Goal: Task Accomplishment & Management: Use online tool/utility

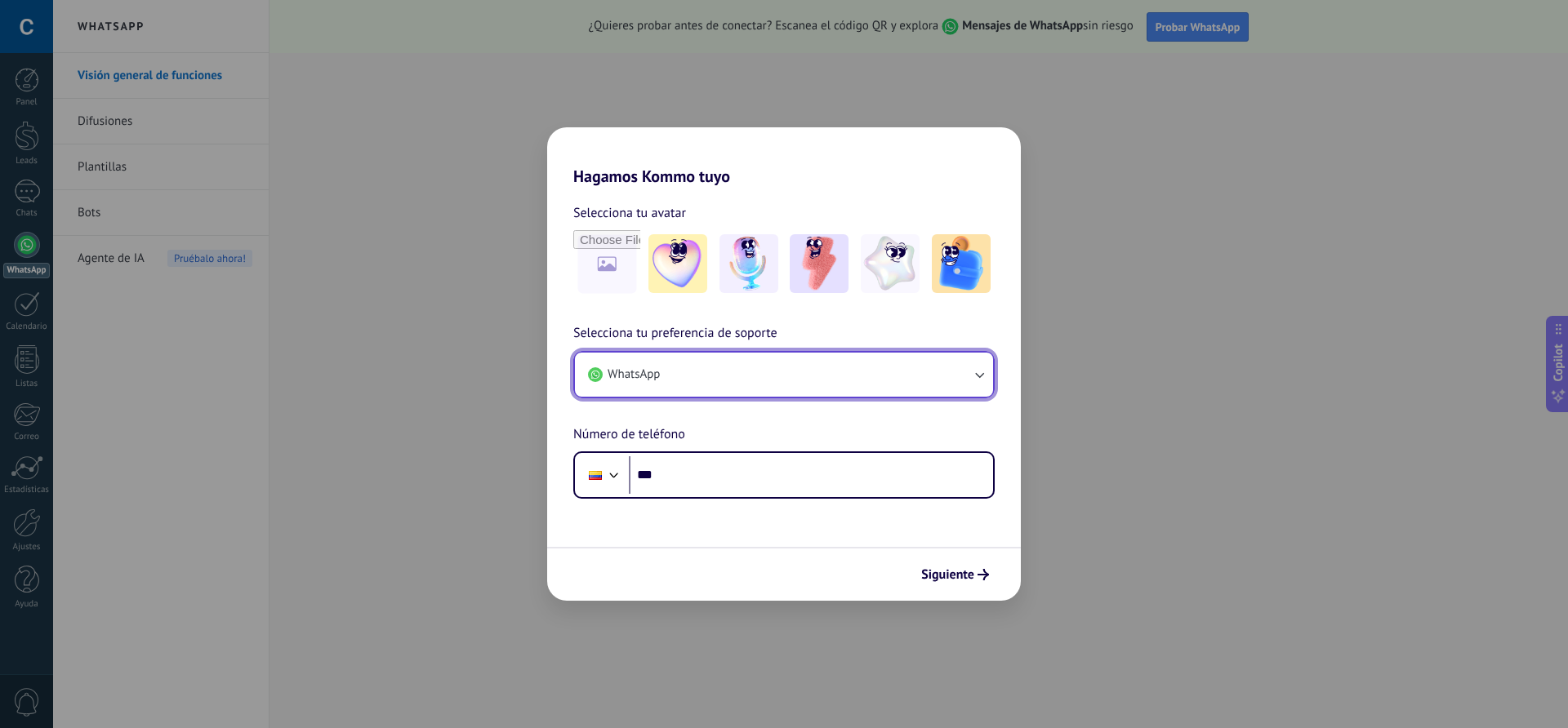
click at [764, 376] on button "WhatsApp" at bounding box center [784, 375] width 418 height 44
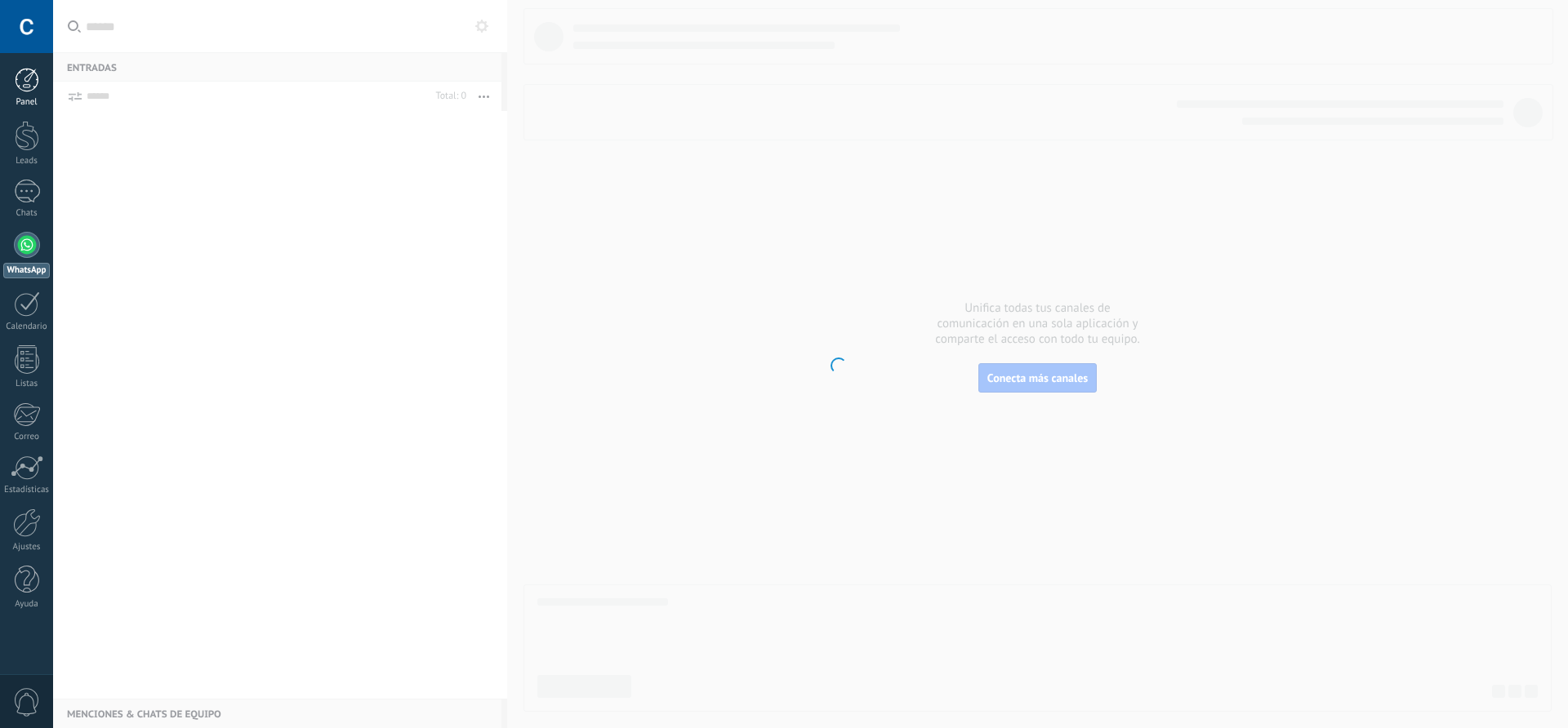
click at [22, 85] on div at bounding box center [27, 80] width 24 height 24
click at [31, 145] on div at bounding box center [27, 136] width 24 height 30
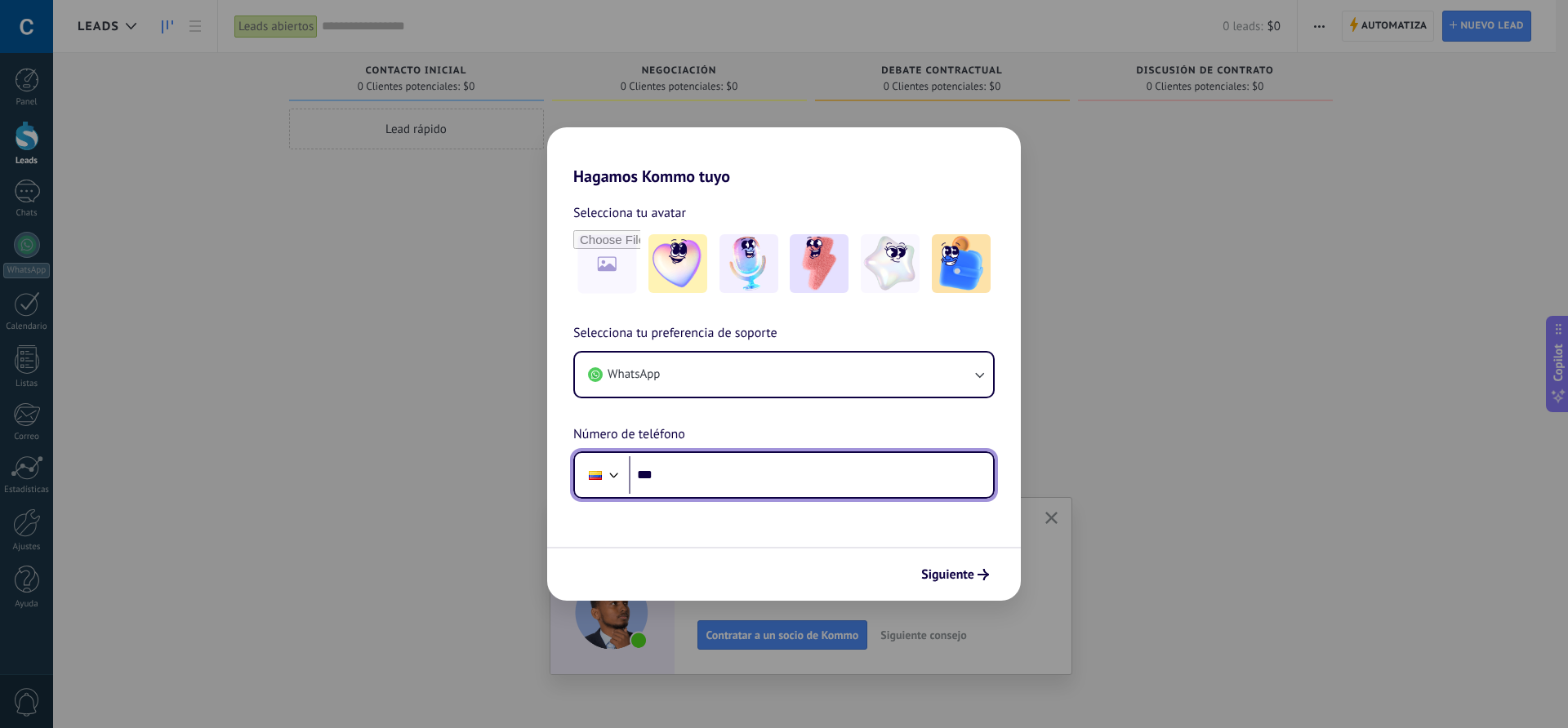
click at [771, 483] on input "***" at bounding box center [810, 474] width 365 height 37
paste input "**********"
type input "**********"
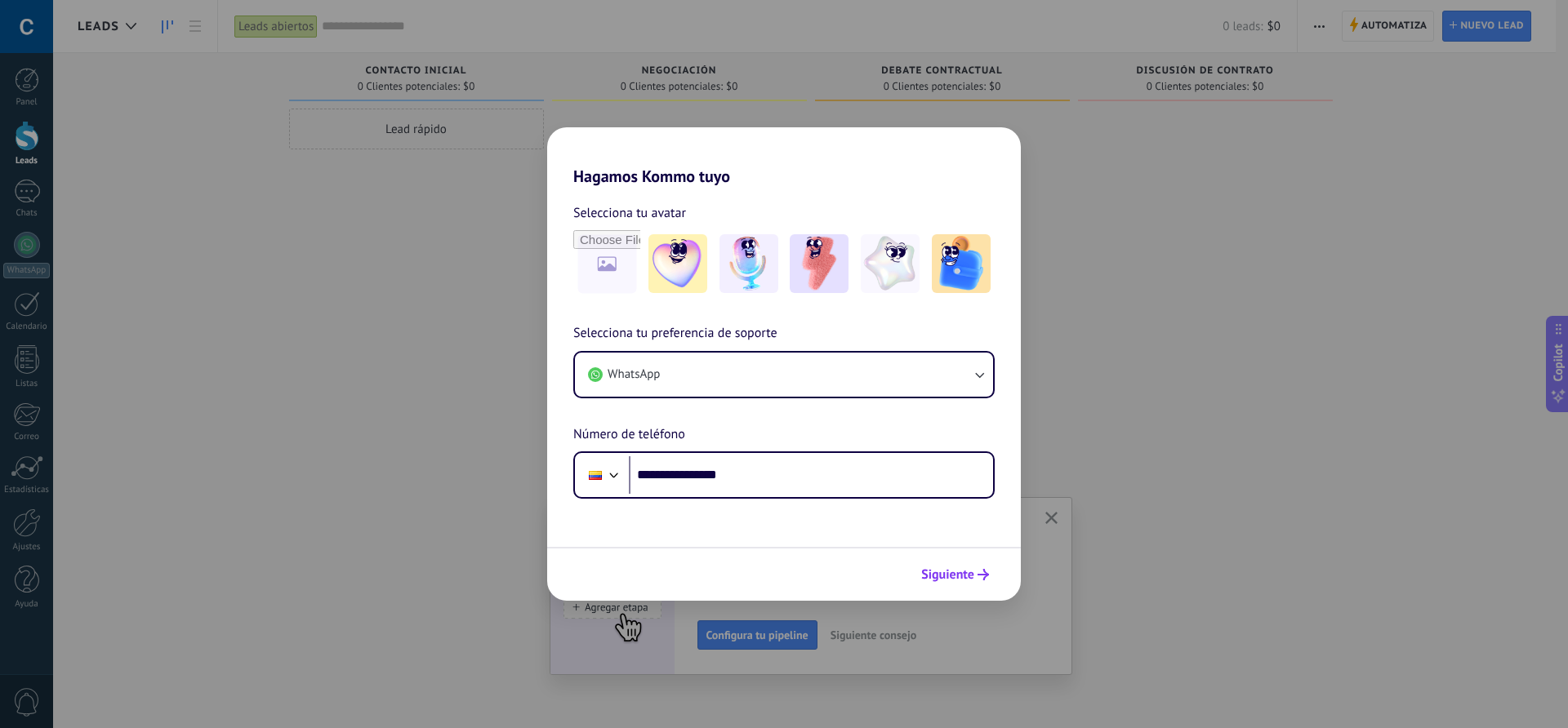
click at [955, 574] on span "Siguiente" at bounding box center [947, 575] width 53 height 11
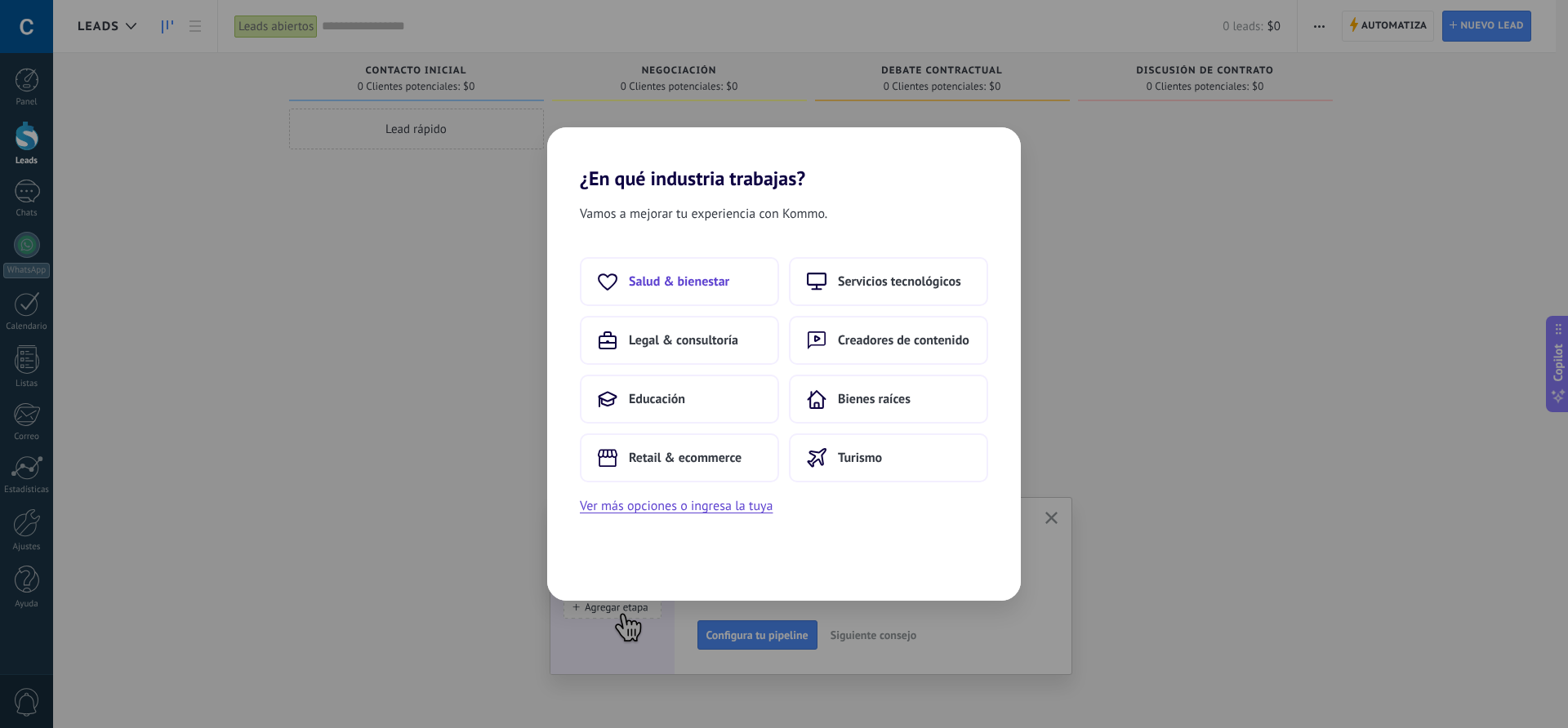
click at [694, 280] on span "Salud & bienestar" at bounding box center [679, 281] width 100 height 16
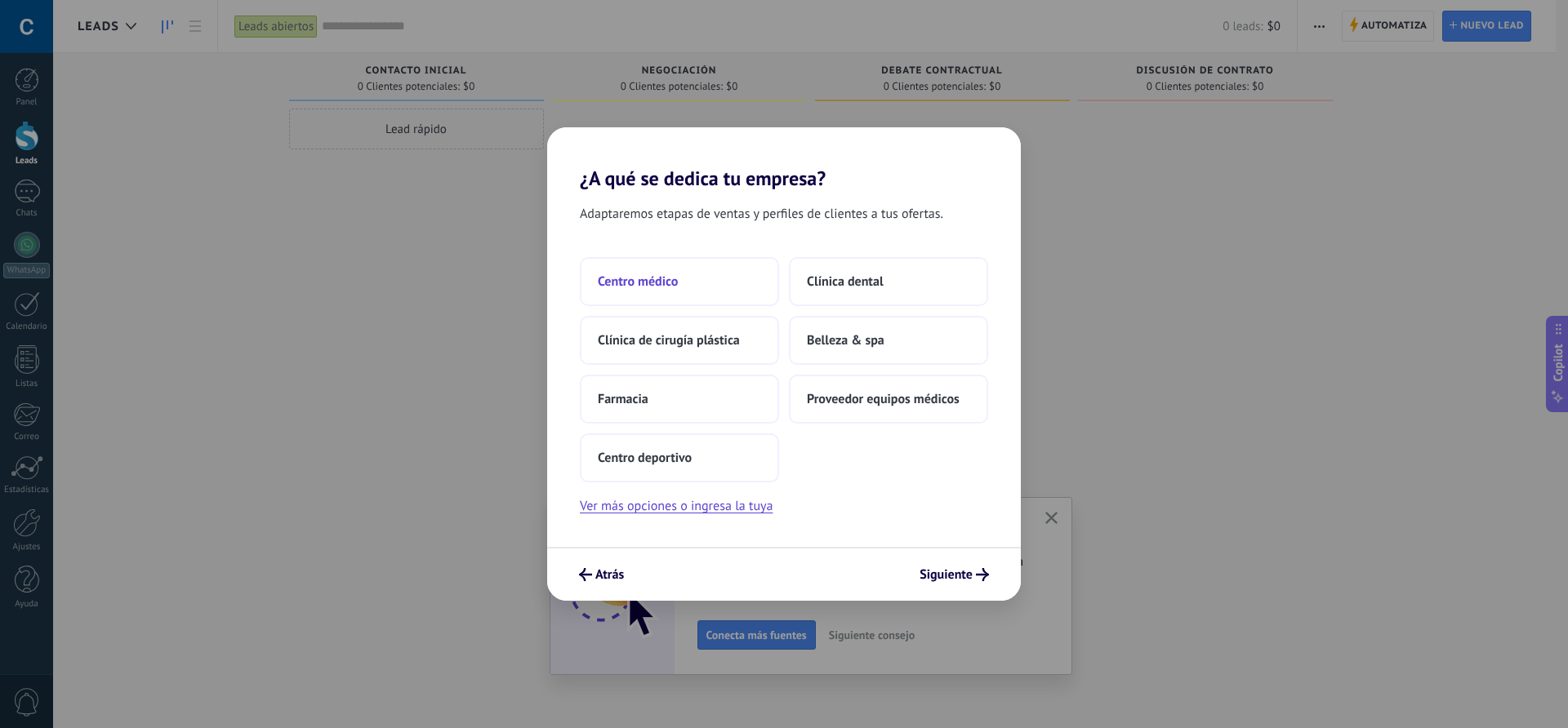
click at [645, 285] on span "Centro médico" at bounding box center [638, 281] width 80 height 16
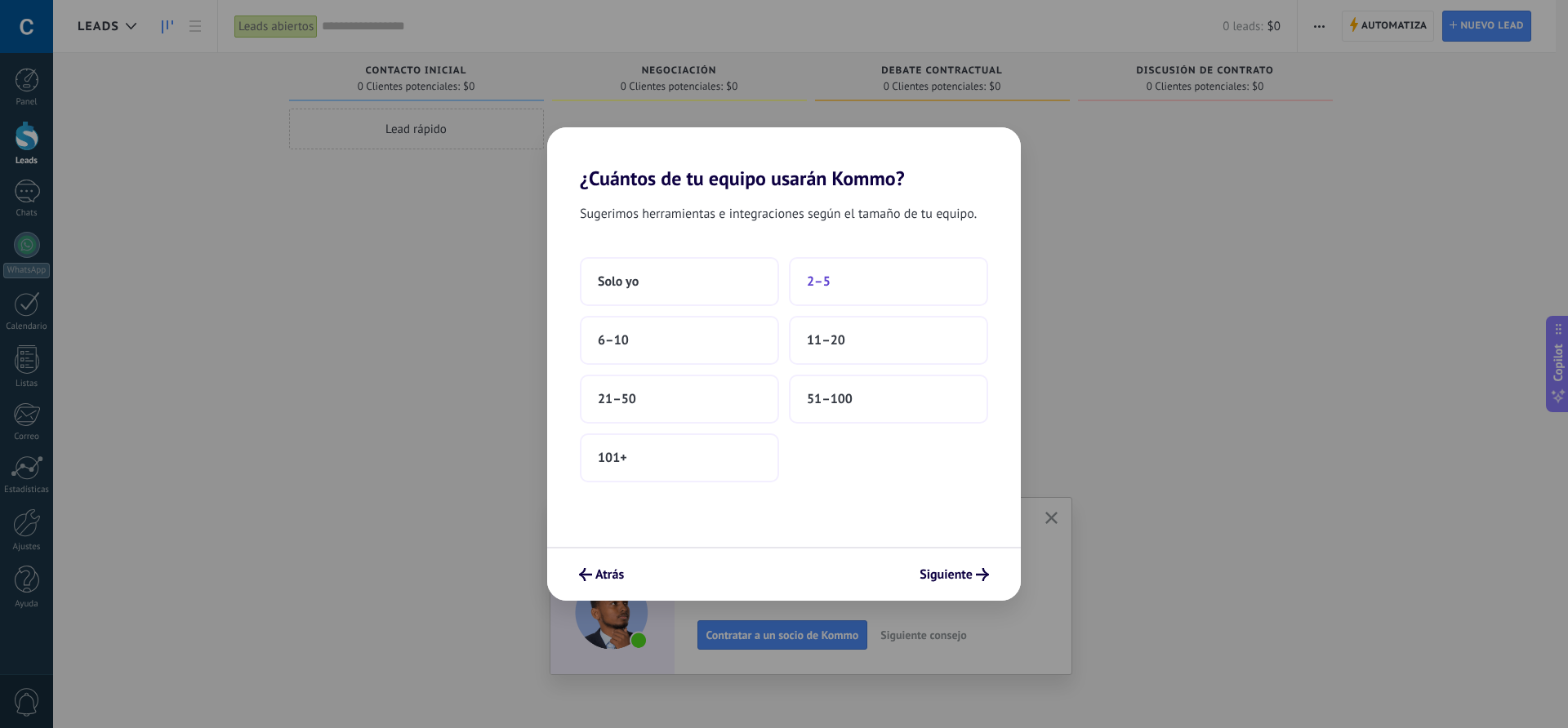
click at [808, 287] on span "2–5" at bounding box center [818, 281] width 23 height 16
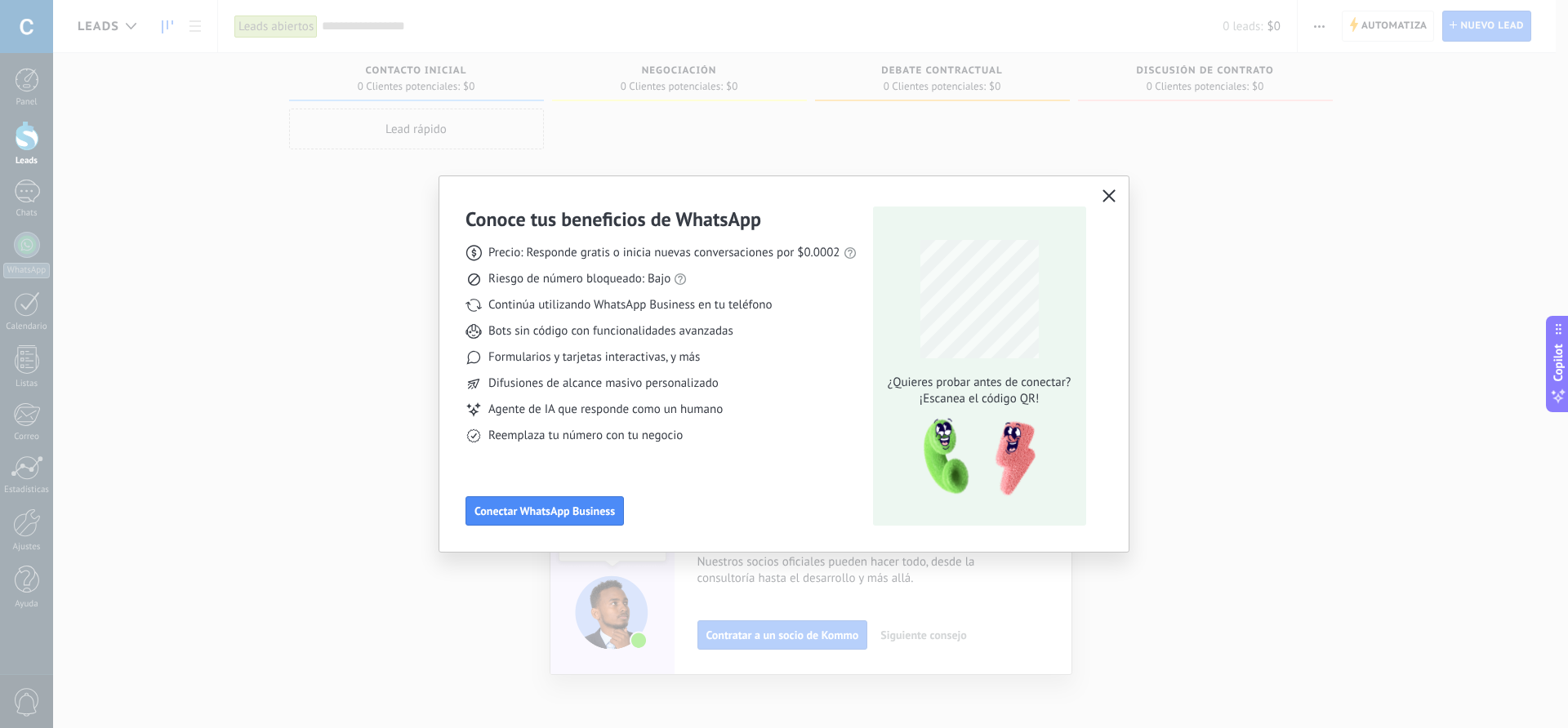
click at [1114, 194] on icon "button" at bounding box center [1109, 196] width 13 height 13
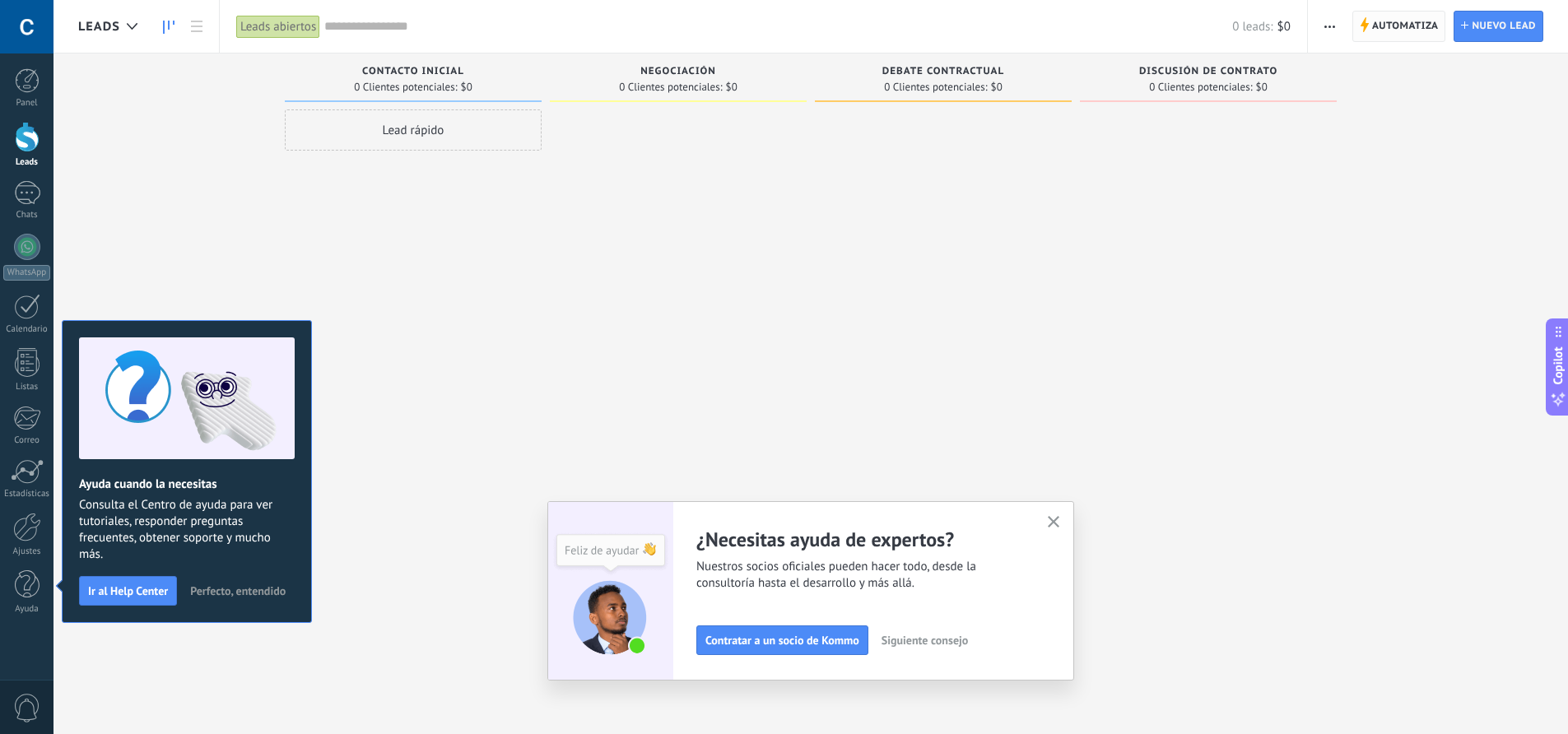
click at [1379, 22] on span "Automatiza" at bounding box center [1406, 26] width 66 height 30
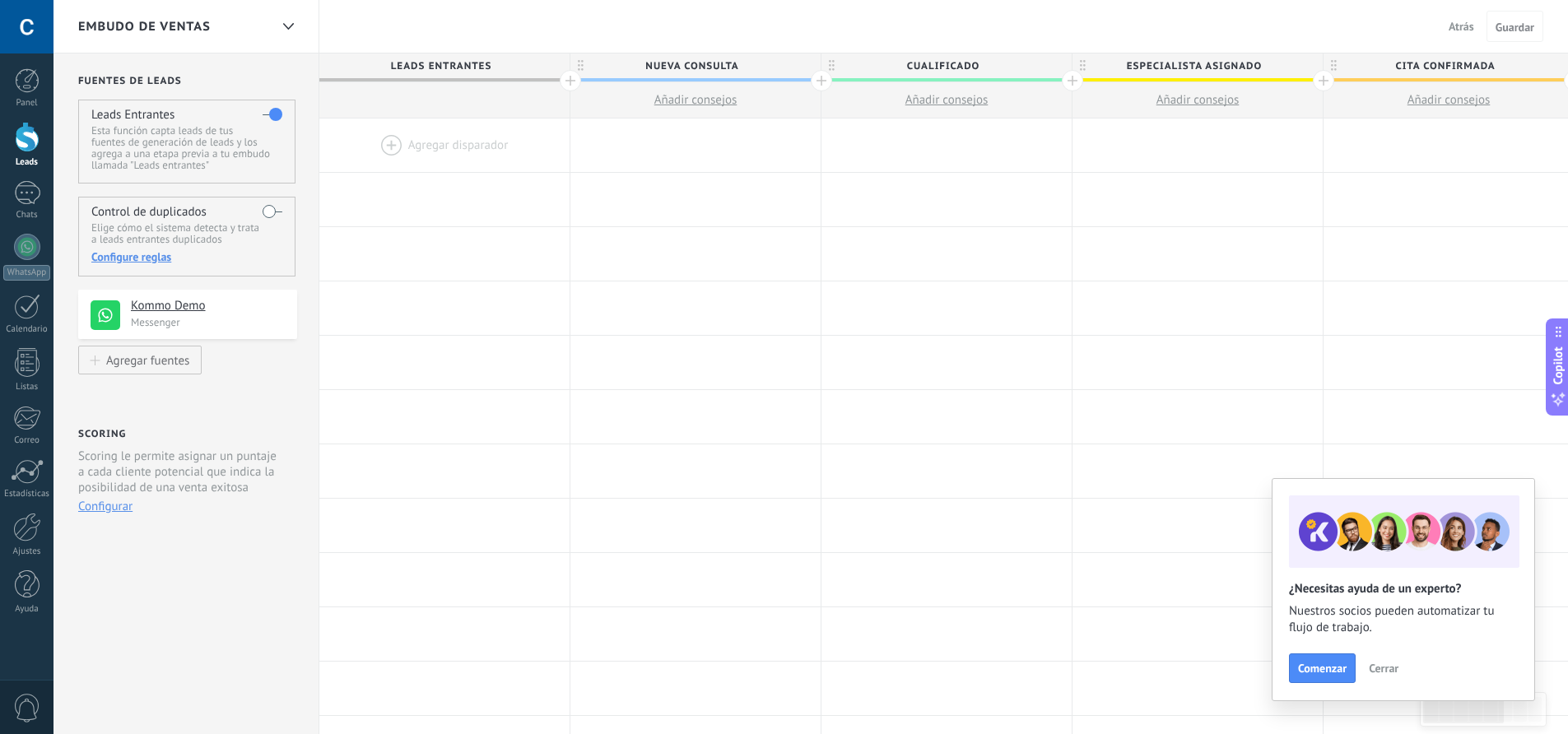
click at [448, 141] on div at bounding box center [444, 145] width 250 height 53
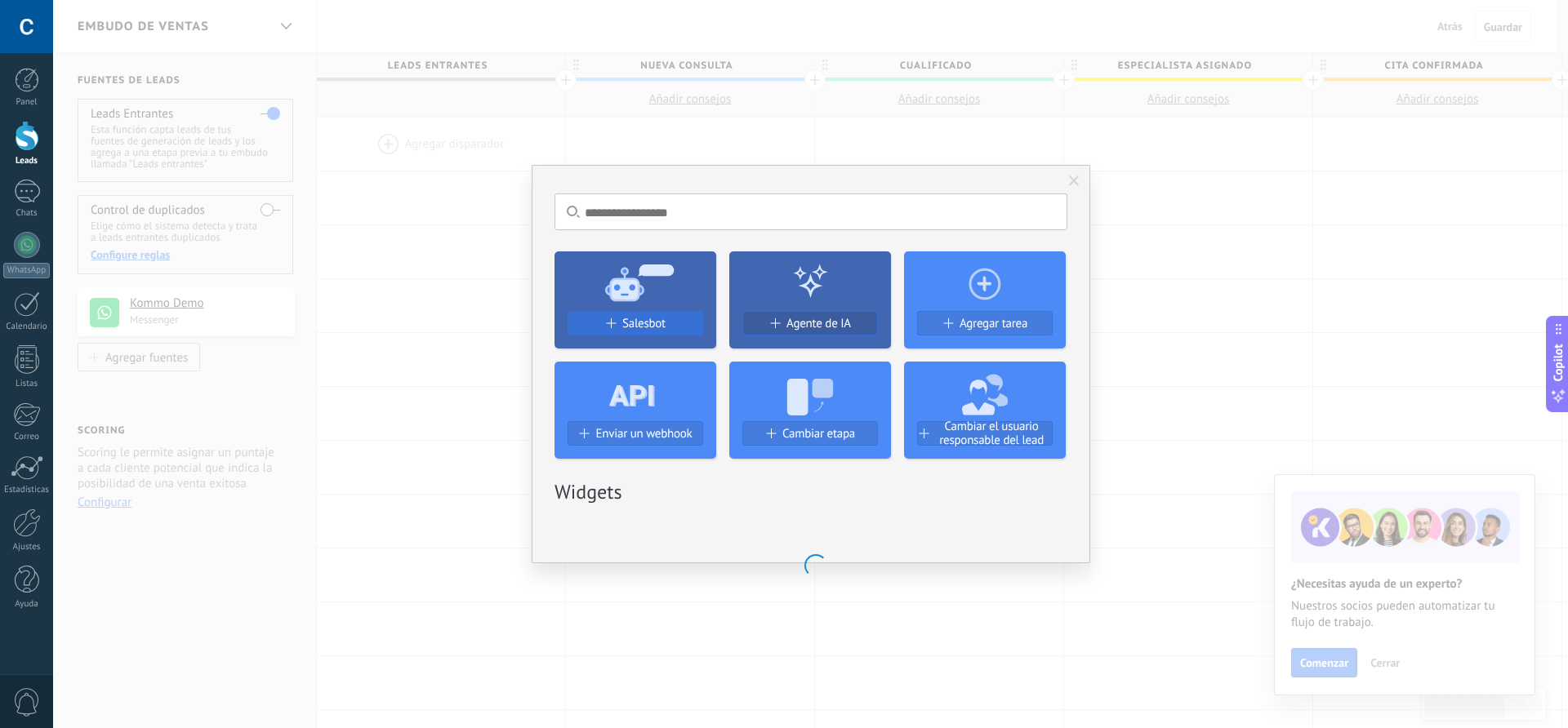
click at [633, 327] on span "Salesbot" at bounding box center [644, 324] width 43 height 14
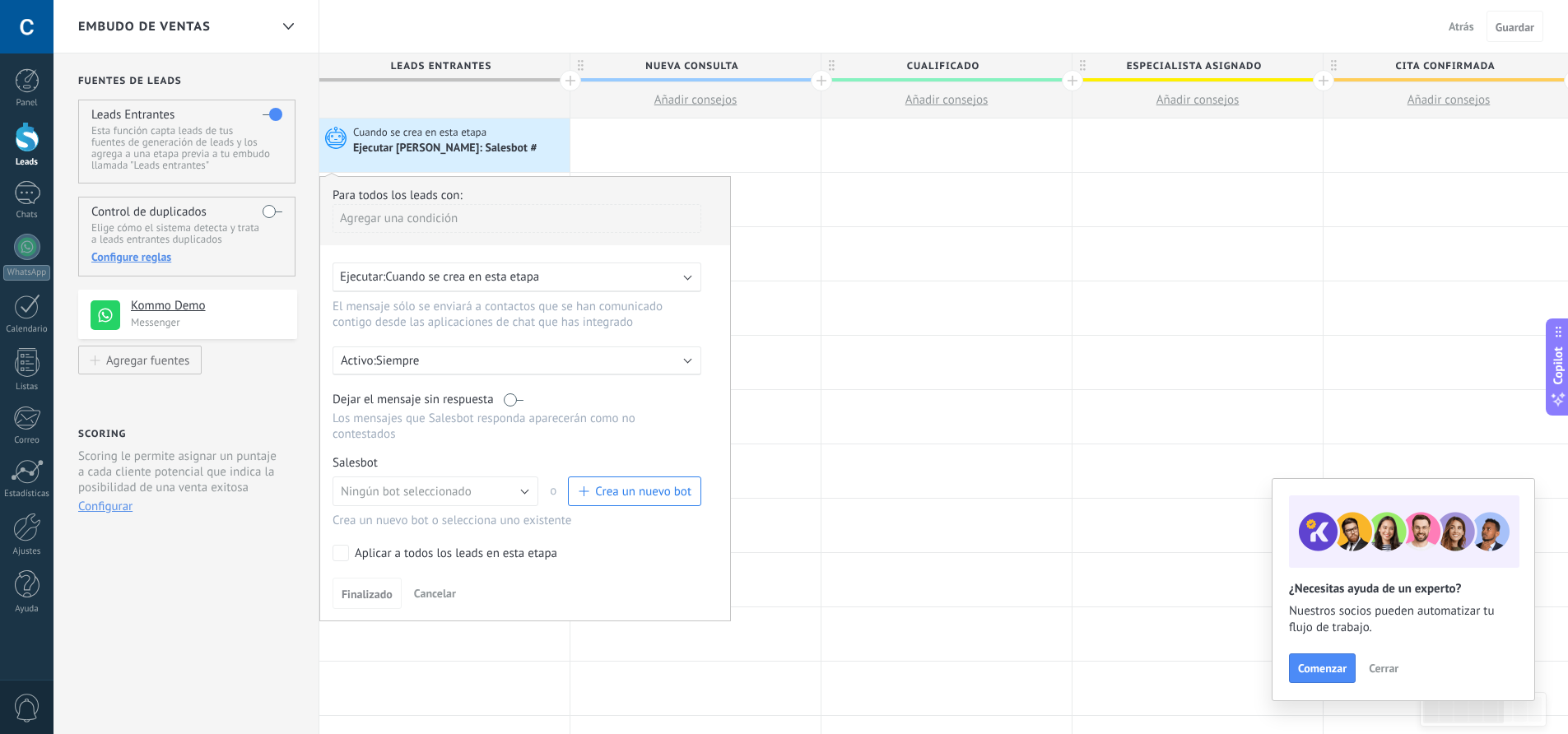
click at [598, 492] on span "Crea un nuevo bot" at bounding box center [643, 492] width 96 height 16
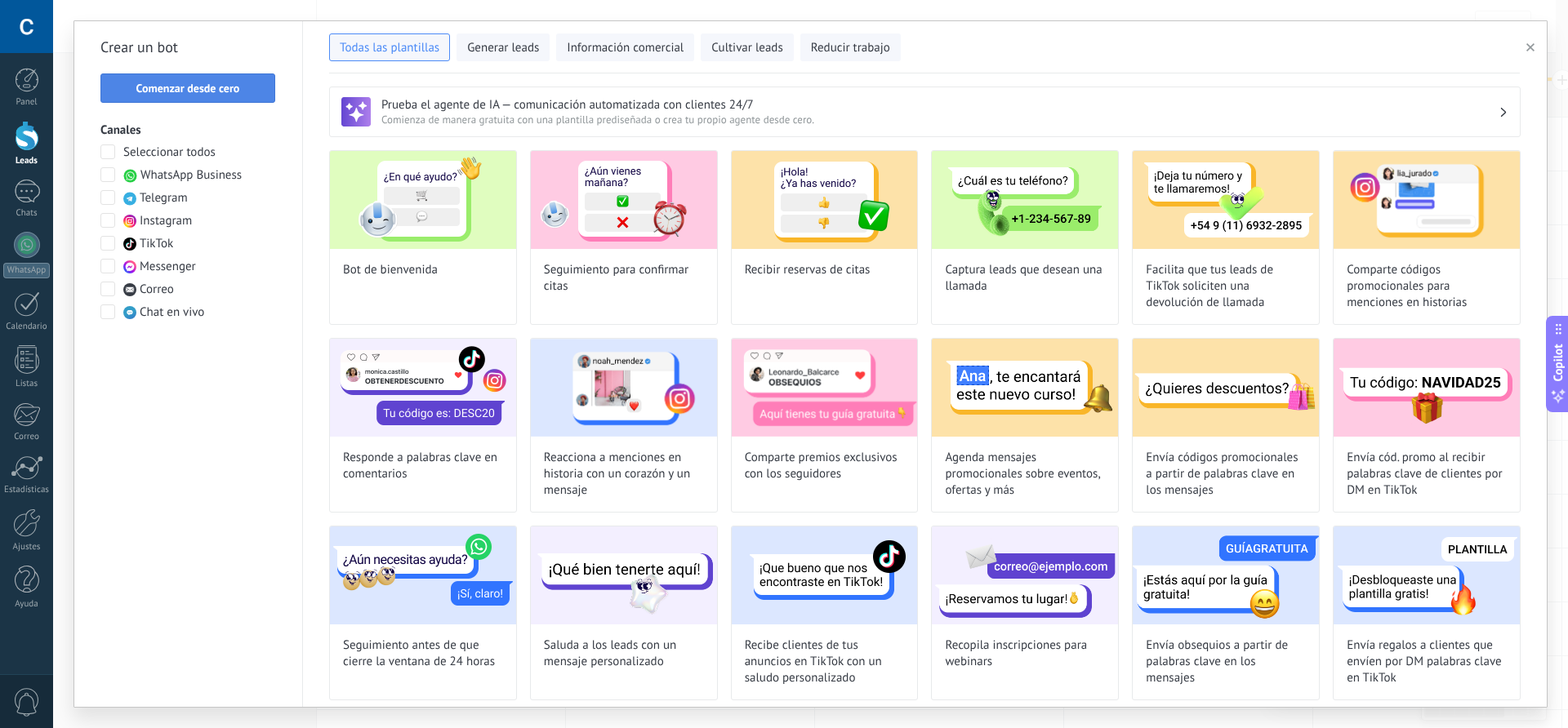
click at [191, 91] on span "Comenzar desde cero" at bounding box center [189, 87] width 104 height 11
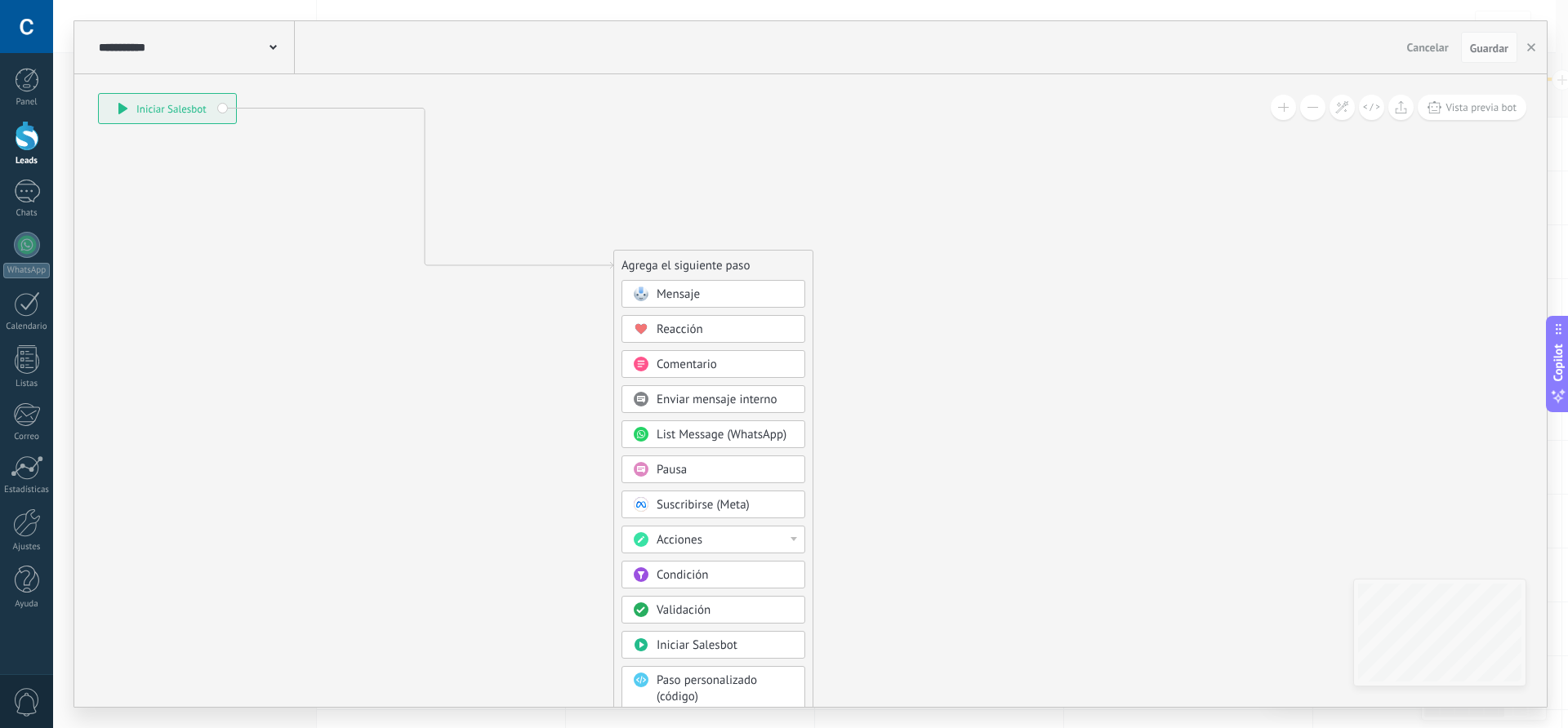
drag, startPoint x: 481, startPoint y: 209, endPoint x: 152, endPoint y: 106, distance: 344.7
click at [152, 106] on div "**********" at bounding box center [167, 108] width 137 height 29
drag, startPoint x: 687, startPoint y: 280, endPoint x: 472, endPoint y: 157, distance: 247.7
click at [422, 196] on div "**********" at bounding box center [422, 196] width 0 height 0
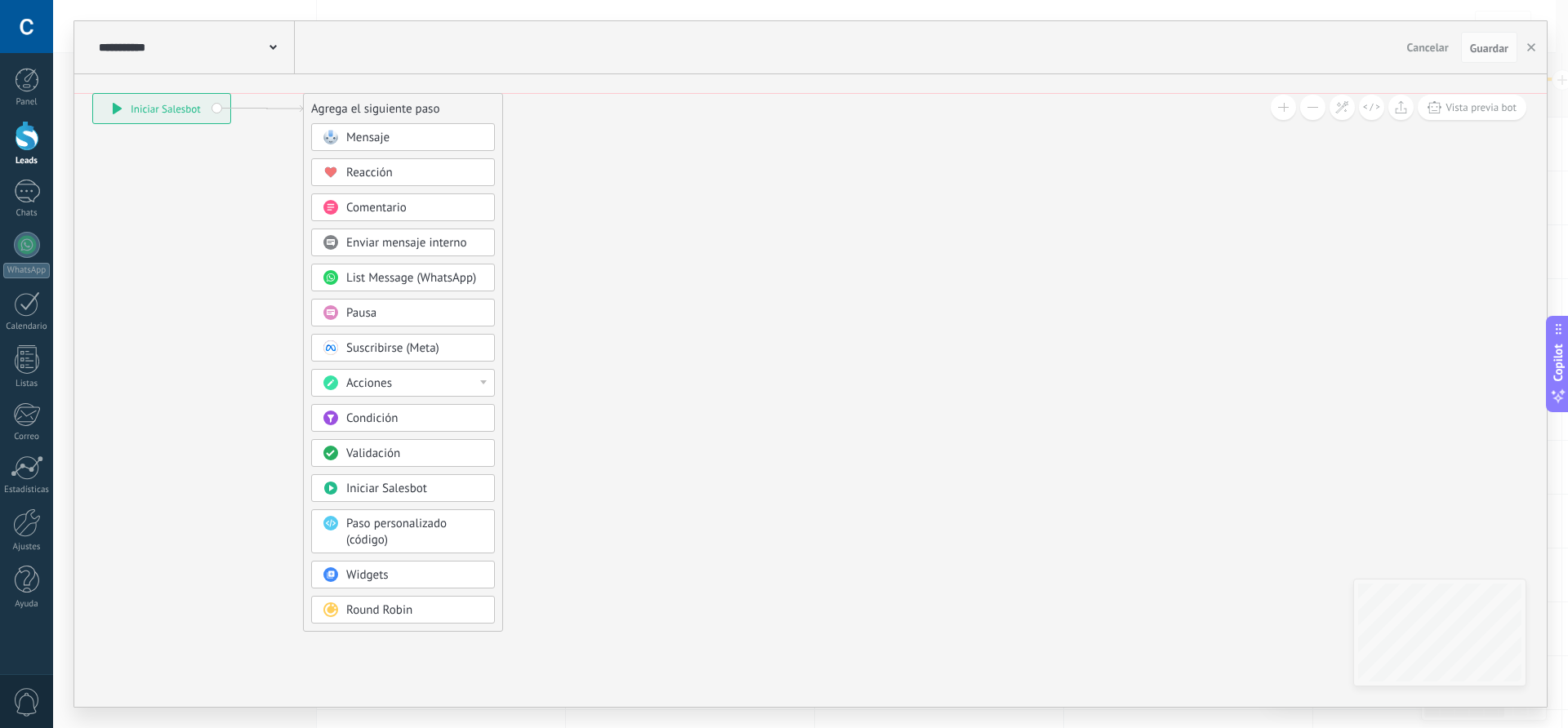
drag, startPoint x: 701, startPoint y: 268, endPoint x: 392, endPoint y: 115, distance: 344.8
click at [392, 115] on div "Agrega el siguiente paso" at bounding box center [403, 108] width 198 height 27
click at [371, 131] on span "Mensaje" at bounding box center [368, 138] width 43 height 16
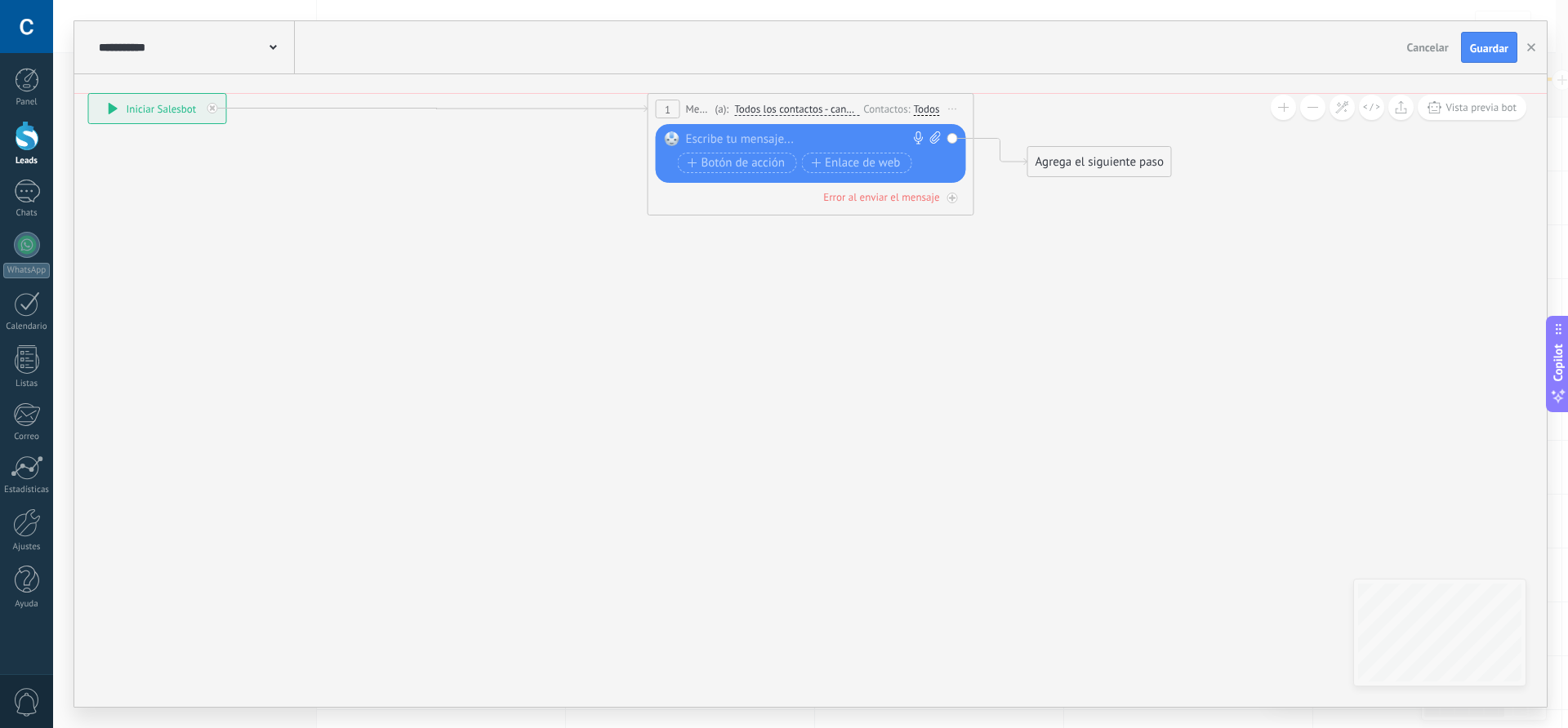
drag, startPoint x: 503, startPoint y: 114, endPoint x: 154, endPoint y: 111, distance: 349.0
click at [154, 111] on div "**********" at bounding box center [158, 108] width 137 height 29
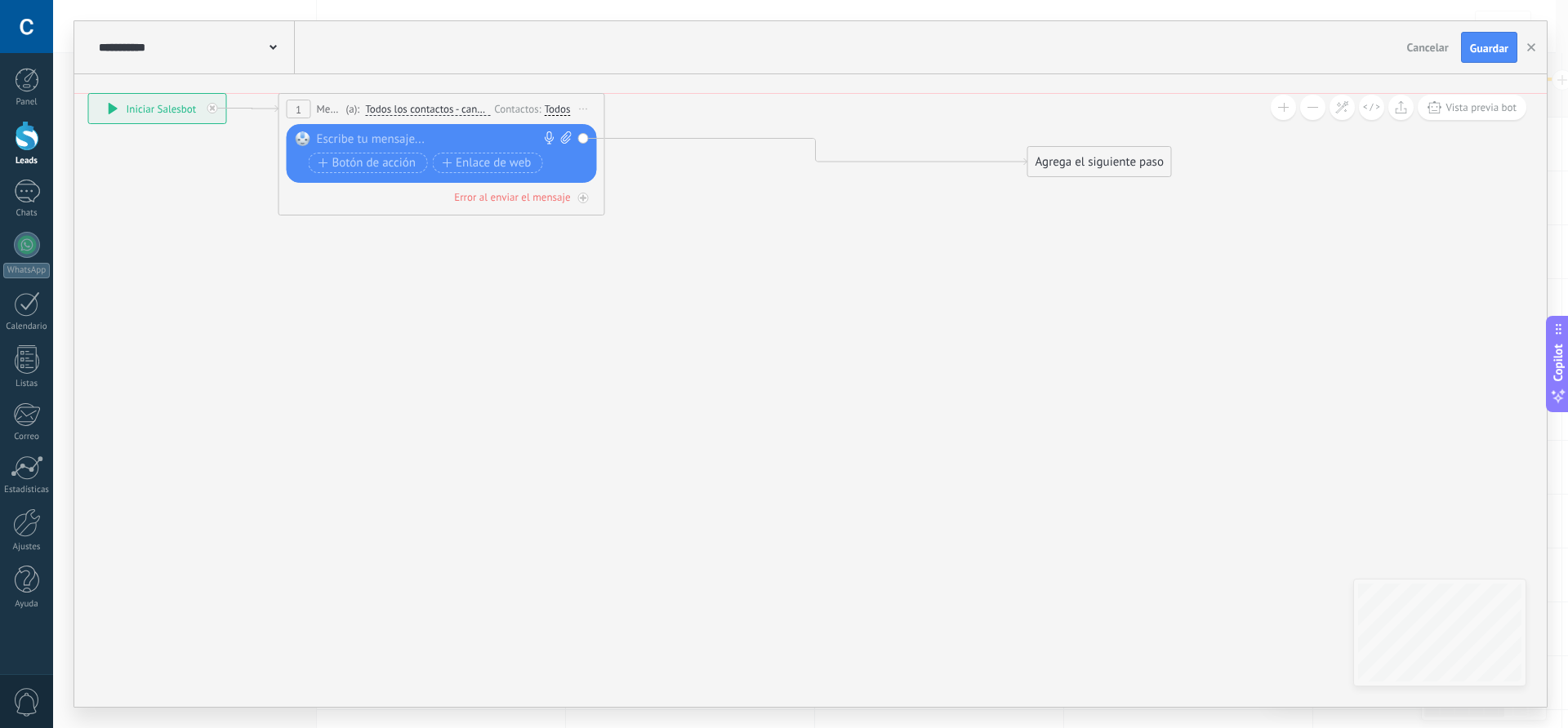
drag, startPoint x: 793, startPoint y: 100, endPoint x: 425, endPoint y: 107, distance: 368.1
click at [425, 107] on div "1 Mensaje ******* (a): Todos los contactos - canales seleccionados Todos los co…" at bounding box center [442, 108] width 325 height 30
click at [411, 138] on div at bounding box center [438, 139] width 242 height 16
paste div
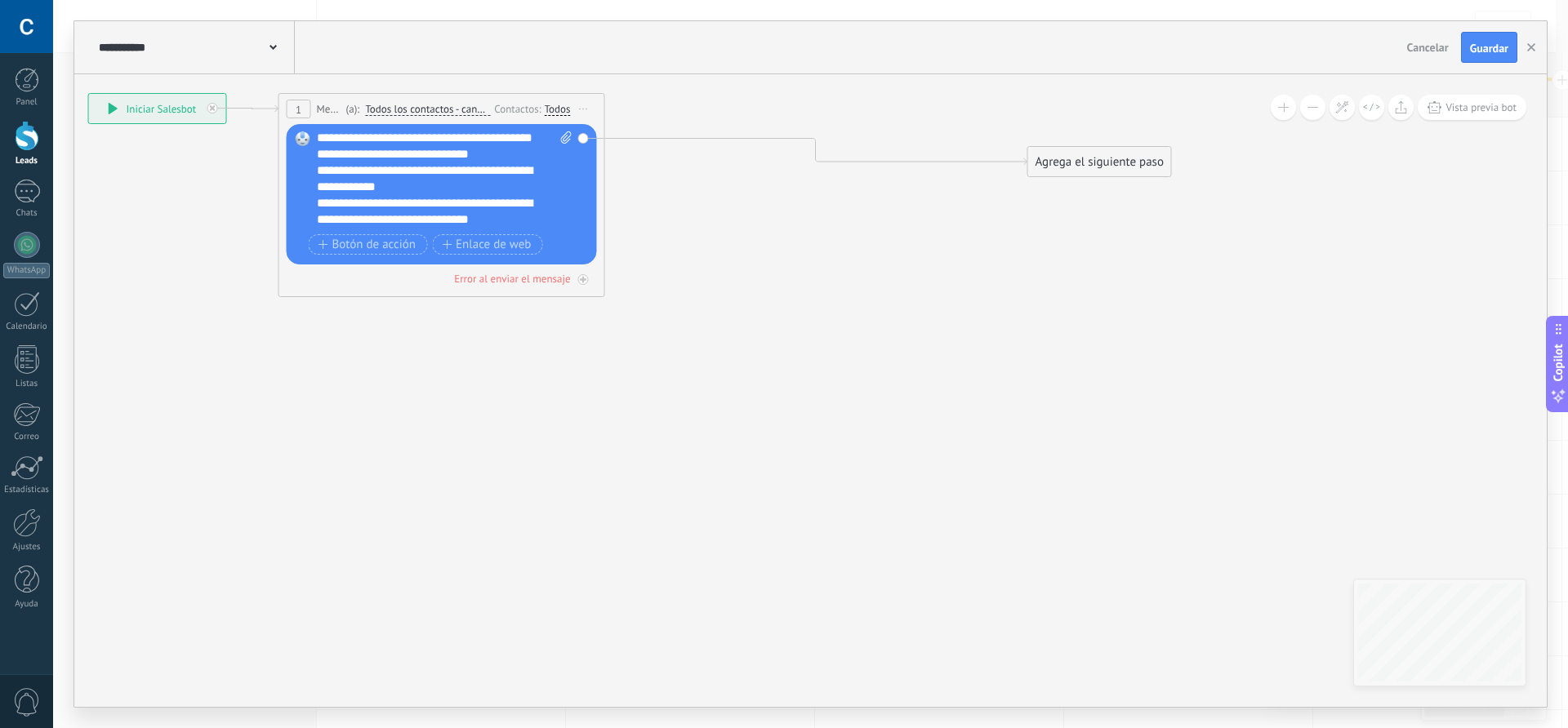
scroll to position [180, 0]
click at [371, 243] on span "Botón de acción" at bounding box center [367, 244] width 98 height 13
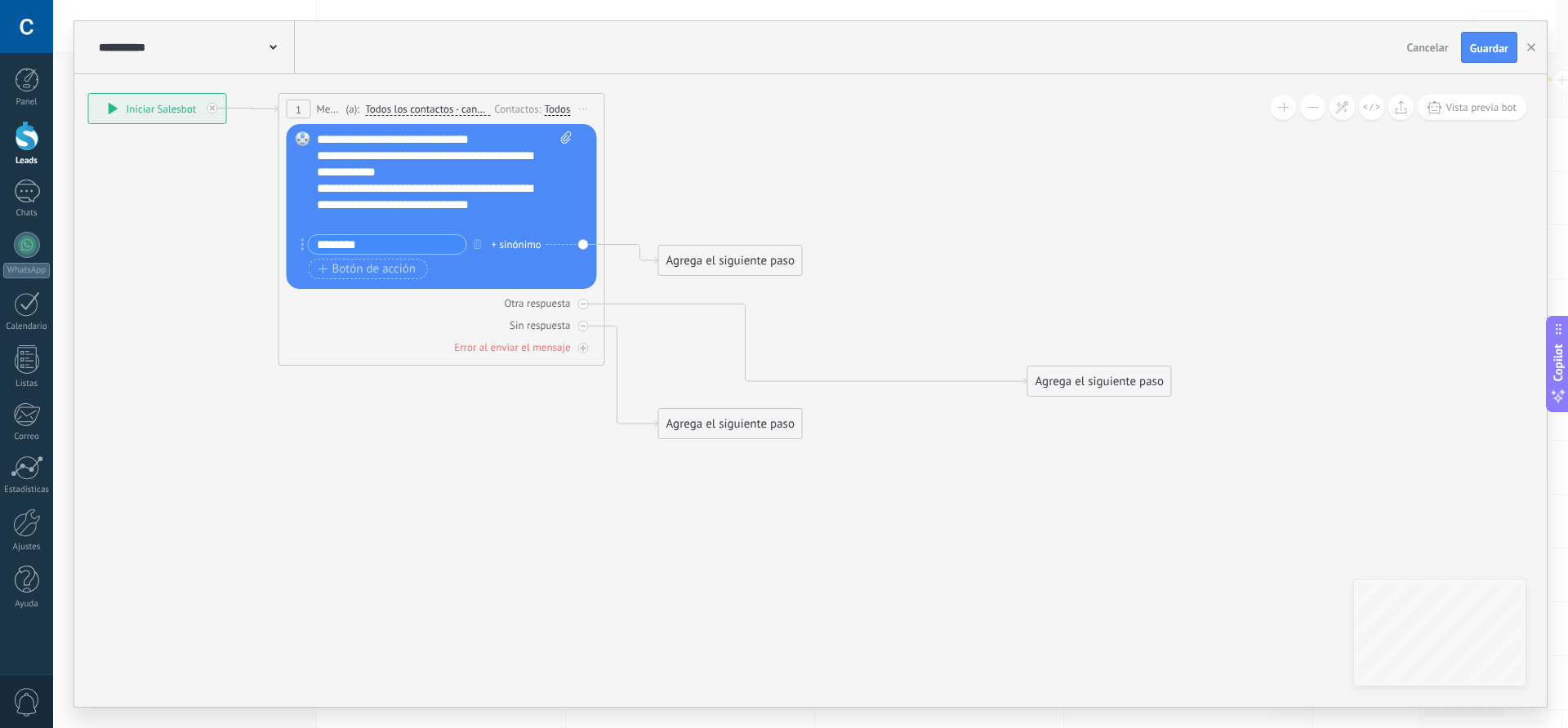
type input "********"
drag, startPoint x: 713, startPoint y: 261, endPoint x: 824, endPoint y: 217, distance: 119.4
click at [822, 115] on div "Agrega el siguiente paso" at bounding box center [839, 108] width 143 height 27
drag, startPoint x: 739, startPoint y: 430, endPoint x: 767, endPoint y: 545, distance: 118.4
click at [760, 574] on div "Agrega el siguiente paso" at bounding box center [750, 566] width 143 height 27
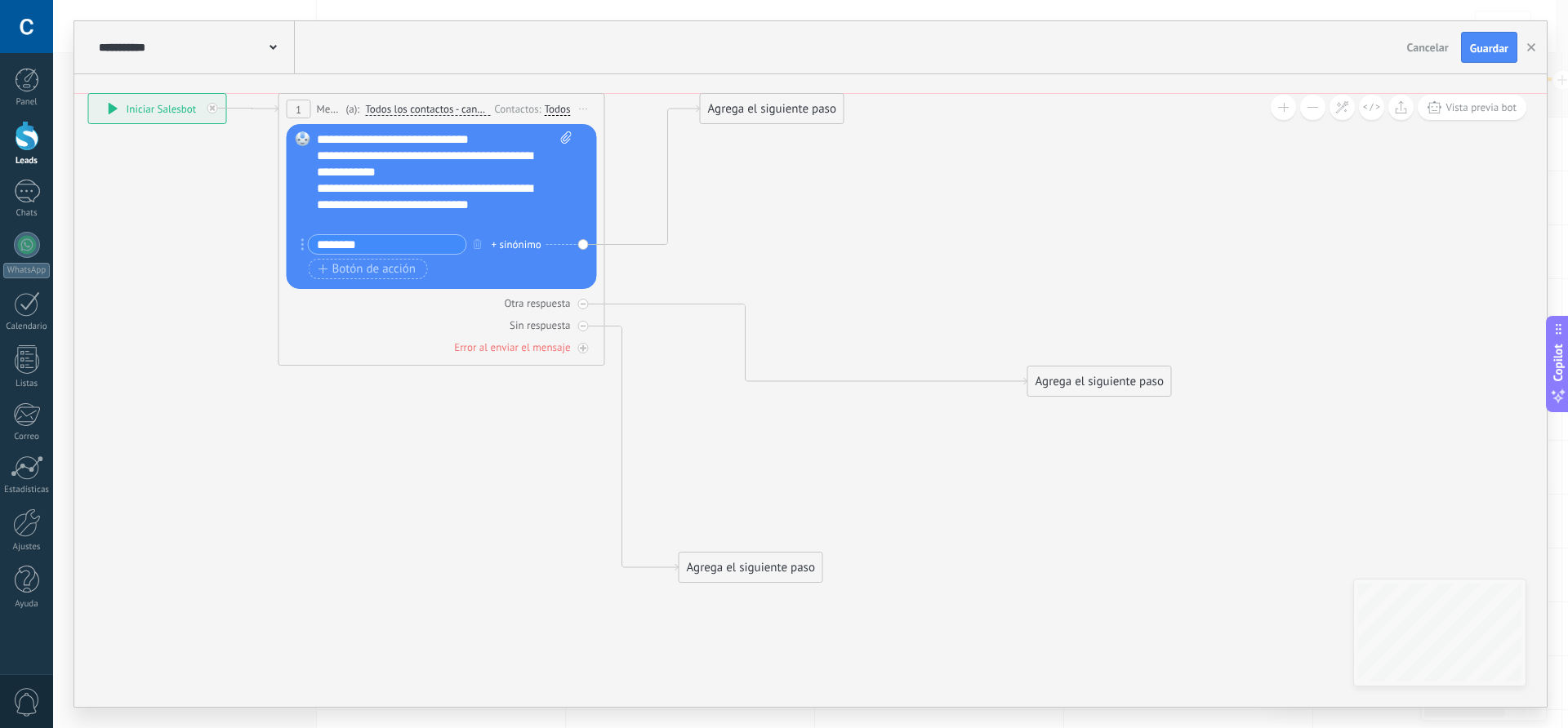
drag, startPoint x: 812, startPoint y: 113, endPoint x: 745, endPoint y: 116, distance: 67.1
click at [745, 116] on div "Agrega el siguiente paso" at bounding box center [771, 108] width 143 height 27
drag, startPoint x: 1069, startPoint y: 383, endPoint x: 901, endPoint y: 309, distance: 183.6
click at [901, 309] on div "Agrega el siguiente paso" at bounding box center [931, 306] width 143 height 27
drag, startPoint x: 746, startPoint y: 569, endPoint x: 743, endPoint y: 509, distance: 60.1
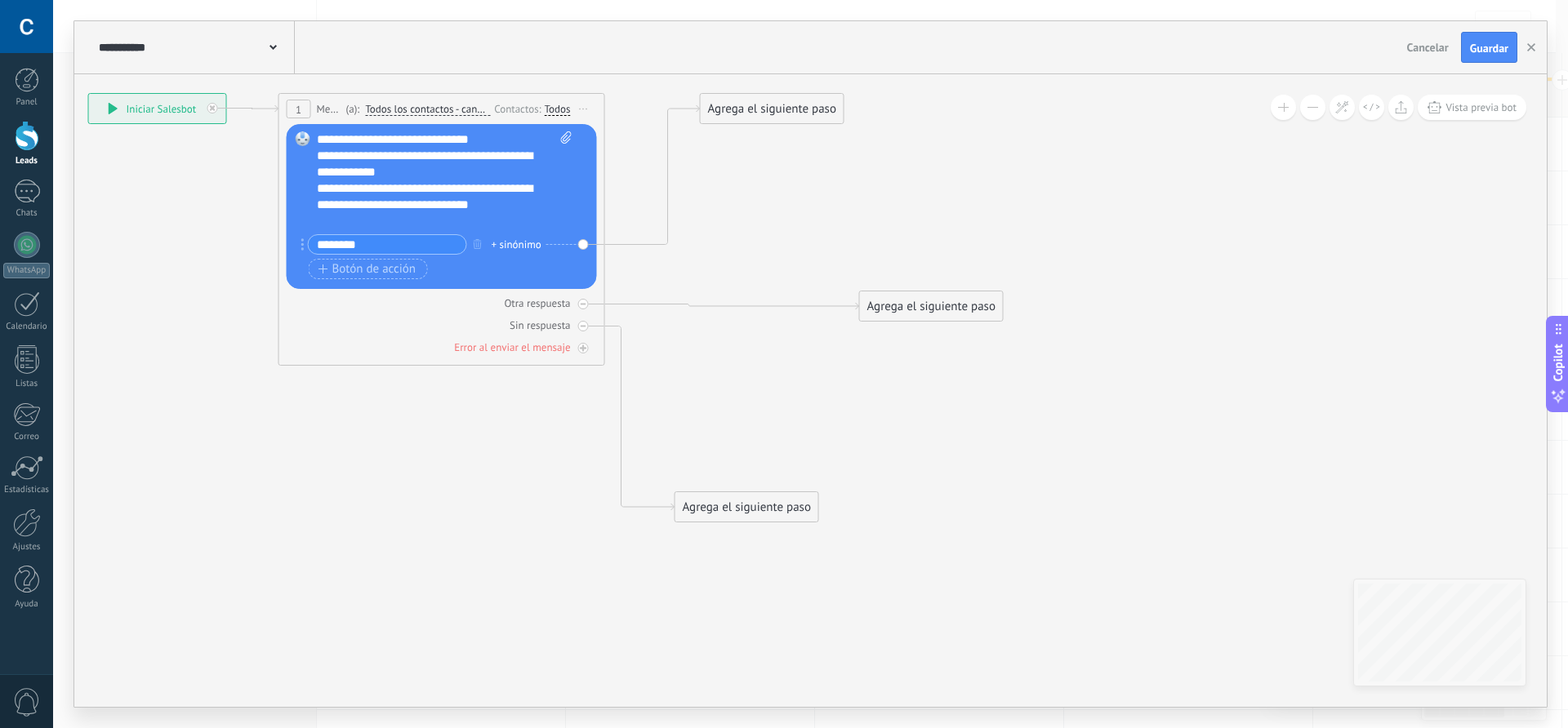
click at [743, 509] on div "Agrega el siguiente paso" at bounding box center [746, 507] width 143 height 27
drag, startPoint x: 912, startPoint y: 310, endPoint x: 867, endPoint y: 309, distance: 45.0
click at [867, 309] on div "Agrega el siguiente paso" at bounding box center [881, 306] width 143 height 27
click at [759, 106] on div "Agrega el siguiente paso" at bounding box center [771, 108] width 143 height 27
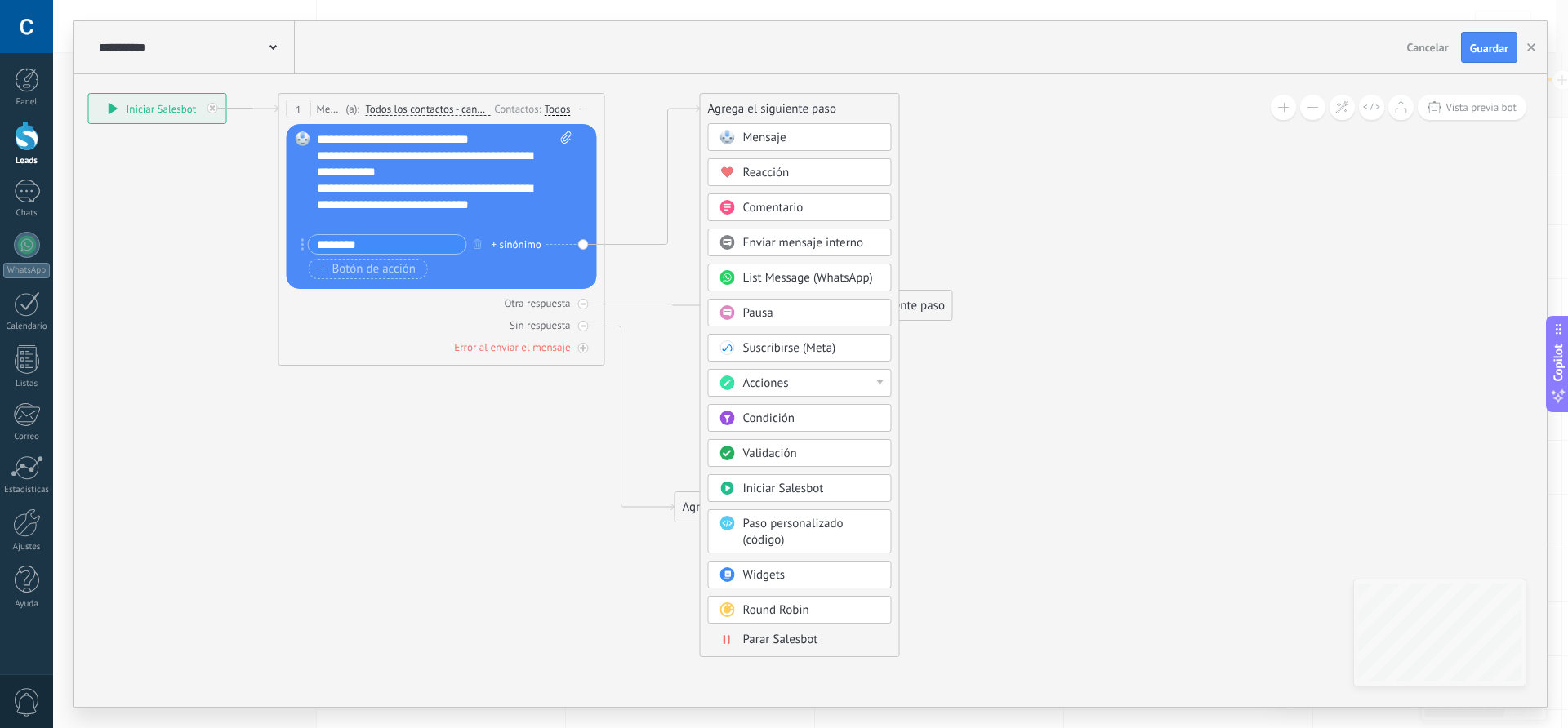
click at [783, 142] on span "Mensaje" at bounding box center [765, 138] width 43 height 16
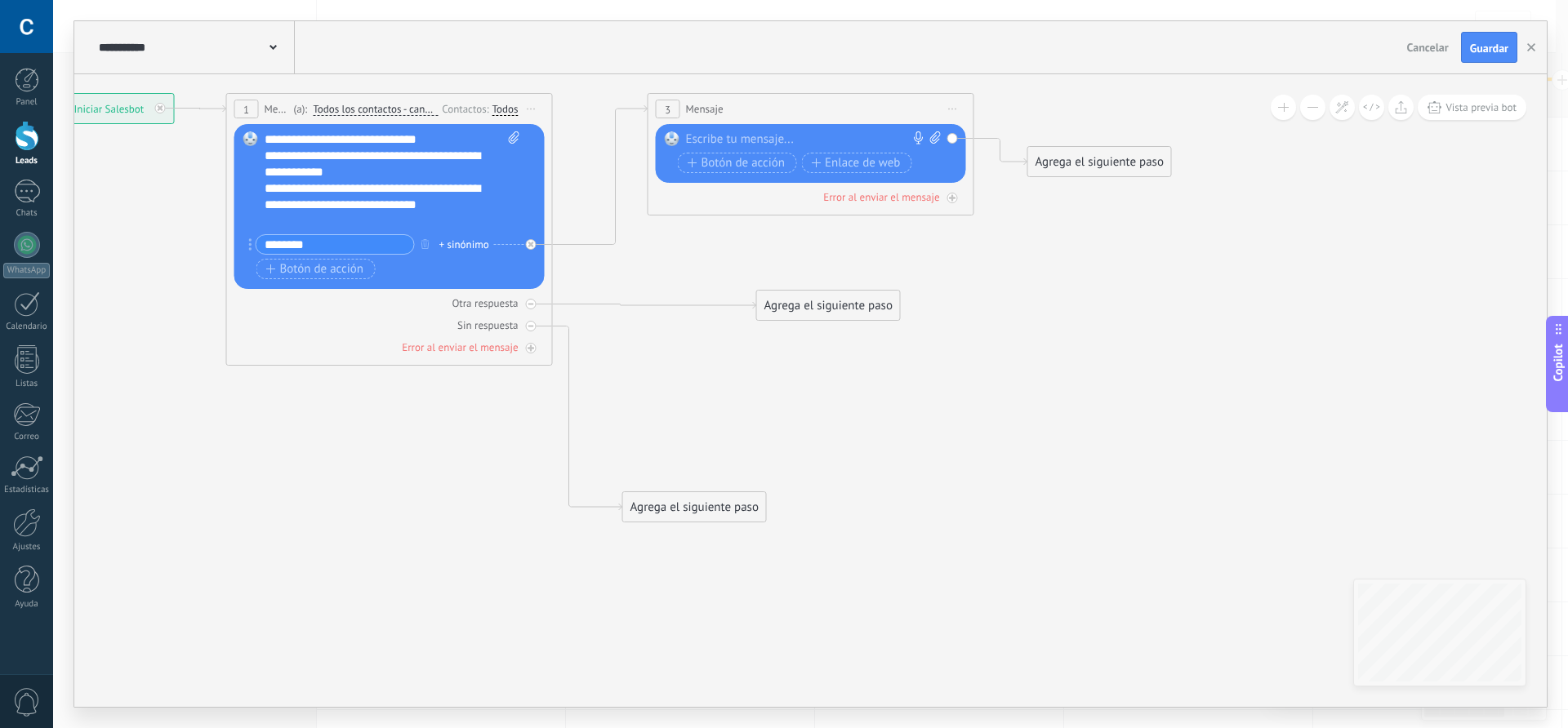
click at [765, 139] on div at bounding box center [807, 139] width 242 height 16
paste div
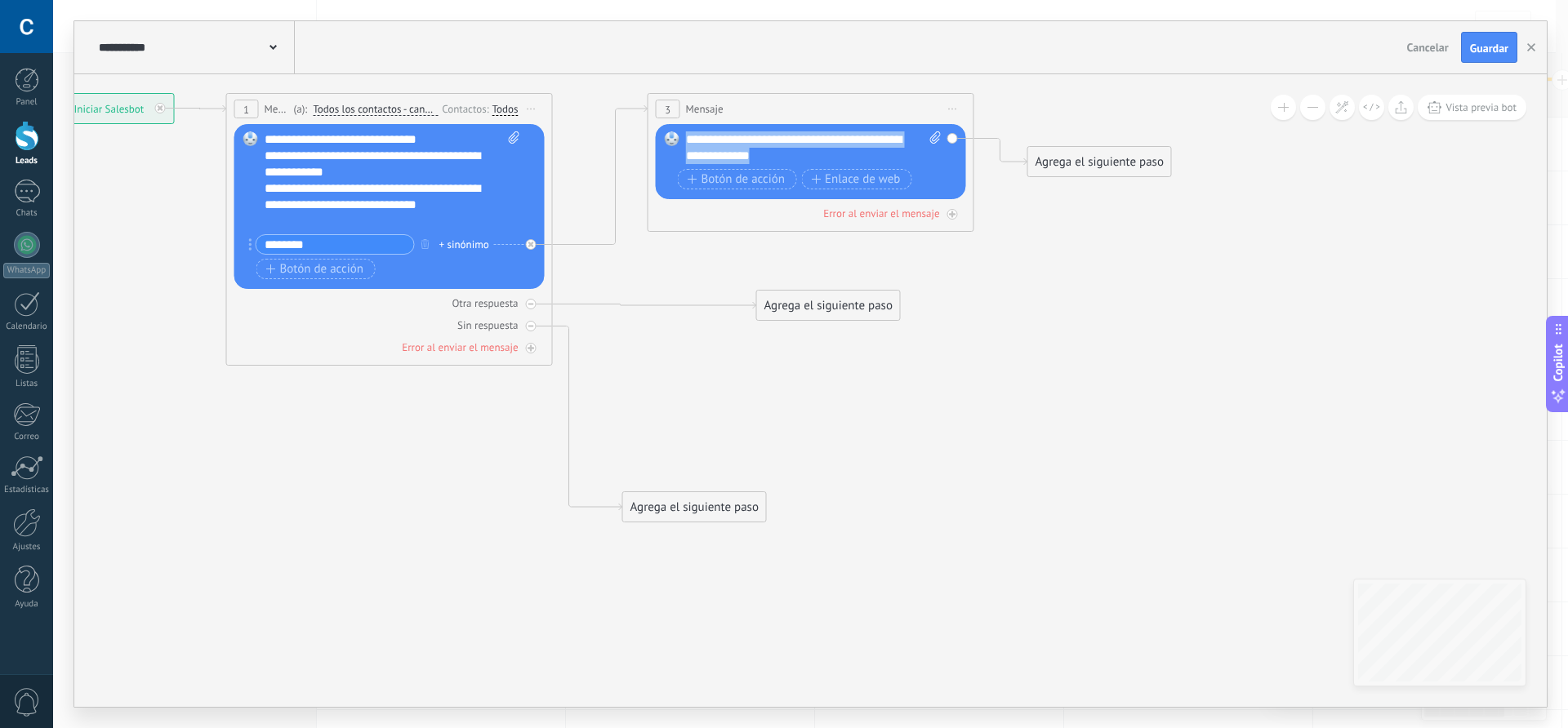
drag, startPoint x: 789, startPoint y: 154, endPoint x: 678, endPoint y: 126, distance: 114.5
click at [678, 126] on div "Reemplazar Quitar Convertir a mensaje de voz Arrastre la imagen aquí para adjun…" at bounding box center [811, 161] width 310 height 75
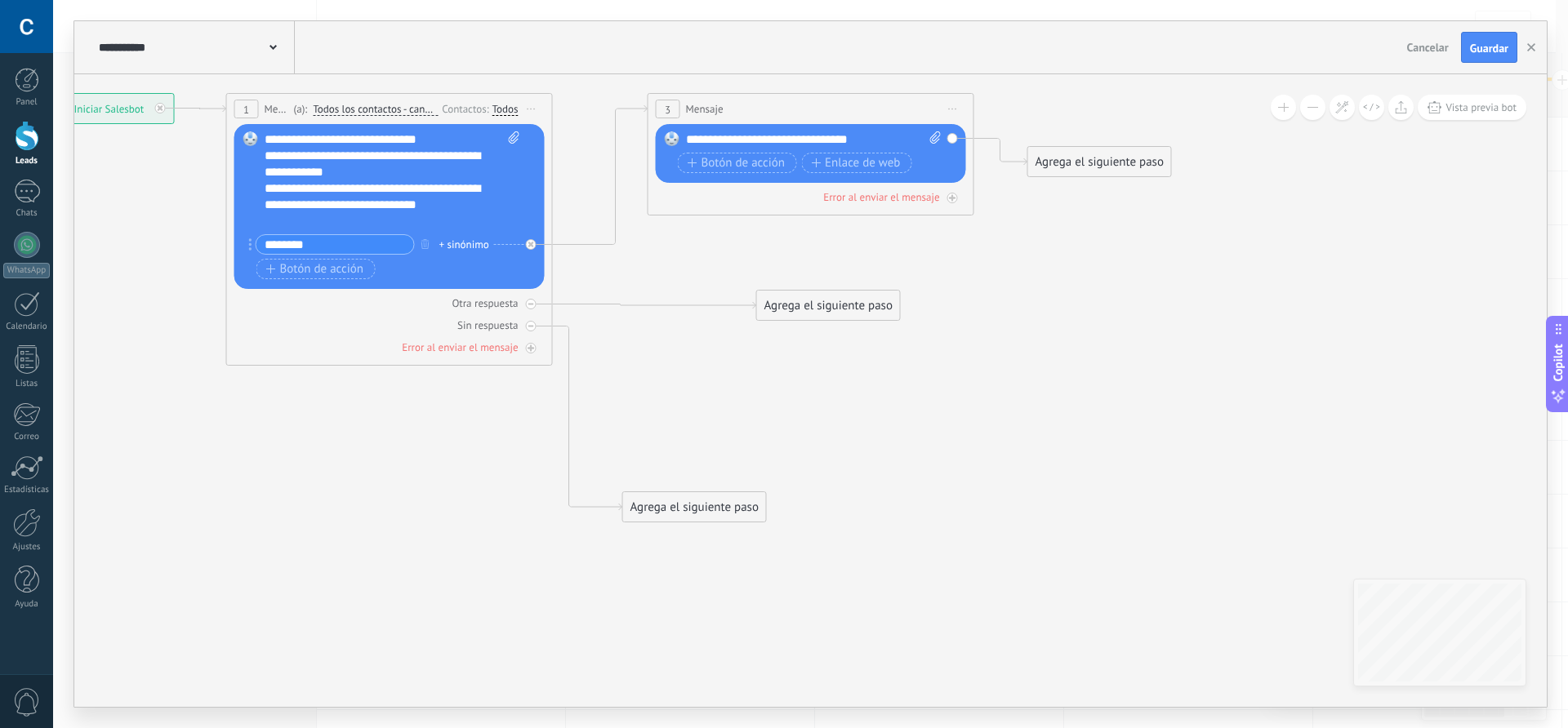
click at [727, 140] on div "**********" at bounding box center [813, 139] width 255 height 16
click at [870, 134] on div "**********" at bounding box center [813, 139] width 255 height 16
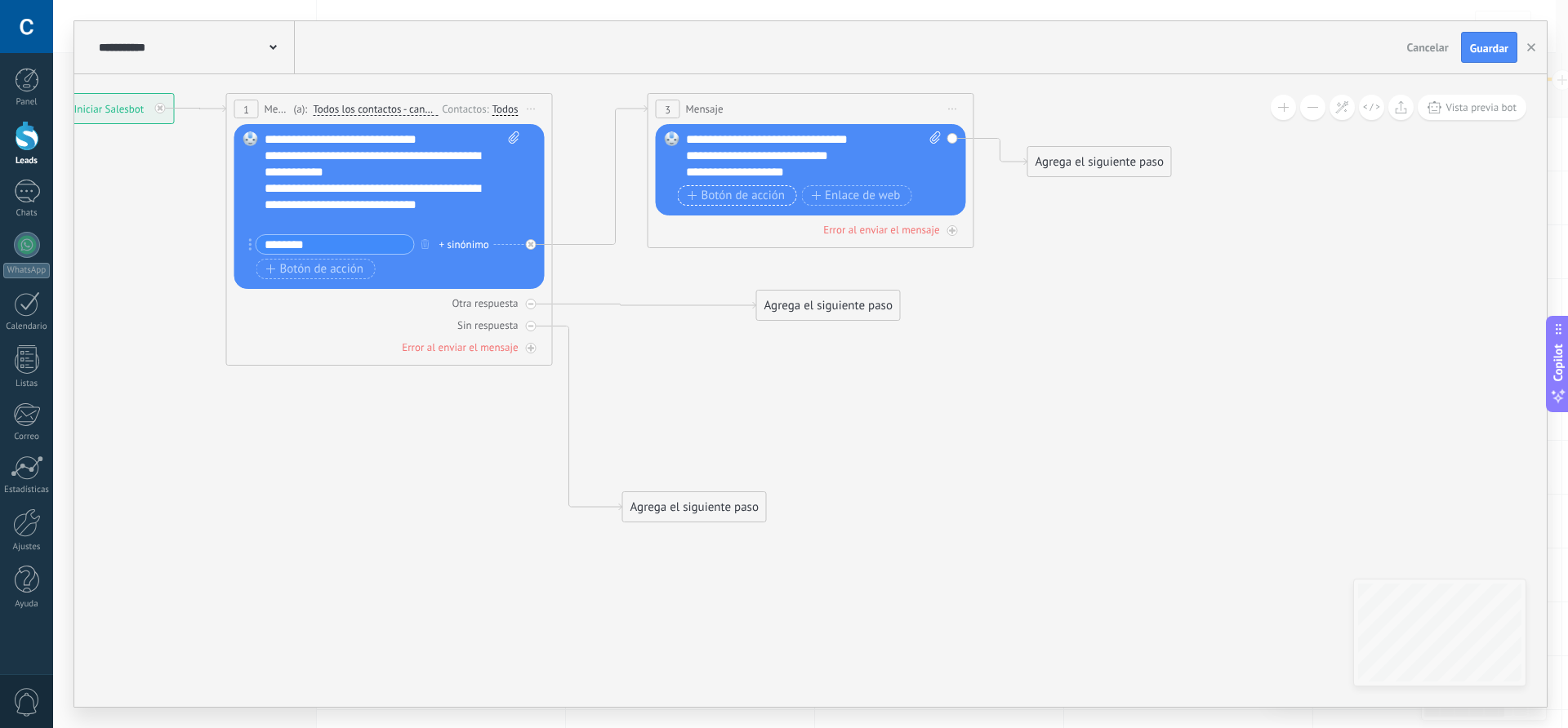
click at [744, 198] on span "Botón de acción" at bounding box center [736, 196] width 98 height 13
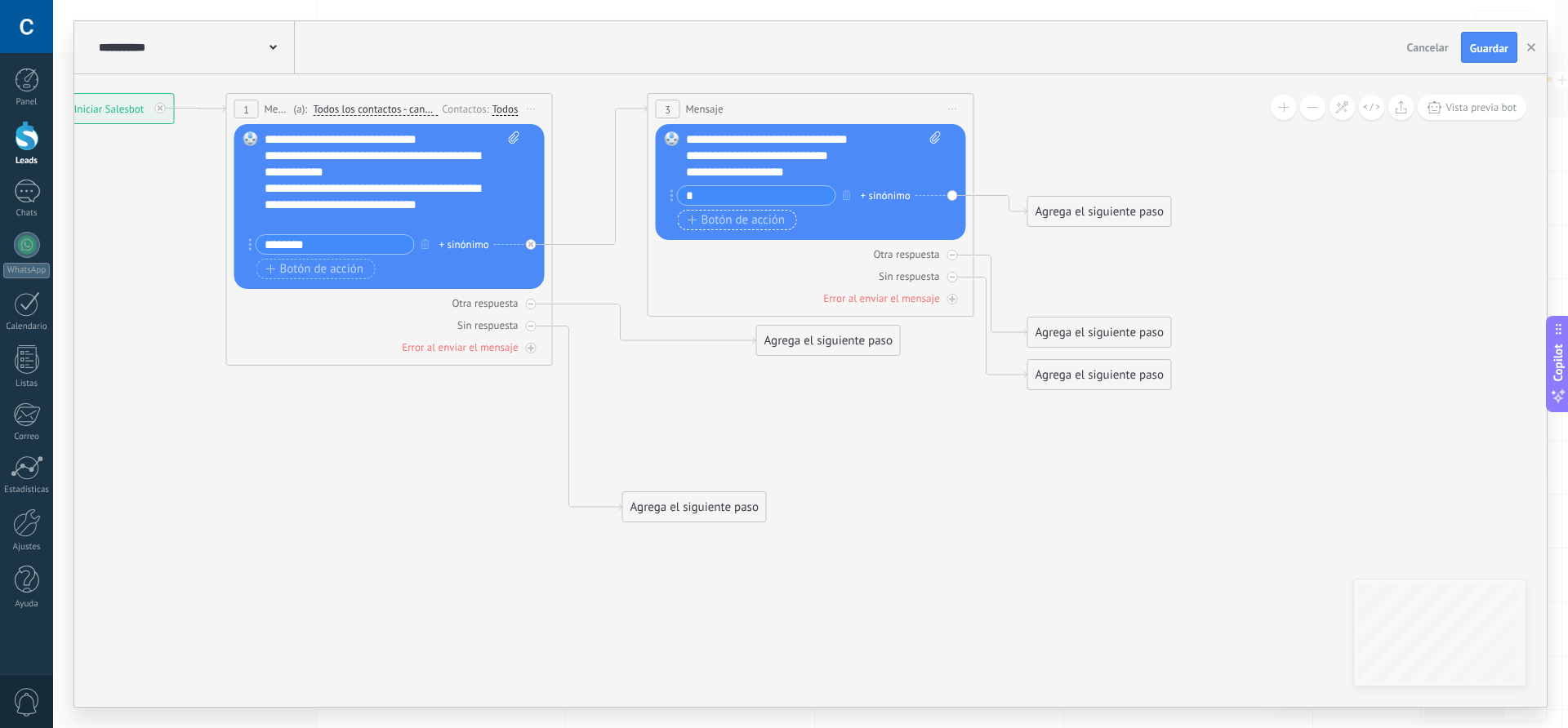
type input "*"
click at [733, 224] on span "Botón de acción" at bounding box center [736, 220] width 98 height 13
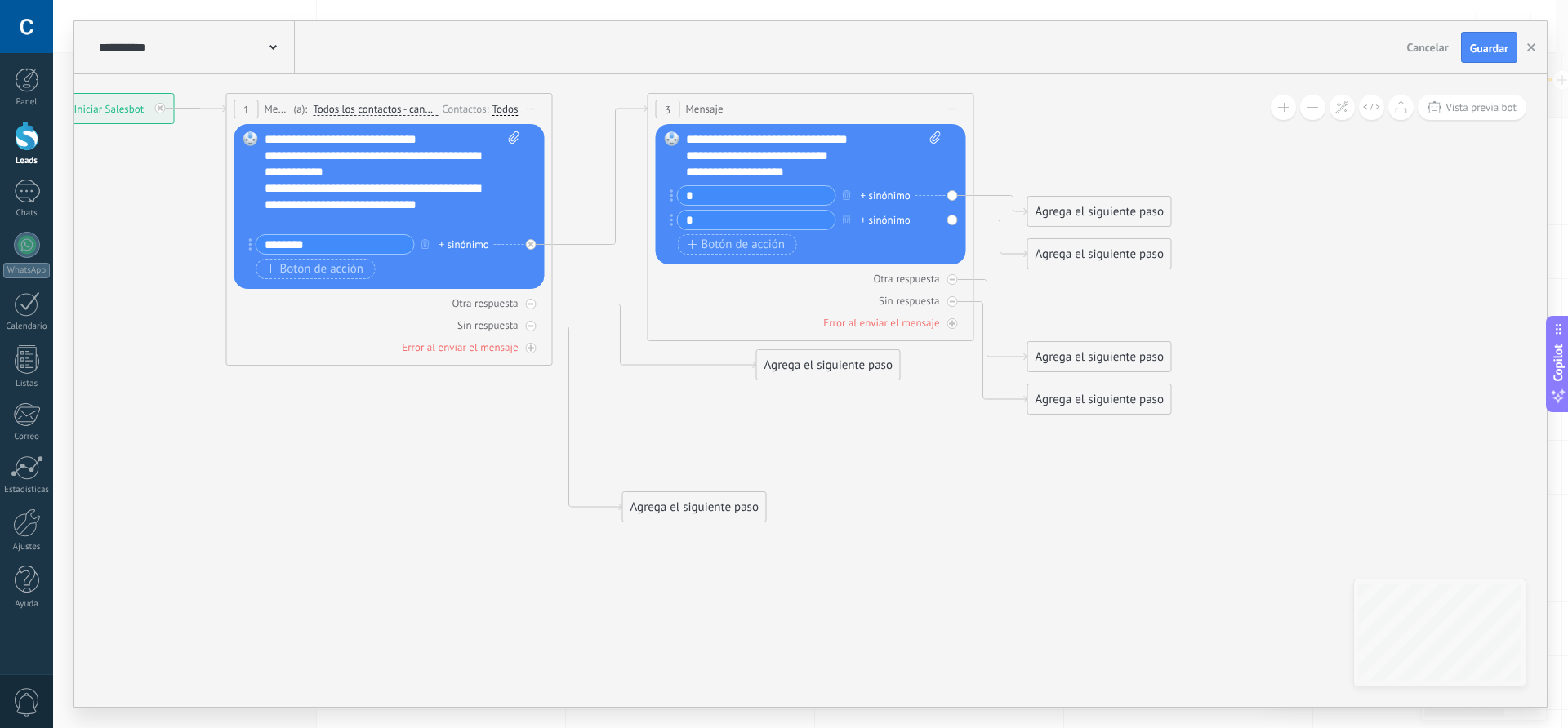
type input "*"
click at [1069, 289] on icon at bounding box center [576, 308] width 1897 height 1247
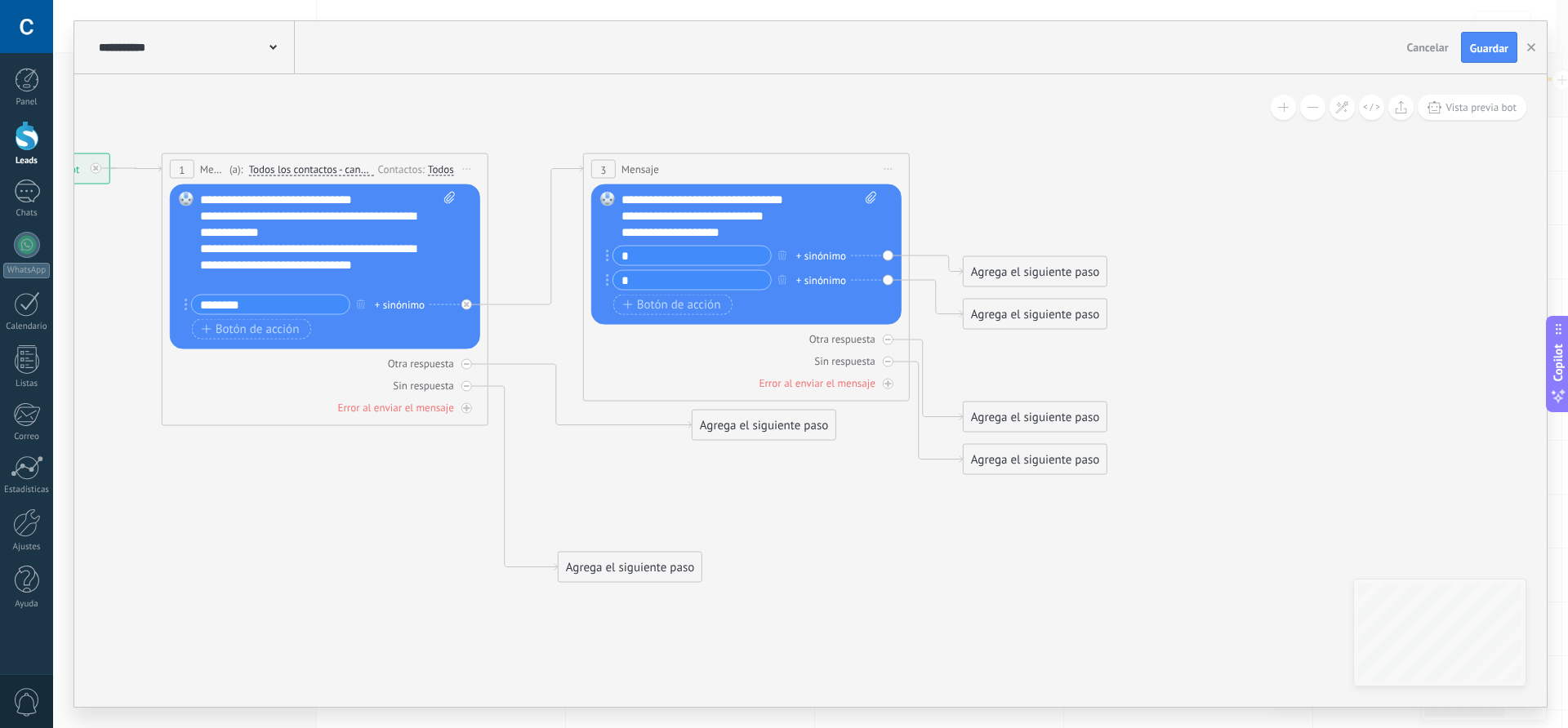
drag, startPoint x: 1071, startPoint y: 314, endPoint x: 996, endPoint y: 397, distance: 111.9
click at [996, 397] on icon at bounding box center [511, 369] width 1897 height 1247
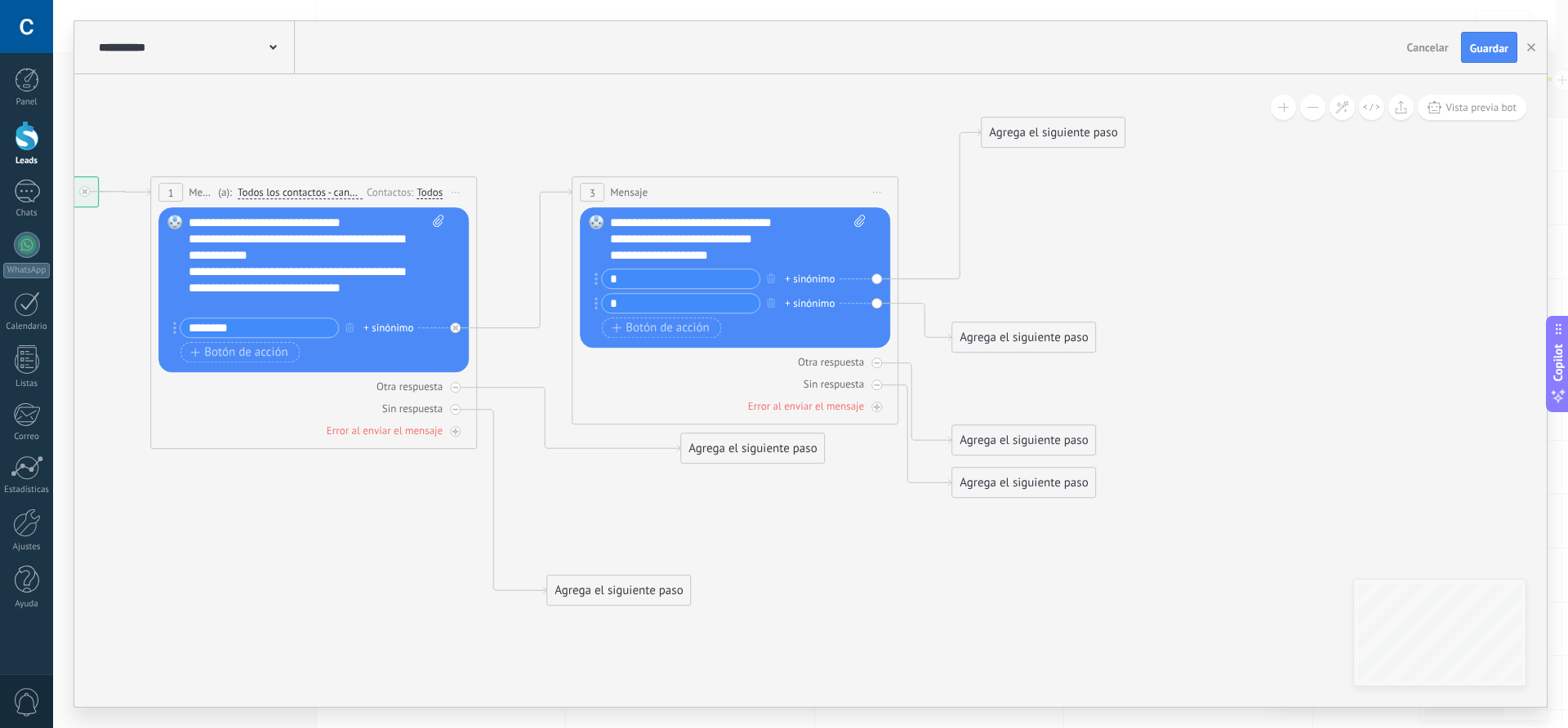
drag, startPoint x: 1016, startPoint y: 297, endPoint x: 1047, endPoint y: 130, distance: 169.9
click at [1047, 130] on div "Agrega el siguiente paso" at bounding box center [1053, 132] width 143 height 27
click at [1047, 130] on div "Agrega el siguiente paso" at bounding box center [1054, 127] width 143 height 27
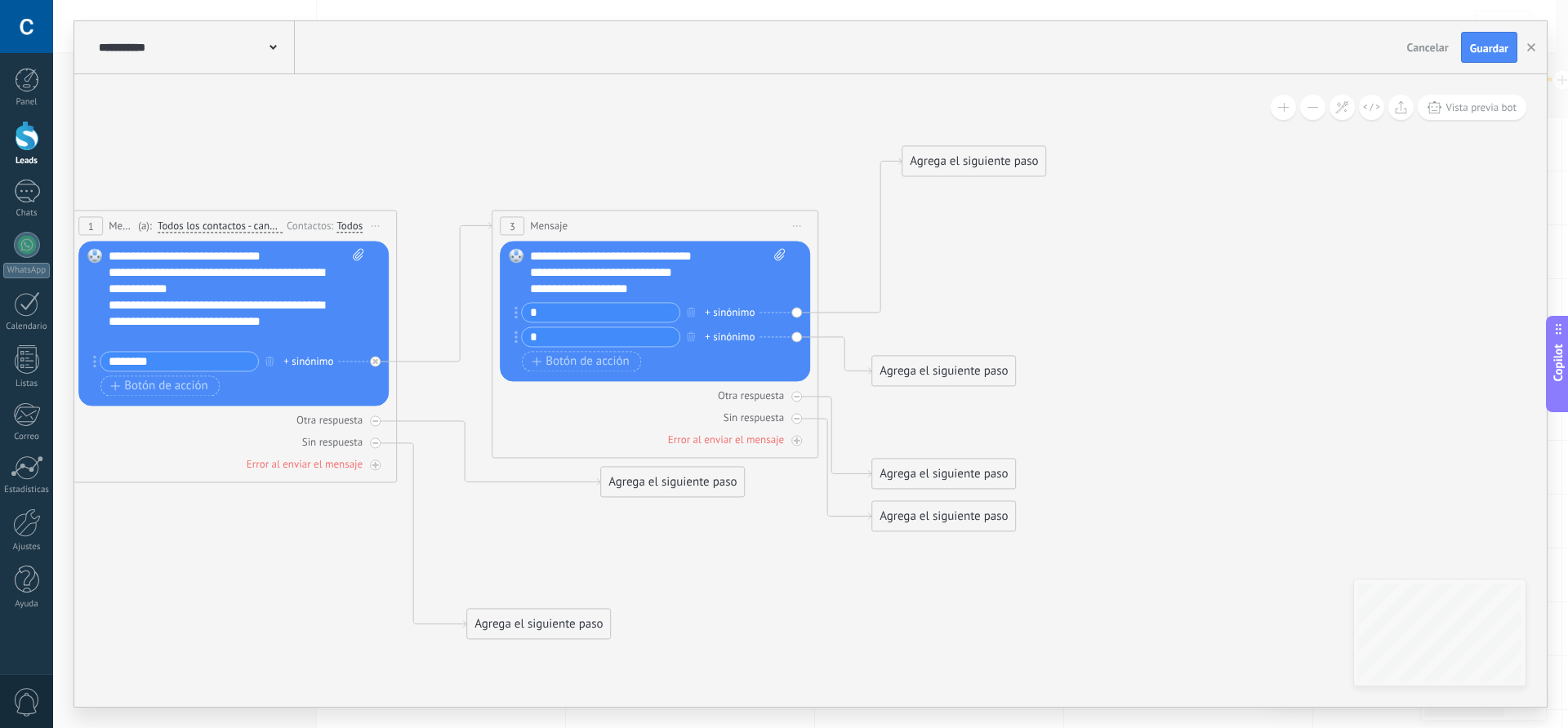
drag, startPoint x: 1031, startPoint y: 260, endPoint x: 951, endPoint y: 293, distance: 86.5
click at [951, 293] on icon at bounding box center [436, 392] width 1927 height 1311
drag, startPoint x: 945, startPoint y: 373, endPoint x: 1158, endPoint y: 362, distance: 213.3
click at [1158, 362] on div "Agrega el siguiente paso" at bounding box center [1156, 358] width 143 height 27
click at [974, 167] on div "Agrega el siguiente paso" at bounding box center [973, 161] width 143 height 27
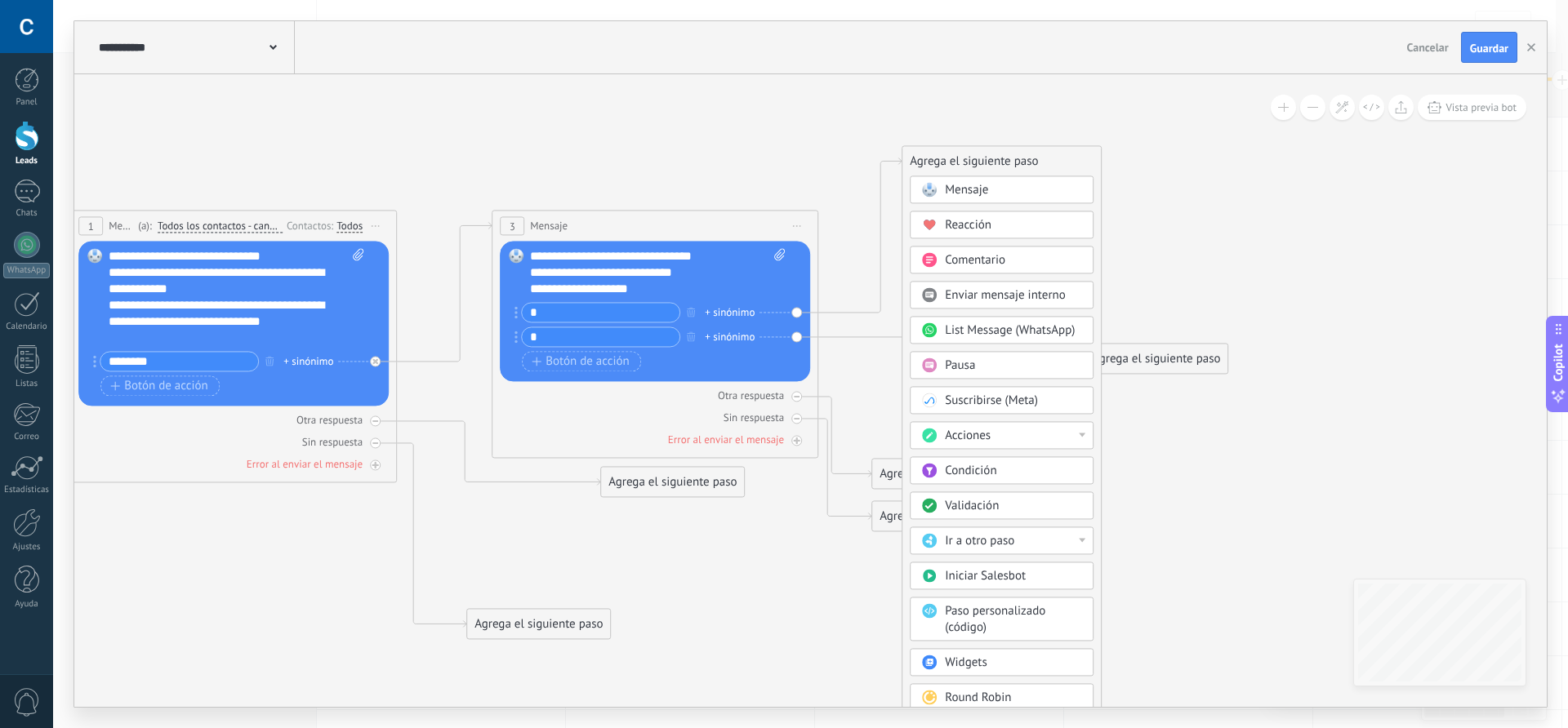
click at [973, 190] on span "Mensaje" at bounding box center [966, 190] width 43 height 16
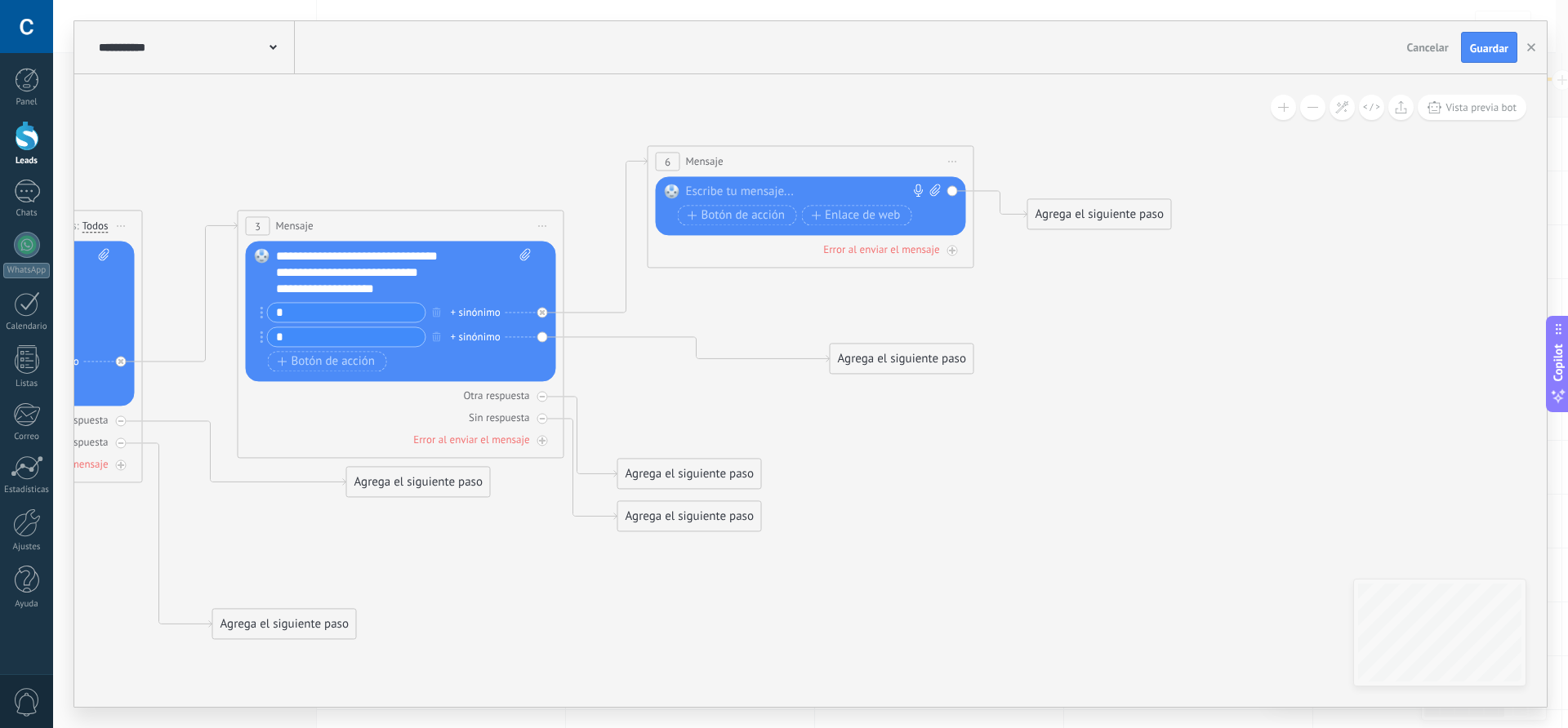
click at [712, 193] on div at bounding box center [807, 191] width 242 height 16
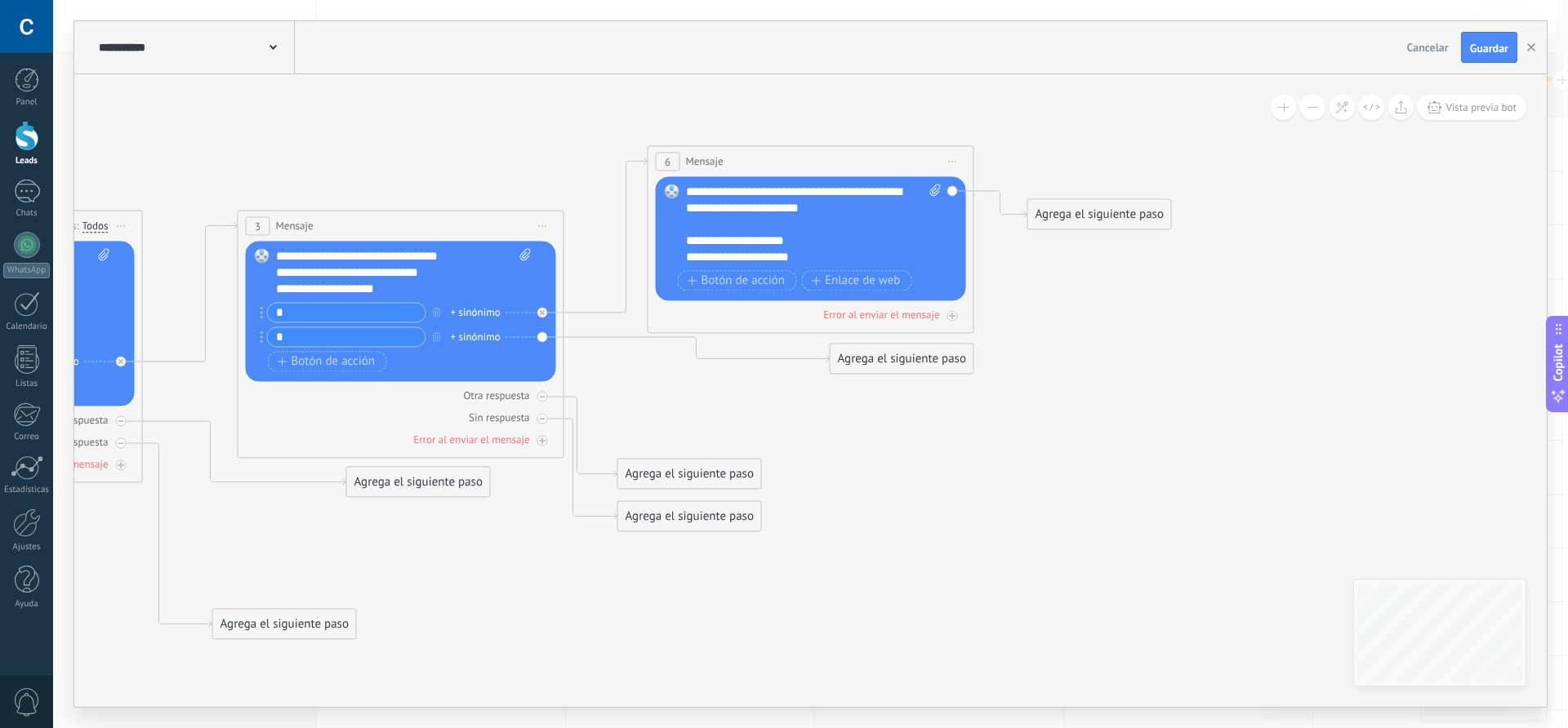
click at [799, 240] on div "**********" at bounding box center [799, 241] width 227 height 16
click at [759, 279] on span "Botón de acción" at bounding box center [736, 280] width 98 height 13
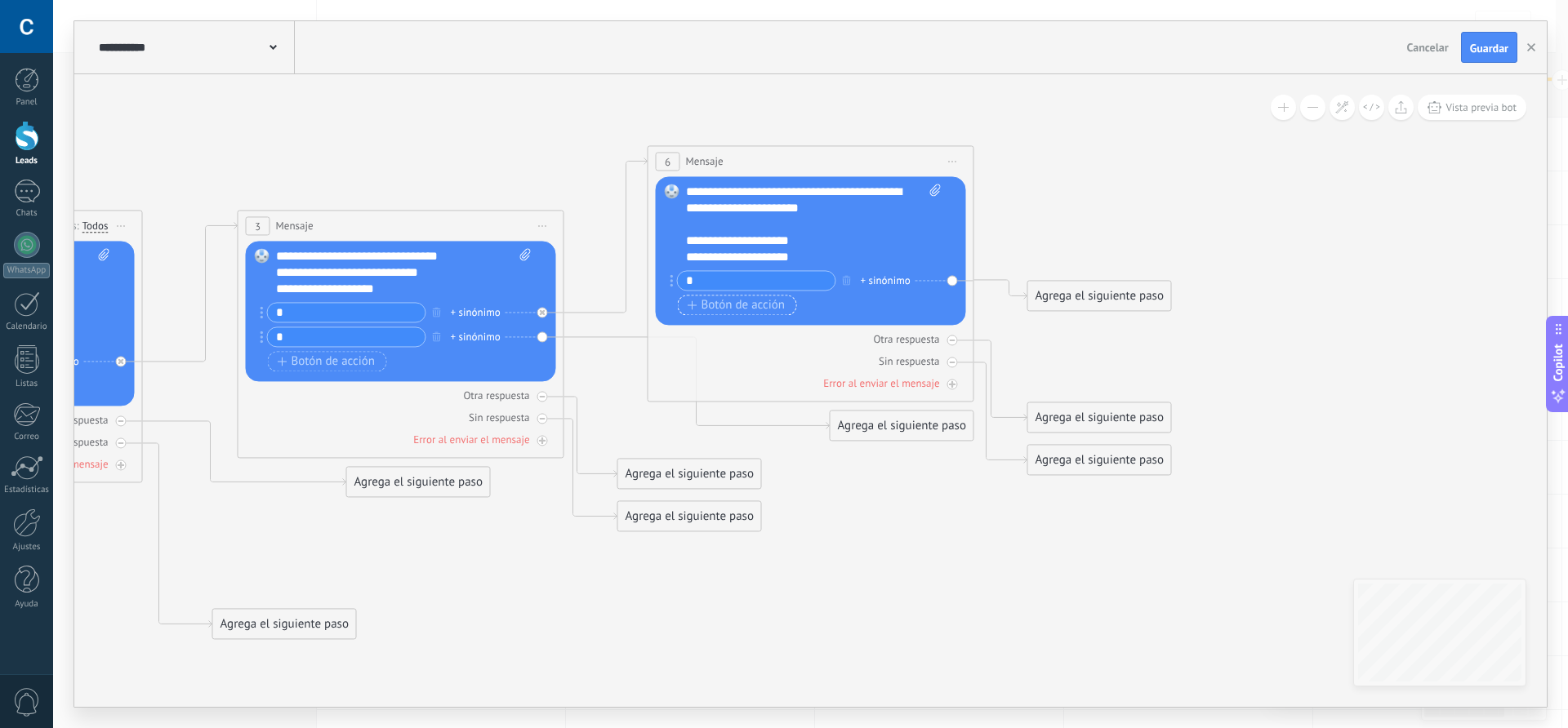
type input "*"
click at [751, 308] on span "Botón de acción" at bounding box center [736, 305] width 98 height 13
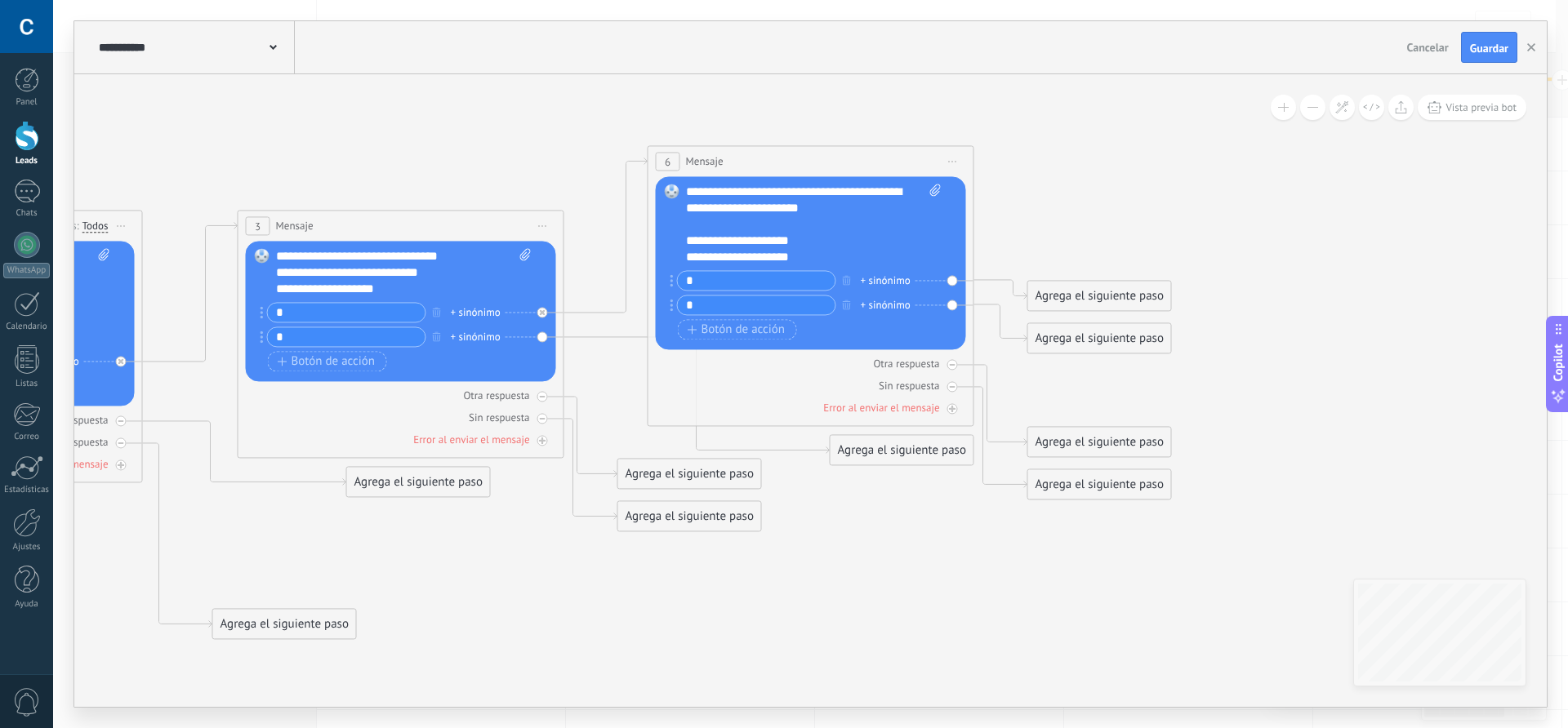
type input "*"
click at [1076, 225] on icon at bounding box center [371, 392] width 2307 height 1311
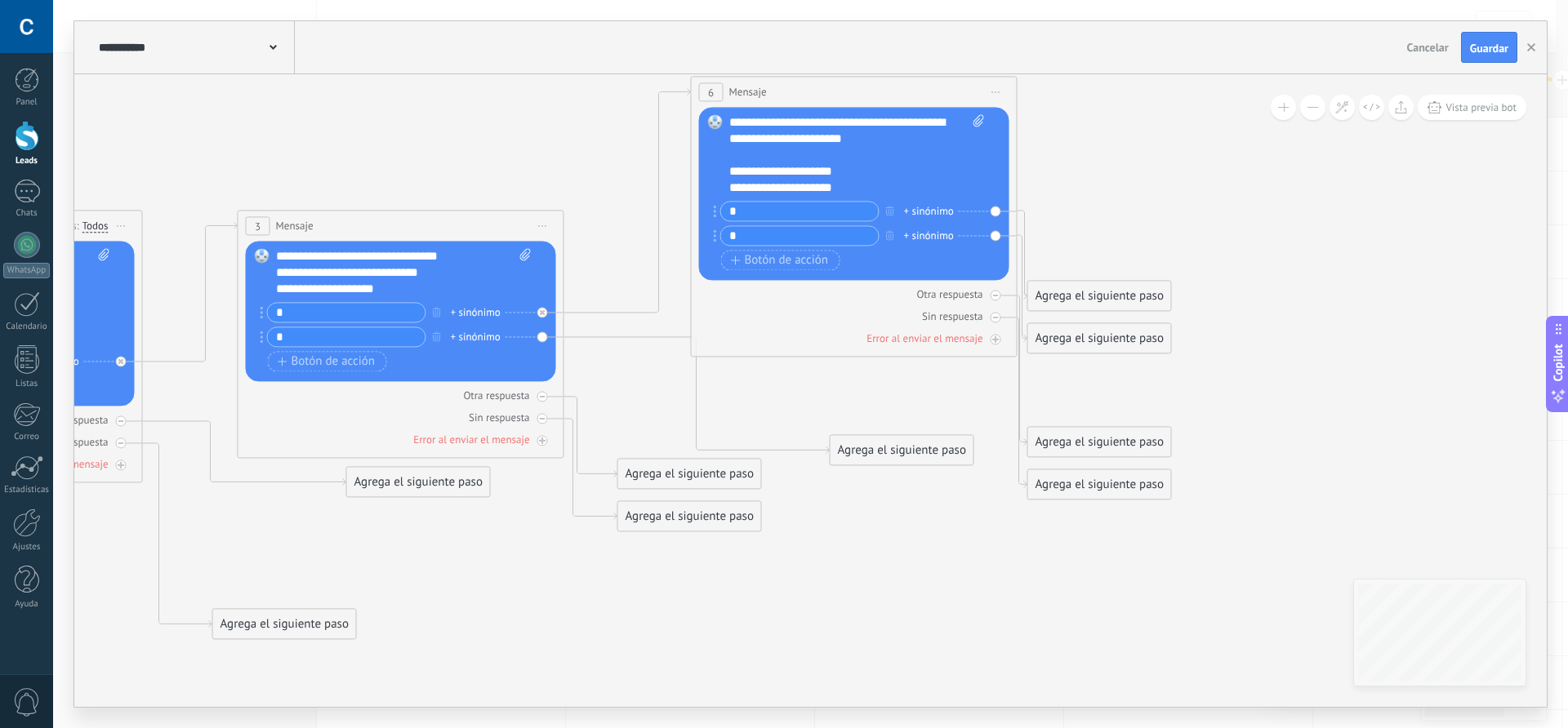
drag, startPoint x: 810, startPoint y: 158, endPoint x: 853, endPoint y: 90, distance: 80.5
click at [853, 90] on div "6 Mensaje ******* (a): Todos los contactos - canales seleccionados Todos los co…" at bounding box center [854, 92] width 325 height 30
drag, startPoint x: 1107, startPoint y: 297, endPoint x: 1170, endPoint y: 162, distance: 149.0
click at [1170, 175] on div "Agrega el siguiente paso" at bounding box center [1161, 188] width 143 height 27
drag, startPoint x: 1113, startPoint y: 344, endPoint x: 1233, endPoint y: 254, distance: 150.0
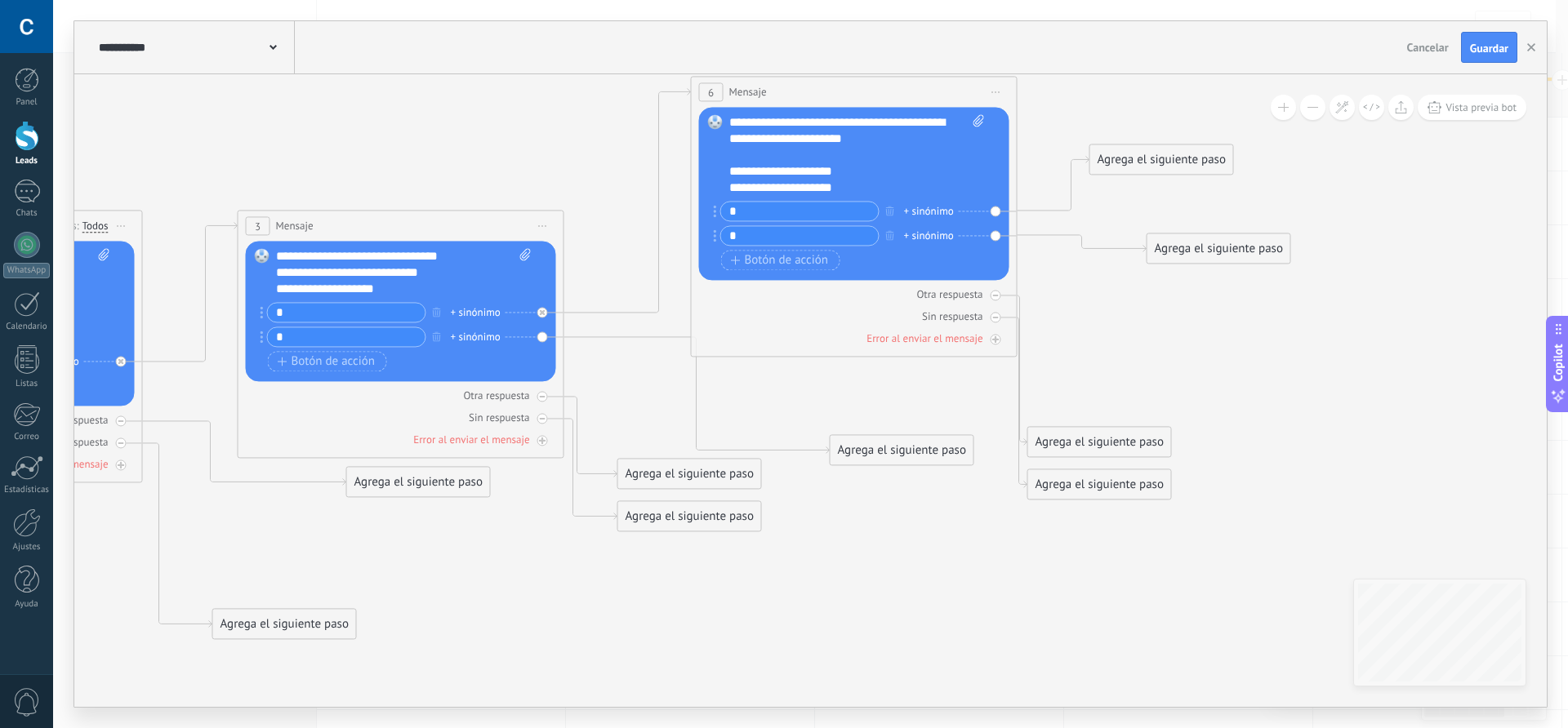
click at [1233, 254] on div "Agrega el siguiente paso" at bounding box center [1218, 248] width 143 height 27
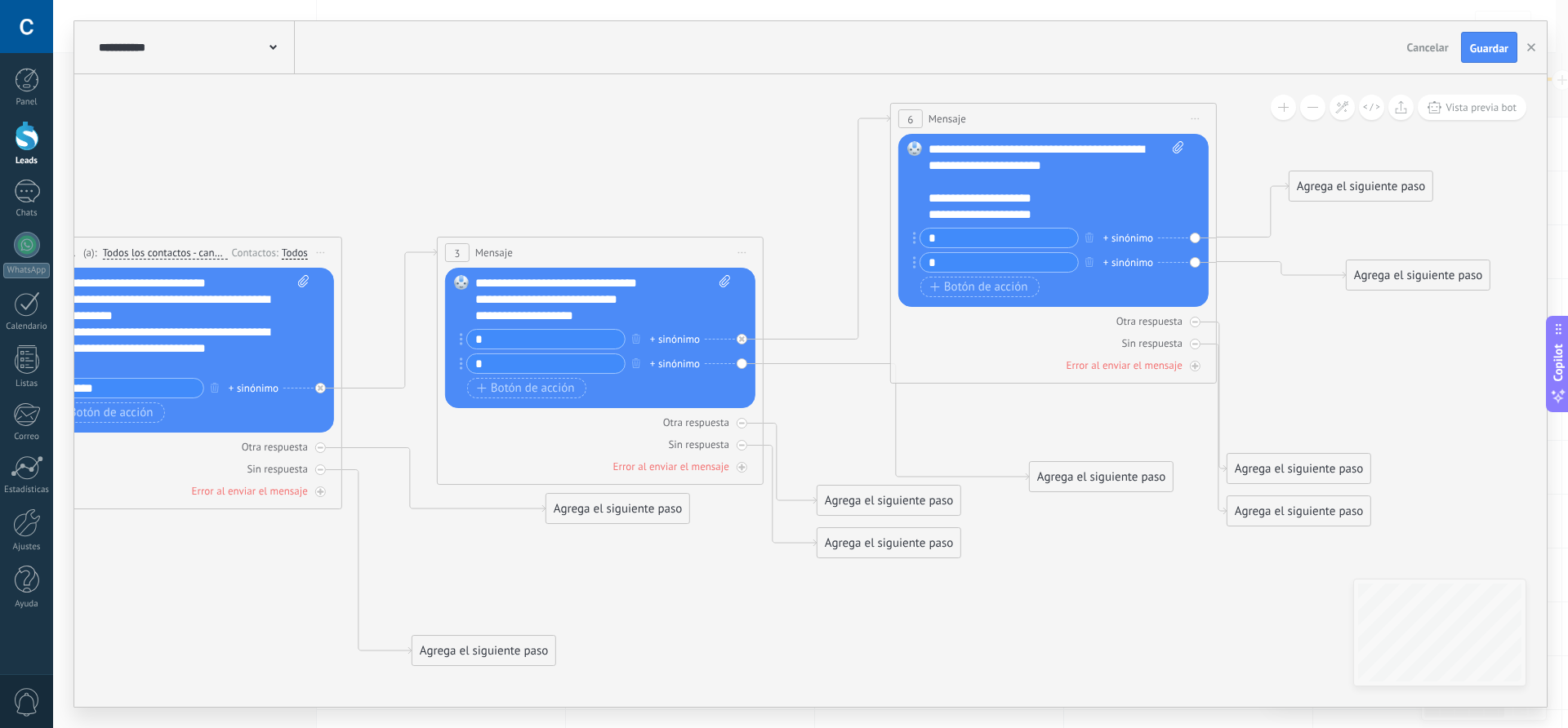
drag, startPoint x: 1154, startPoint y: 328, endPoint x: 1360, endPoint y: 354, distance: 207.6
click at [1361, 354] on icon at bounding box center [629, 384] width 2427 height 1380
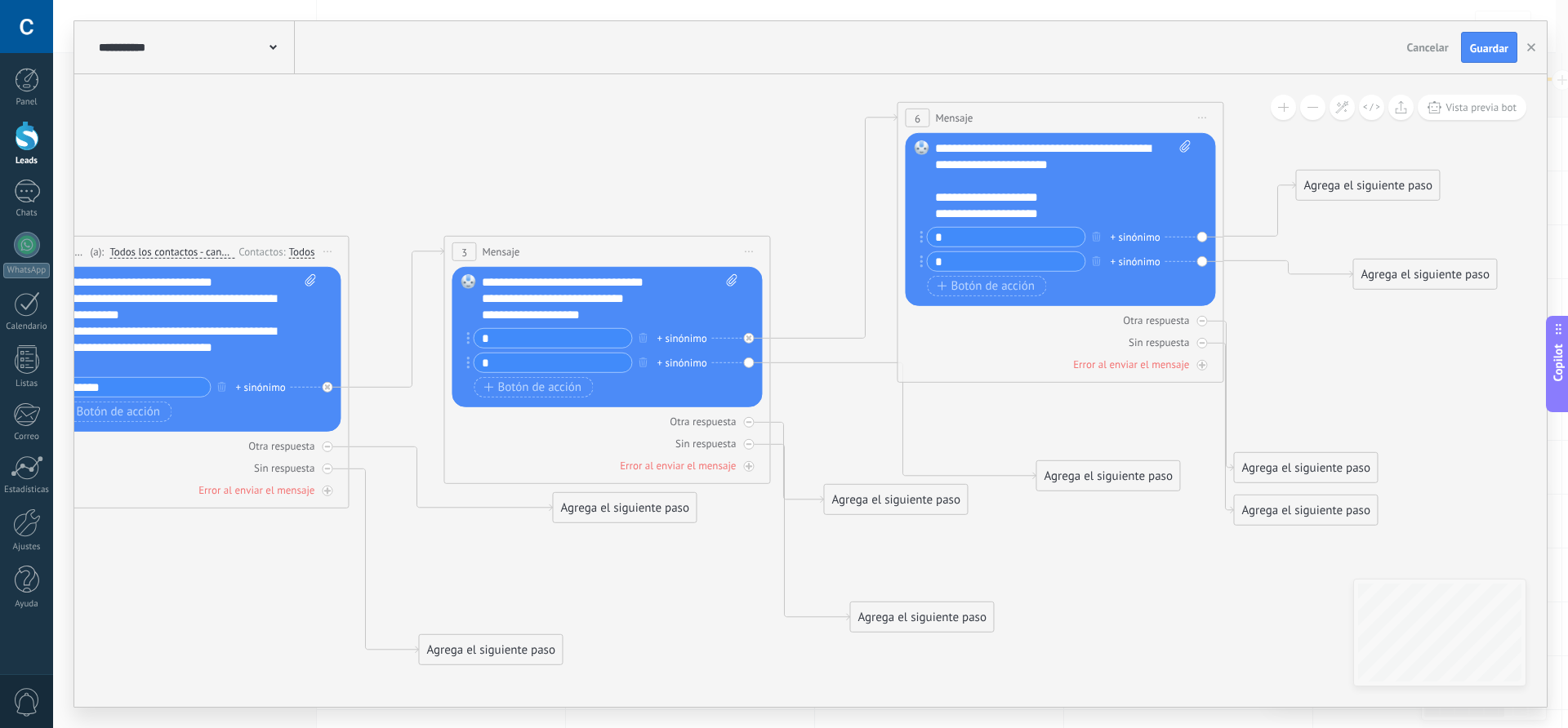
drag, startPoint x: 865, startPoint y: 538, endPoint x: 892, endPoint y: 622, distance: 88.2
click at [892, 622] on div "Agrega el siguiente paso" at bounding box center [921, 617] width 143 height 27
drag, startPoint x: 863, startPoint y: 500, endPoint x: 885, endPoint y: 565, distance: 68.6
click at [885, 565] on div "Agrega el siguiente paso" at bounding box center [921, 557] width 143 height 27
drag, startPoint x: 1266, startPoint y: 474, endPoint x: 1361, endPoint y: 362, distance: 146.9
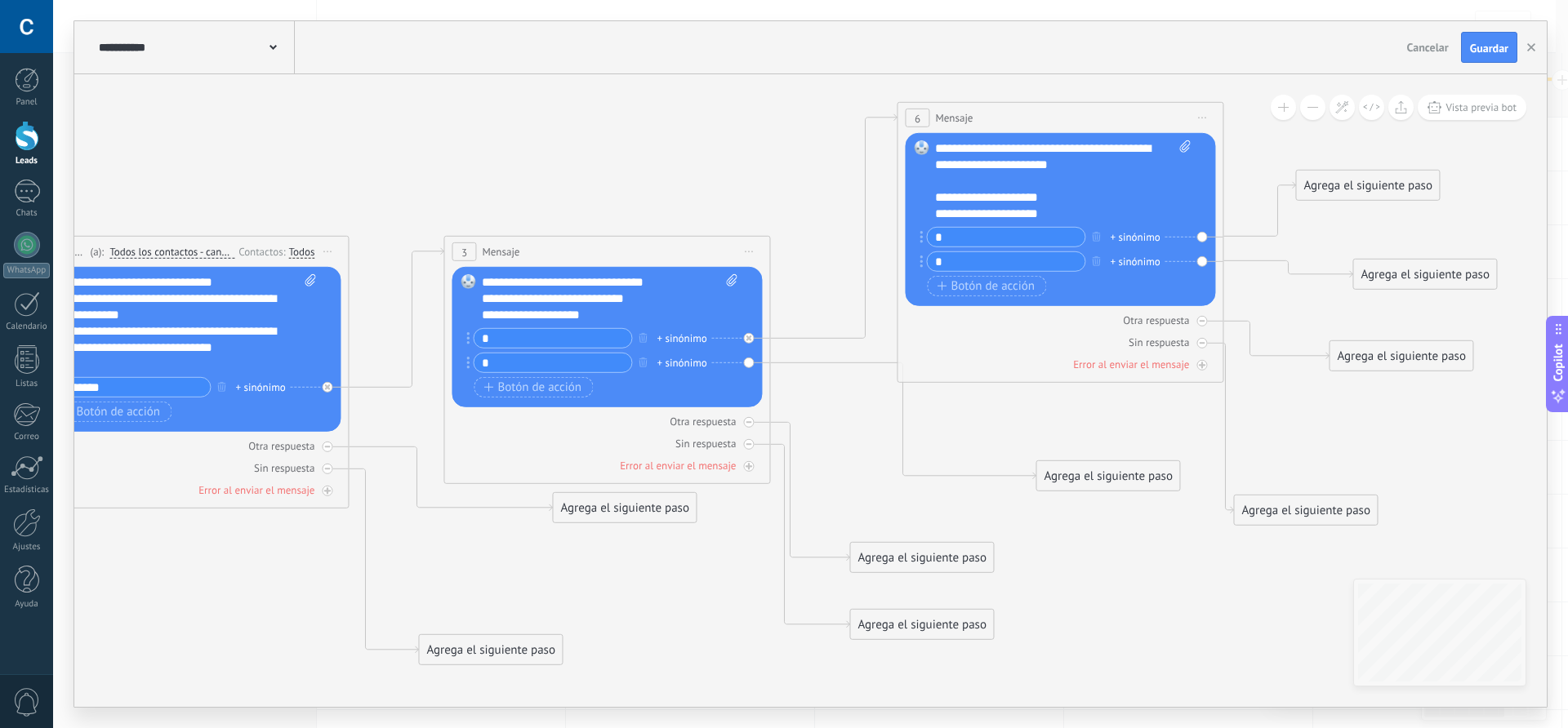
click at [1361, 362] on div "Agrega el siguiente paso" at bounding box center [1401, 356] width 143 height 27
drag, startPoint x: 1363, startPoint y: 466, endPoint x: 1388, endPoint y: 444, distance: 33.3
click at [1388, 444] on div "Agrega el siguiente paso" at bounding box center [1402, 431] width 143 height 27
drag, startPoint x: 1109, startPoint y: 481, endPoint x: 1219, endPoint y: 532, distance: 121.2
click at [1219, 532] on div "Agrega el siguiente paso" at bounding box center [1217, 526] width 143 height 27
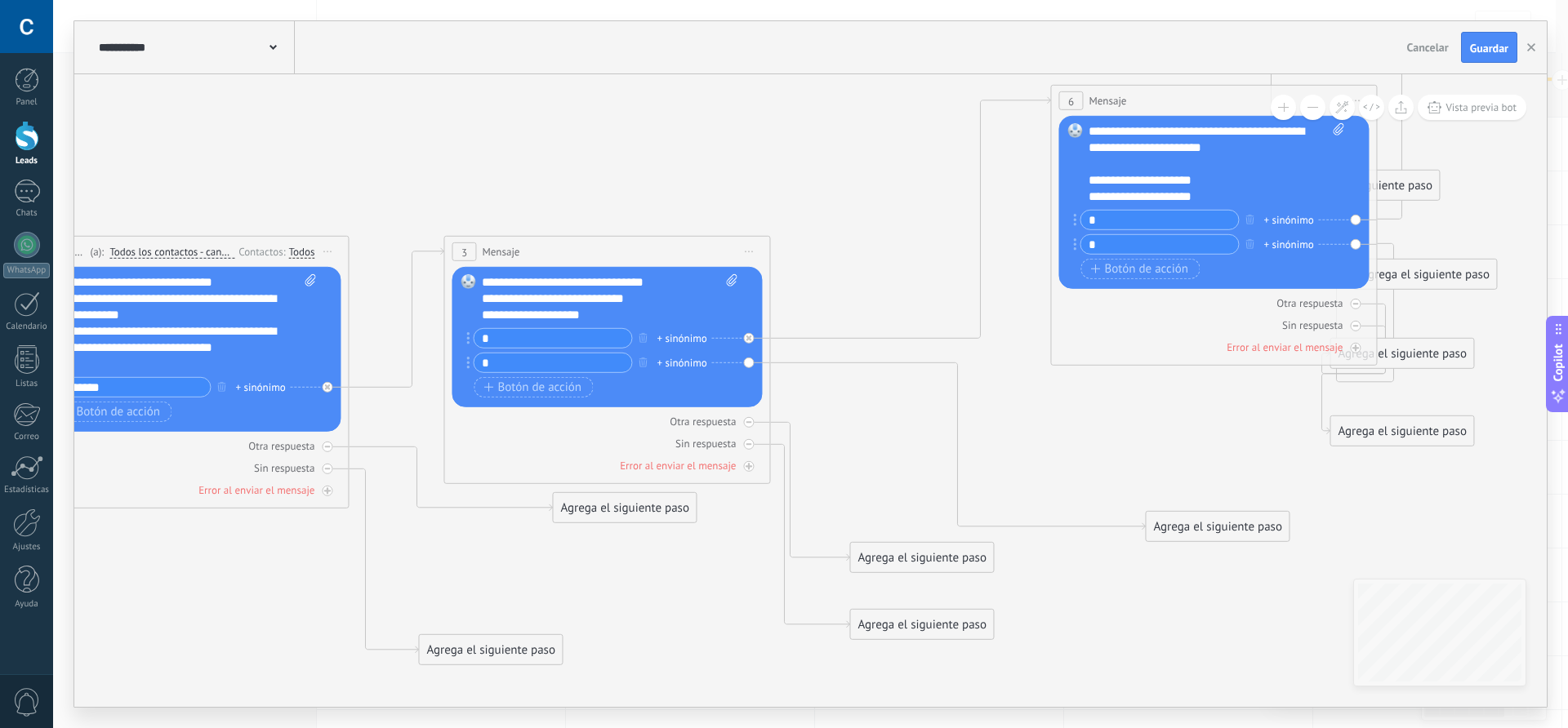
drag, startPoint x: 1030, startPoint y: 120, endPoint x: 1184, endPoint y: 104, distance: 154.8
click at [1184, 104] on div "6 Mensaje ******* (a): Todos los contactos - canales seleccionados Todos los co…" at bounding box center [1213, 100] width 325 height 30
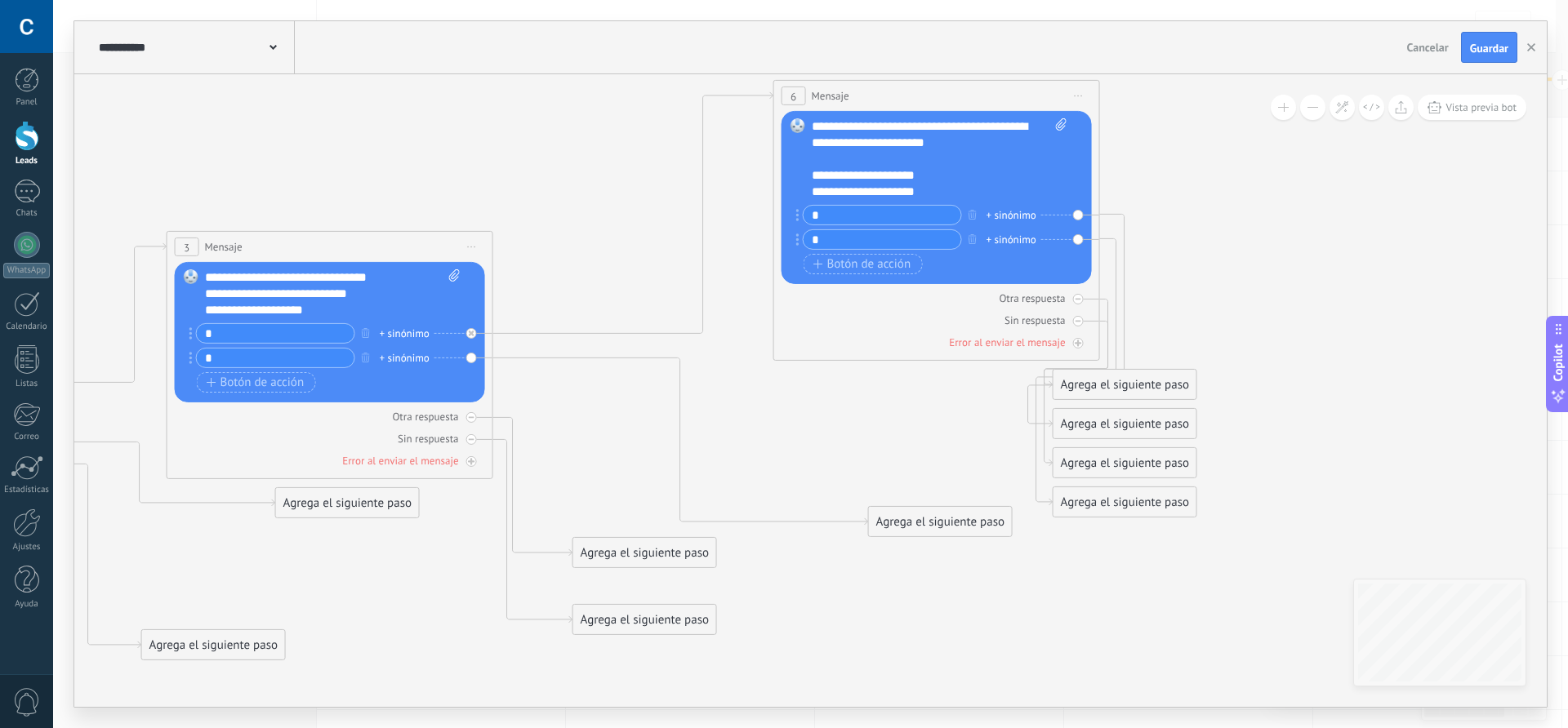
drag, startPoint x: 1149, startPoint y: 446, endPoint x: 872, endPoint y: 441, distance: 277.0
click at [872, 441] on icon at bounding box center [359, 370] width 2427 height 1397
drag, startPoint x: 1319, startPoint y: 208, endPoint x: 1286, endPoint y: 234, distance: 42.0
click at [1306, 150] on div "Agrega el siguiente paso" at bounding box center [1275, 147] width 143 height 27
drag, startPoint x: 1133, startPoint y: 425, endPoint x: 1316, endPoint y: 239, distance: 260.9
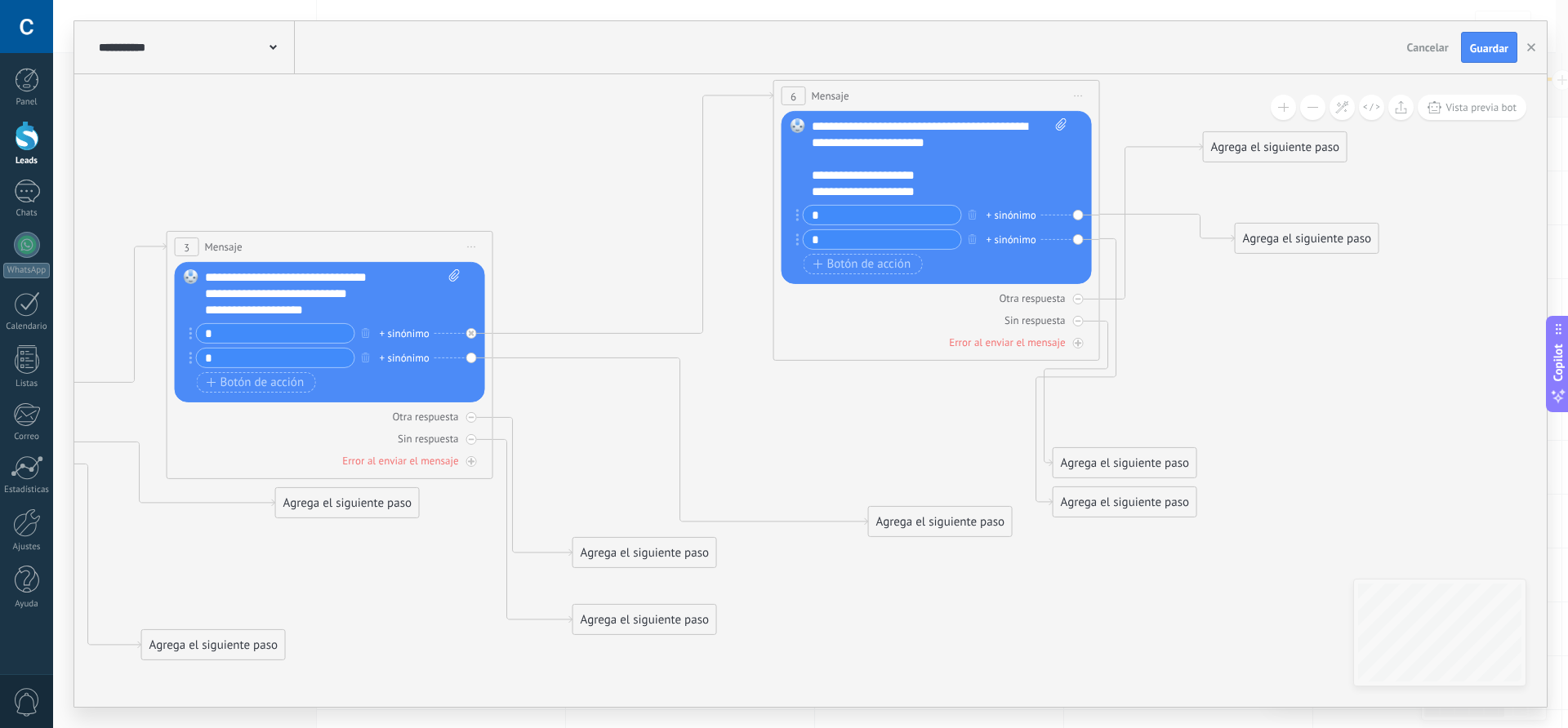
click at [1316, 239] on div "Agrega el siguiente paso" at bounding box center [1307, 238] width 143 height 27
drag, startPoint x: 1281, startPoint y: 238, endPoint x: 1195, endPoint y: 109, distance: 155.0
click at [1195, 109] on div "Agrega el siguiente paso" at bounding box center [1221, 110] width 143 height 27
drag, startPoint x: 1230, startPoint y: 141, endPoint x: 1383, endPoint y: 135, distance: 153.1
click at [1383, 135] on div "Agrega el siguiente paso" at bounding box center [1428, 140] width 143 height 27
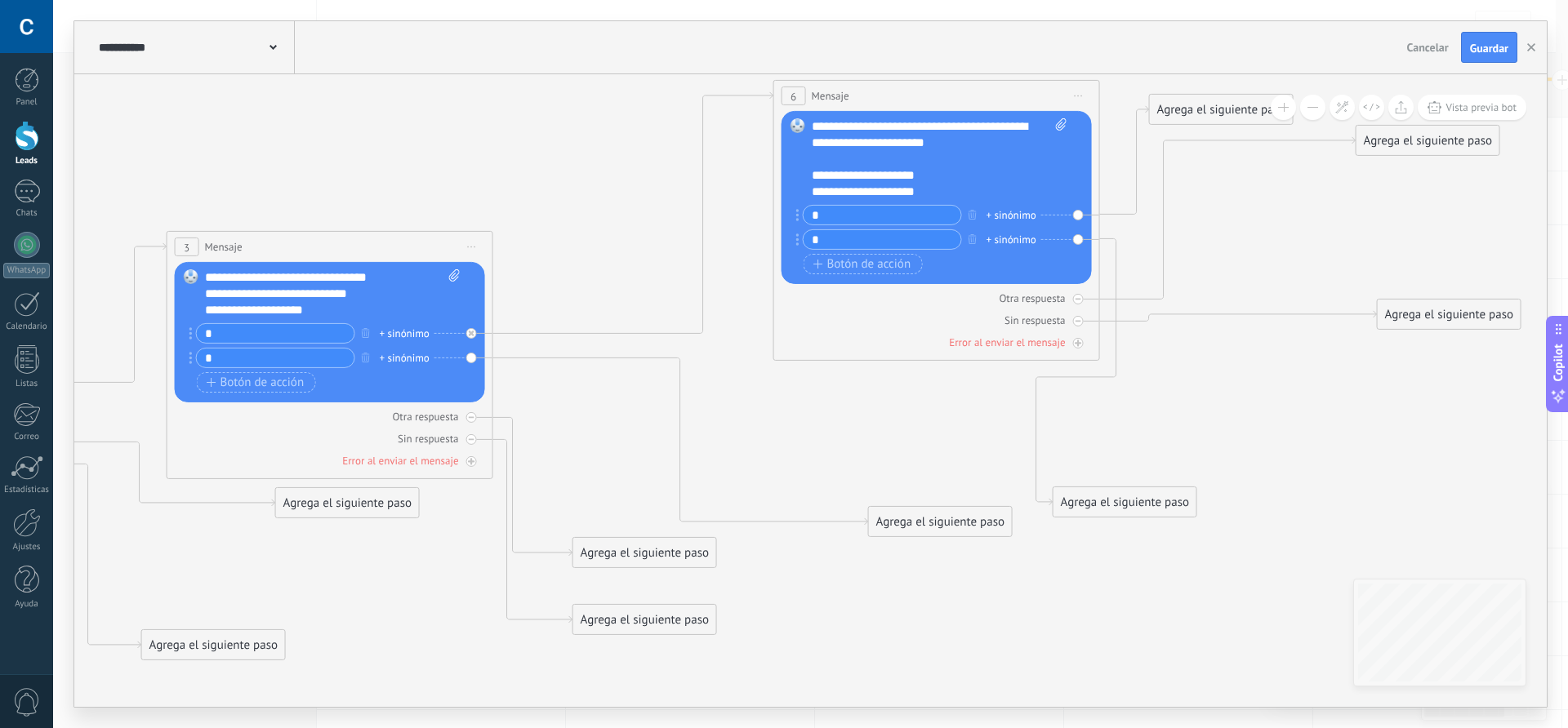
drag, startPoint x: 1113, startPoint y: 468, endPoint x: 1436, endPoint y: 320, distance: 355.3
click at [1436, 320] on div "Agrega el siguiente paso" at bounding box center [1449, 314] width 143 height 27
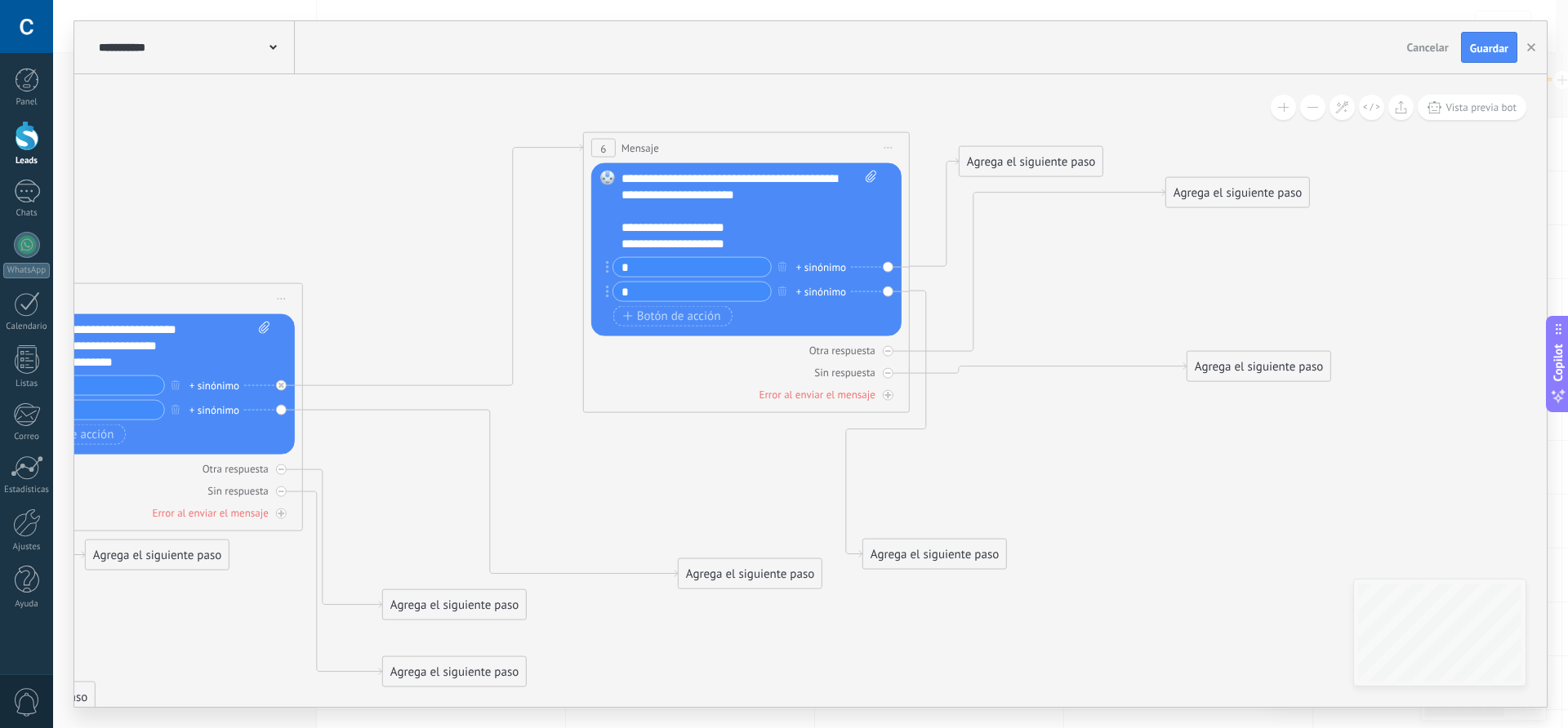
drag, startPoint x: 1154, startPoint y: 510, endPoint x: 934, endPoint y: 570, distance: 228.0
click at [934, 570] on icon at bounding box center [319, 422] width 2726 height 1397
drag, startPoint x: 938, startPoint y: 562, endPoint x: 1319, endPoint y: 287, distance: 469.9
click at [1319, 287] on div "Agrega el siguiente paso" at bounding box center [1314, 280] width 143 height 27
drag, startPoint x: 1239, startPoint y: 197, endPoint x: 1319, endPoint y: 328, distance: 153.5
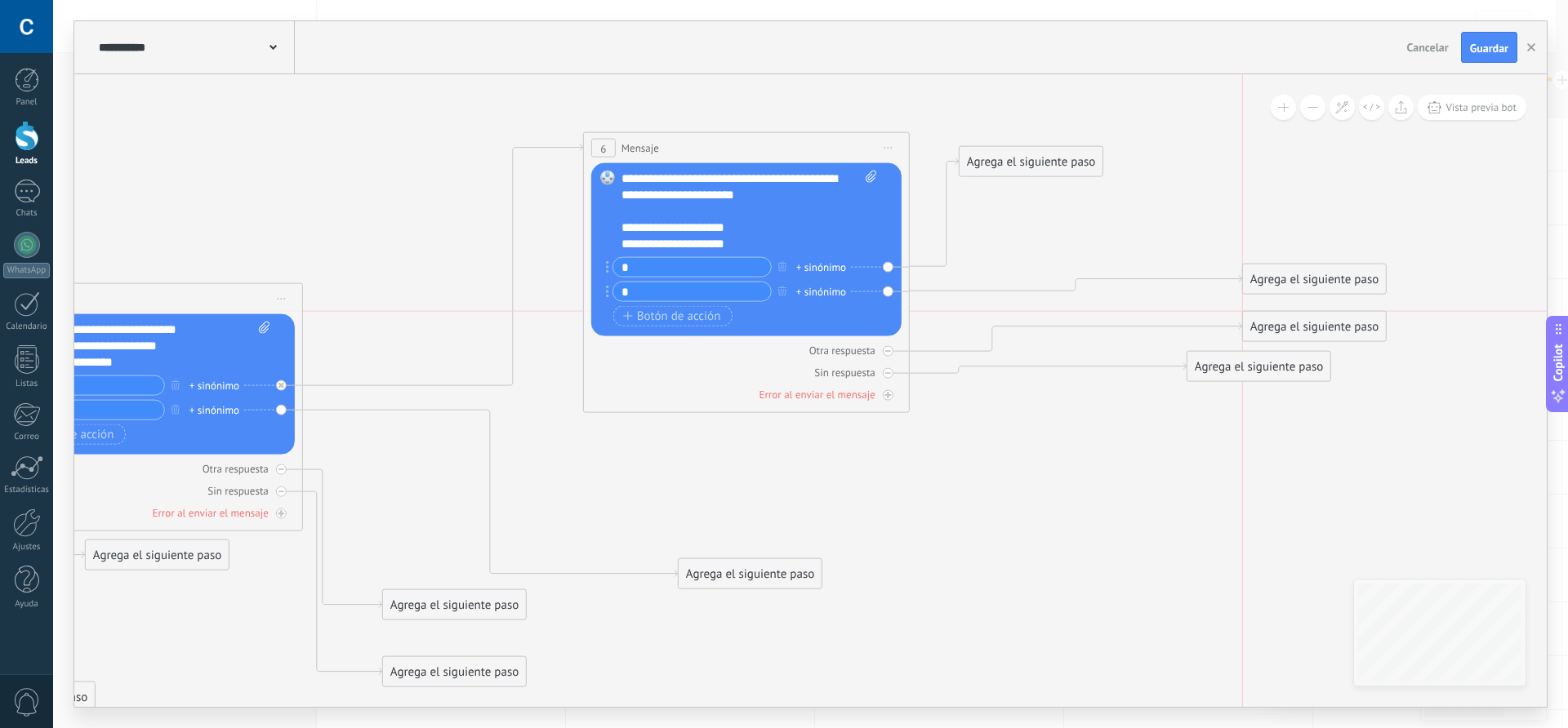
click at [1319, 328] on div "Agrega el siguiente paso" at bounding box center [1314, 326] width 143 height 27
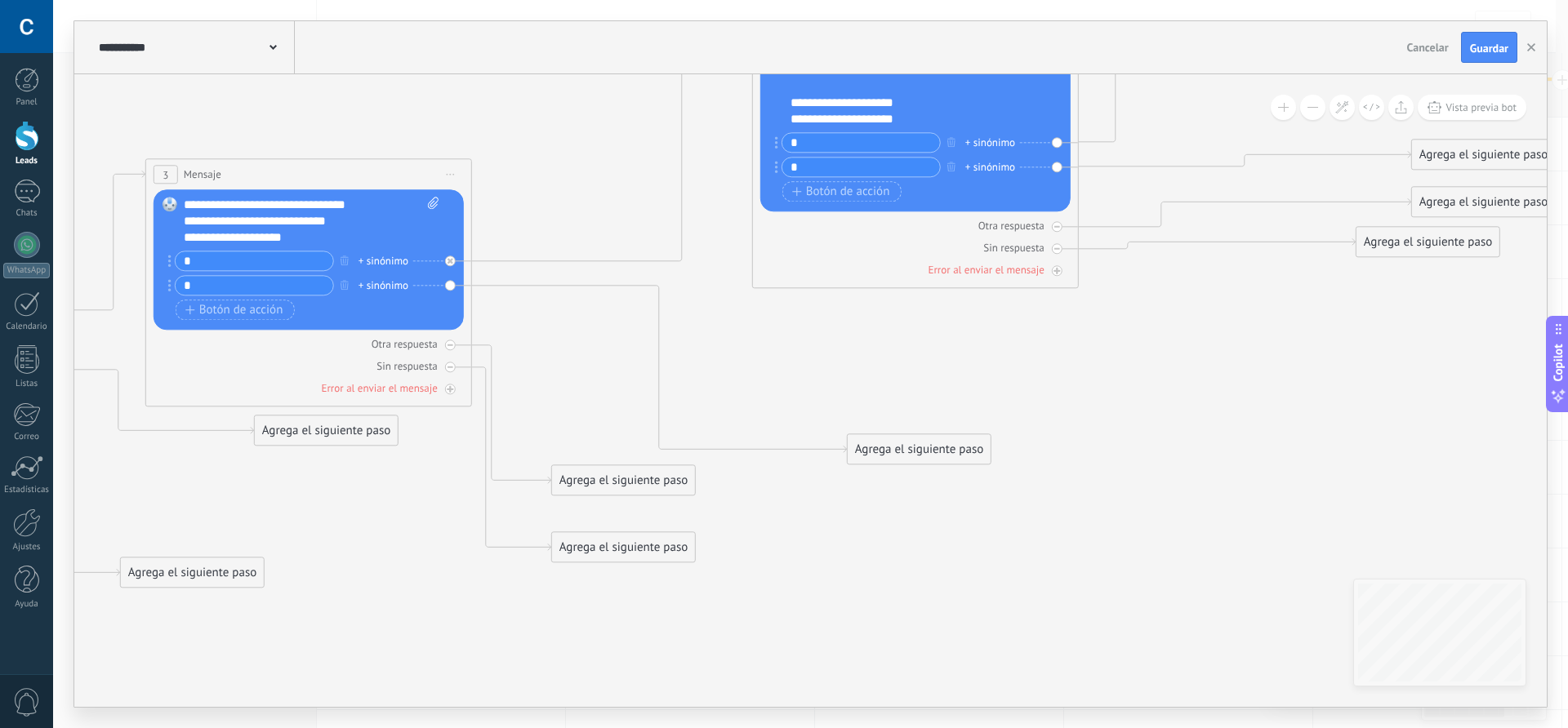
drag, startPoint x: 1021, startPoint y: 578, endPoint x: 1241, endPoint y: 440, distance: 259.7
click at [1241, 440] on icon at bounding box center [517, 298] width 2784 height 1397
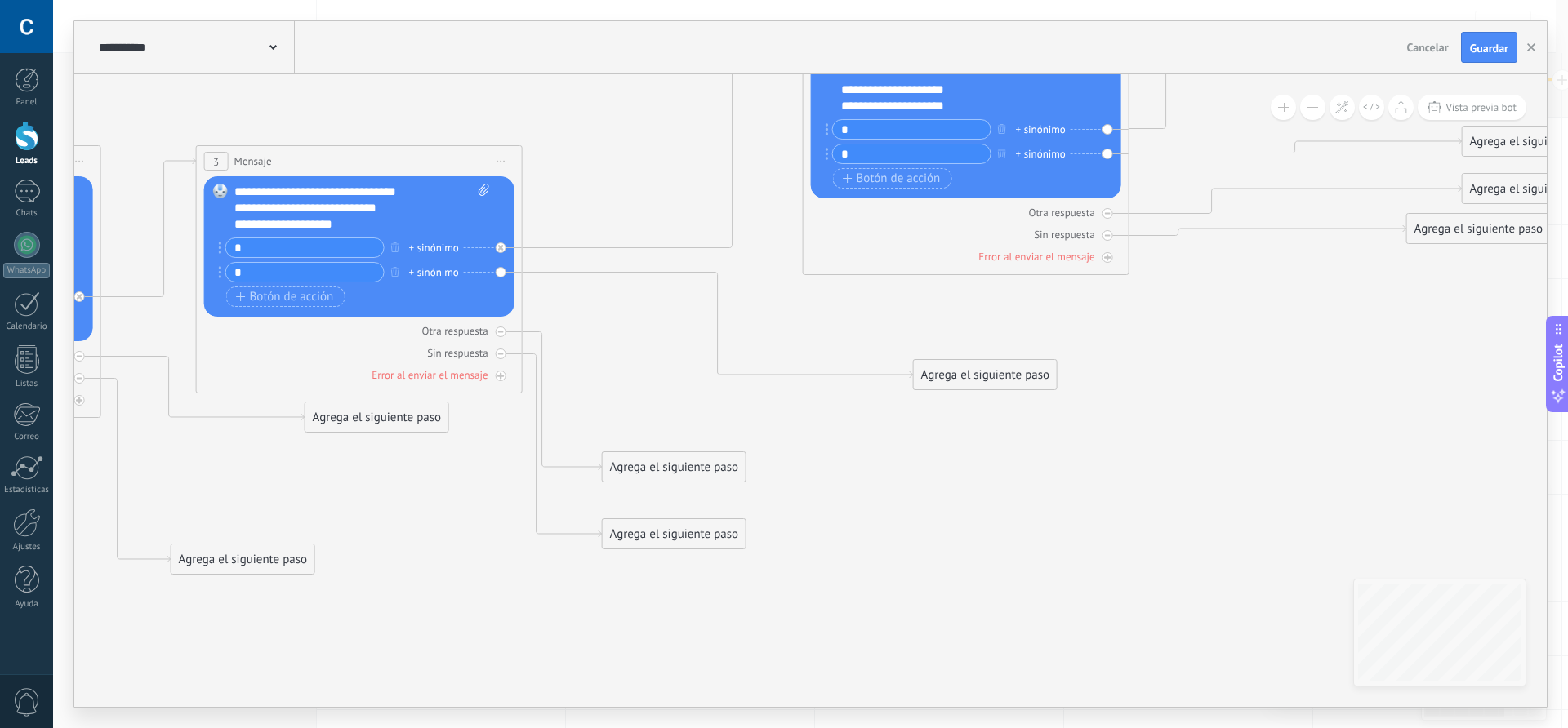
drag, startPoint x: 952, startPoint y: 438, endPoint x: 969, endPoint y: 377, distance: 63.3
click at [969, 377] on div "Agrega el siguiente paso" at bounding box center [985, 375] width 143 height 27
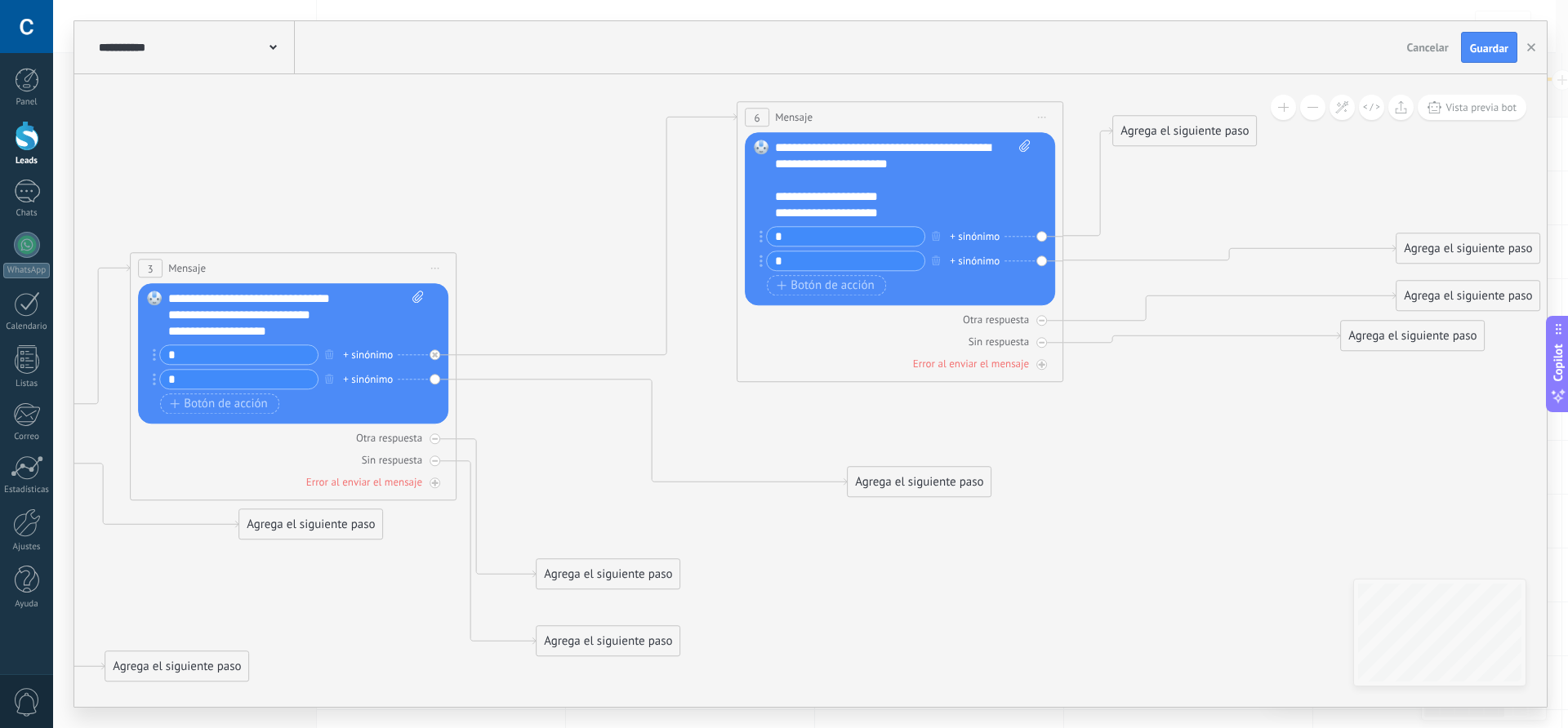
drag, startPoint x: 1307, startPoint y: 411, endPoint x: 1242, endPoint y: 518, distance: 125.2
click at [1242, 518] on icon at bounding box center [501, 391] width 2784 height 1397
drag, startPoint x: 891, startPoint y: 215, endPoint x: 776, endPoint y: 147, distance: 133.6
click at [776, 147] on div "**********" at bounding box center [902, 180] width 255 height 81
copy div "**********"
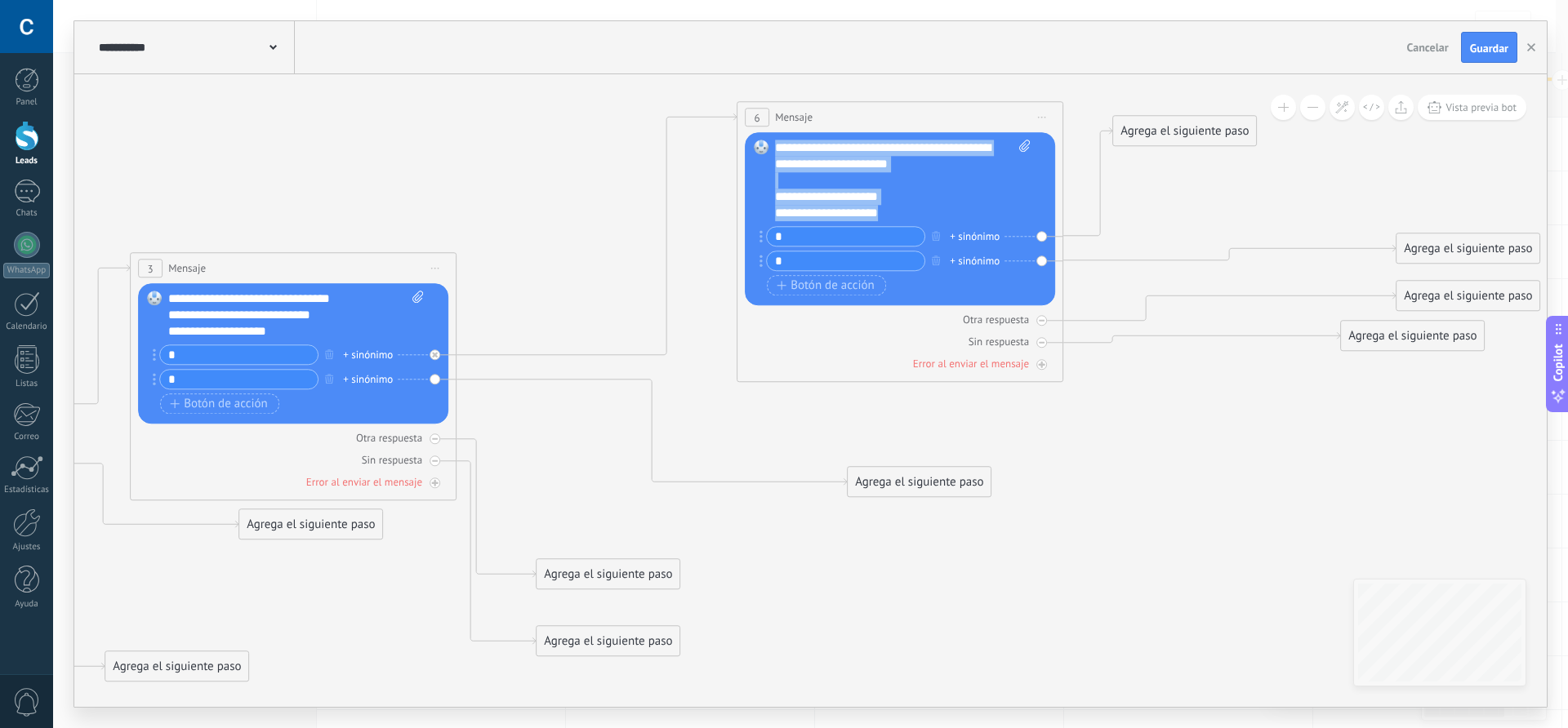
click at [929, 480] on div "Agrega el siguiente paso" at bounding box center [919, 481] width 143 height 27
click at [920, 511] on span "Mensaje" at bounding box center [912, 511] width 43 height 16
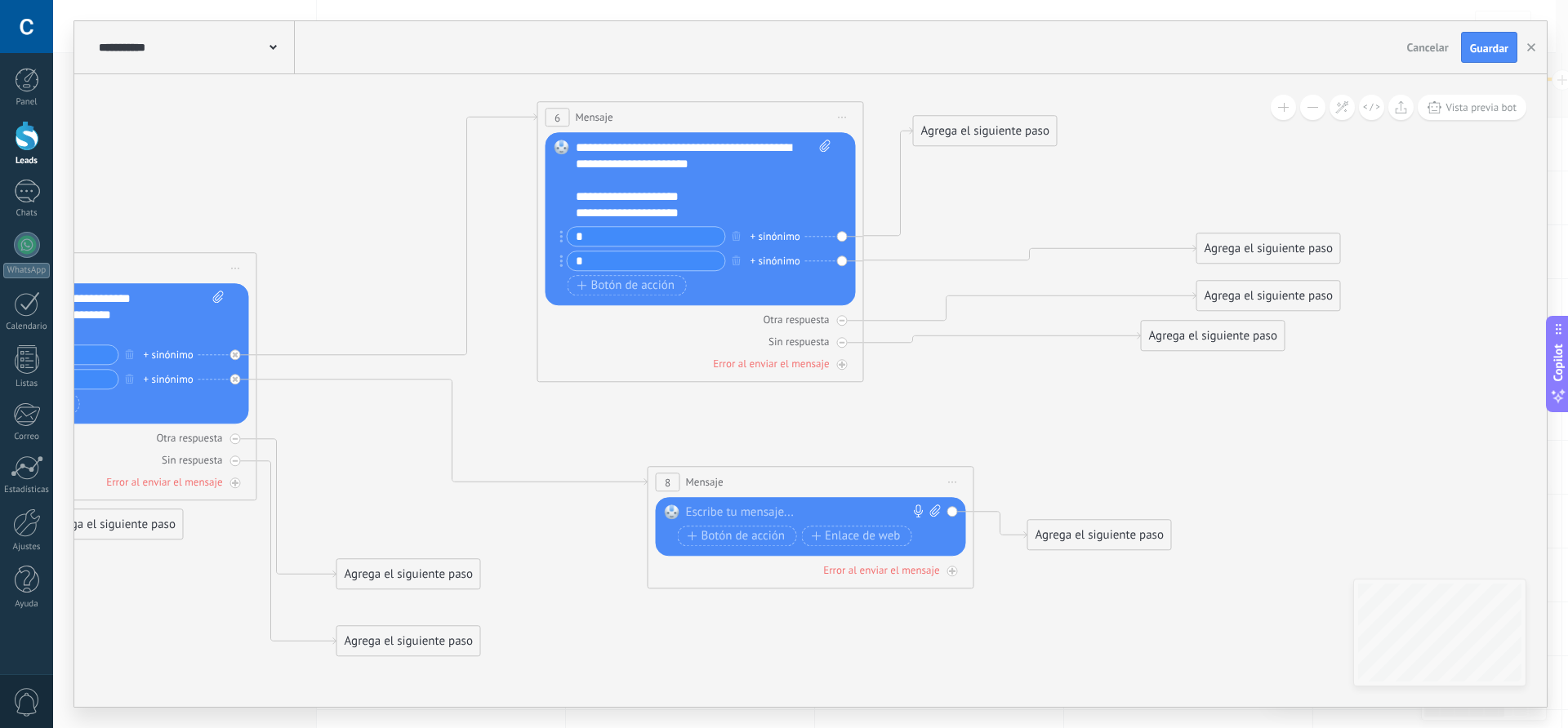
click at [775, 510] on div at bounding box center [807, 512] width 242 height 16
paste div
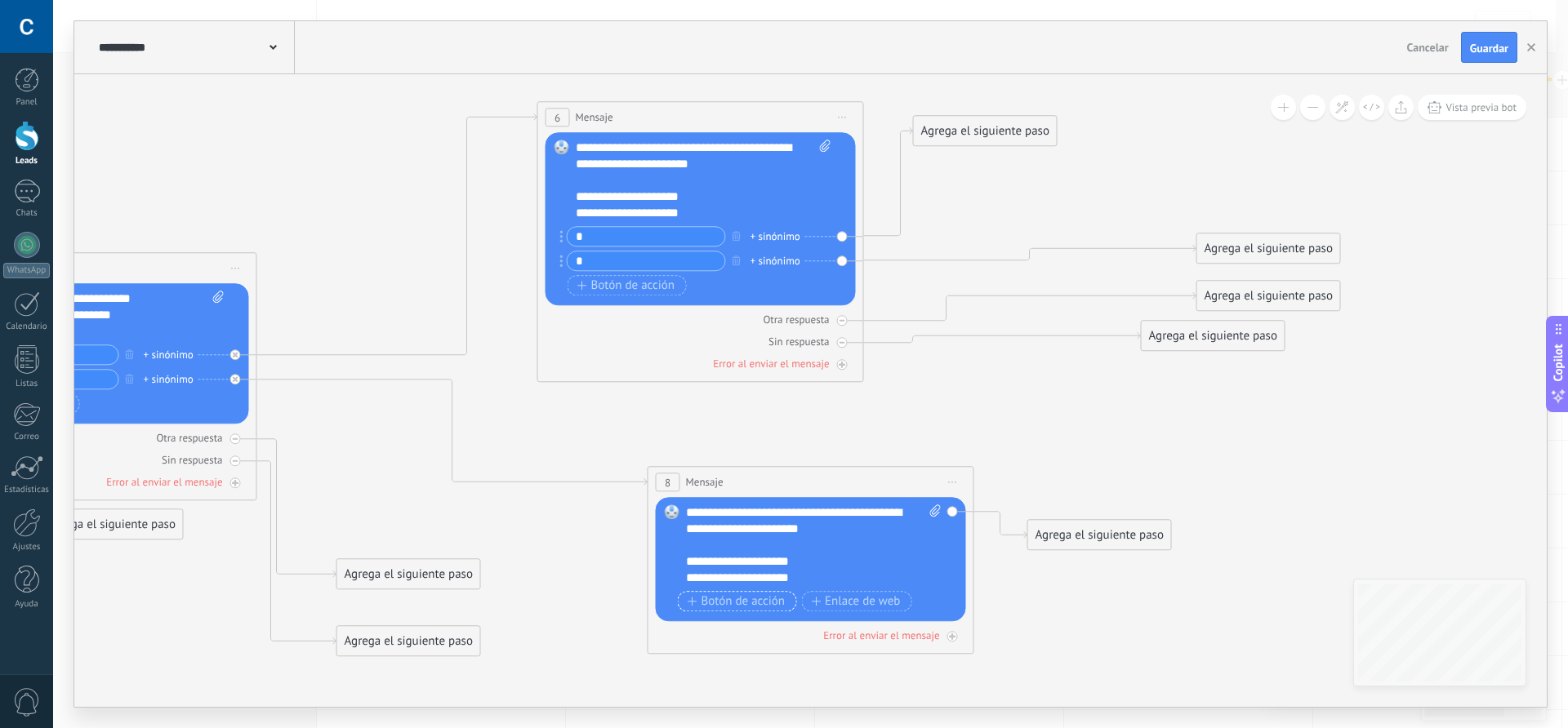
click at [742, 603] on span "Botón de acción" at bounding box center [736, 602] width 98 height 13
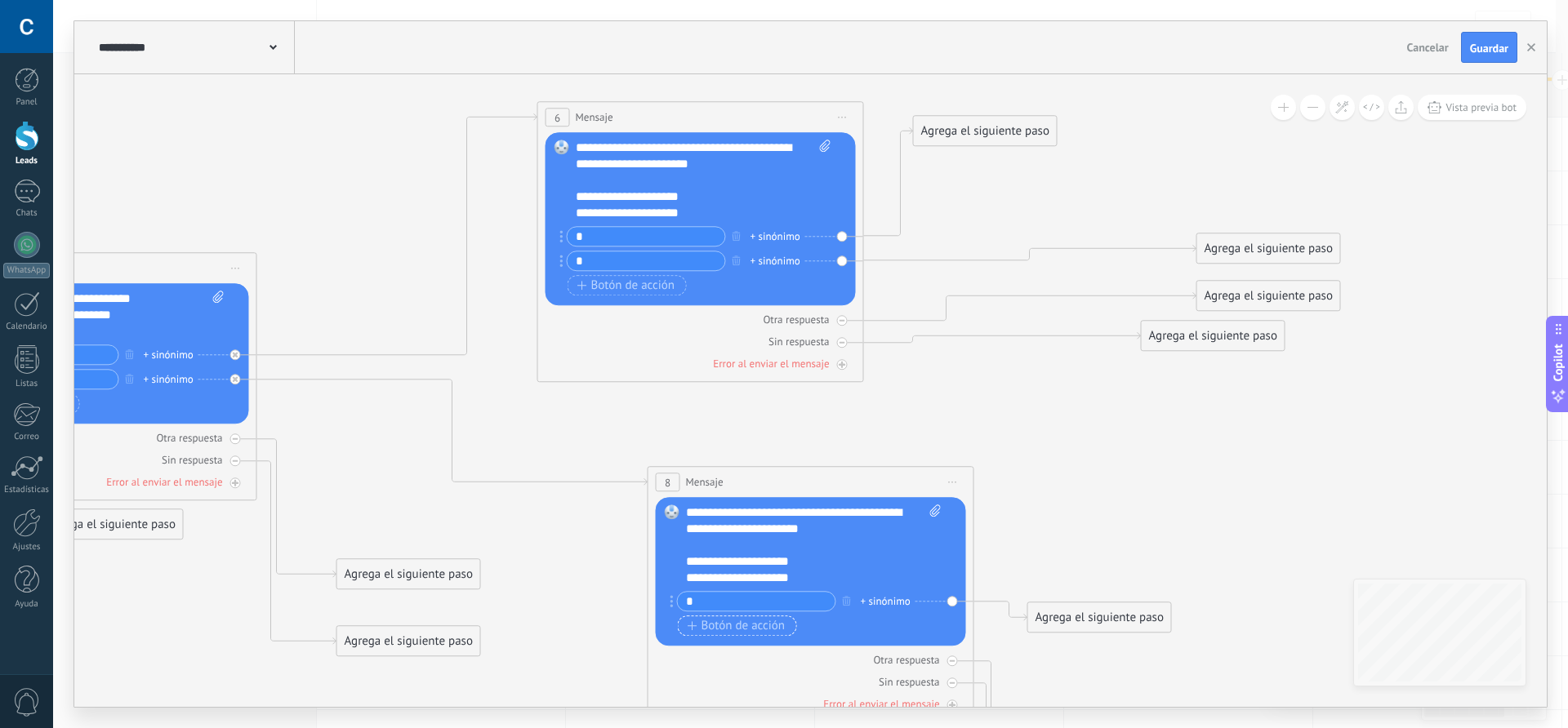
type input "*"
click at [743, 627] on span "Botón de acción" at bounding box center [736, 626] width 98 height 13
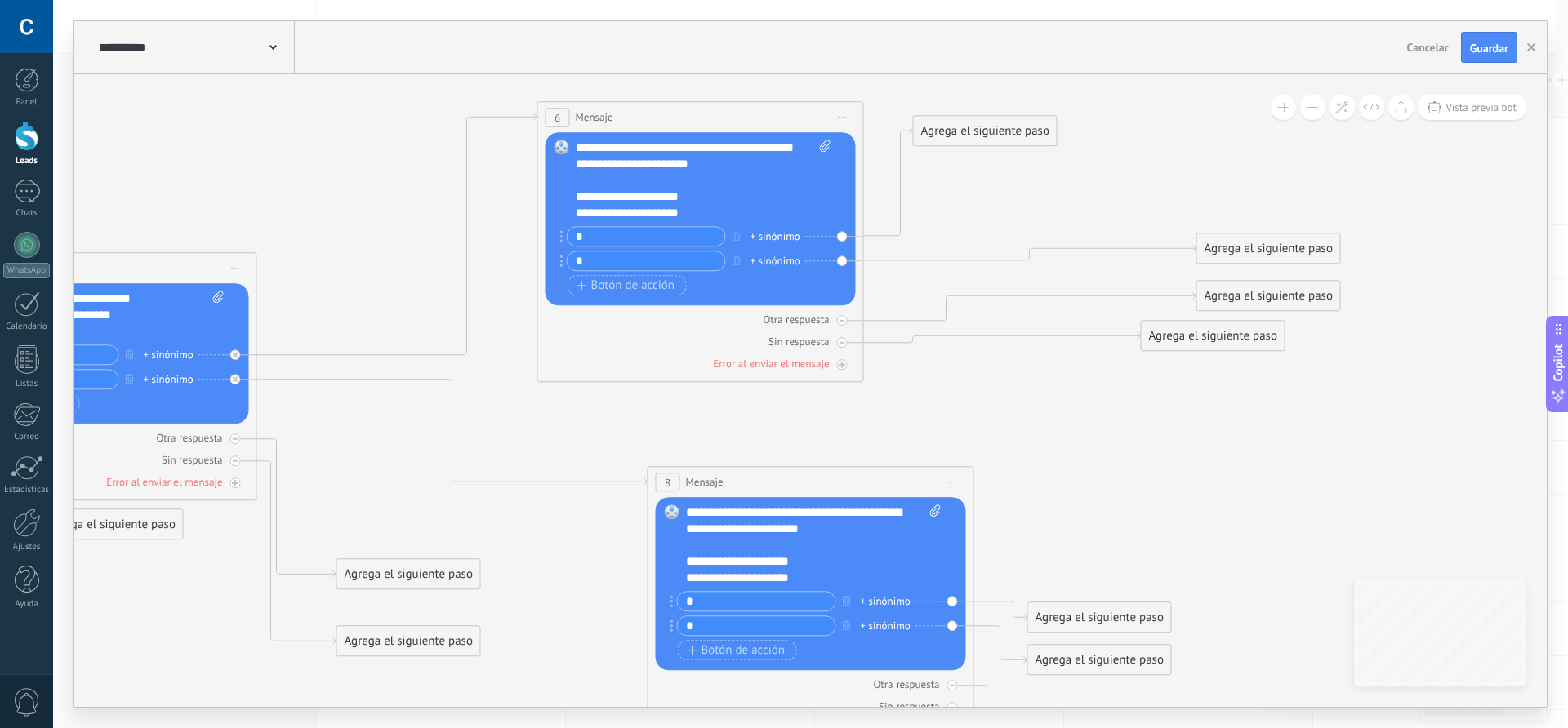
type input "*"
click at [1043, 440] on icon at bounding box center [302, 461] width 2784 height 1536
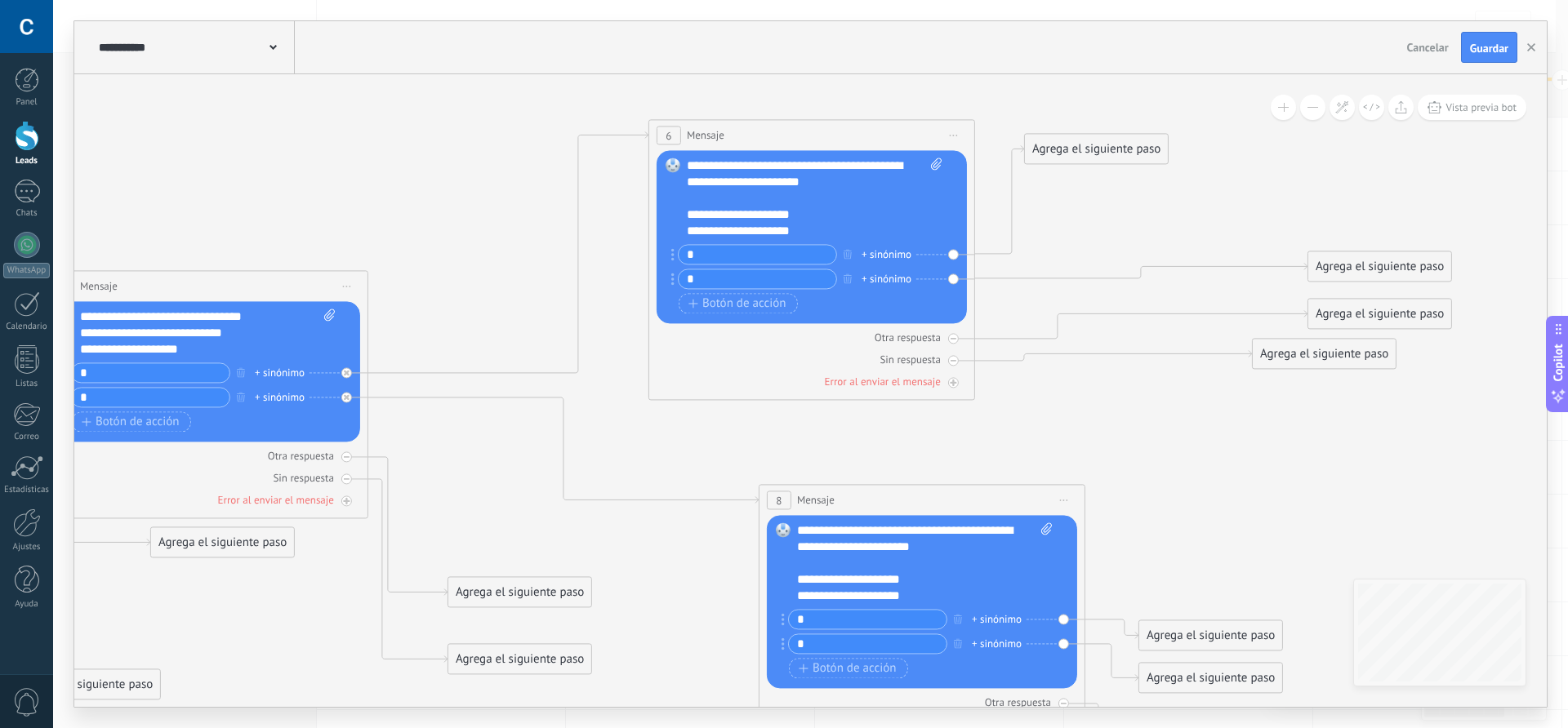
drag, startPoint x: 409, startPoint y: 253, endPoint x: 520, endPoint y: 271, distance: 112.4
click at [520, 271] on icon at bounding box center [413, 479] width 2784 height 1536
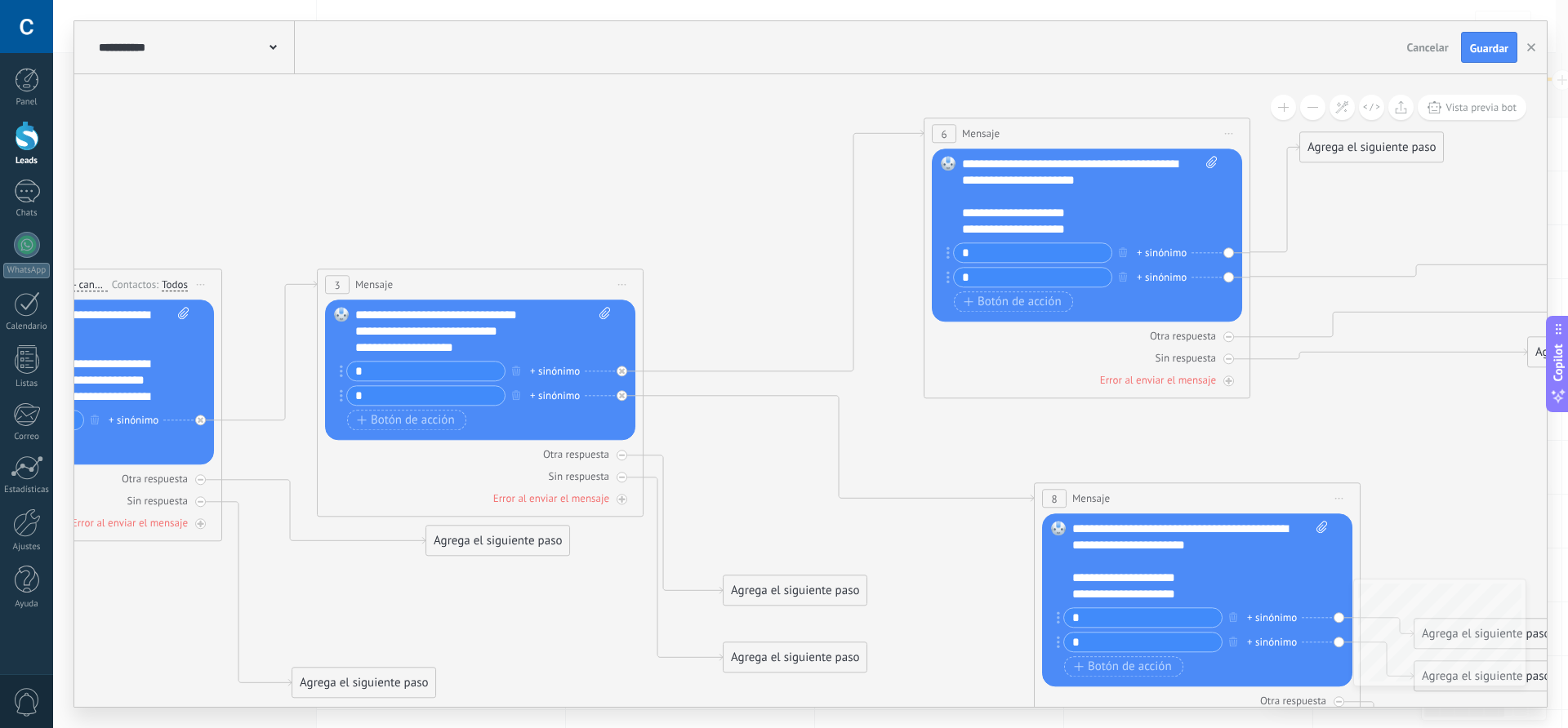
drag, startPoint x: 728, startPoint y: 434, endPoint x: 1002, endPoint y: 431, distance: 274.0
click at [1002, 431] on icon at bounding box center [688, 477] width 2784 height 1536
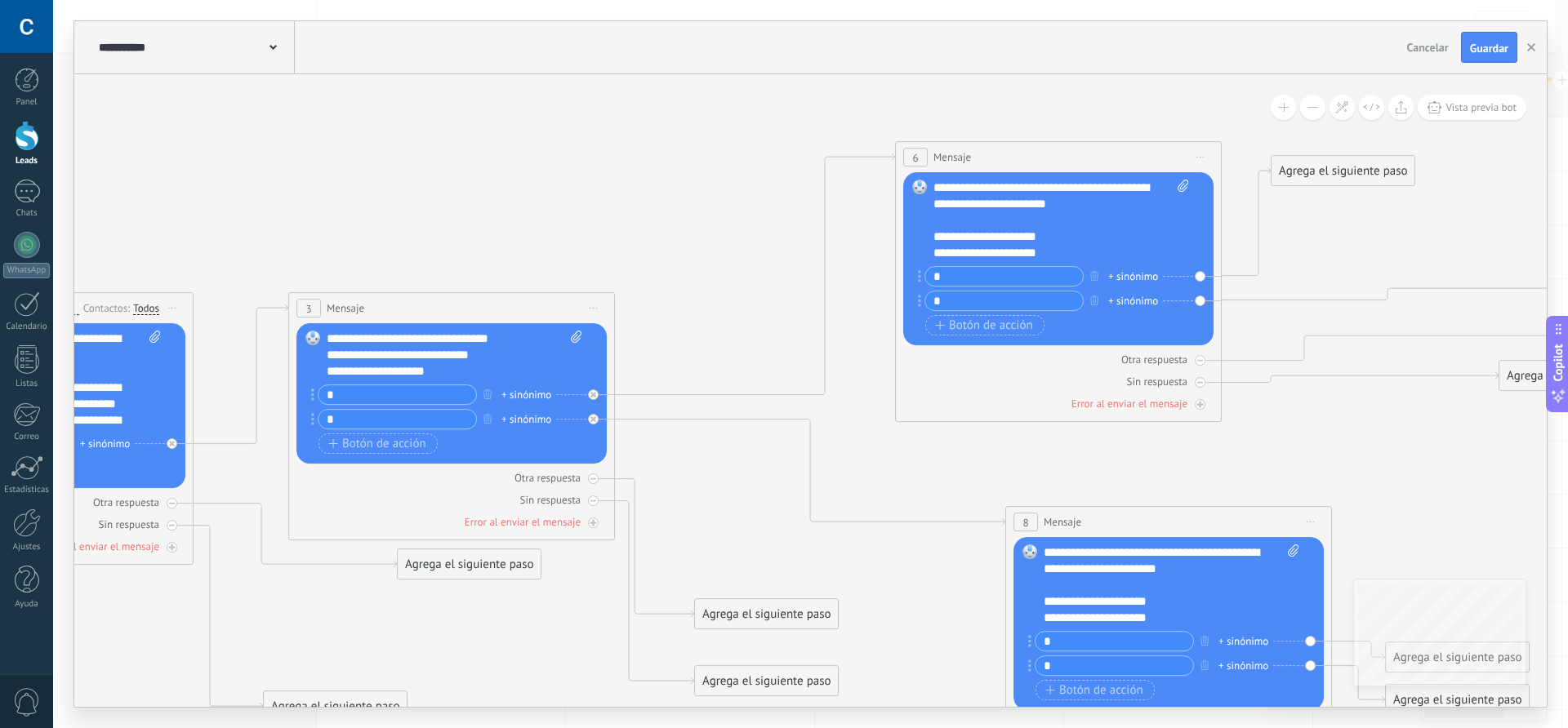
drag, startPoint x: 871, startPoint y: 385, endPoint x: 829, endPoint y: 419, distance: 54.0
click at [829, 419] on icon at bounding box center [660, 501] width 2784 height 1536
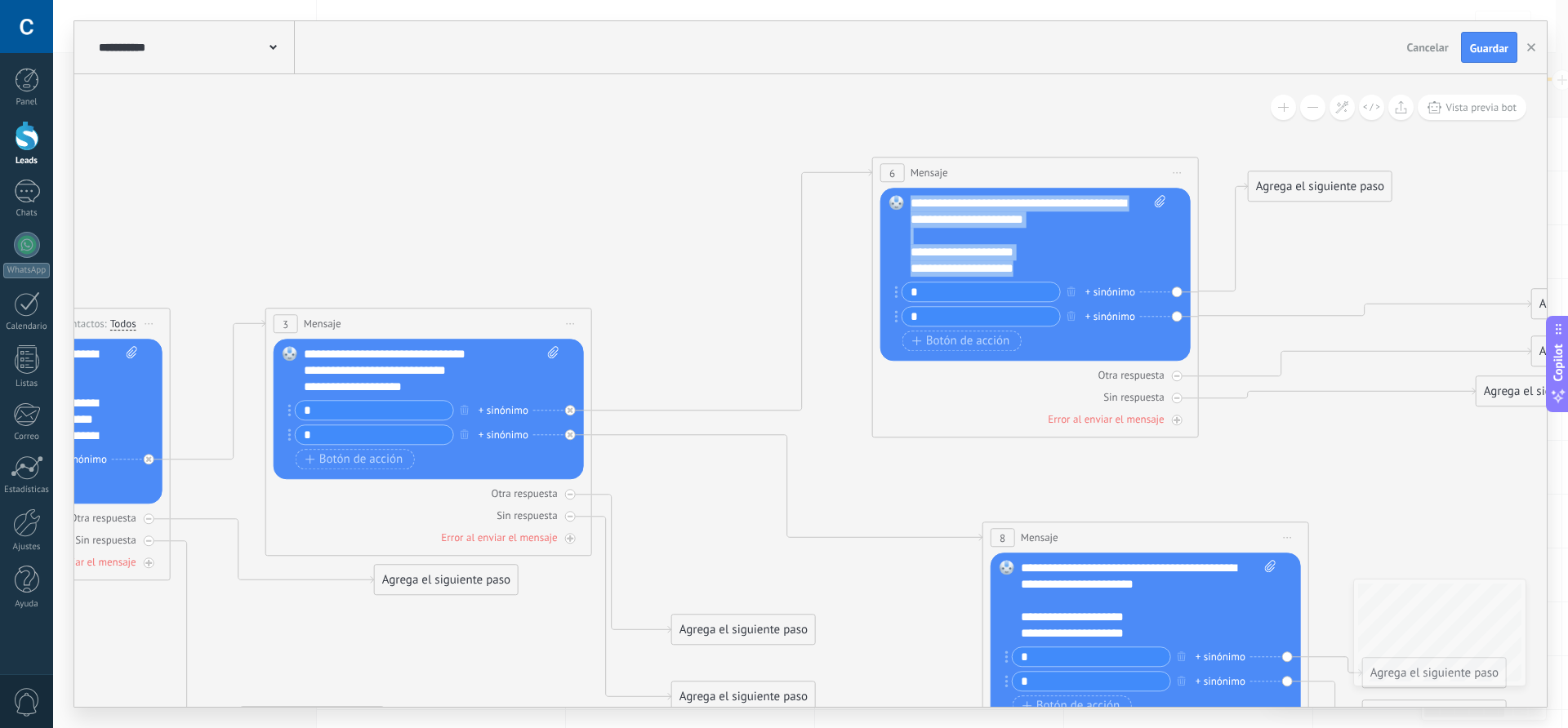
drag, startPoint x: 1031, startPoint y: 269, endPoint x: 913, endPoint y: 201, distance: 136.2
click at [913, 201] on div "**********" at bounding box center [1038, 235] width 255 height 81
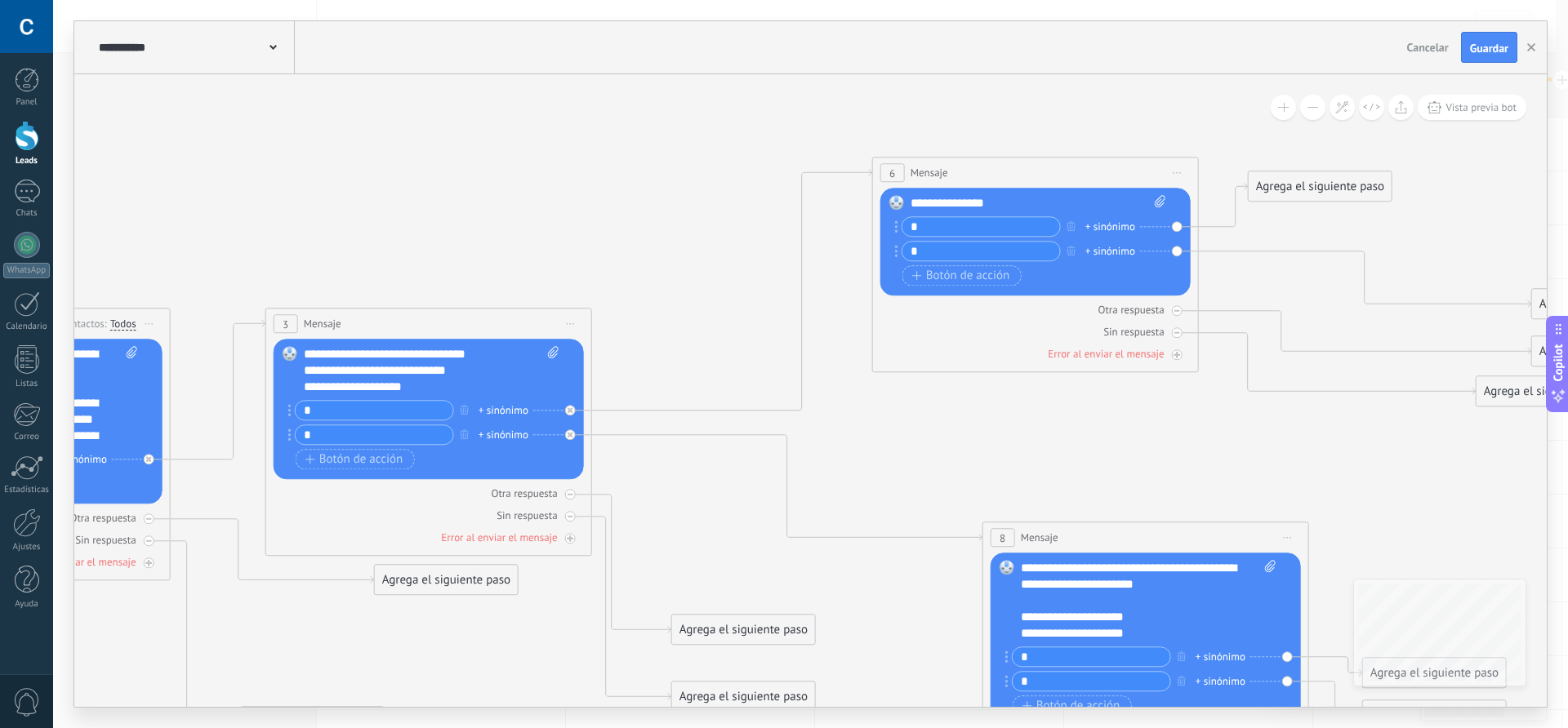
click at [455, 353] on div "**********" at bounding box center [431, 370] width 255 height 49
click at [992, 192] on div "Reemplazar Quitar Convertir a mensaje de voz Arrastre la imagen aquí para adjun…" at bounding box center [1036, 242] width 310 height 108
click at [1002, 203] on div "**********" at bounding box center [1038, 203] width 255 height 16
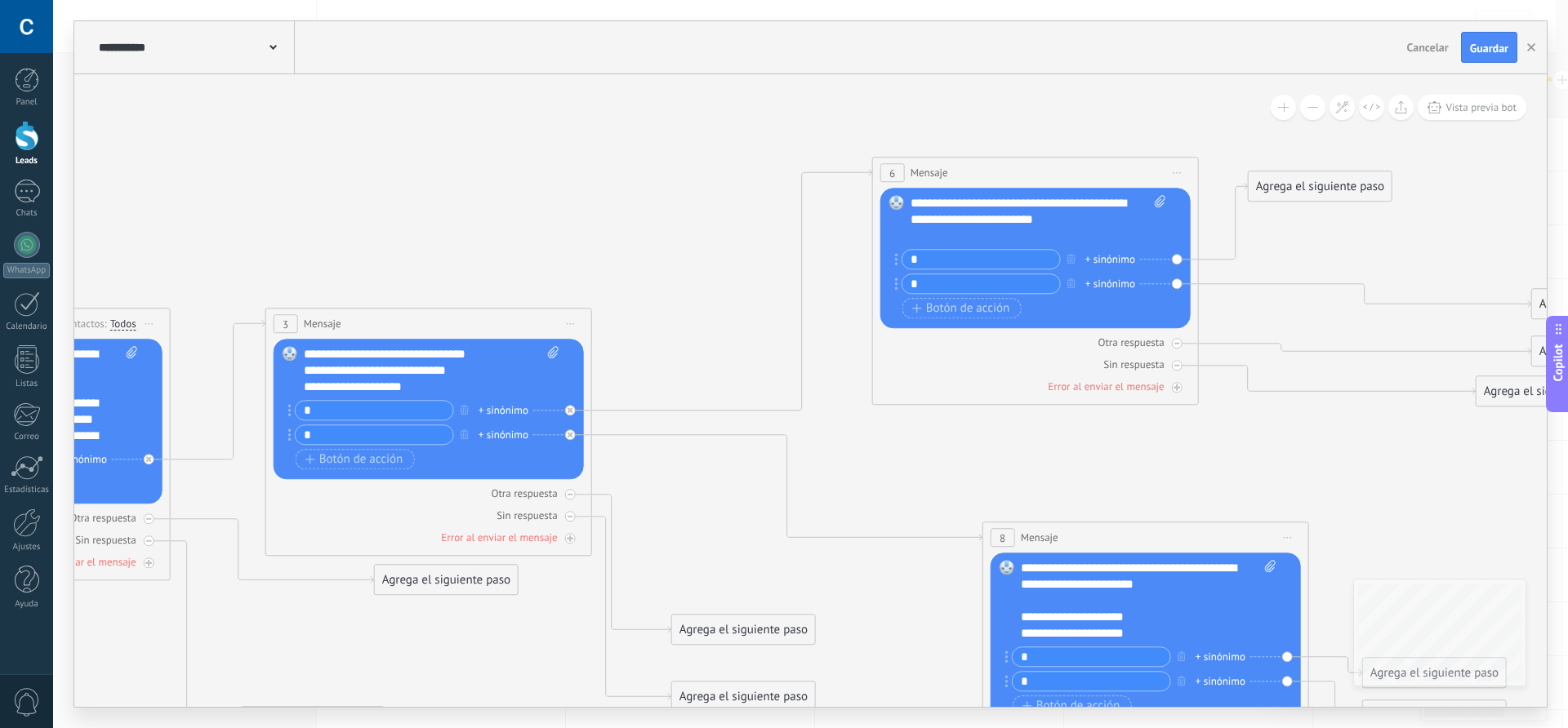
click at [952, 238] on div at bounding box center [1030, 235] width 239 height 16
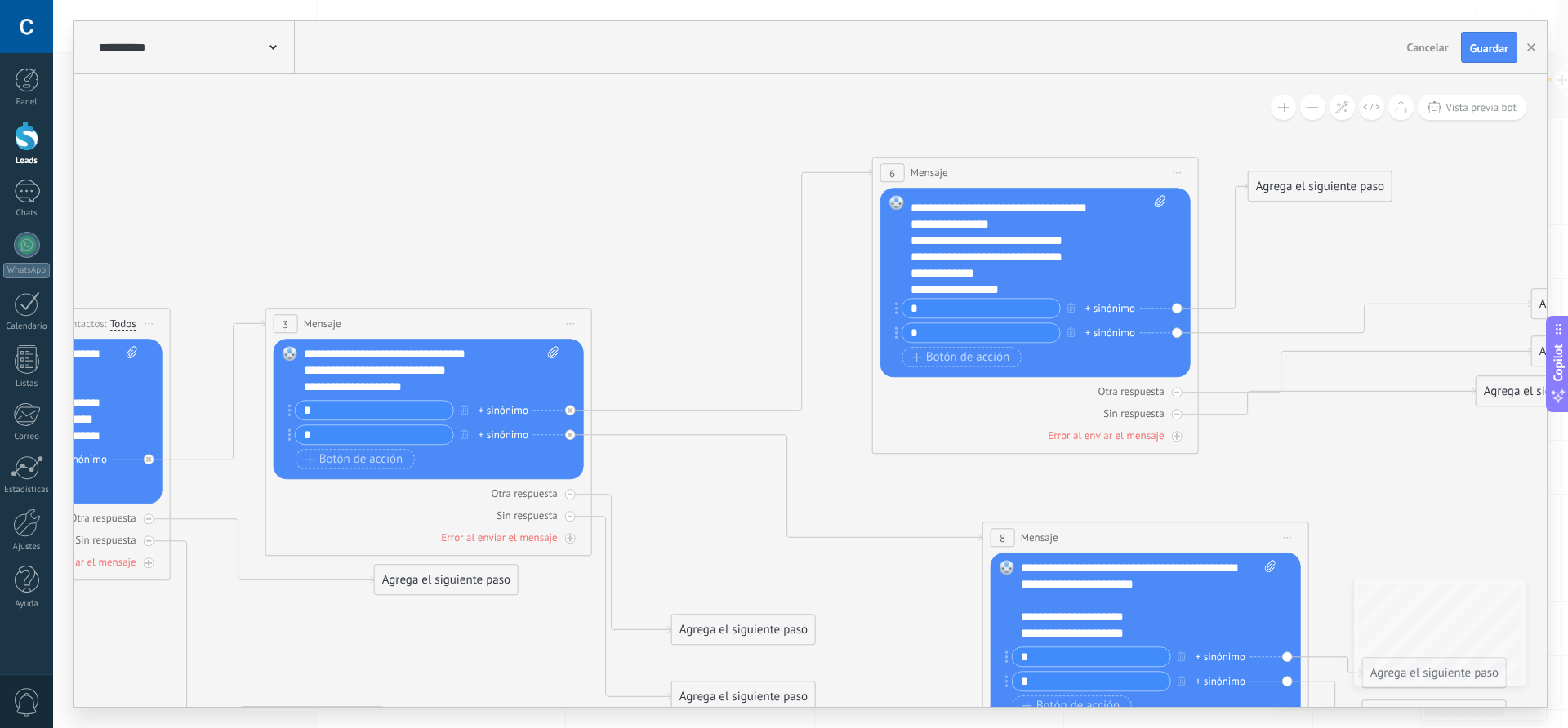
scroll to position [0, 0]
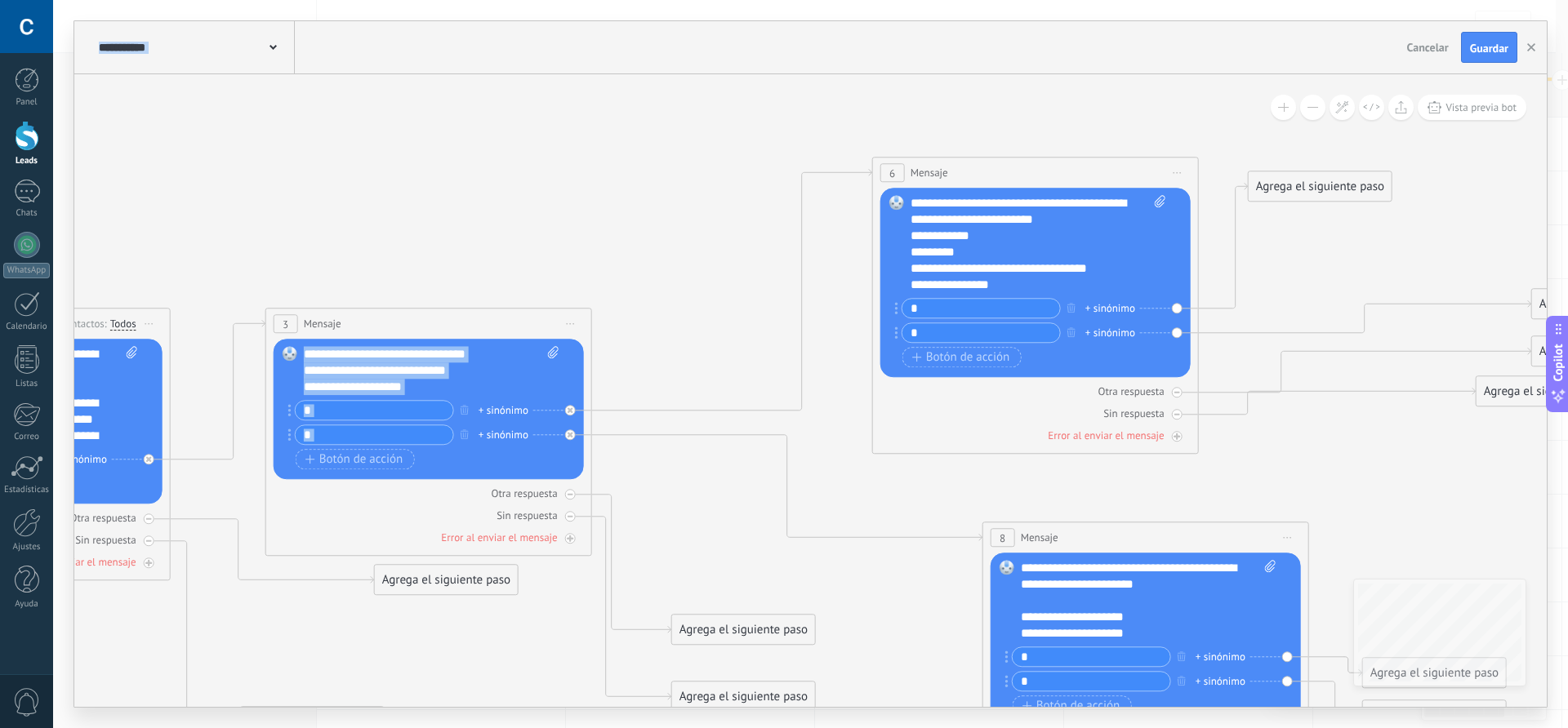
drag, startPoint x: 1281, startPoint y: 258, endPoint x: 945, endPoint y: 271, distance: 336.3
click at [332, 411] on div "**********" at bounding box center [332, 411] width 0 height 0
click at [1280, 191] on div "Agrega el siguiente paso" at bounding box center [1320, 186] width 143 height 27
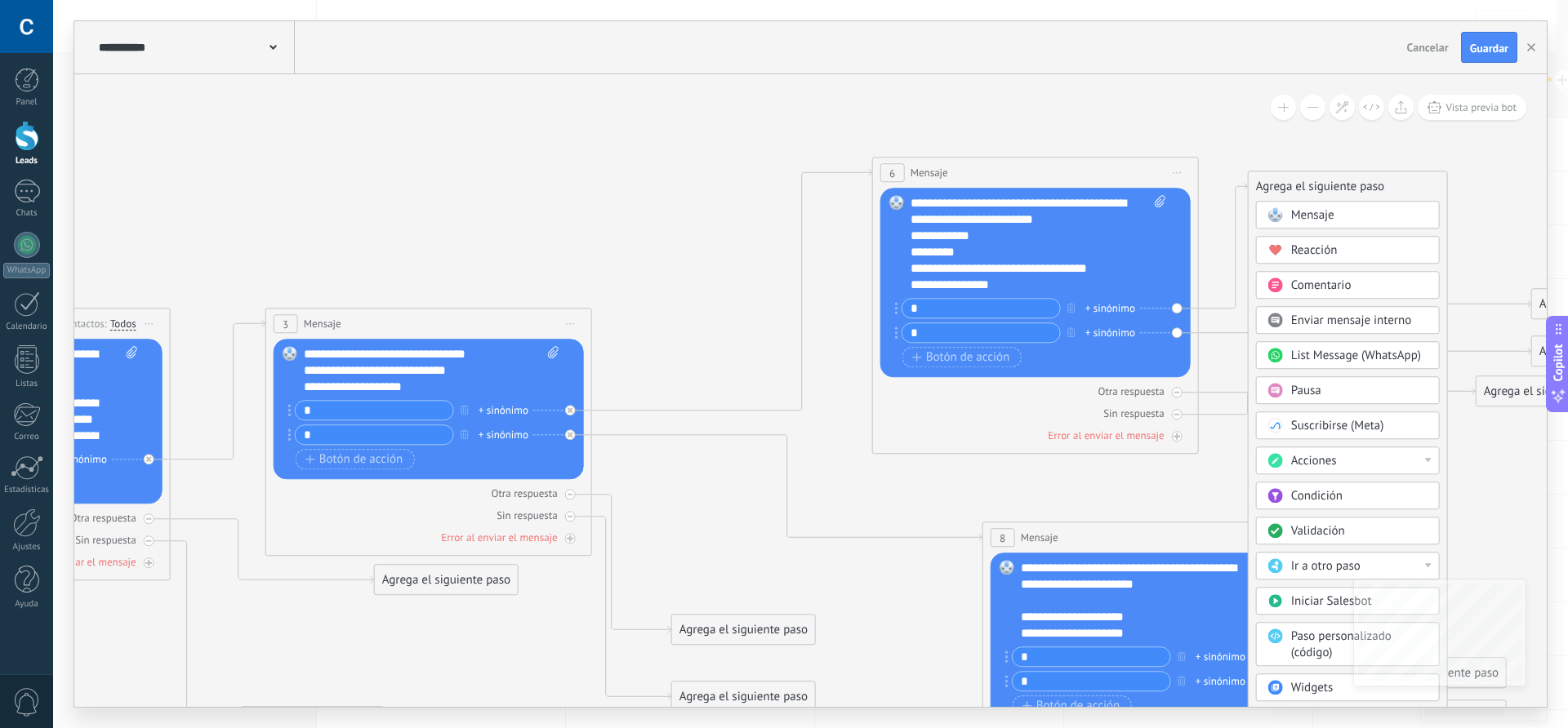
click at [1216, 216] on icon at bounding box center [636, 516] width 2784 height 1536
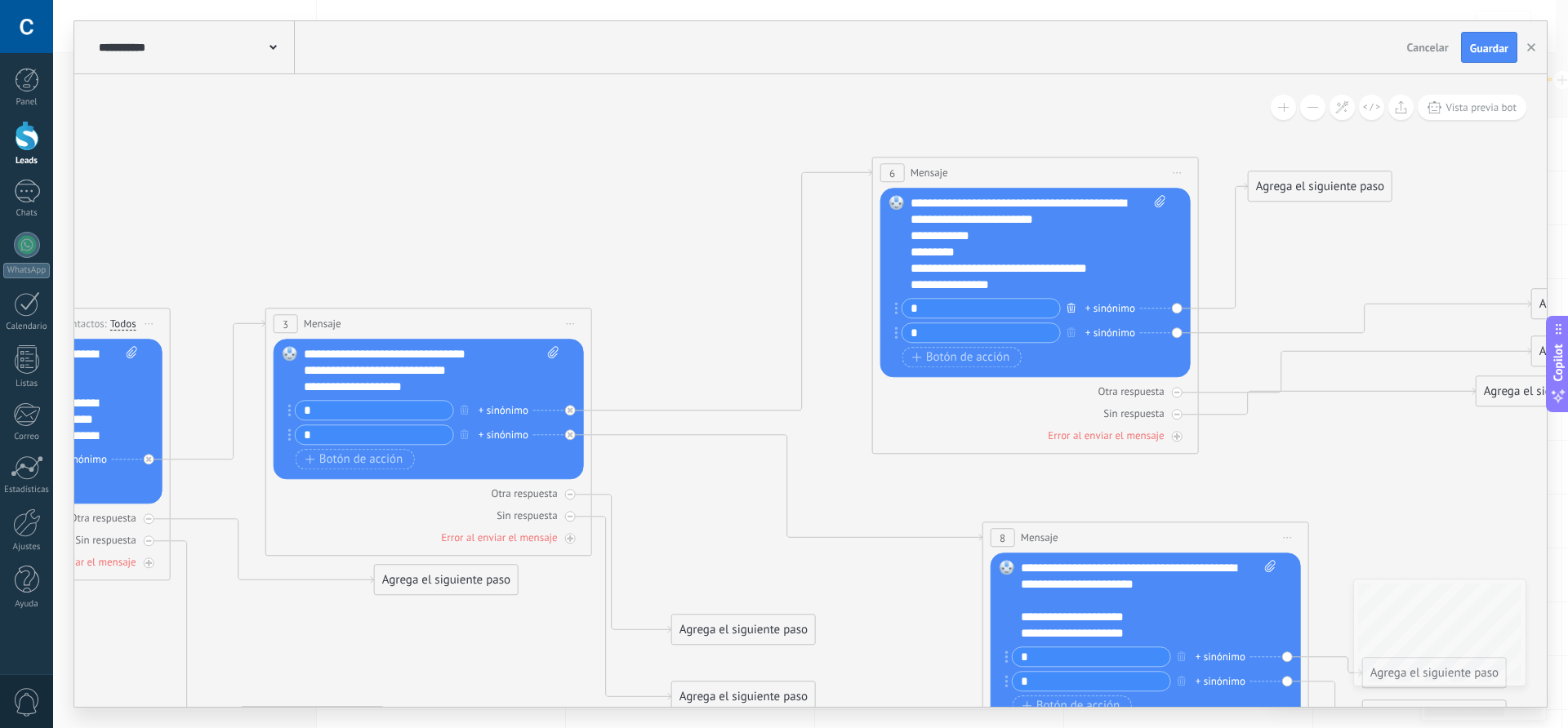
click at [1073, 312] on icon "button" at bounding box center [1071, 307] width 8 height 10
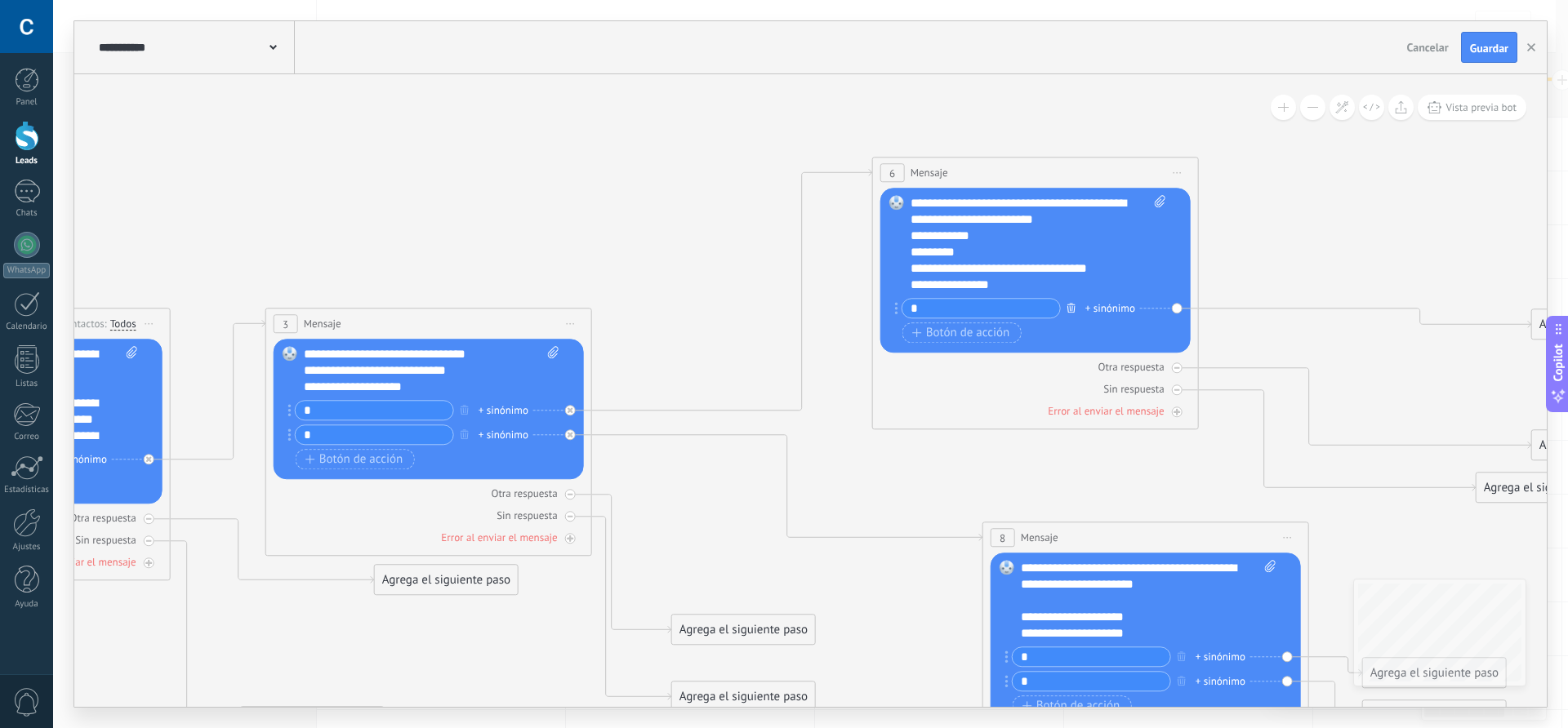
click at [1073, 307] on icon "button" at bounding box center [1071, 307] width 8 height 10
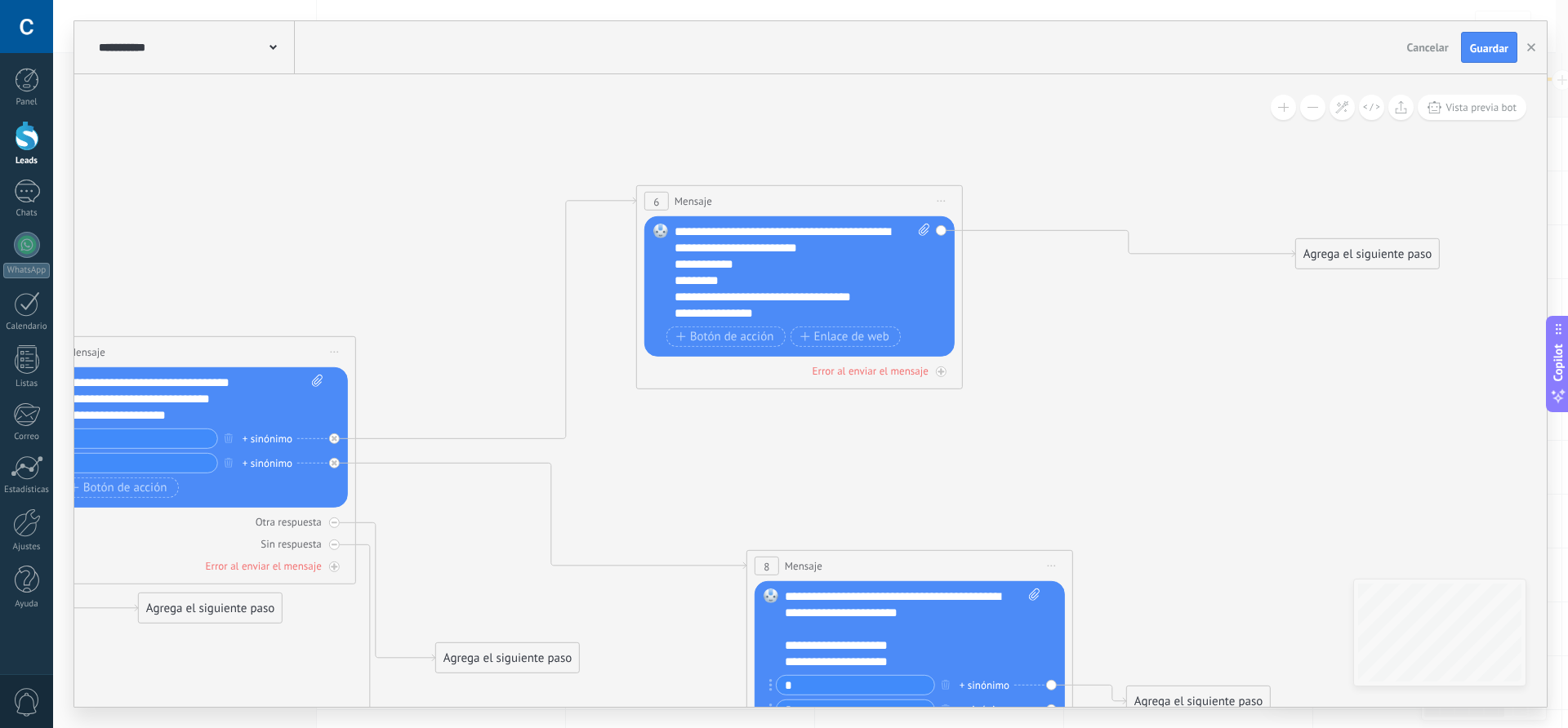
drag, startPoint x: 1337, startPoint y: 359, endPoint x: 1002, endPoint y: 385, distance: 336.0
click at [997, 387] on icon at bounding box center [401, 544] width 2784 height 1536
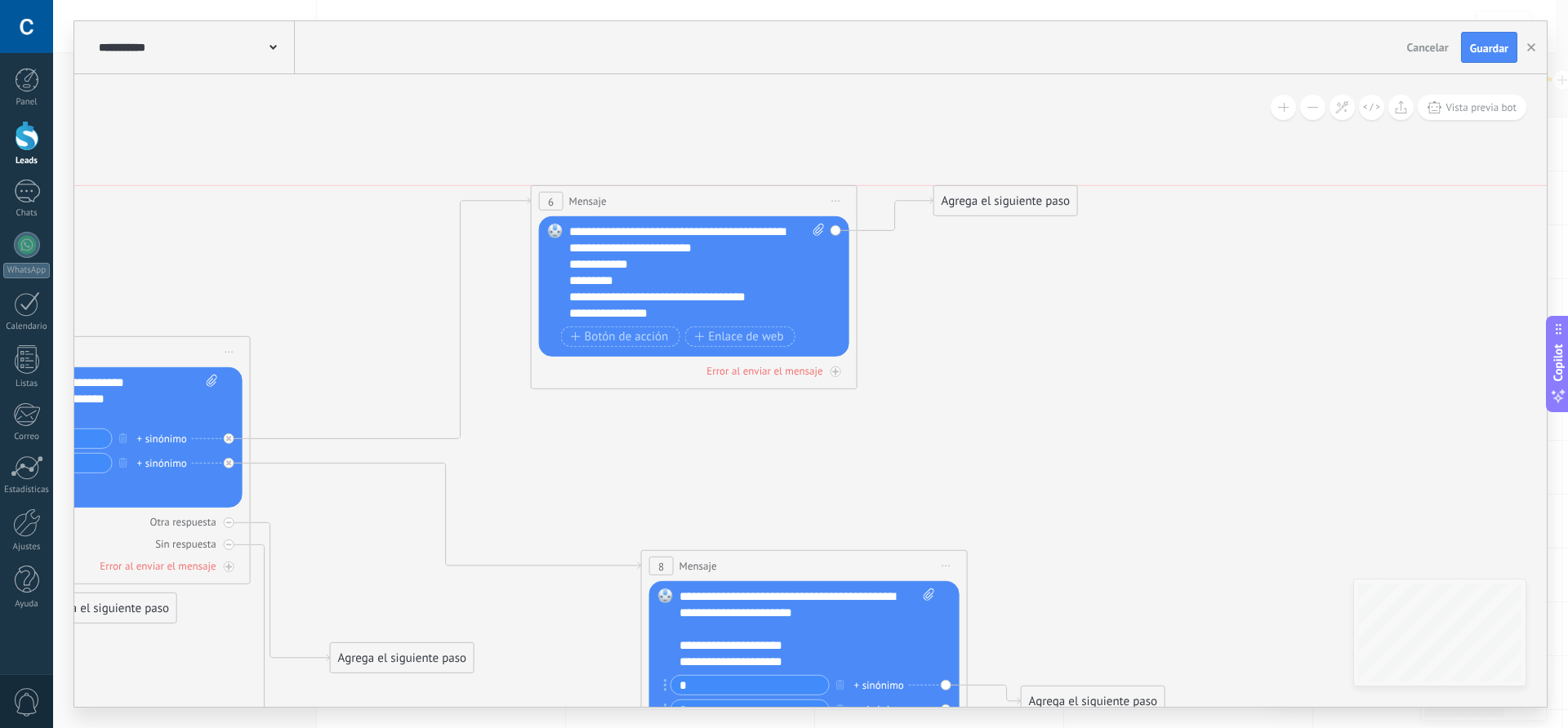
drag, startPoint x: 1247, startPoint y: 256, endPoint x: 991, endPoint y: 211, distance: 259.9
click at [991, 211] on div "Agrega el siguiente paso" at bounding box center [1005, 201] width 143 height 27
click at [988, 204] on div "Agrega el siguiente paso" at bounding box center [1005, 201] width 143 height 27
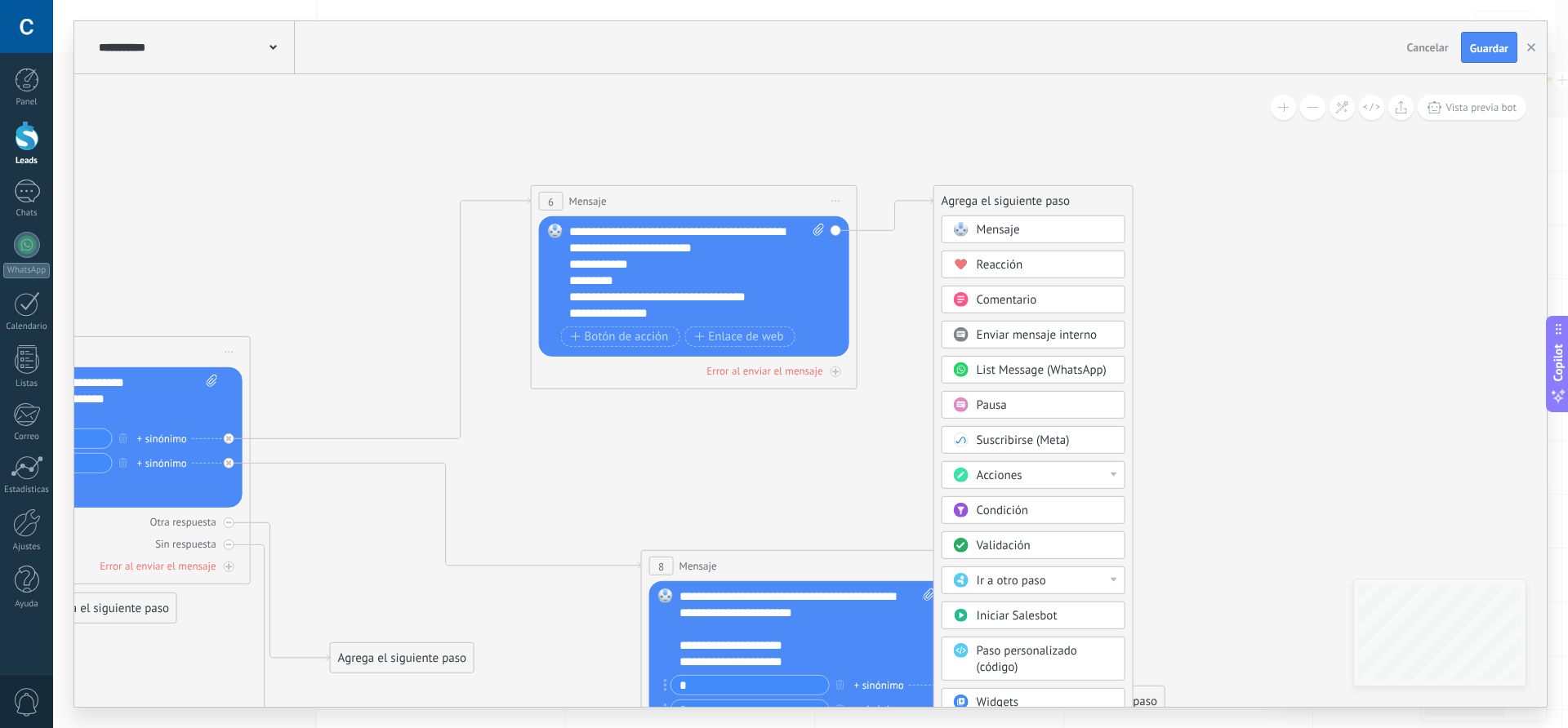
click at [1015, 408] on div "Pausa" at bounding box center [1045, 405] width 137 height 16
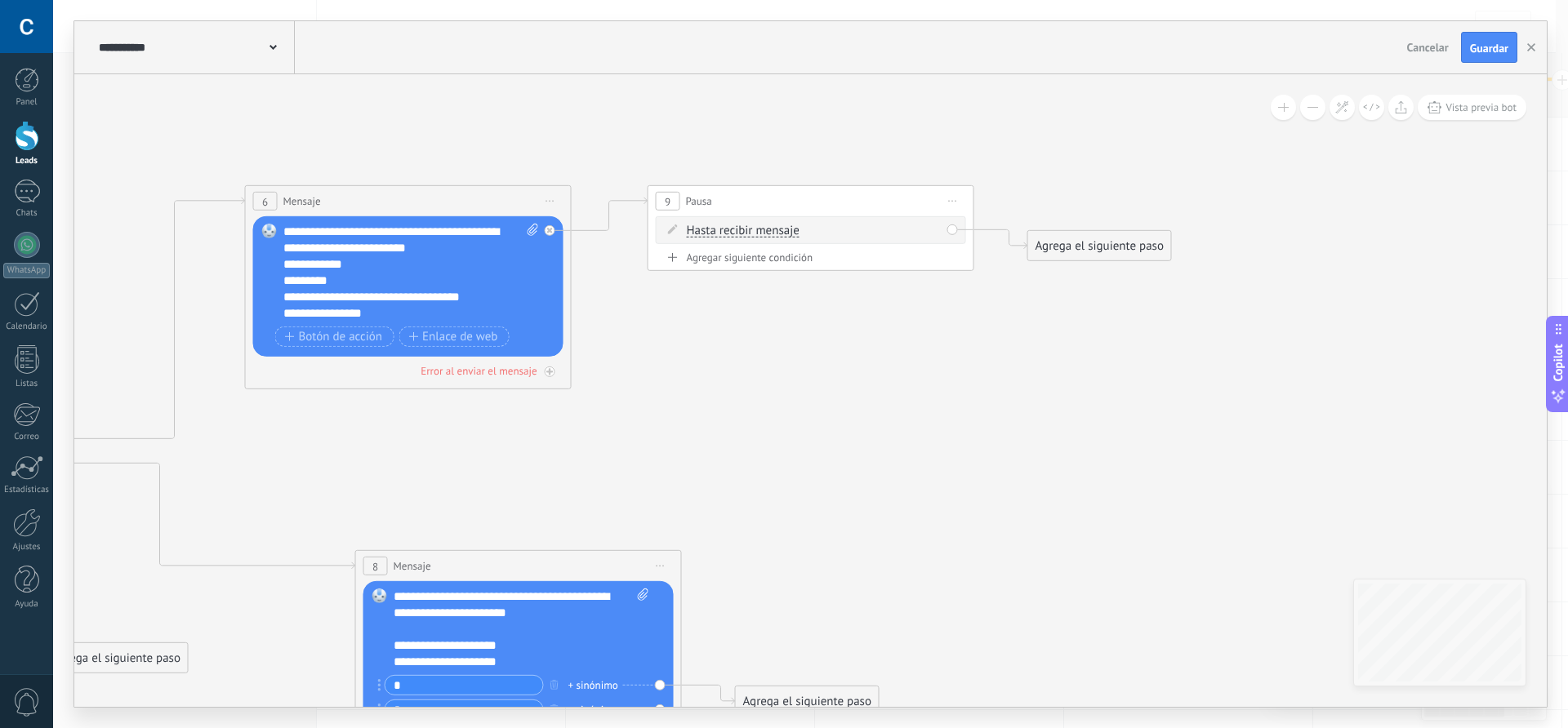
click at [744, 229] on span "Hasta recibir mensaje" at bounding box center [743, 230] width 113 height 13
click at [744, 229] on button "Hasta recibir mensaje" at bounding box center [781, 231] width 204 height 29
click at [736, 257] on span "Temporizador" at bounding box center [768, 260] width 197 height 16
click at [812, 232] on input "*" at bounding box center [808, 230] width 7 height 13
type input "*"
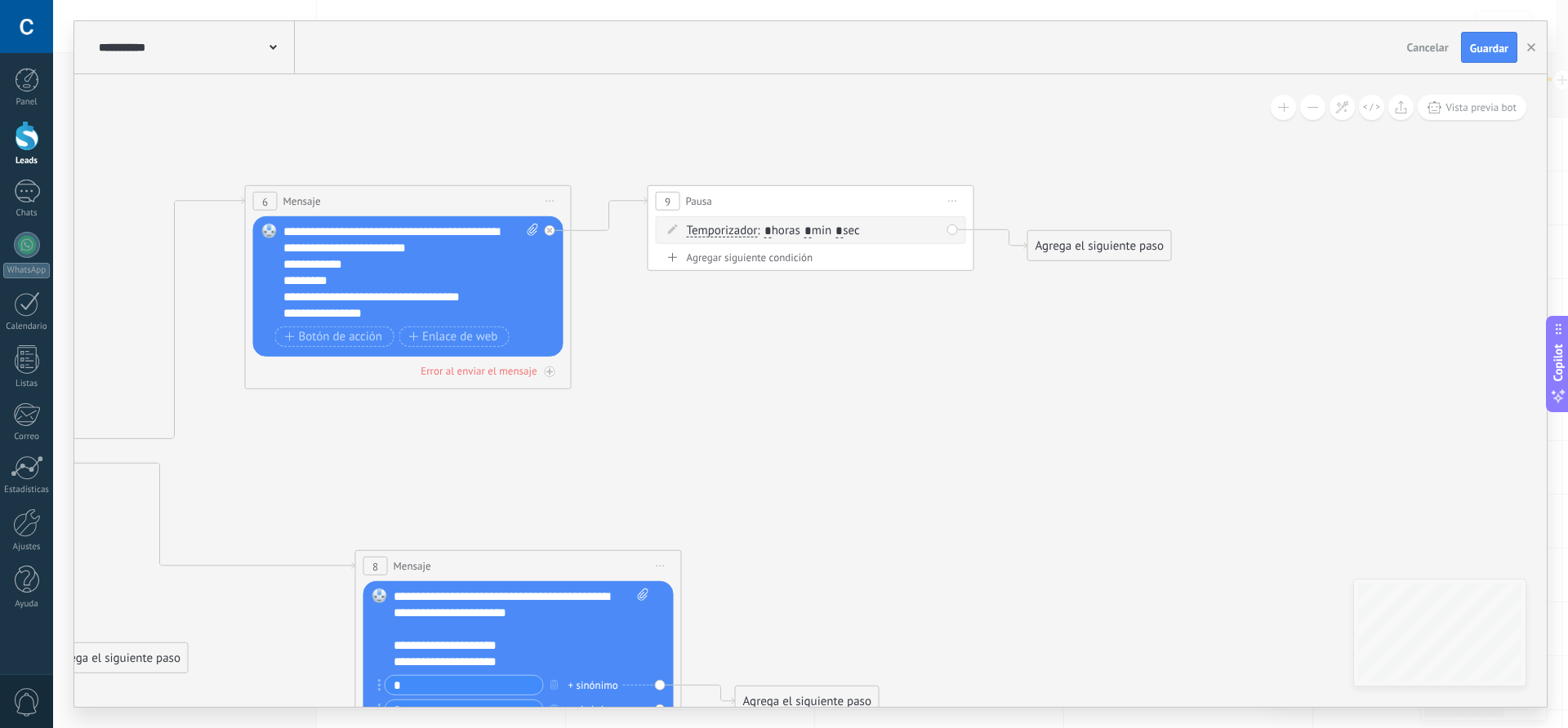
click at [843, 228] on input "*" at bounding box center [839, 230] width 7 height 13
type input "**"
click at [921, 309] on icon at bounding box center [71, 544] width 2907 height 1536
click at [1059, 253] on div "Agrega el siguiente paso" at bounding box center [1100, 246] width 143 height 27
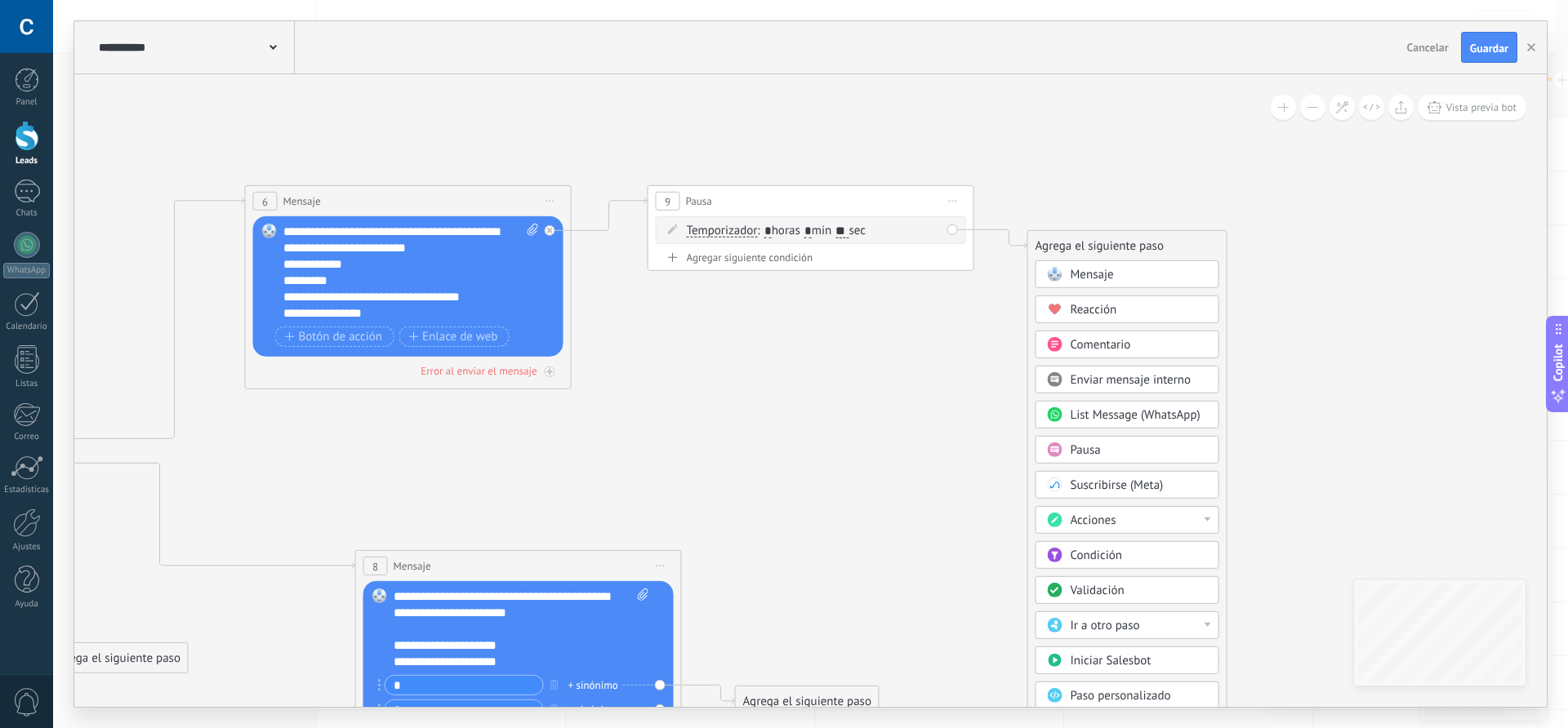
click at [1081, 271] on span "Mensaje" at bounding box center [1093, 274] width 43 height 16
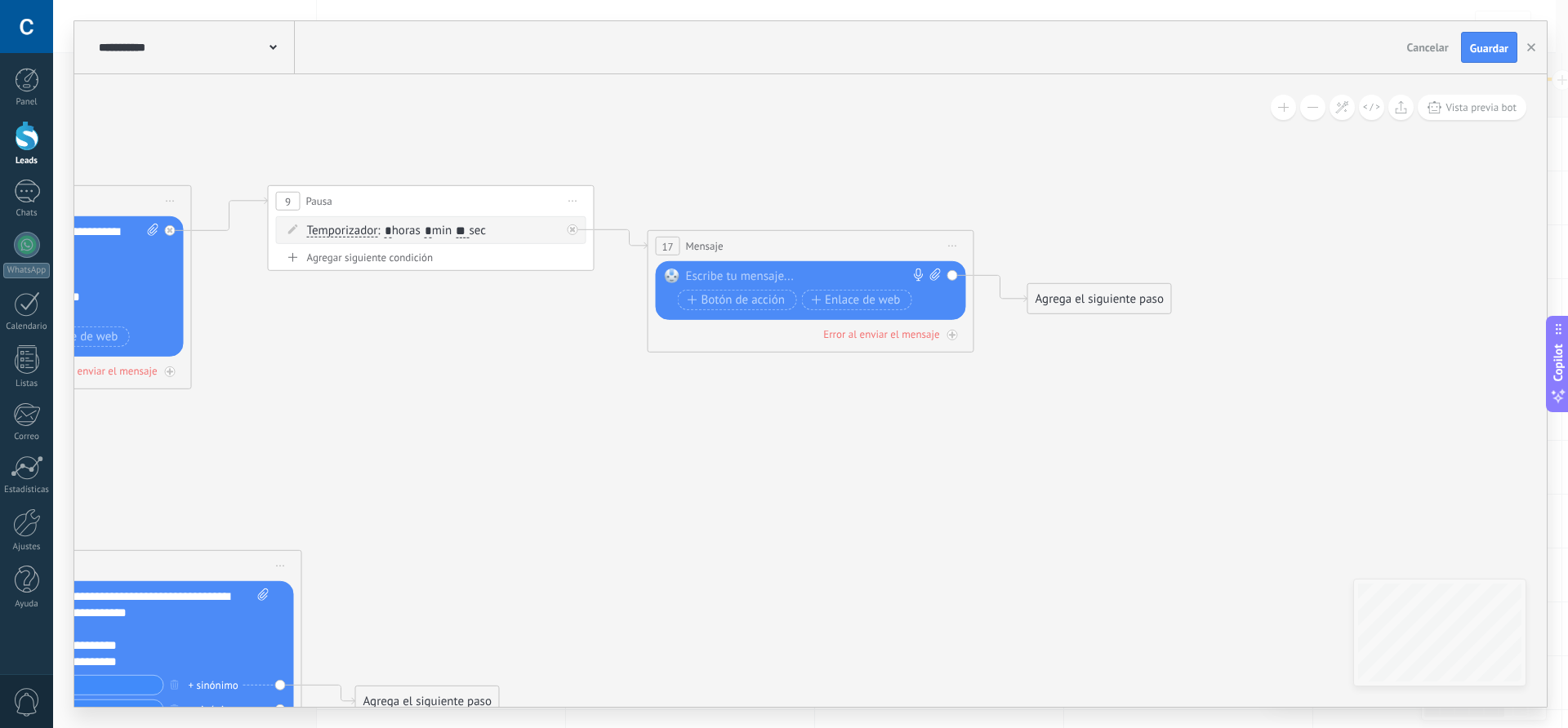
click at [743, 276] on div at bounding box center [807, 276] width 242 height 16
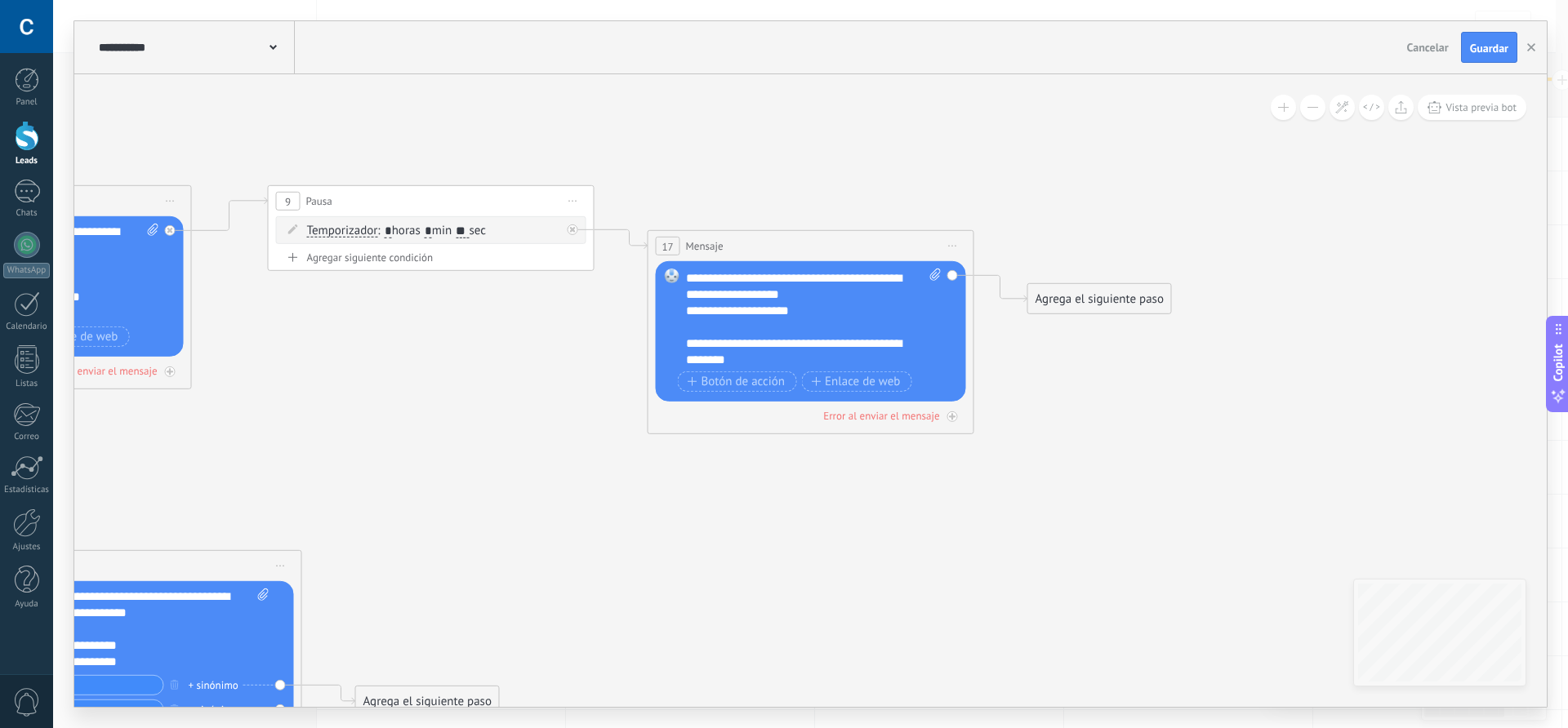
scroll to position [81, 0]
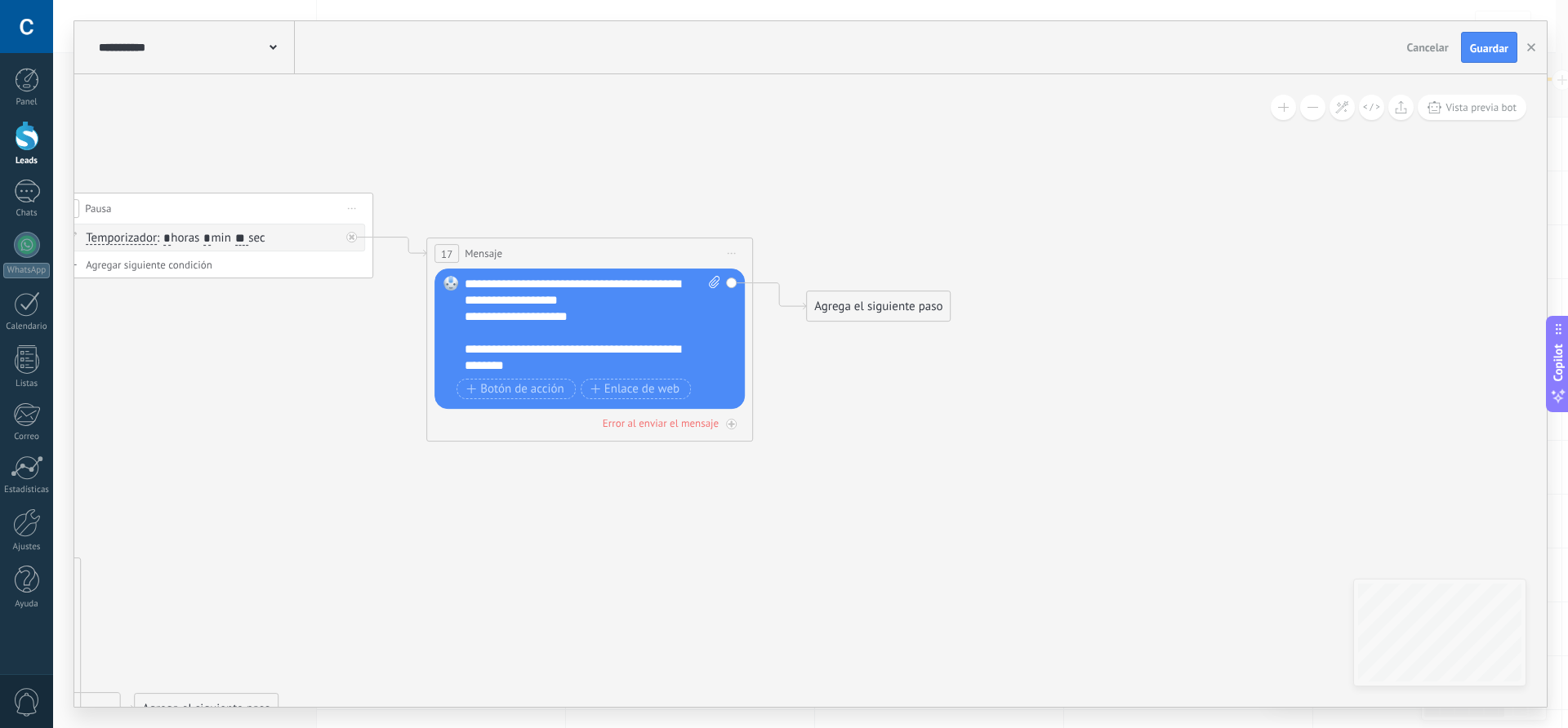
drag, startPoint x: 1087, startPoint y: 380, endPoint x: 866, endPoint y: 387, distance: 221.1
click at [874, 310] on div "Agrega el siguiente paso" at bounding box center [878, 306] width 143 height 27
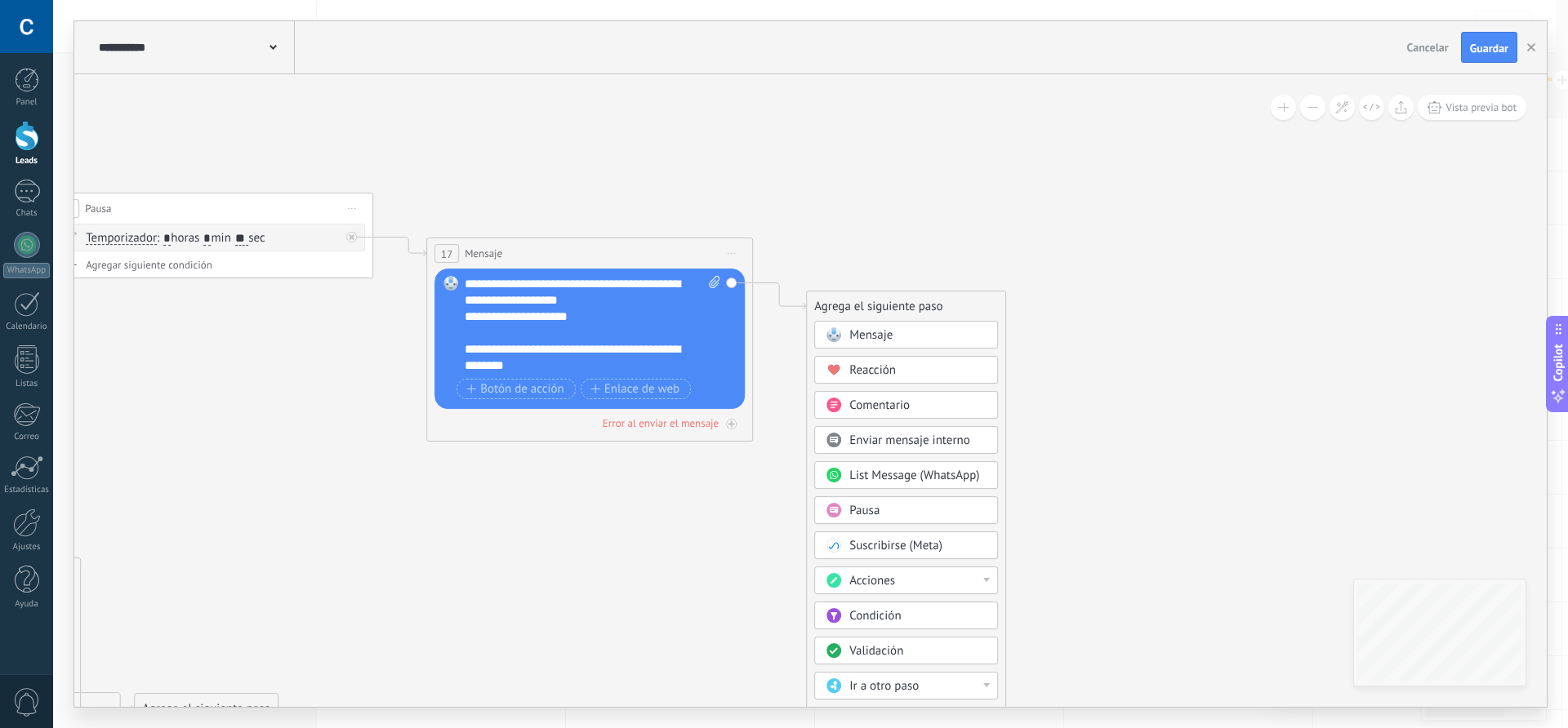
click at [878, 515] on span "Pausa" at bounding box center [864, 511] width 30 height 16
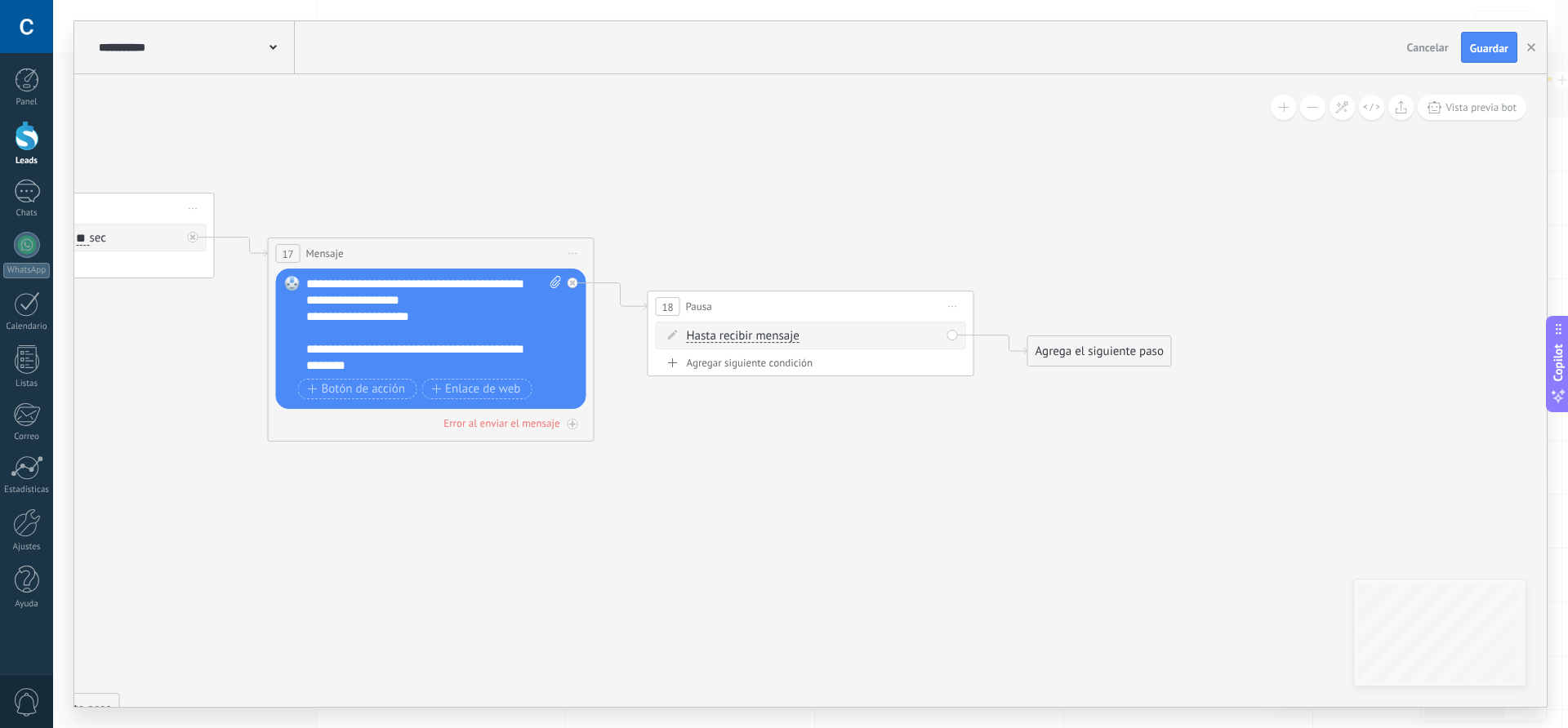
click at [765, 338] on span "Hasta recibir mensaje" at bounding box center [743, 336] width 113 height 13
click at [765, 338] on button "Hasta recibir mensaje" at bounding box center [781, 337] width 204 height 29
click at [735, 372] on span "Temporizador" at bounding box center [768, 365] width 197 height 16
click at [812, 338] on input "*" at bounding box center [808, 337] width 7 height 13
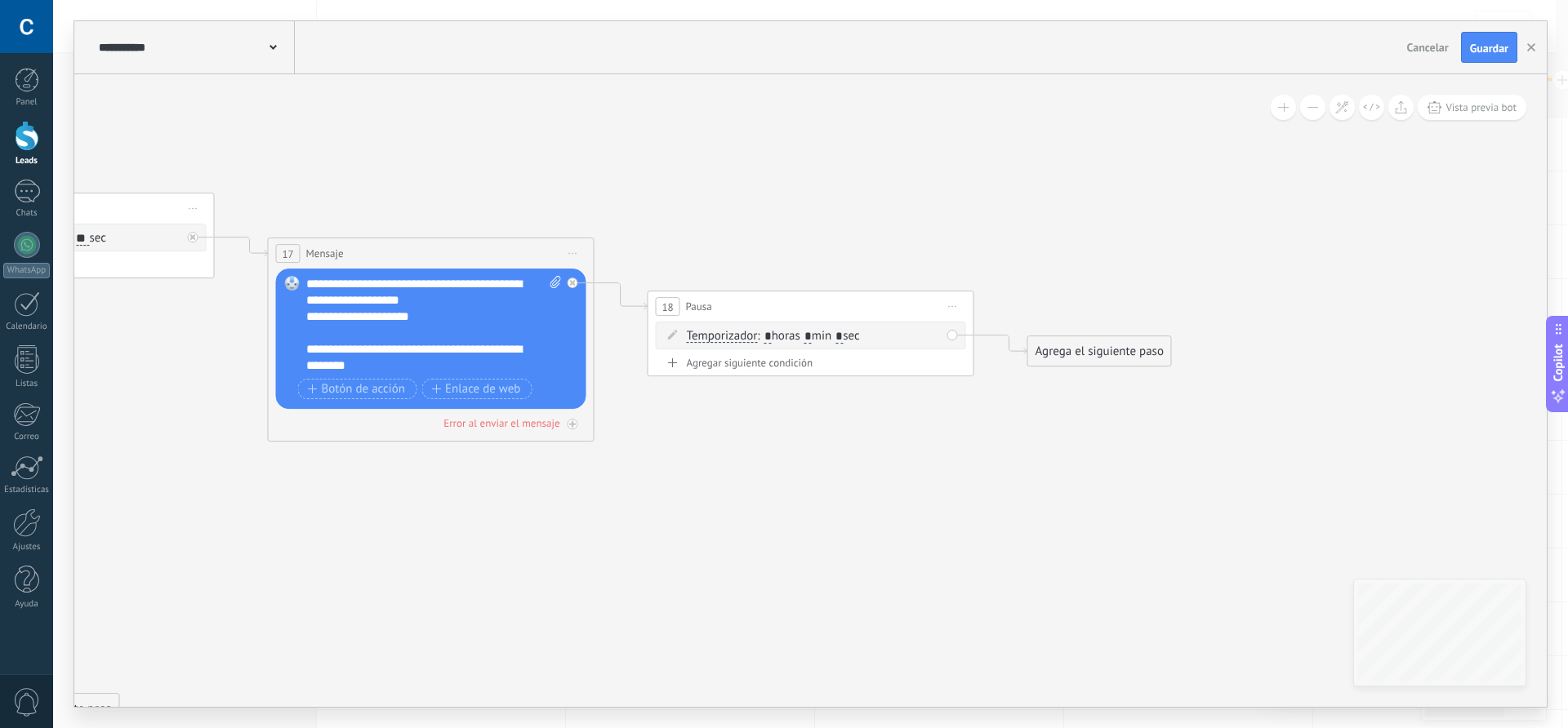
type input "*"
click at [843, 334] on input "*" at bounding box center [839, 337] width 7 height 13
type input "*"
drag, startPoint x: 912, startPoint y: 430, endPoint x: 988, endPoint y: 404, distance: 80.3
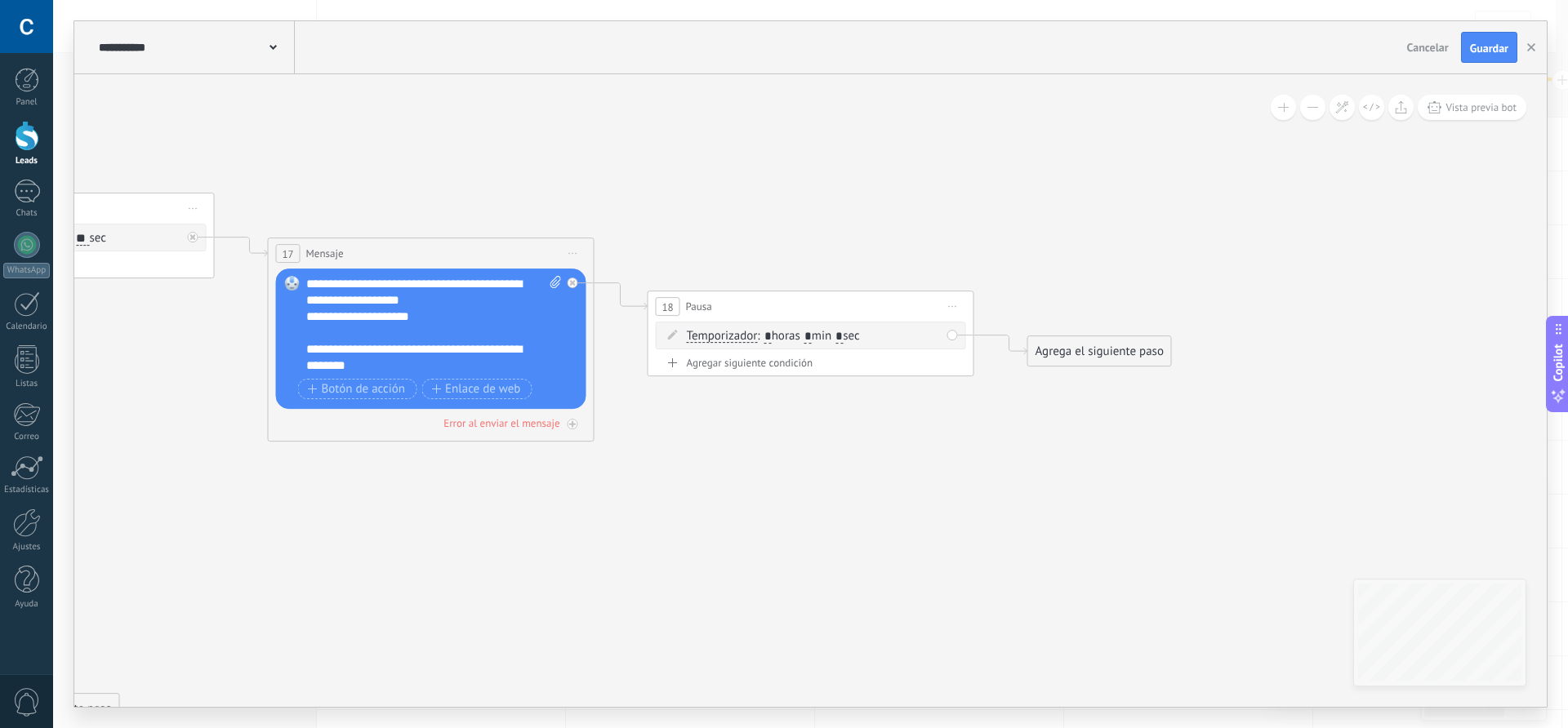
click at [1071, 359] on div "Agrega el siguiente paso" at bounding box center [1100, 351] width 143 height 27
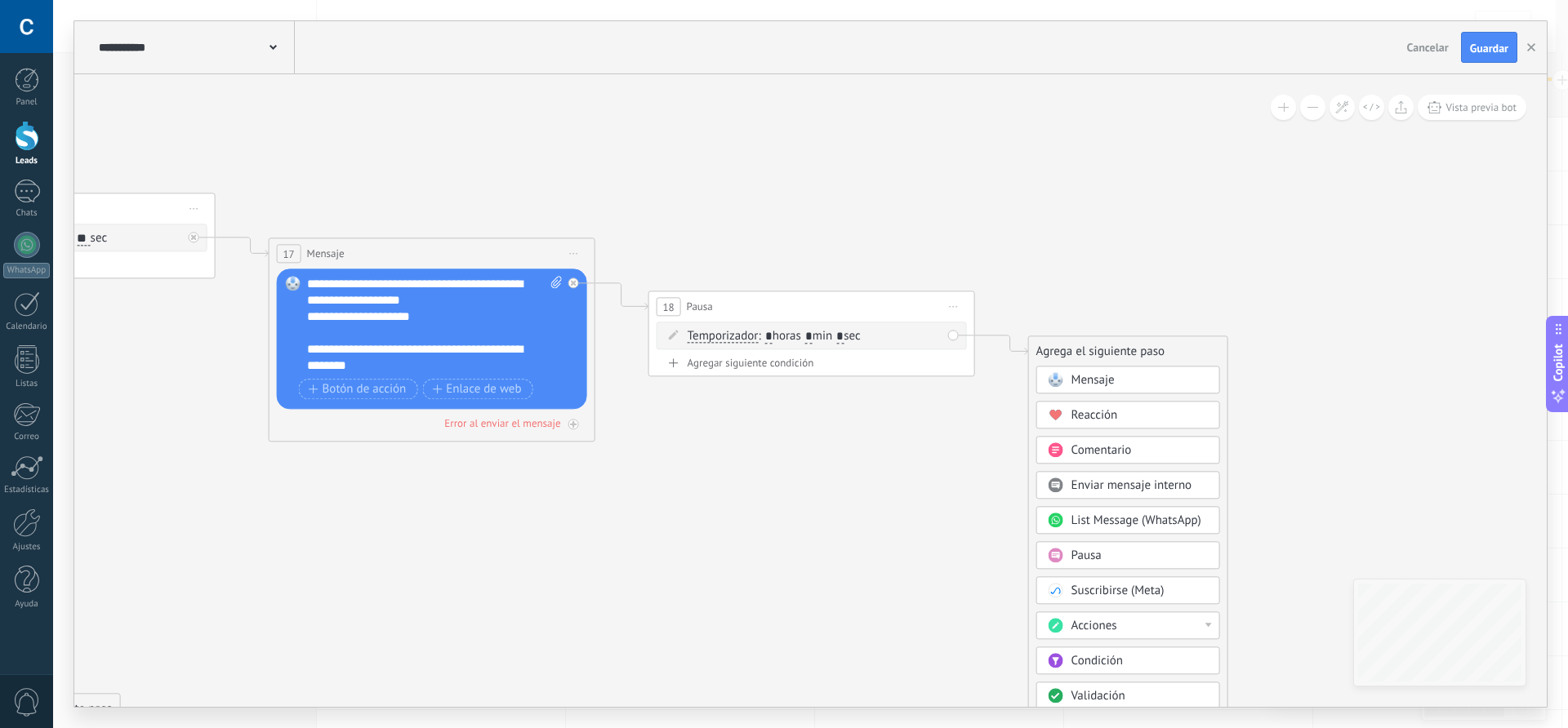
click at [1074, 382] on span "Mensaje" at bounding box center [1094, 380] width 43 height 16
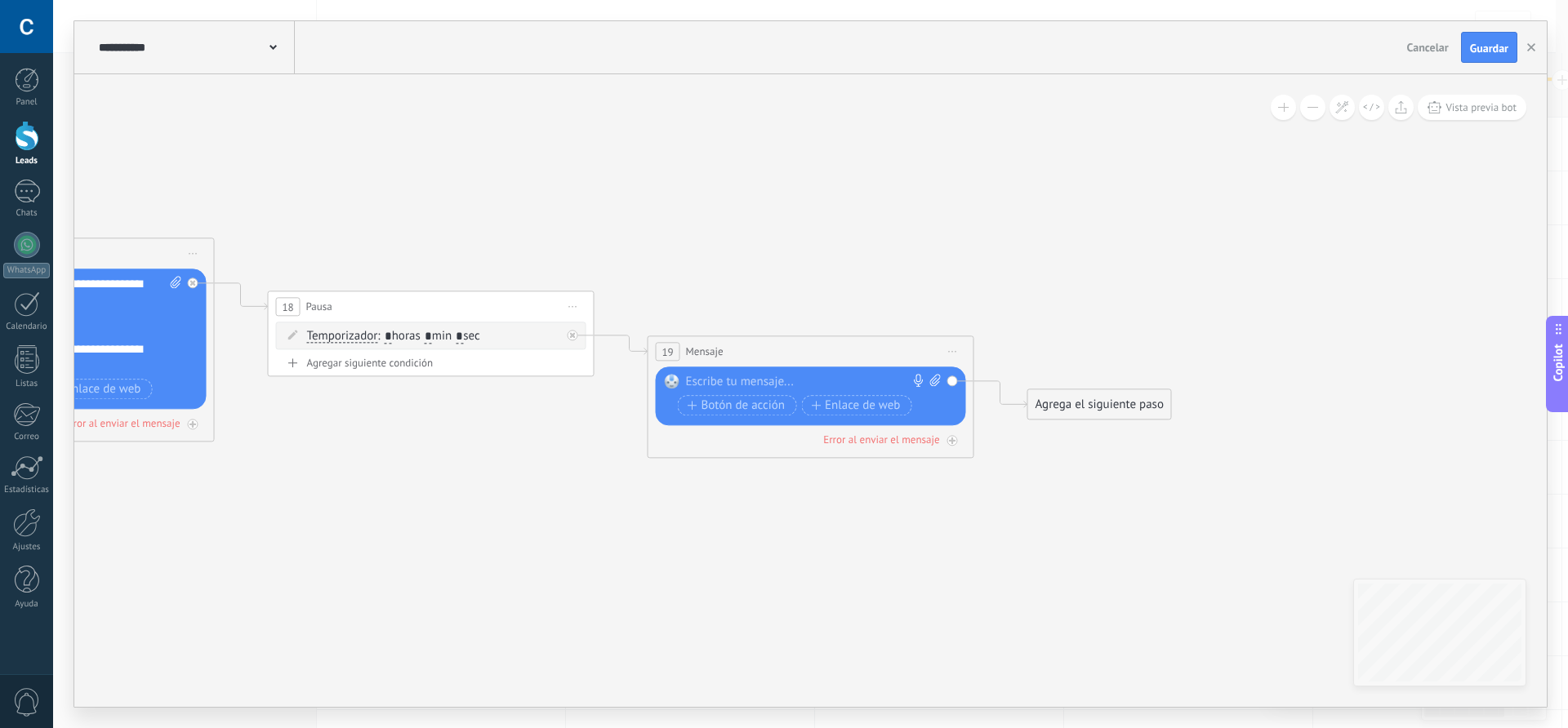
click at [783, 380] on div at bounding box center [807, 382] width 242 height 16
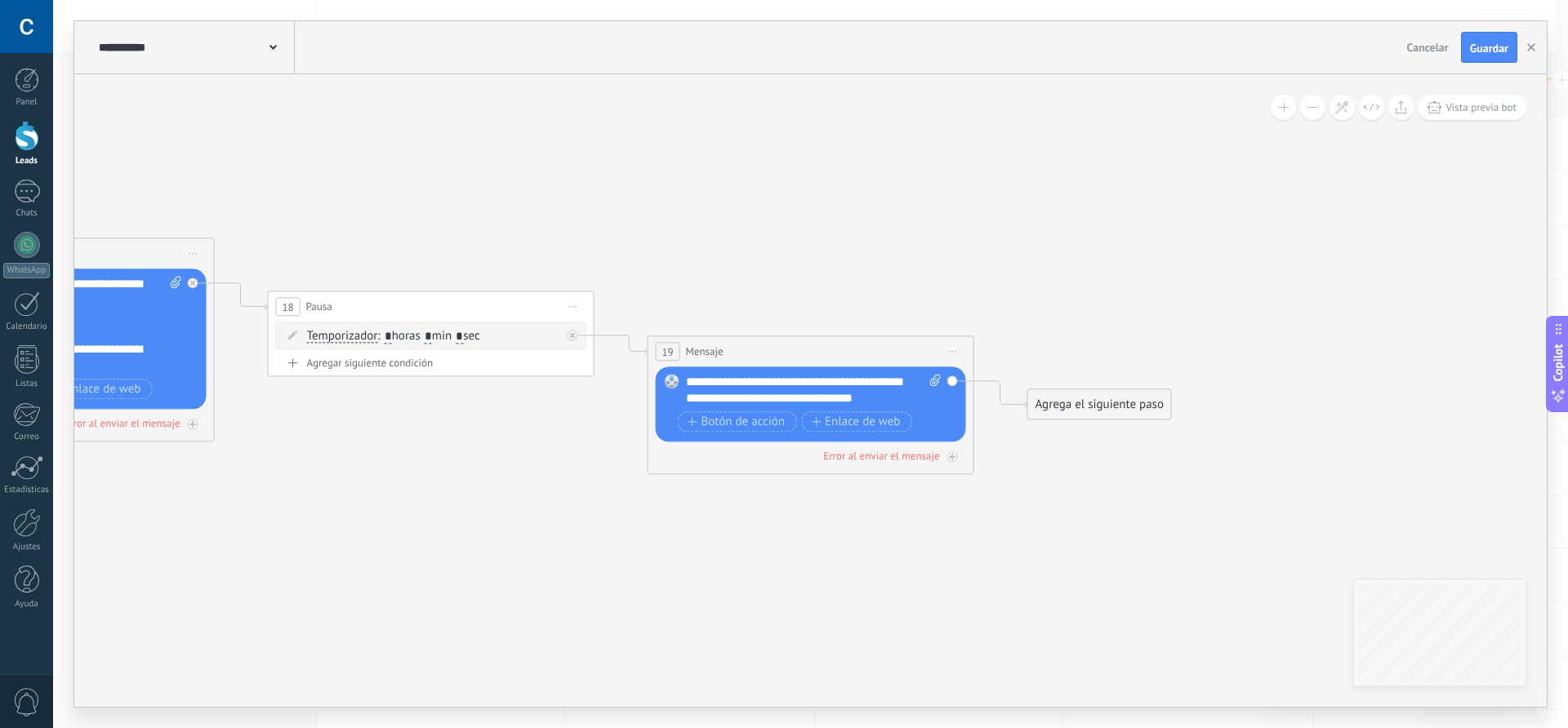
click at [890, 397] on div "**********" at bounding box center [812, 390] width 255 height 33
click at [902, 399] on div "**********" at bounding box center [812, 390] width 255 height 33
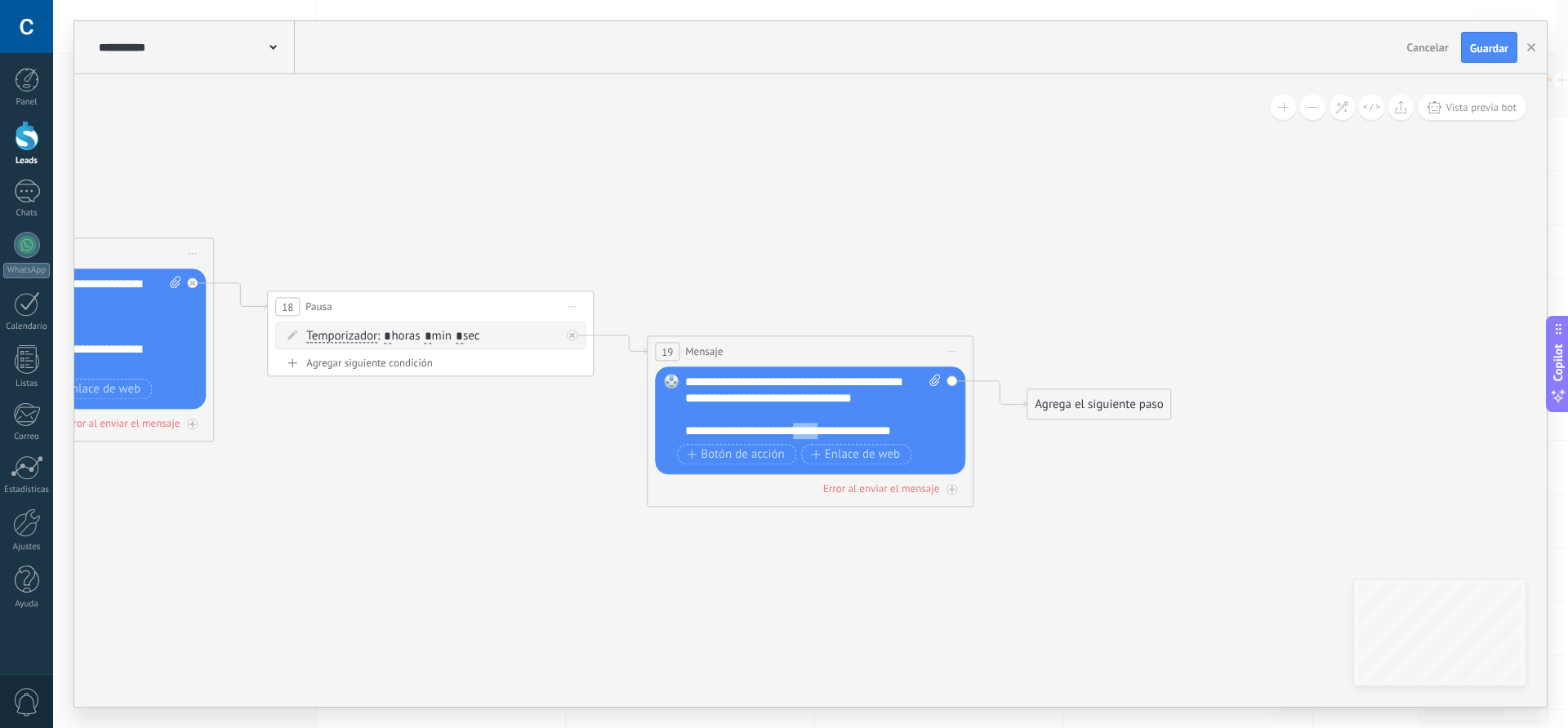
click at [816, 429] on div "**********" at bounding box center [798, 431] width 227 height 16
click at [907, 430] on div "**********" at bounding box center [798, 431] width 227 height 16
click at [750, 469] on span "Botón de acción" at bounding box center [735, 471] width 98 height 13
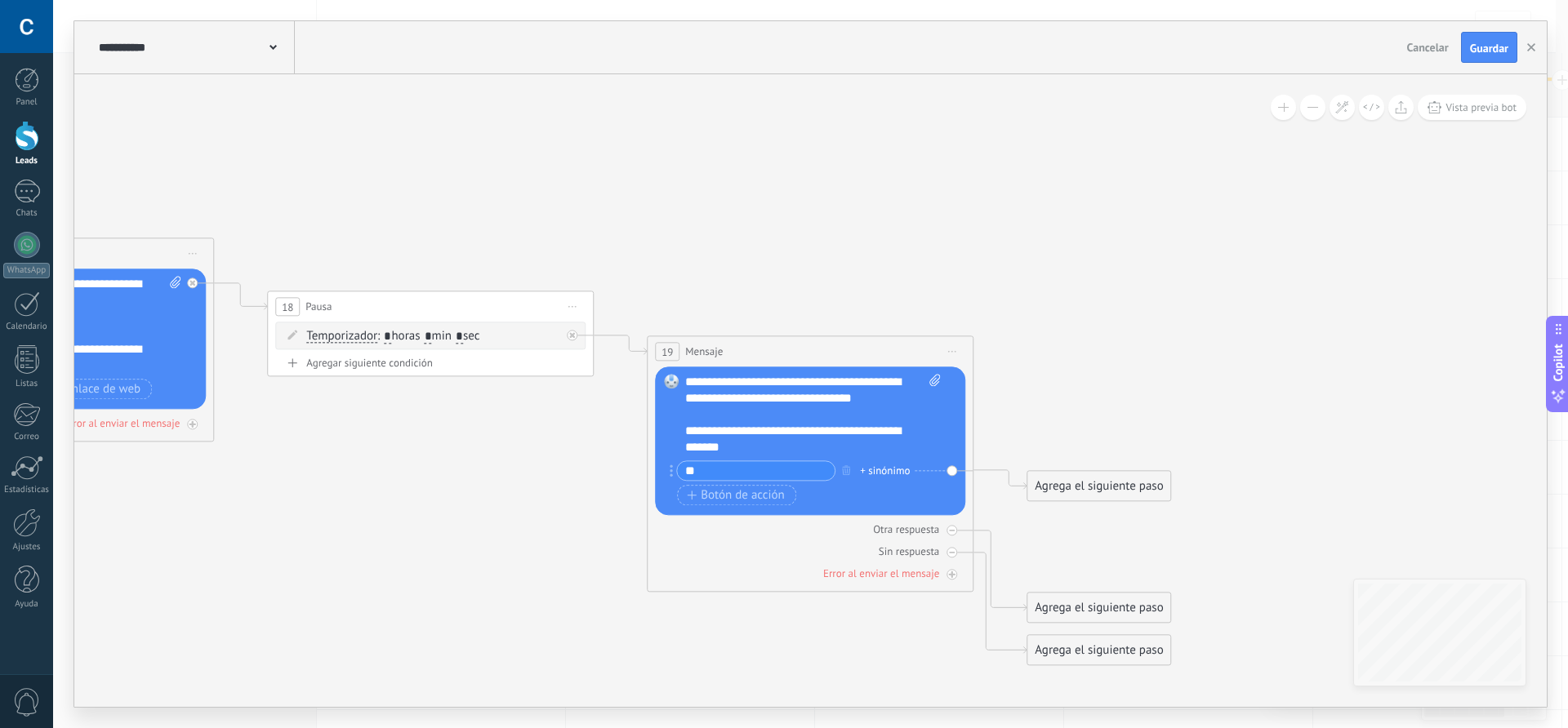
type input "*"
type input "*********"
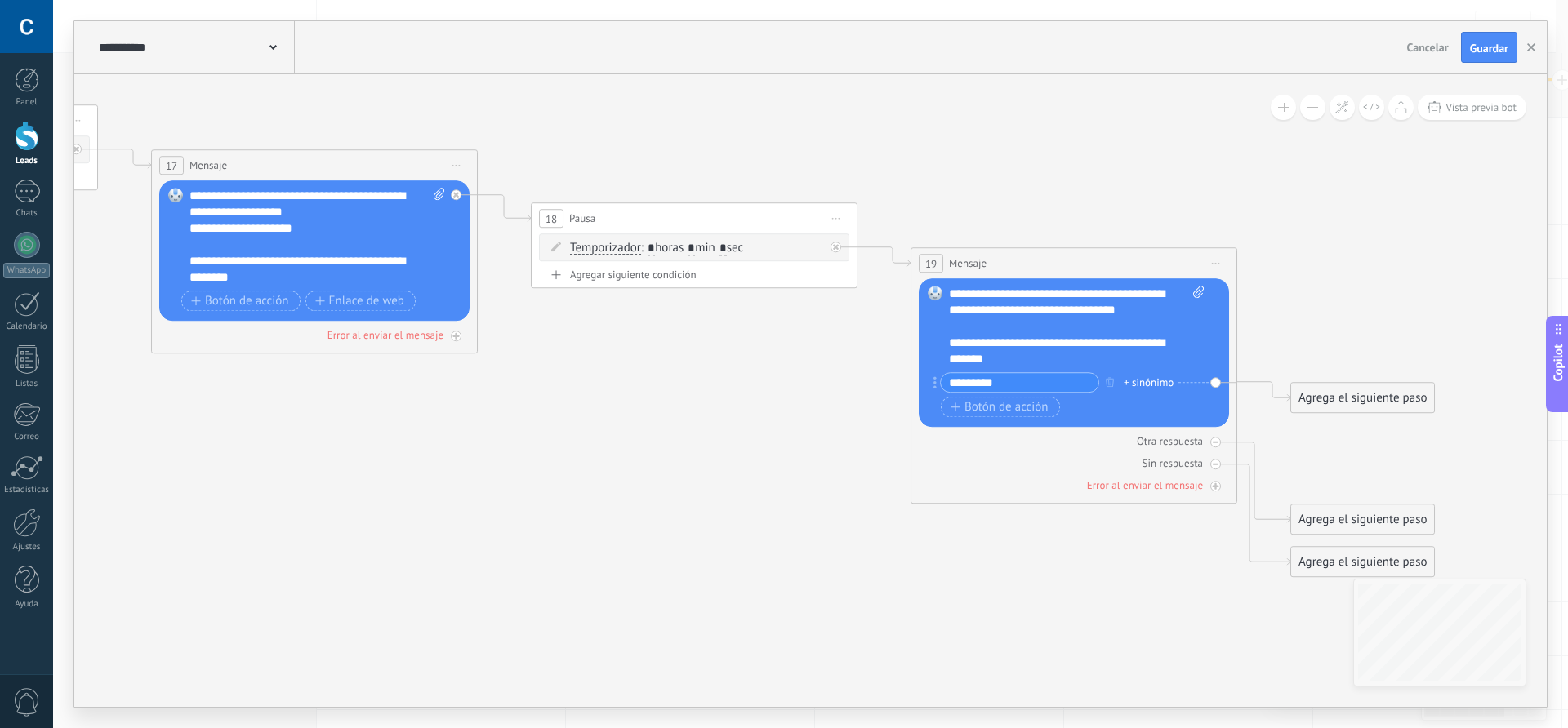
drag, startPoint x: 597, startPoint y: 500, endPoint x: 628, endPoint y: 390, distance: 114.3
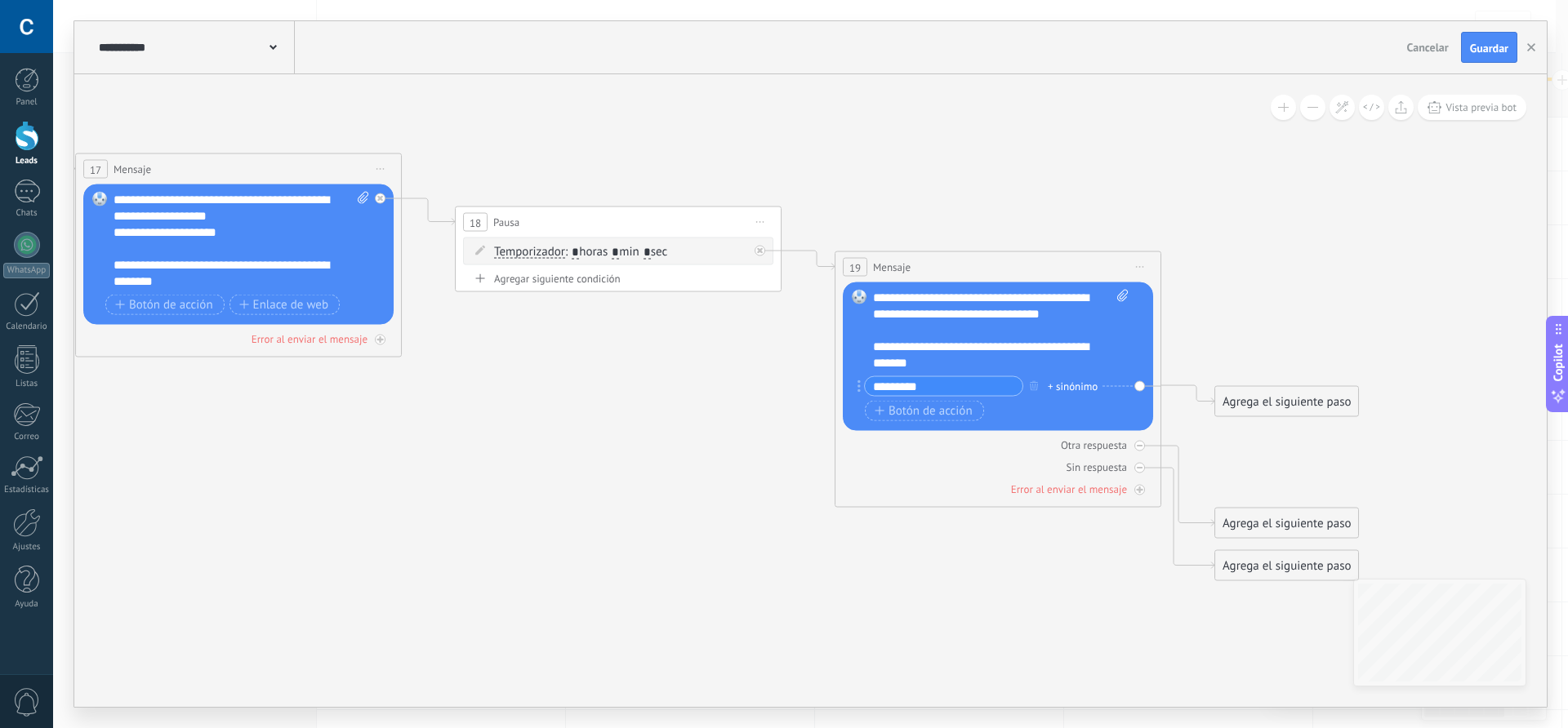
drag, startPoint x: 1325, startPoint y: 452, endPoint x: 735, endPoint y: 418, distance: 591.0
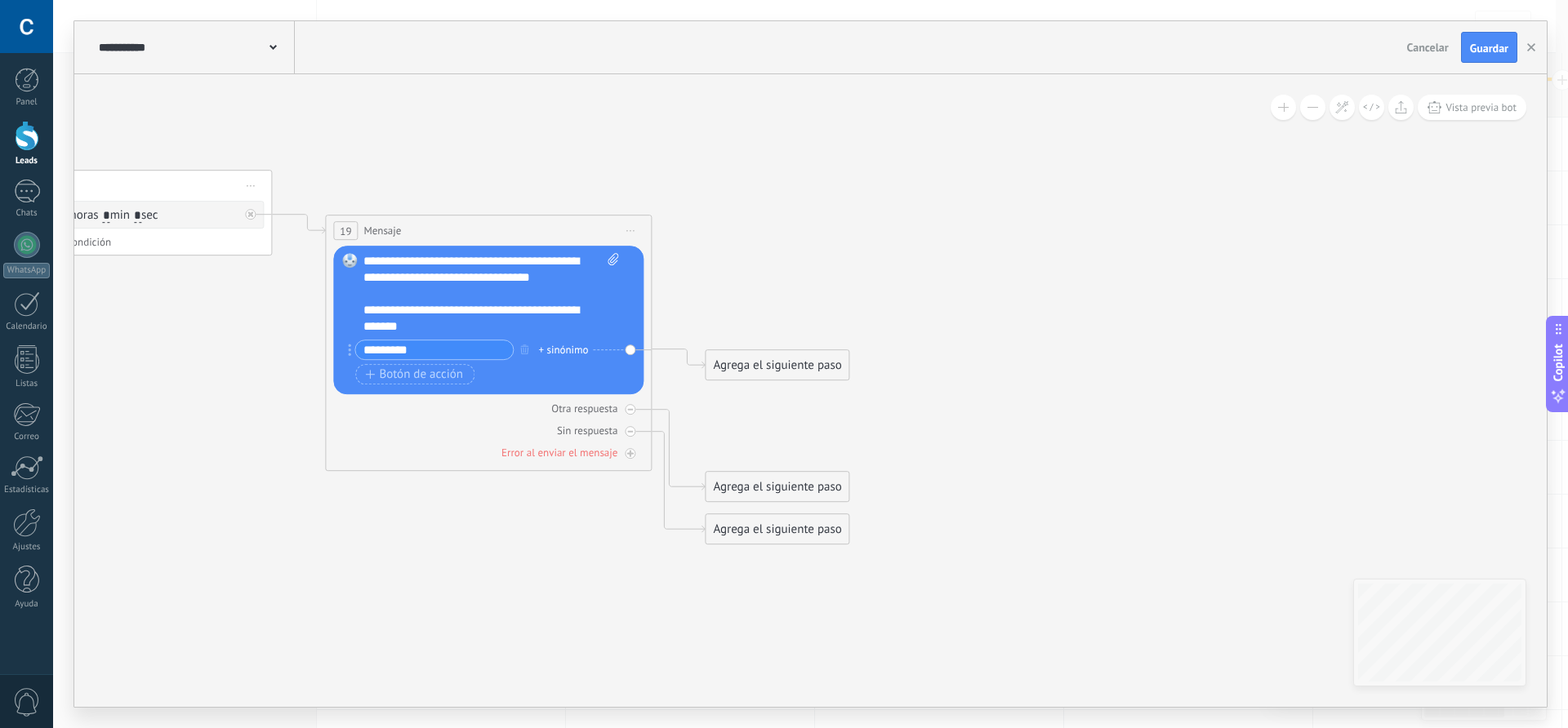
click at [758, 366] on div "Agrega el siguiente paso" at bounding box center [777, 365] width 143 height 27
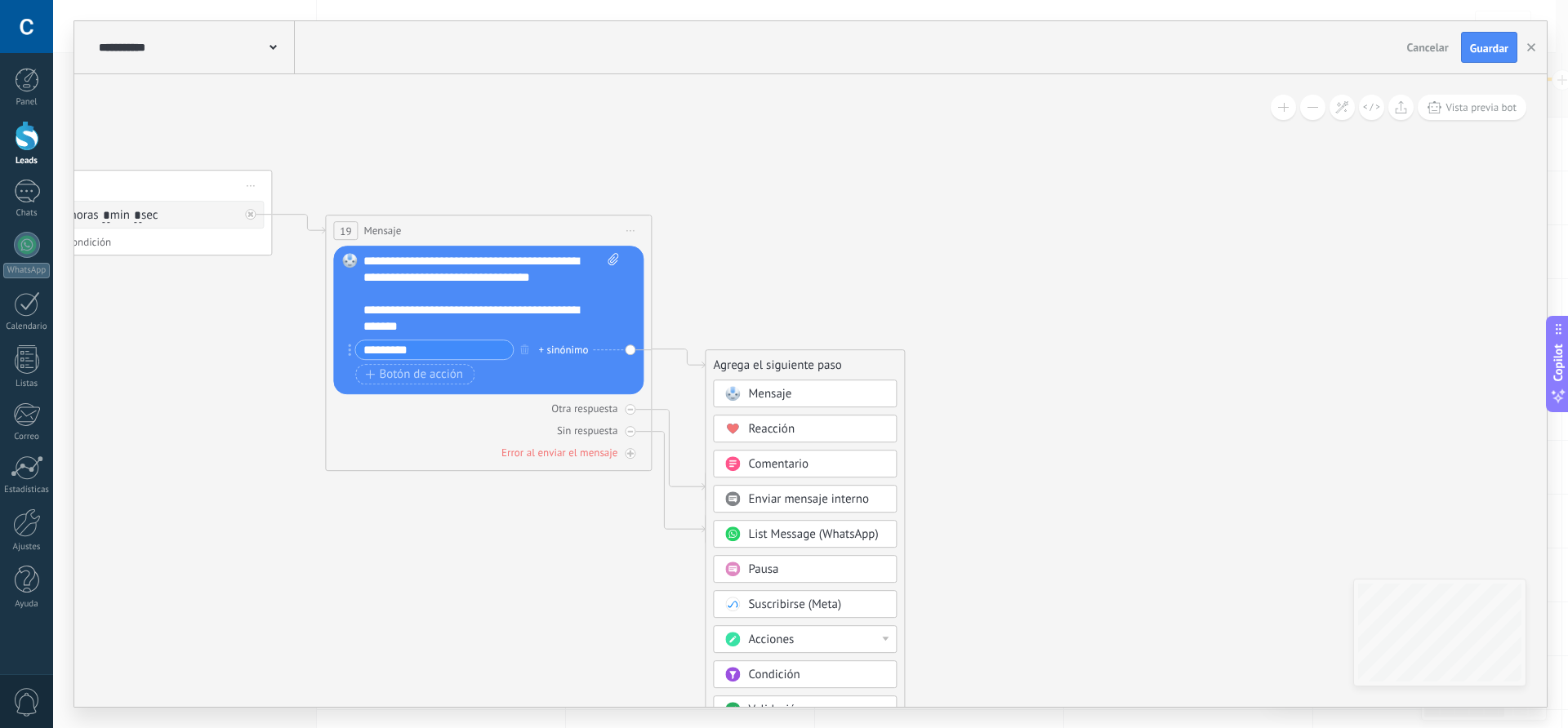
click at [784, 395] on span "Mensaje" at bounding box center [770, 394] width 43 height 16
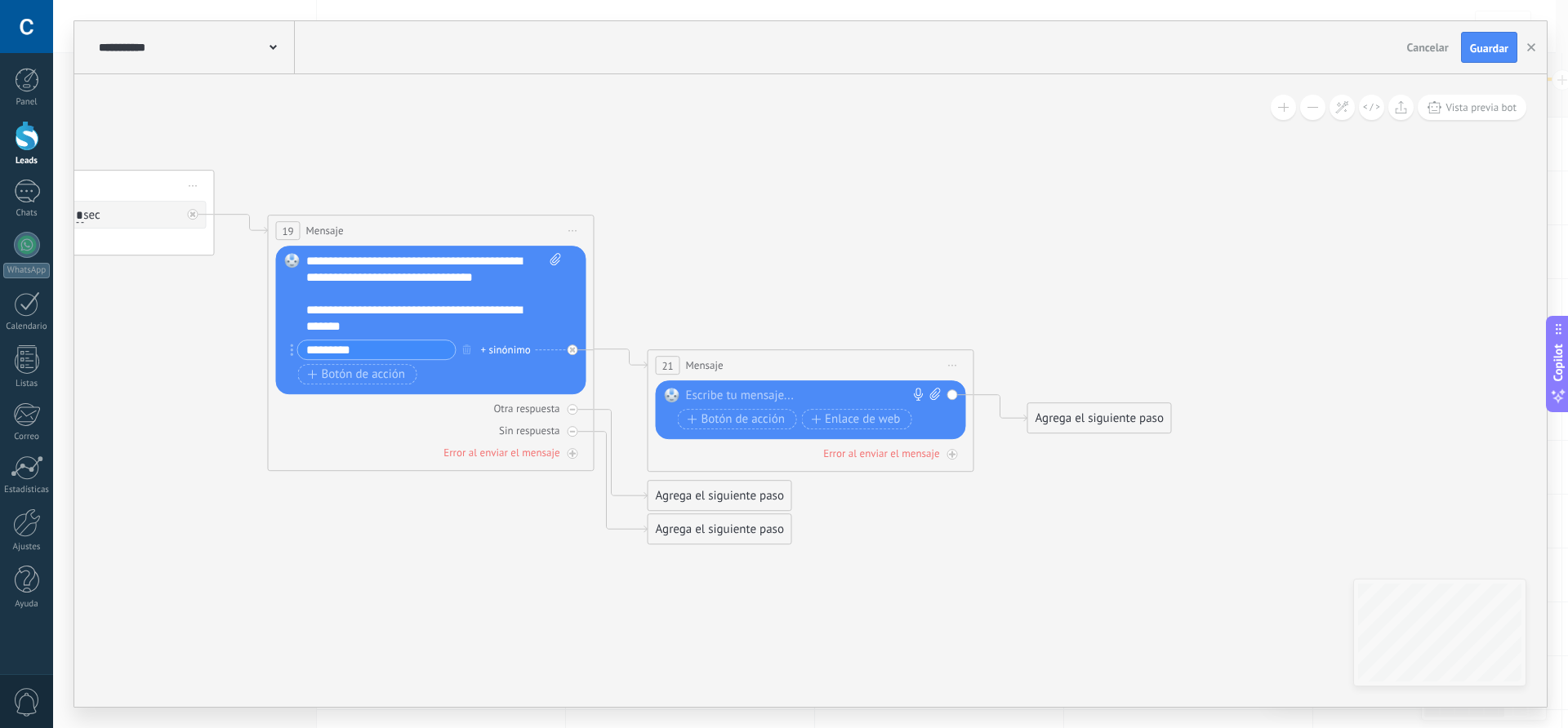
click at [784, 394] on div at bounding box center [807, 396] width 242 height 16
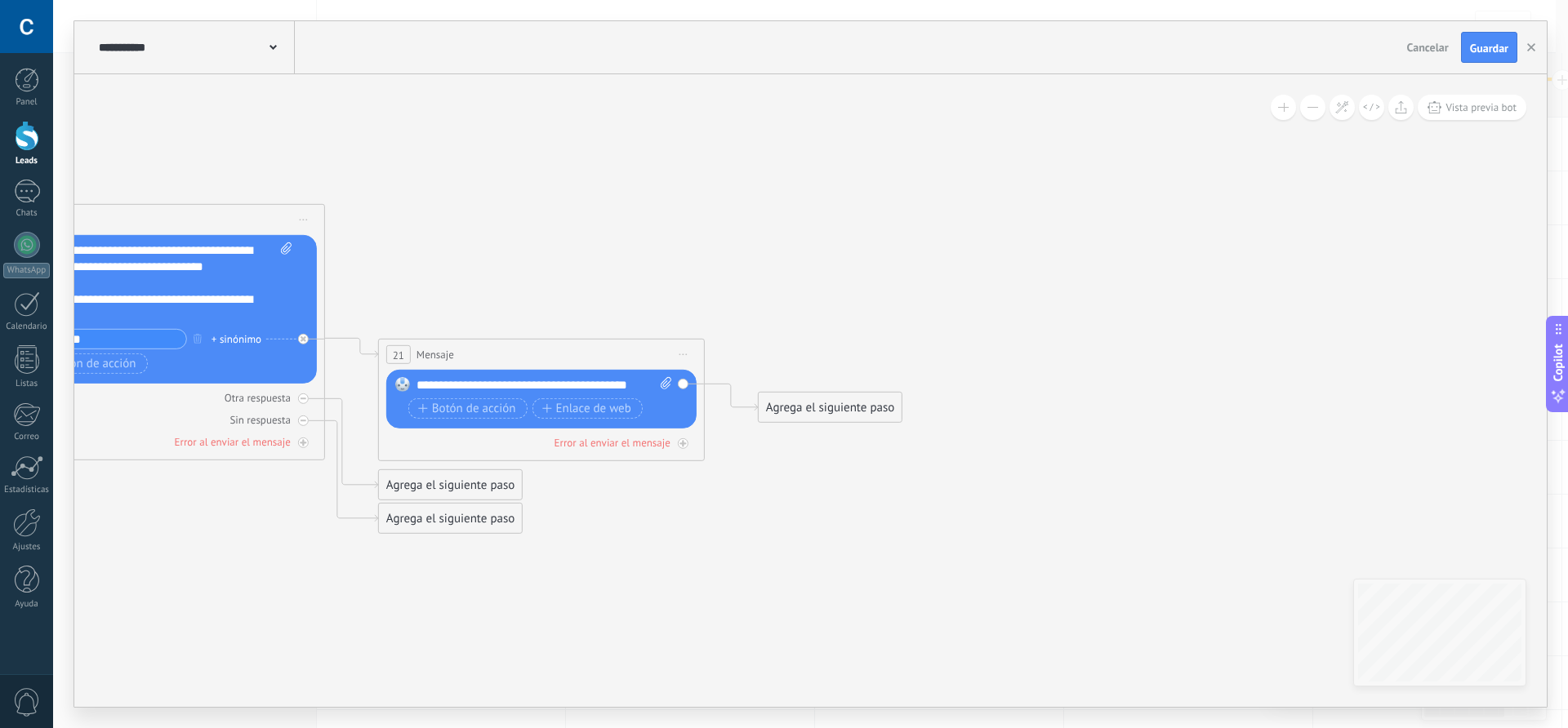
drag, startPoint x: 791, startPoint y: 488, endPoint x: 776, endPoint y: 484, distance: 15.5
click at [795, 411] on div "Agrega el siguiente paso" at bounding box center [829, 408] width 143 height 27
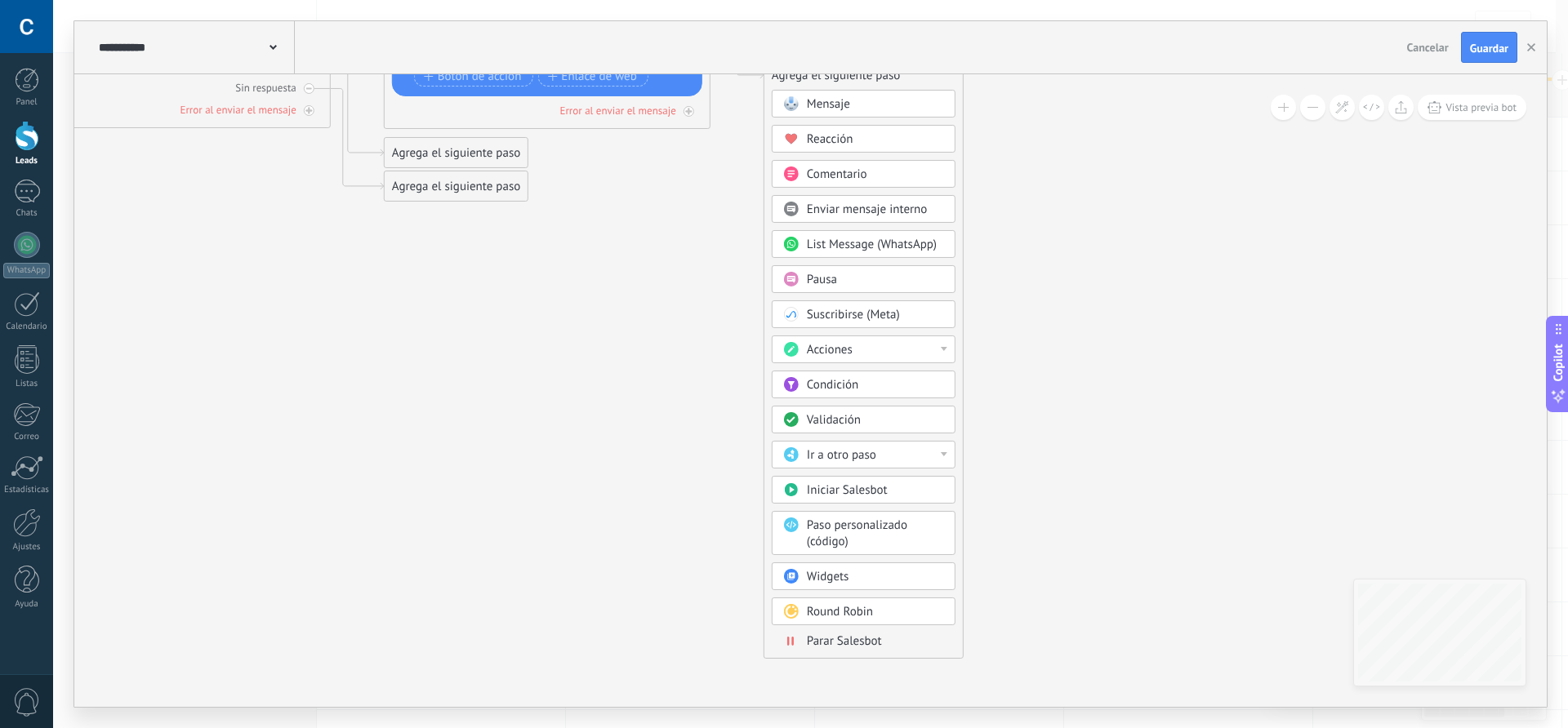
drag, startPoint x: 687, startPoint y: 553, endPoint x: 695, endPoint y: 198, distance: 355.1
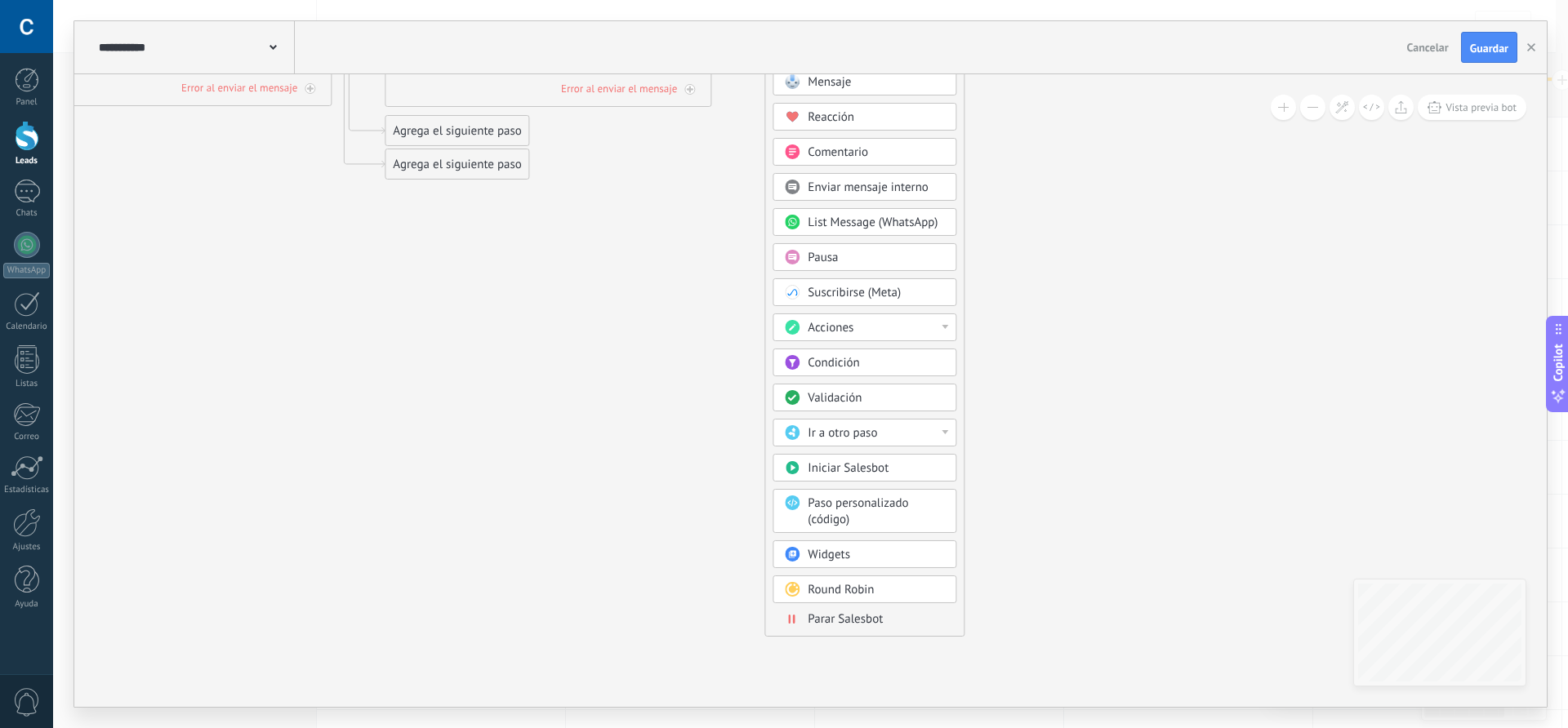
click at [832, 628] on div "Mensaje Mensaje Mensaje Reacción Comentario Enviar mensaje interno" at bounding box center [864, 351] width 184 height 569
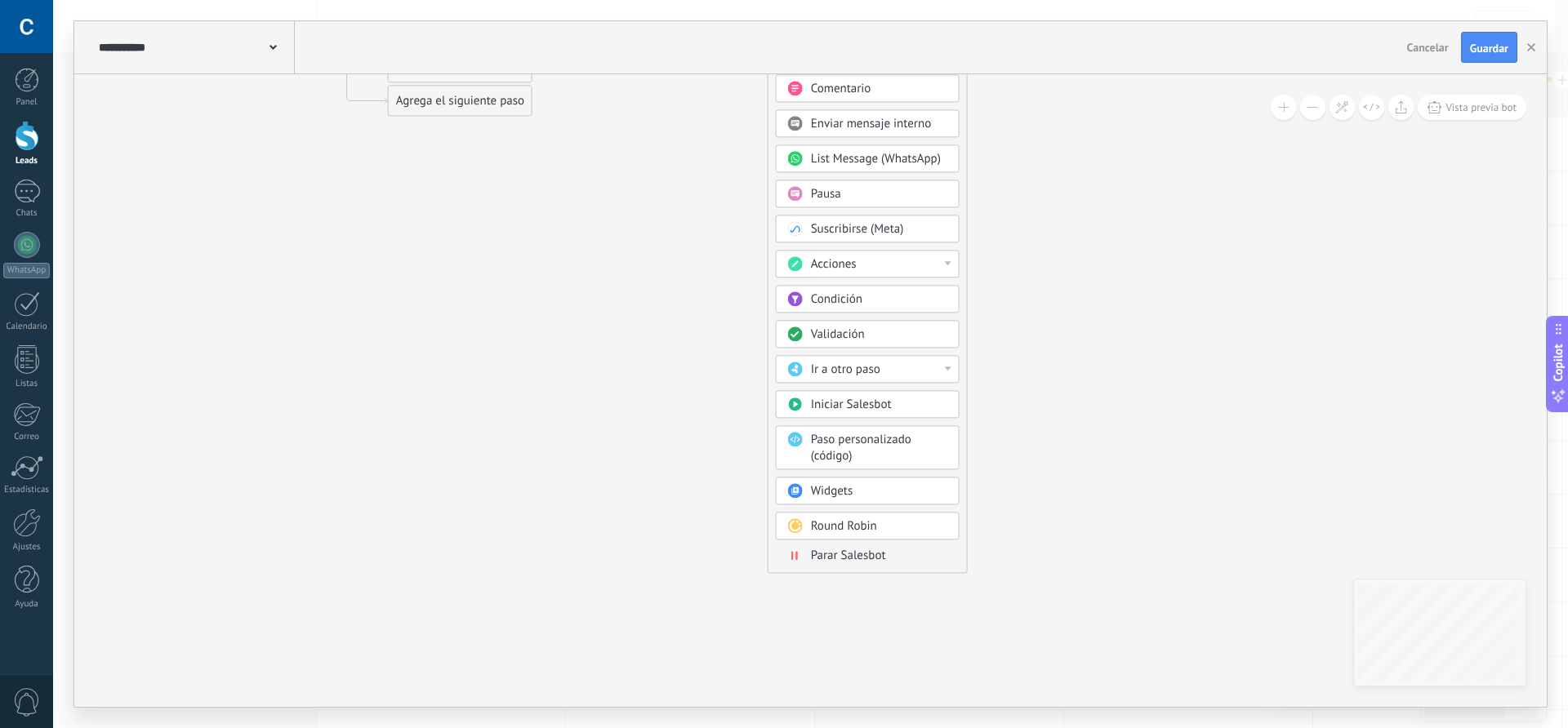
drag, startPoint x: 641, startPoint y: 367, endPoint x: 642, endPoint y: 301, distance: 66.0
click at [853, 560] on span "Parar Salesbot" at bounding box center [848, 554] width 75 height 16
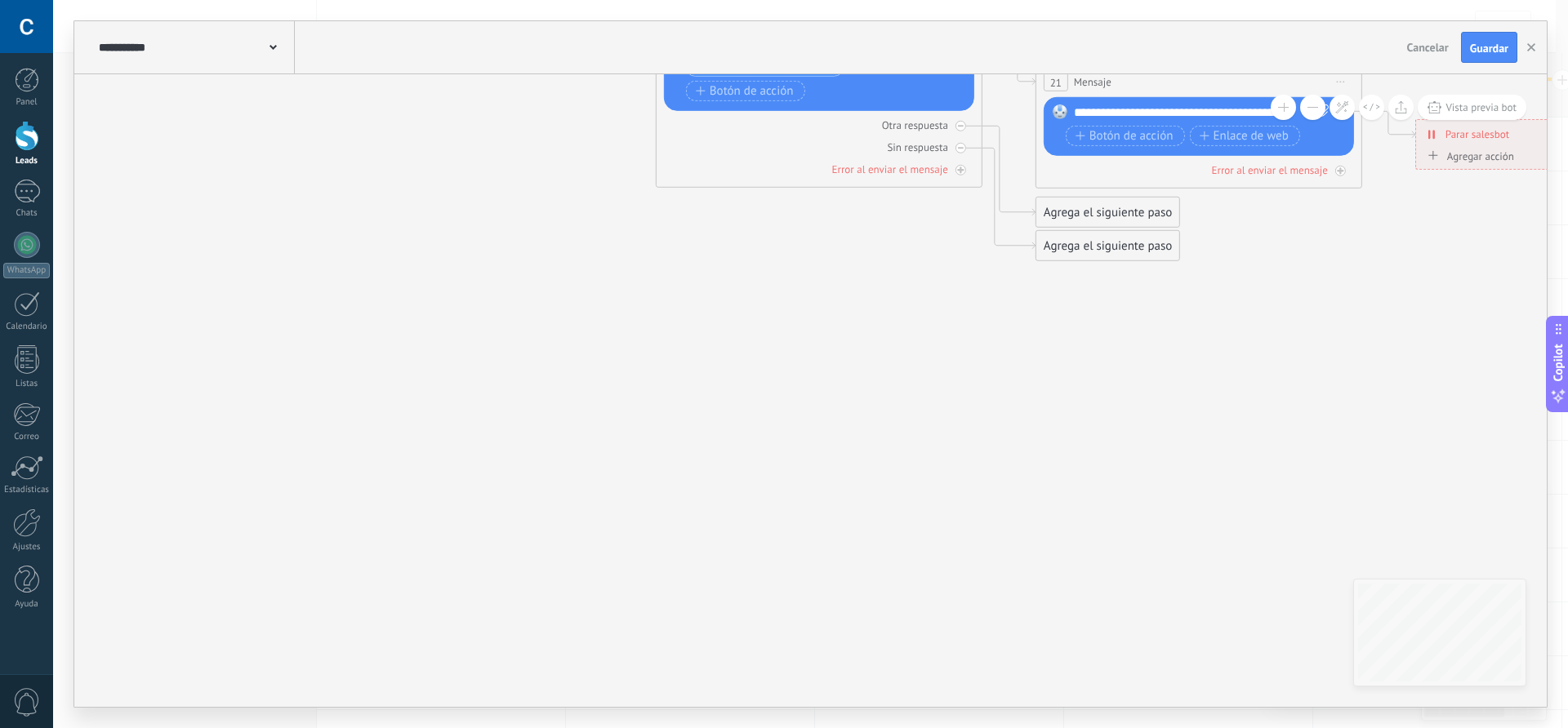
drag, startPoint x: 433, startPoint y: 334, endPoint x: 1308, endPoint y: 503, distance: 891.2
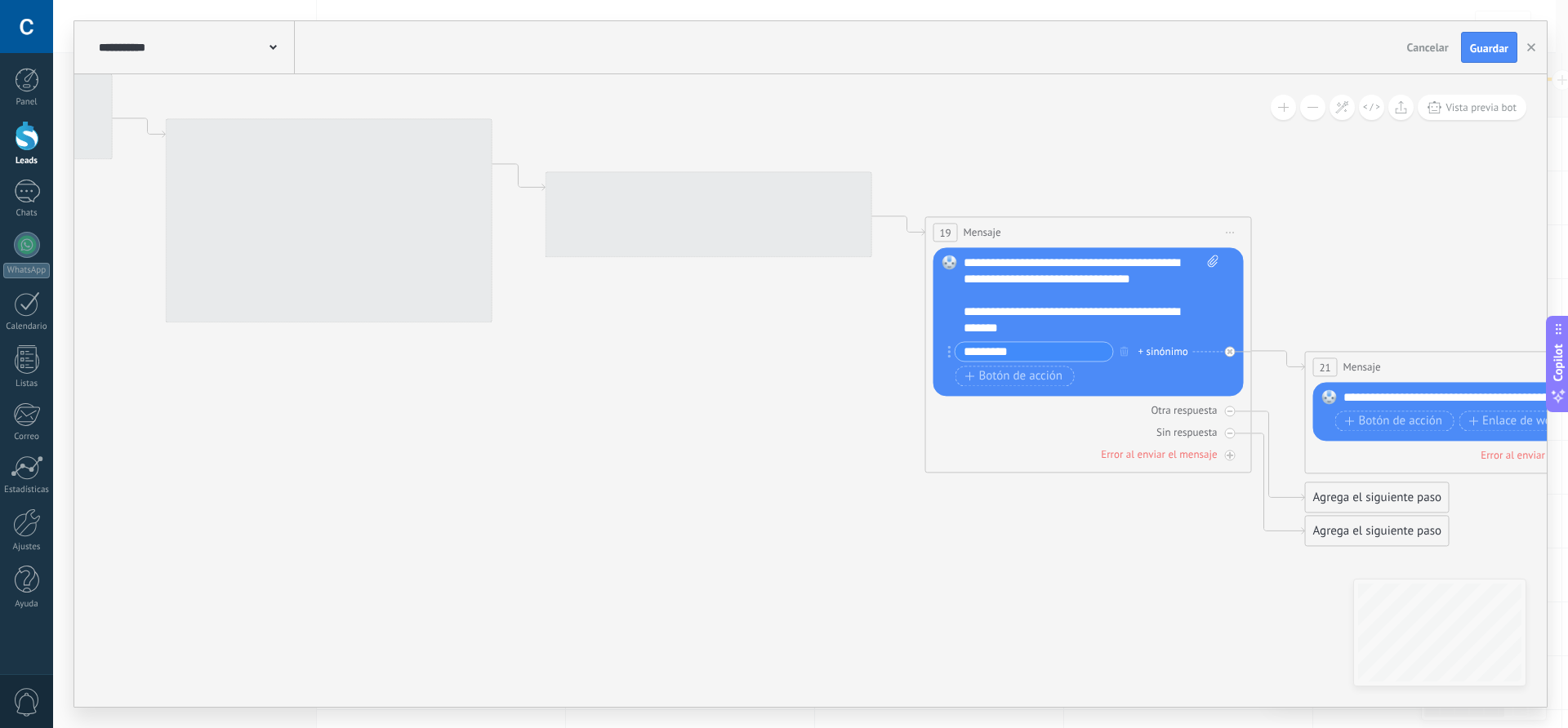
drag, startPoint x: 765, startPoint y: 414, endPoint x: 918, endPoint y: 566, distance: 215.7
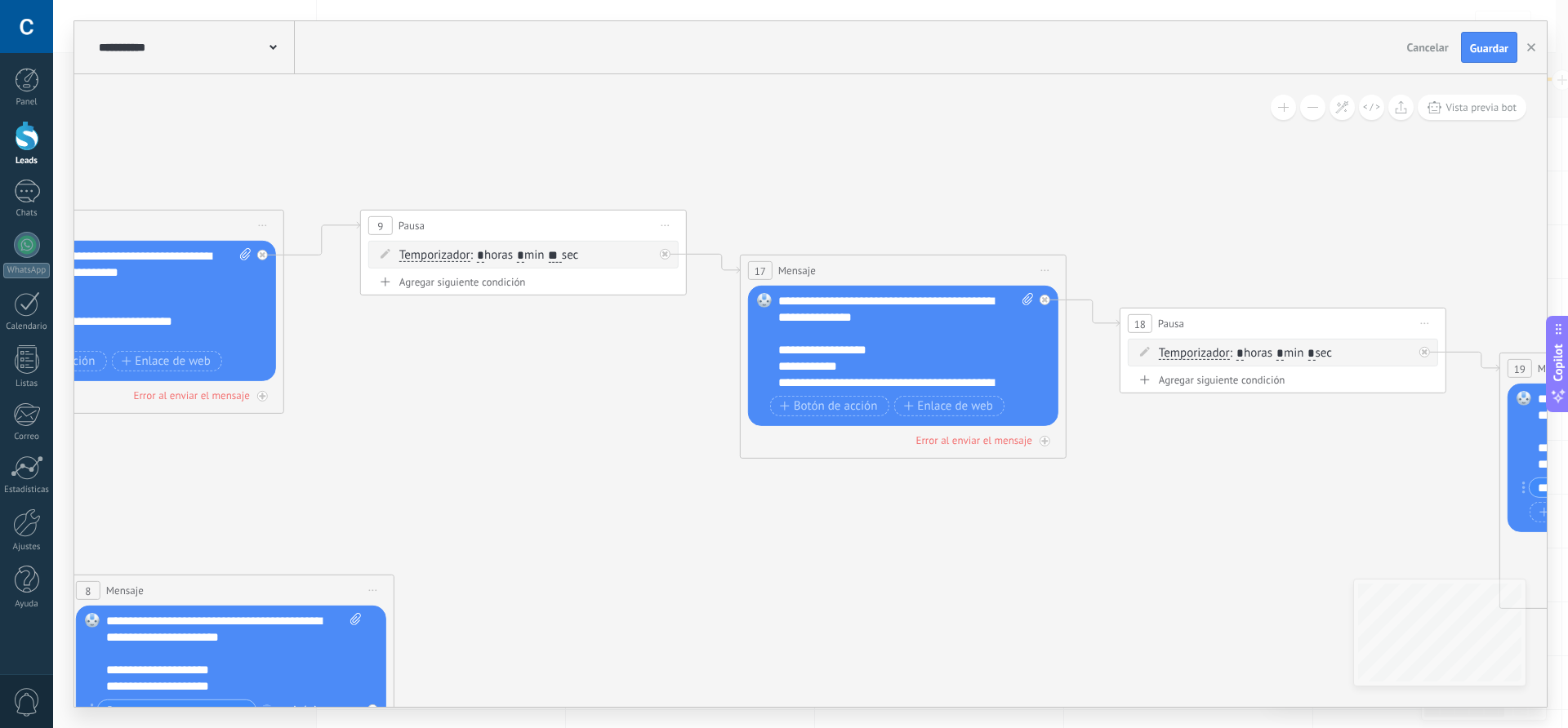
drag, startPoint x: 536, startPoint y: 487, endPoint x: 1221, endPoint y: 535, distance: 686.7
click at [1221, 539] on icon at bounding box center [544, 554] width 4426 height 1505
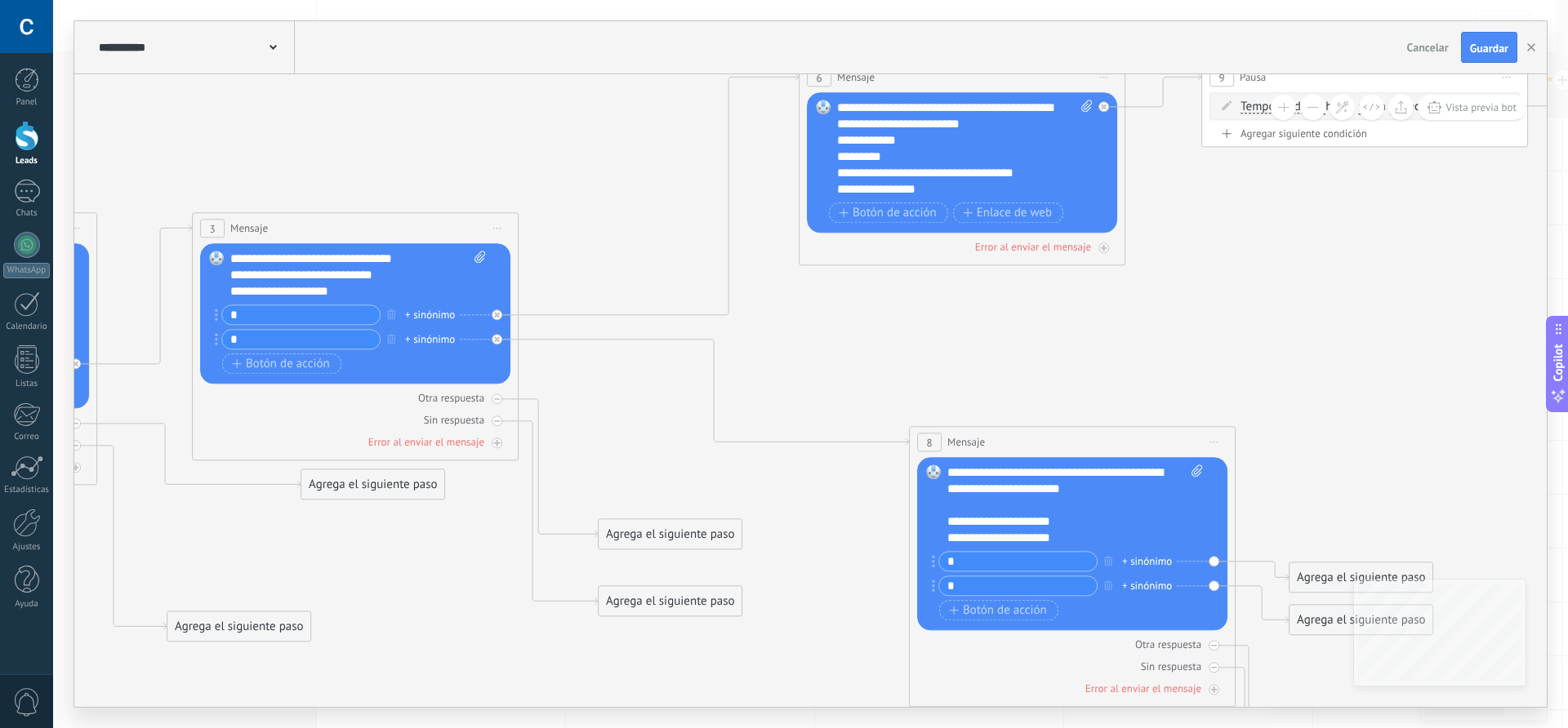
drag, startPoint x: 674, startPoint y: 527, endPoint x: 1308, endPoint y: 381, distance: 650.6
click at [1308, 381] on icon at bounding box center [1384, 405] width 4426 height 1505
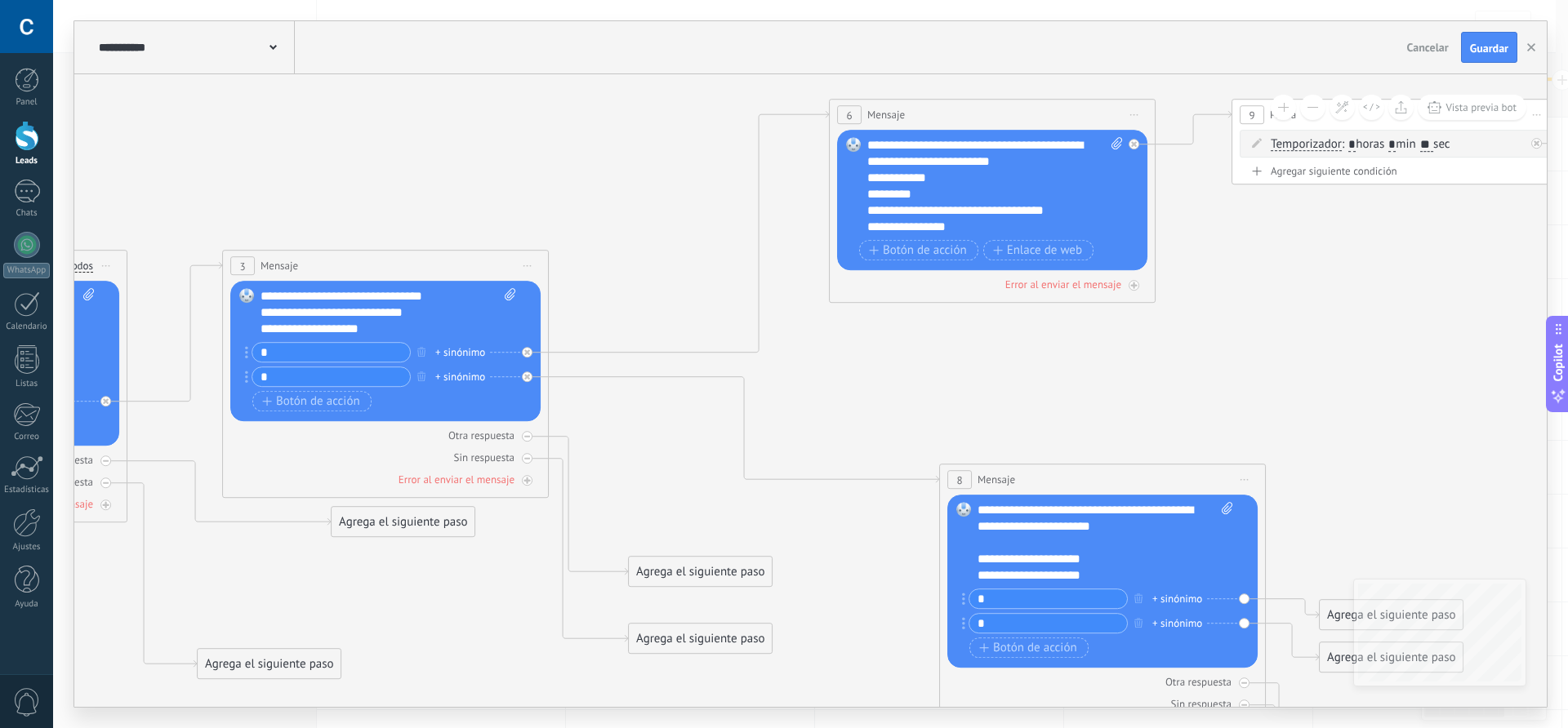
drag, startPoint x: 563, startPoint y: 221, endPoint x: 590, endPoint y: 260, distance: 47.4
click at [590, 260] on icon at bounding box center [1415, 442] width 4426 height 1505
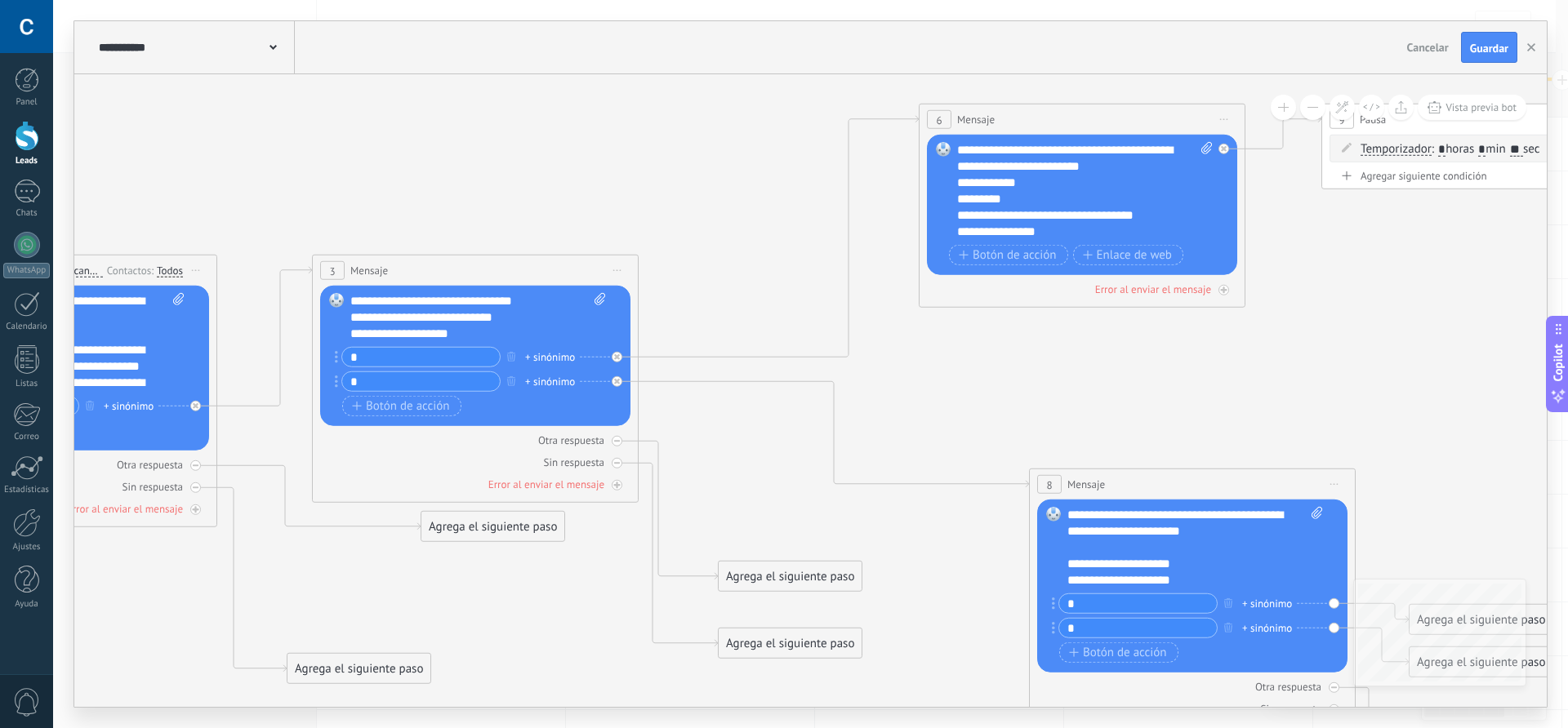
drag, startPoint x: 514, startPoint y: 203, endPoint x: 604, endPoint y: 208, distance: 90.1
click at [604, 208] on icon at bounding box center [1505, 448] width 4426 height 1505
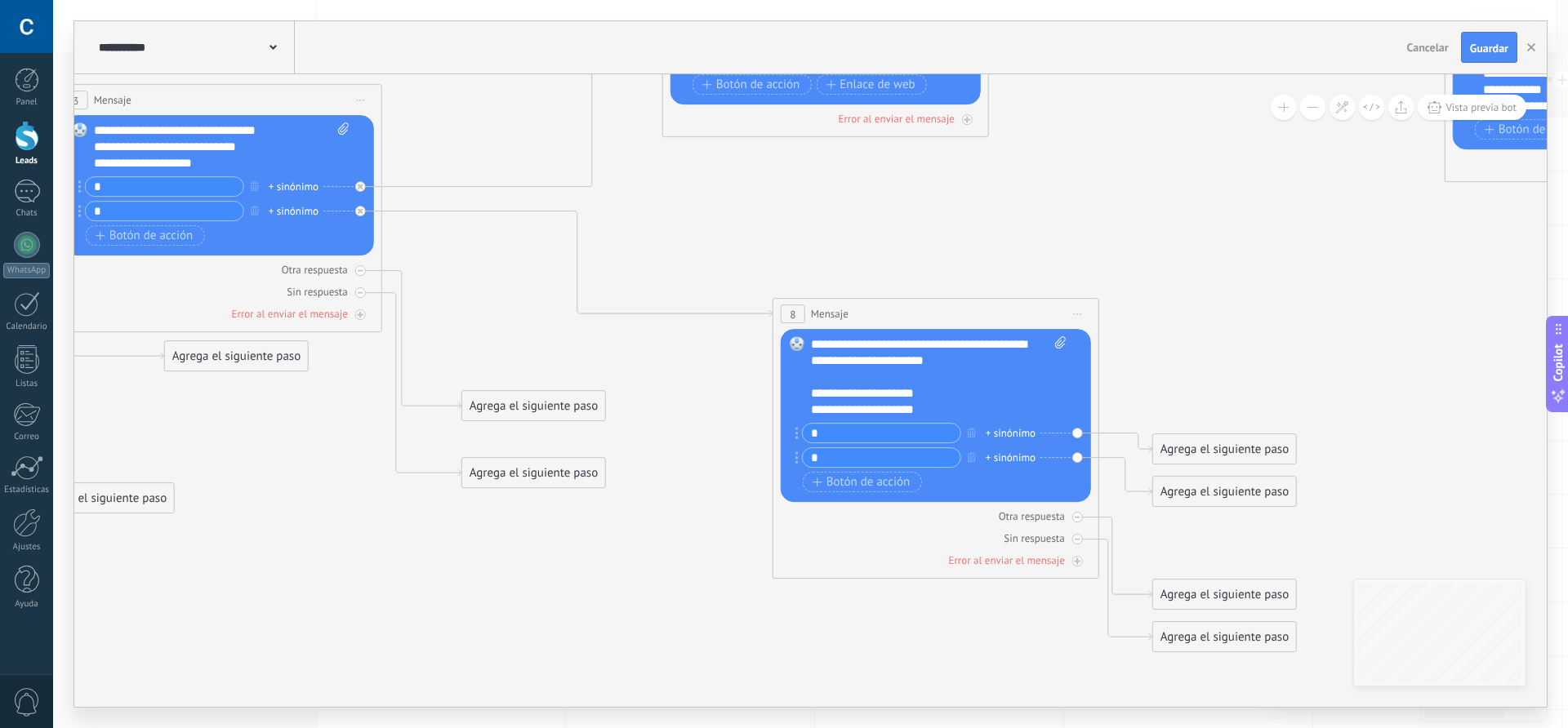
drag, startPoint x: 945, startPoint y: 414, endPoint x: 687, endPoint y: 242, distance: 310.1
click at [687, 242] on icon at bounding box center [1249, 277] width 4426 height 1505
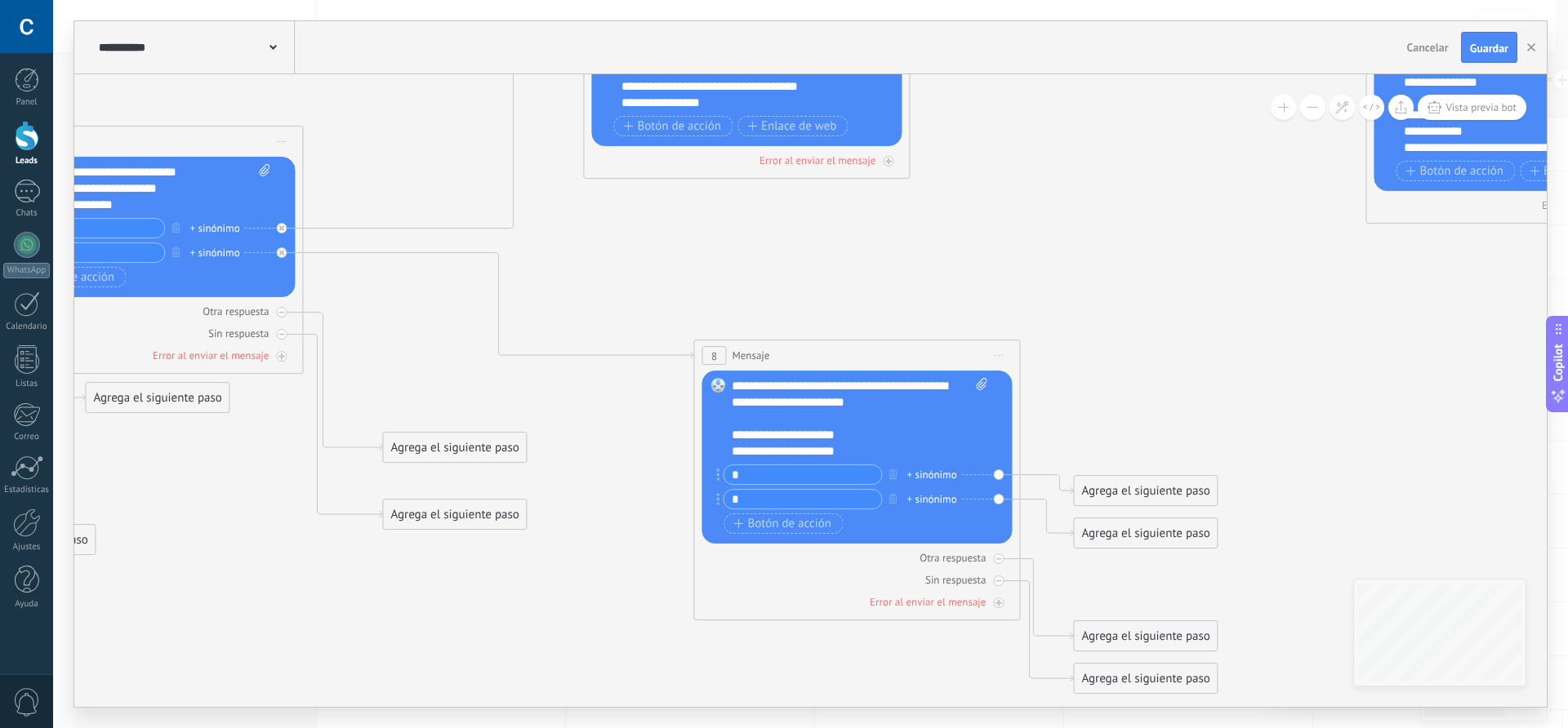
drag, startPoint x: 1122, startPoint y: 413, endPoint x: 1094, endPoint y: 434, distance: 35.0
click at [1094, 434] on icon at bounding box center [1169, 319] width 4426 height 1505
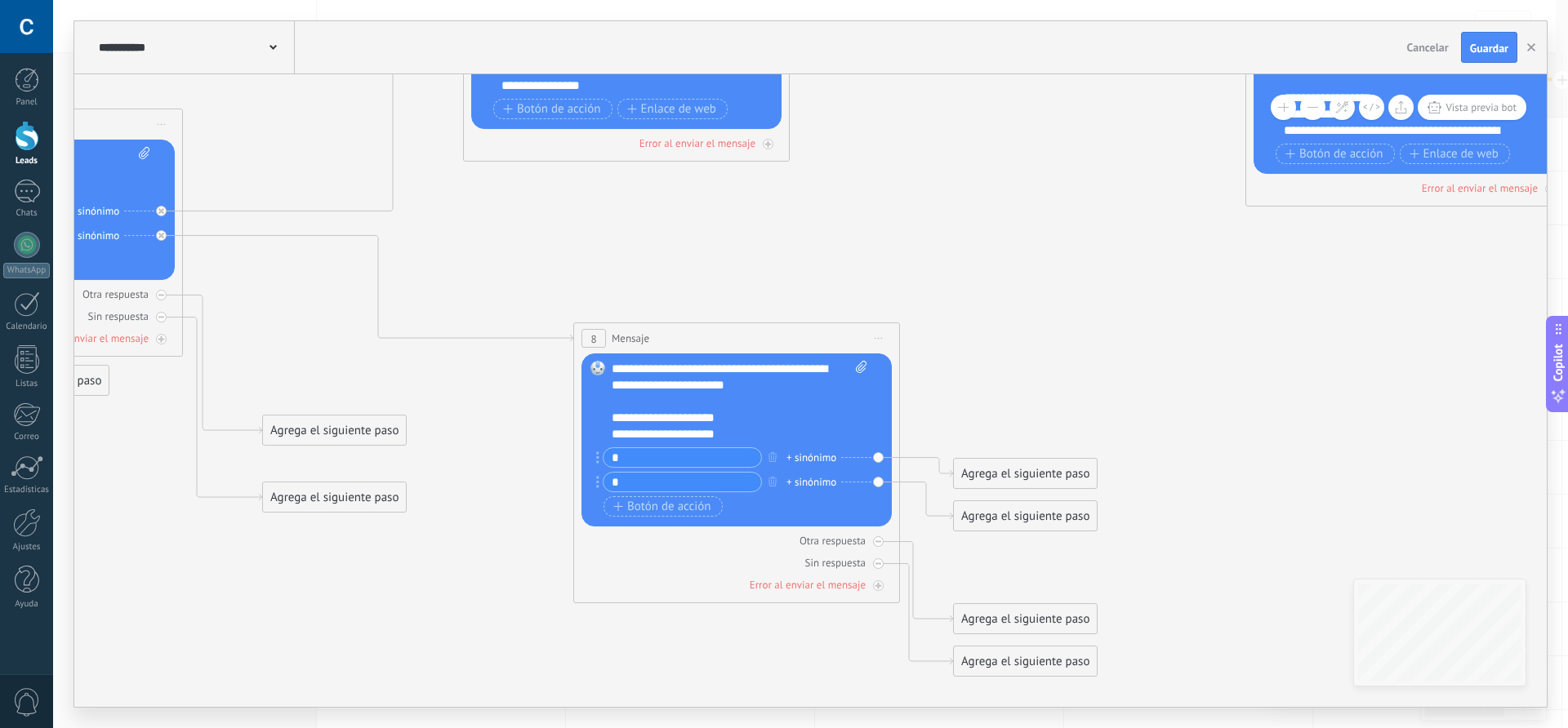
drag, startPoint x: 969, startPoint y: 423, endPoint x: 879, endPoint y: 396, distance: 94.0
click at [879, 396] on icon at bounding box center [1049, 301] width 4426 height 1505
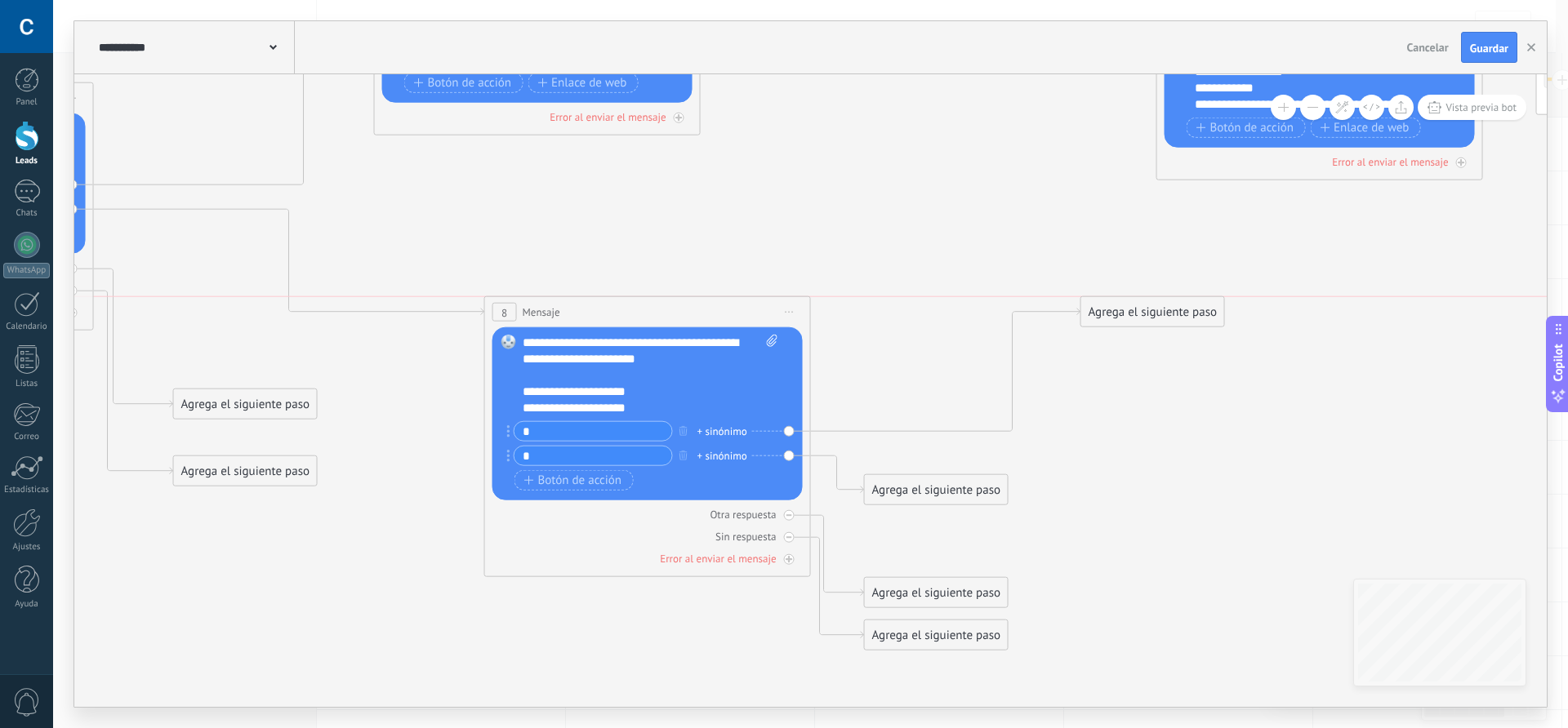
drag, startPoint x: 932, startPoint y: 448, endPoint x: 1149, endPoint y: 317, distance: 253.5
click at [1149, 317] on div "Agrega el siguiente paso" at bounding box center [1152, 312] width 143 height 27
click at [1142, 313] on div "Agrega el siguiente paso" at bounding box center [1152, 312] width 143 height 27
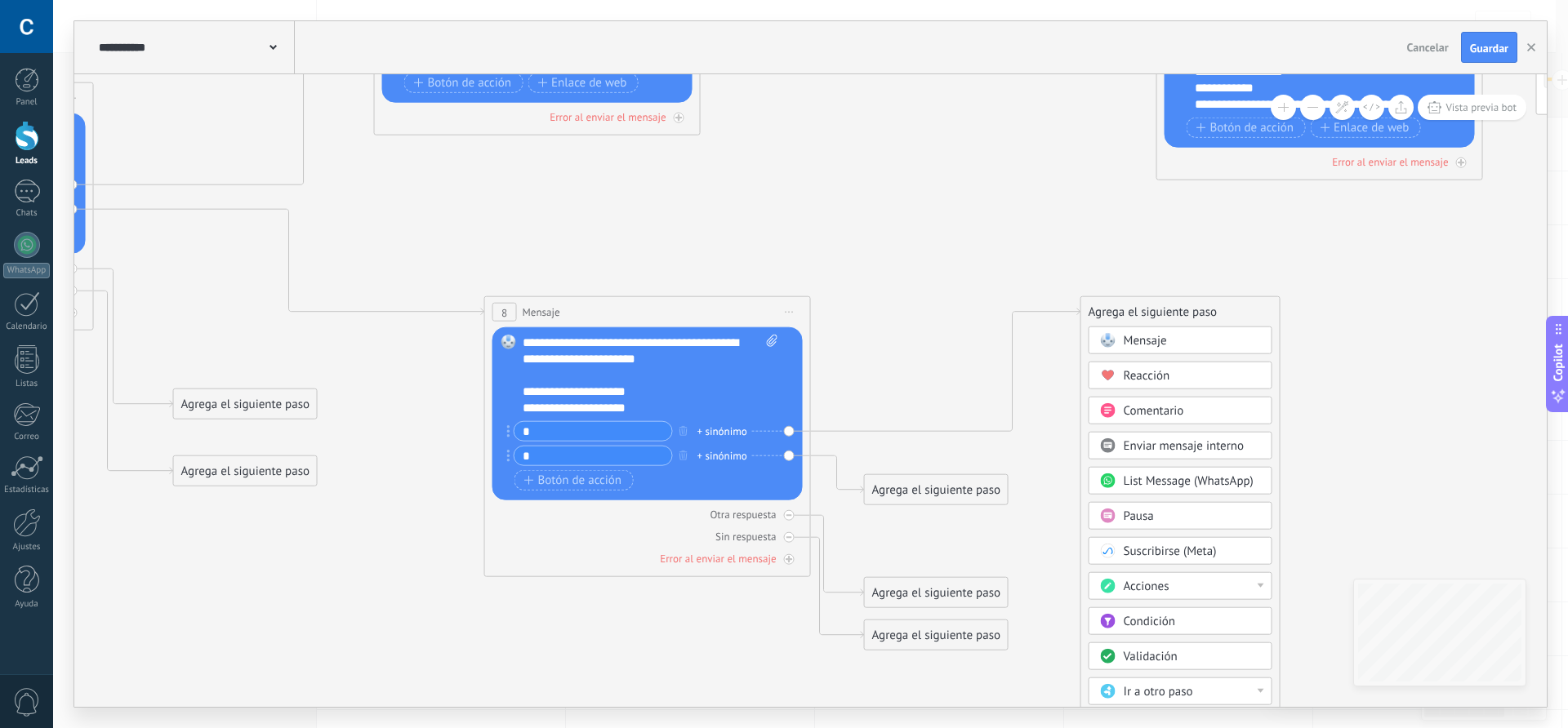
click at [1146, 338] on span "Mensaje" at bounding box center [1145, 341] width 43 height 16
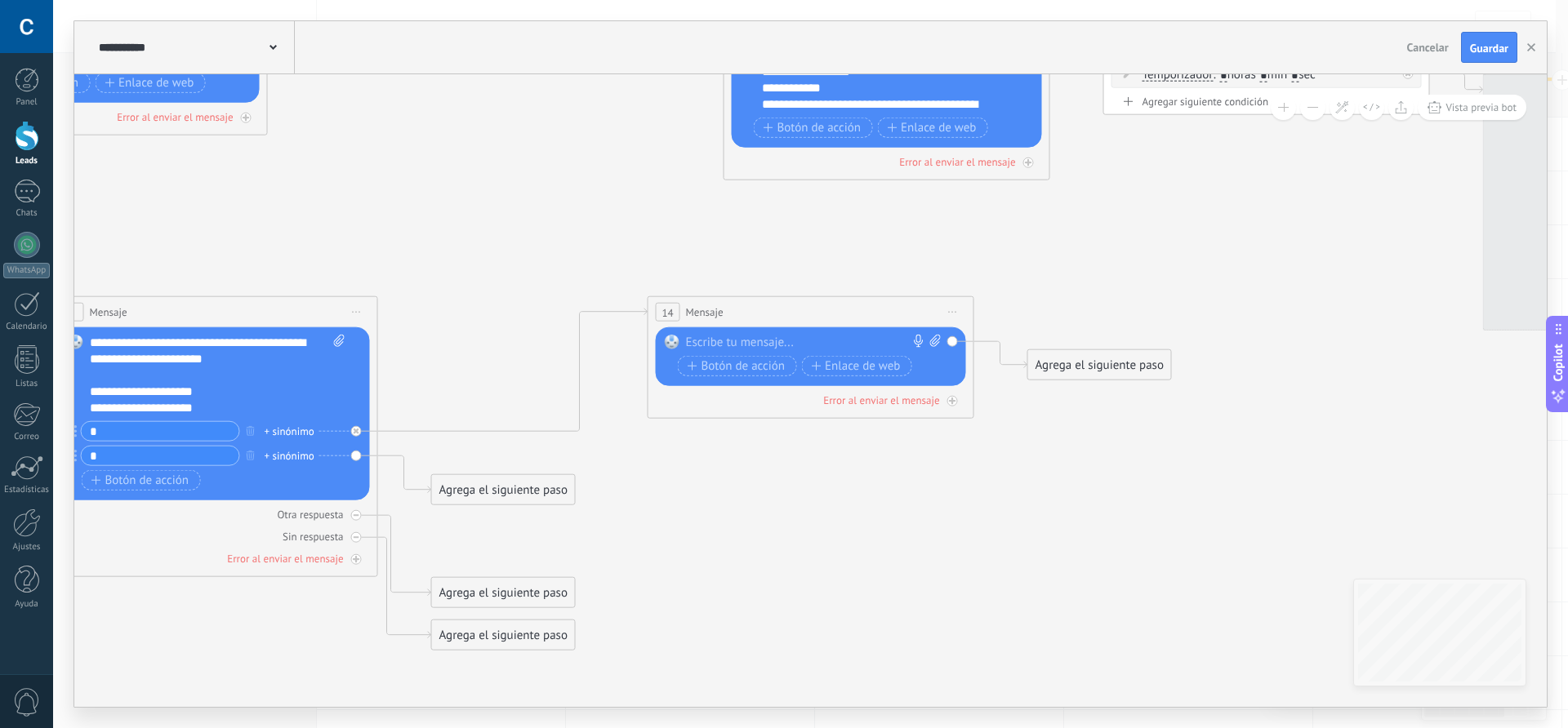
click at [717, 343] on div at bounding box center [807, 343] width 242 height 16
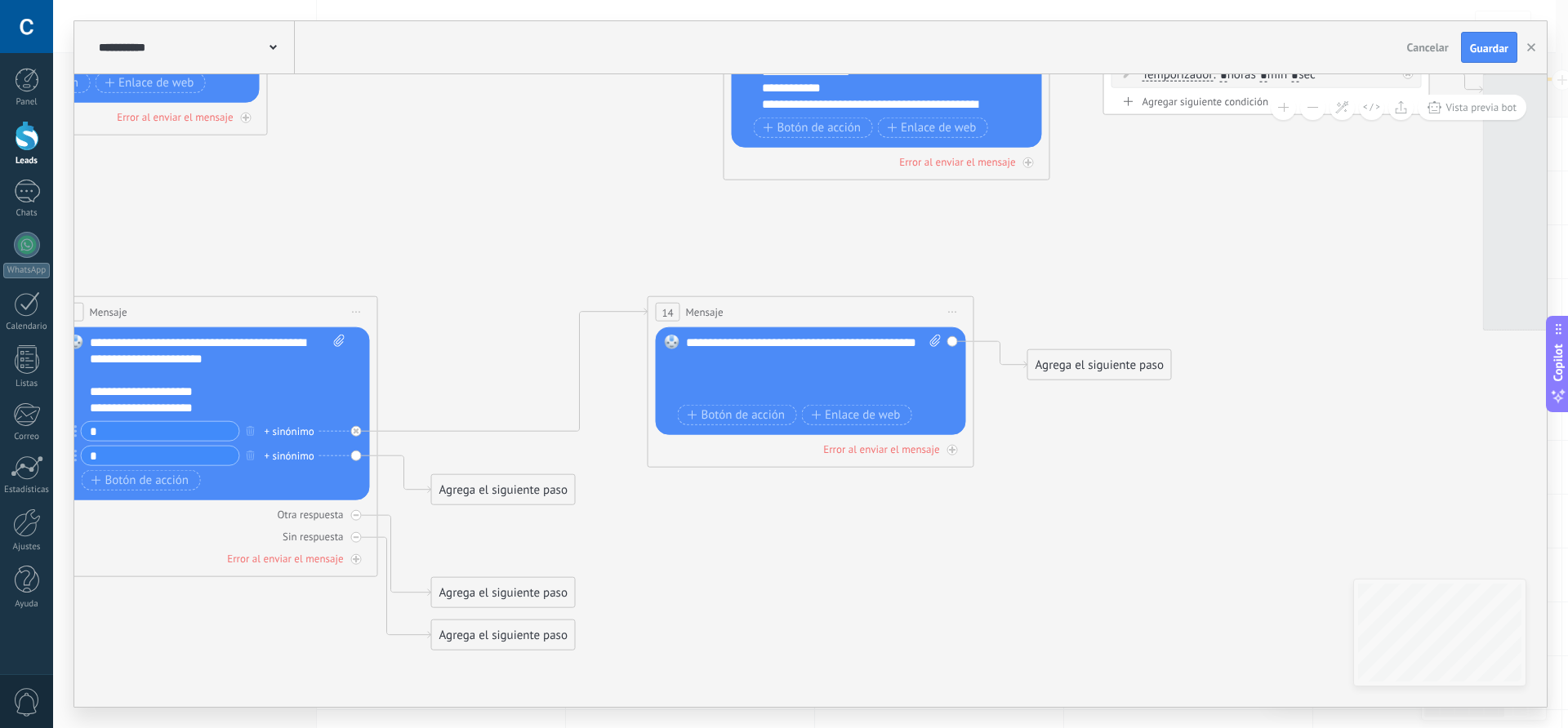
click at [688, 368] on div at bounding box center [805, 359] width 239 height 16
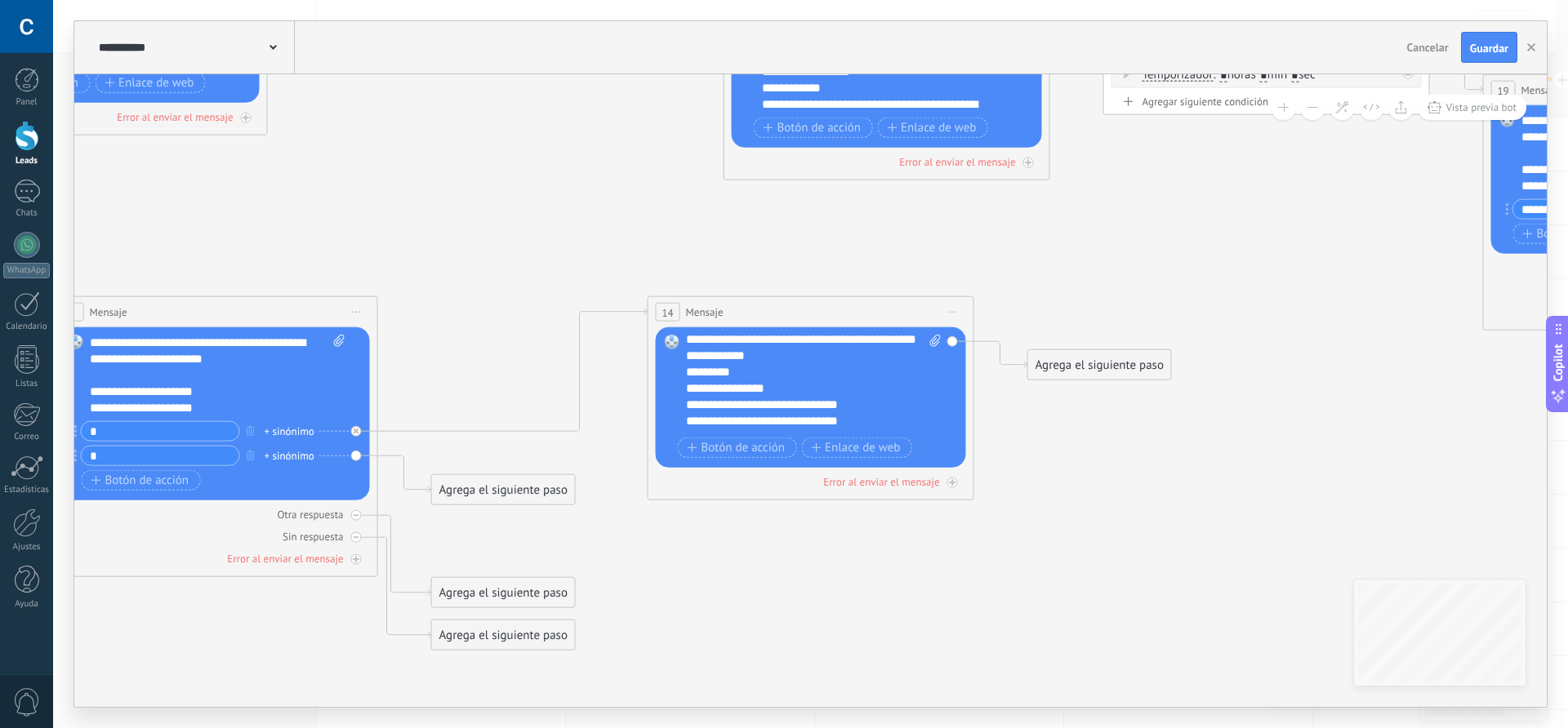
scroll to position [0, 0]
click at [683, 370] on div "Reemplazar Quitar Convertir a mensaje de voz Arrastre la imagen aquí para adjun…" at bounding box center [811, 397] width 310 height 140
click at [688, 368] on div "**********" at bounding box center [799, 359] width 227 height 16
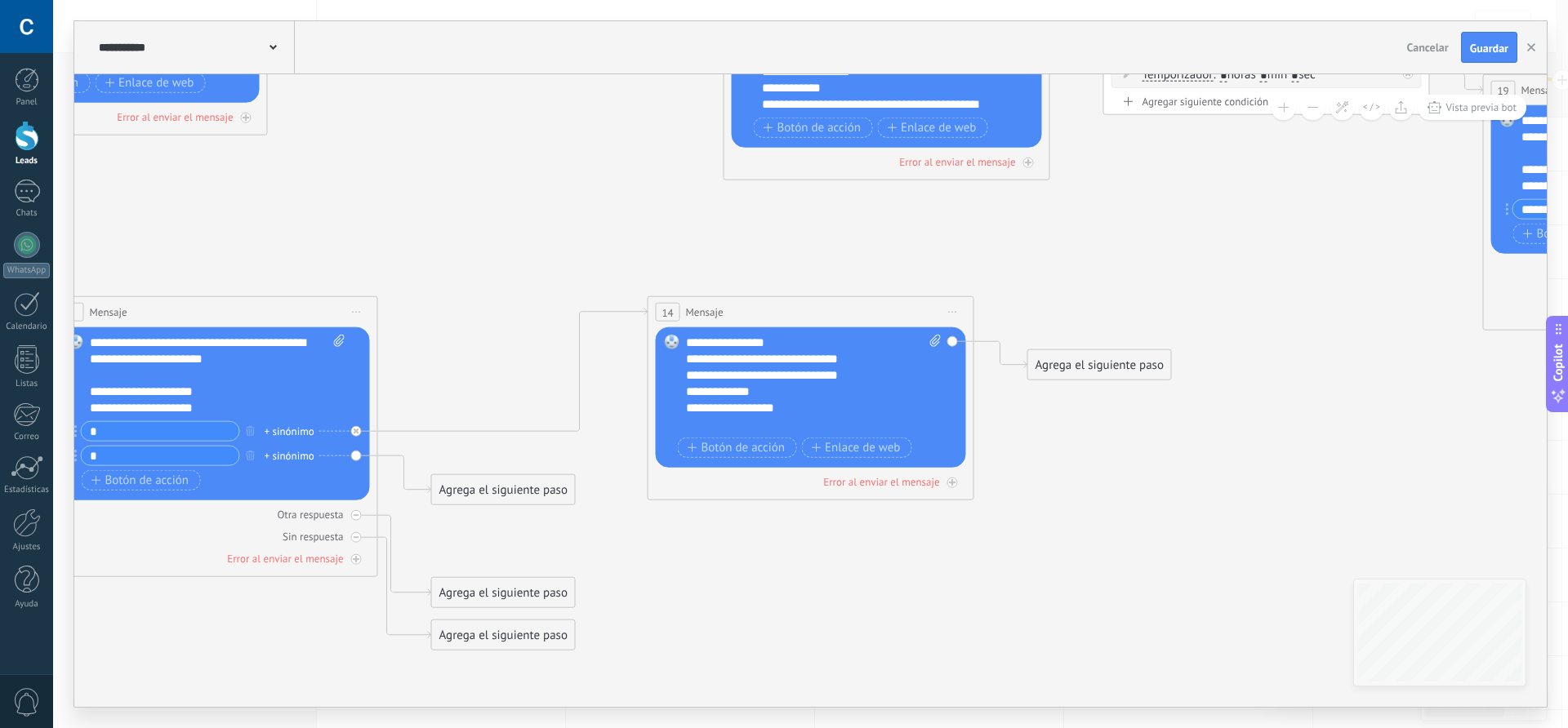
scroll to position [81, 0]
click at [1094, 368] on div "Agrega el siguiente paso" at bounding box center [1100, 365] width 143 height 27
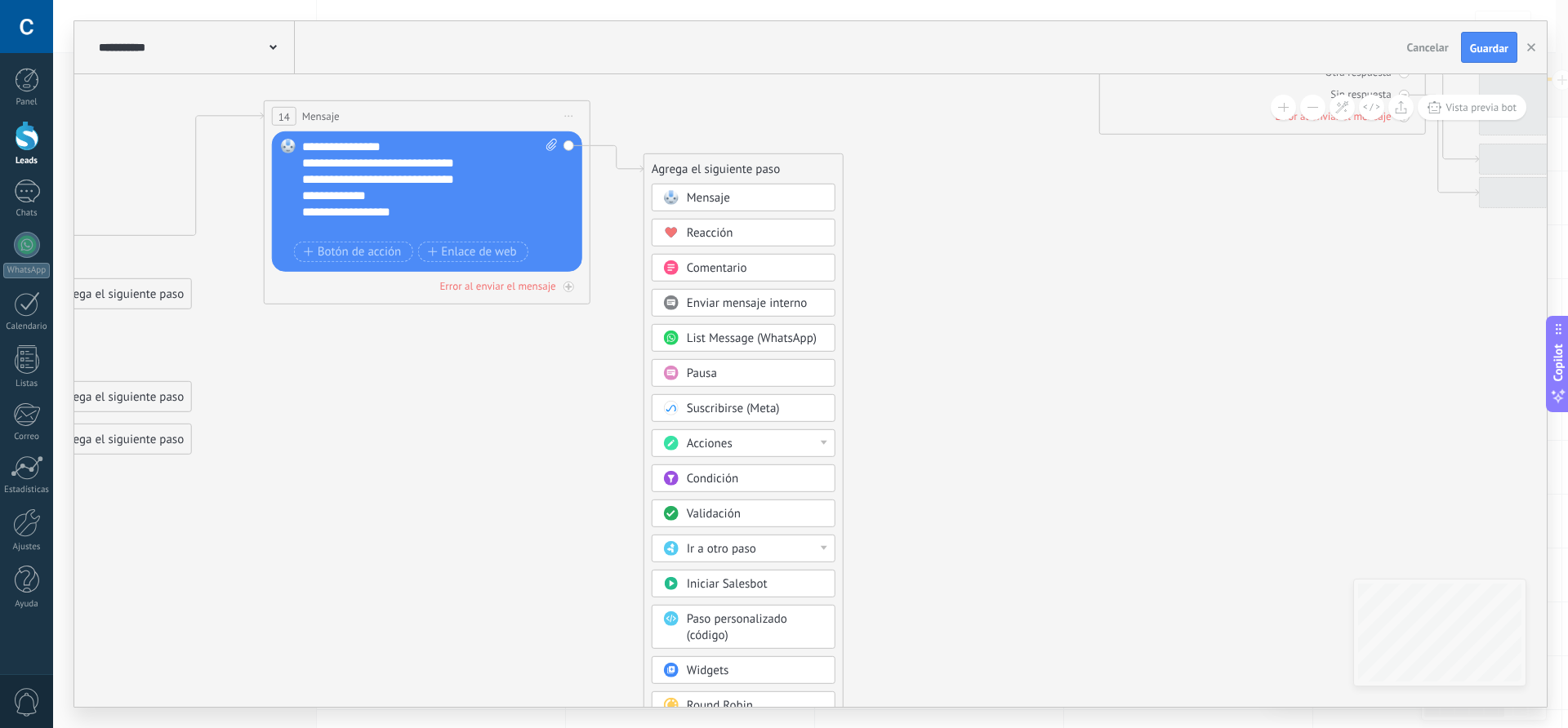
drag, startPoint x: 771, startPoint y: 442, endPoint x: 655, endPoint y: 360, distance: 142.1
click at [595, 352] on icon at bounding box center [252, 95] width 4643 height 1536
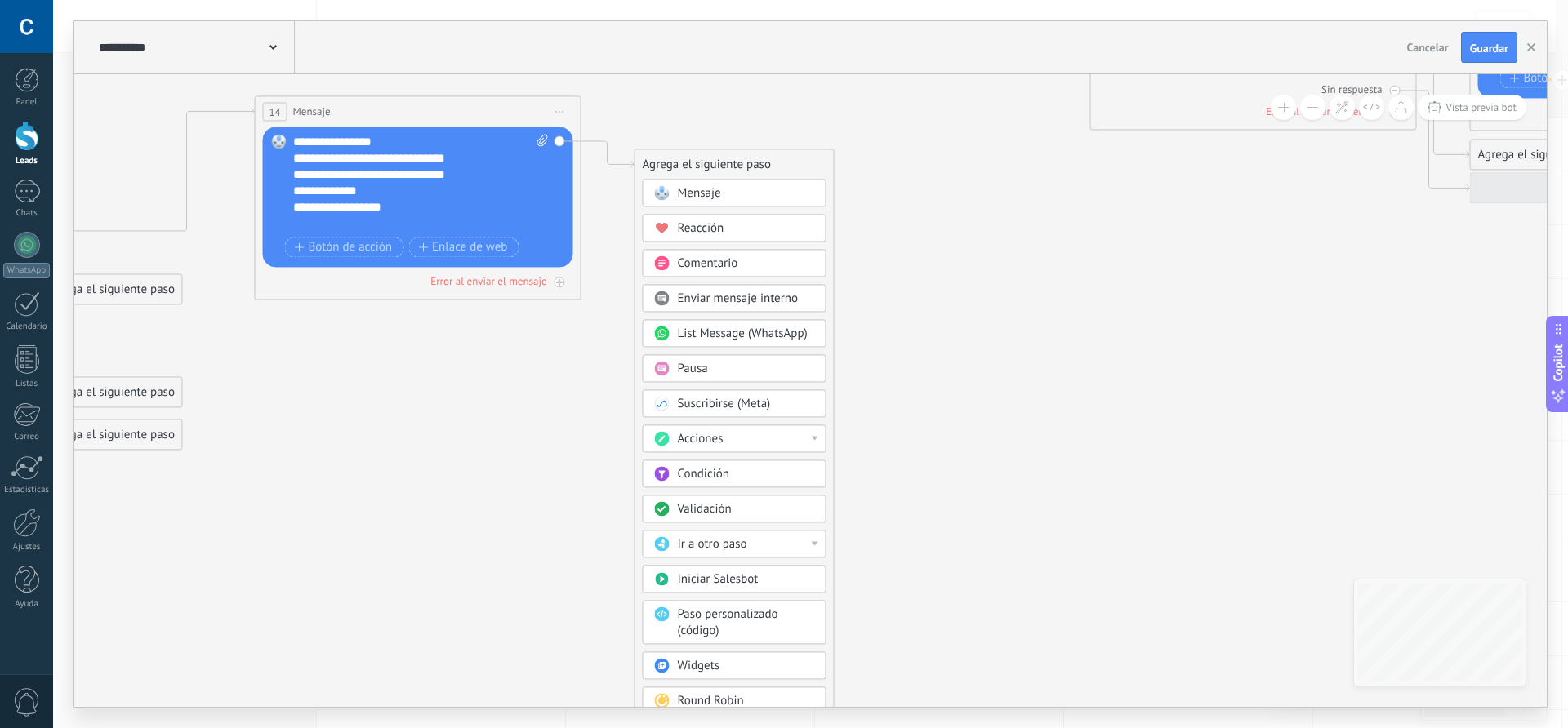
click at [713, 369] on div "Pausa" at bounding box center [746, 369] width 137 height 16
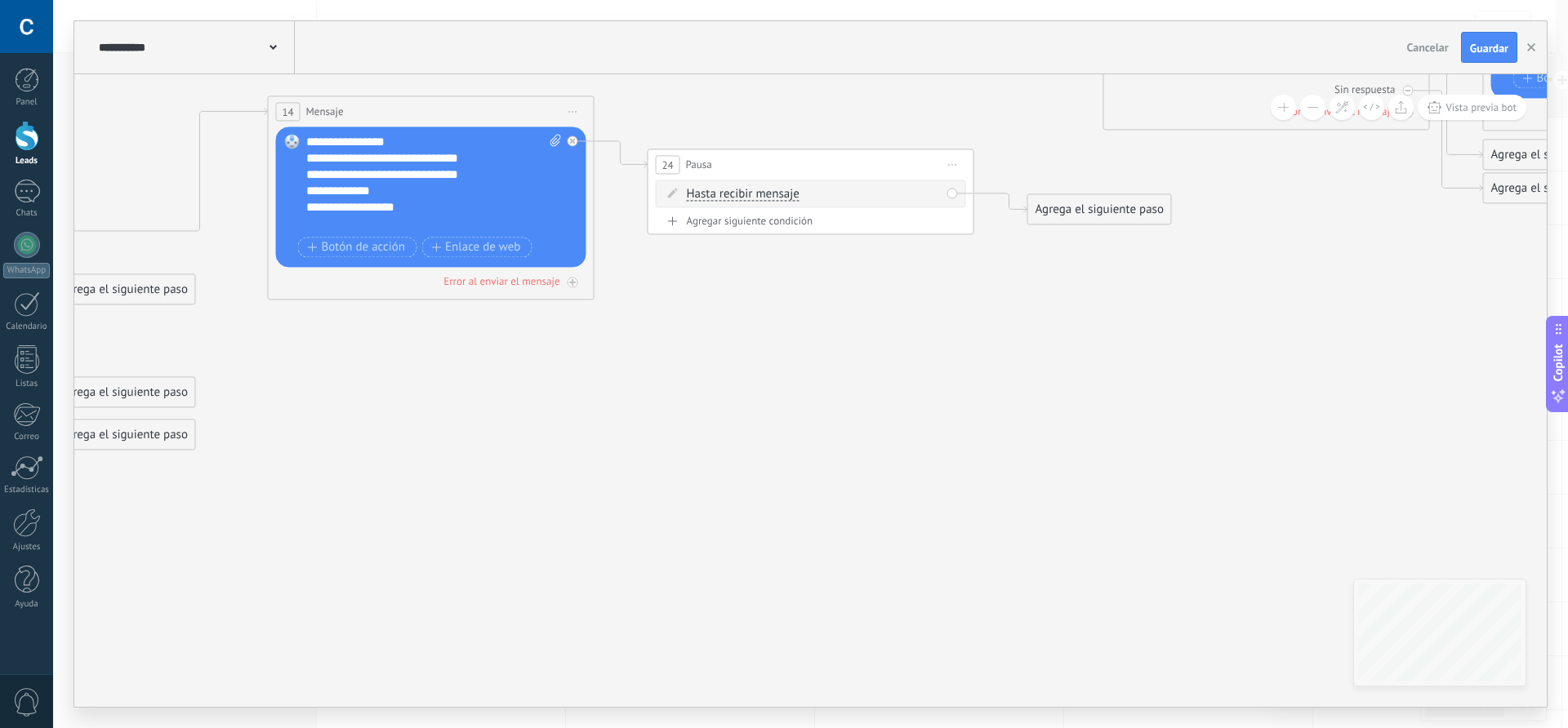
click at [774, 192] on span "Hasta recibir mensaje" at bounding box center [743, 194] width 113 height 13
click at [774, 192] on button "Hasta recibir mensaje" at bounding box center [781, 195] width 204 height 29
click at [717, 219] on span "Temporizador" at bounding box center [768, 223] width 197 height 16
click at [812, 190] on input "*" at bounding box center [808, 195] width 7 height 13
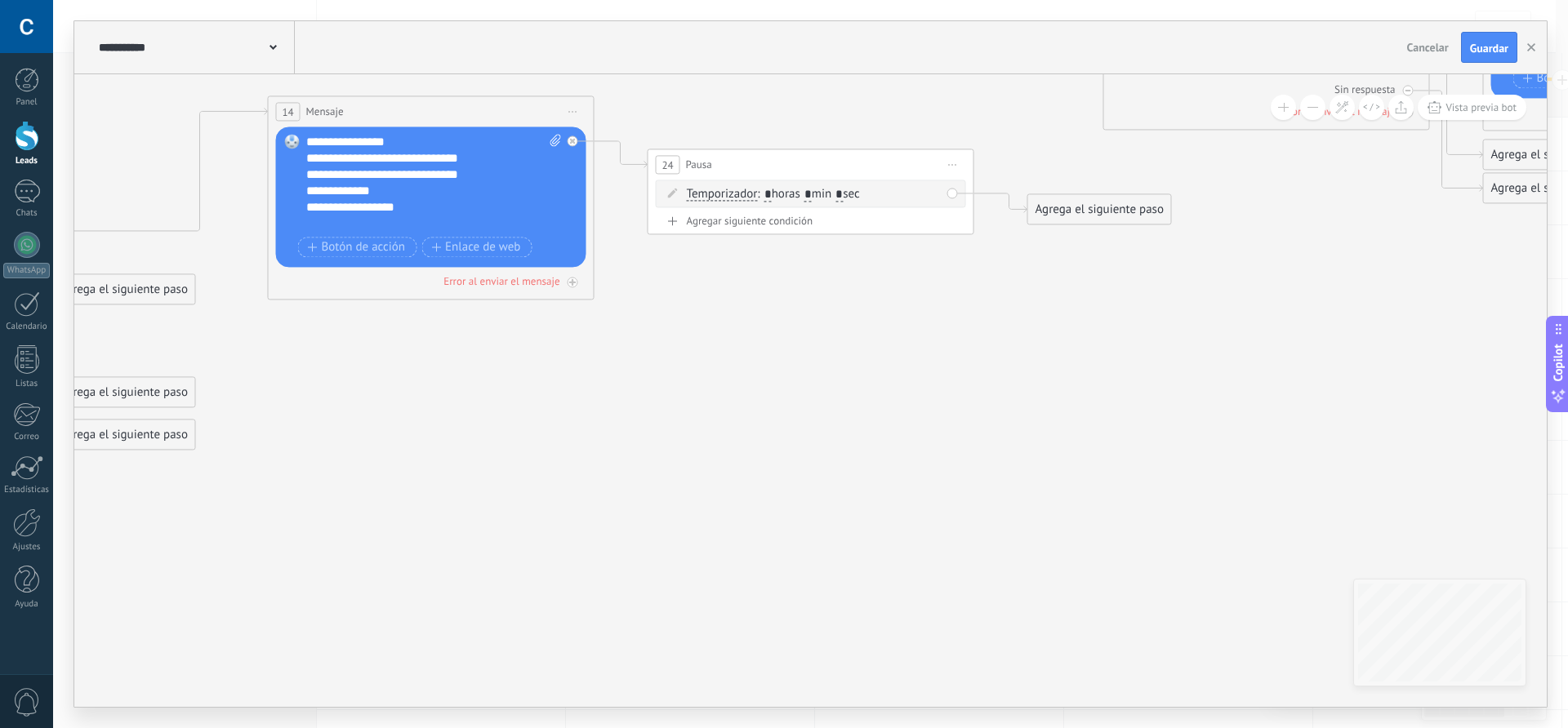
type input "*"
click at [843, 193] on input "*" at bounding box center [839, 195] width 7 height 13
type input "*"
click at [986, 306] on icon at bounding box center [255, 90] width 4643 height 1536
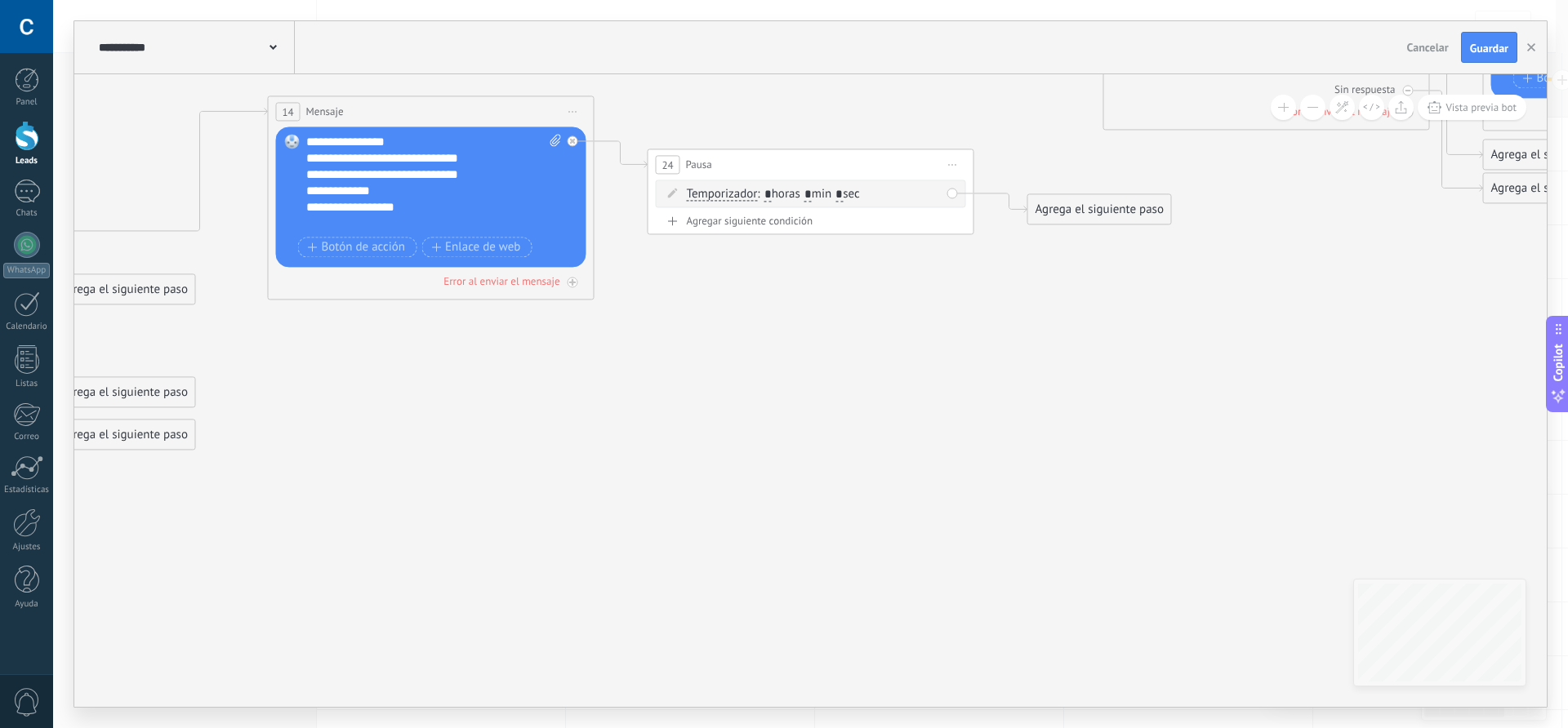
click at [1068, 211] on div "Agrega el siguiente paso" at bounding box center [1100, 209] width 143 height 27
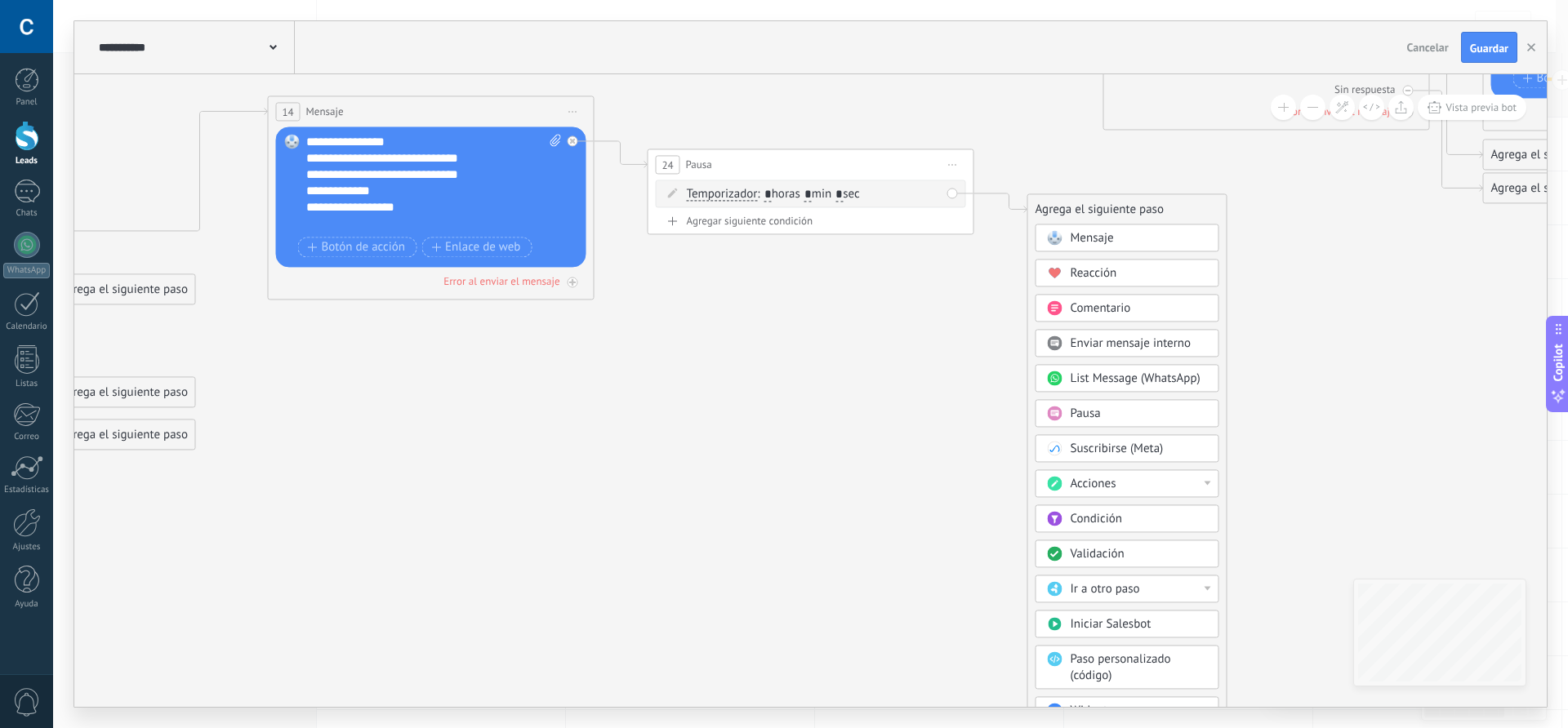
click at [1067, 242] on span at bounding box center [1055, 237] width 32 height 13
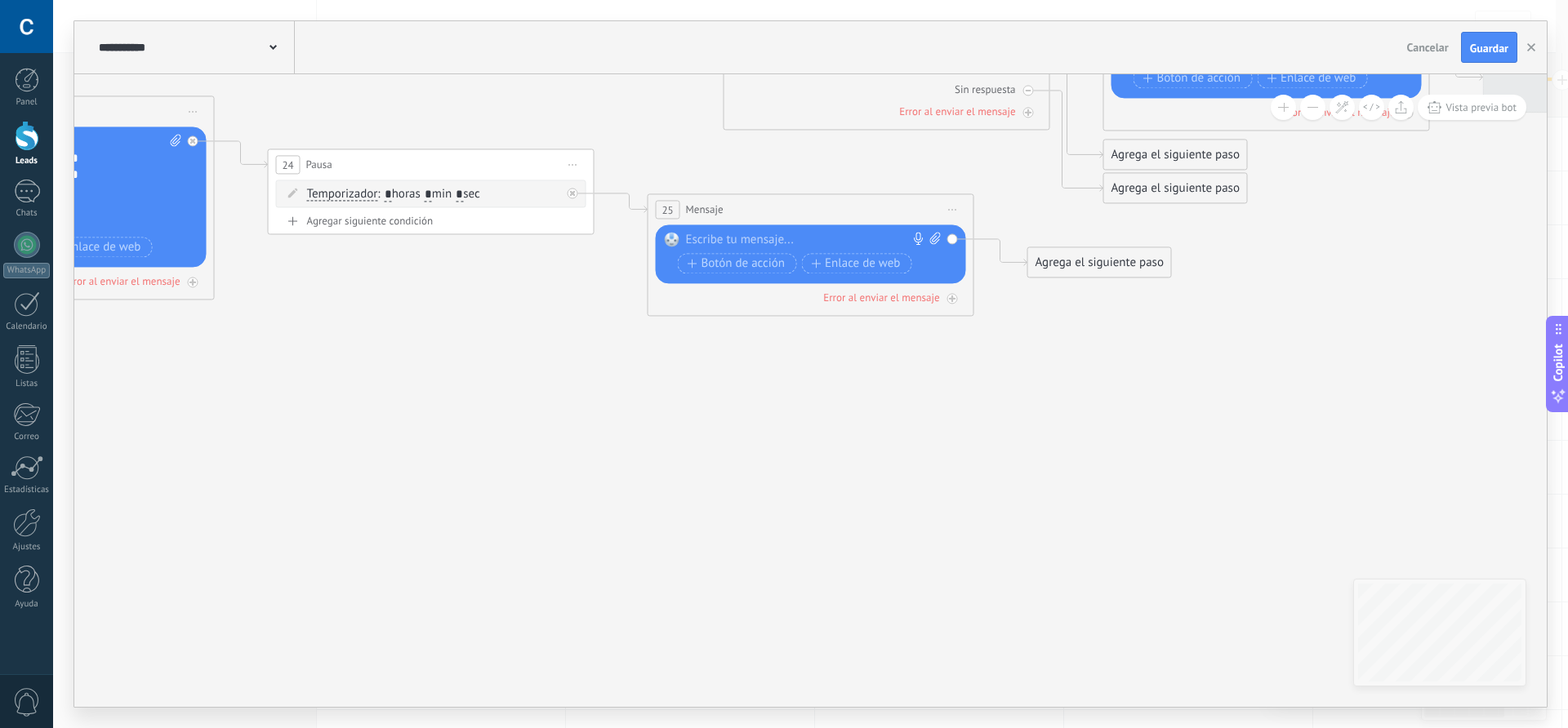
click at [754, 242] on div at bounding box center [807, 240] width 242 height 16
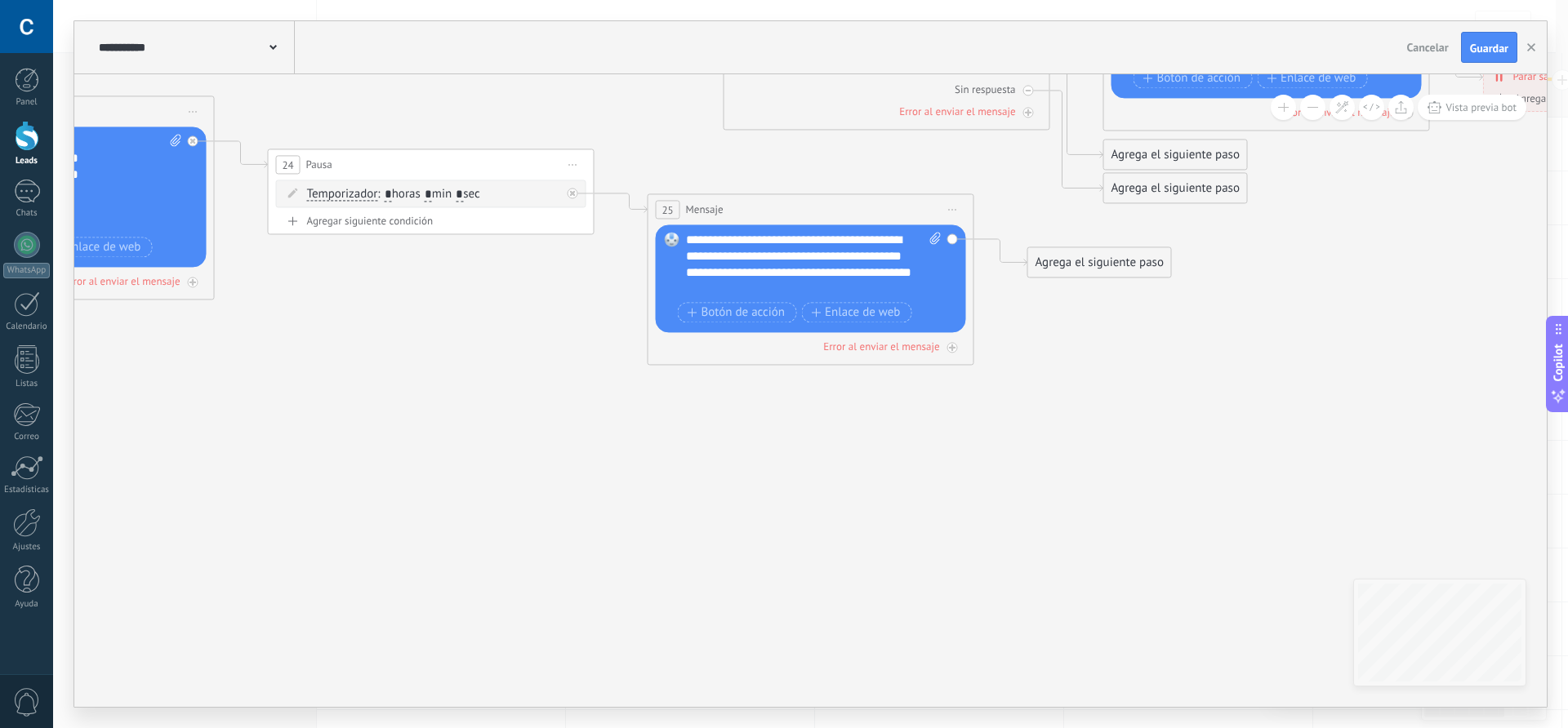
drag, startPoint x: 1055, startPoint y: 378, endPoint x: 884, endPoint y: 420, distance: 176.1
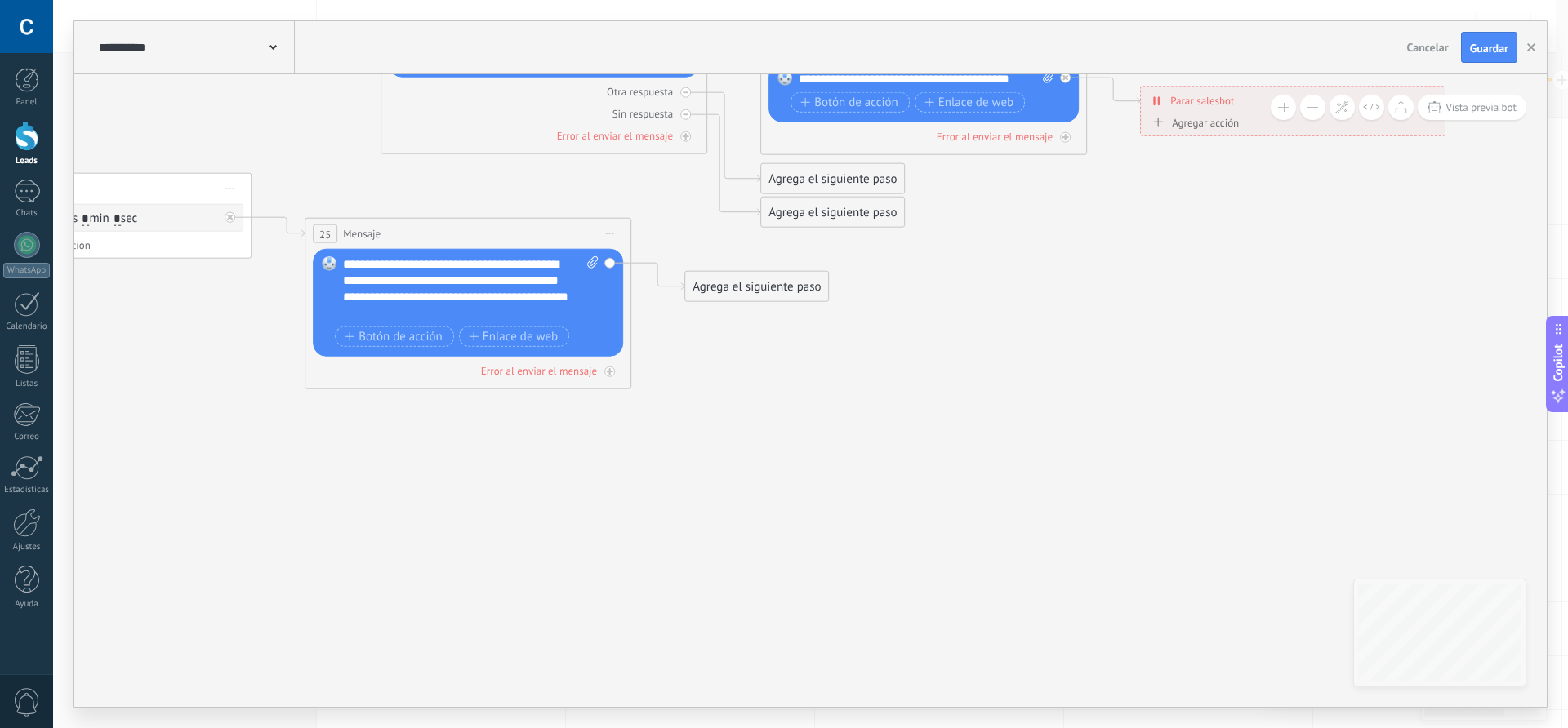
drag, startPoint x: 1047, startPoint y: 411, endPoint x: 705, endPoint y: 435, distance: 342.8
click at [746, 293] on div "Agrega el siguiente paso" at bounding box center [756, 287] width 143 height 27
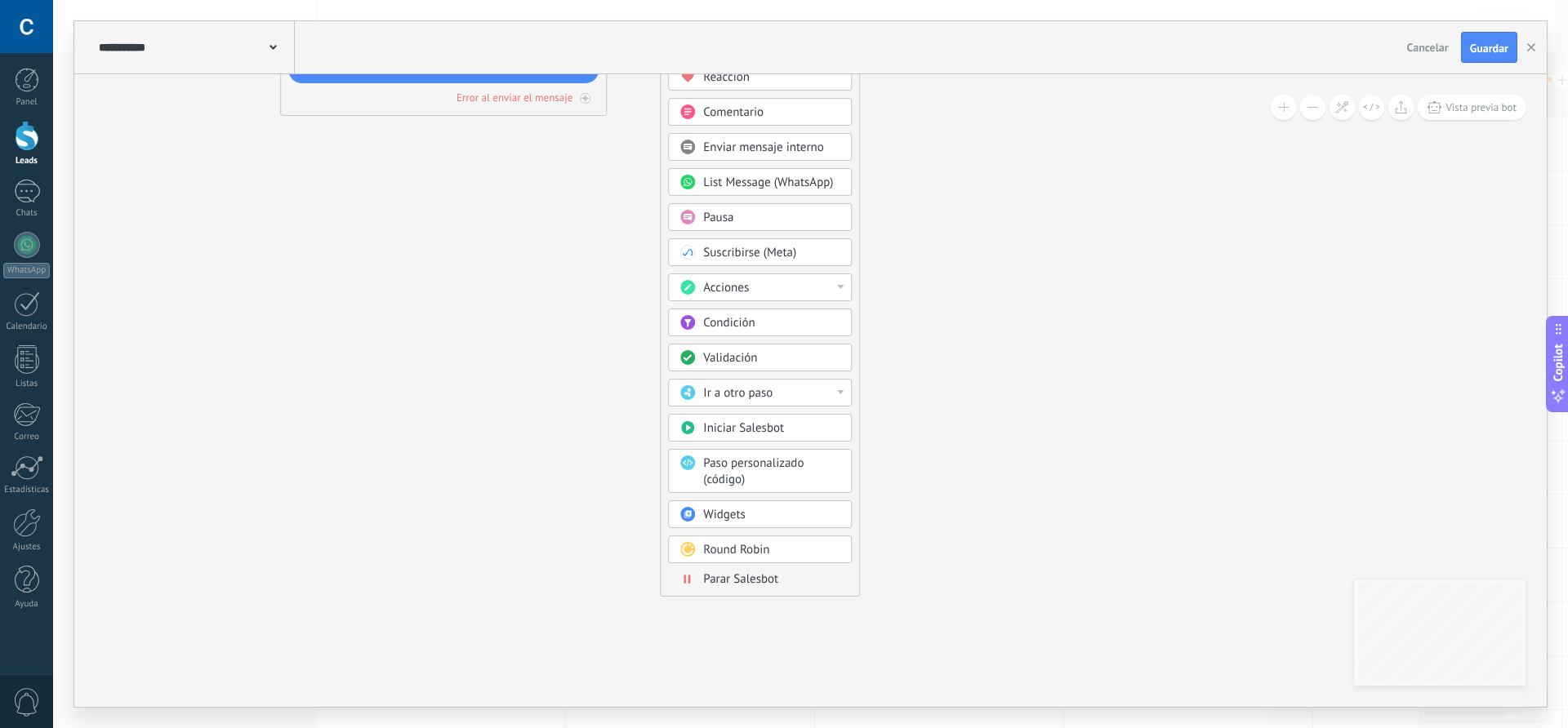
drag, startPoint x: 975, startPoint y: 462, endPoint x: 954, endPoint y: 184, distance: 278.8
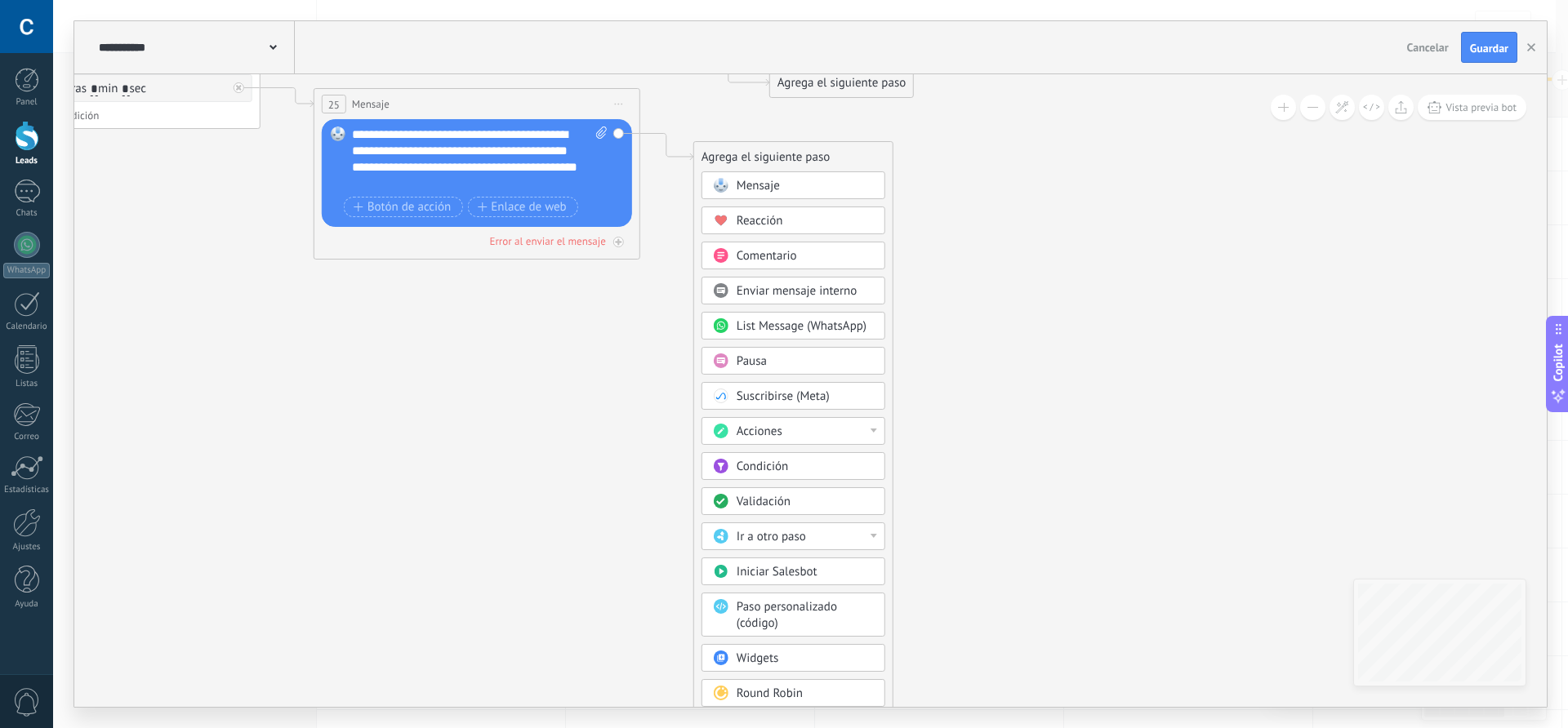
drag, startPoint x: 1031, startPoint y: 411, endPoint x: 1064, endPoint y: 555, distance: 147.7
click at [752, 360] on span "Pausa" at bounding box center [752, 361] width 30 height 16
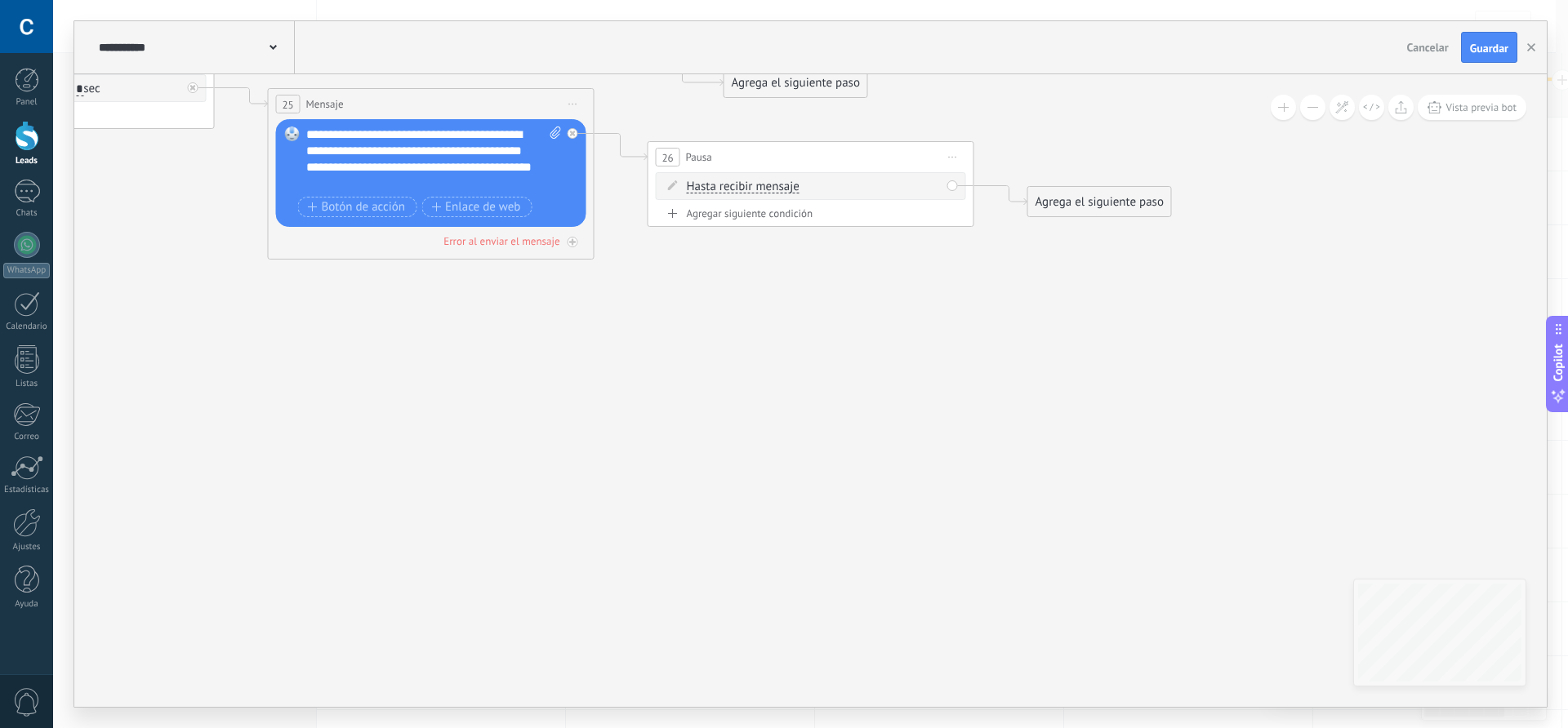
click at [745, 184] on span "Hasta recibir mensaje" at bounding box center [743, 186] width 113 height 13
click at [745, 184] on button "Hasta recibir mensaje" at bounding box center [781, 187] width 204 height 29
click at [747, 217] on span "Temporizador" at bounding box center [768, 216] width 197 height 16
click at [812, 188] on input "*" at bounding box center [808, 186] width 7 height 13
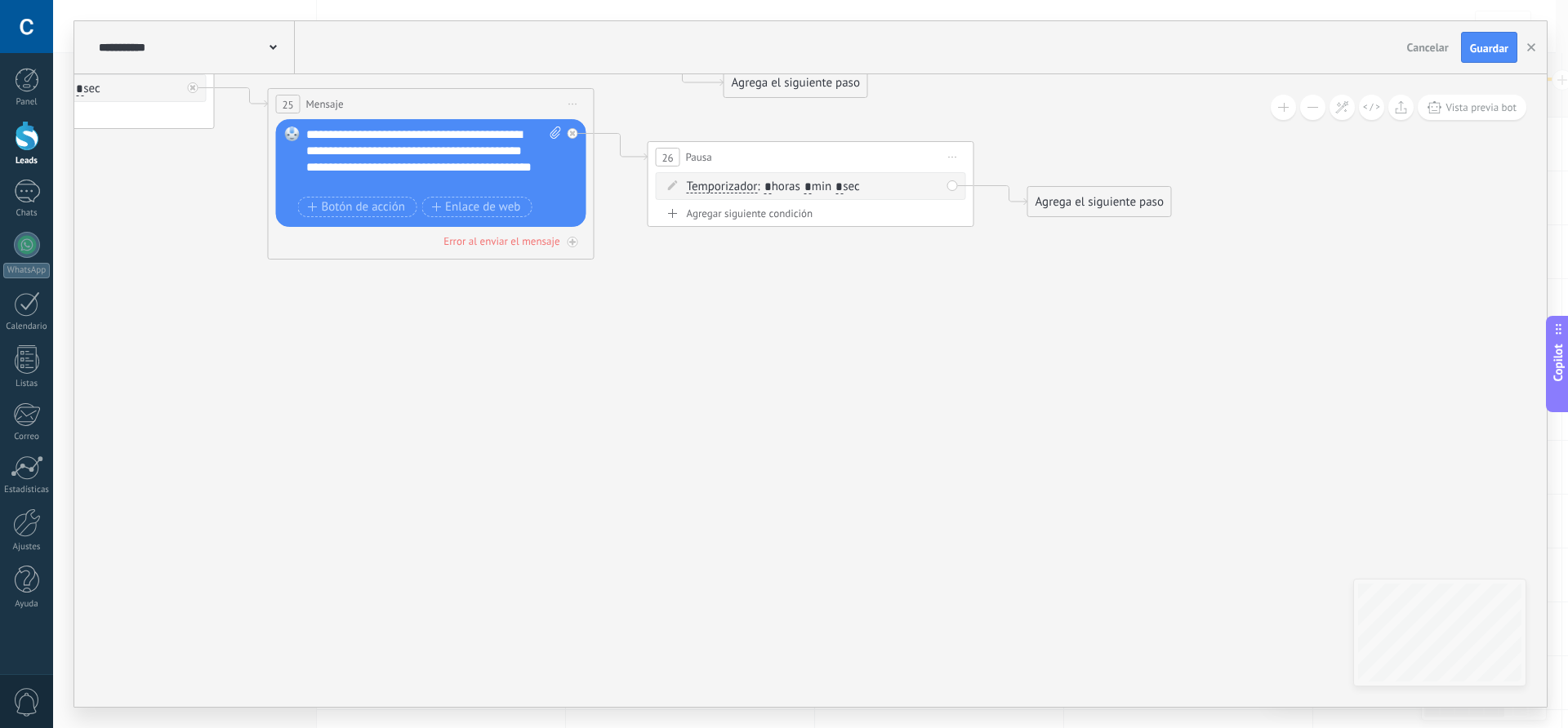
type input "*"
click at [843, 187] on input "*" at bounding box center [839, 186] width 7 height 13
type input "*"
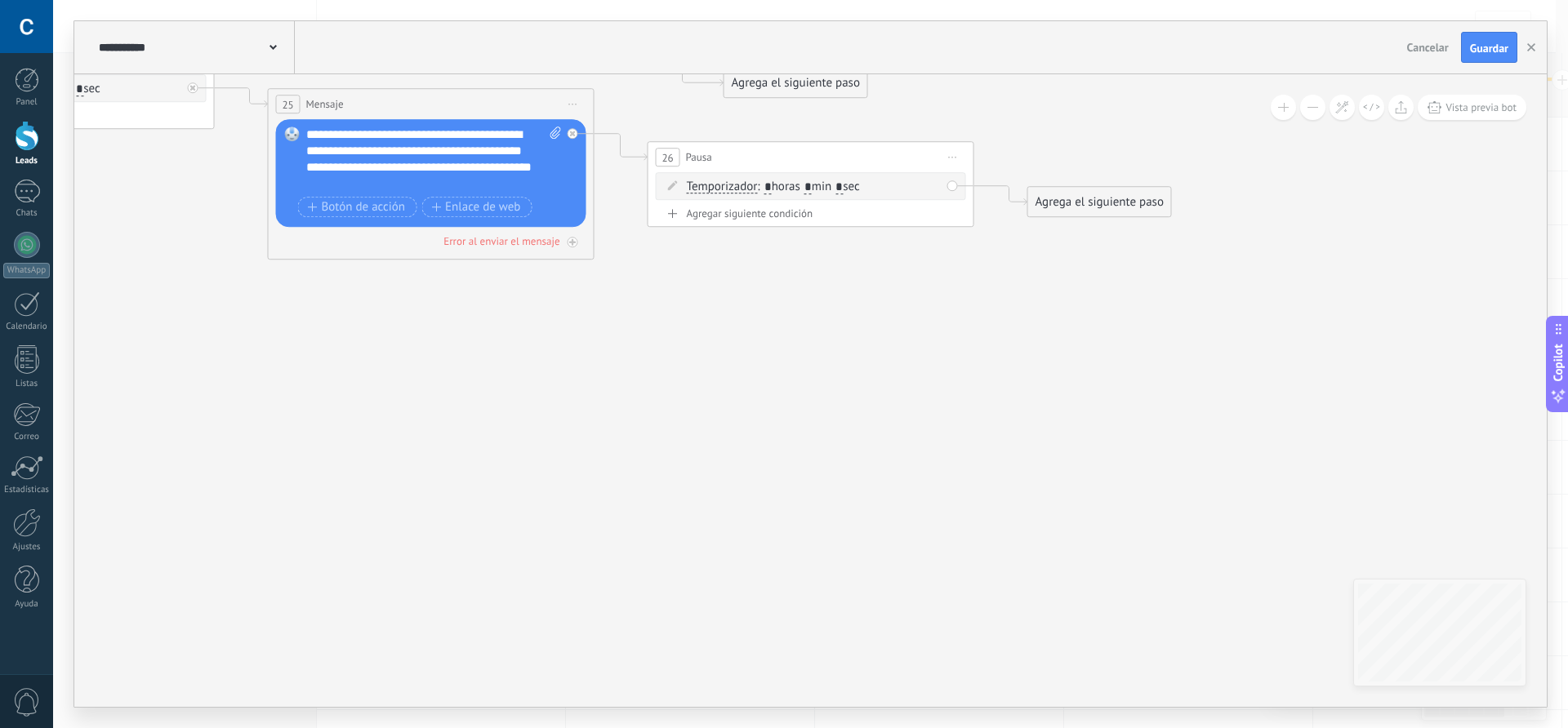
click at [1059, 201] on div "Agrega el siguiente paso" at bounding box center [1100, 202] width 143 height 27
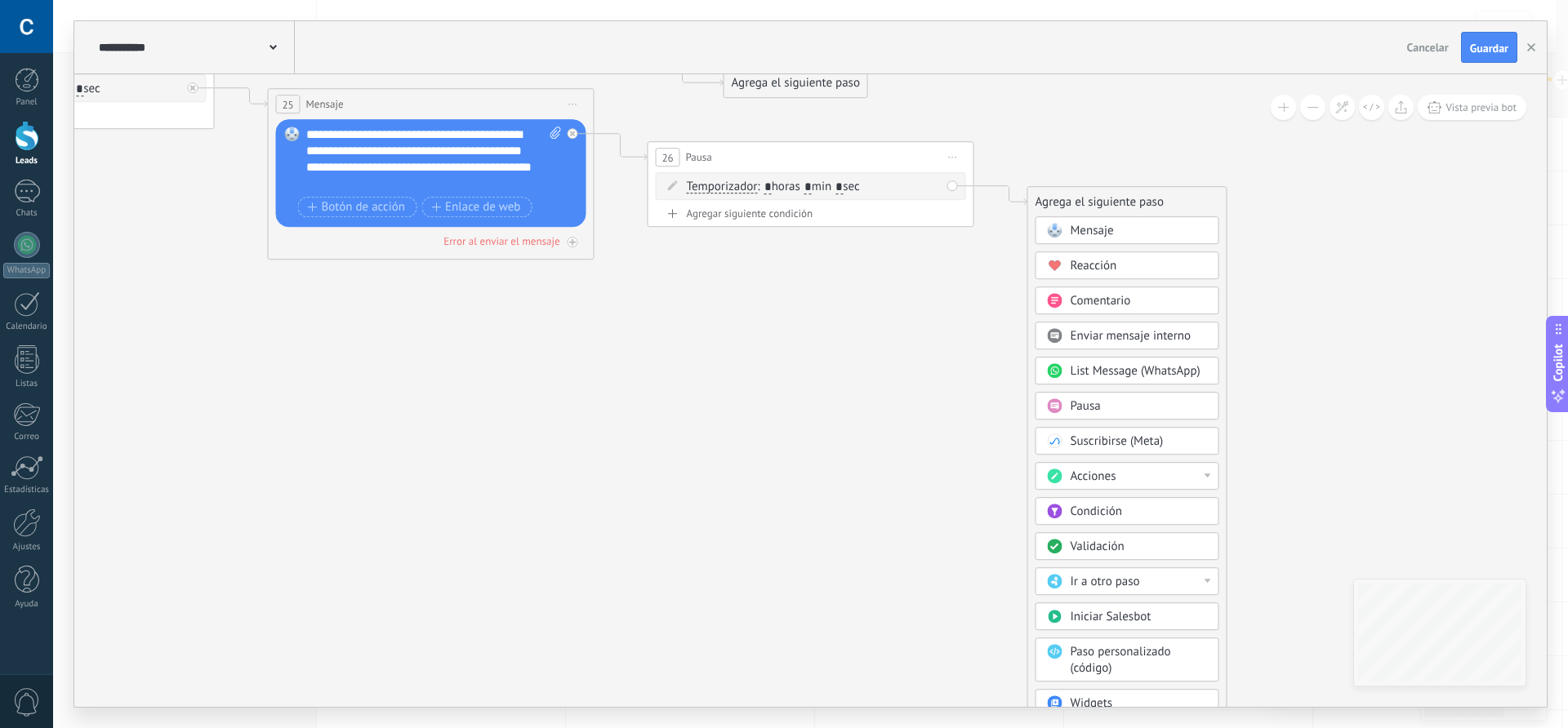
click at [1079, 228] on span "Mensaje" at bounding box center [1093, 231] width 43 height 16
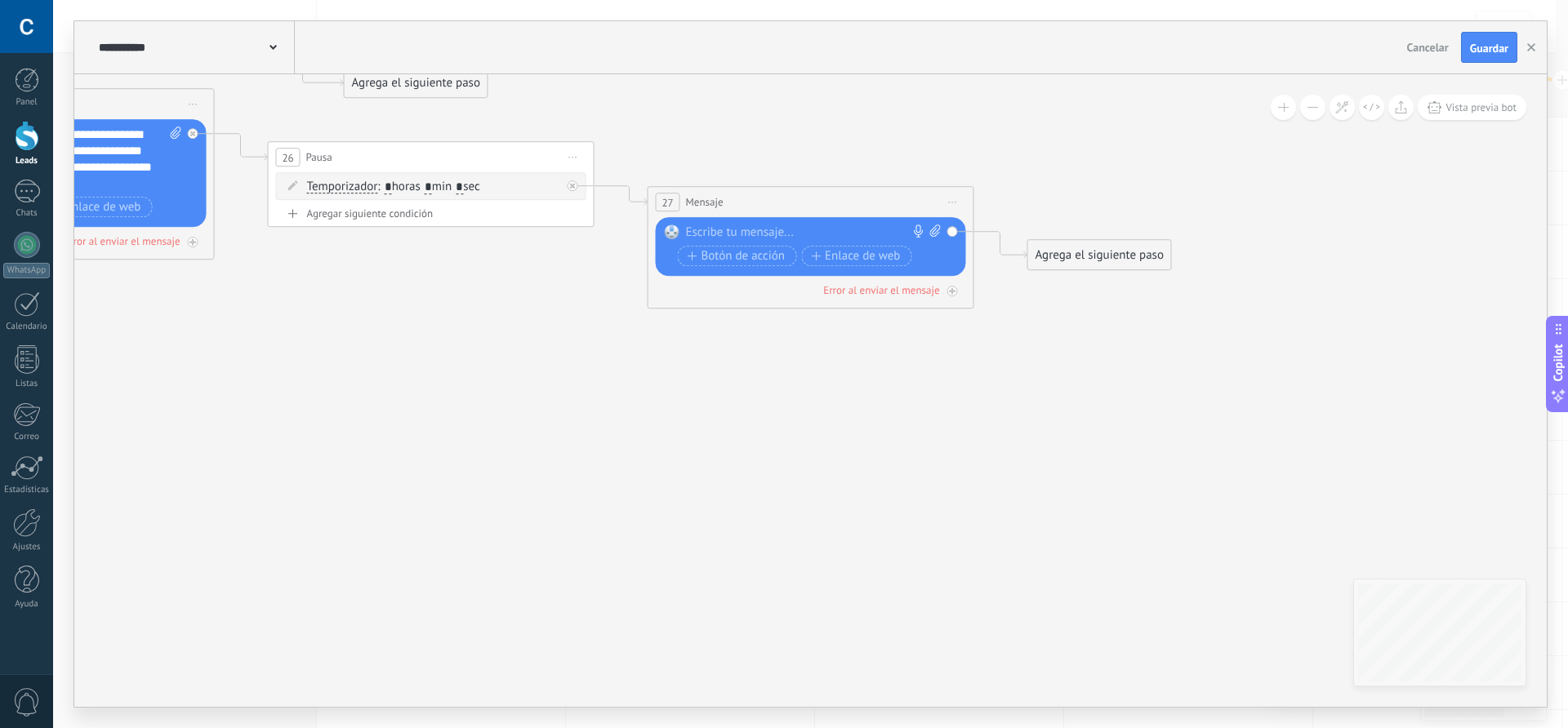
click at [744, 235] on div at bounding box center [807, 232] width 242 height 16
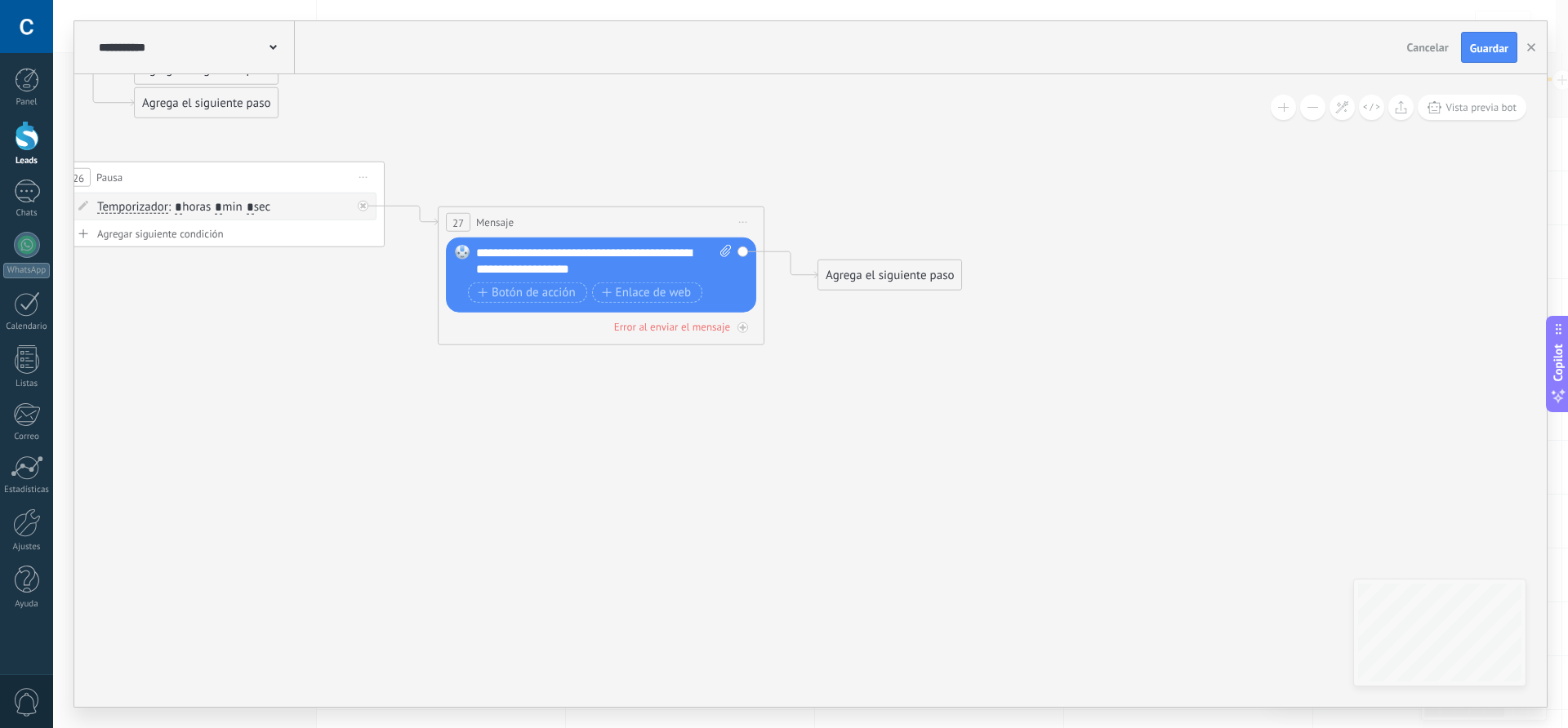
drag, startPoint x: 1025, startPoint y: 416, endPoint x: 803, endPoint y: 440, distance: 223.3
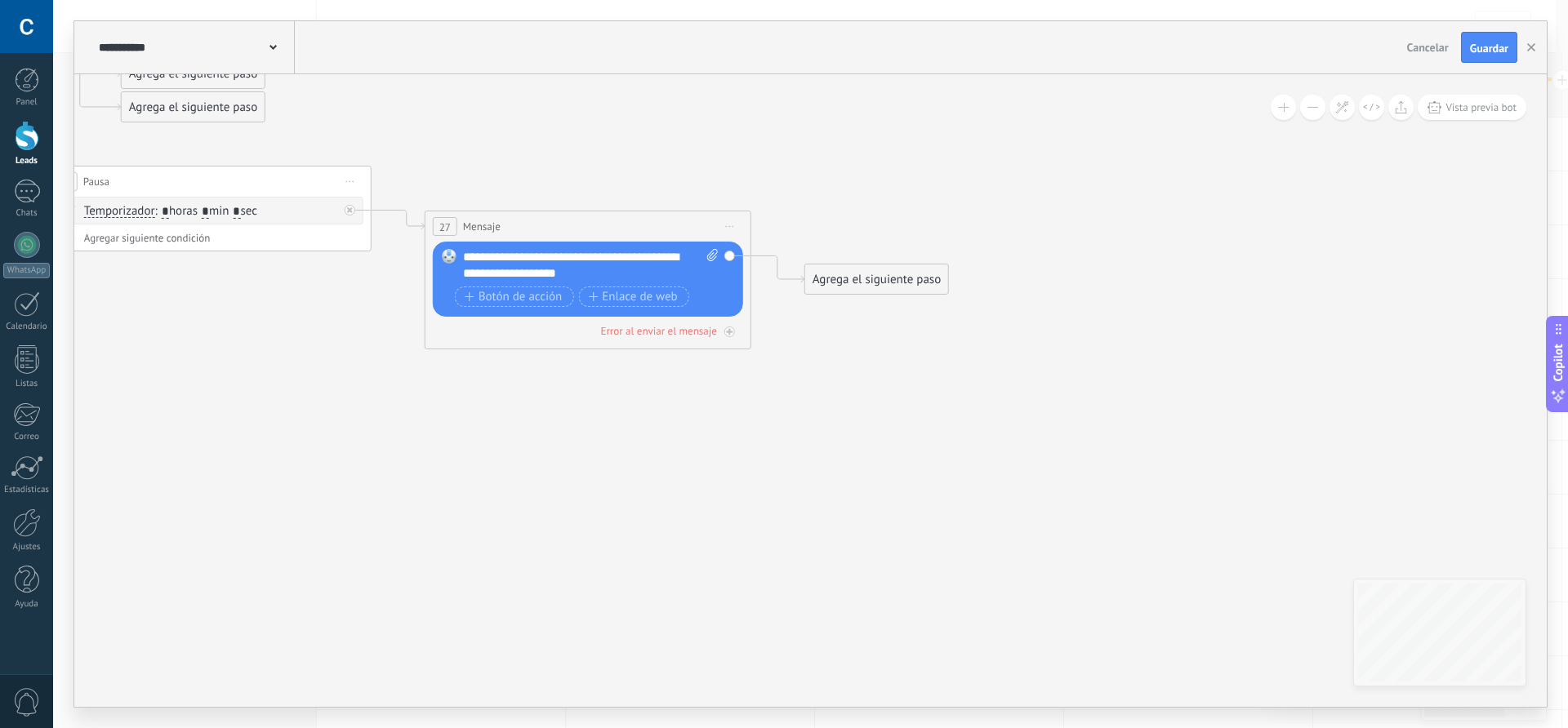
click at [639, 276] on div "**********" at bounding box center [590, 266] width 255 height 33
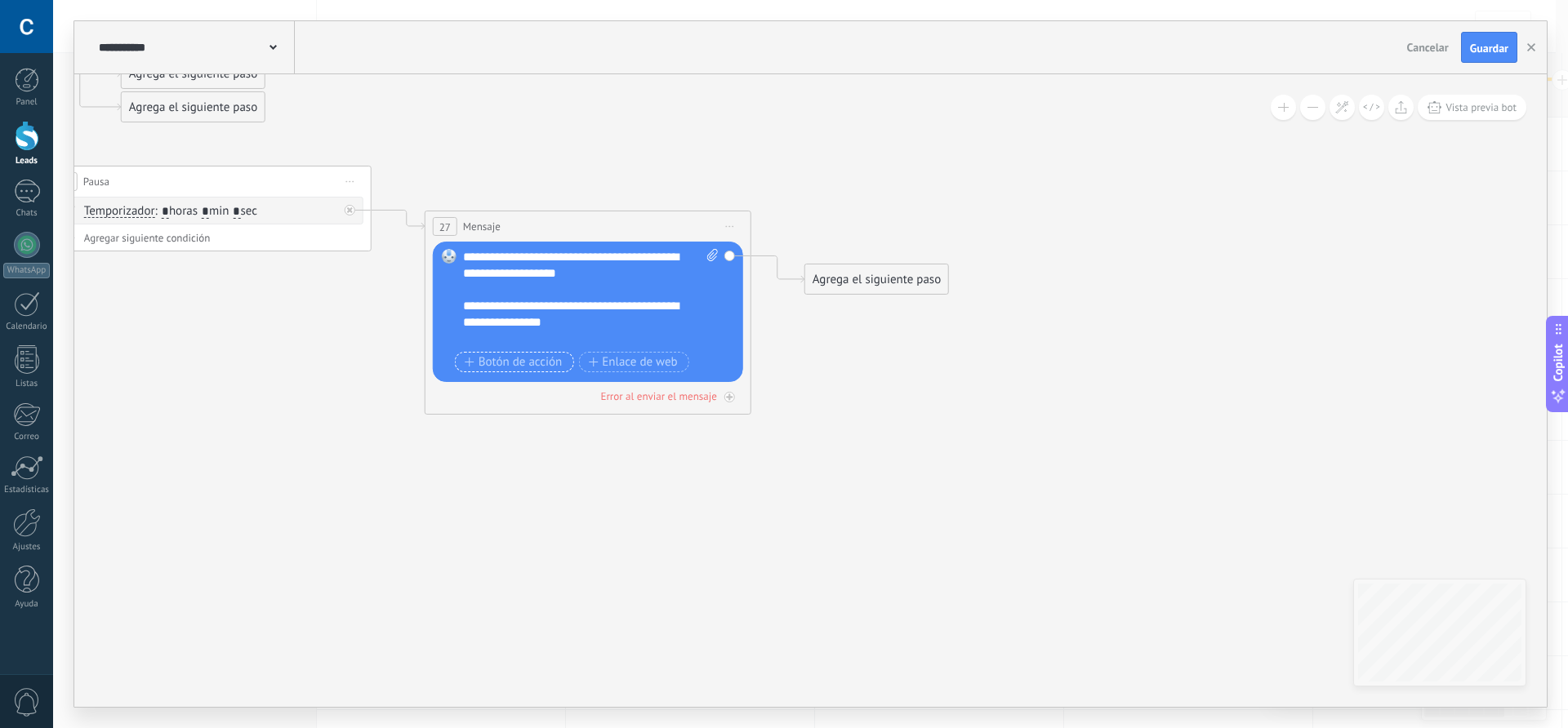
click at [526, 368] on span "Botón de acción" at bounding box center [513, 361] width 98 height 13
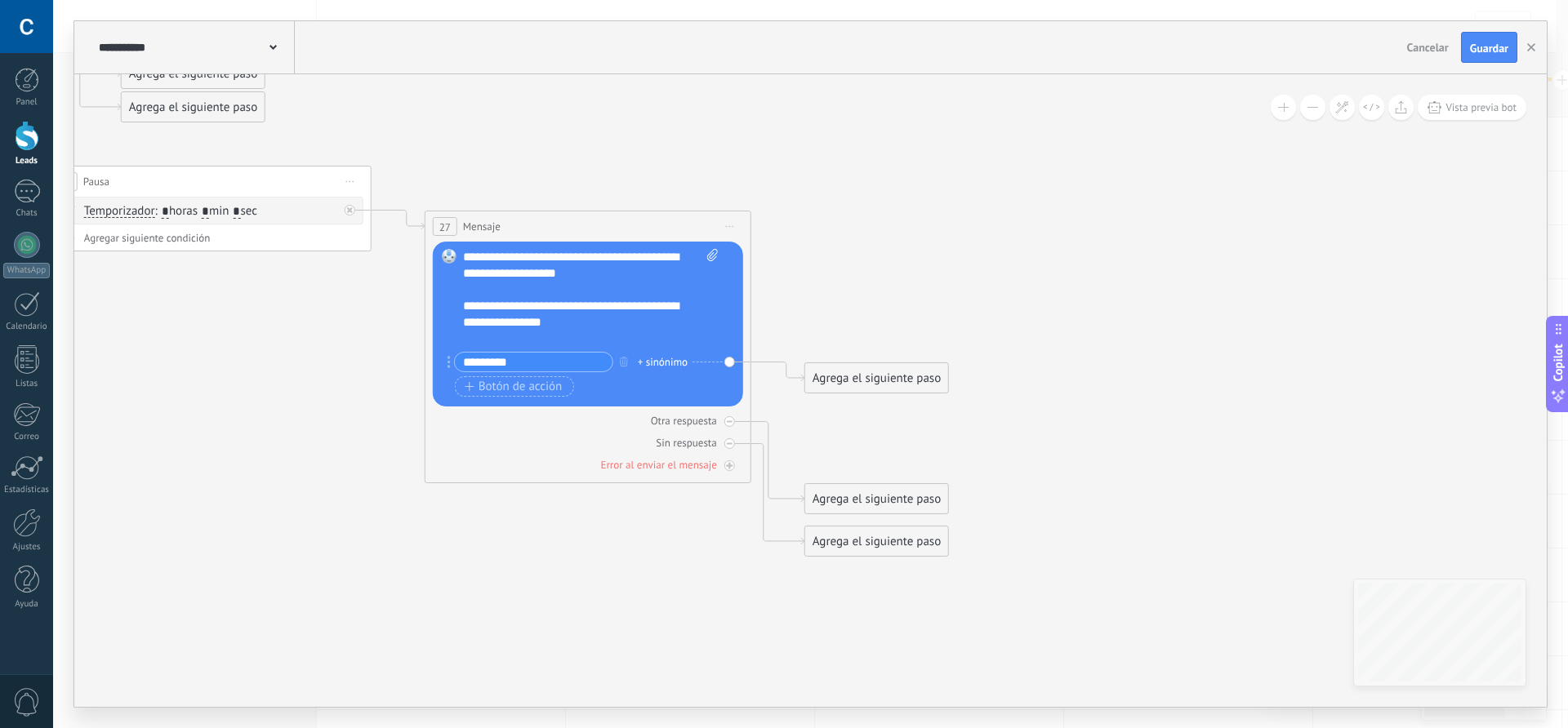
type input "*********"
click at [849, 384] on div "Agrega el siguiente paso" at bounding box center [876, 378] width 143 height 27
click at [885, 409] on span "Mensaje" at bounding box center [869, 407] width 43 height 16
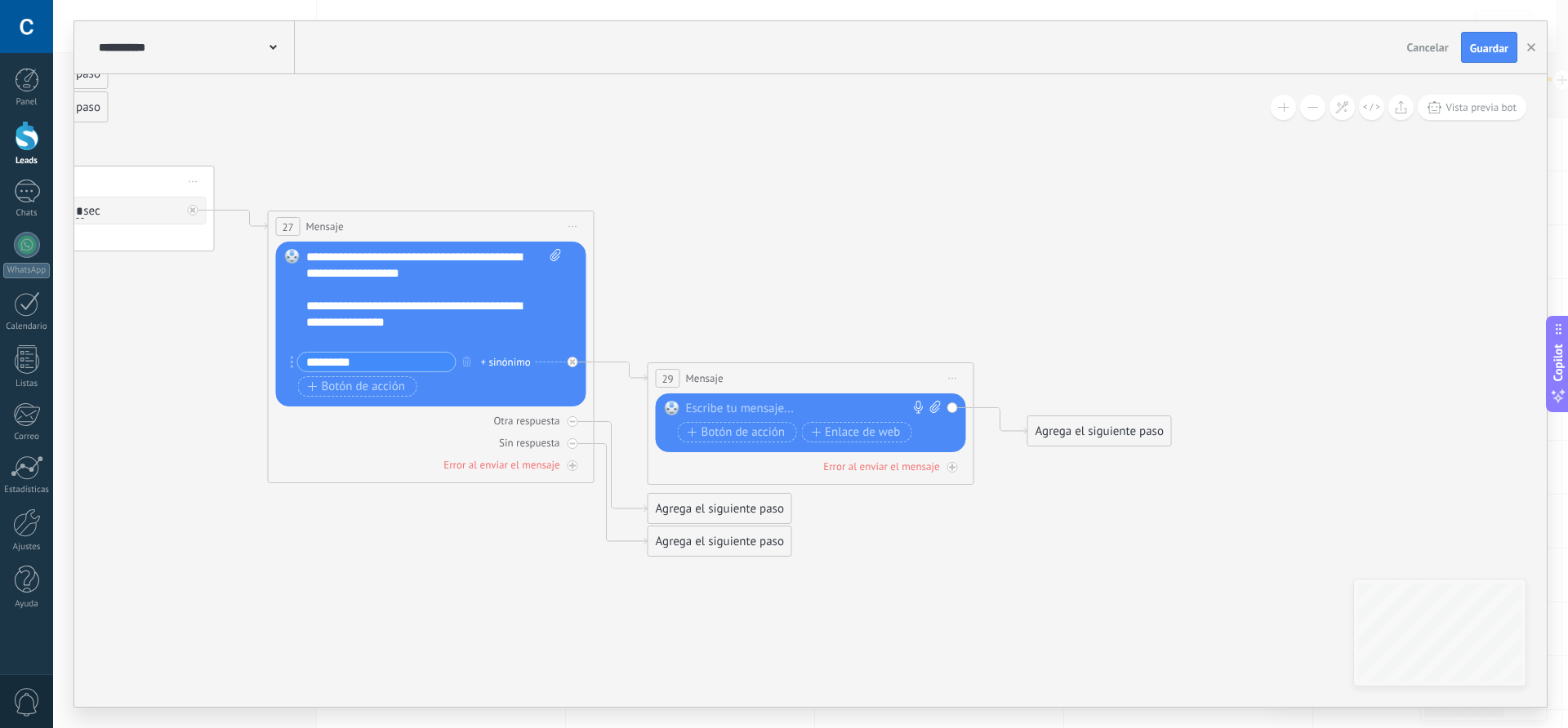
click at [760, 410] on div at bounding box center [807, 409] width 242 height 16
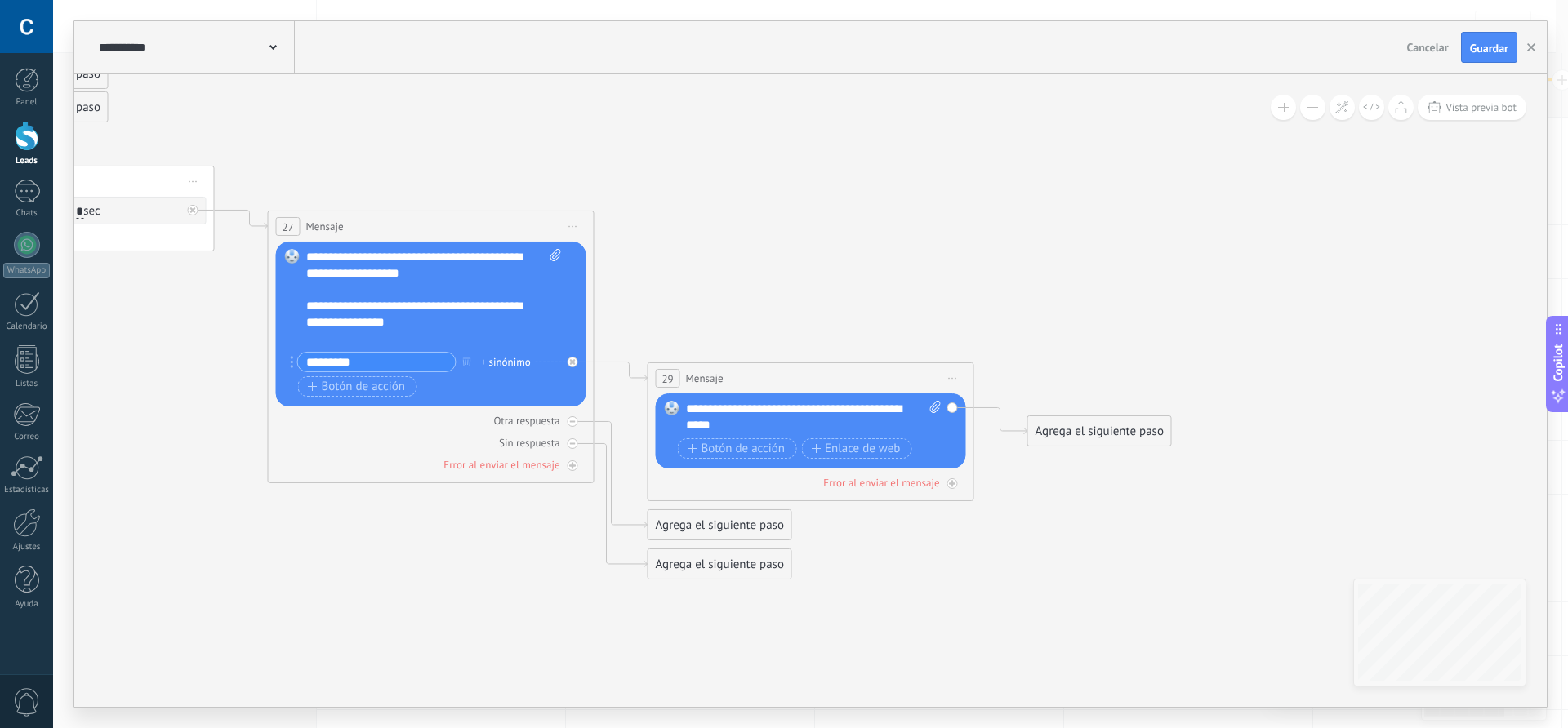
click at [729, 425] on div "**********" at bounding box center [813, 417] width 255 height 33
click at [1067, 435] on div "Agrega el siguiente paso" at bounding box center [1100, 431] width 143 height 27
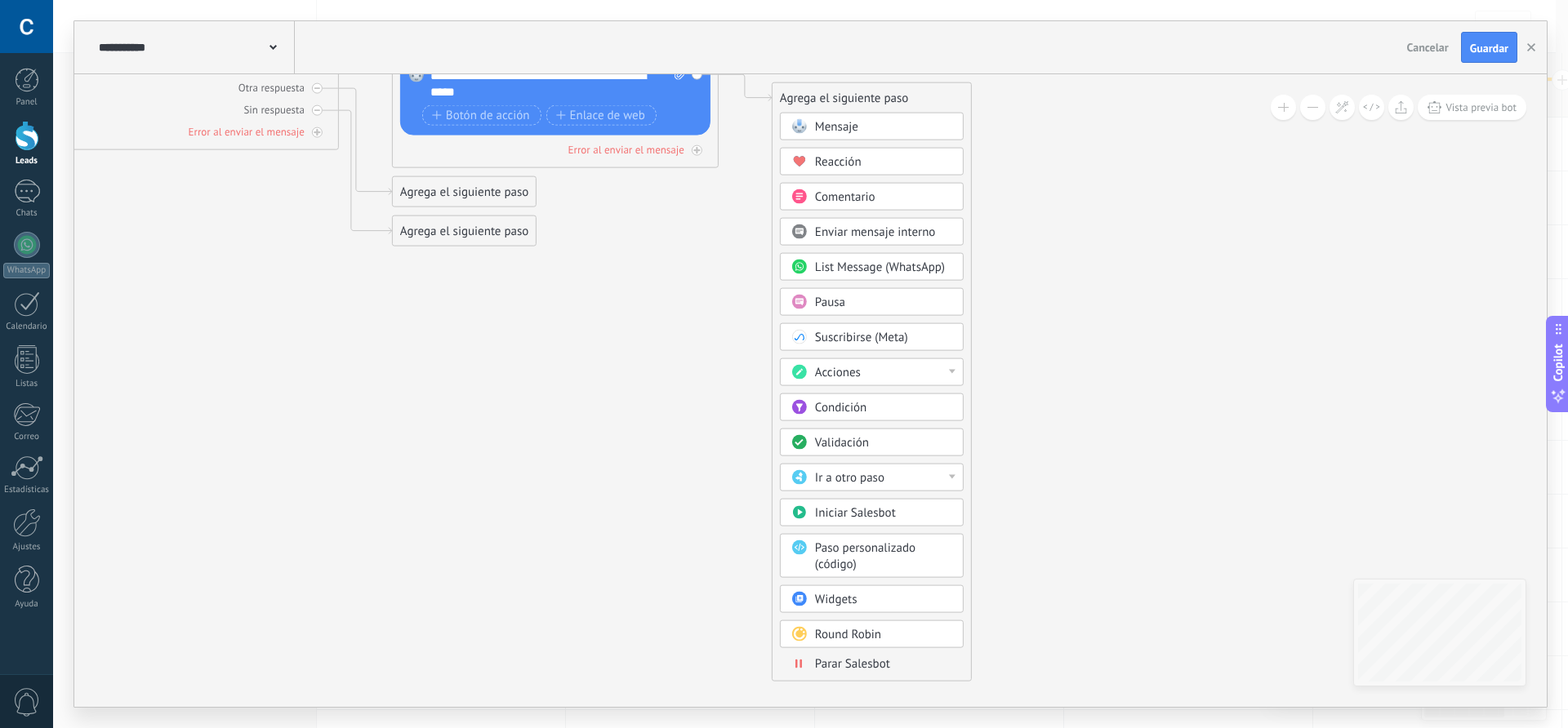
drag, startPoint x: 927, startPoint y: 617, endPoint x: 671, endPoint y: 284, distance: 420.0
click at [872, 669] on span "Parar Salesbot" at bounding box center [852, 664] width 75 height 16
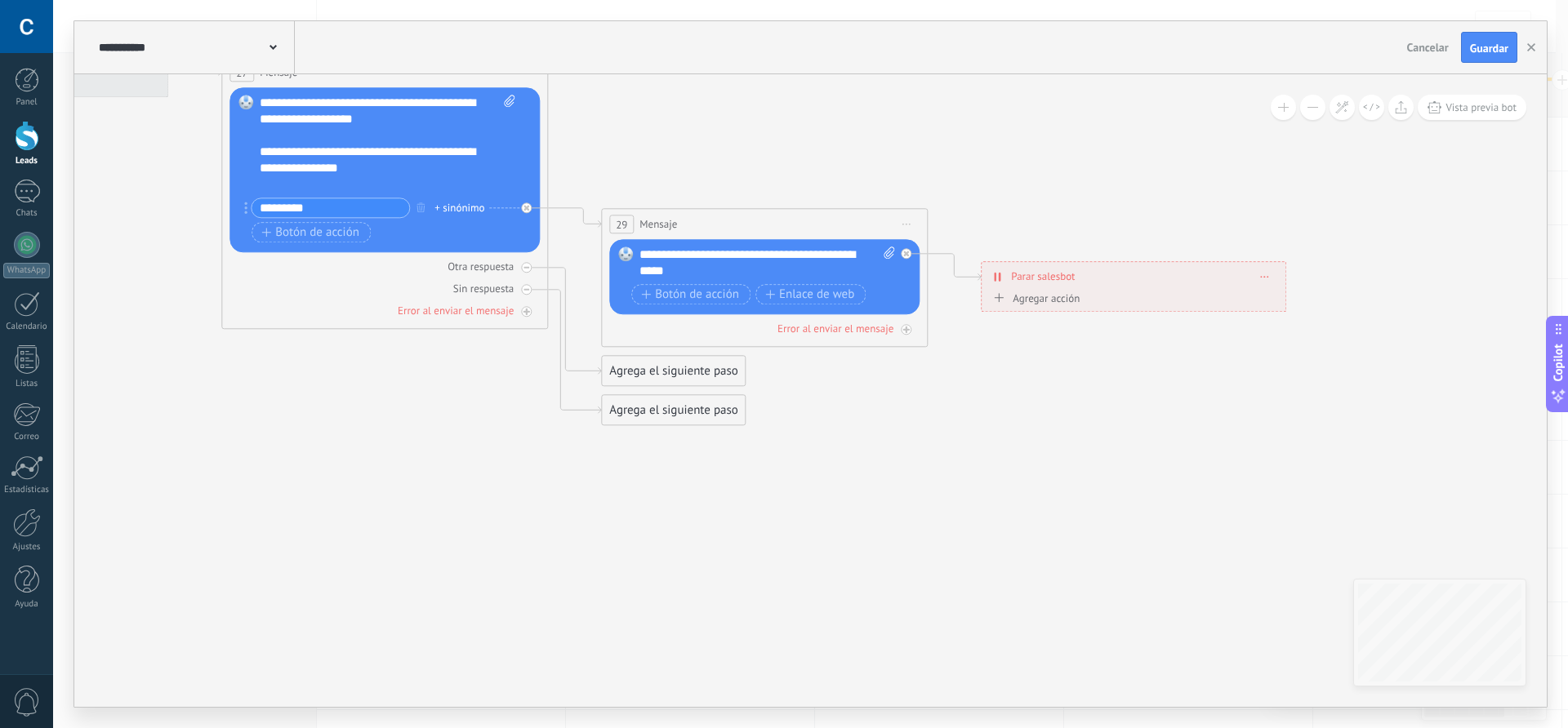
drag, startPoint x: 643, startPoint y: 422, endPoint x: 945, endPoint y: 588, distance: 344.6
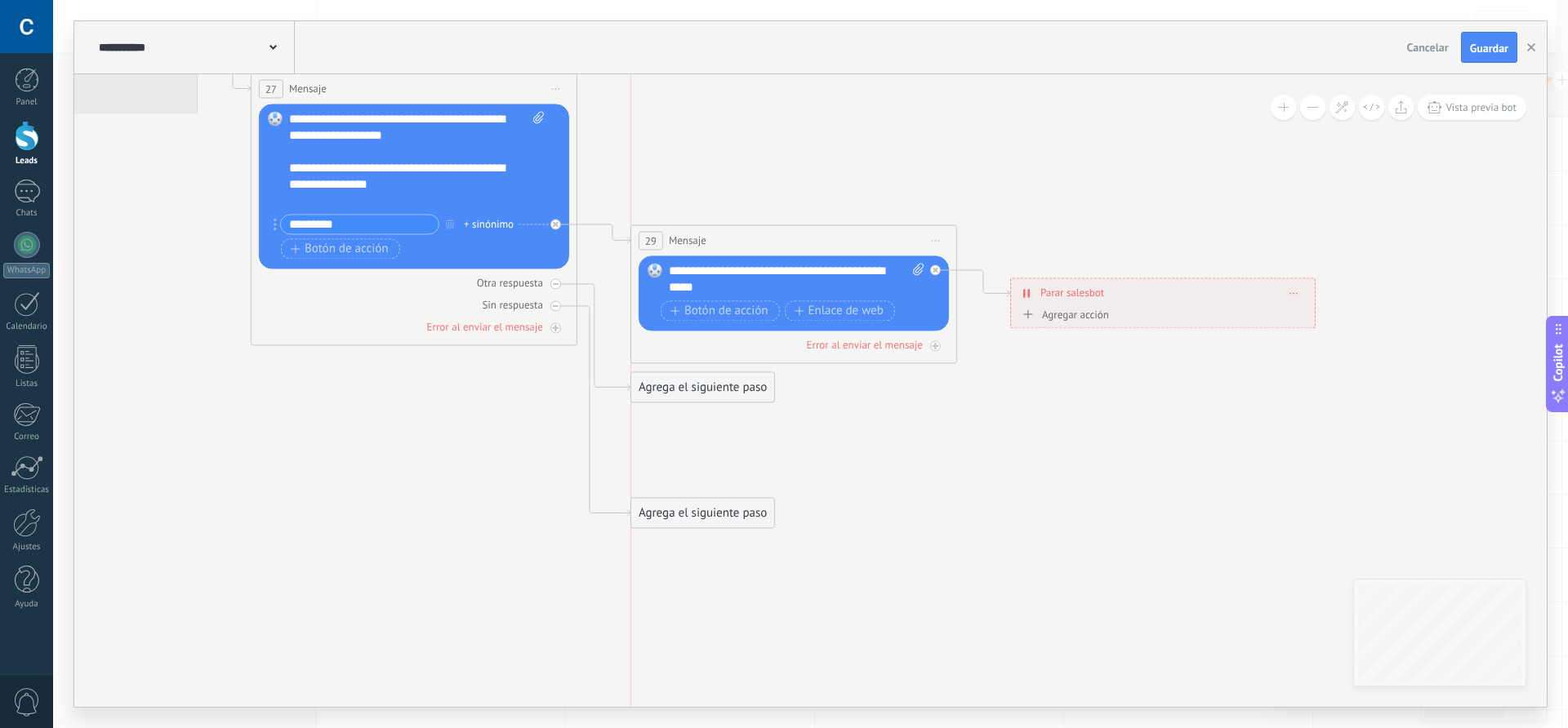
drag, startPoint x: 678, startPoint y: 426, endPoint x: 674, endPoint y: 512, distance: 86.1
click at [674, 512] on div "Agrega el siguiente paso" at bounding box center [702, 512] width 143 height 27
drag, startPoint x: 673, startPoint y: 392, endPoint x: 734, endPoint y: 424, distance: 68.9
click at [734, 424] on div "Agrega el siguiente paso" at bounding box center [763, 418] width 143 height 27
click at [739, 422] on div "Agrega el siguiente paso" at bounding box center [763, 418] width 143 height 27
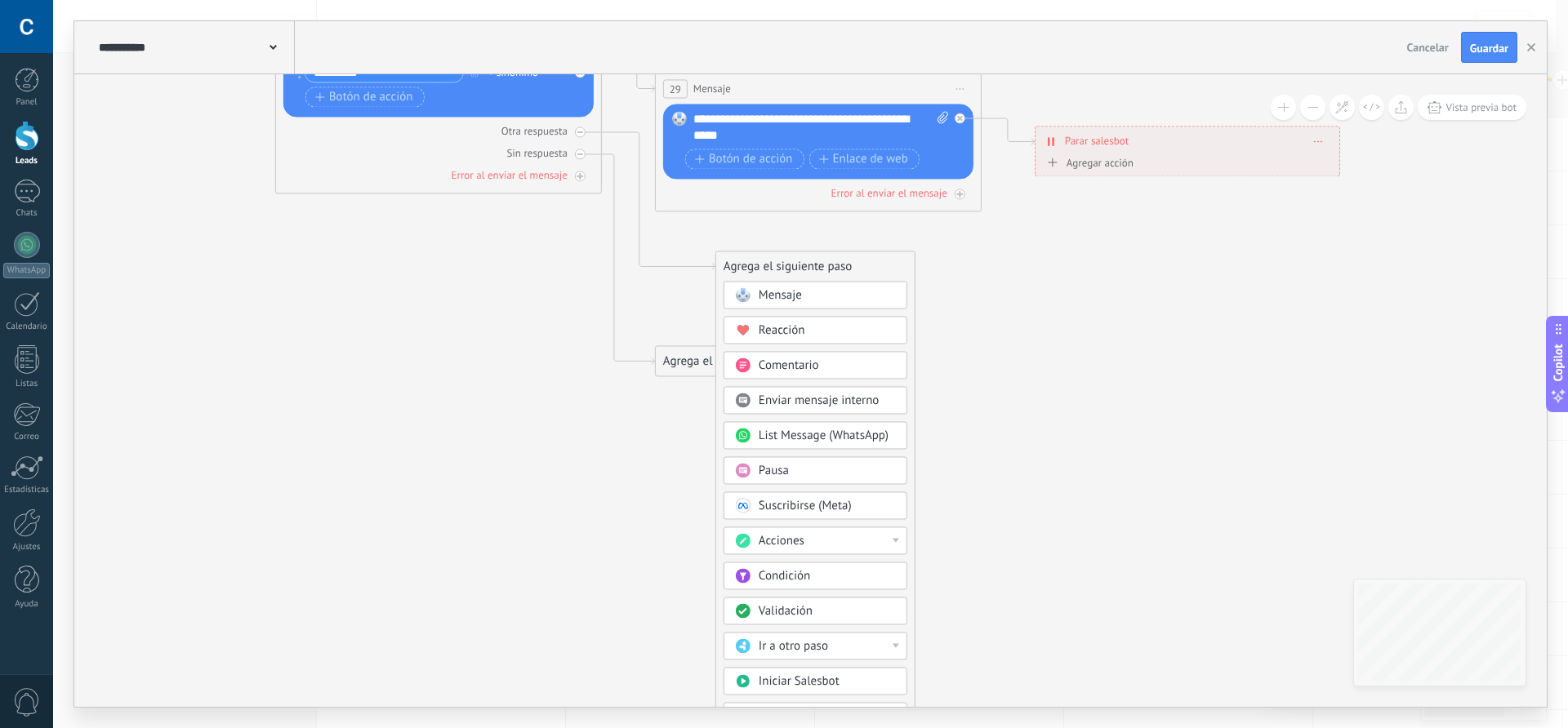
drag, startPoint x: 470, startPoint y: 543, endPoint x: 495, endPoint y: 391, distance: 154.0
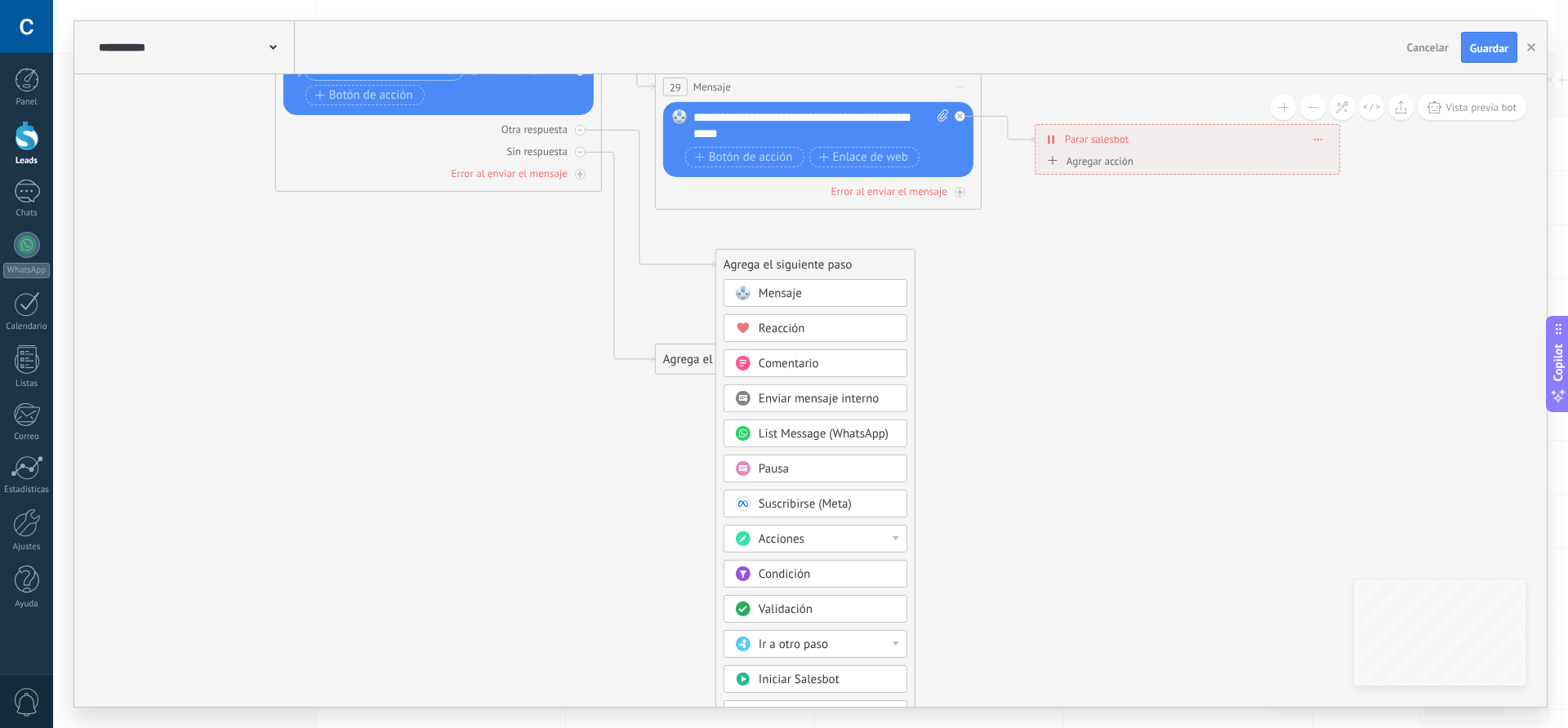
drag, startPoint x: 585, startPoint y: 543, endPoint x: 543, endPoint y: 427, distance: 123.4
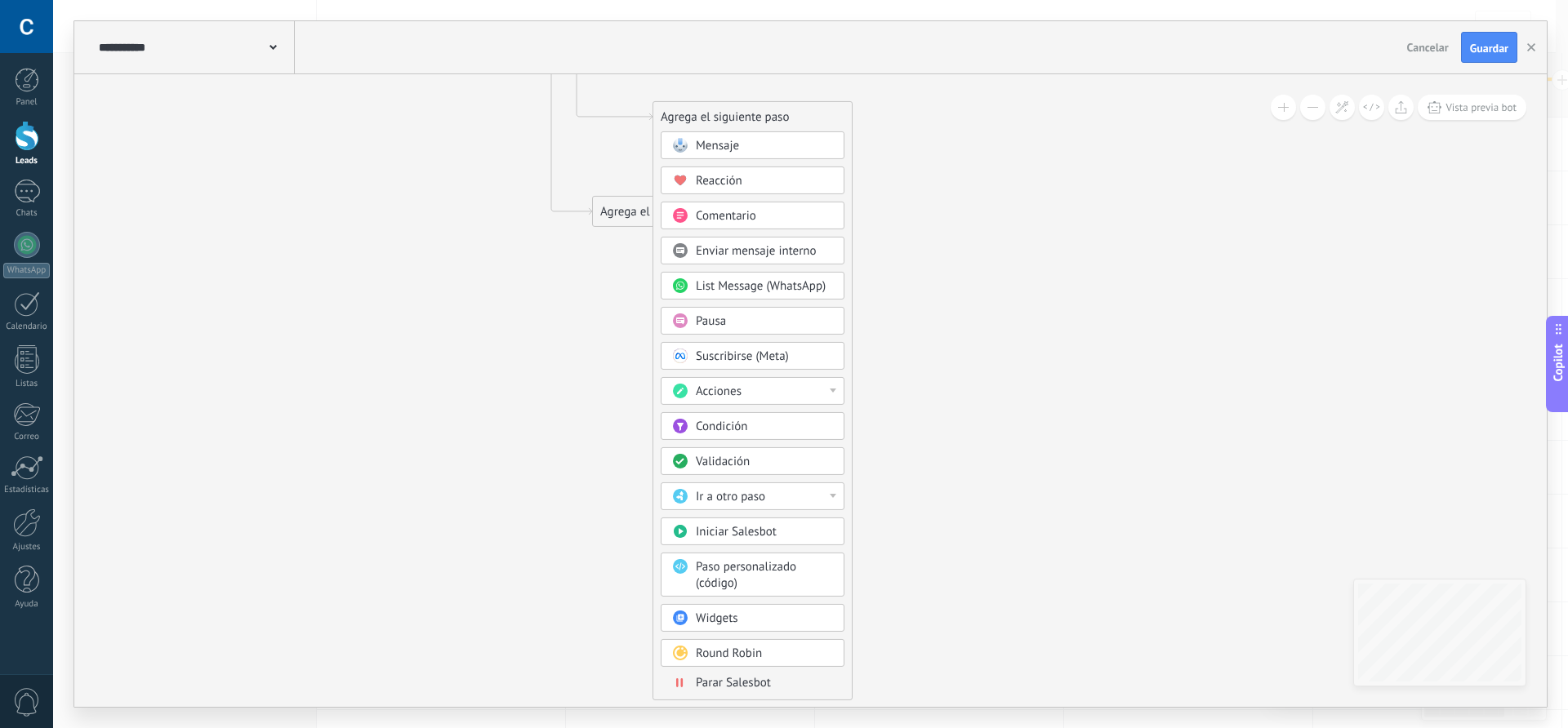
click at [732, 686] on span "Parar Salesbot" at bounding box center [733, 683] width 75 height 16
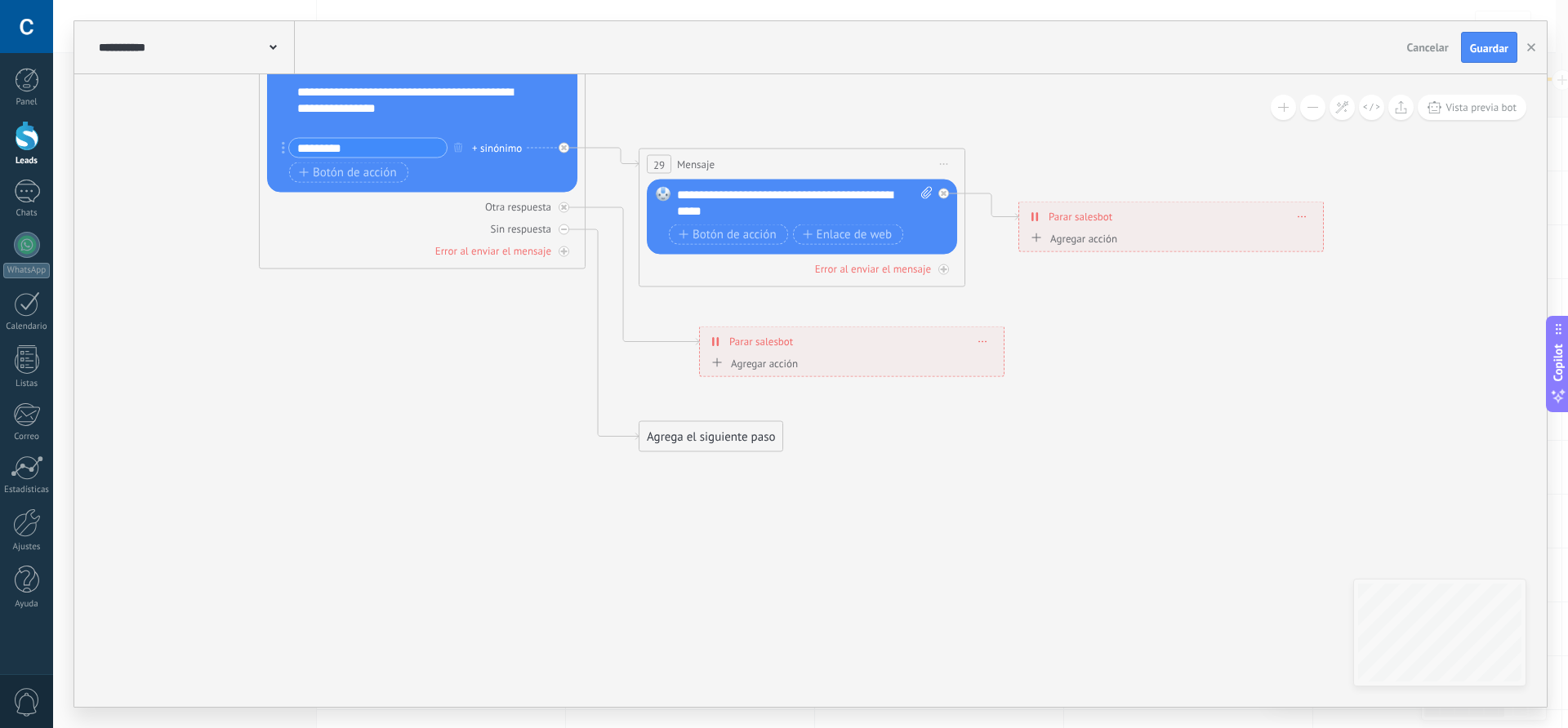
drag, startPoint x: 679, startPoint y: 369, endPoint x: 720, endPoint y: 595, distance: 229.7
click at [700, 441] on div "Agrega el siguiente paso" at bounding box center [711, 437] width 143 height 27
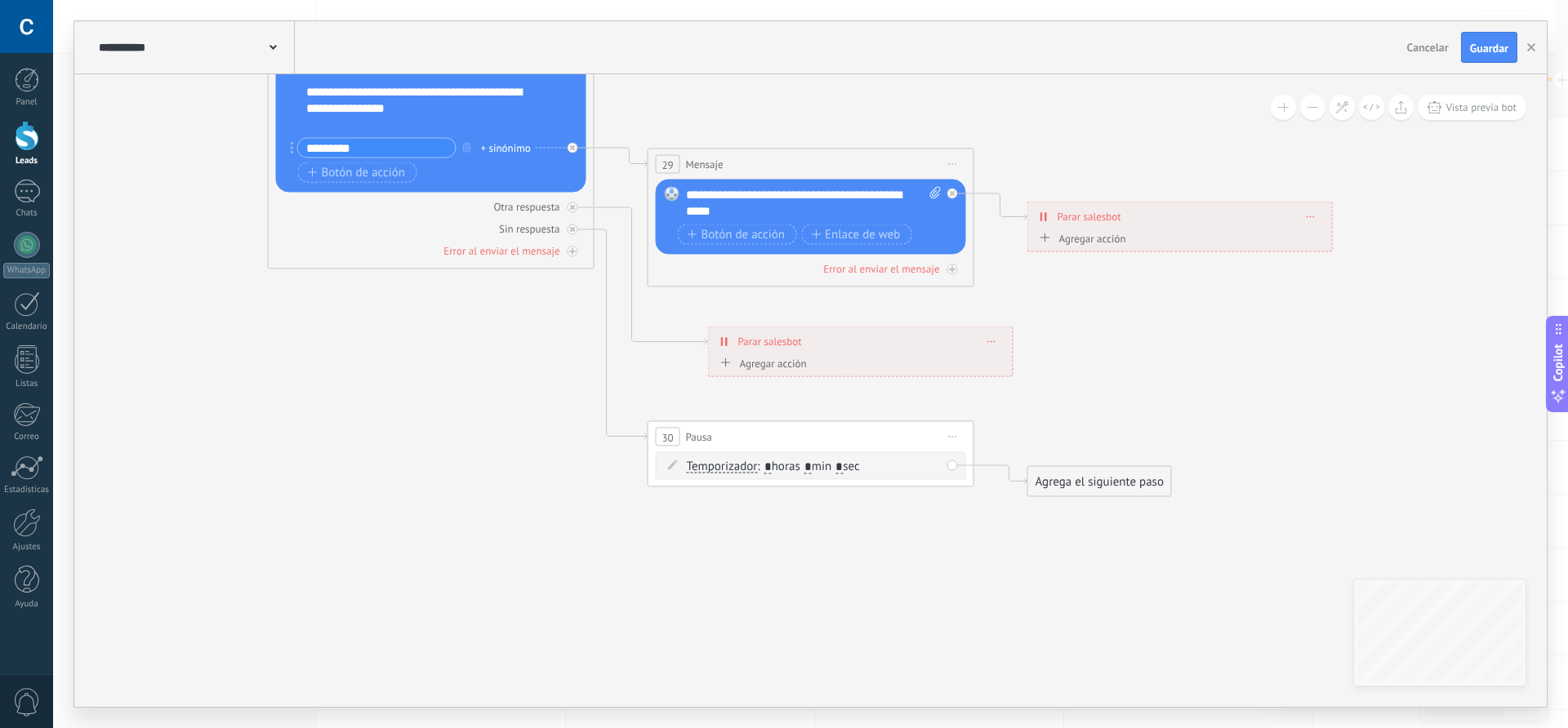
click at [812, 466] on input "*" at bounding box center [808, 467] width 7 height 13
click at [843, 468] on input "*" at bounding box center [839, 467] width 7 height 13
click at [812, 467] on input "*" at bounding box center [808, 467] width 7 height 13
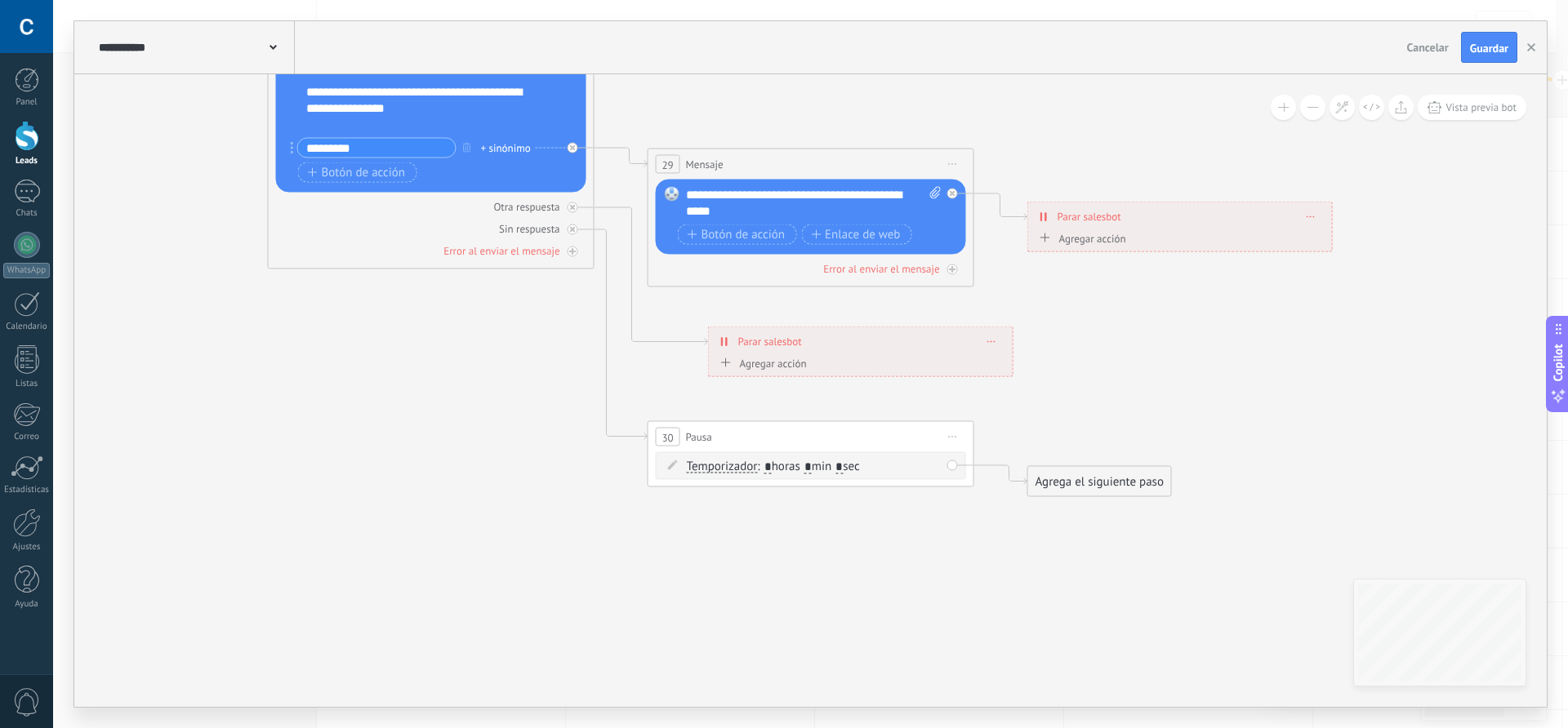
click at [812, 467] on input "*" at bounding box center [808, 467] width 7 height 13
type input "**"
click at [1117, 486] on div "Agrega el siguiente paso" at bounding box center [1100, 481] width 143 height 27
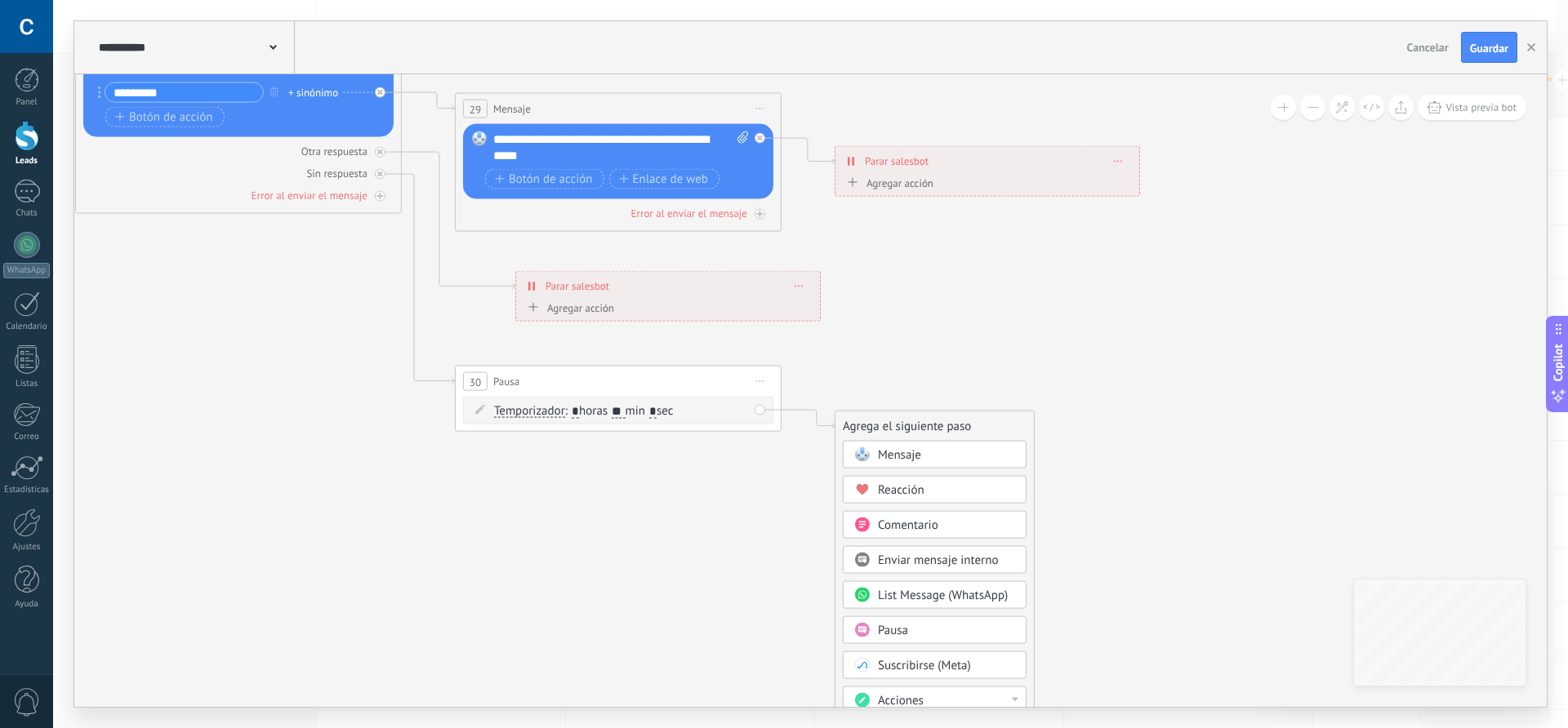
drag, startPoint x: 965, startPoint y: 577, endPoint x: 771, endPoint y: 521, distance: 201.9
click at [900, 457] on span "Mensaje" at bounding box center [900, 455] width 43 height 16
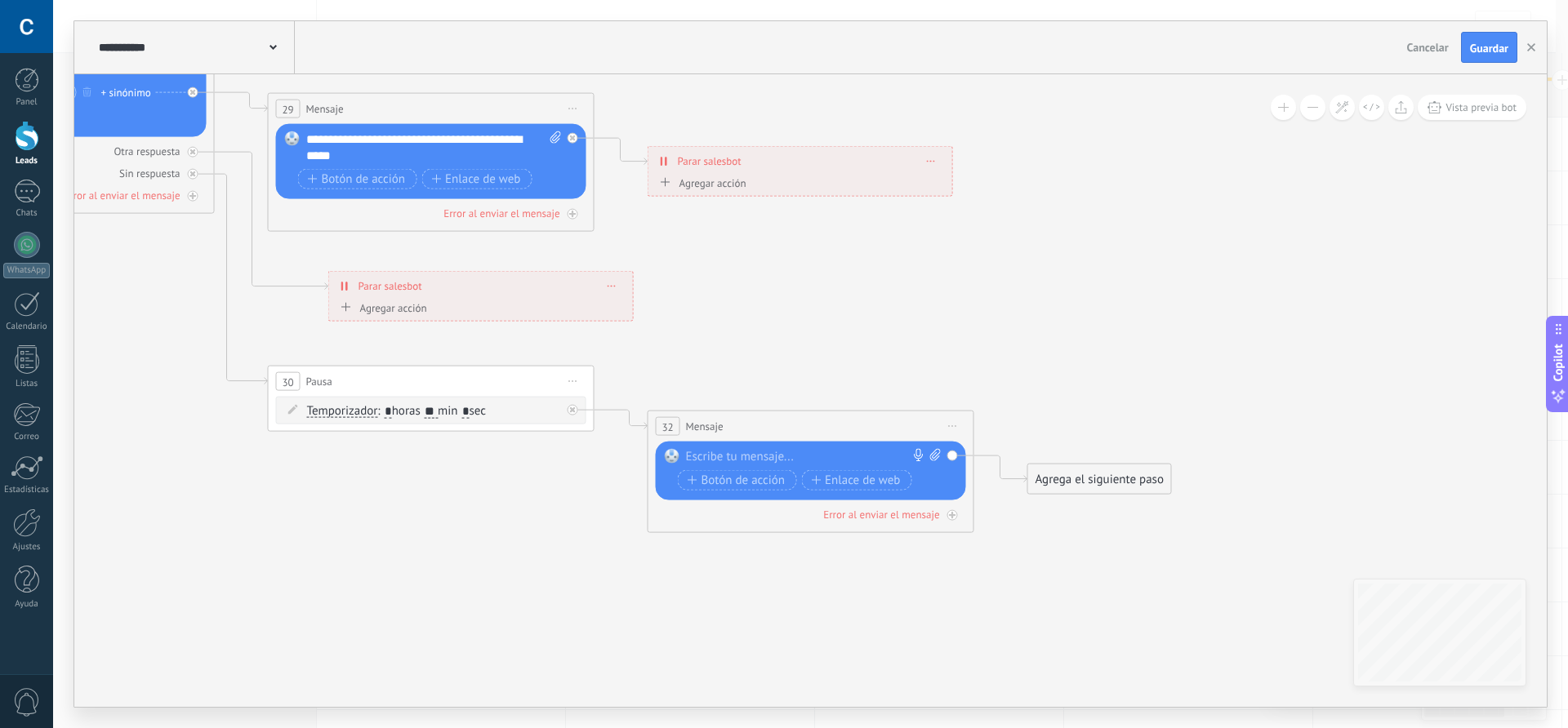
click at [758, 458] on div at bounding box center [807, 457] width 242 height 16
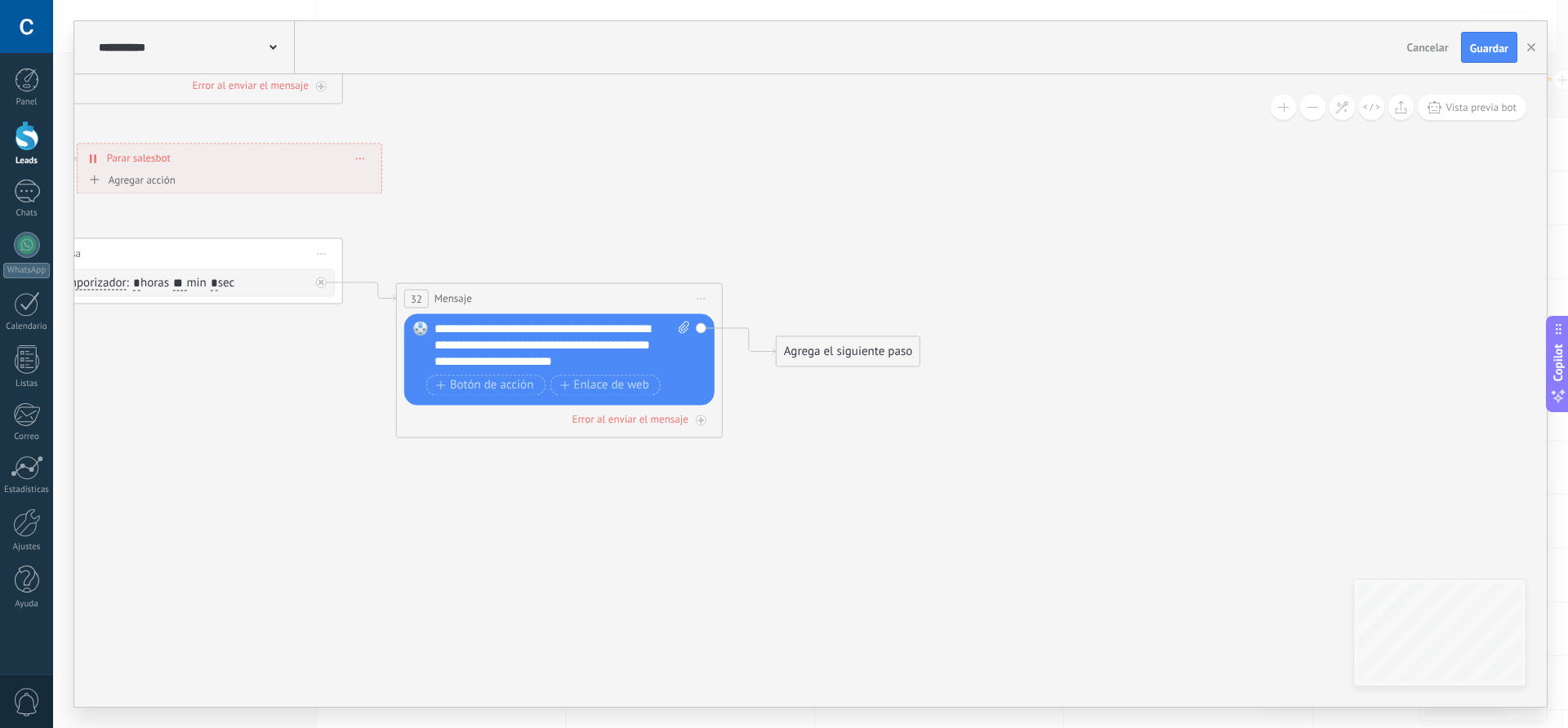
drag, startPoint x: 1049, startPoint y: 552, endPoint x: 788, endPoint y: 403, distance: 300.5
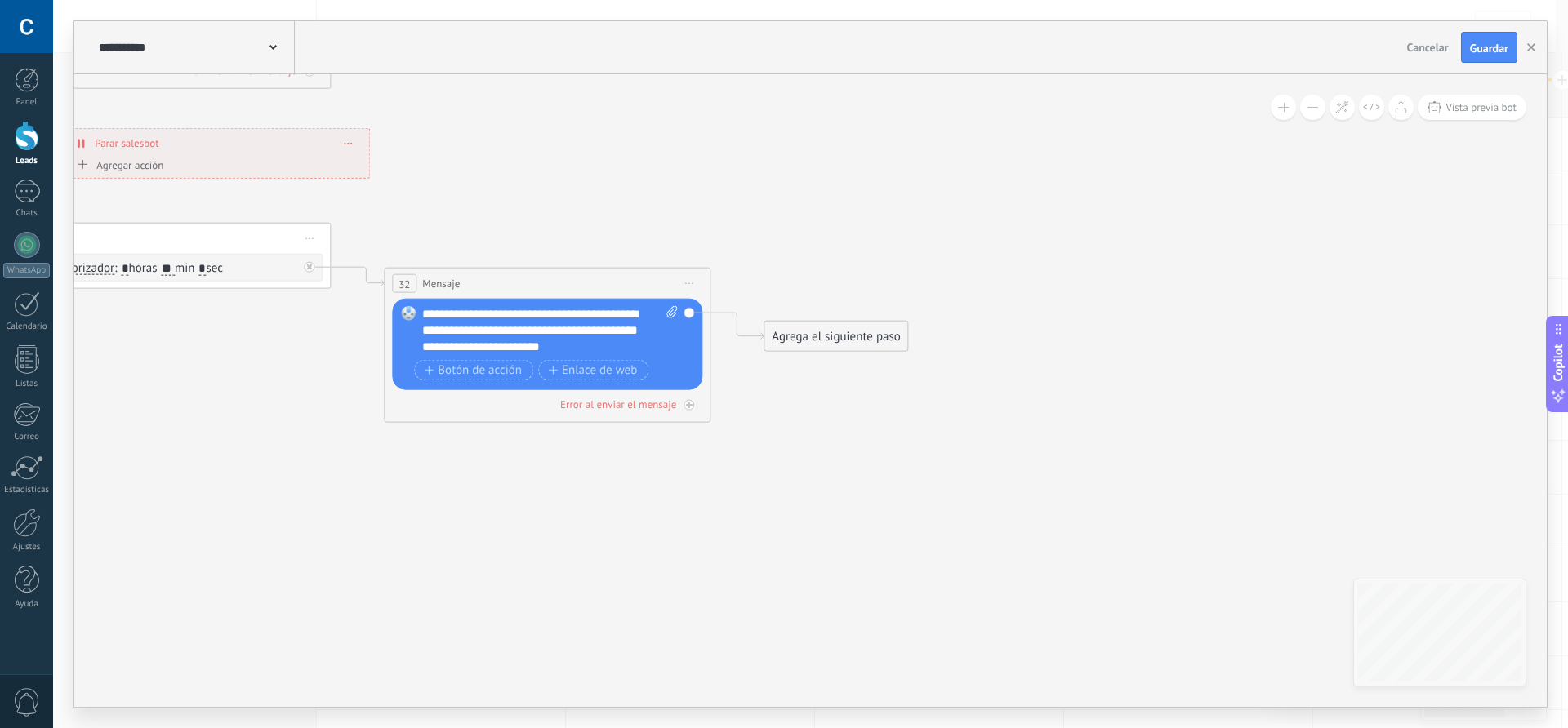
click at [815, 336] on div "Agrega el siguiente paso" at bounding box center [836, 337] width 143 height 27
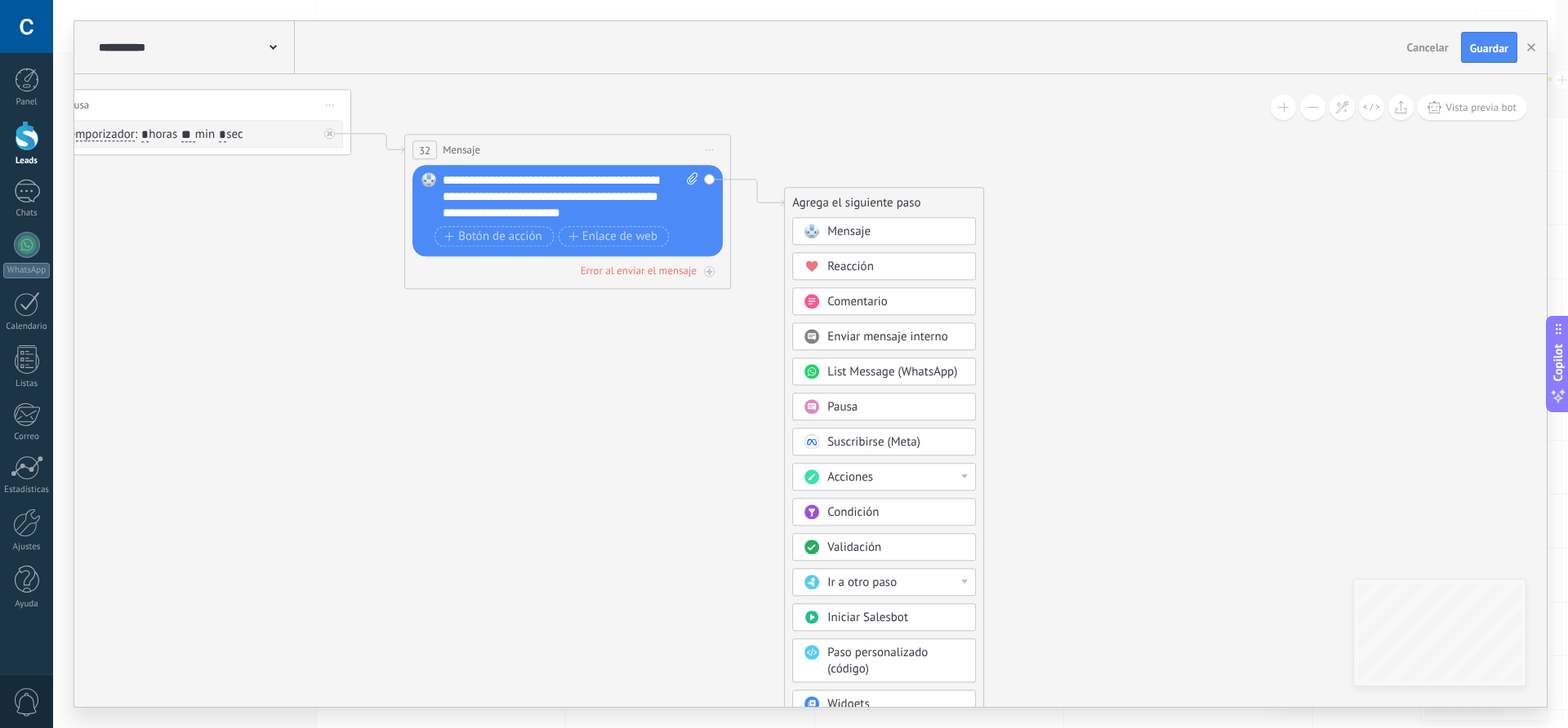
drag, startPoint x: 733, startPoint y: 477, endPoint x: 765, endPoint y: 255, distance: 224.3
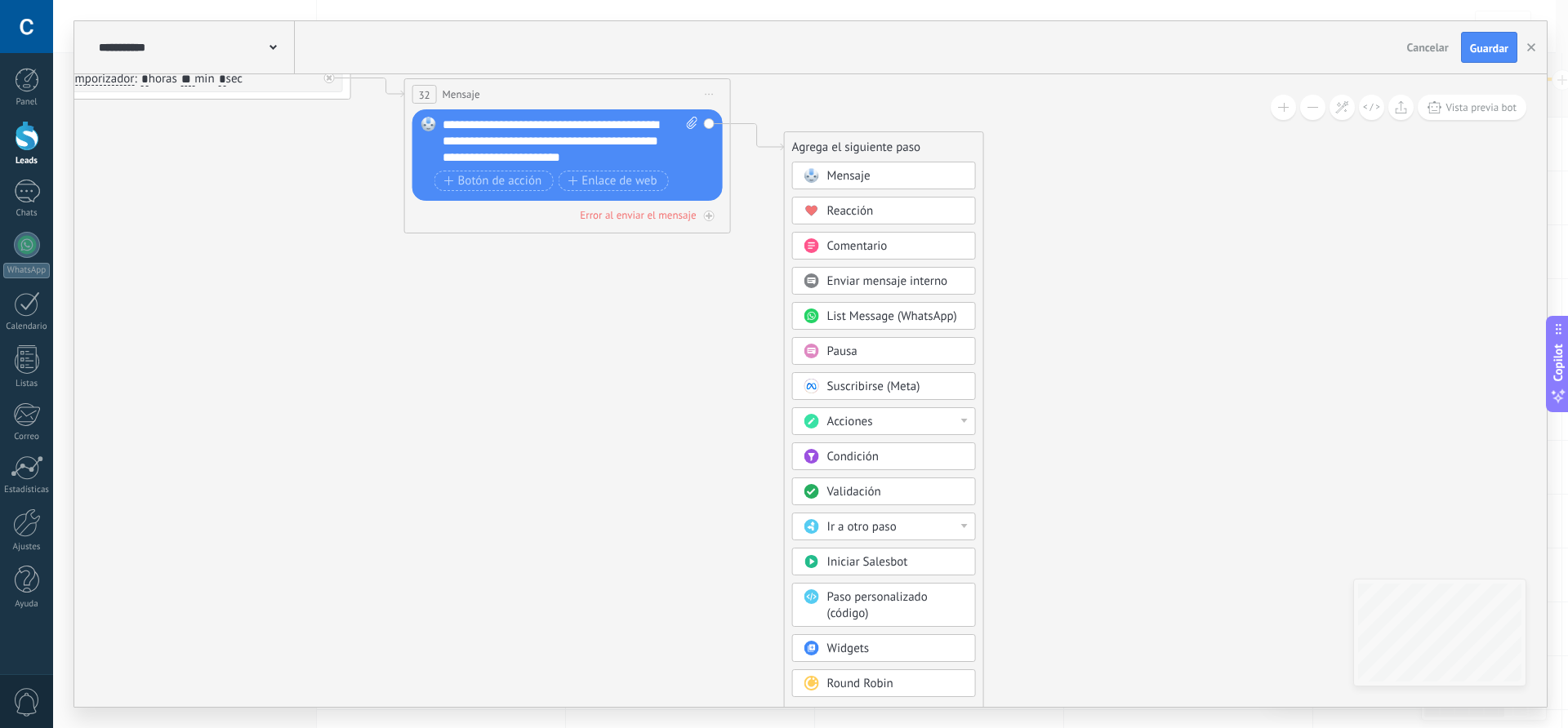
drag, startPoint x: 762, startPoint y: 595, endPoint x: 743, endPoint y: 400, distance: 195.9
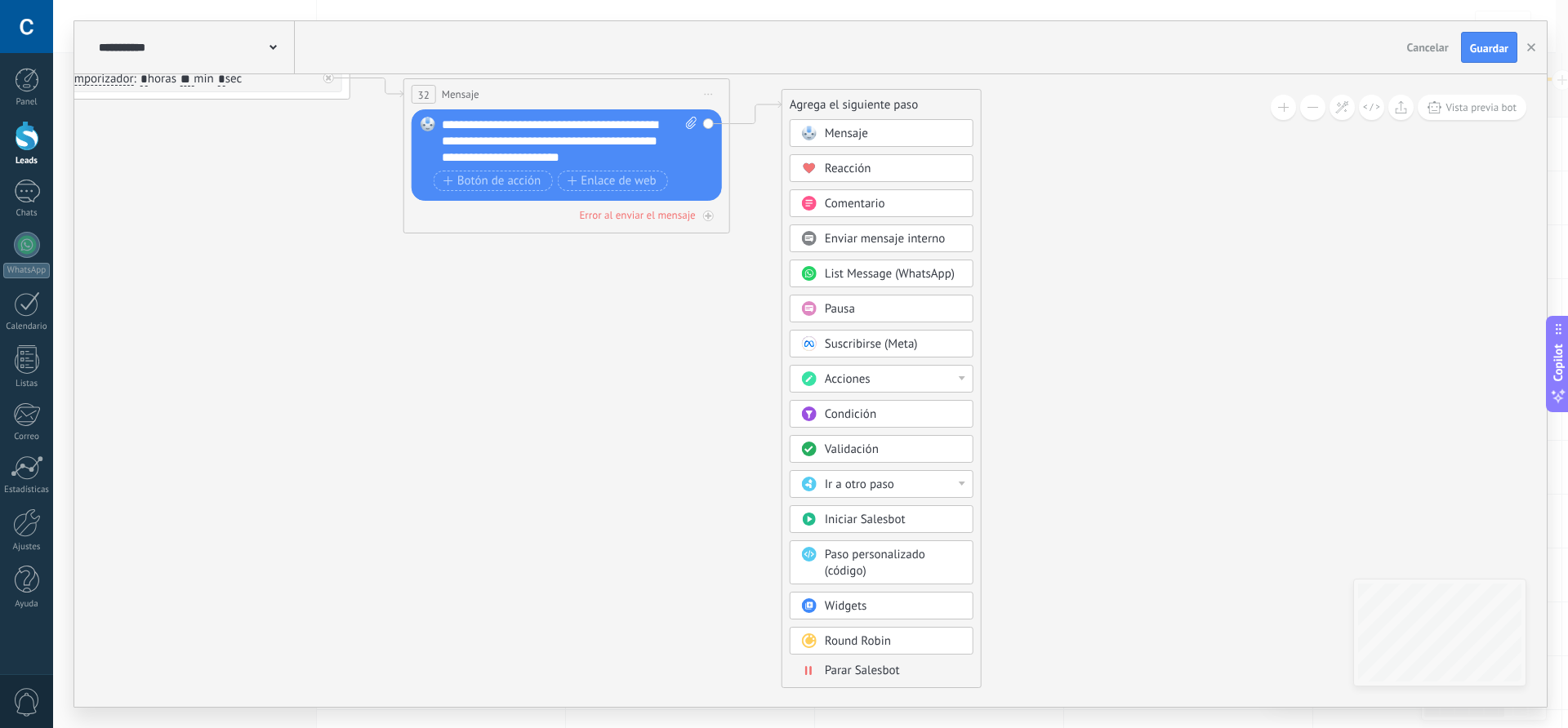
drag, startPoint x: 842, startPoint y: 151, endPoint x: 842, endPoint y: 109, distance: 42.0
click at [842, 109] on div "Agrega el siguiente paso" at bounding box center [881, 105] width 198 height 27
click at [852, 667] on span "Parar Salesbot" at bounding box center [862, 671] width 75 height 16
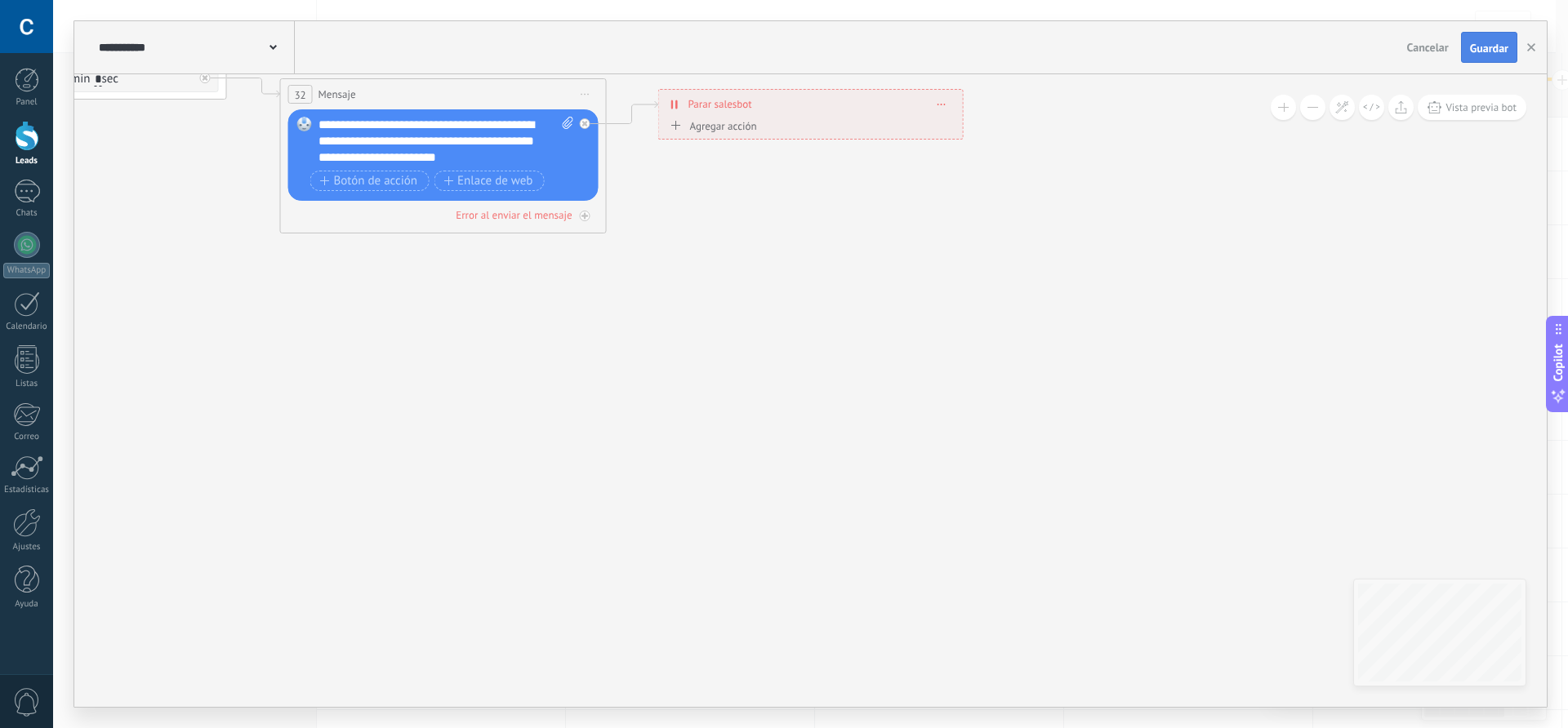
click at [1492, 51] on span "Guardar" at bounding box center [1489, 48] width 38 height 11
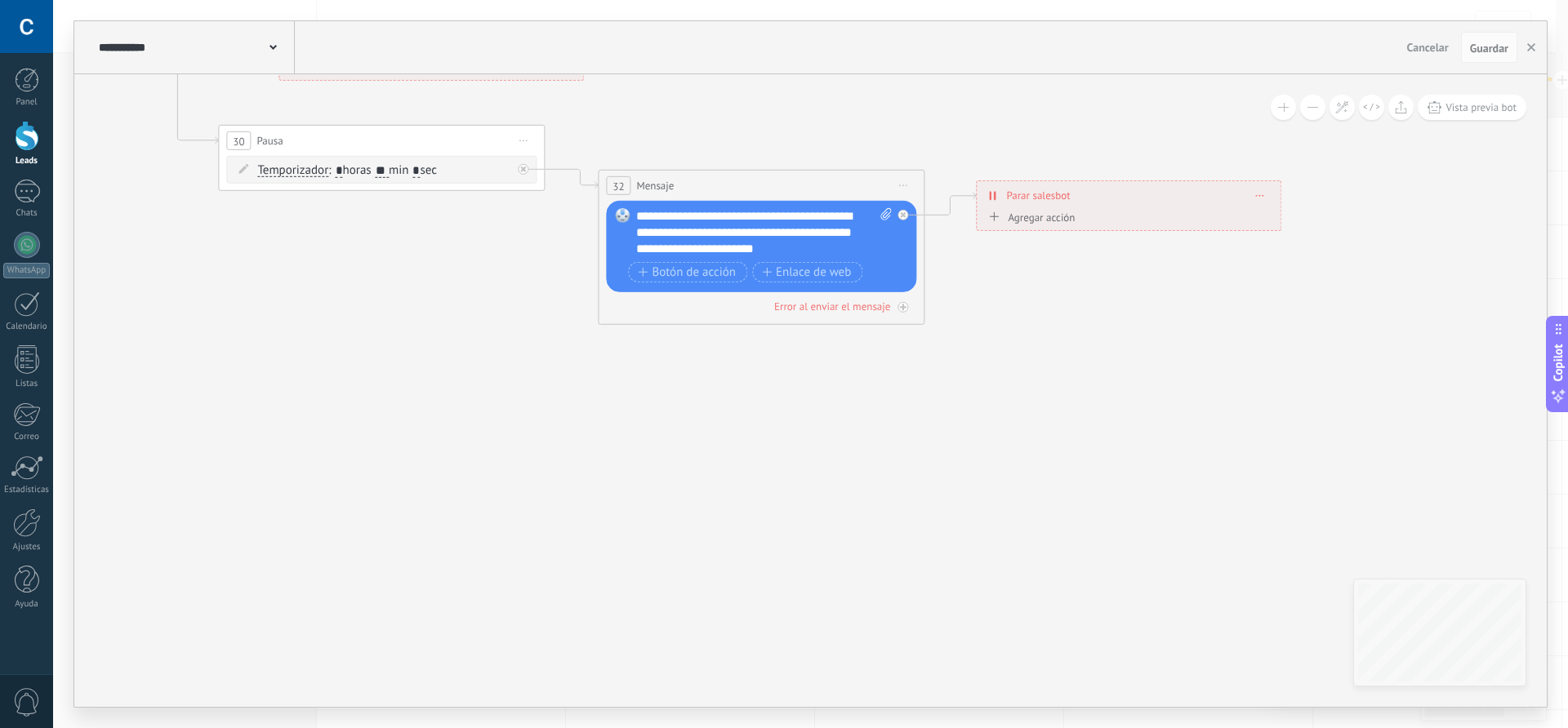
drag, startPoint x: 565, startPoint y: 460, endPoint x: 1309, endPoint y: 636, distance: 764.5
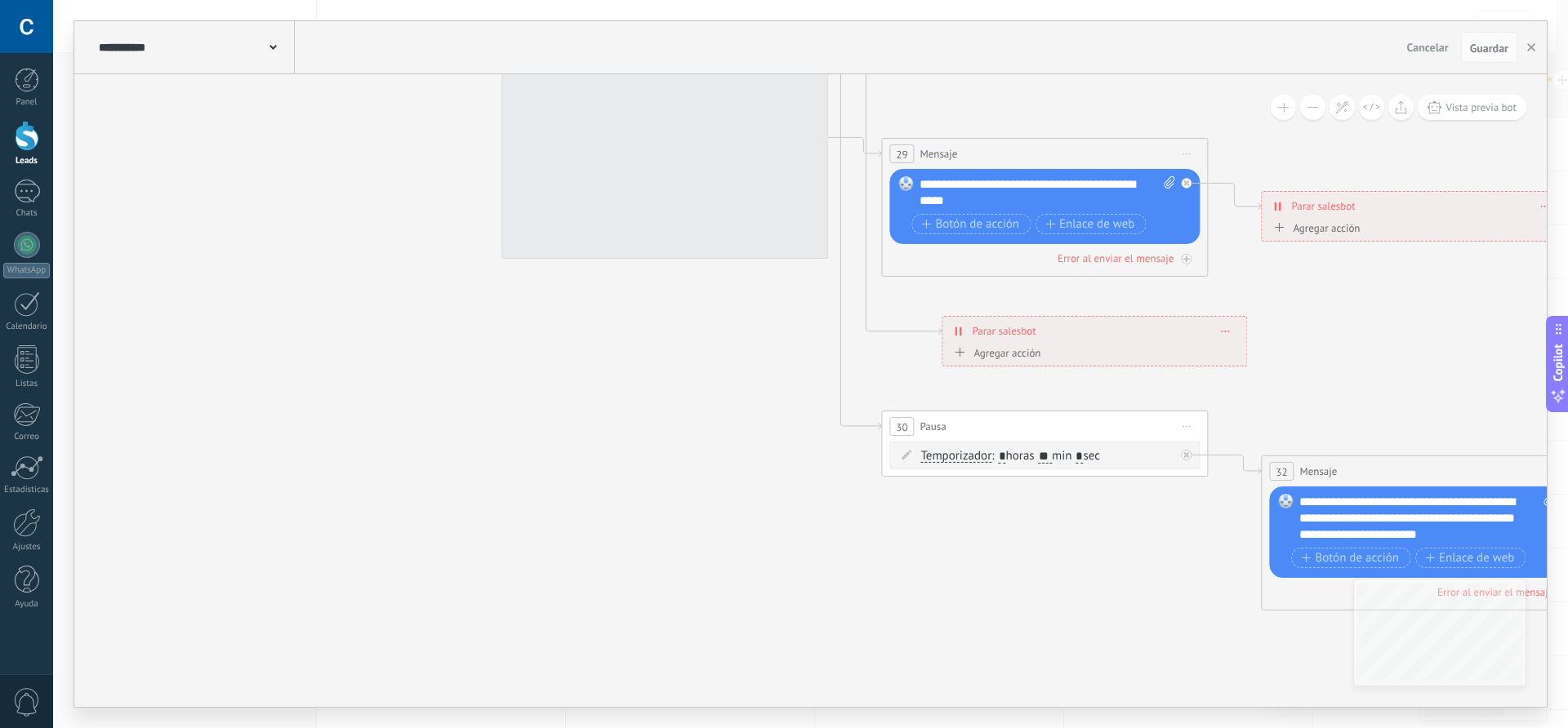
drag, startPoint x: 639, startPoint y: 404, endPoint x: 833, endPoint y: 576, distance: 259.3
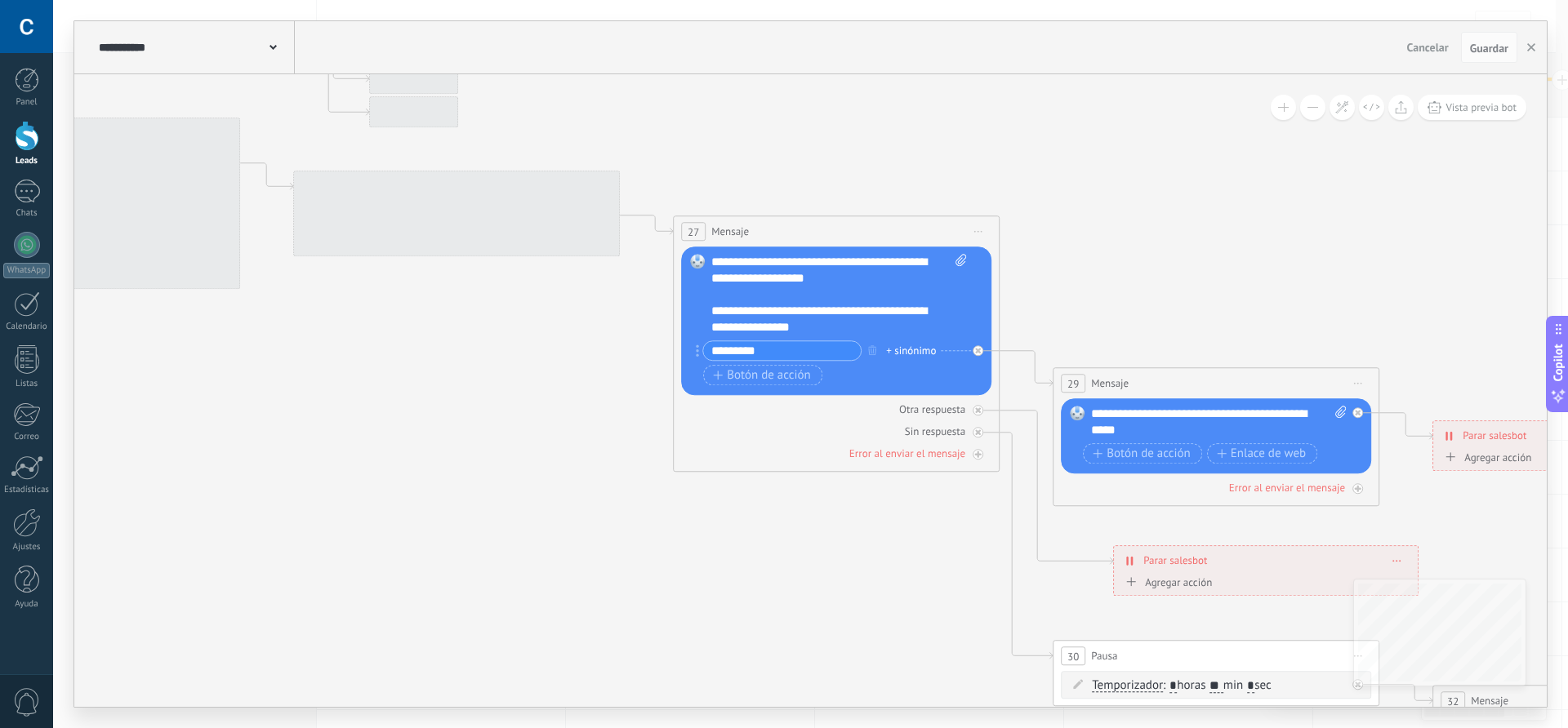
drag, startPoint x: 590, startPoint y: 371, endPoint x: 759, endPoint y: 599, distance: 283.8
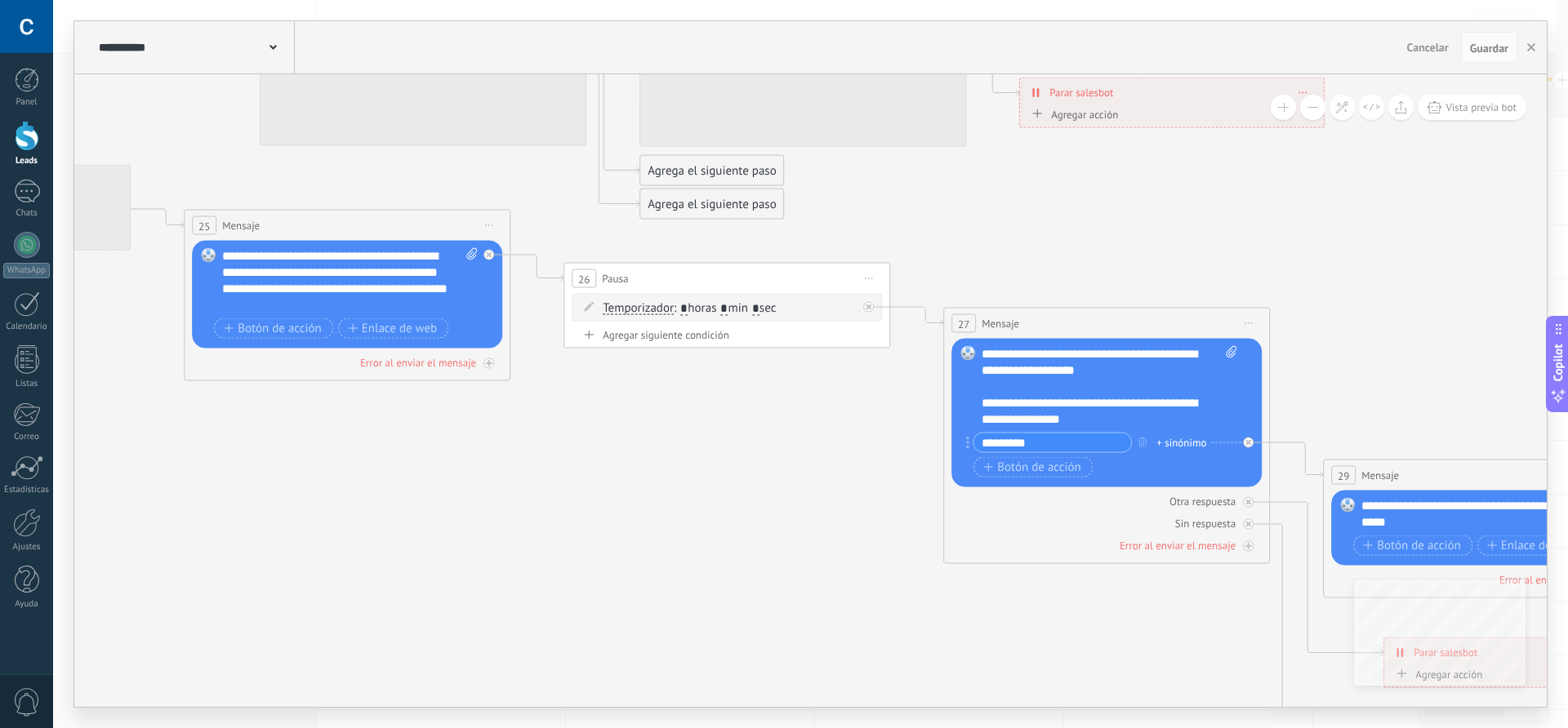
drag, startPoint x: 370, startPoint y: 384, endPoint x: 790, endPoint y: 512, distance: 439.1
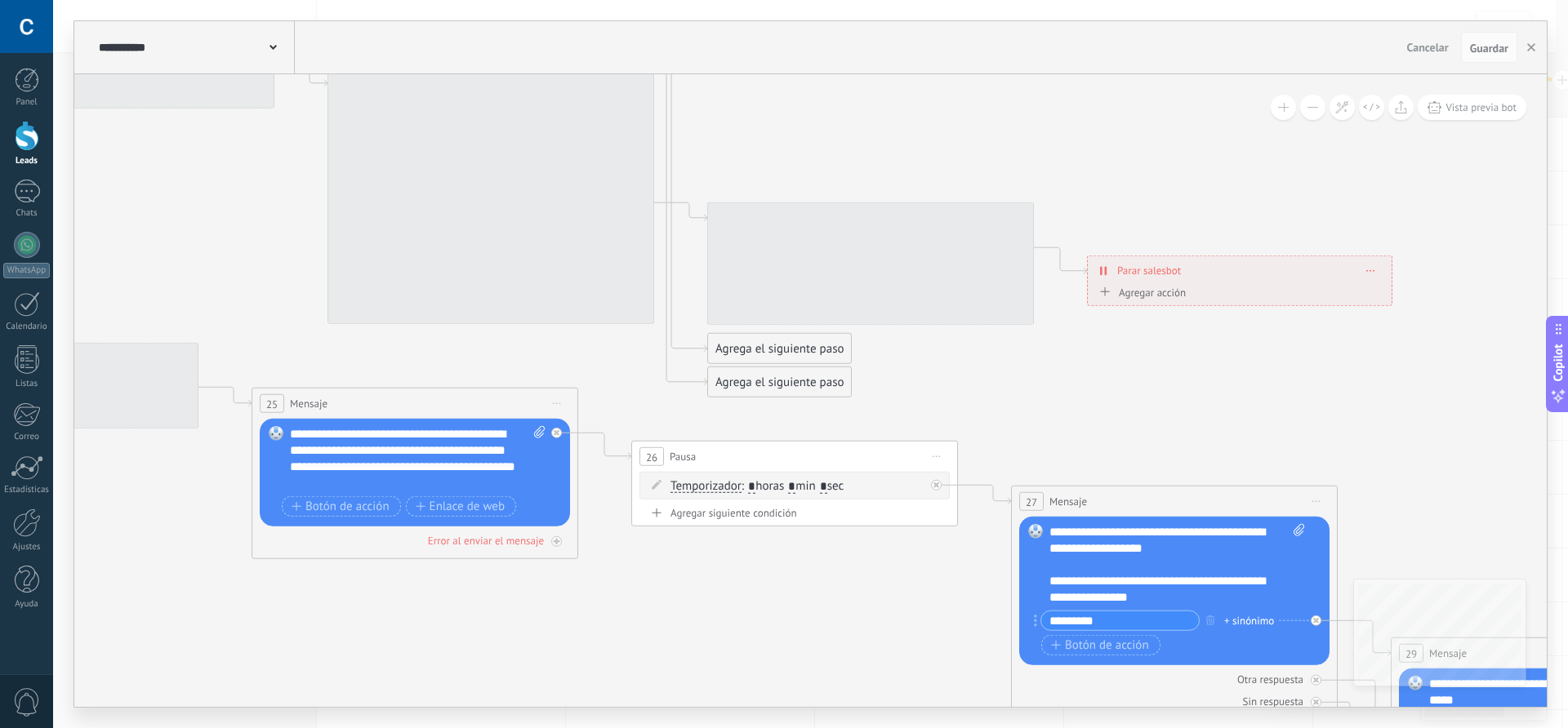
drag, startPoint x: 699, startPoint y: 470, endPoint x: 609, endPoint y: 632, distance: 185.3
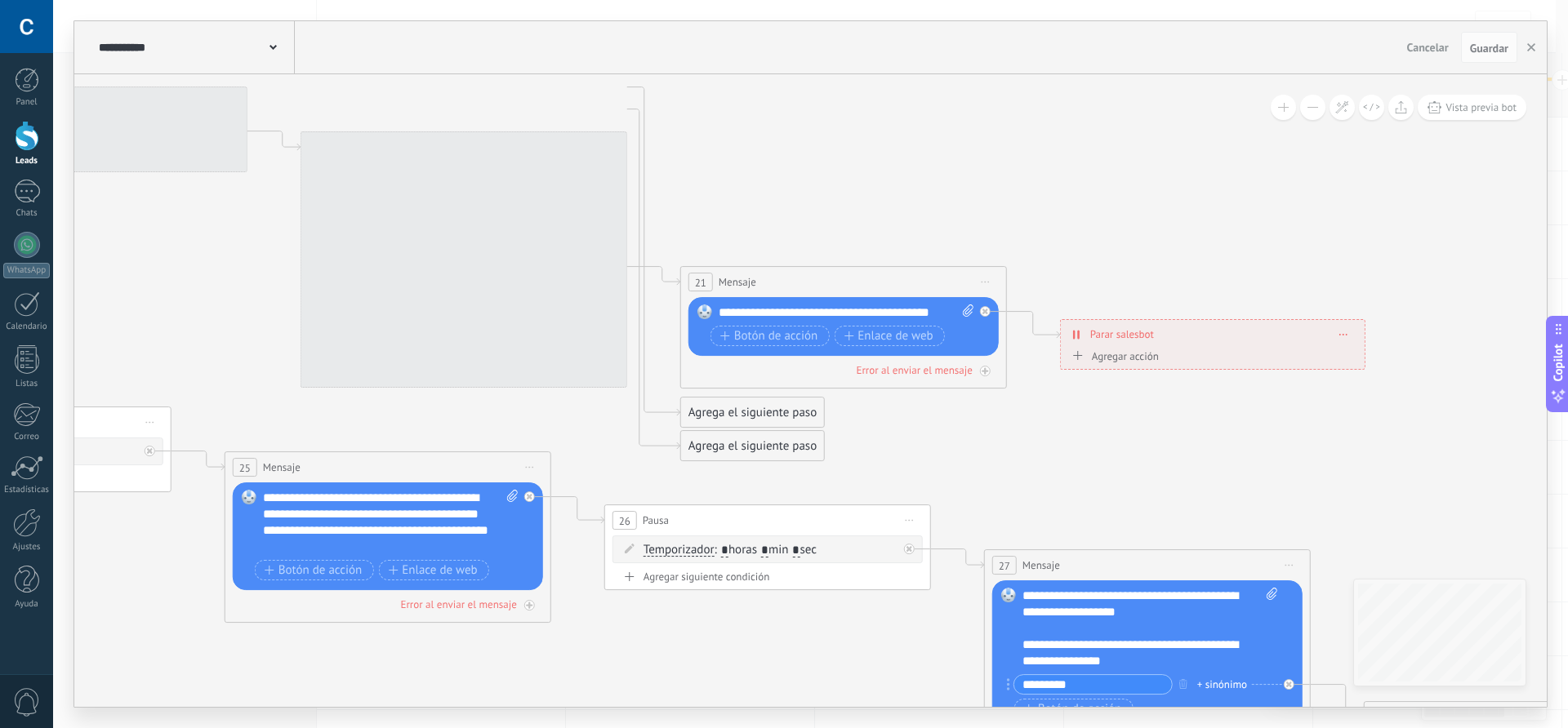
drag, startPoint x: 945, startPoint y: 390, endPoint x: 930, endPoint y: 428, distance: 40.9
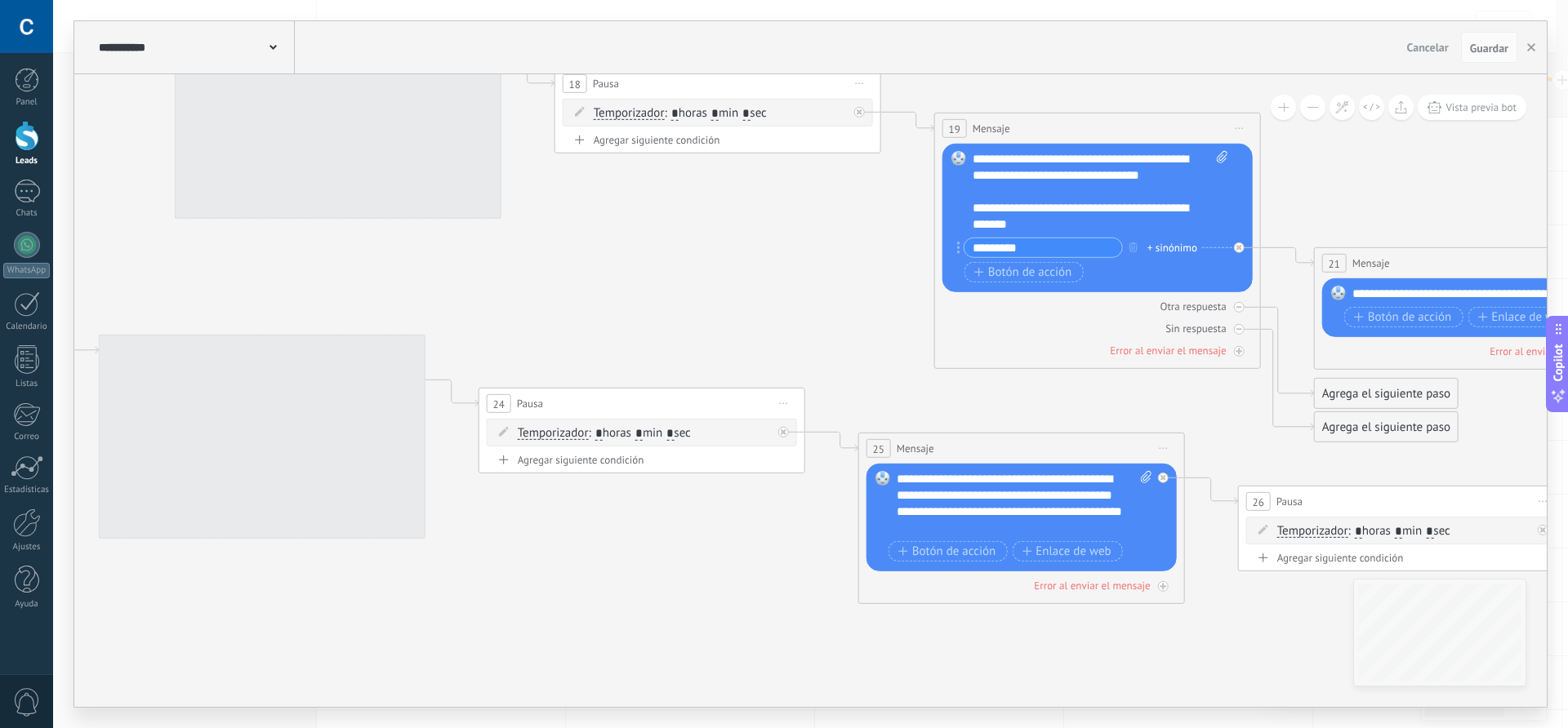
drag, startPoint x: 926, startPoint y: 435, endPoint x: 1567, endPoint y: 407, distance: 641.6
click at [1567, 407] on html ".abccls-1,.abccls-2{fill-rule:evenodd}.abccls-2{fill:#fff} .abfcls-1{fill:none}…" at bounding box center [784, 364] width 1568 height 728
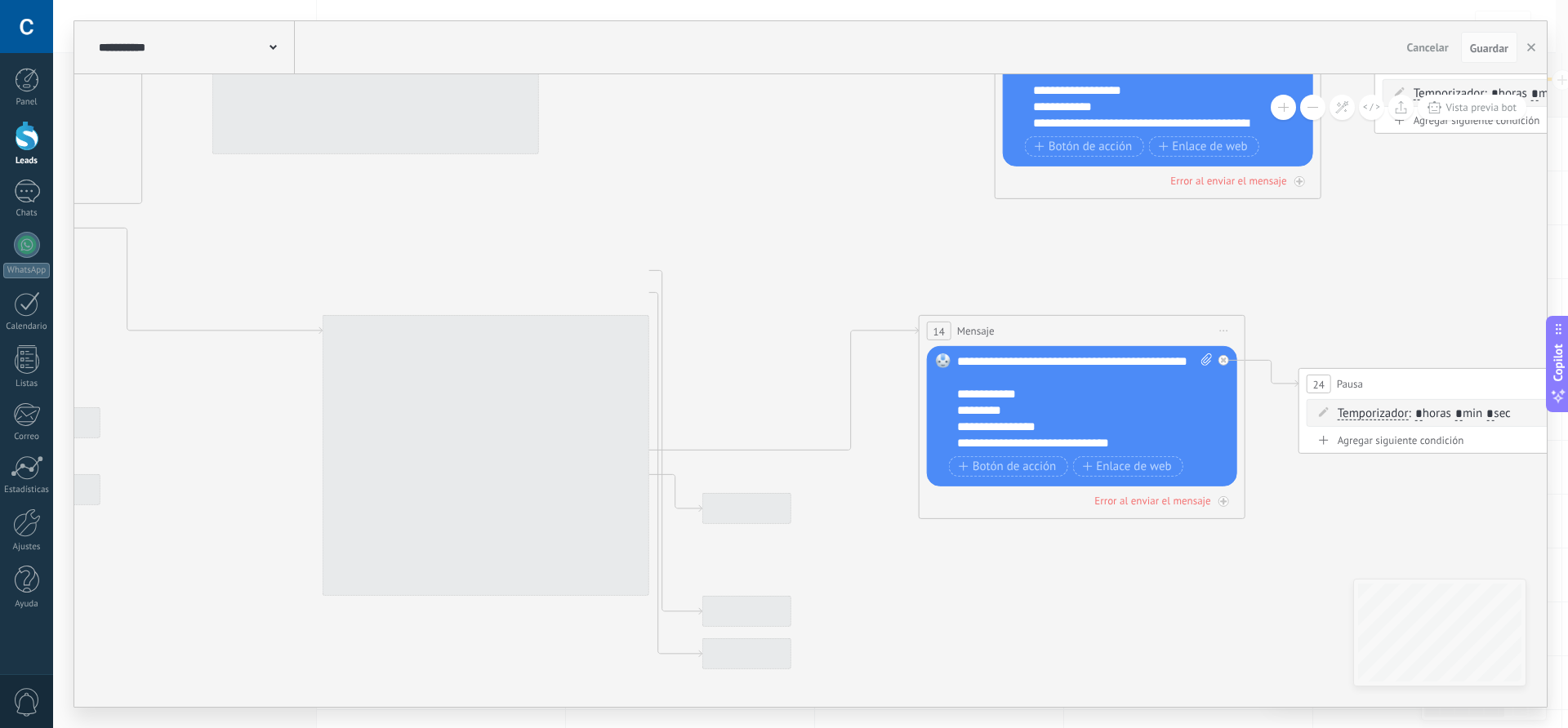
drag, startPoint x: 500, startPoint y: 536, endPoint x: 1406, endPoint y: 518, distance: 906.2
click at [1407, 518] on icon at bounding box center [1329, 543] width 5488 height 2002
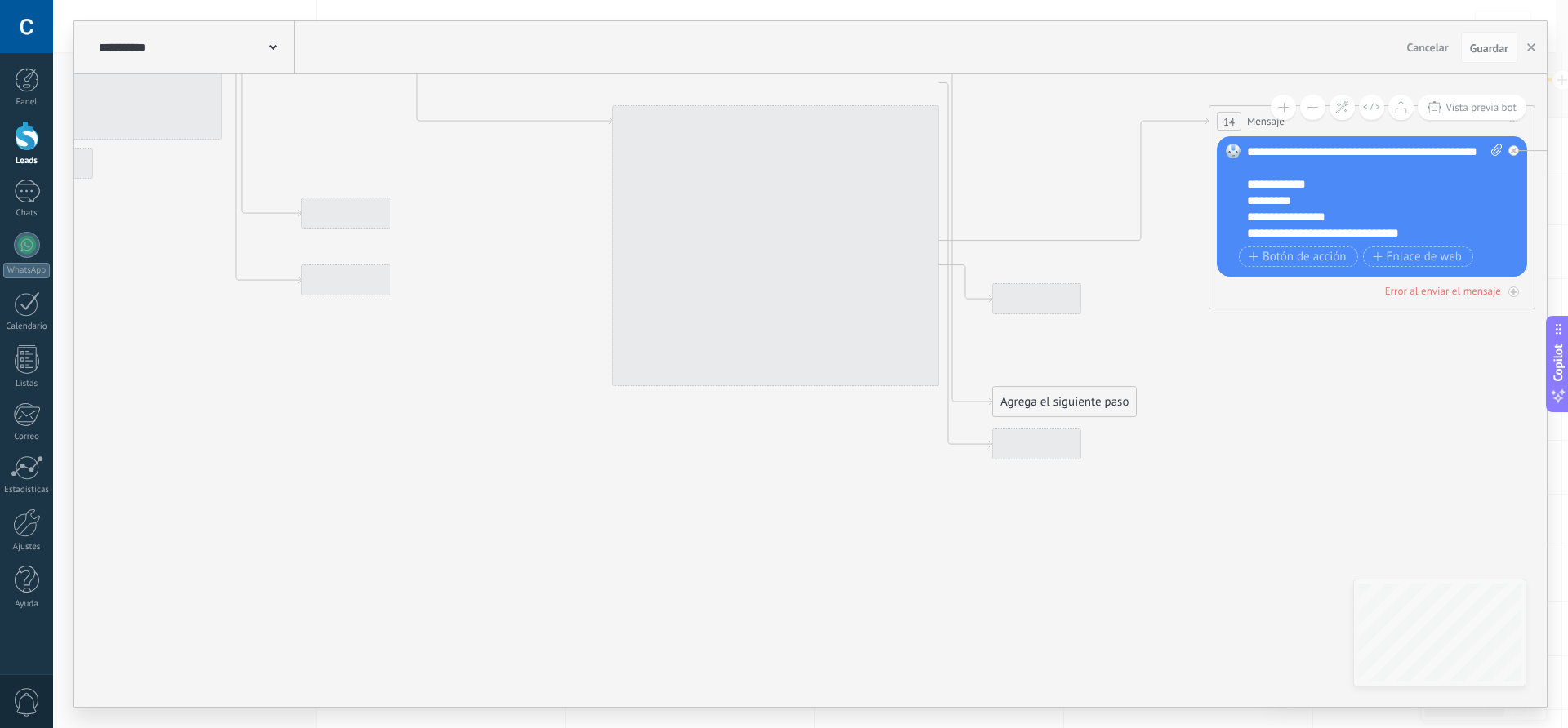
drag, startPoint x: 983, startPoint y: 592, endPoint x: 1178, endPoint y: 390, distance: 280.8
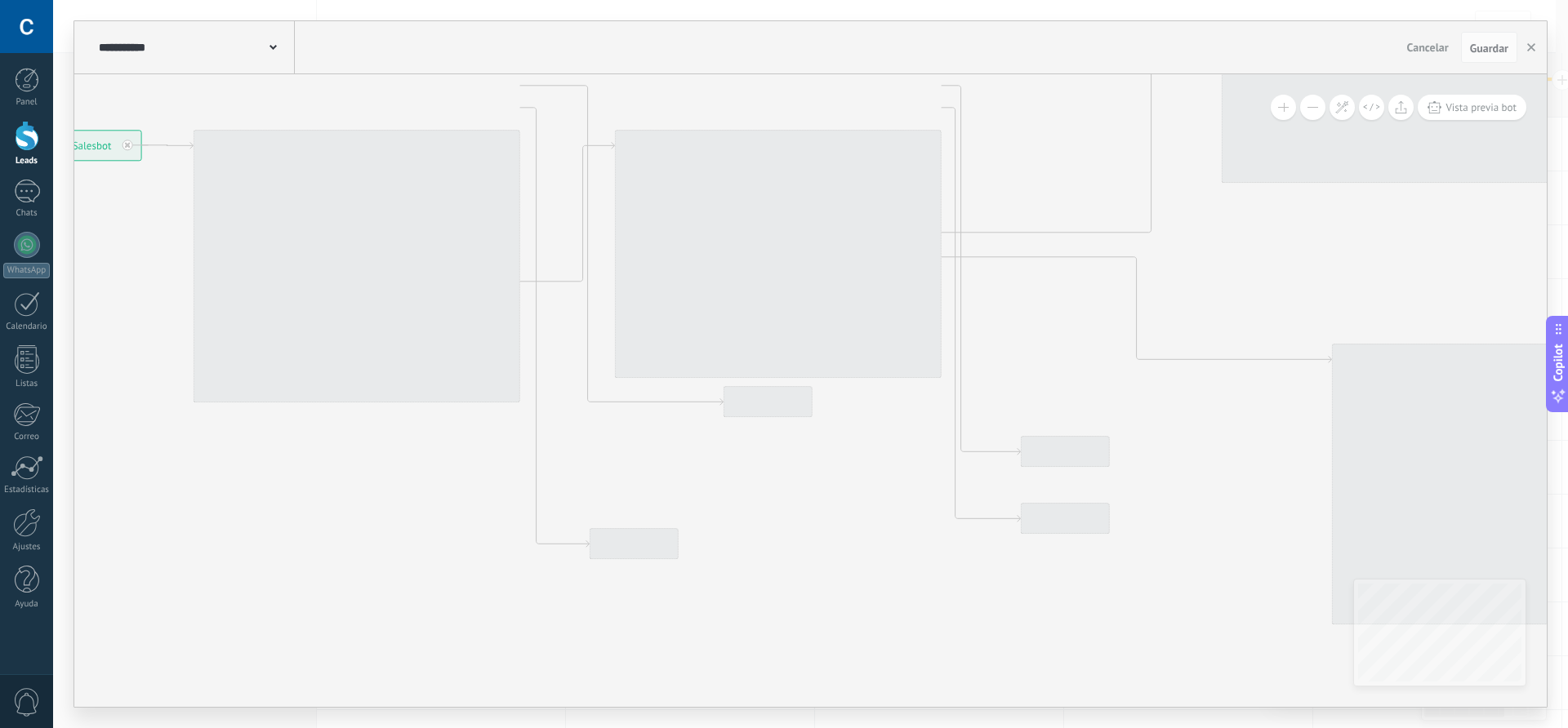
drag, startPoint x: 595, startPoint y: 477, endPoint x: 1300, endPoint y: 713, distance: 743.5
click at [1313, 717] on div "**********" at bounding box center [810, 364] width 1515 height 728
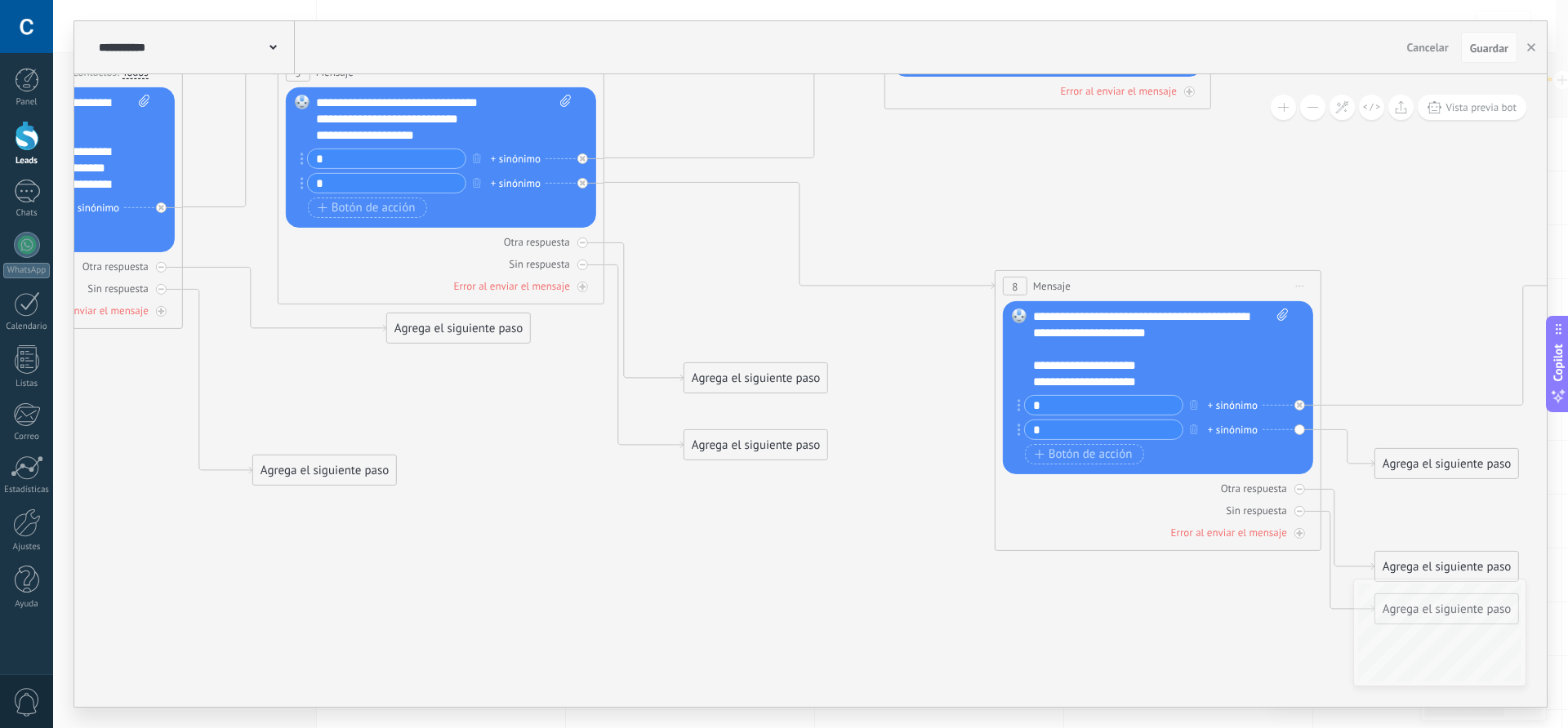
drag, startPoint x: 885, startPoint y: 555, endPoint x: 547, endPoint y: 480, distance: 346.2
click at [725, 452] on div "Agrega el siguiente paso" at bounding box center [756, 445] width 143 height 27
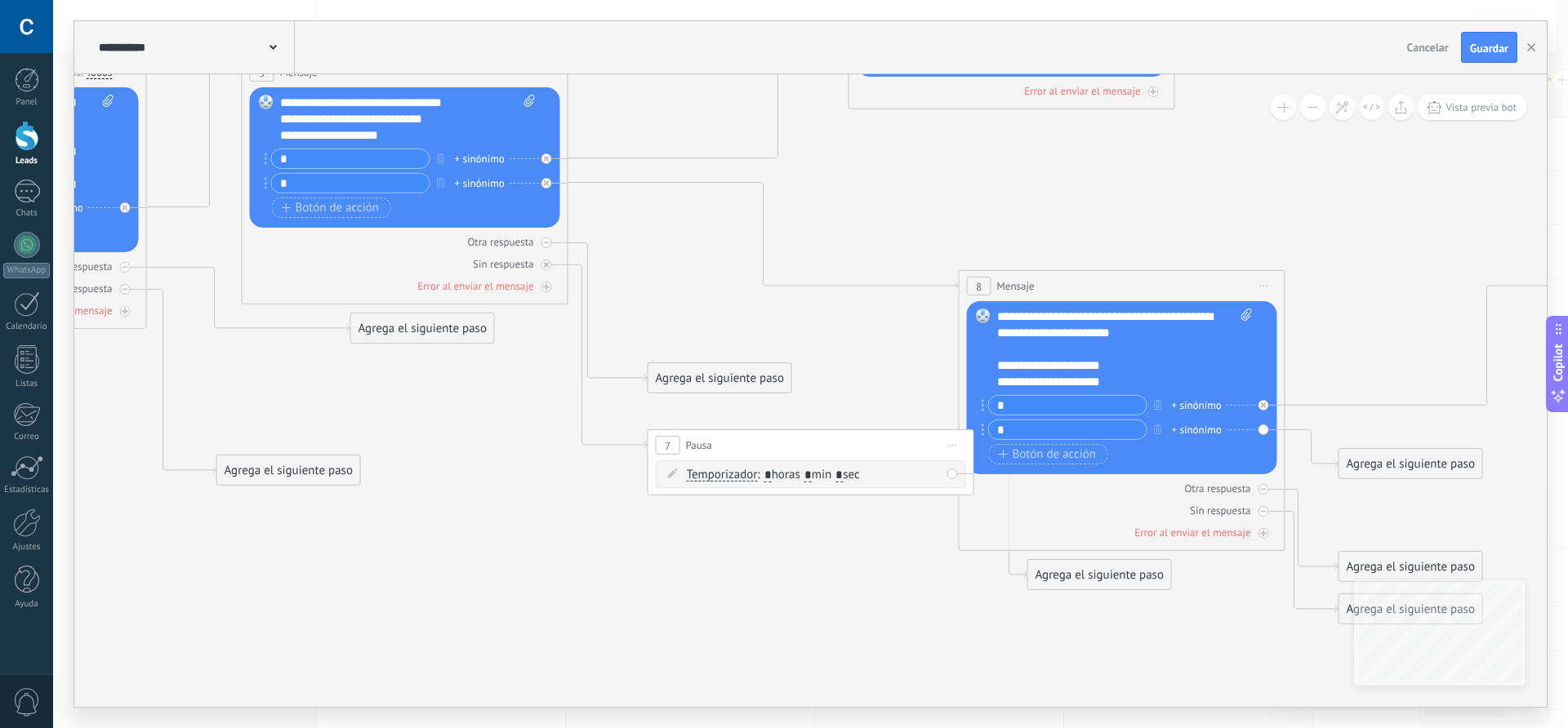
click at [812, 475] on input "*" at bounding box center [808, 474] width 7 height 13
type input "*"
type input "**"
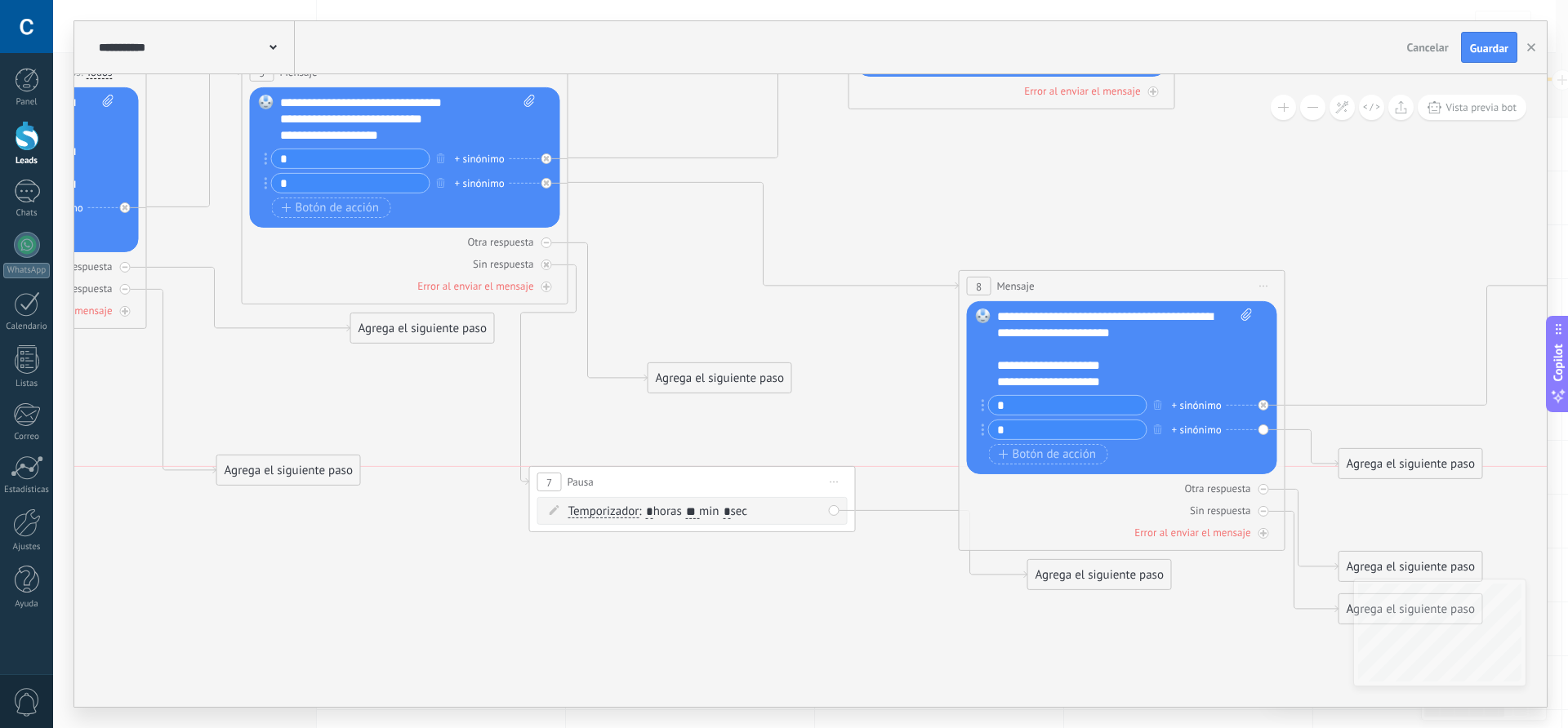
drag, startPoint x: 904, startPoint y: 439, endPoint x: 786, endPoint y: 477, distance: 124.0
click at [786, 477] on div "7 Pausa ***** Iniciar vista previa aquí Cambiar nombre Duplicar Borrar" at bounding box center [692, 482] width 325 height 30
drag, startPoint x: 1139, startPoint y: 580, endPoint x: 872, endPoint y: 621, distance: 270.1
click at [872, 621] on div "Agrega el siguiente paso" at bounding box center [828, 609] width 143 height 27
click at [843, 615] on div "Agrega el siguiente paso" at bounding box center [828, 609] width 143 height 27
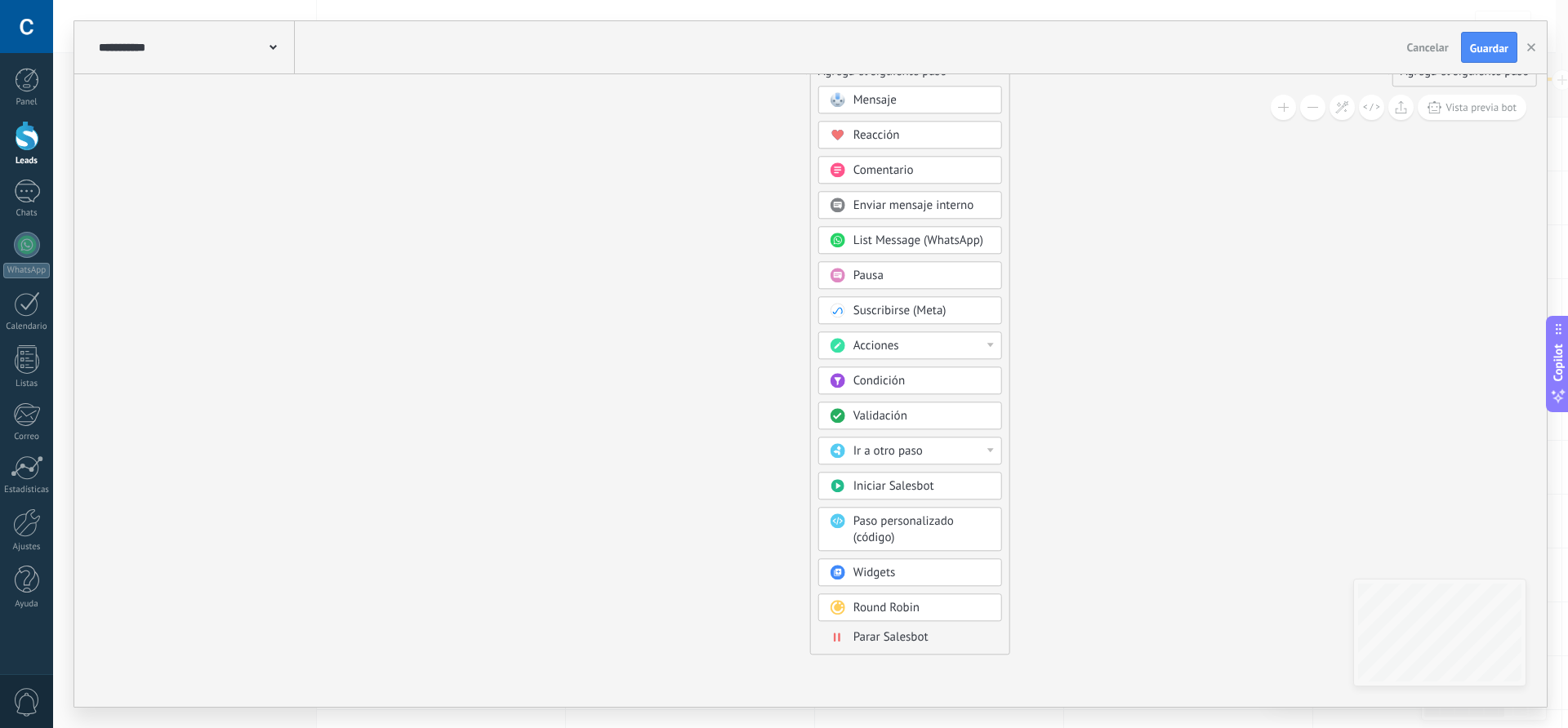
drag, startPoint x: 681, startPoint y: 659, endPoint x: 735, endPoint y: 116, distance: 545.7
click at [899, 641] on div "Mensaje Mensaje Mensaje Reacción Comentario Enviar mensaje interno" at bounding box center [911, 364] width 184 height 569
click at [878, 633] on span "Parar Salesbot" at bounding box center [892, 632] width 75 height 16
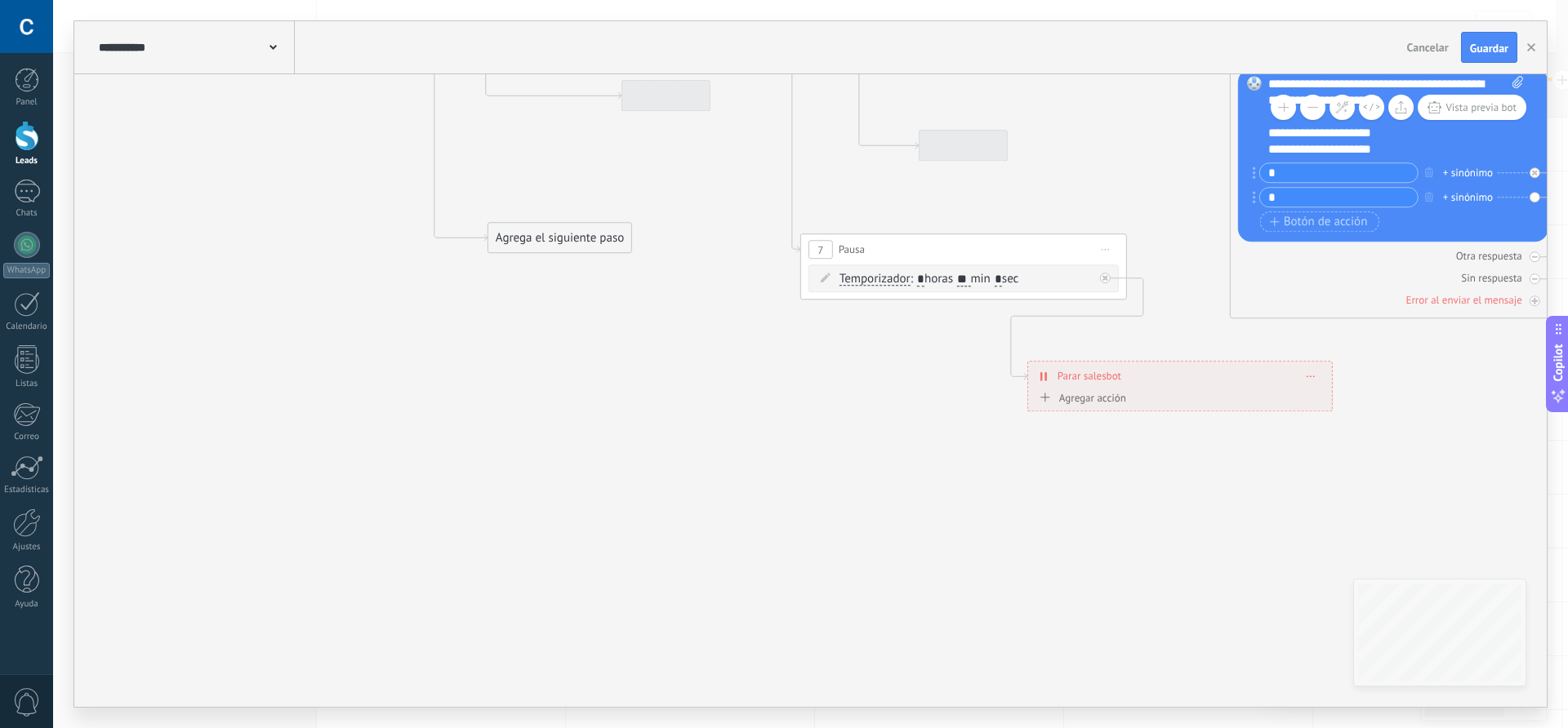
drag, startPoint x: 585, startPoint y: 351, endPoint x: 938, endPoint y: 645, distance: 459.4
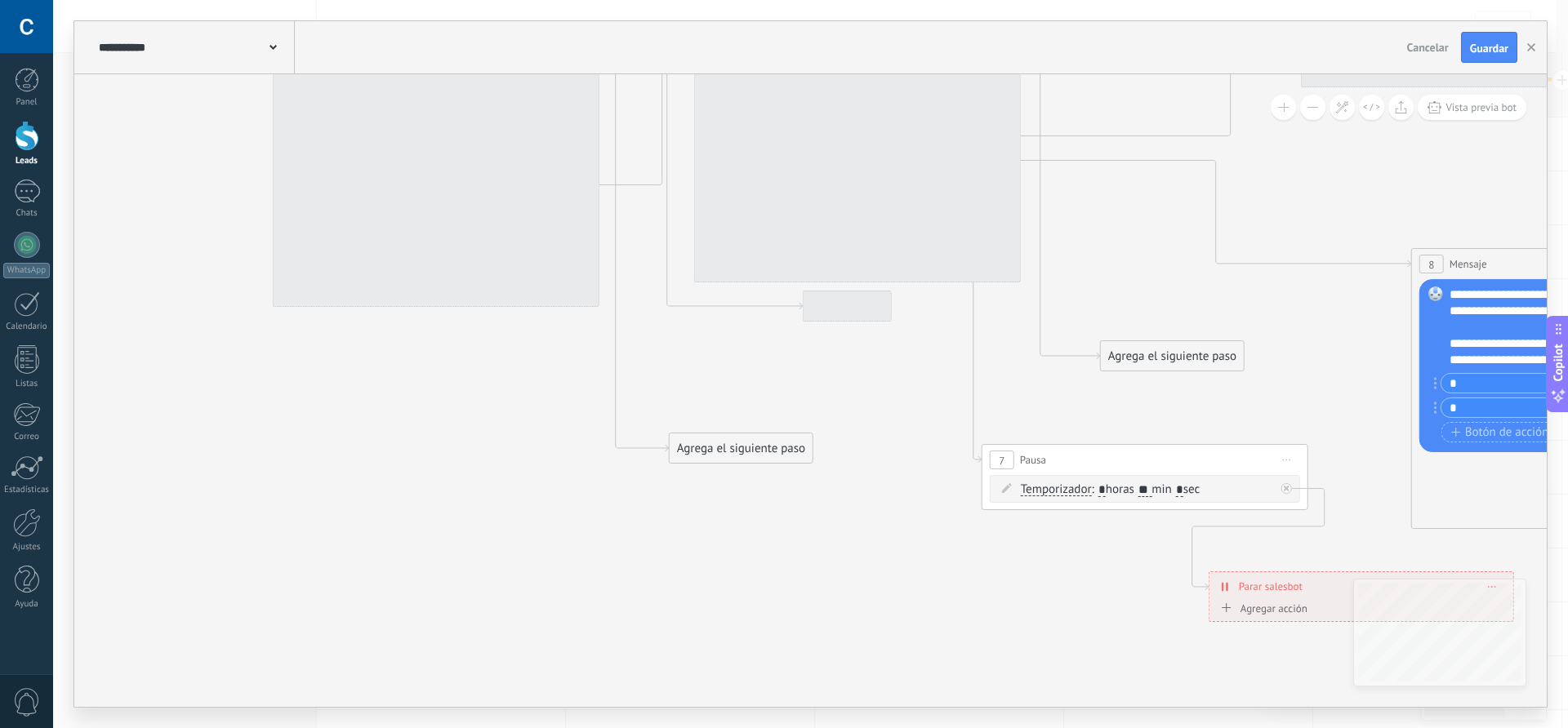
drag, startPoint x: 726, startPoint y: 425, endPoint x: 909, endPoint y: 640, distance: 282.3
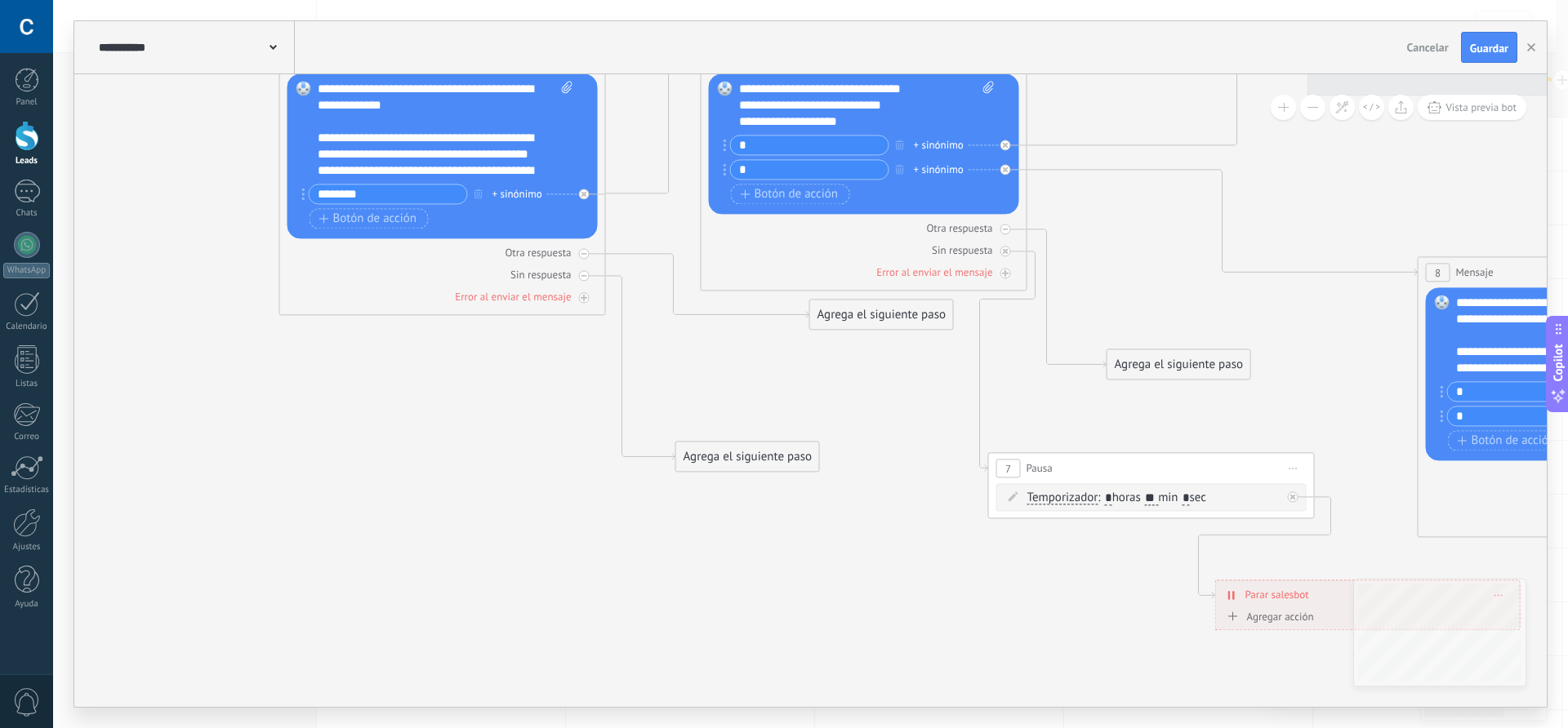
click at [754, 461] on div "Agrega el siguiente paso" at bounding box center [747, 456] width 143 height 27
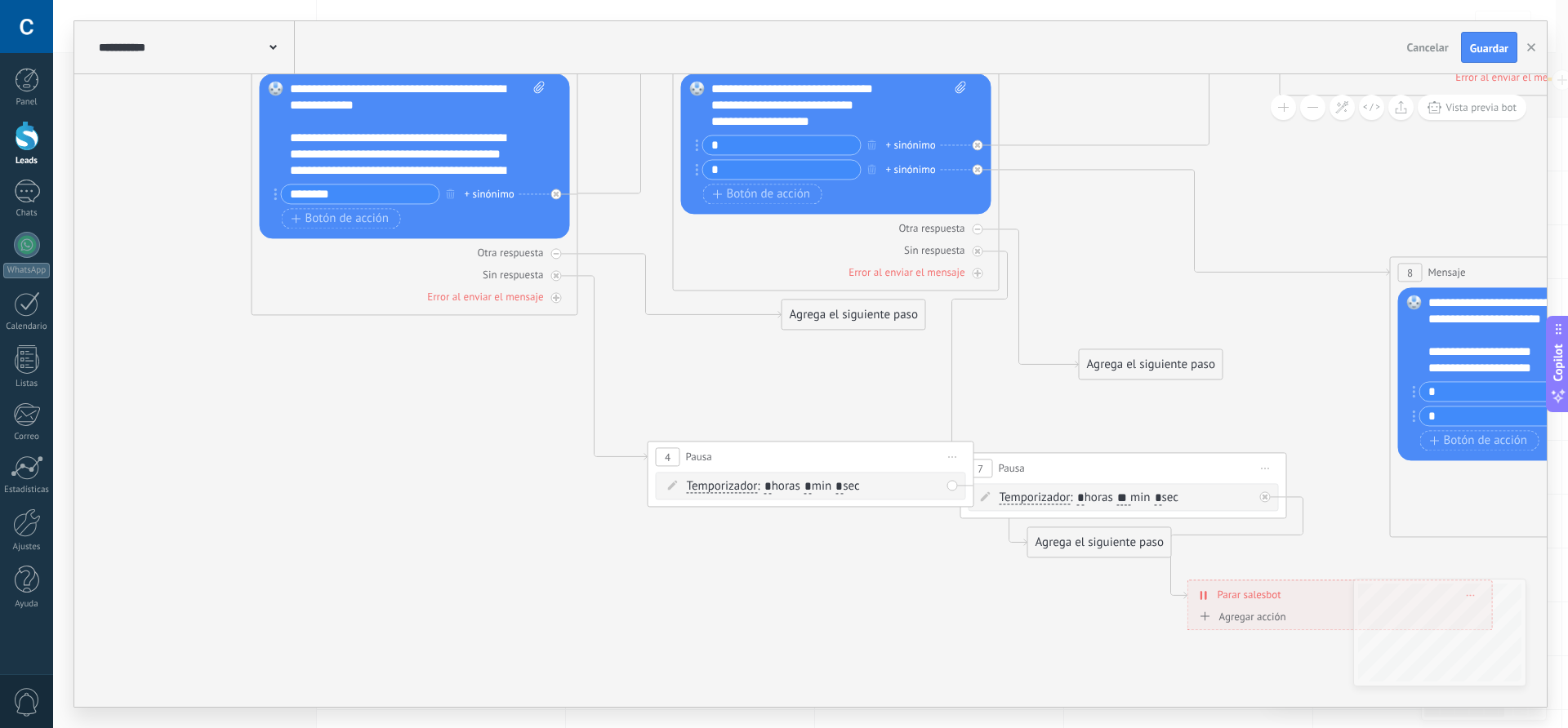
click at [812, 486] on input "*" at bounding box center [808, 487] width 7 height 13
type input "**"
drag, startPoint x: 828, startPoint y: 448, endPoint x: 743, endPoint y: 453, distance: 85.1
click at [743, 454] on div "4 Pausa ***** Iniciar vista previa aquí Cambiar nombre Duplicar Borrar" at bounding box center [739, 468] width 325 height 30
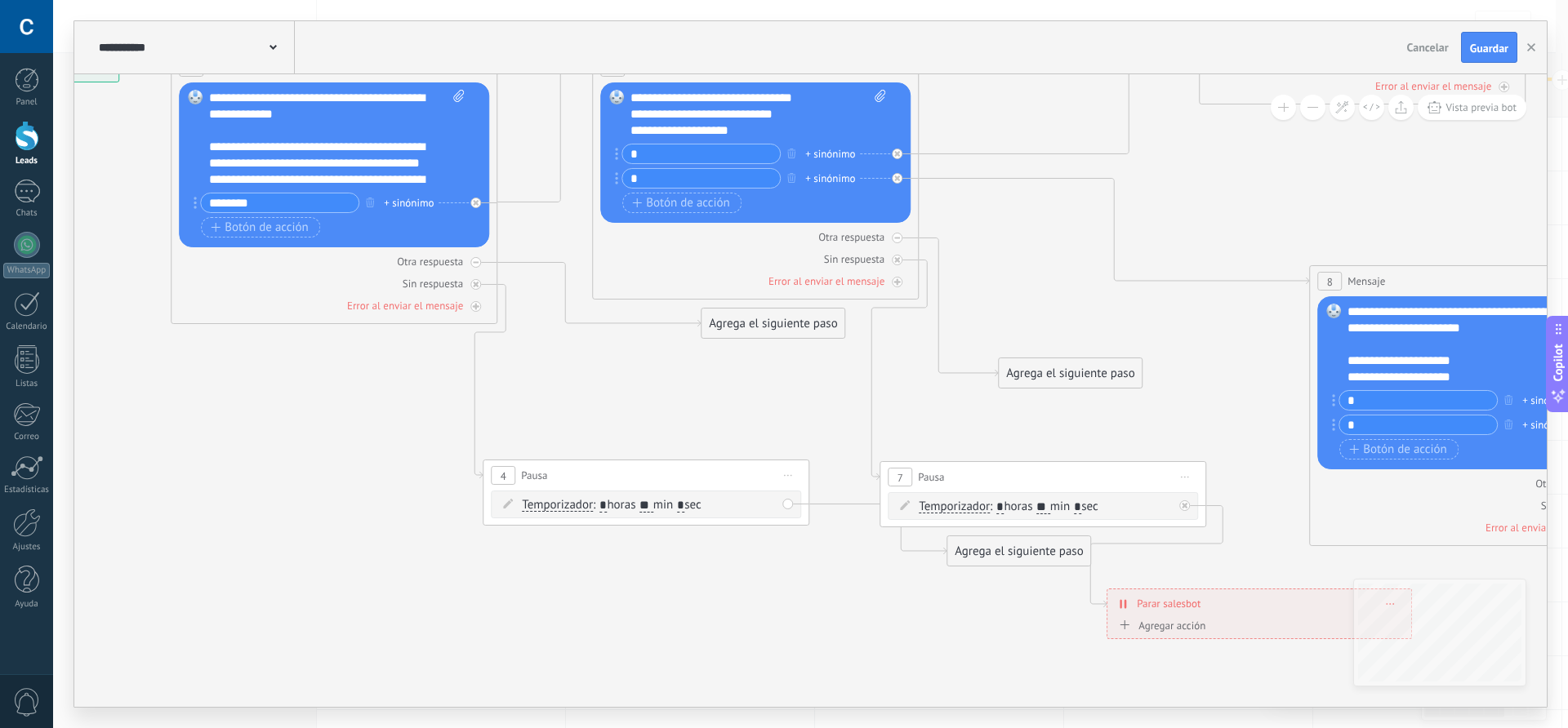
drag, startPoint x: 938, startPoint y: 570, endPoint x: 858, endPoint y: 578, distance: 80.4
drag, startPoint x: 972, startPoint y: 542, endPoint x: 871, endPoint y: 579, distance: 107.6
click at [871, 579] on div "Agrega el siguiente paso" at bounding box center [917, 587] width 143 height 27
click at [889, 583] on div "Agrega el siguiente paso" at bounding box center [917, 587] width 143 height 27
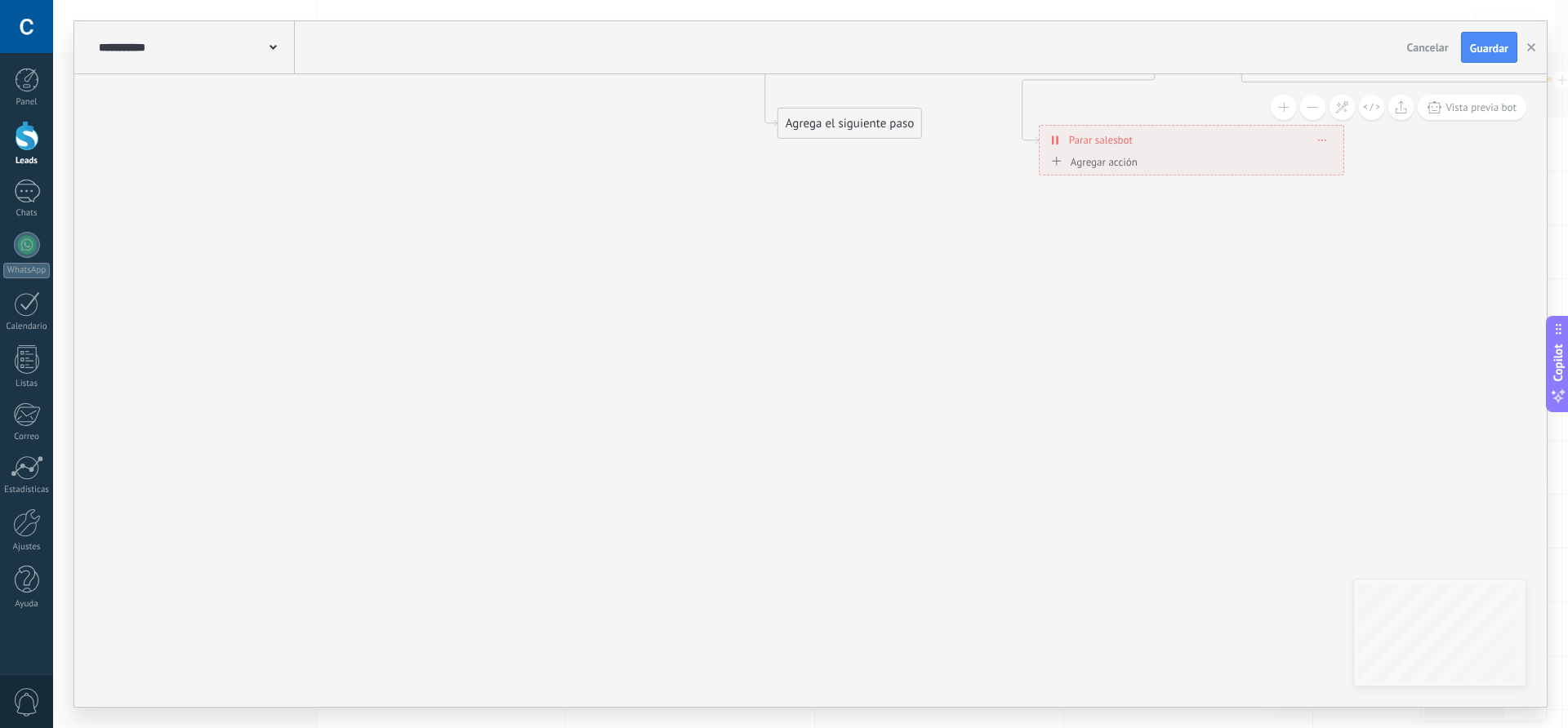
drag, startPoint x: 767, startPoint y: 635, endPoint x: 724, endPoint y: 126, distance: 510.8
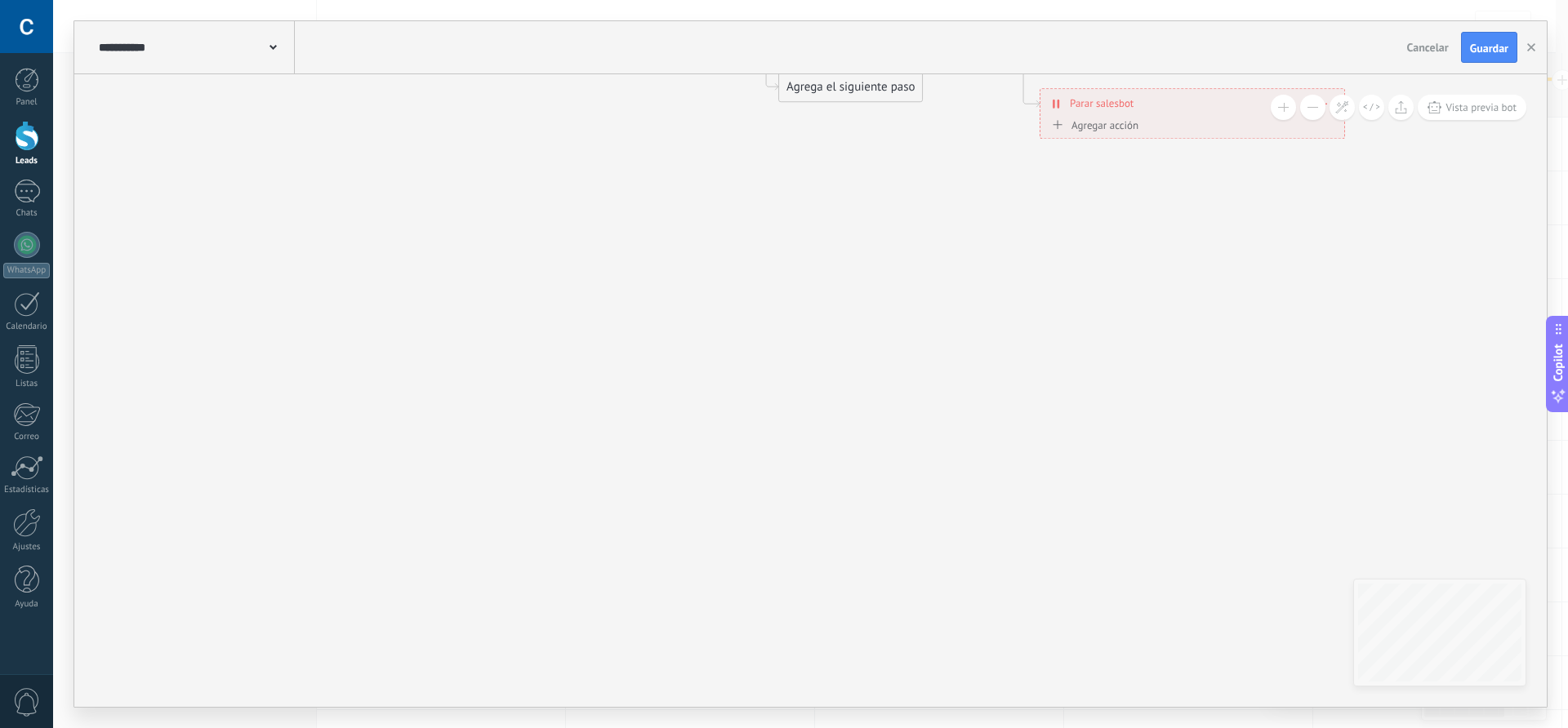
click at [810, 89] on div "Agrega el siguiente paso" at bounding box center [850, 87] width 143 height 27
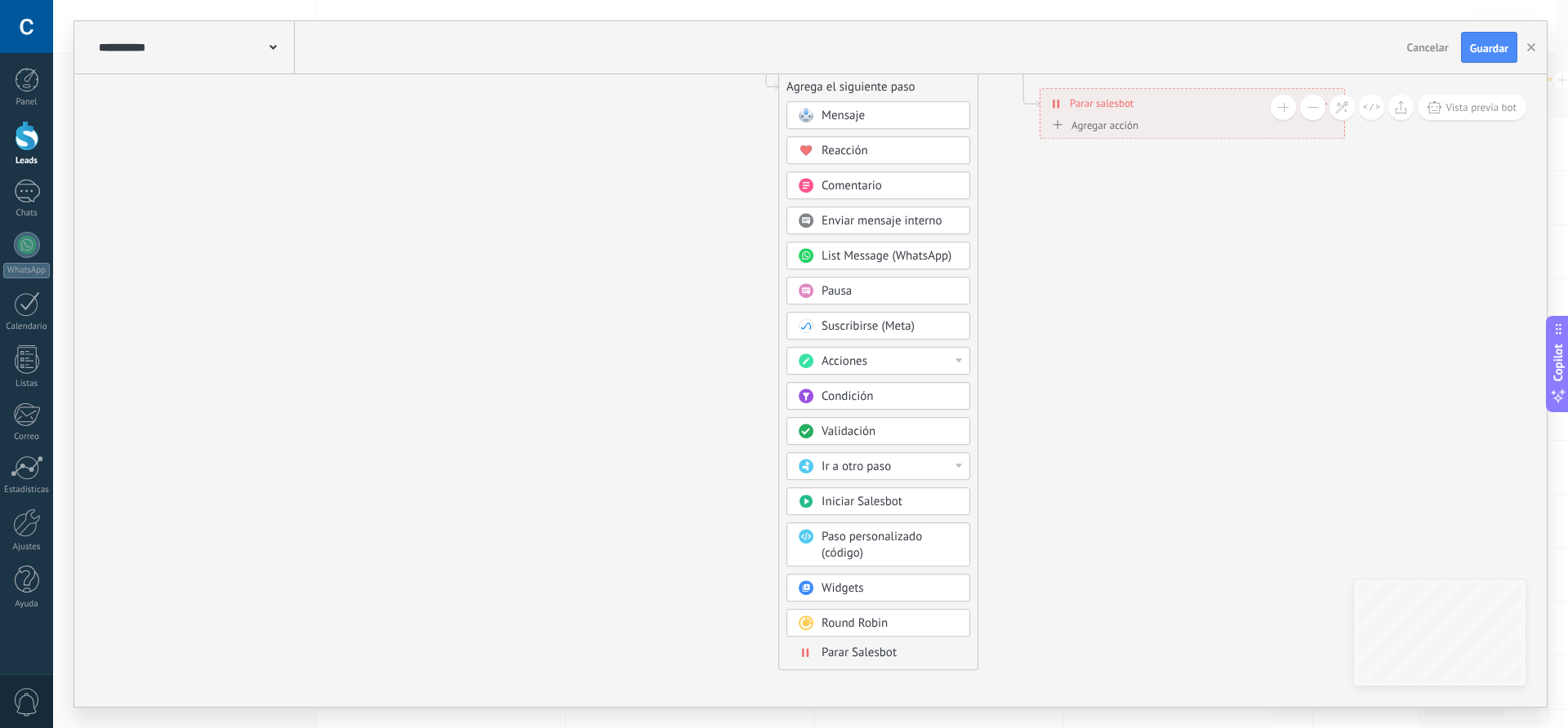
click at [856, 655] on span "Parar Salesbot" at bounding box center [859, 653] width 75 height 16
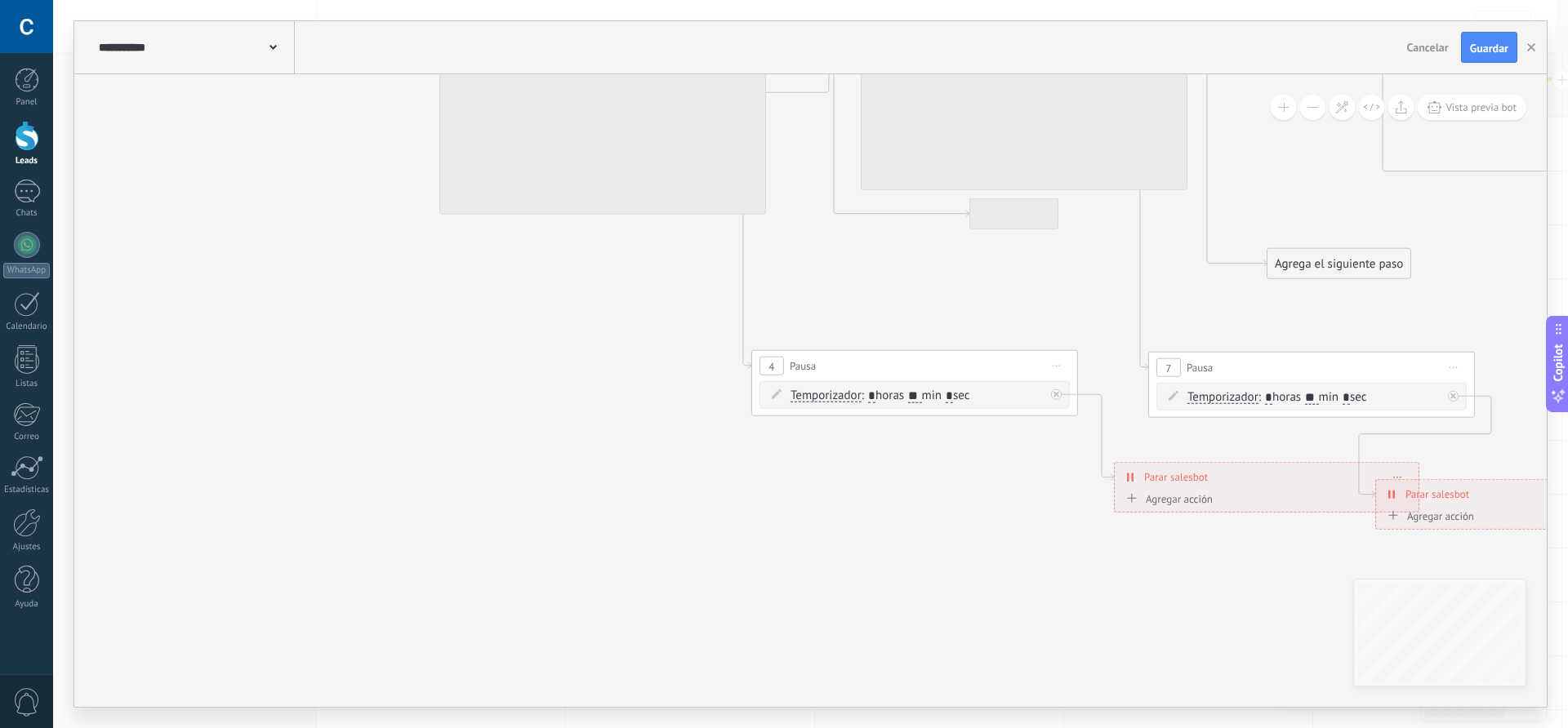
drag, startPoint x: 776, startPoint y: 526, endPoint x: 1038, endPoint y: 741, distance: 338.9
click at [1038, 728] on html ".abccls-1,.abccls-2{fill-rule:evenodd}.abccls-2{fill:#fff} .abfcls-1{fill:none}…" at bounding box center [784, 364] width 1568 height 728
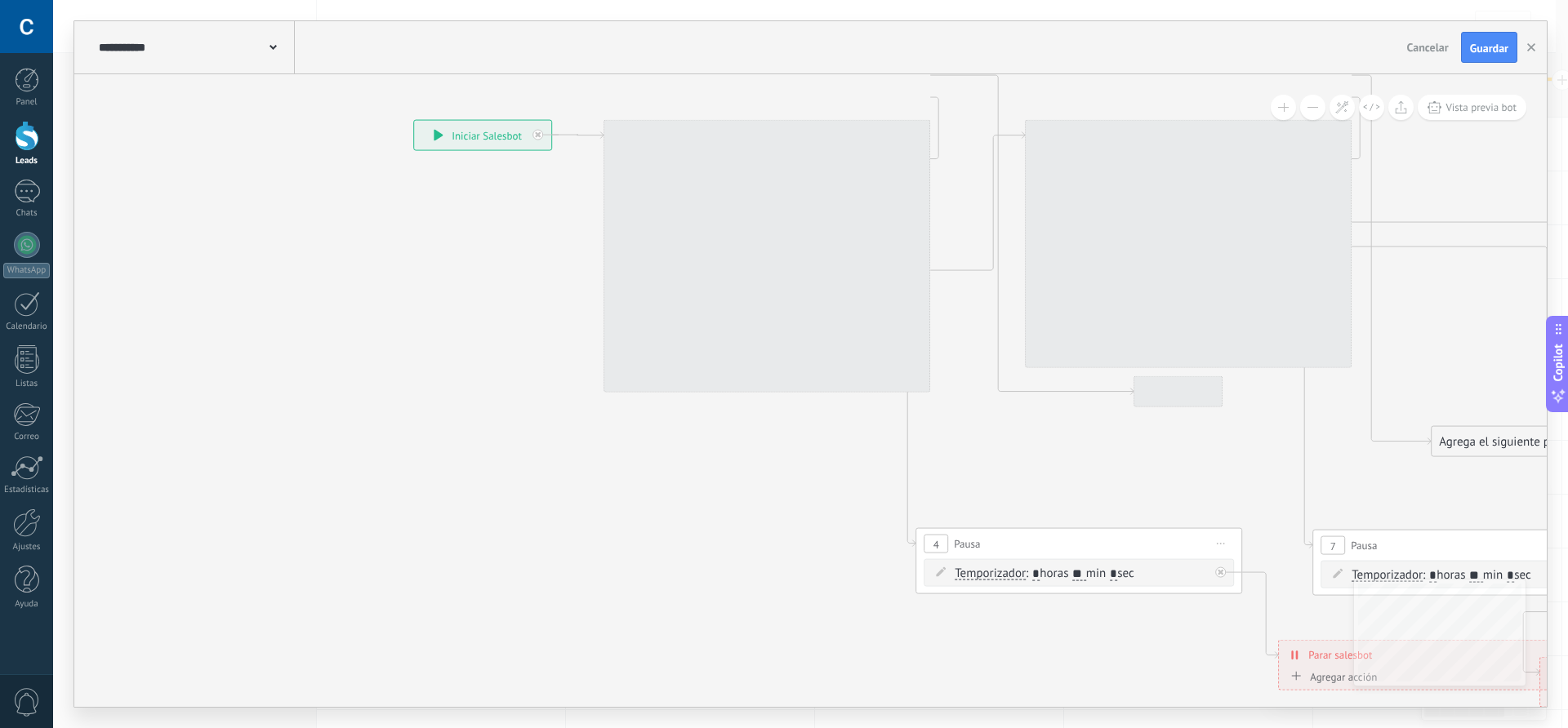
drag, startPoint x: 635, startPoint y: 522, endPoint x: 788, endPoint y: 689, distance: 226.5
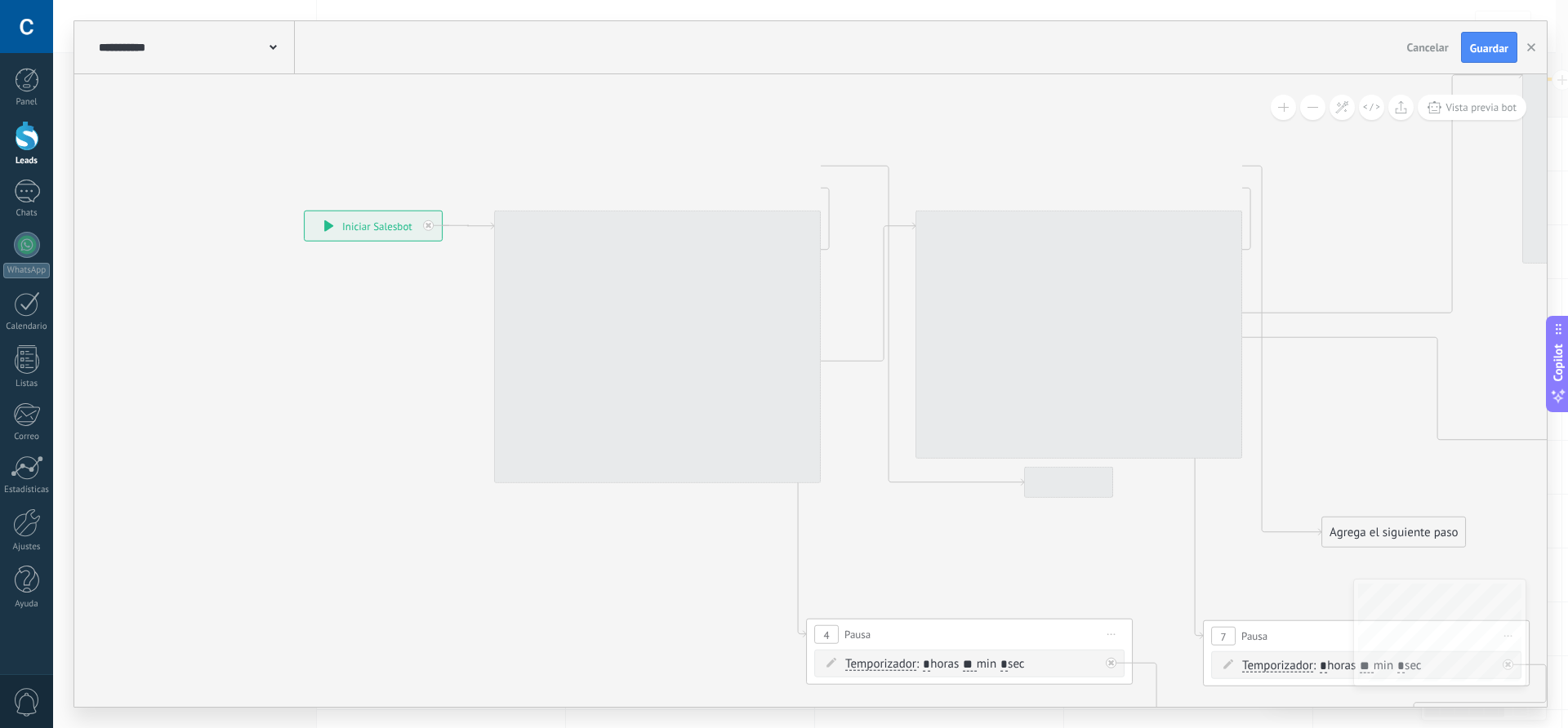
drag, startPoint x: 527, startPoint y: 477, endPoint x: 318, endPoint y: 541, distance: 218.6
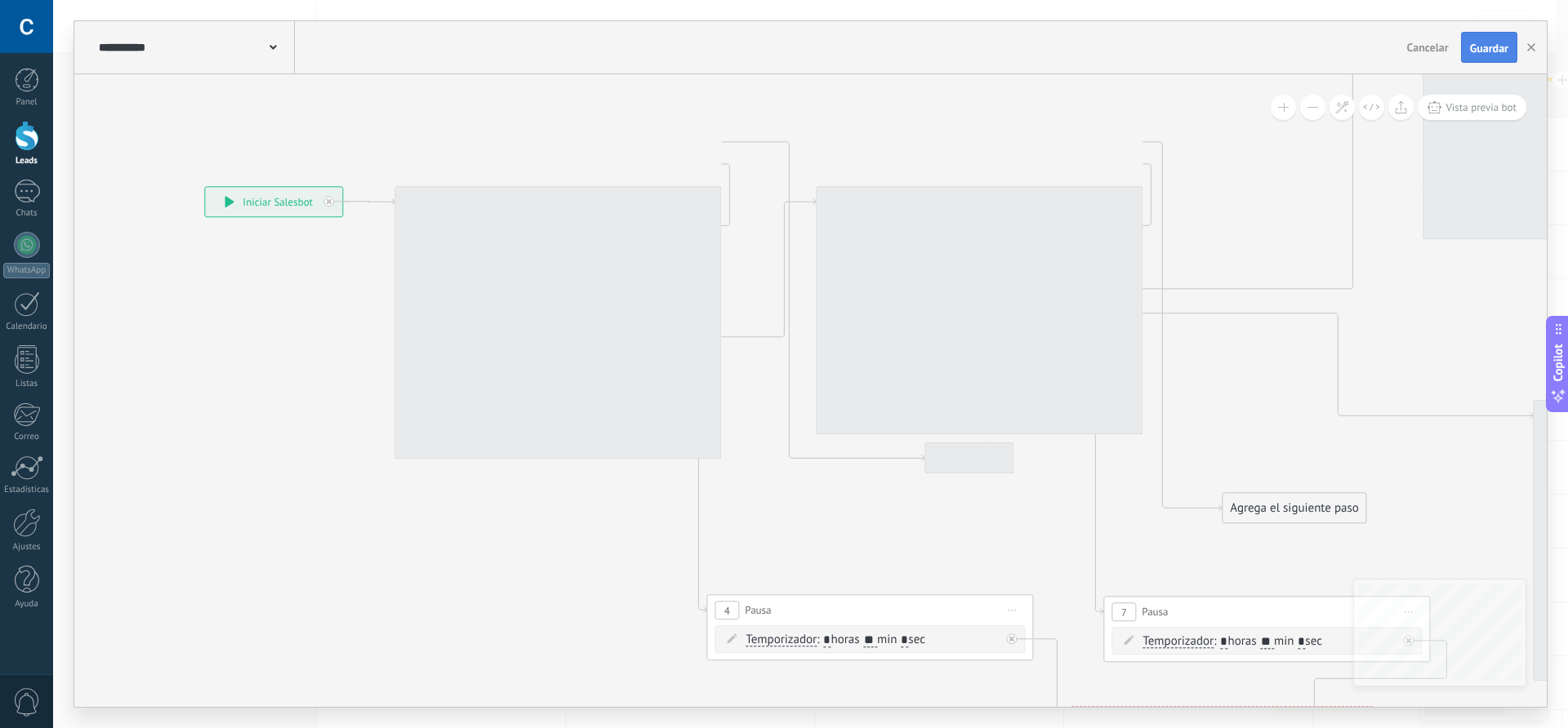
click at [1494, 54] on span "Guardar" at bounding box center [1489, 48] width 38 height 11
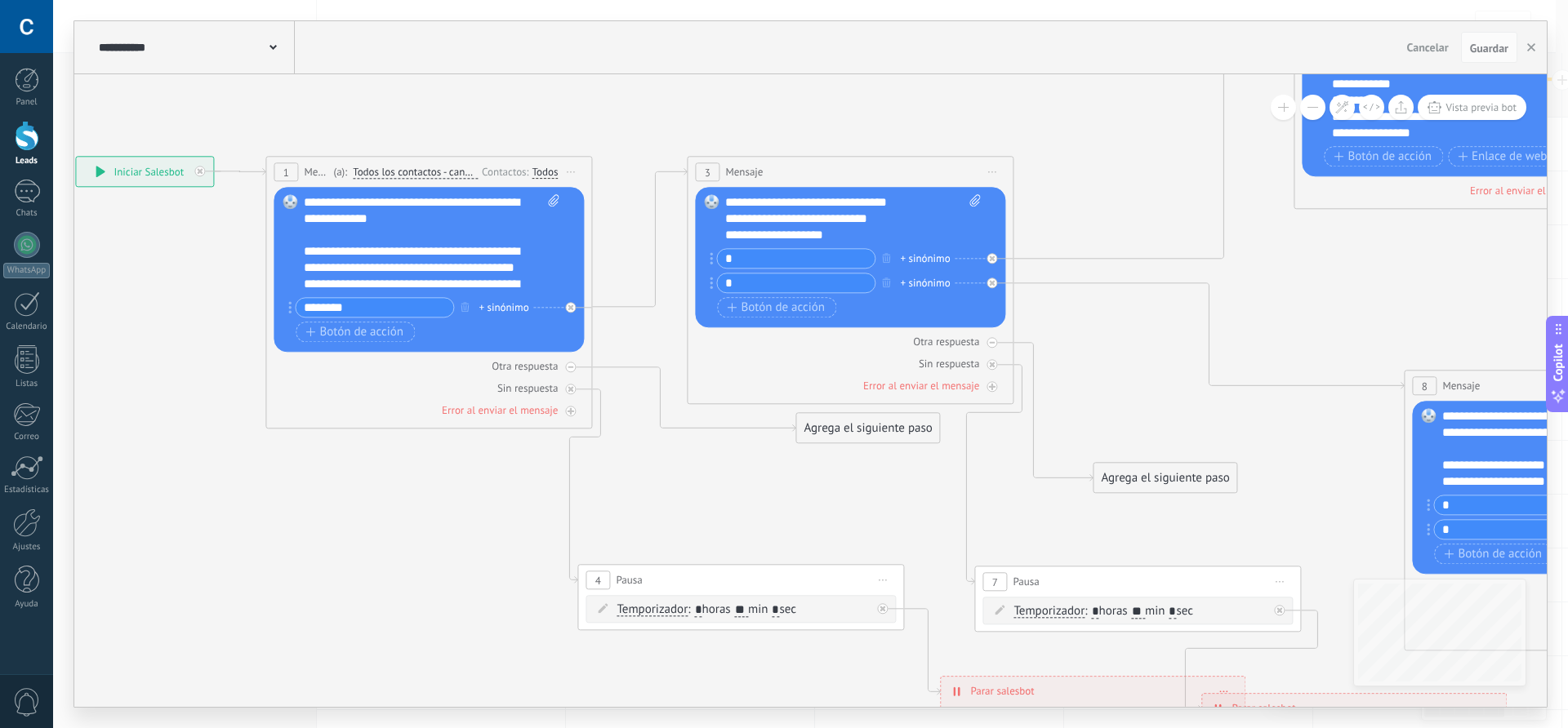
drag, startPoint x: 1228, startPoint y: 377, endPoint x: 1099, endPoint y: 347, distance: 132.4
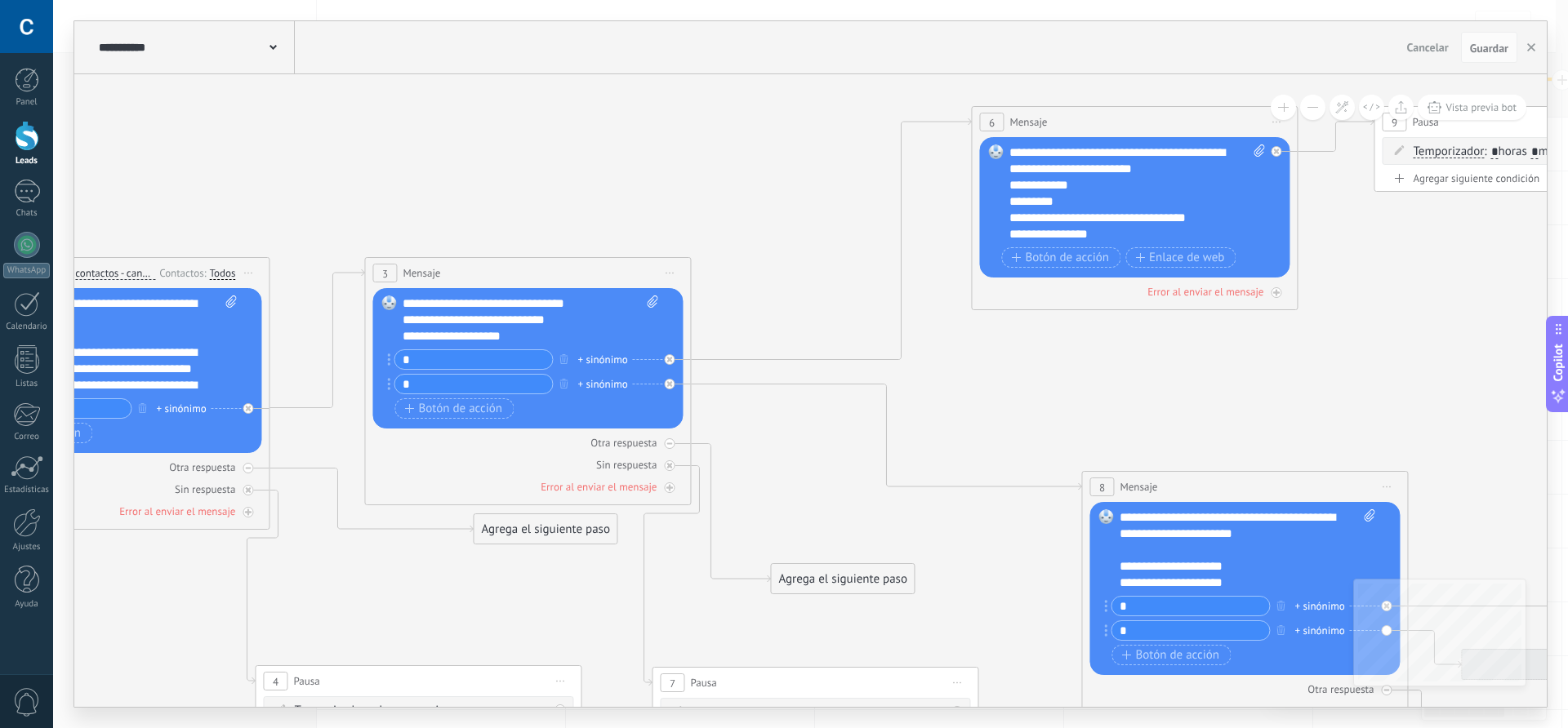
drag, startPoint x: 1115, startPoint y: 339, endPoint x: 792, endPoint y: 440, distance: 338.4
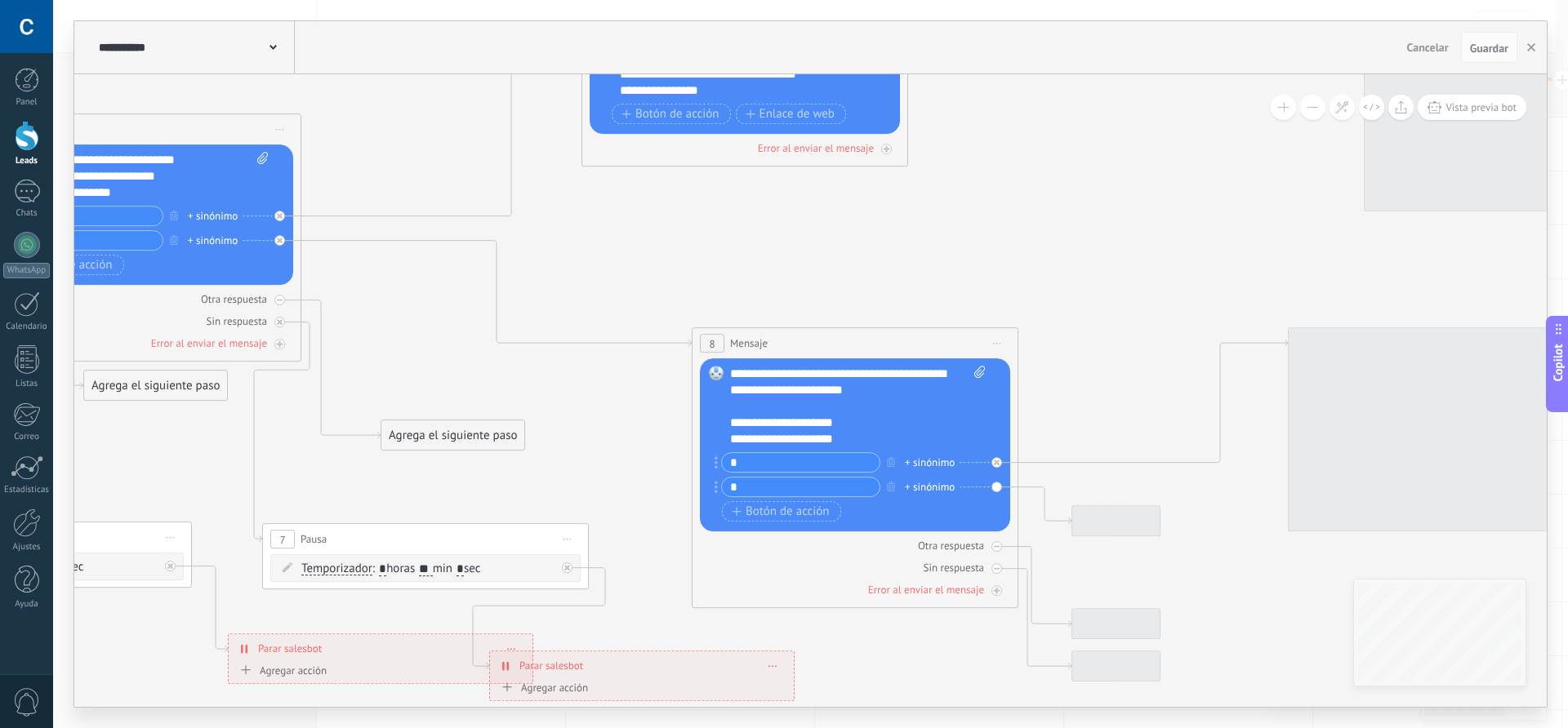
drag, startPoint x: 1002, startPoint y: 394, endPoint x: 610, endPoint y: 249, distance: 418.0
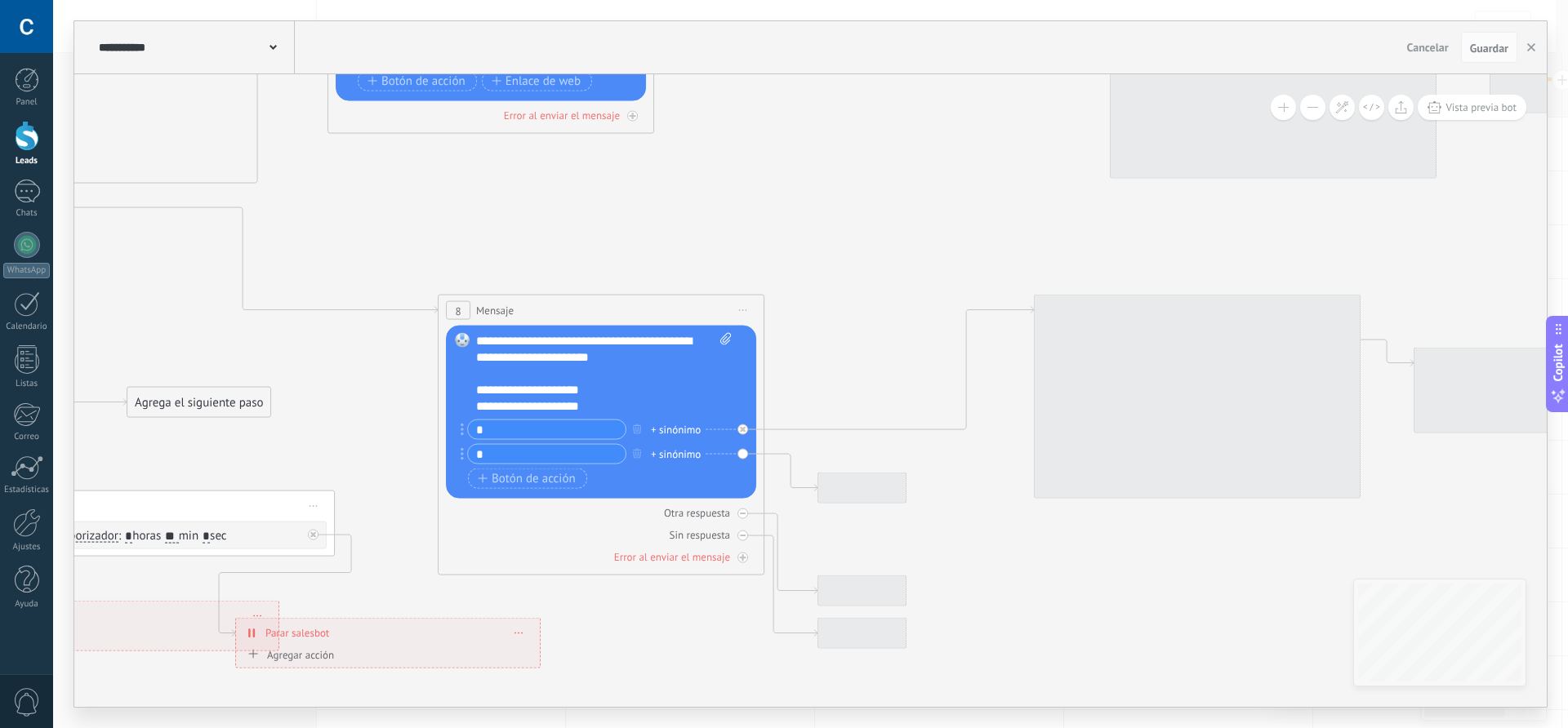
drag, startPoint x: 944, startPoint y: 402, endPoint x: 842, endPoint y: 373, distance: 106.0
click at [842, 373] on icon at bounding box center [1552, 450] width 5704 height 1858
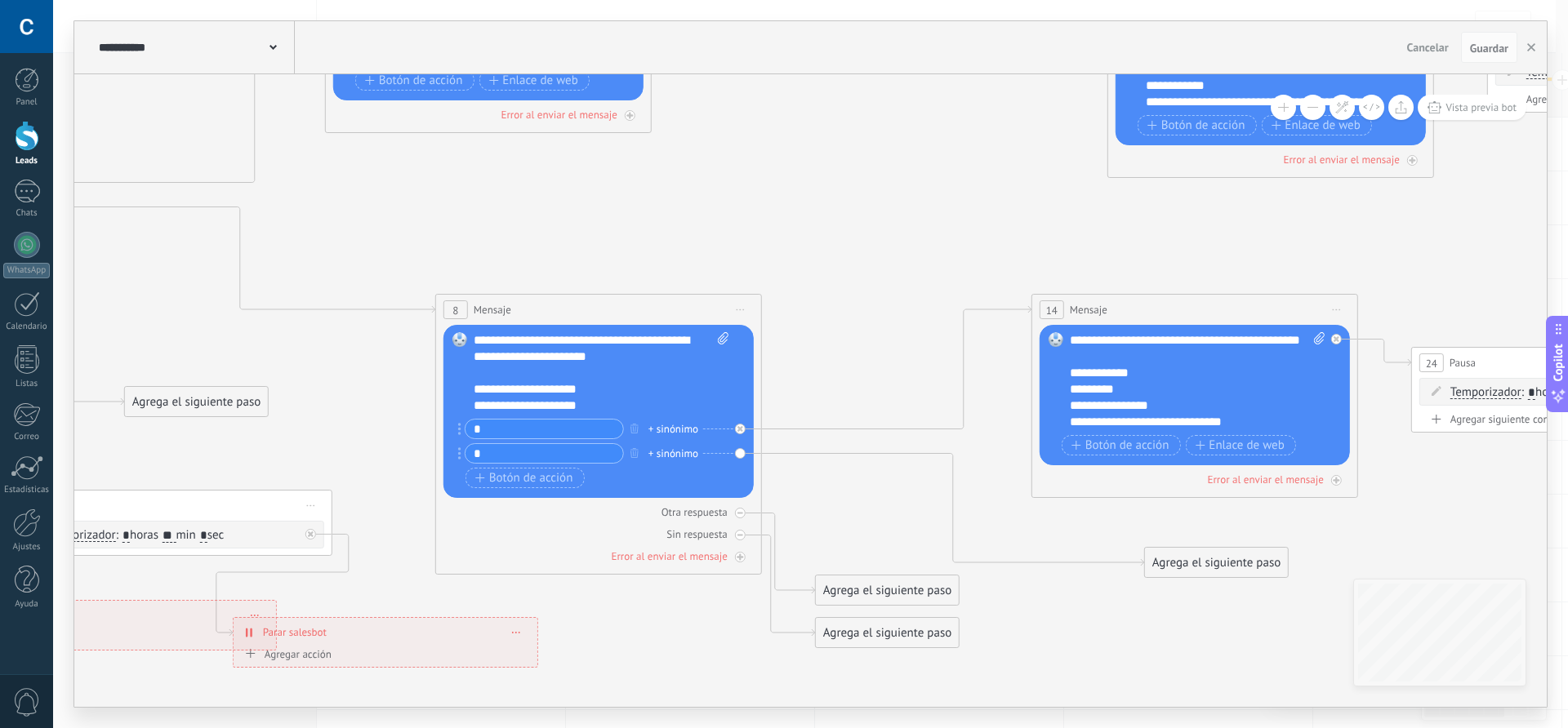
drag, startPoint x: 873, startPoint y: 492, endPoint x: 1203, endPoint y: 567, distance: 338.4
click at [1203, 567] on div "Agrega el siguiente paso" at bounding box center [1216, 563] width 143 height 27
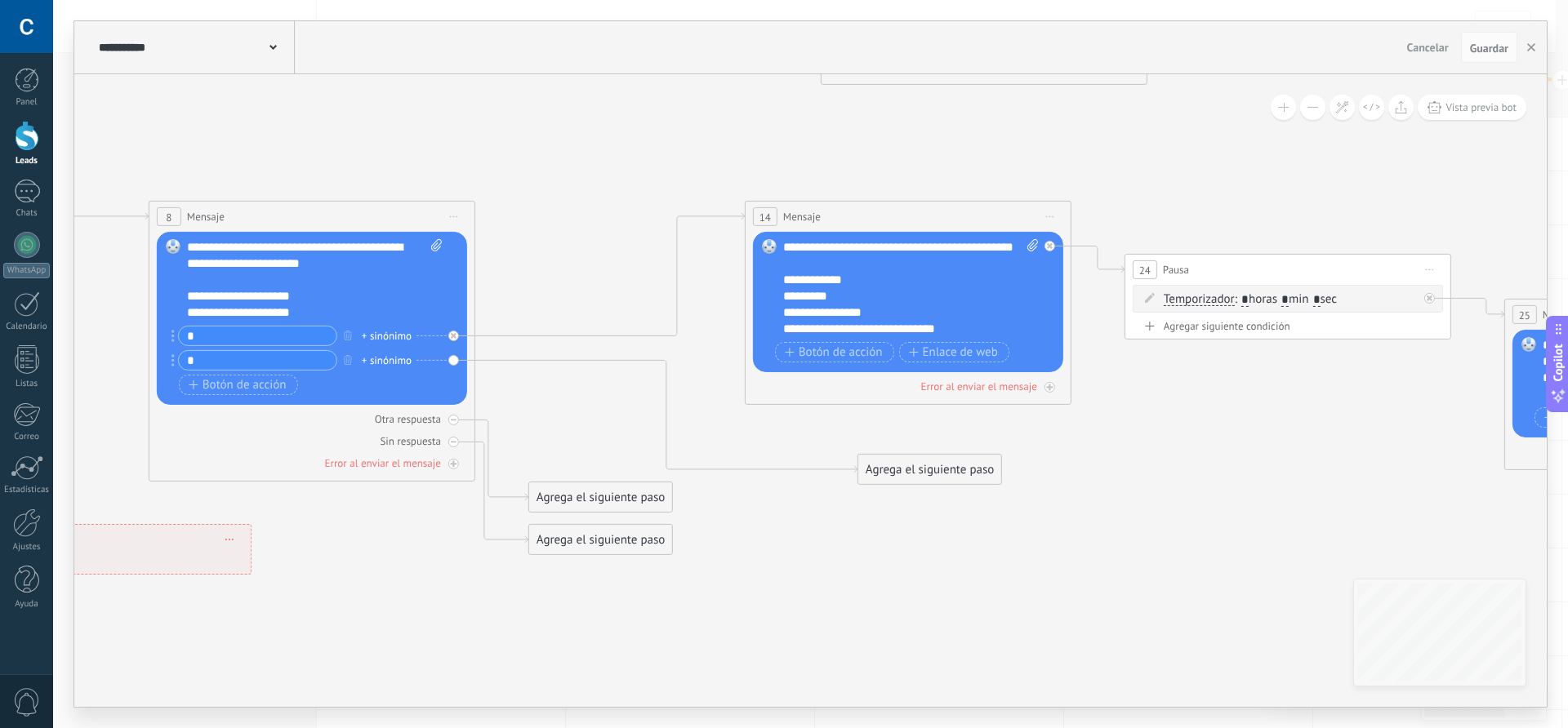
drag, startPoint x: 988, startPoint y: 524, endPoint x: 701, endPoint y: 430, distance: 302.0
click at [701, 430] on icon at bounding box center [1263, 357] width 5704 height 1858
click at [913, 469] on div "Agrega el siguiente paso" at bounding box center [929, 469] width 143 height 27
click at [923, 503] on span "Mensaje" at bounding box center [923, 499] width 43 height 16
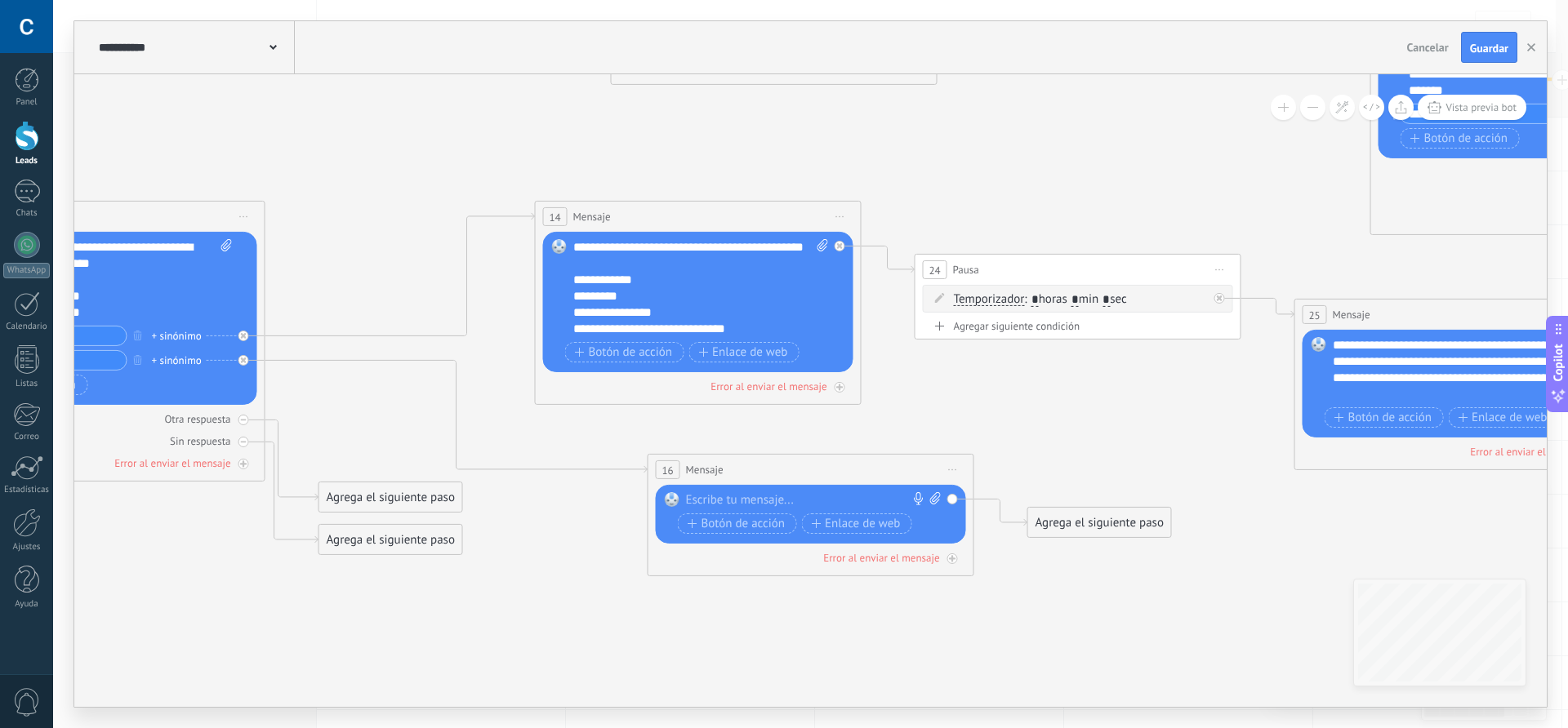
click at [778, 497] on div at bounding box center [807, 500] width 242 height 16
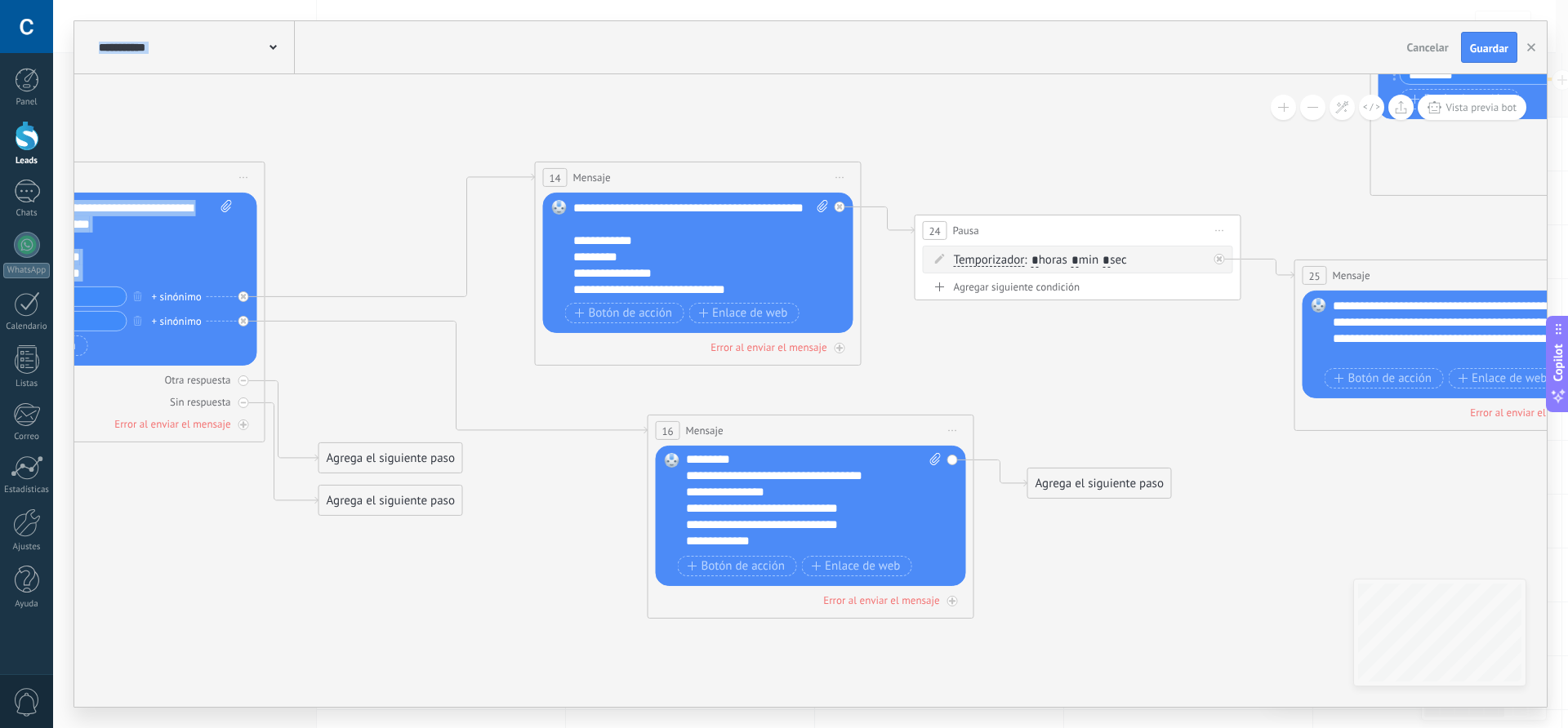
scroll to position [0, 0]
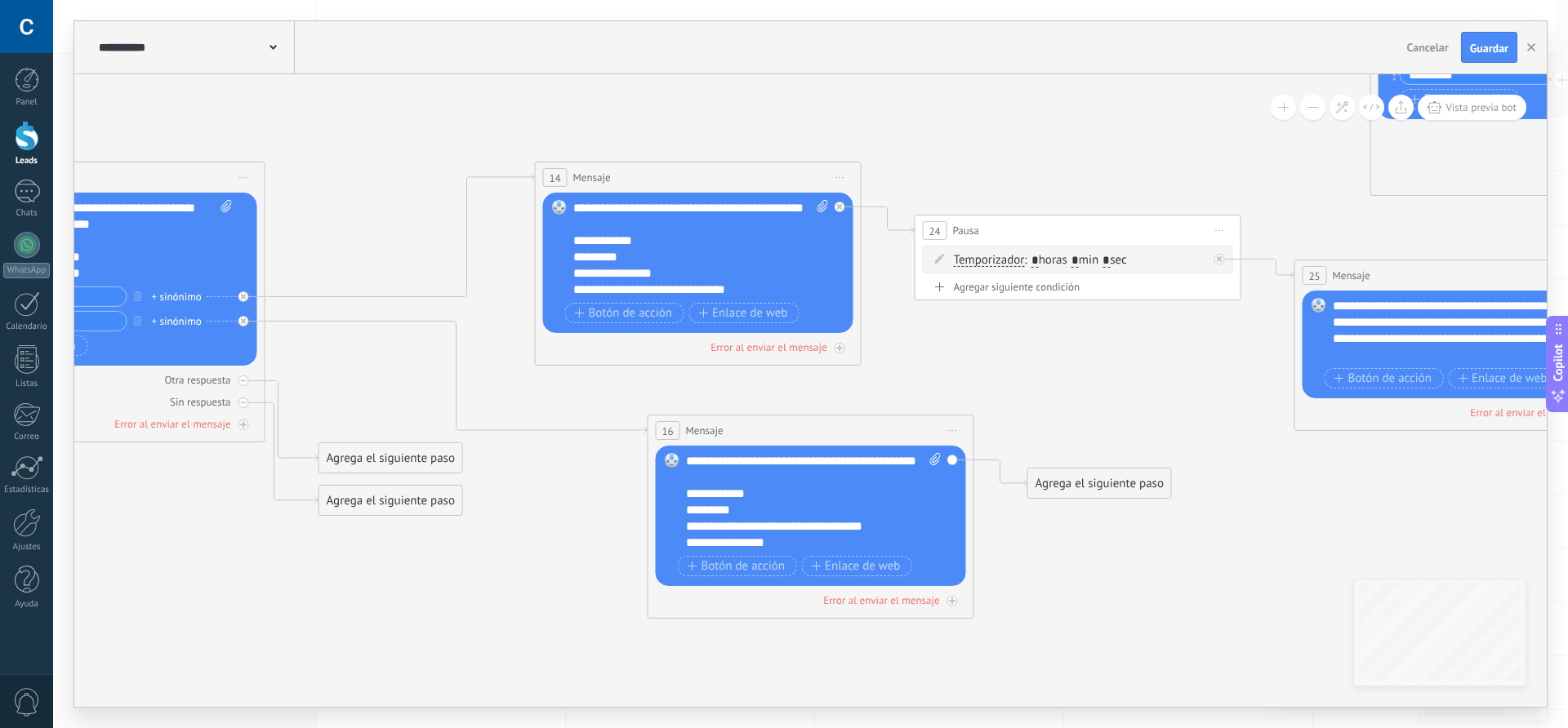
drag, startPoint x: 1005, startPoint y: 534, endPoint x: 642, endPoint y: 441, distance: 374.7
click at [642, 441] on icon at bounding box center [1054, 317] width 5704 height 1858
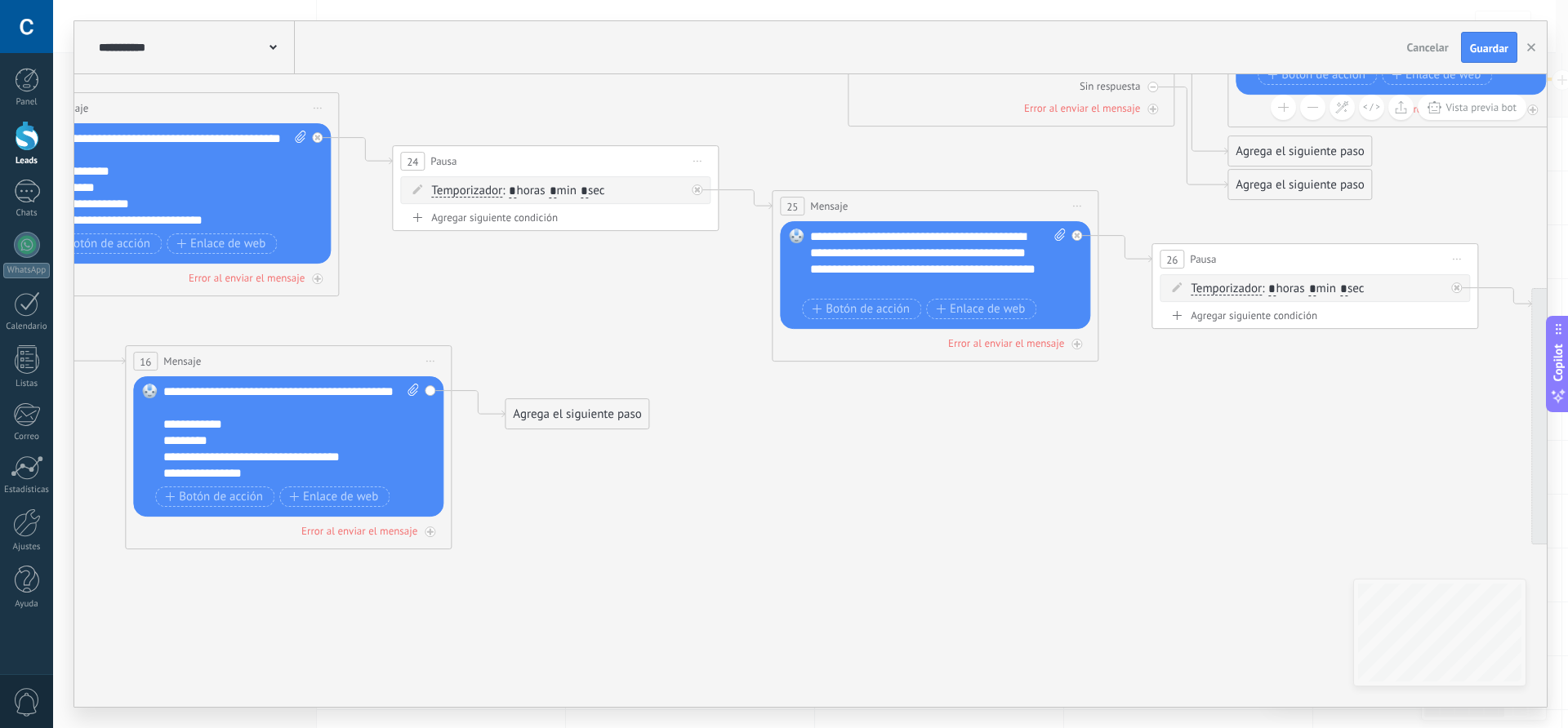
drag, startPoint x: 1043, startPoint y: 556, endPoint x: 449, endPoint y: 468, distance: 600.5
click at [449, 468] on icon at bounding box center [531, 248] width 5704 height 1858
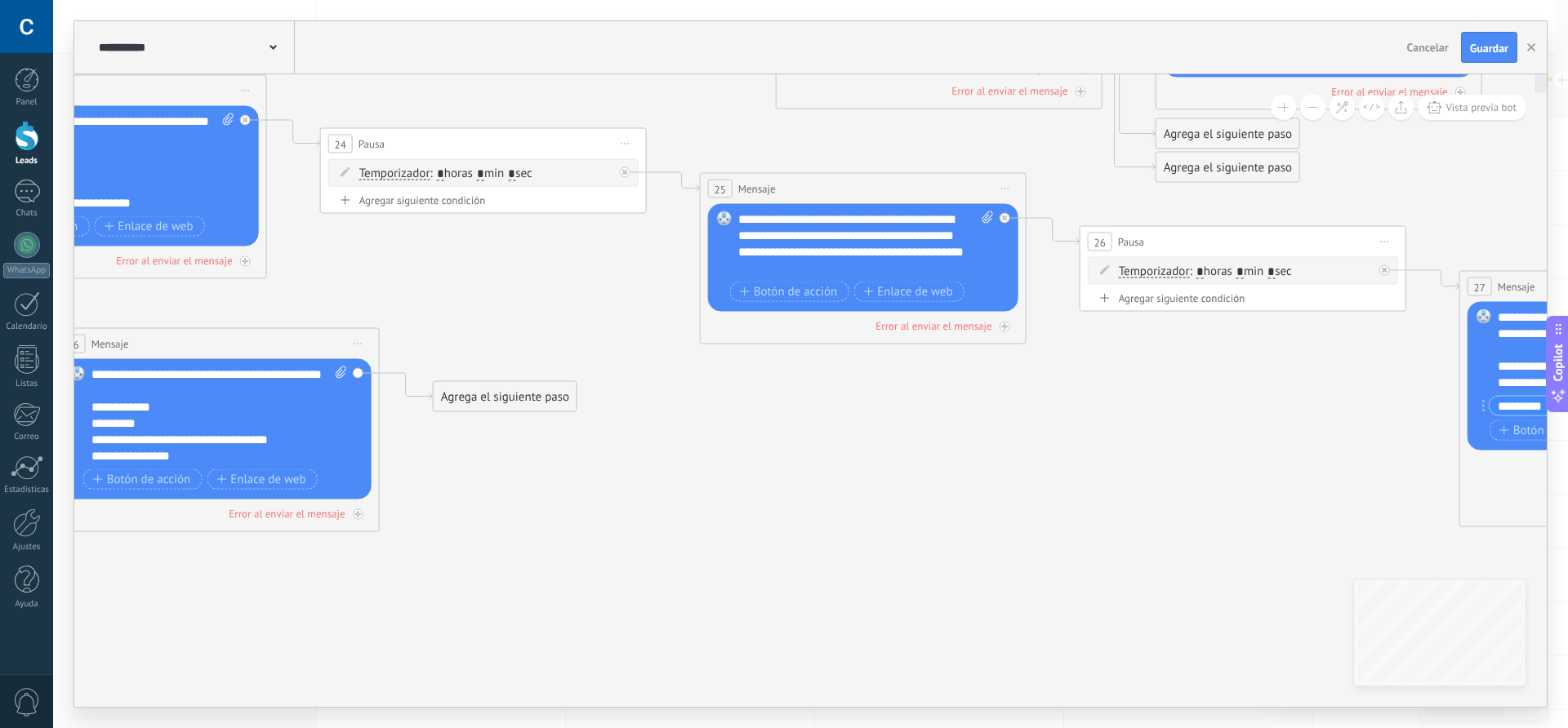
click at [483, 400] on div "Agrega el siguiente paso" at bounding box center [505, 396] width 143 height 27
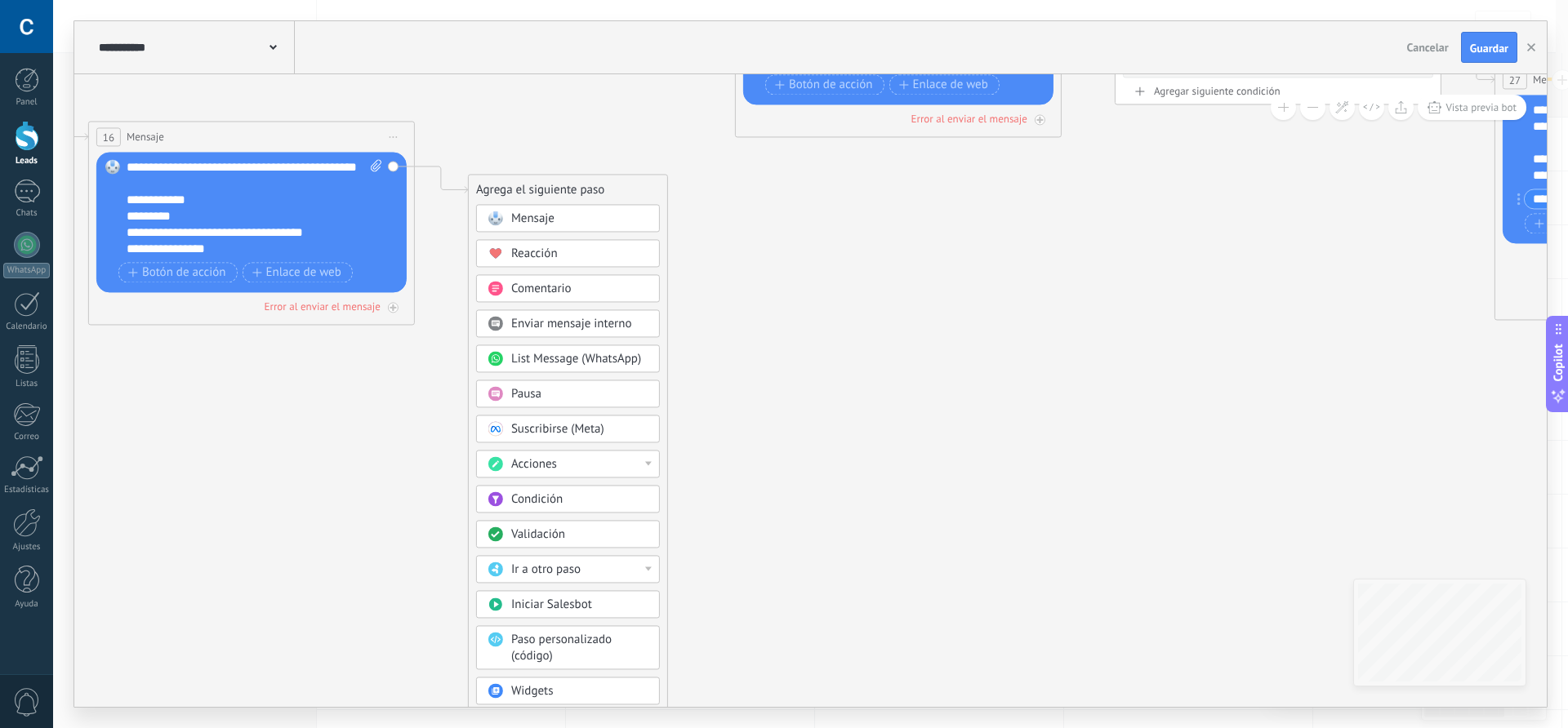
drag, startPoint x: 727, startPoint y: 544, endPoint x: 785, endPoint y: 259, distance: 290.8
click at [785, 259] on icon at bounding box center [494, 23] width 5704 height 1858
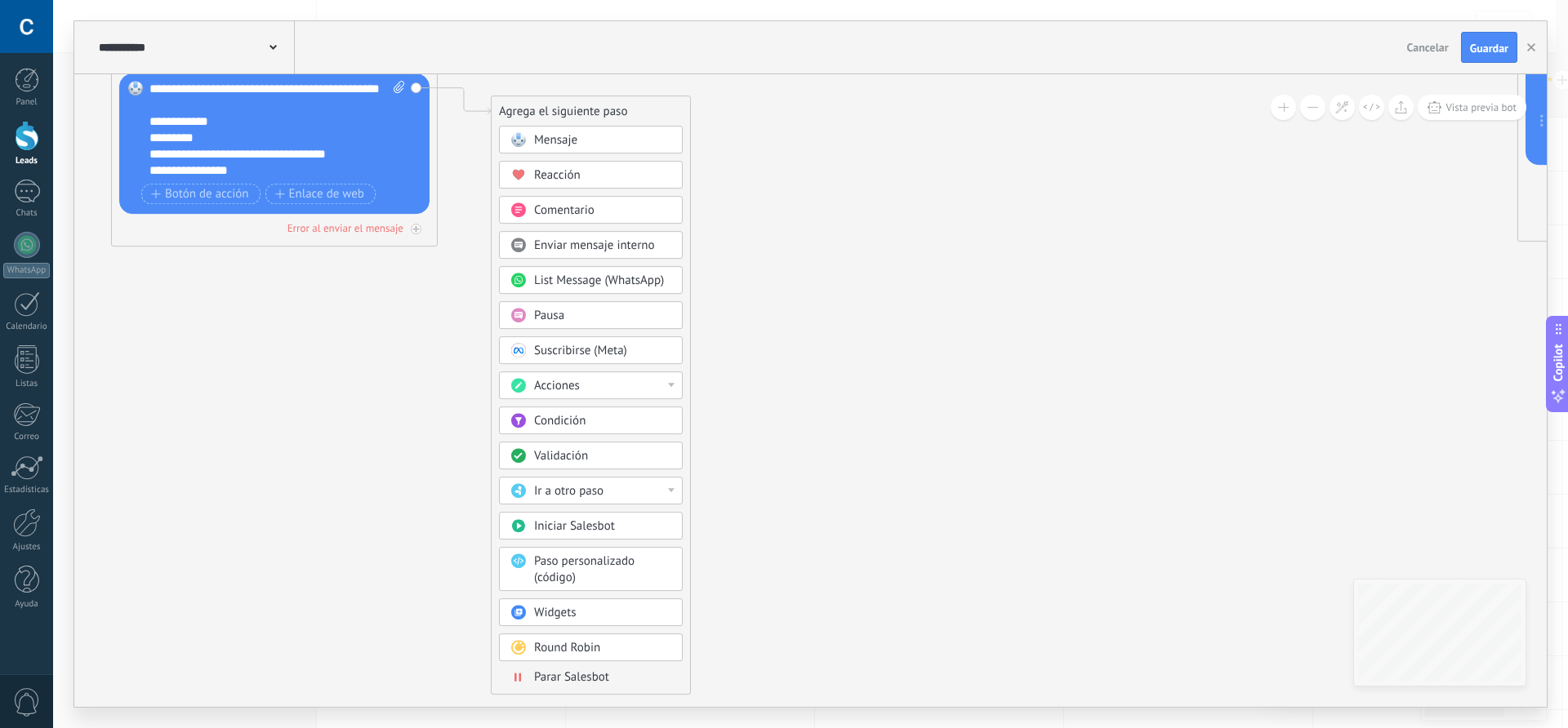
click at [548, 314] on span "Pausa" at bounding box center [549, 316] width 30 height 16
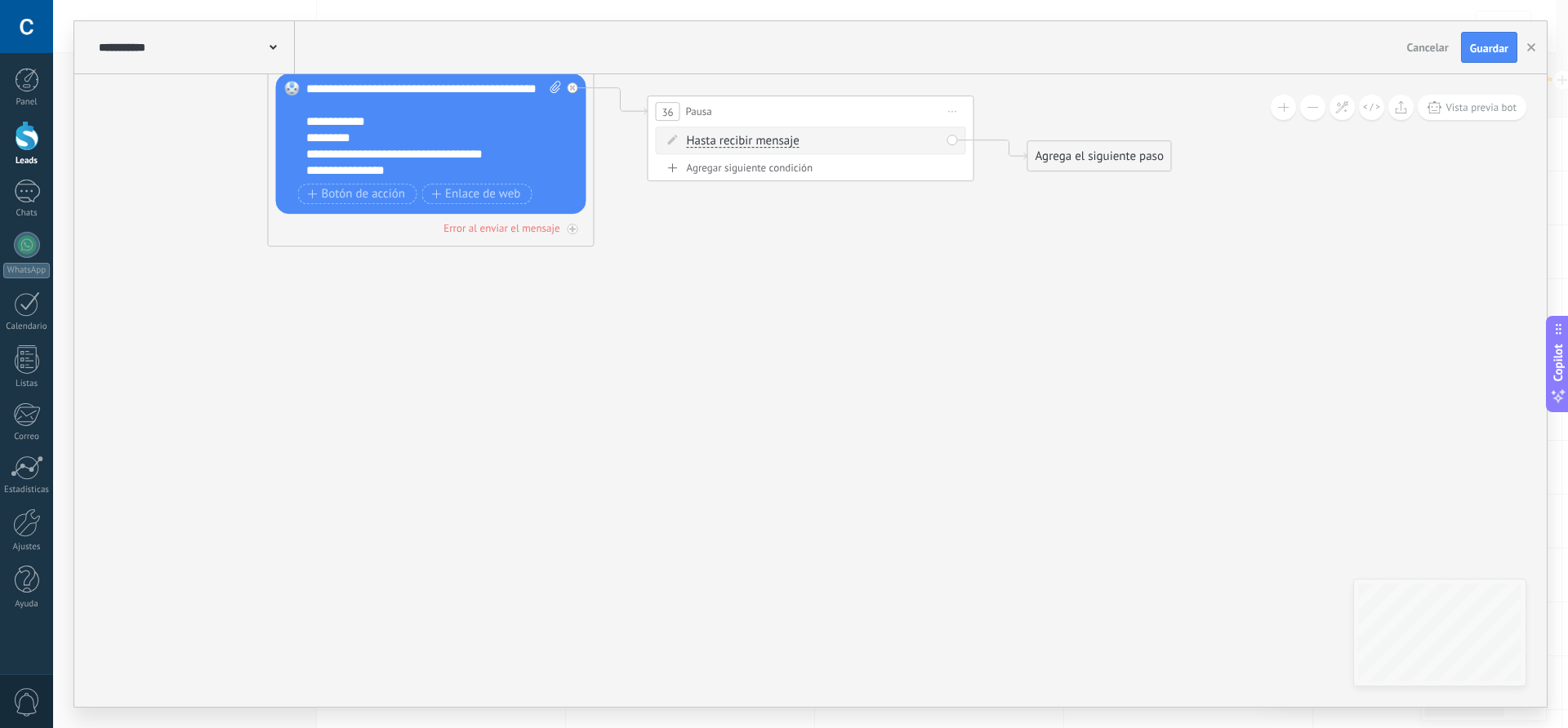
click at [763, 141] on span "Hasta recibir mensaje" at bounding box center [743, 141] width 113 height 13
click at [763, 141] on button "Hasta recibir mensaje" at bounding box center [781, 141] width 204 height 29
click at [741, 178] on span "Temporizador" at bounding box center [768, 171] width 197 height 16
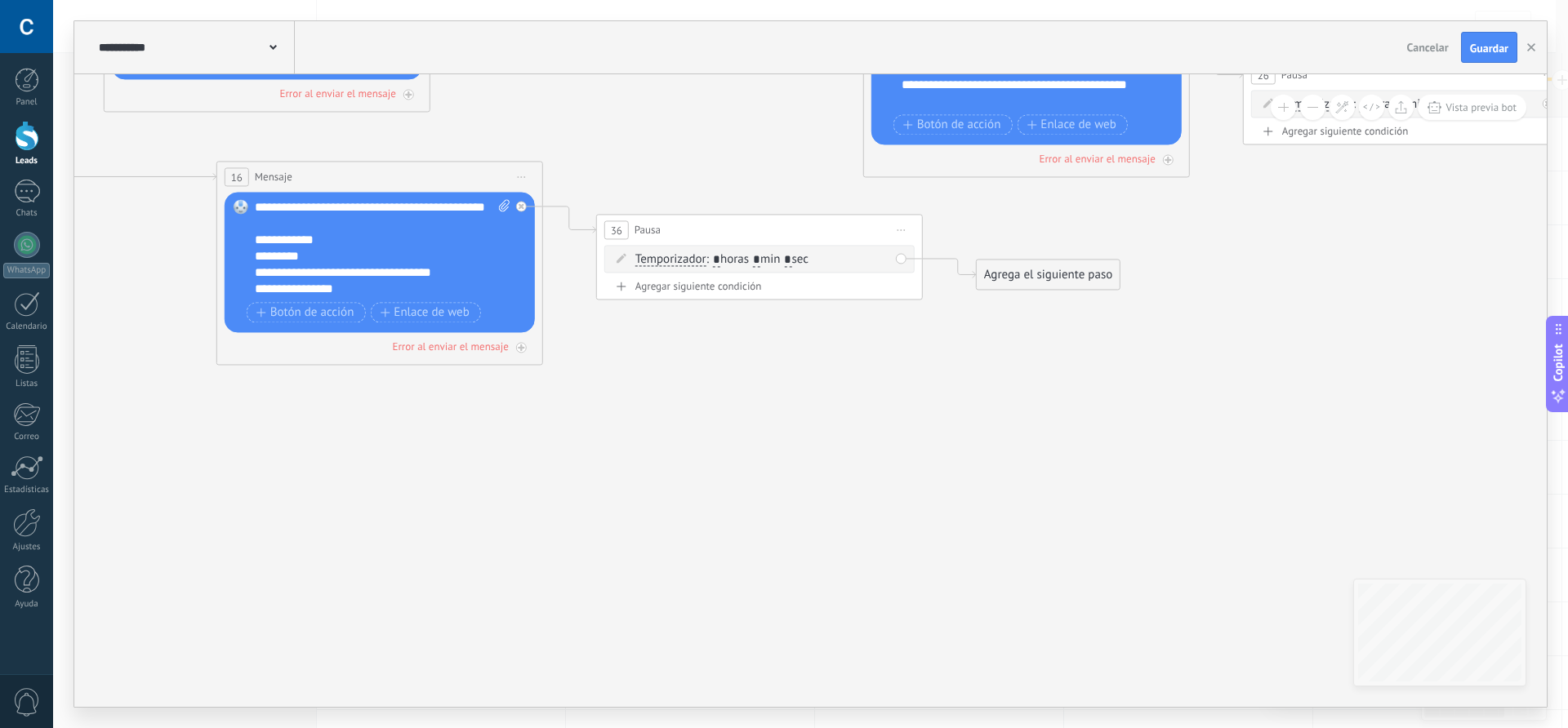
drag, startPoint x: 750, startPoint y: 296, endPoint x: 700, endPoint y: 414, distance: 128.2
click at [700, 414] on icon at bounding box center [623, 63] width 5704 height 1858
click at [760, 261] on input "*" at bounding box center [757, 260] width 7 height 13
type input "*"
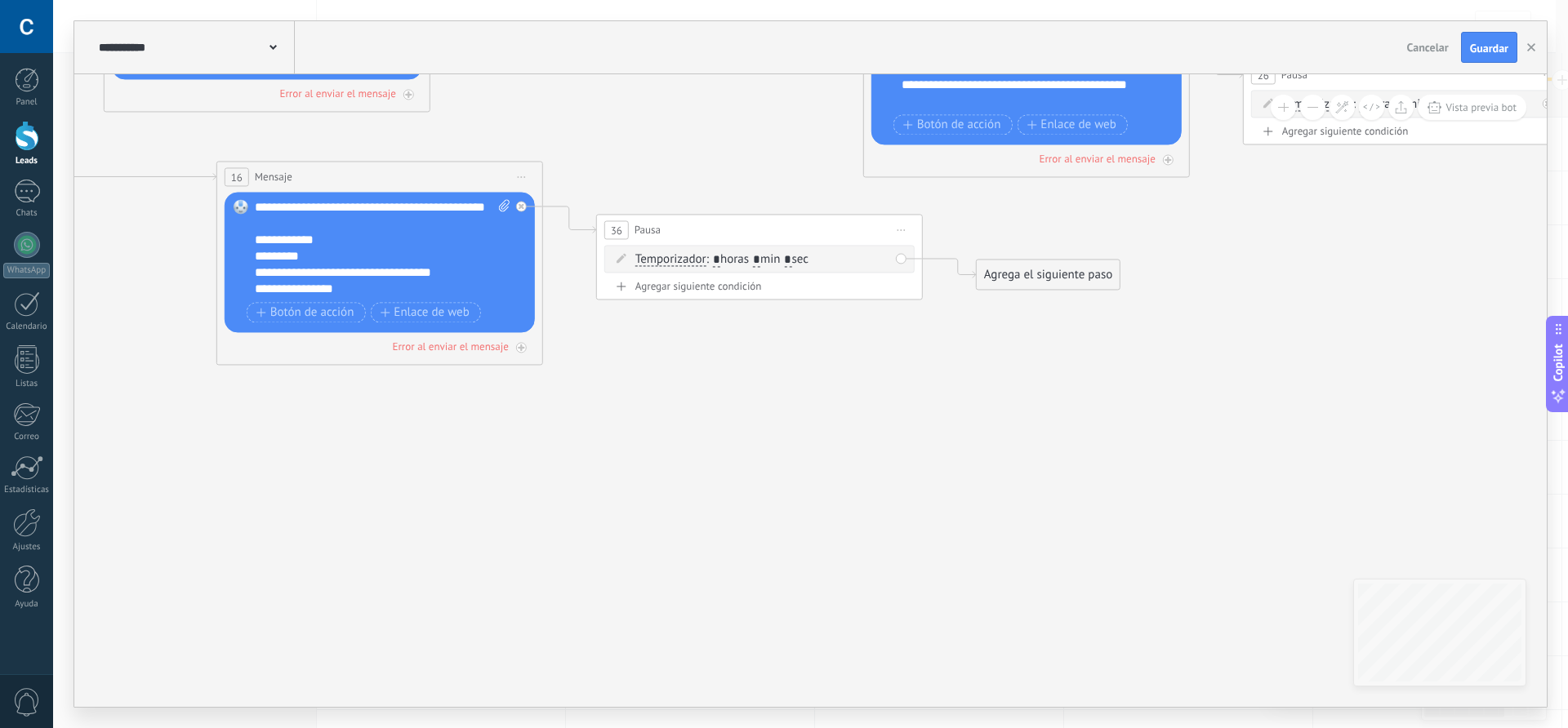
click at [809, 261] on span ": * horas * min * sec" at bounding box center [758, 260] width 102 height 16
click at [791, 261] on input "*" at bounding box center [788, 260] width 7 height 13
click at [808, 260] on span ": * horas * min * sec" at bounding box center [758, 260] width 102 height 16
click at [791, 261] on input "*" at bounding box center [788, 260] width 7 height 13
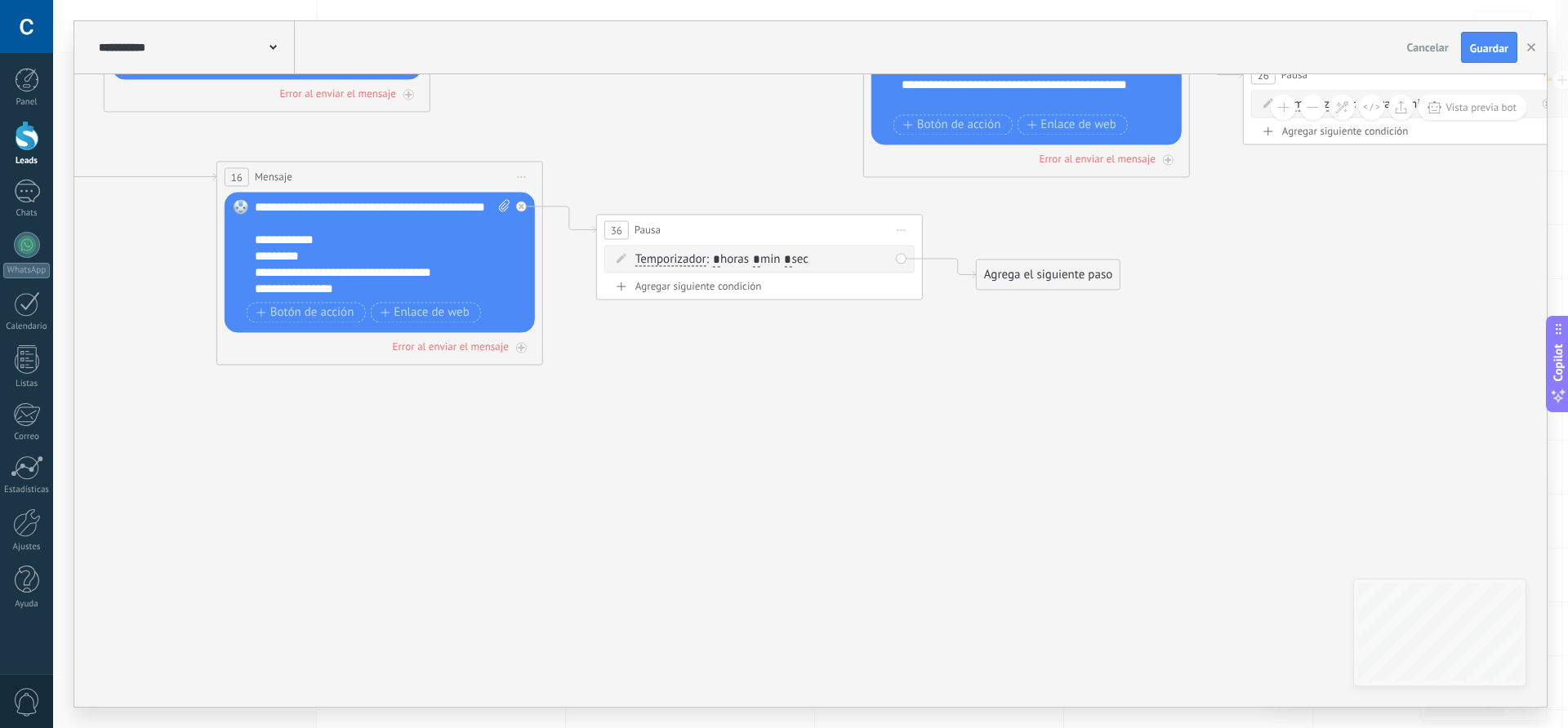
click at [791, 261] on input "*" at bounding box center [788, 260] width 7 height 13
type input "*"
click at [825, 378] on icon at bounding box center [623, 63] width 5704 height 1858
click at [1039, 270] on div "Agrega el siguiente paso" at bounding box center [1048, 274] width 143 height 27
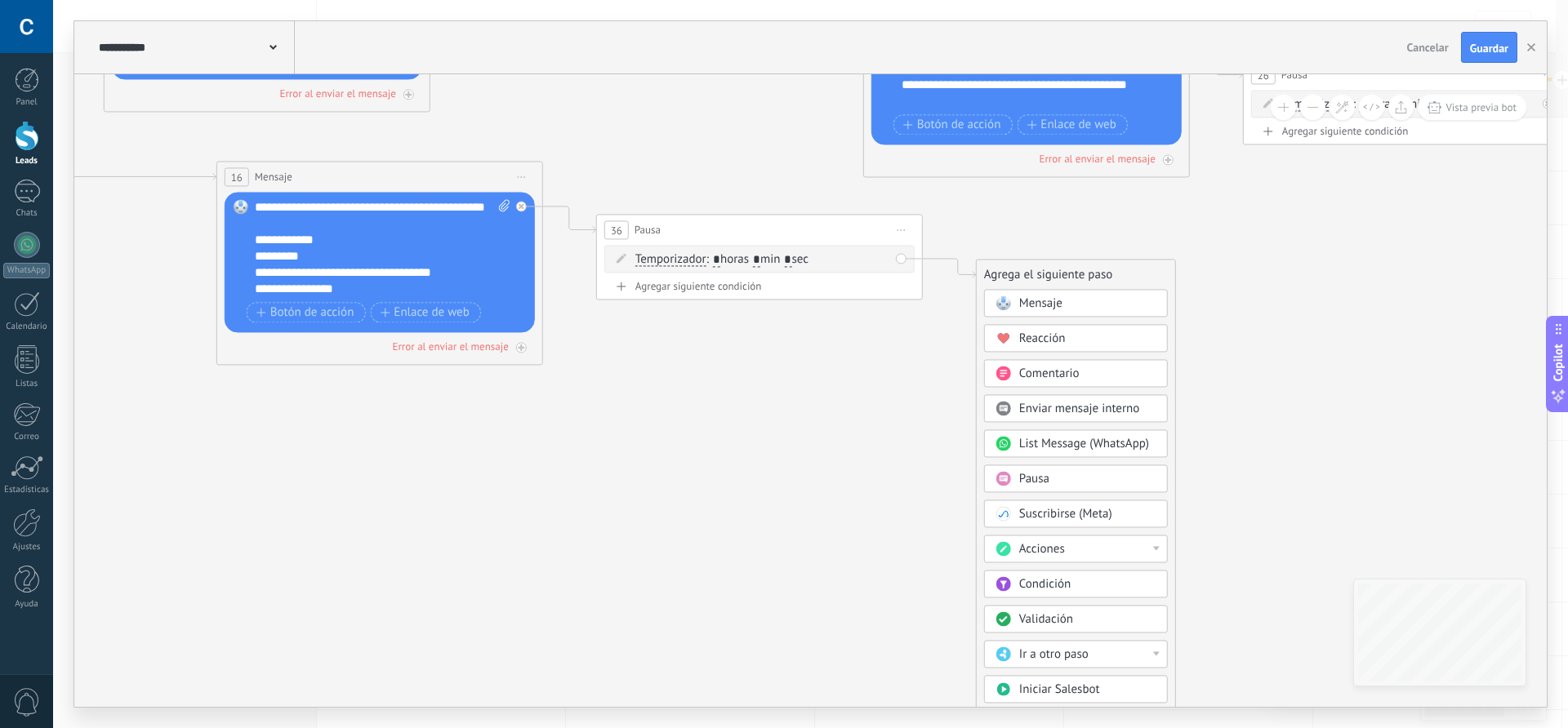
click at [1040, 296] on span "Mensaje" at bounding box center [1041, 303] width 43 height 16
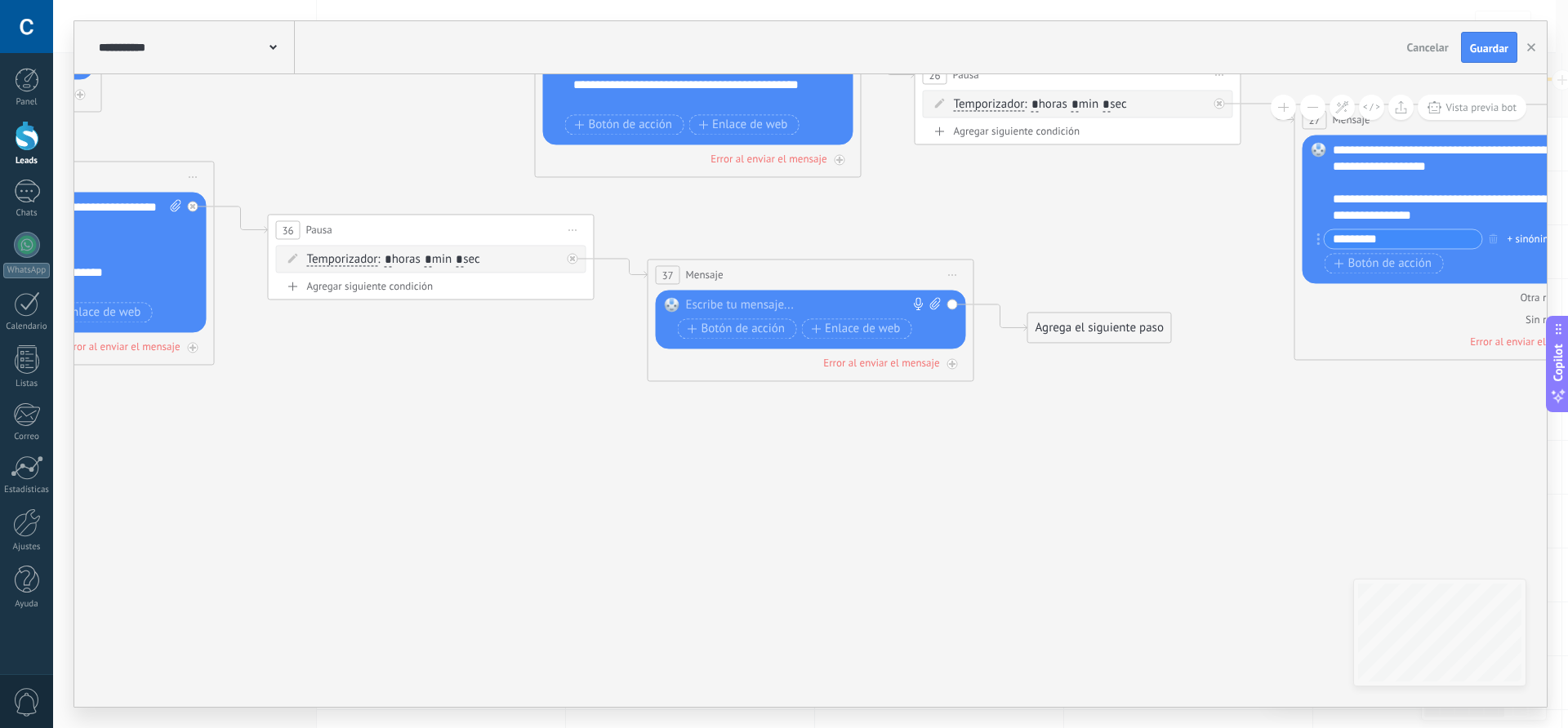
click at [732, 305] on div at bounding box center [807, 305] width 242 height 16
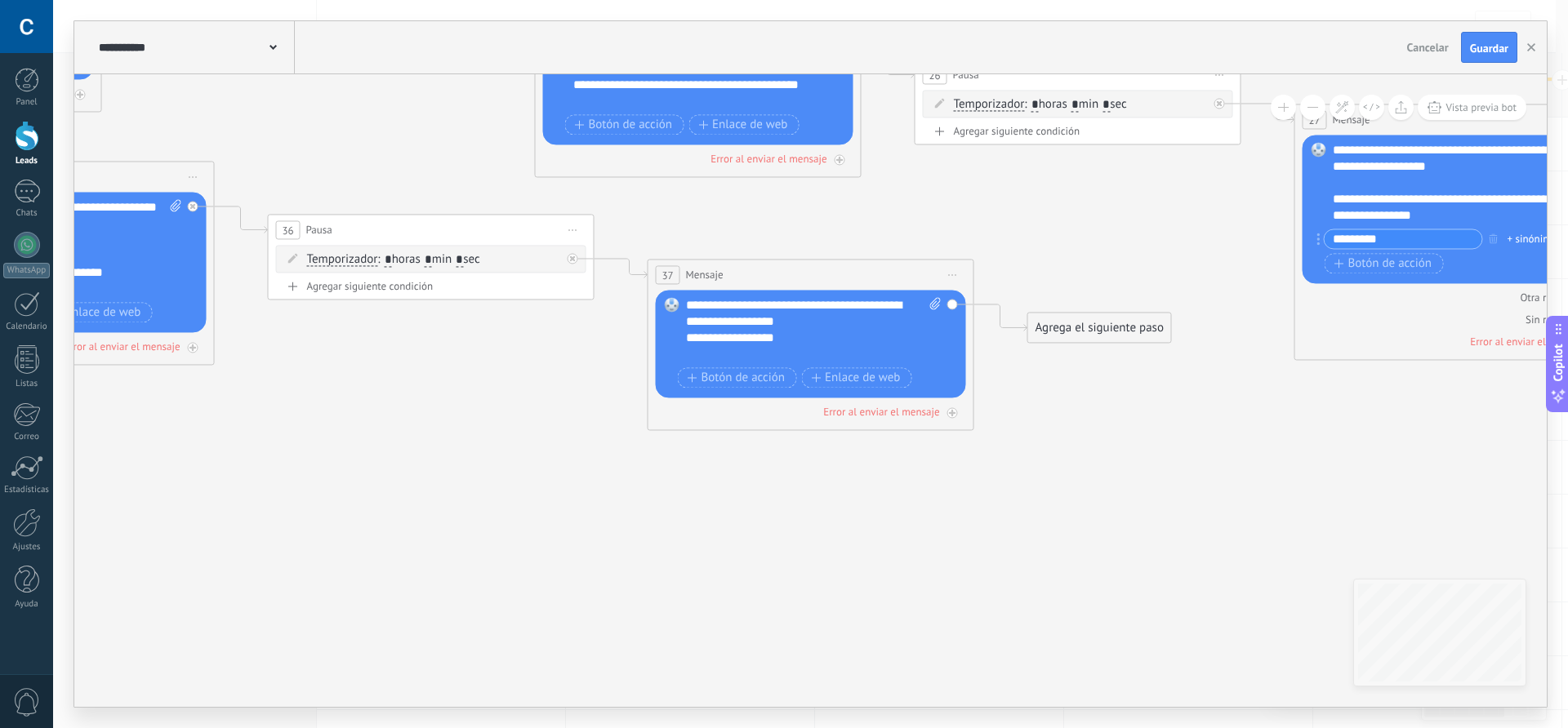
click at [787, 337] on div "**********" at bounding box center [799, 338] width 227 height 16
drag, startPoint x: 878, startPoint y: 525, endPoint x: 598, endPoint y: 539, distance: 280.3
click at [598, 539] on icon at bounding box center [294, 63] width 5704 height 1858
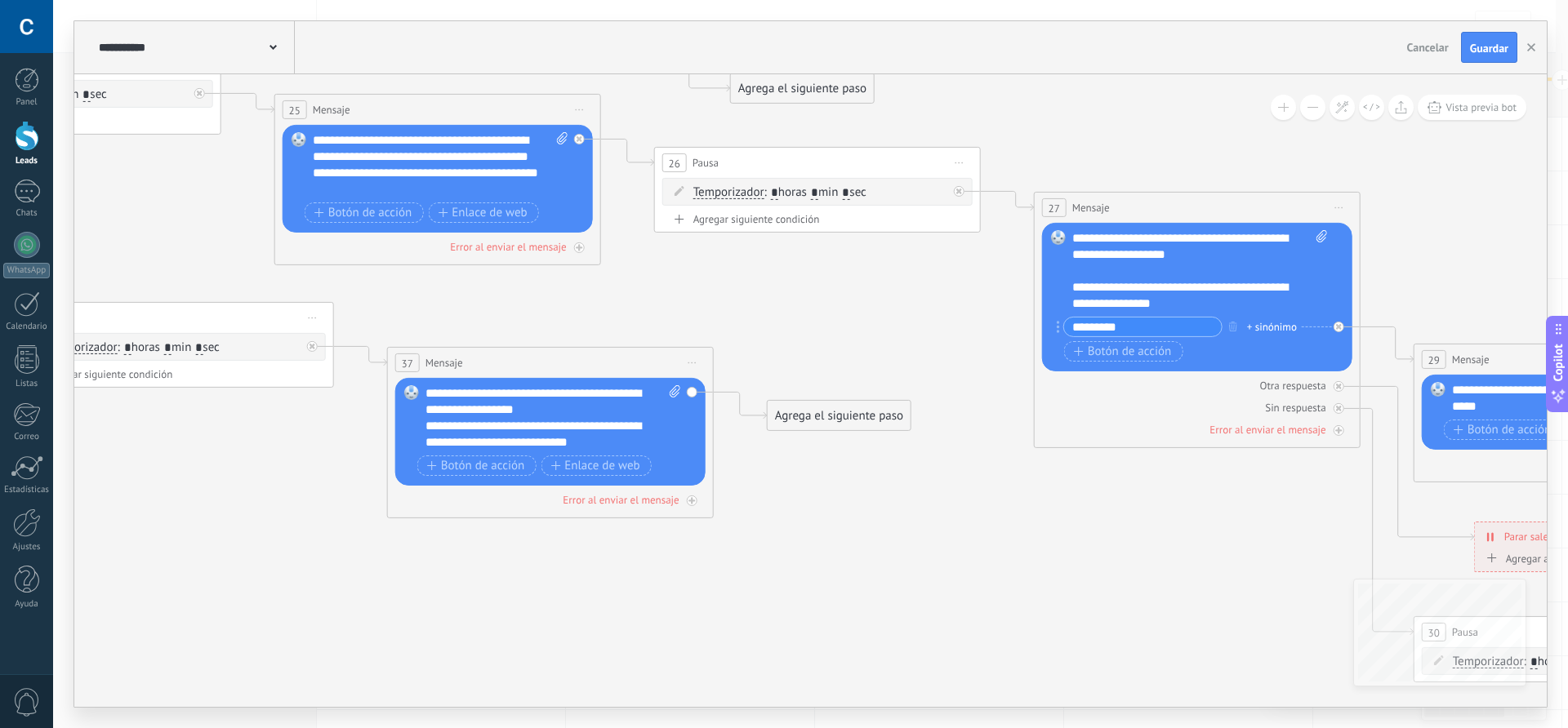
drag, startPoint x: 872, startPoint y: 513, endPoint x: 589, endPoint y: 544, distance: 284.7
click at [589, 544] on icon at bounding box center [34, 151] width 5704 height 1858
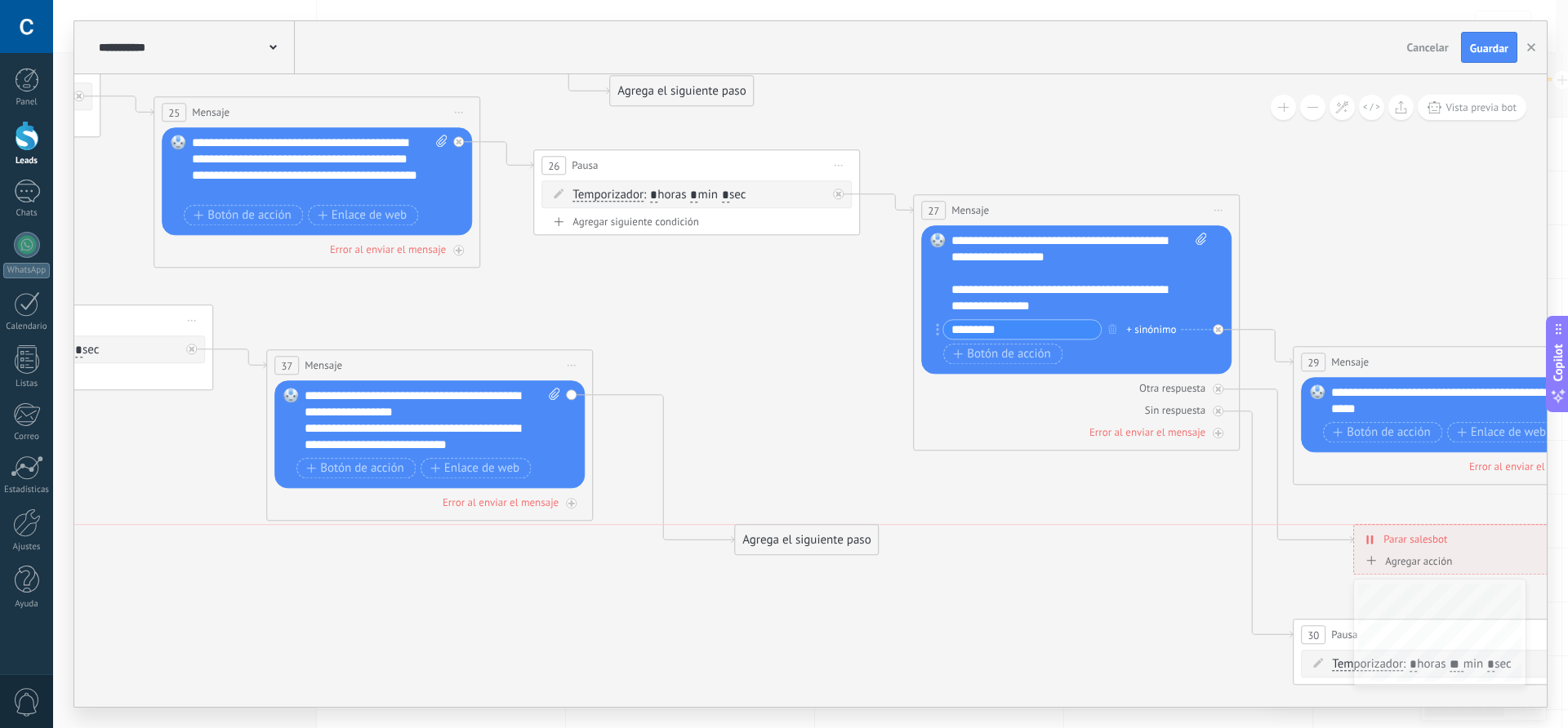
drag, startPoint x: 721, startPoint y: 416, endPoint x: 812, endPoint y: 541, distance: 154.6
click at [812, 541] on div "Agrega el siguiente paso" at bounding box center [806, 539] width 143 height 27
click at [806, 544] on div "Agrega el siguiente paso" at bounding box center [808, 539] width 143 height 27
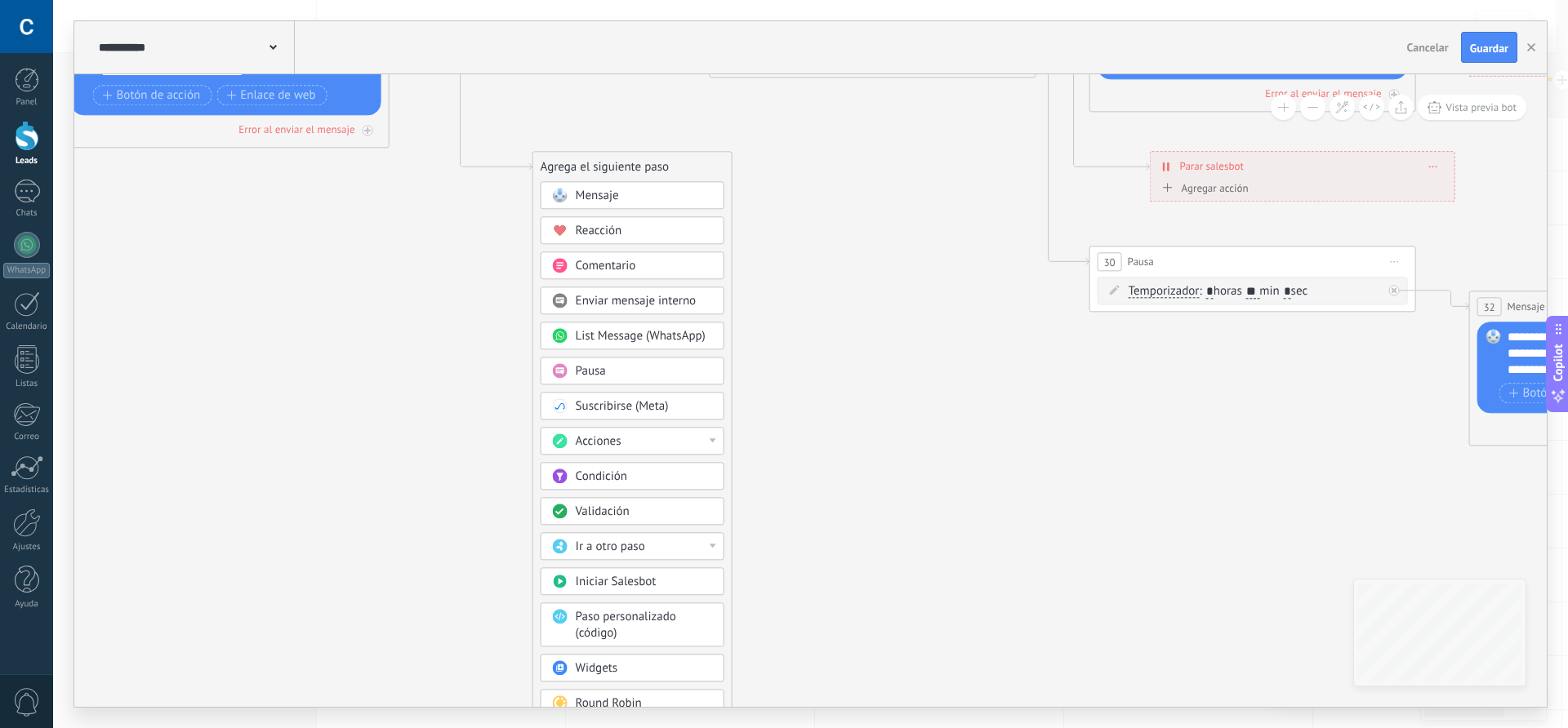
drag, startPoint x: 666, startPoint y: 601, endPoint x: 473, endPoint y: 227, distance: 420.9
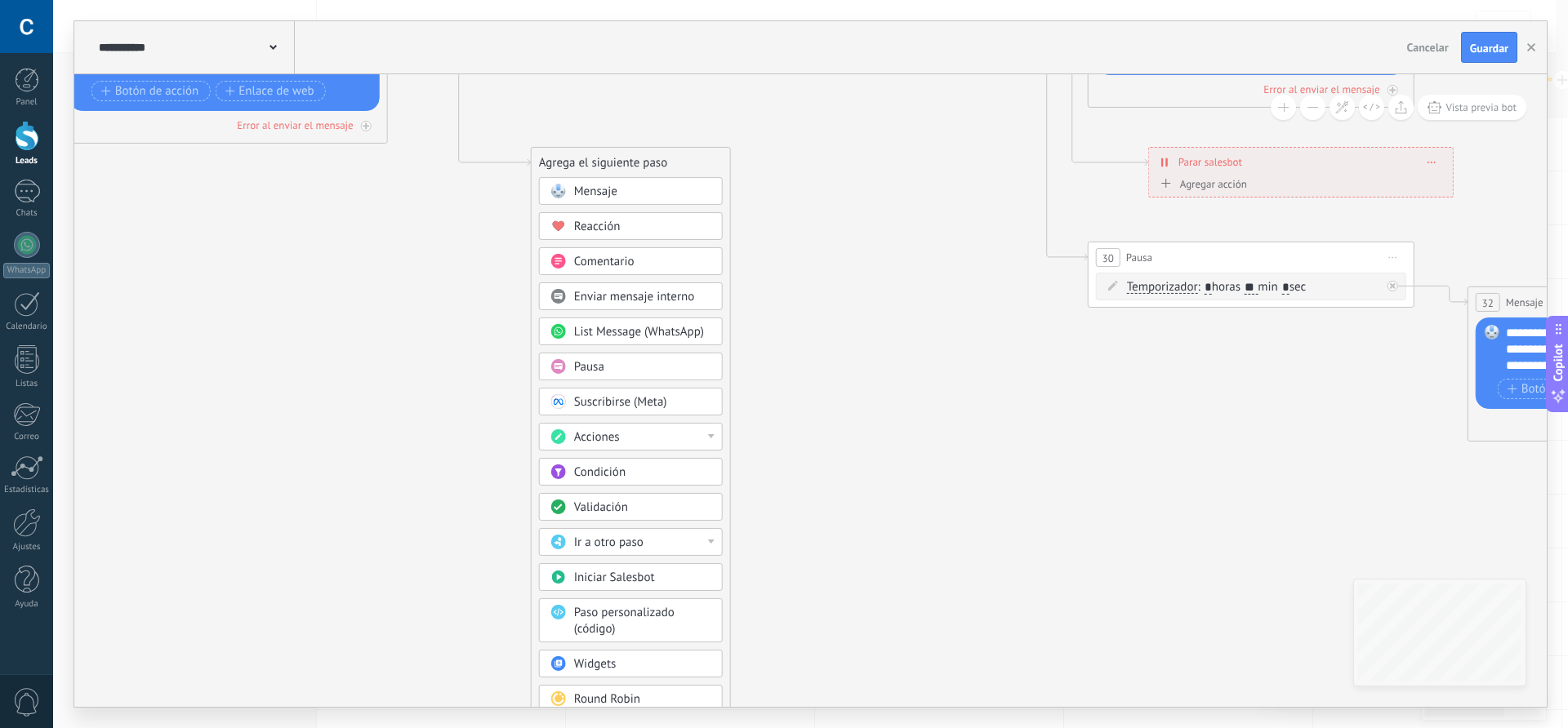
click at [588, 363] on span "Pausa" at bounding box center [589, 367] width 30 height 16
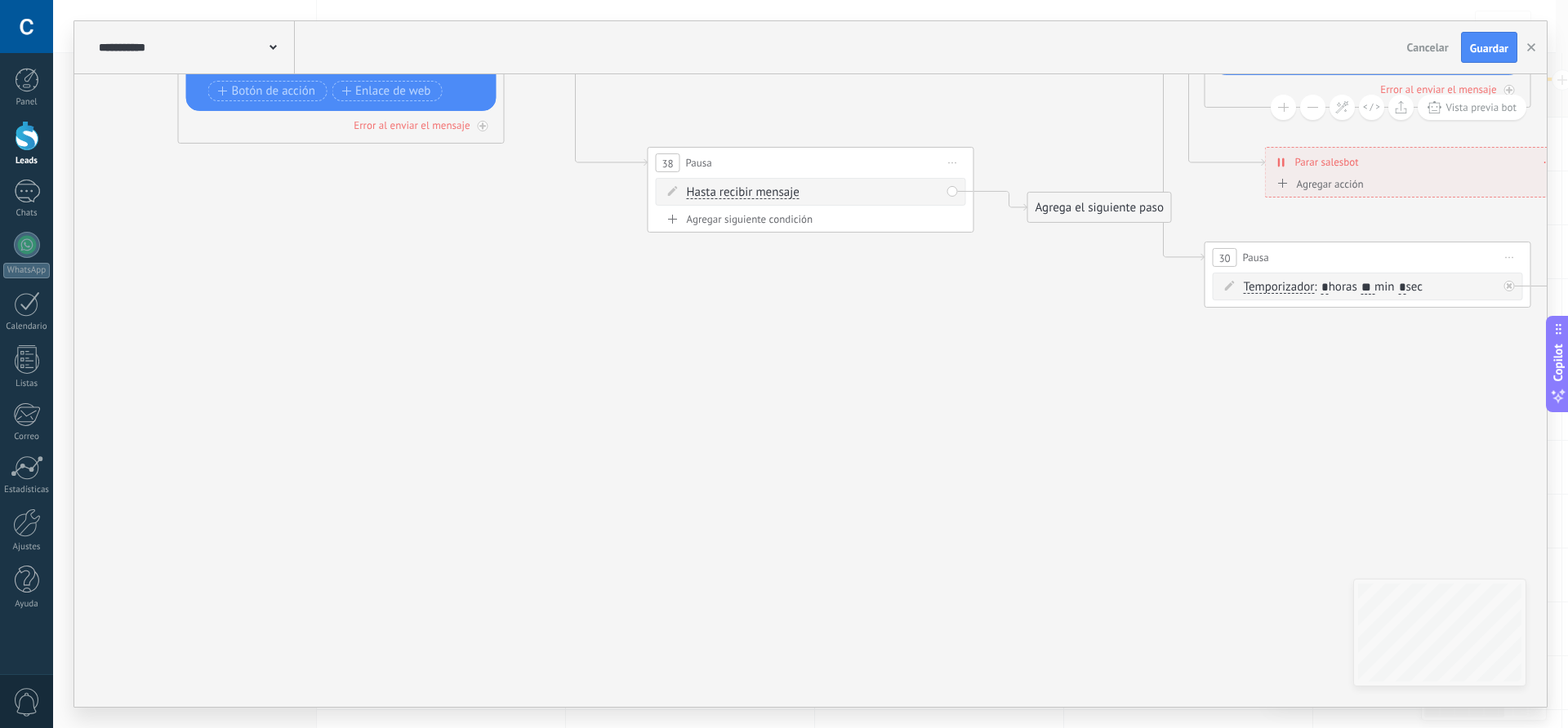
click at [754, 189] on span "Hasta recibir mensaje" at bounding box center [743, 192] width 113 height 13
click at [754, 189] on button "Hasta recibir mensaje" at bounding box center [781, 193] width 204 height 29
click at [734, 224] on span "Temporizador" at bounding box center [768, 222] width 197 height 16
click at [821, 192] on span ": * horas * min * sec" at bounding box center [808, 192] width 102 height 16
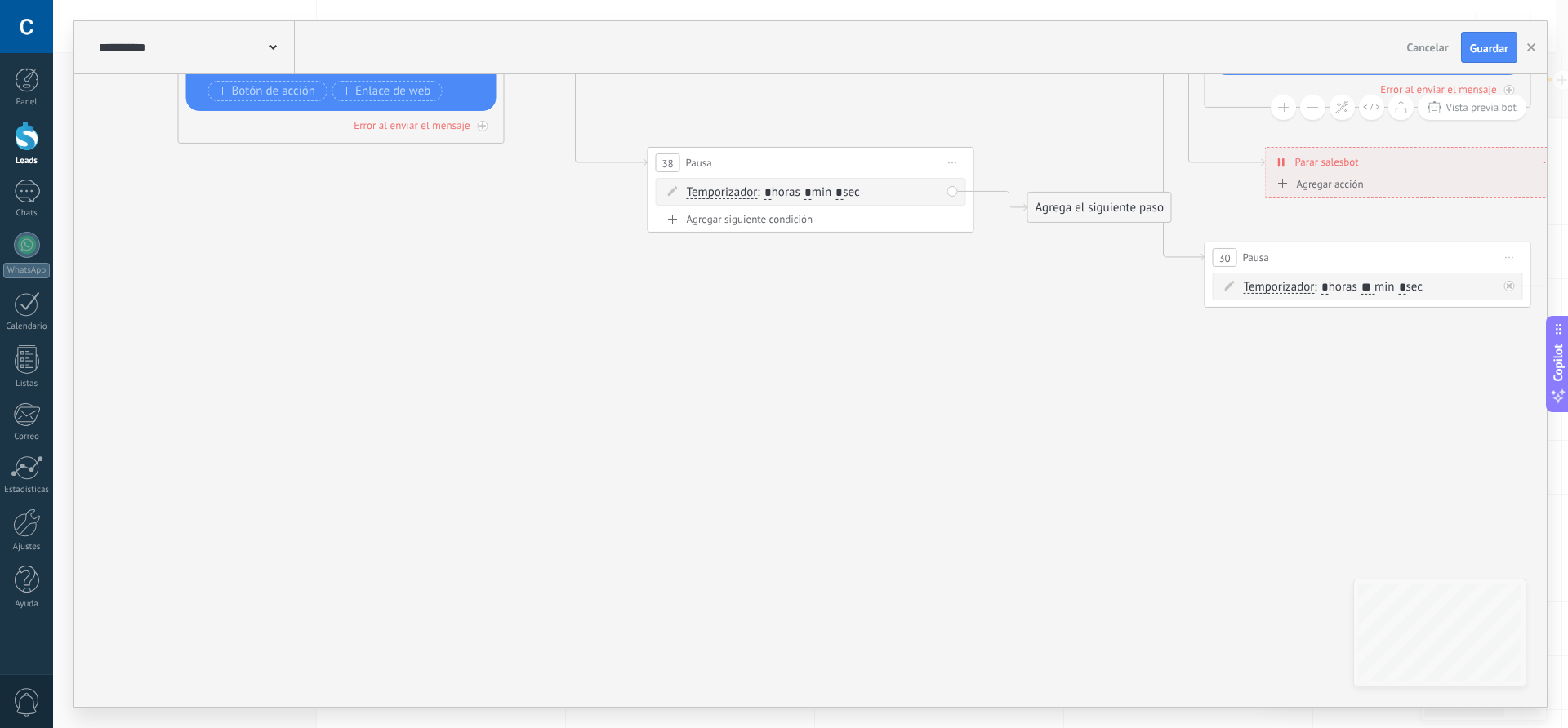
click at [821, 192] on span ": * horas * min * sec" at bounding box center [808, 192] width 102 height 16
click at [812, 194] on input "*" at bounding box center [808, 192] width 7 height 13
type input "*"
click at [843, 191] on input "*" at bounding box center [839, 192] width 7 height 13
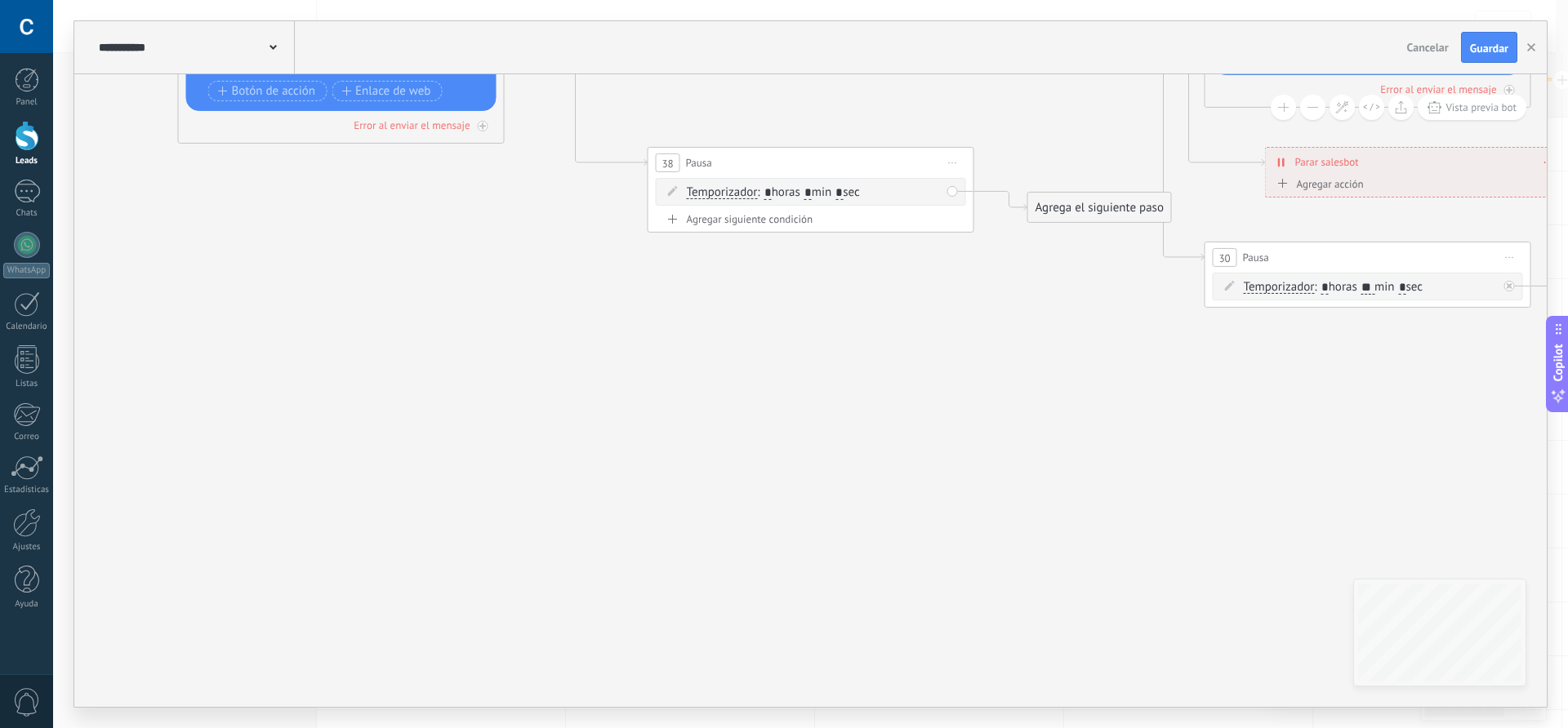
click at [843, 191] on input "*" at bounding box center [839, 192] width 7 height 13
type input "*"
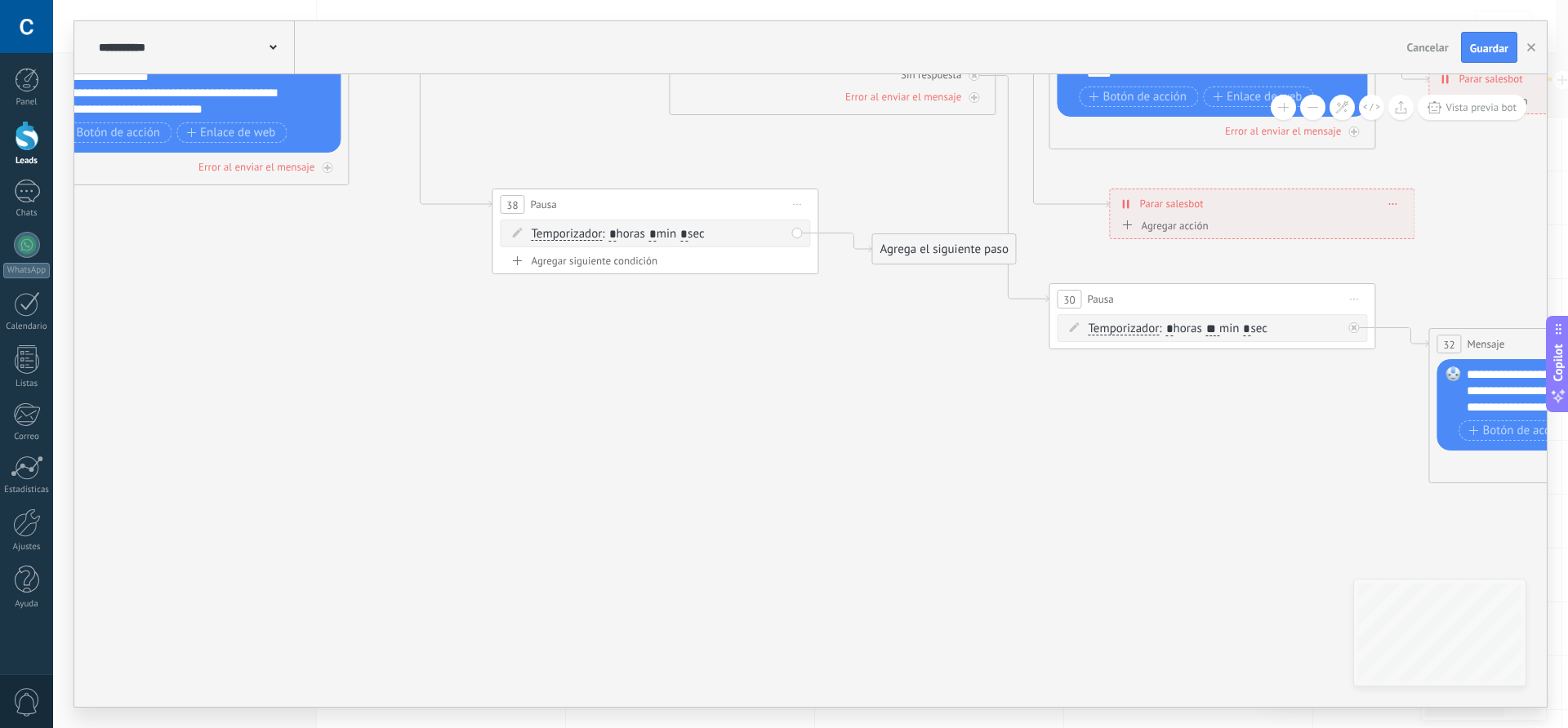
drag, startPoint x: 738, startPoint y: 338, endPoint x: 863, endPoint y: 291, distance: 133.5
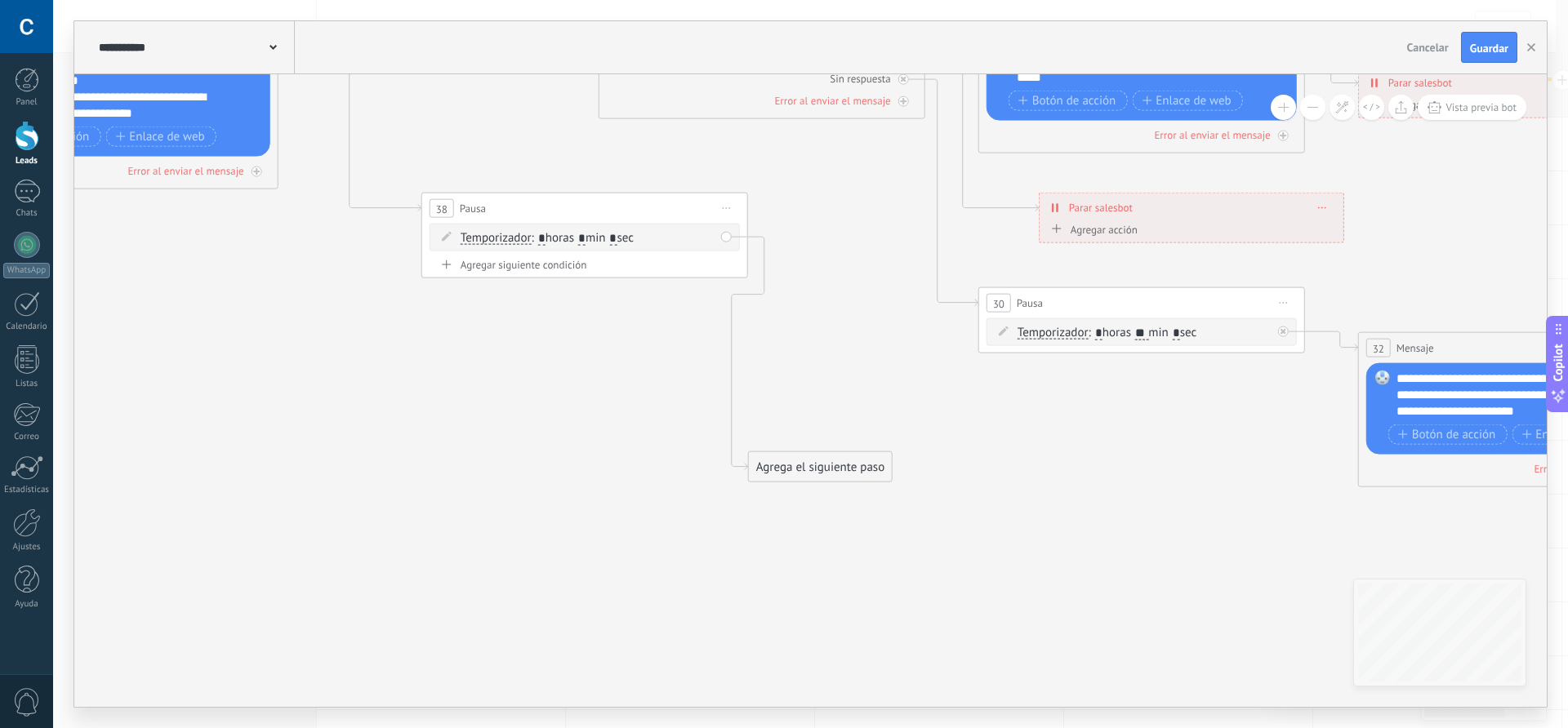
drag, startPoint x: 859, startPoint y: 258, endPoint x: 808, endPoint y: 468, distance: 216.1
click at [808, 471] on div "Agrega el siguiente paso" at bounding box center [820, 467] width 143 height 27
click at [807, 457] on div "Agrega el siguiente paso" at bounding box center [820, 469] width 143 height 27
click at [810, 473] on div "Agrega el siguiente paso" at bounding box center [820, 469] width 143 height 27
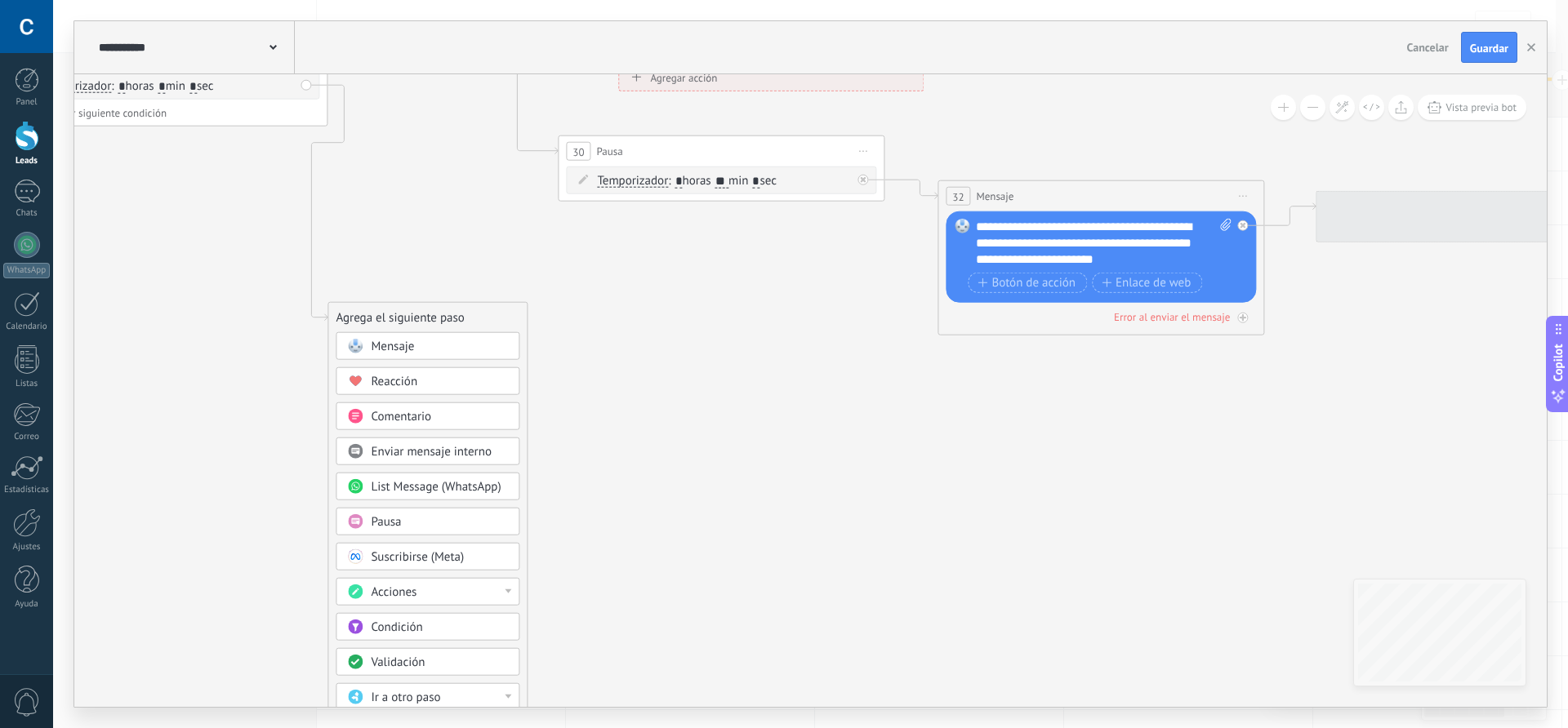
drag, startPoint x: 1023, startPoint y: 506, endPoint x: 590, endPoint y: 350, distance: 460.2
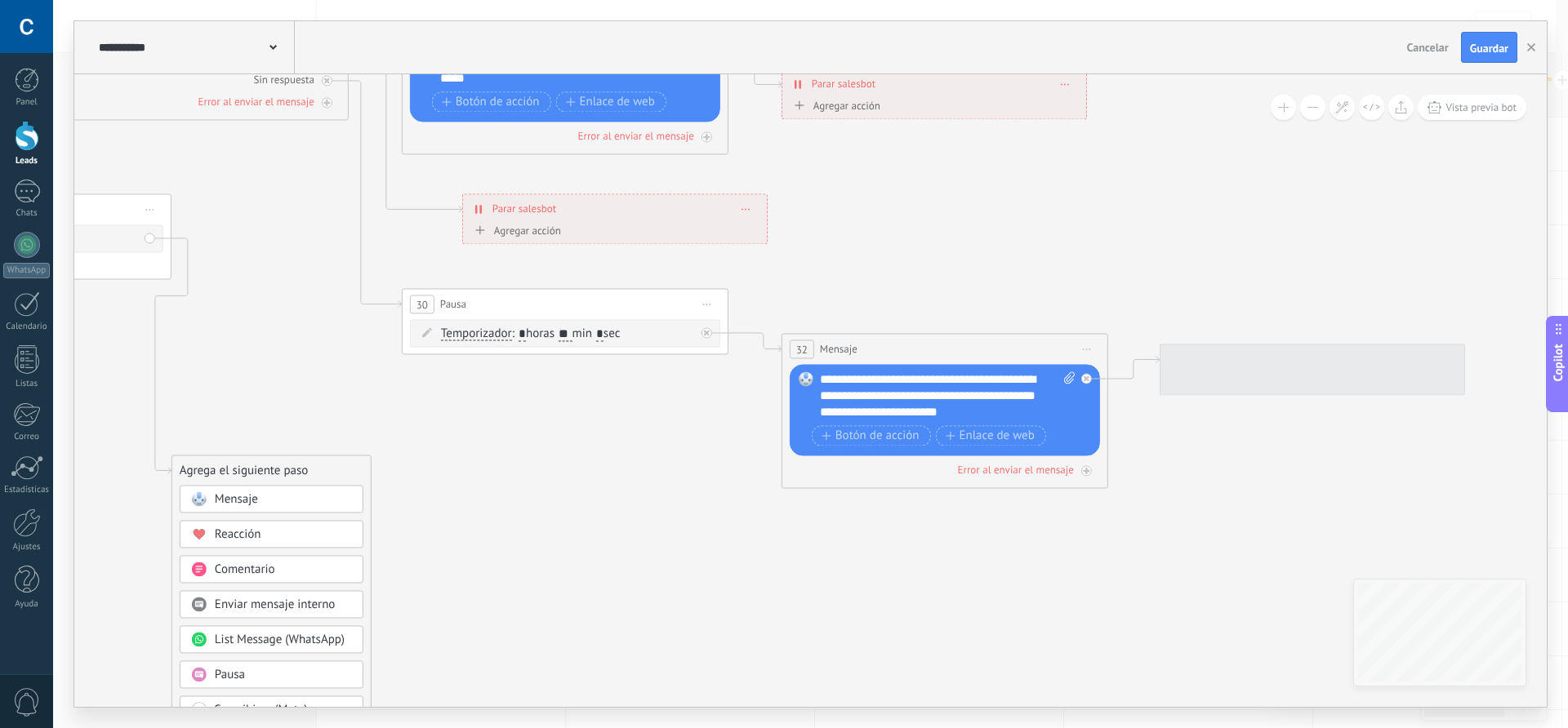
drag, startPoint x: 727, startPoint y: 367, endPoint x: 543, endPoint y: 564, distance: 269.6
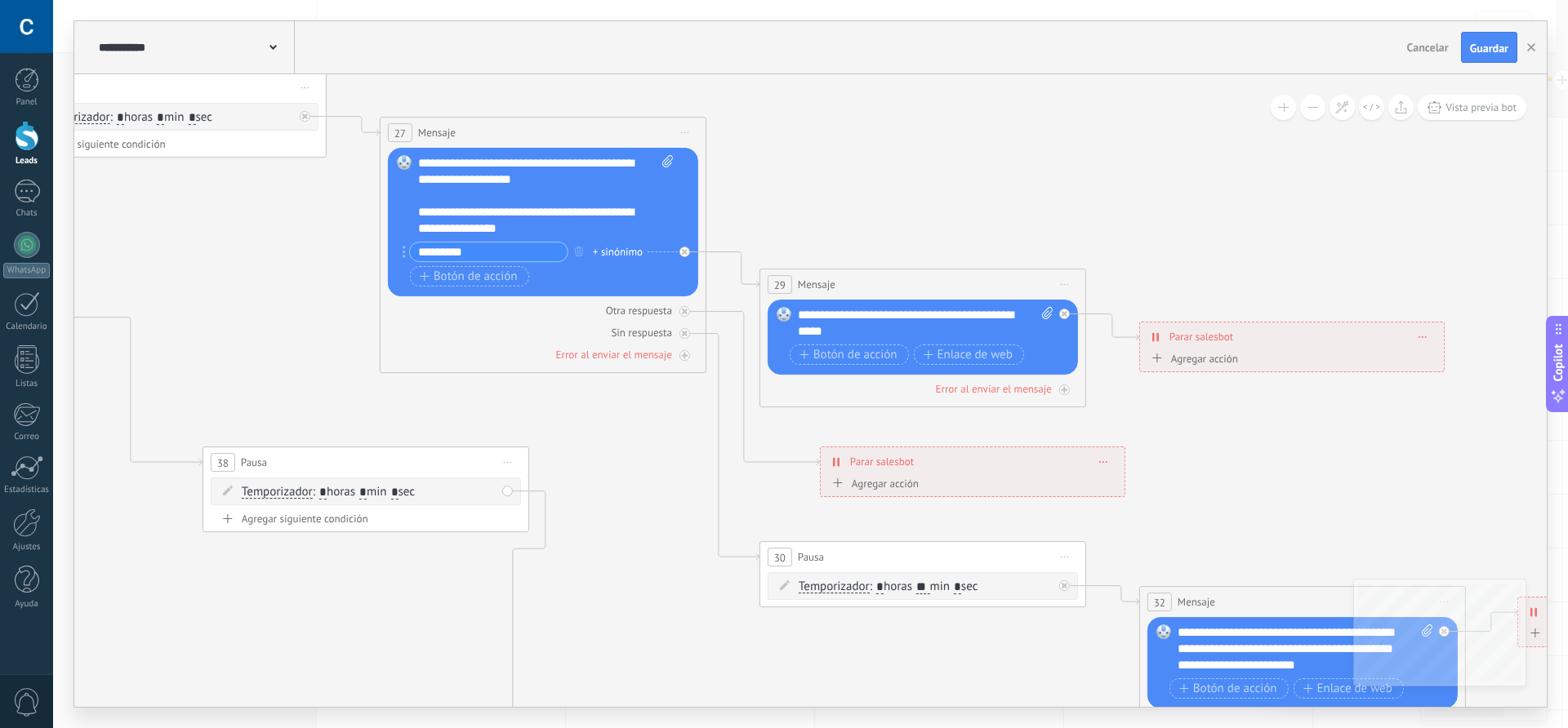
drag, startPoint x: 844, startPoint y: 291, endPoint x: 1244, endPoint y: 507, distance: 454.6
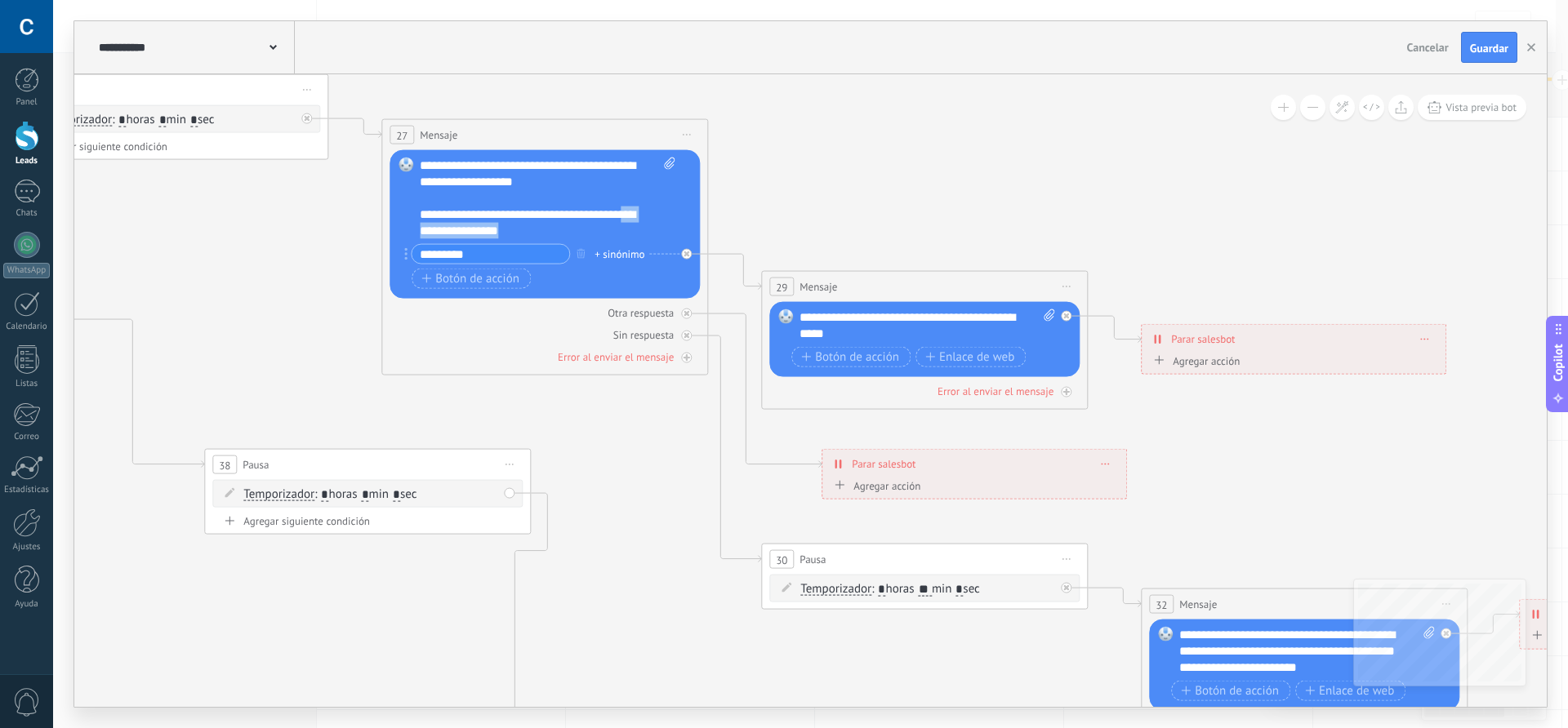
drag, startPoint x: 534, startPoint y: 229, endPoint x: 421, endPoint y: 222, distance: 113.2
click at [421, 222] on div "**********" at bounding box center [547, 198] width 255 height 81
click at [423, 216] on div "**********" at bounding box center [547, 198] width 255 height 81
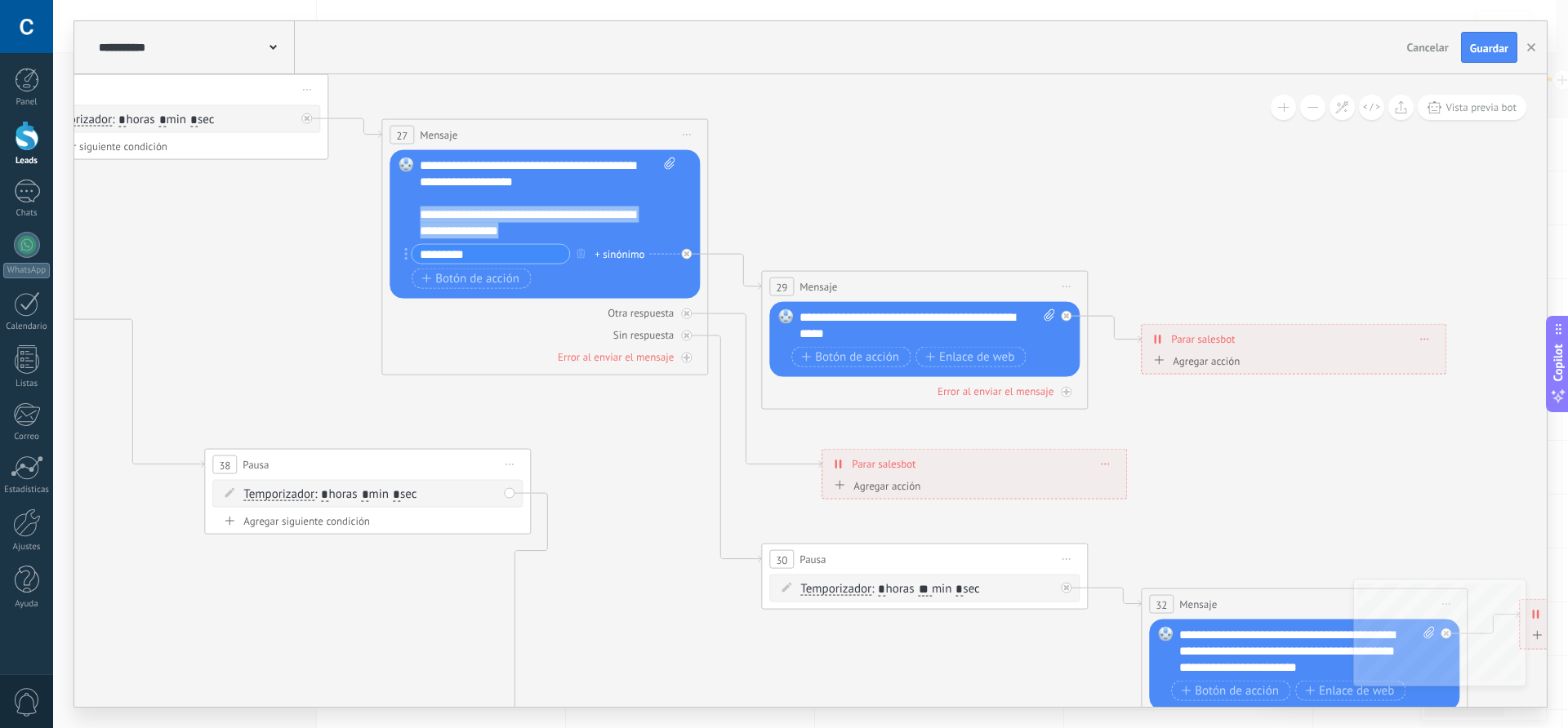
copy div "**********"
drag, startPoint x: 621, startPoint y: 487, endPoint x: 589, endPoint y: 244, distance: 245.1
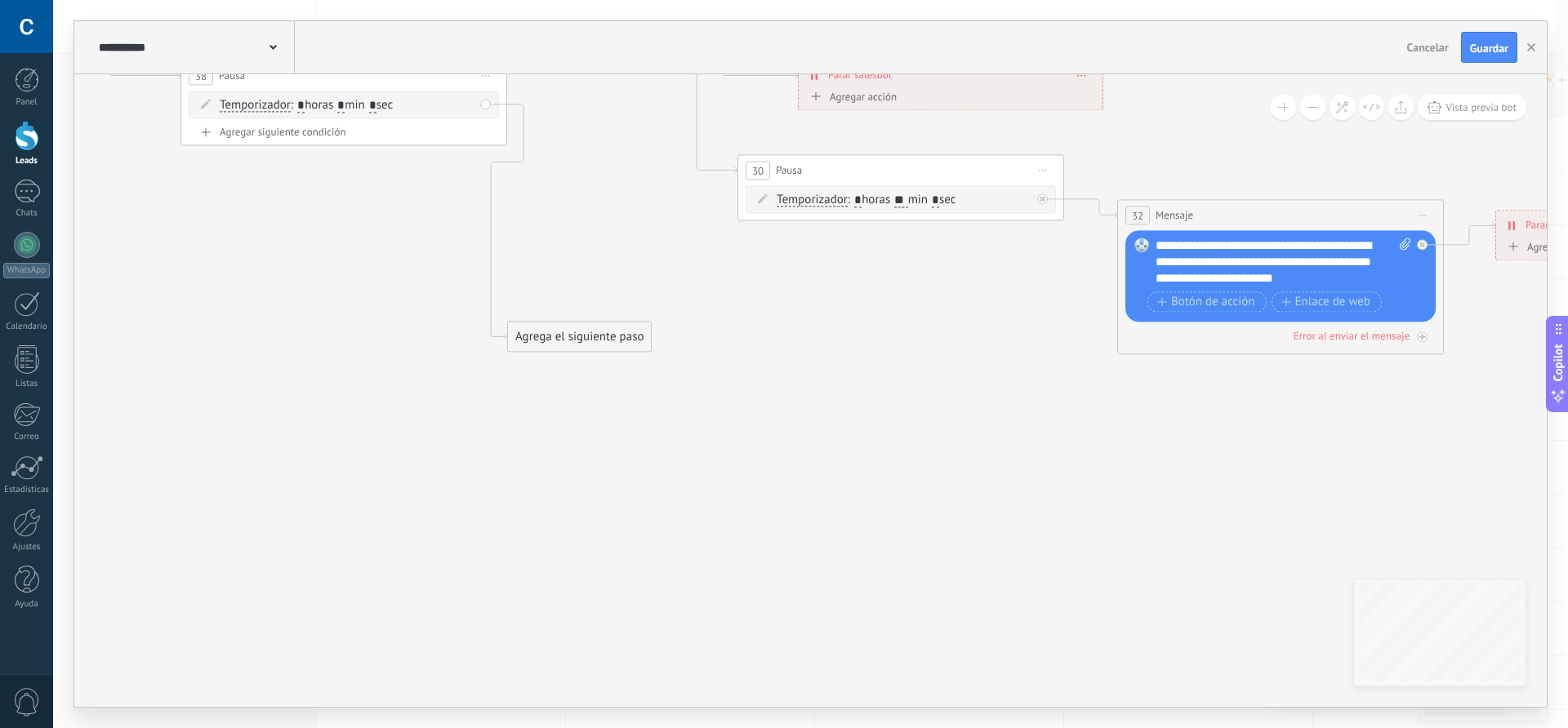
drag, startPoint x: 635, startPoint y: 565, endPoint x: 611, endPoint y: 177, distance: 388.7
click at [570, 337] on div "Agrega el siguiente paso" at bounding box center [579, 337] width 143 height 27
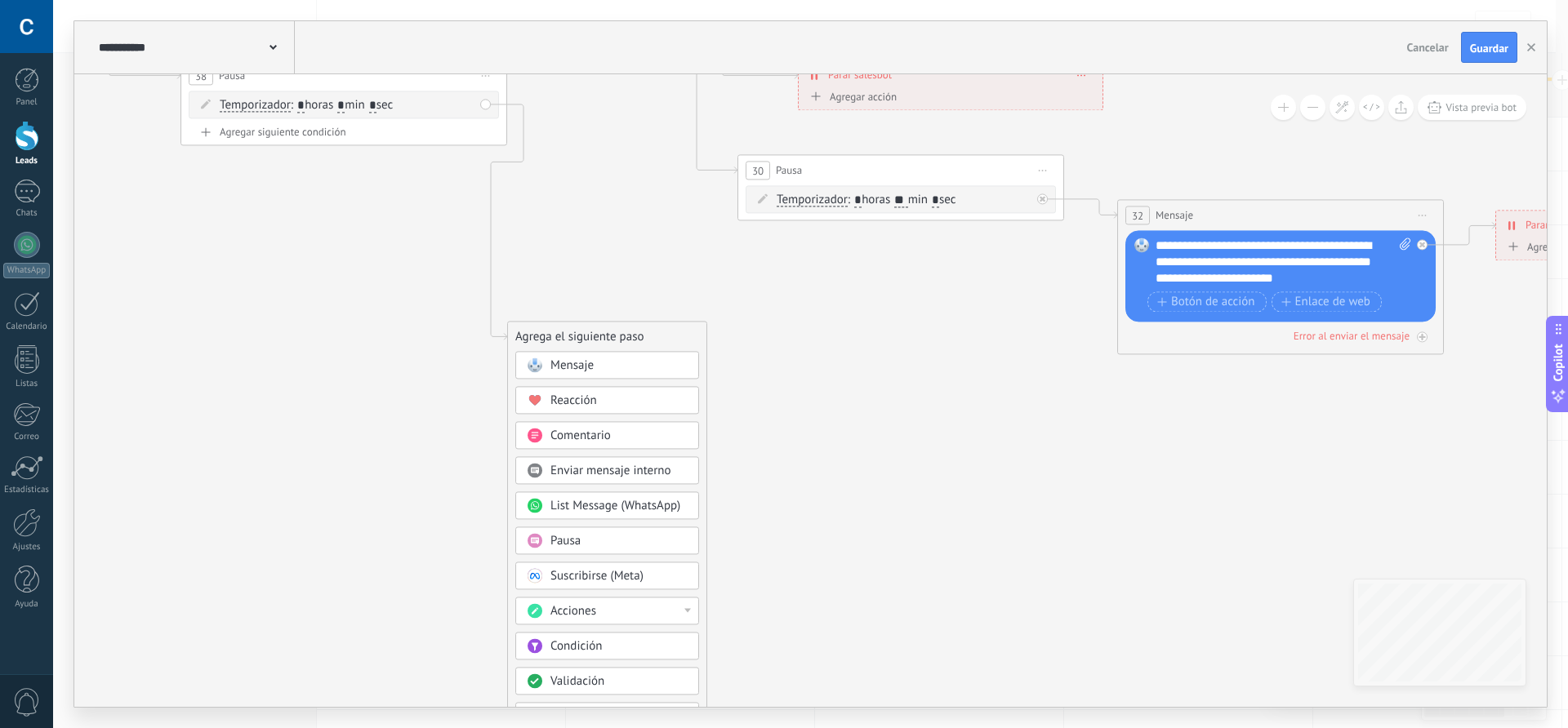
click at [576, 361] on span "Mensaje" at bounding box center [572, 365] width 43 height 16
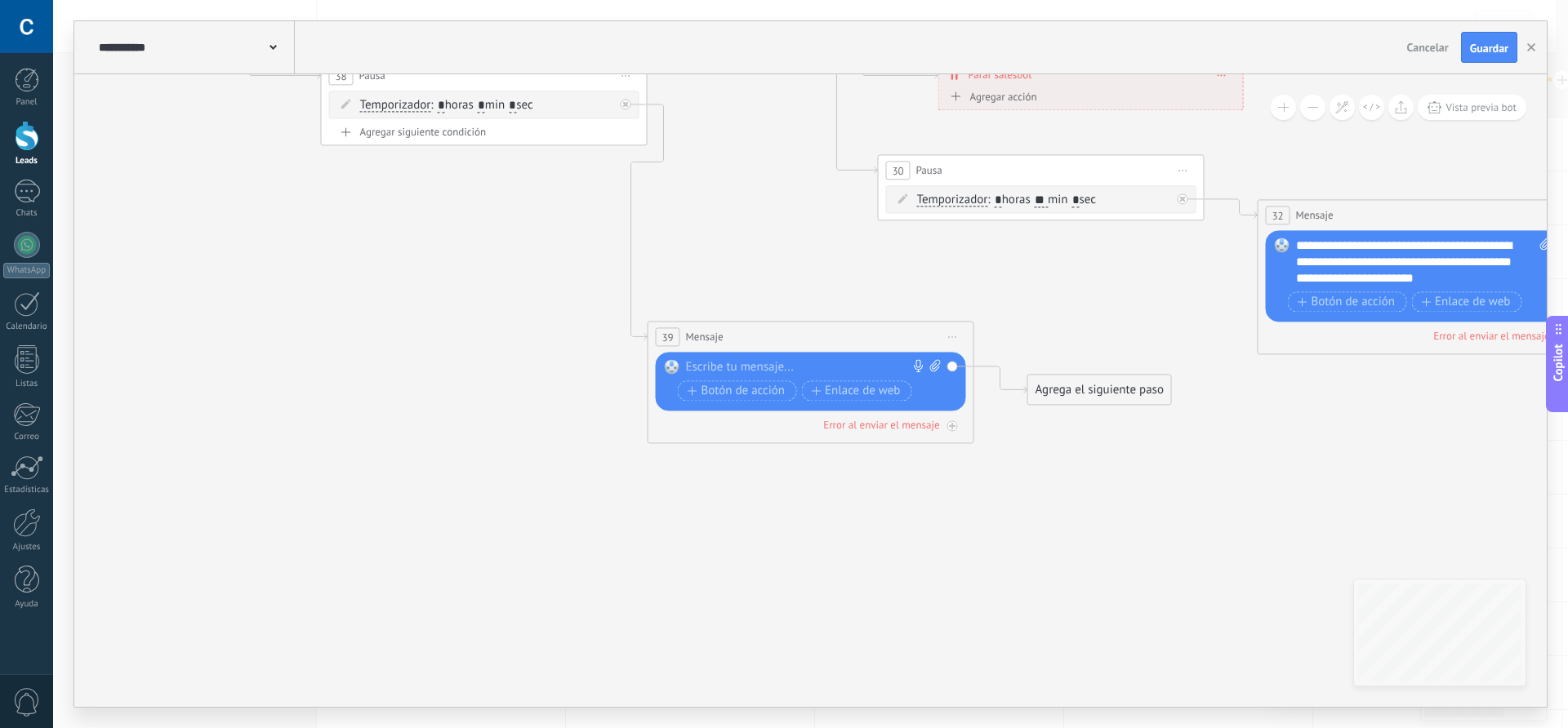
click at [718, 360] on div at bounding box center [807, 367] width 242 height 16
paste div
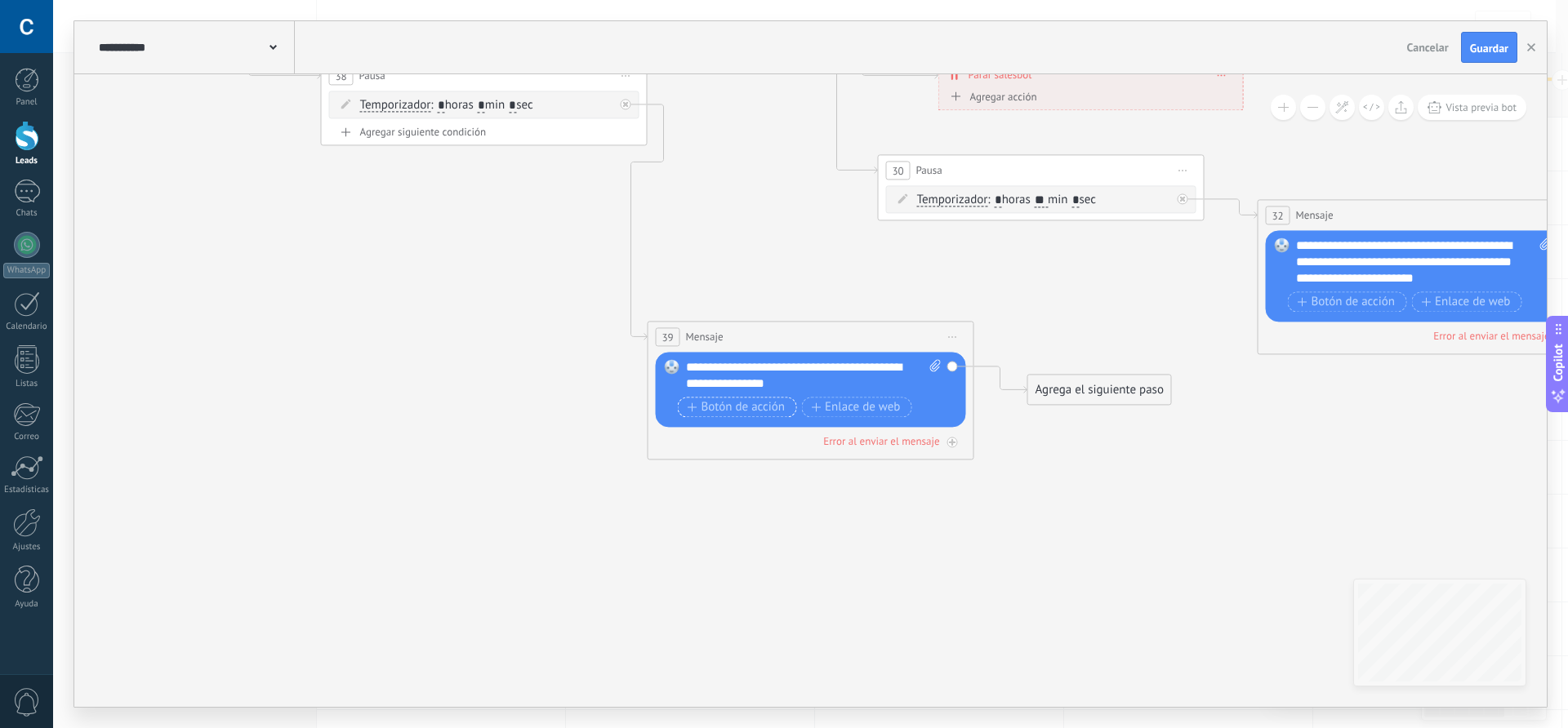
click at [739, 410] on span "Botón de acción" at bounding box center [736, 407] width 98 height 13
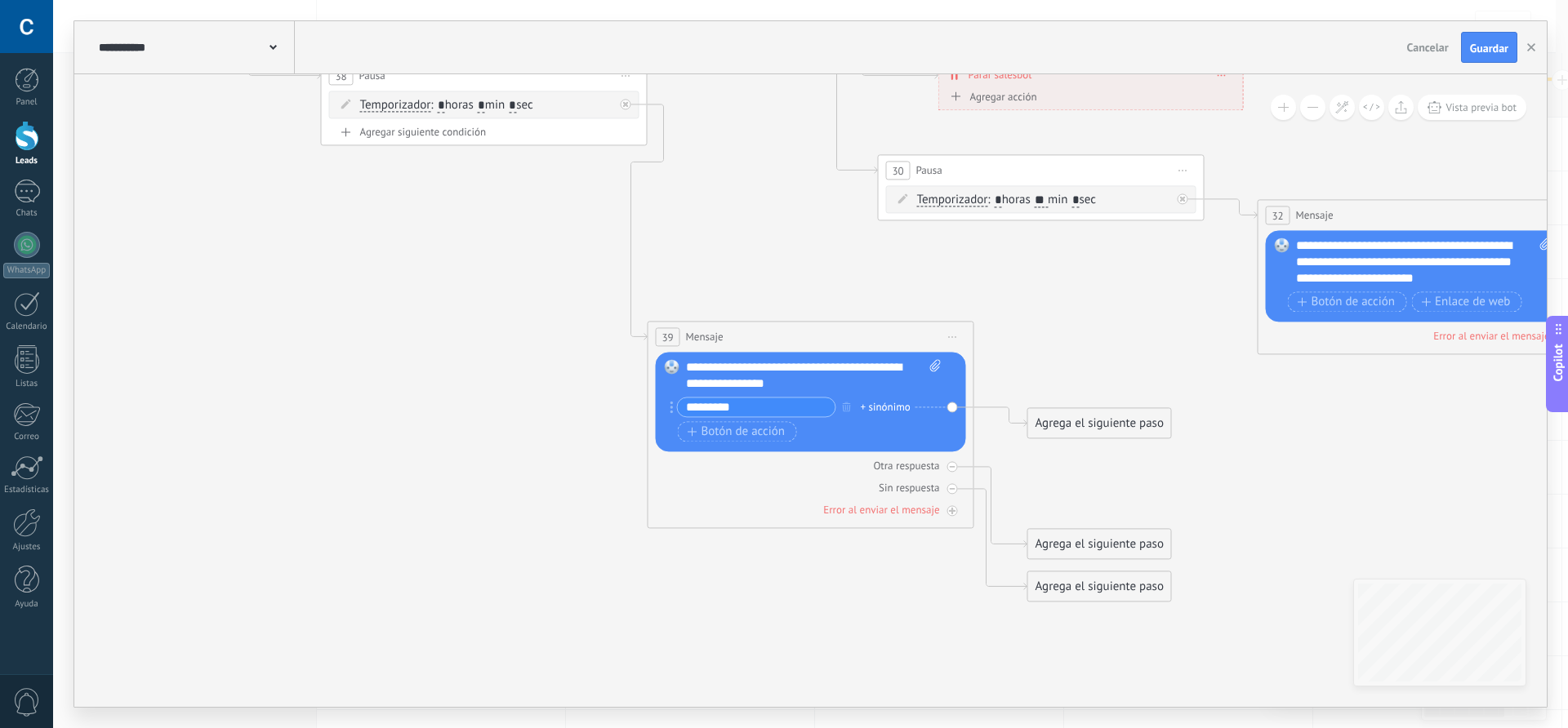
type input "*********"
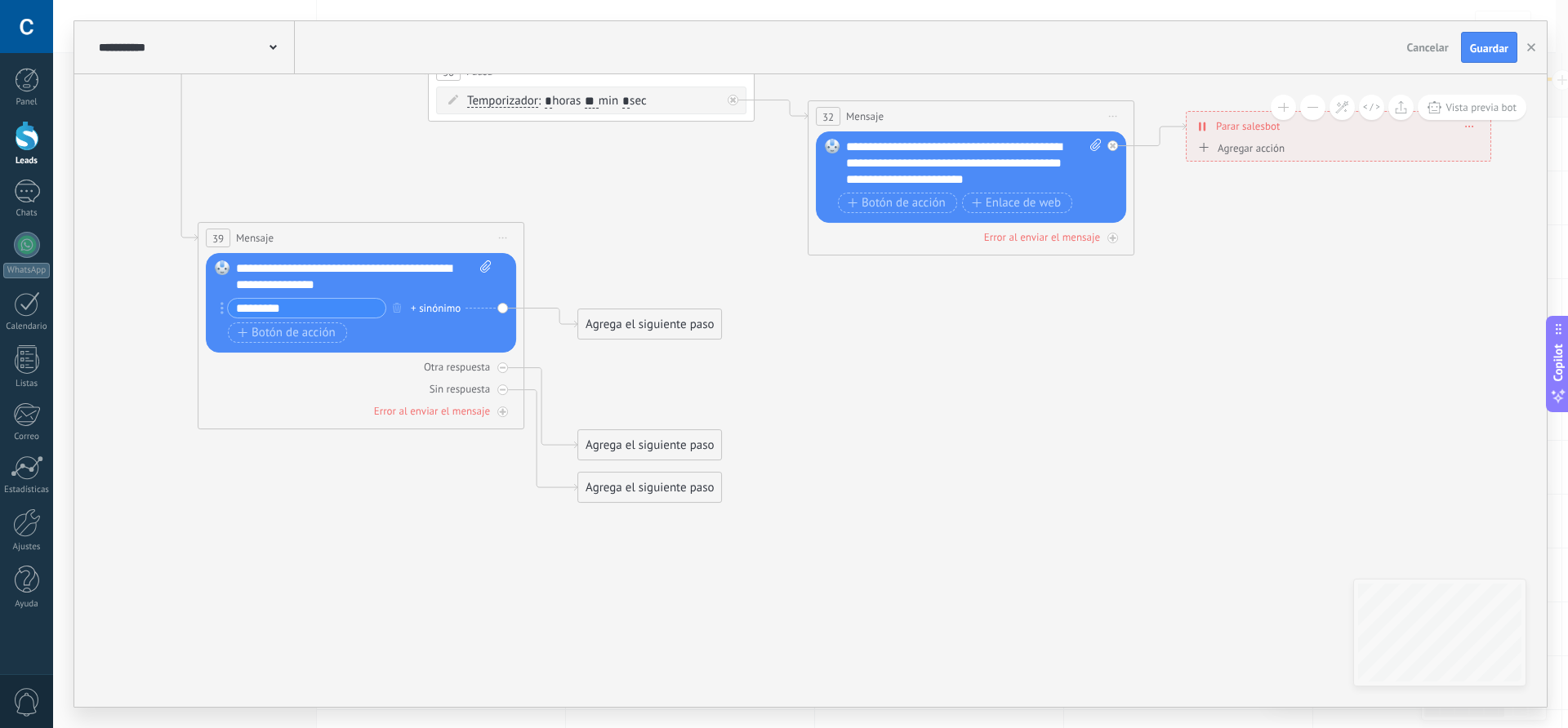
drag, startPoint x: 797, startPoint y: 596, endPoint x: 340, endPoint y: 495, distance: 468.0
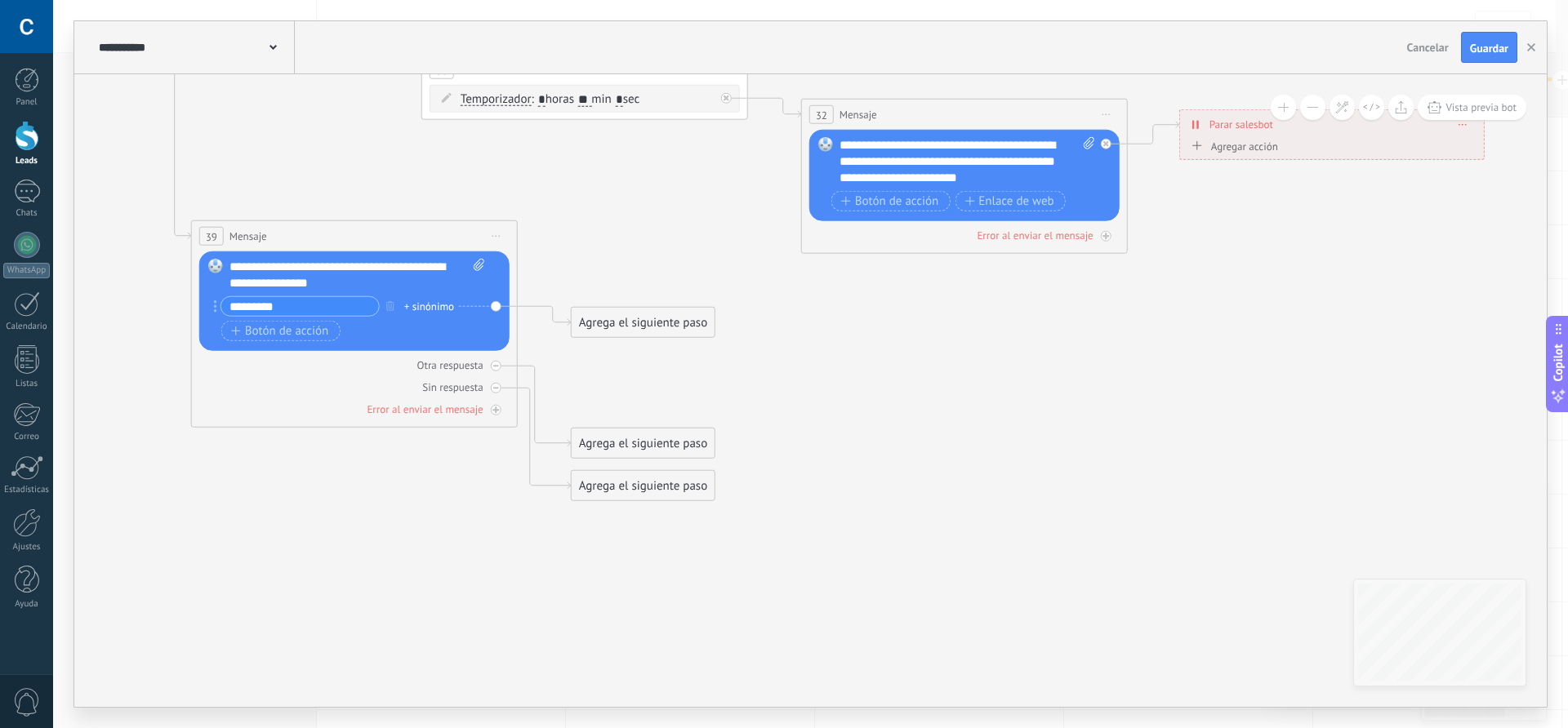
click at [617, 441] on div "Agrega el siguiente paso" at bounding box center [642, 443] width 143 height 27
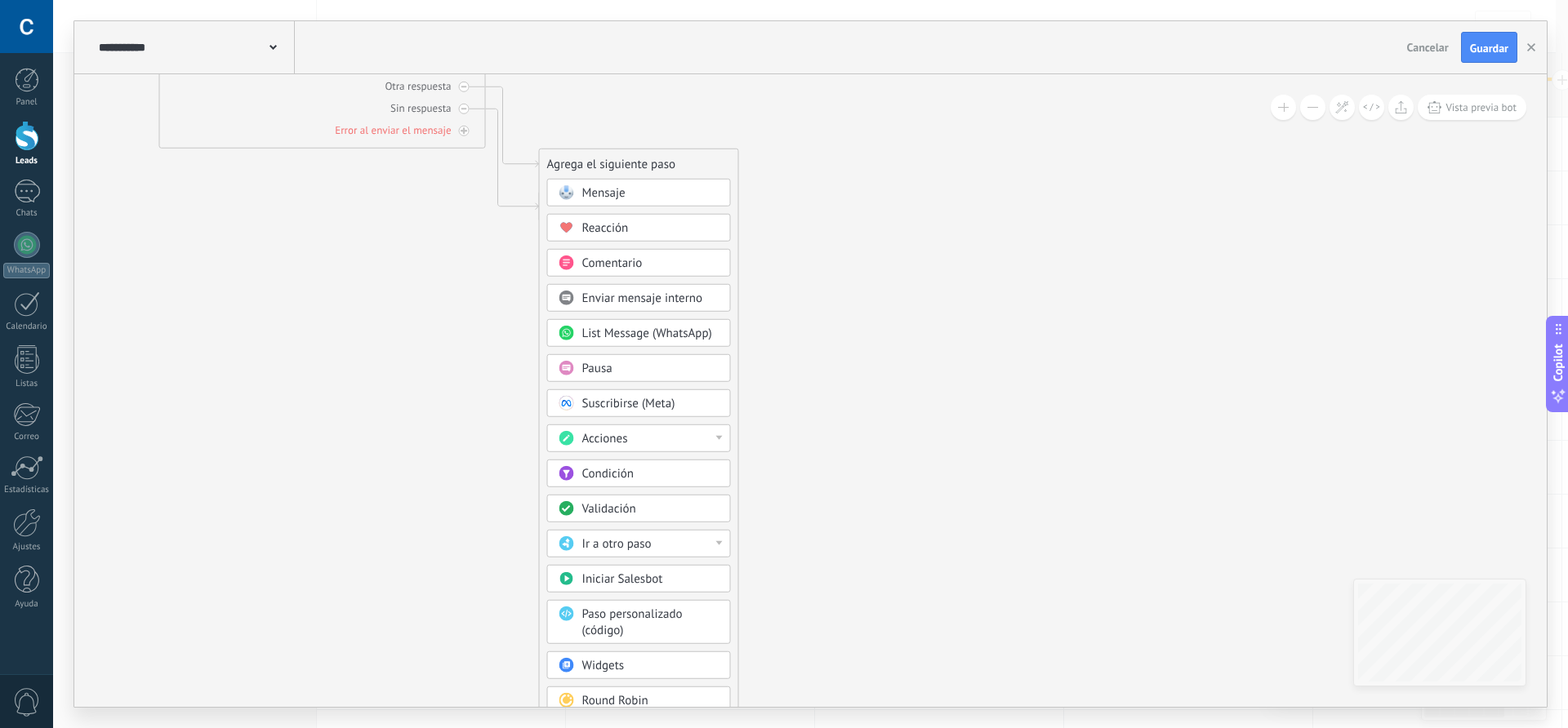
drag, startPoint x: 499, startPoint y: 585, endPoint x: 461, endPoint y: 238, distance: 349.1
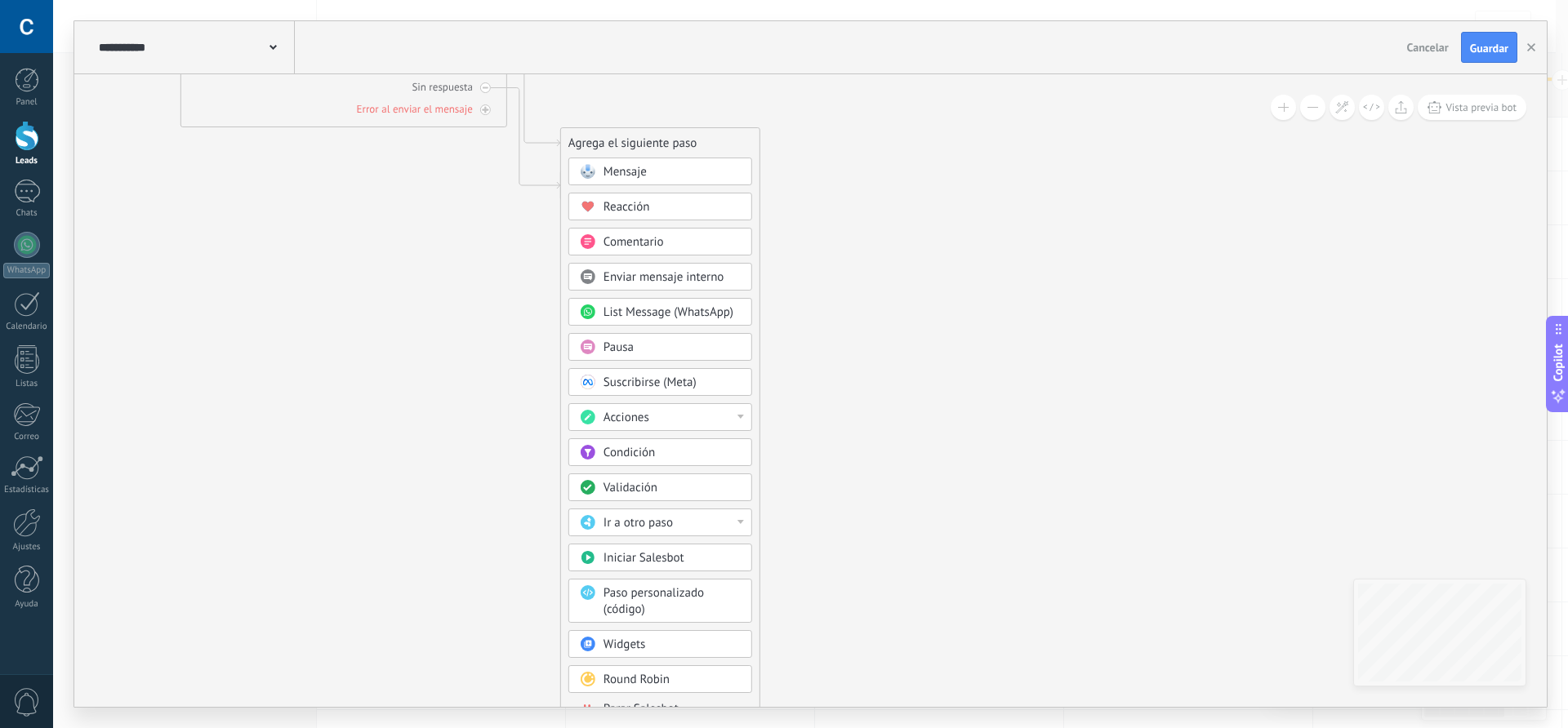
drag, startPoint x: 461, startPoint y: 542, endPoint x: 488, endPoint y: 269, distance: 274.3
drag, startPoint x: 952, startPoint y: 577, endPoint x: 938, endPoint y: 537, distance: 42.4
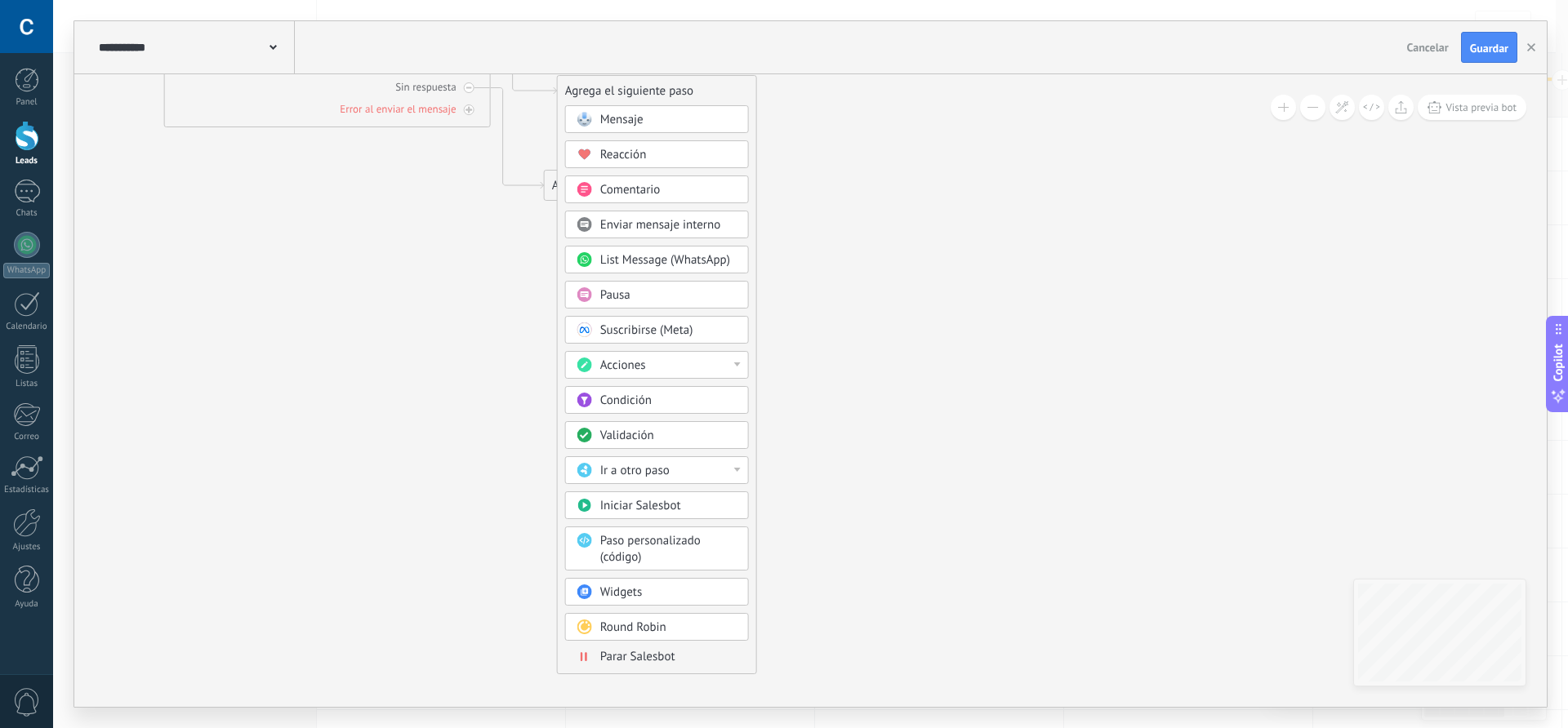
drag, startPoint x: 669, startPoint y: 149, endPoint x: 683, endPoint y: 97, distance: 53.9
click at [683, 97] on div "Agrega el siguiente paso" at bounding box center [656, 91] width 198 height 27
click at [647, 662] on span "Parar Salesbot" at bounding box center [637, 657] width 75 height 16
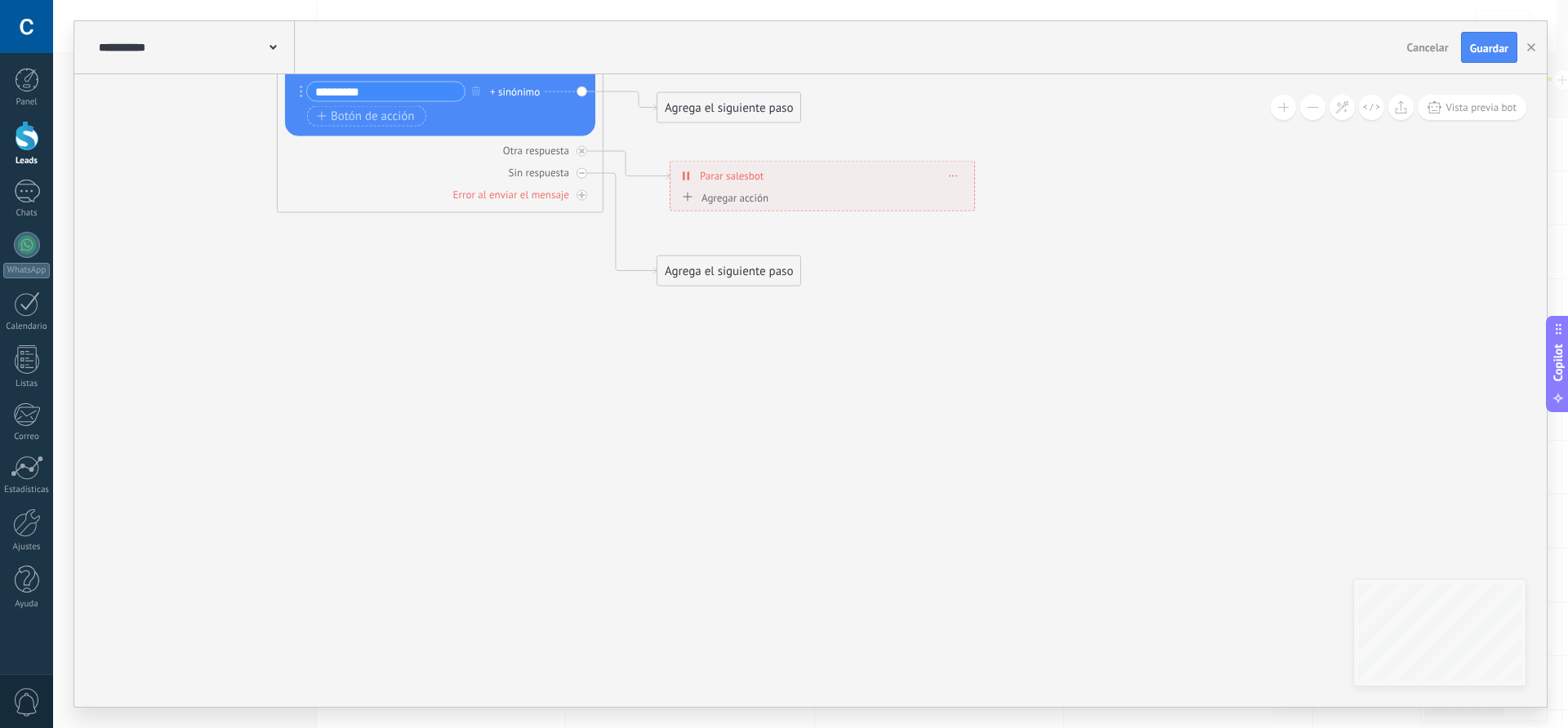
drag, startPoint x: 556, startPoint y: 509, endPoint x: 580, endPoint y: 572, distance: 67.4
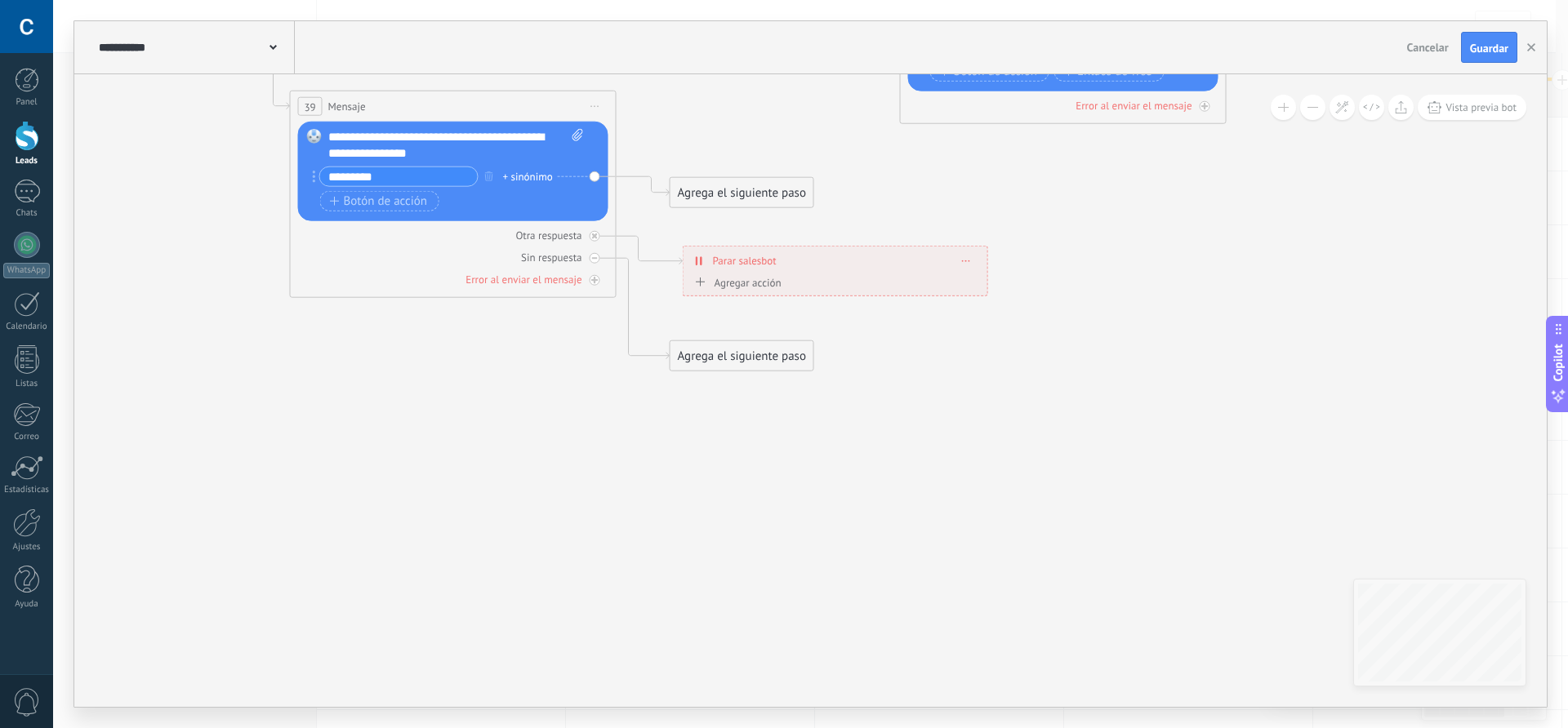
click at [710, 356] on div "Agrega el siguiente paso" at bounding box center [741, 356] width 143 height 27
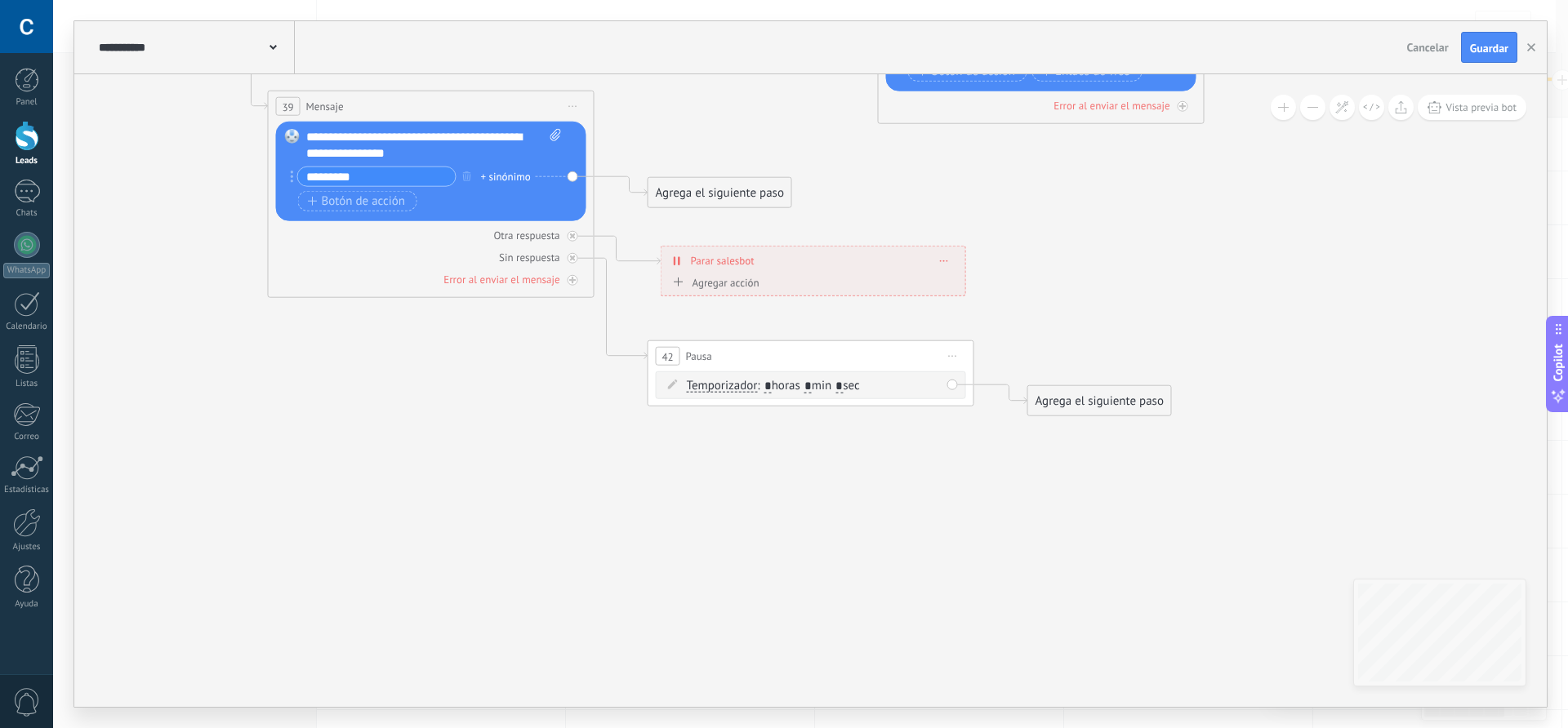
click at [812, 383] on input "*" at bounding box center [808, 386] width 7 height 13
type input "**"
click at [1061, 402] on div "Agrega el siguiente paso" at bounding box center [1100, 401] width 143 height 27
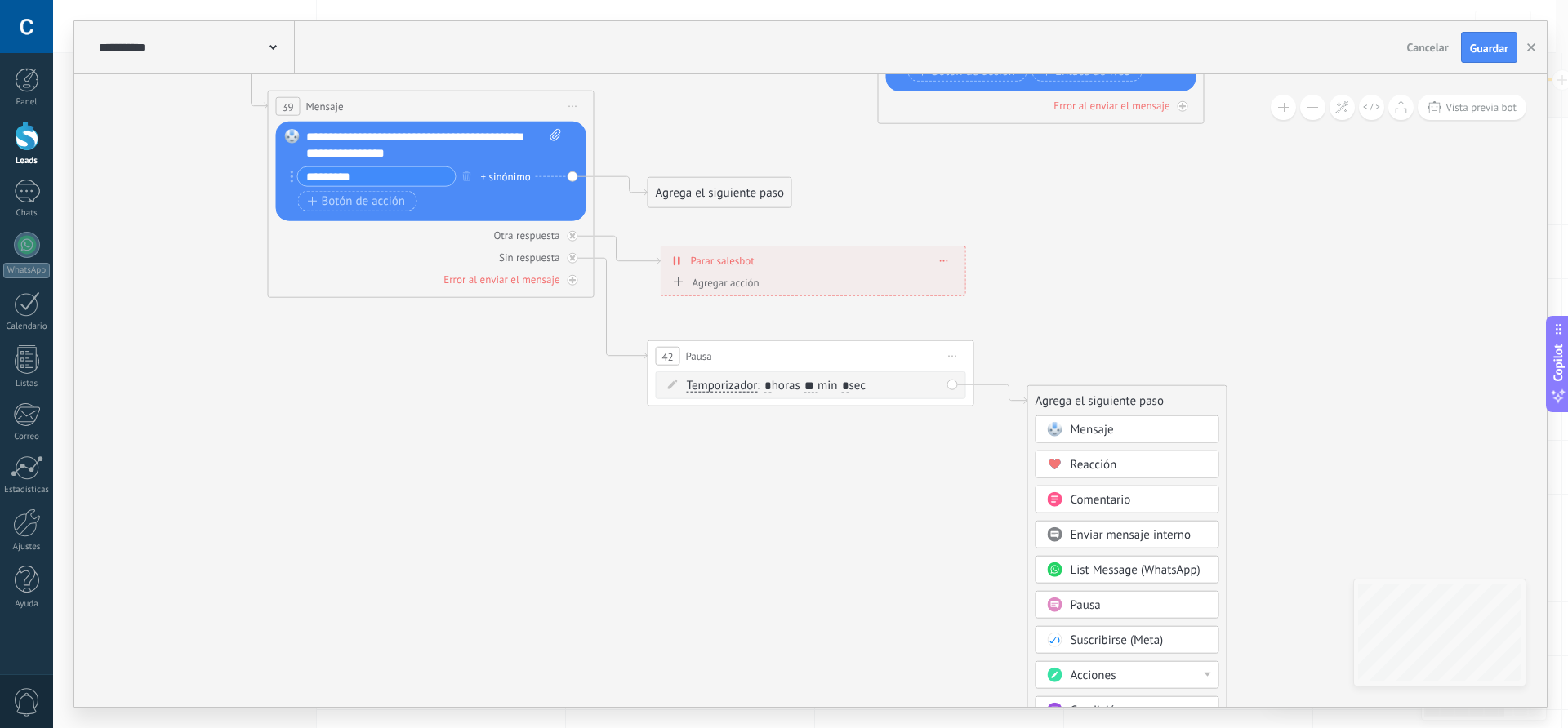
click at [1091, 434] on span "Mensaje" at bounding box center [1093, 430] width 43 height 16
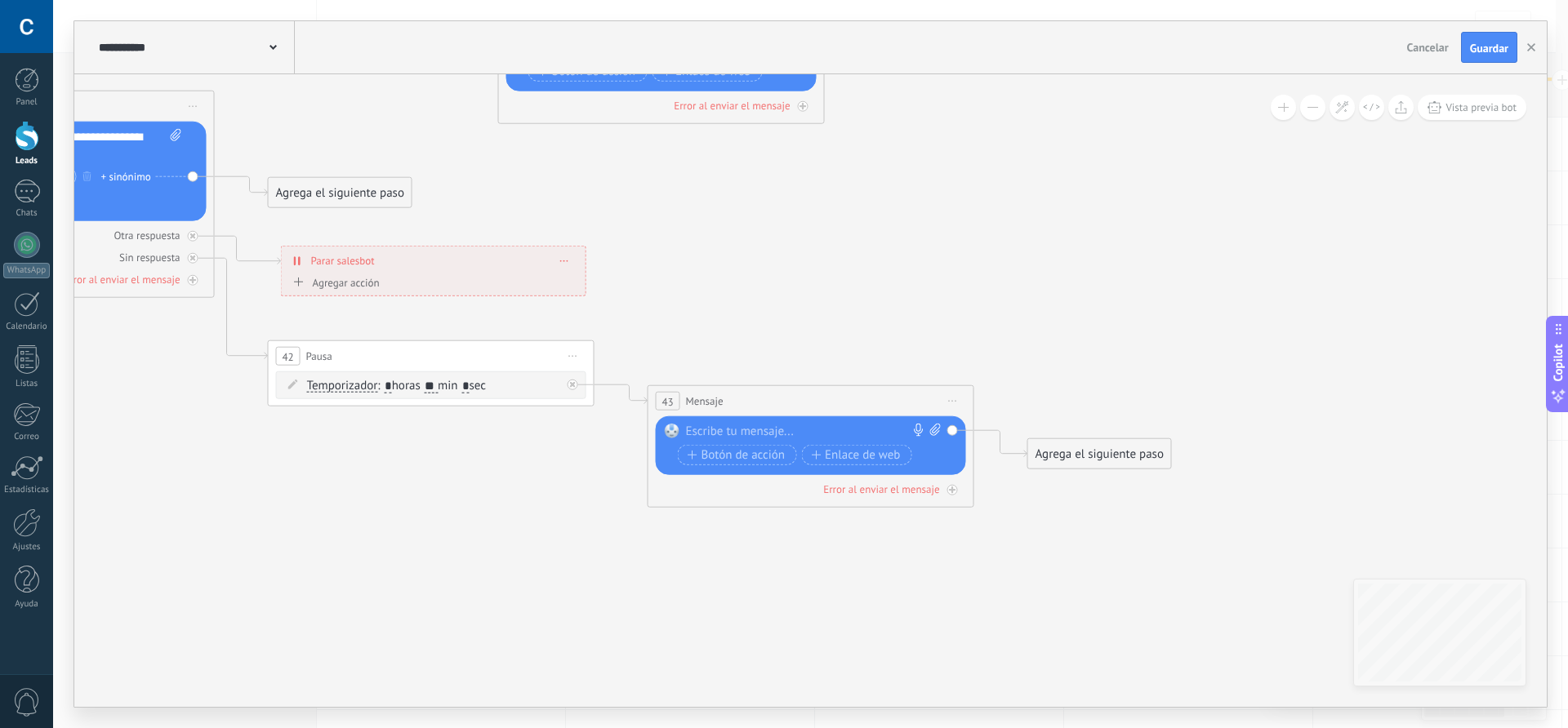
click at [734, 436] on div at bounding box center [807, 432] width 242 height 16
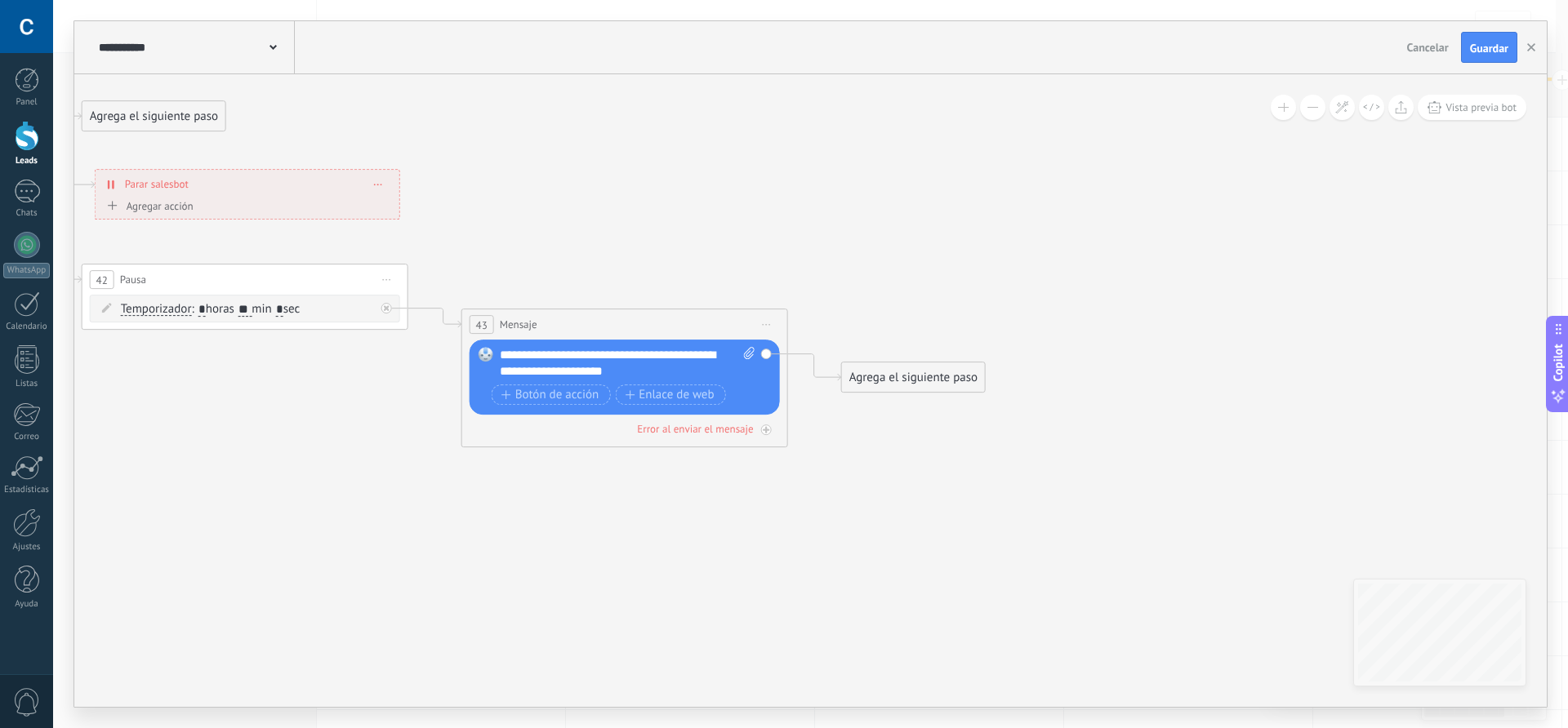
drag, startPoint x: 844, startPoint y: 562, endPoint x: 644, endPoint y: 468, distance: 221.0
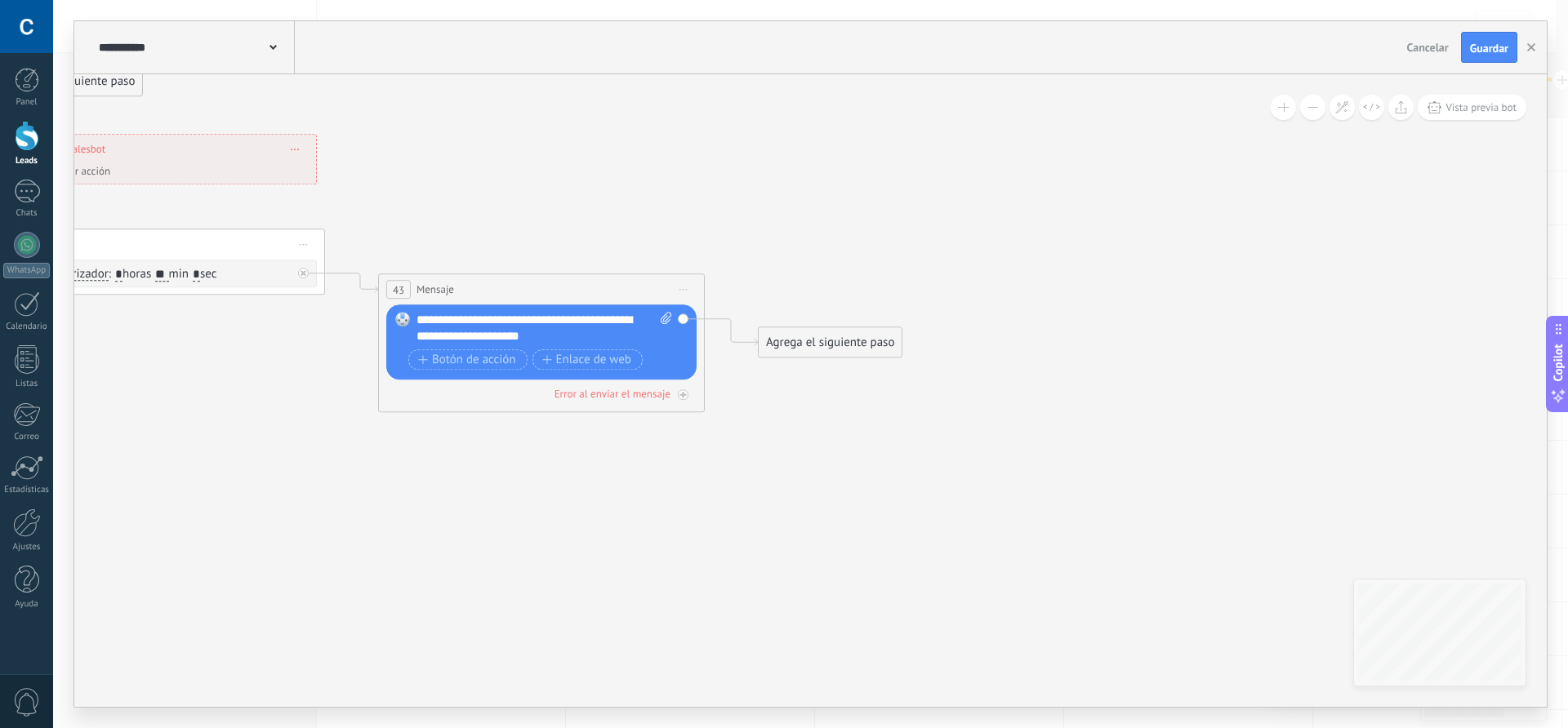
click at [816, 339] on div "Agrega el siguiente paso" at bounding box center [829, 342] width 143 height 27
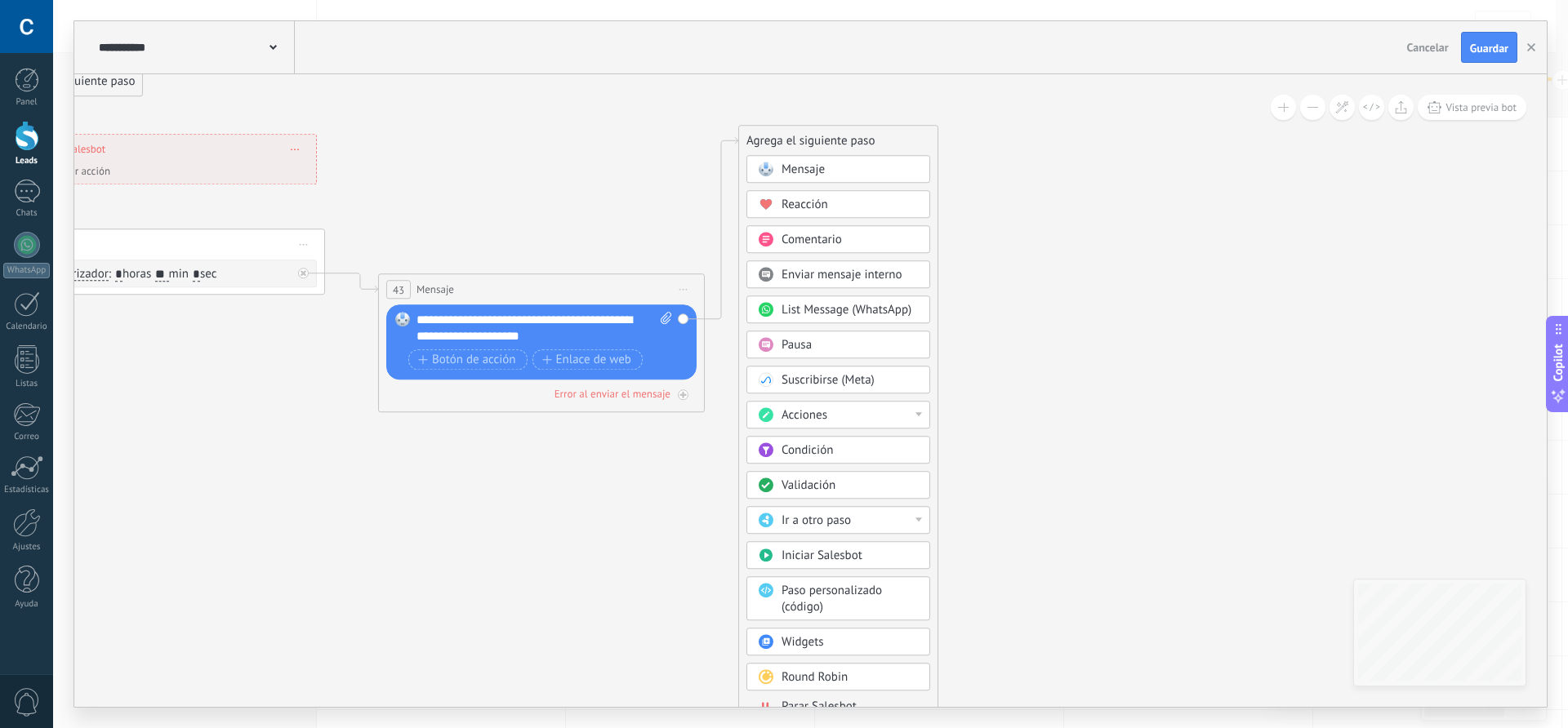
drag, startPoint x: 823, startPoint y: 191, endPoint x: 819, endPoint y: 127, distance: 64.1
click at [819, 127] on div "Agrega el siguiente paso" at bounding box center [838, 140] width 198 height 27
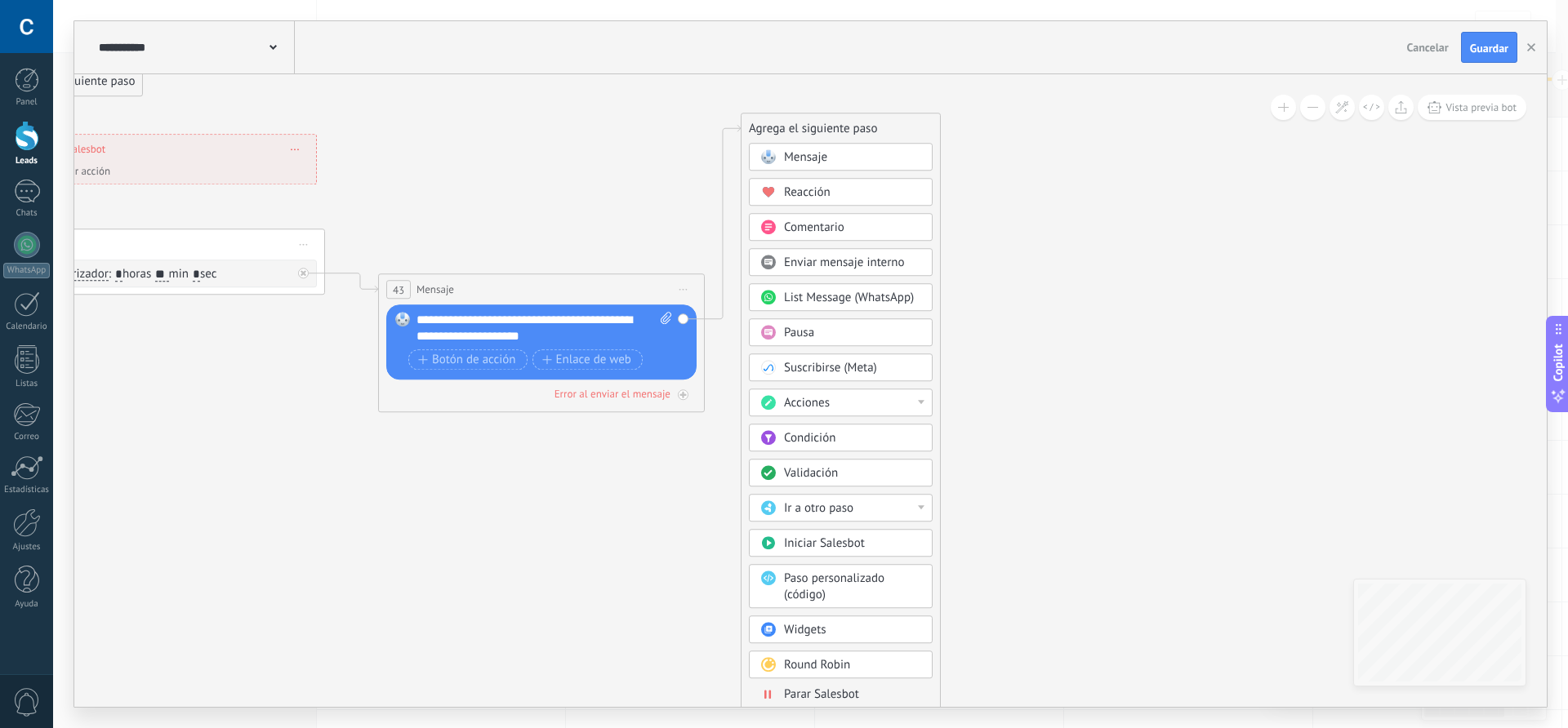
click at [816, 693] on span "Parar Salesbot" at bounding box center [822, 694] width 75 height 16
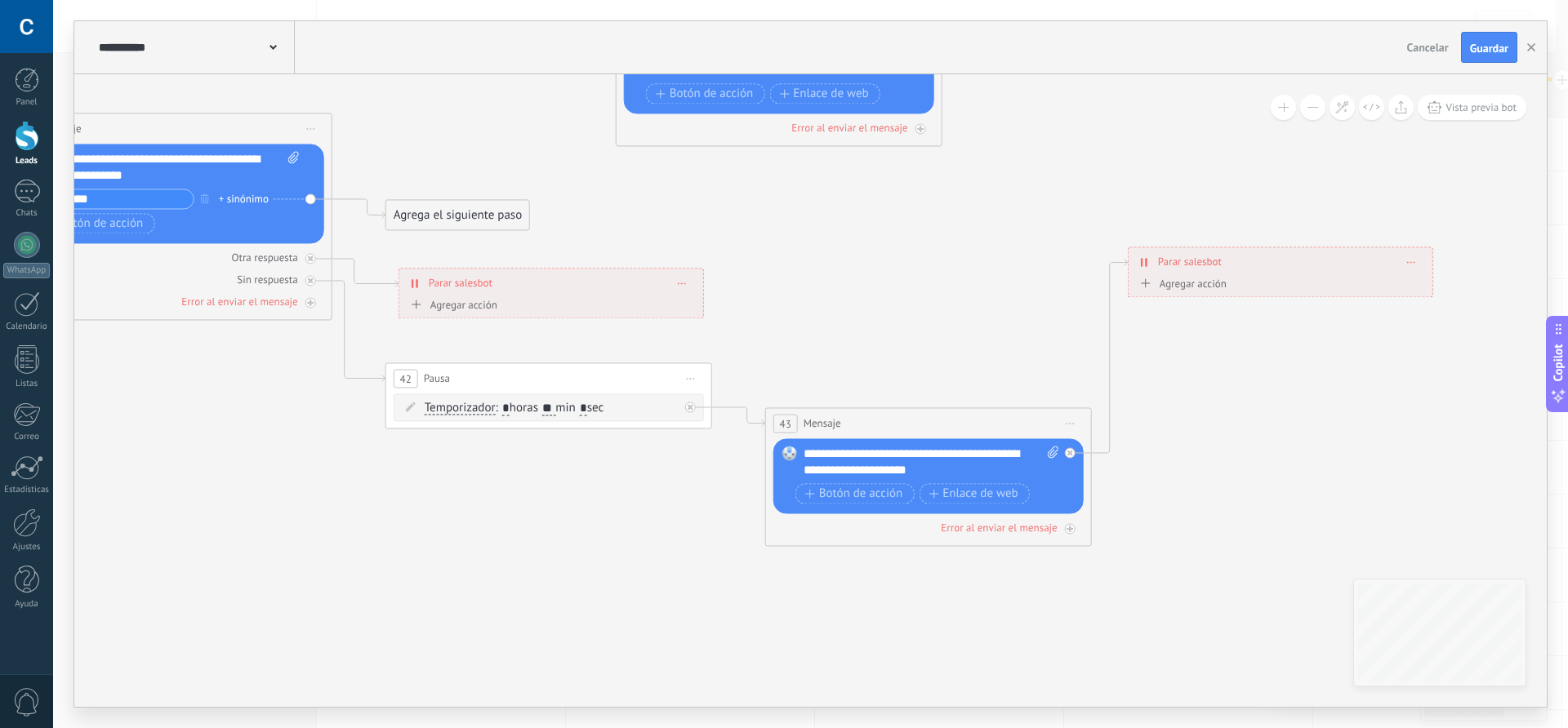
drag, startPoint x: 526, startPoint y: 516, endPoint x: 997, endPoint y: 650, distance: 489.7
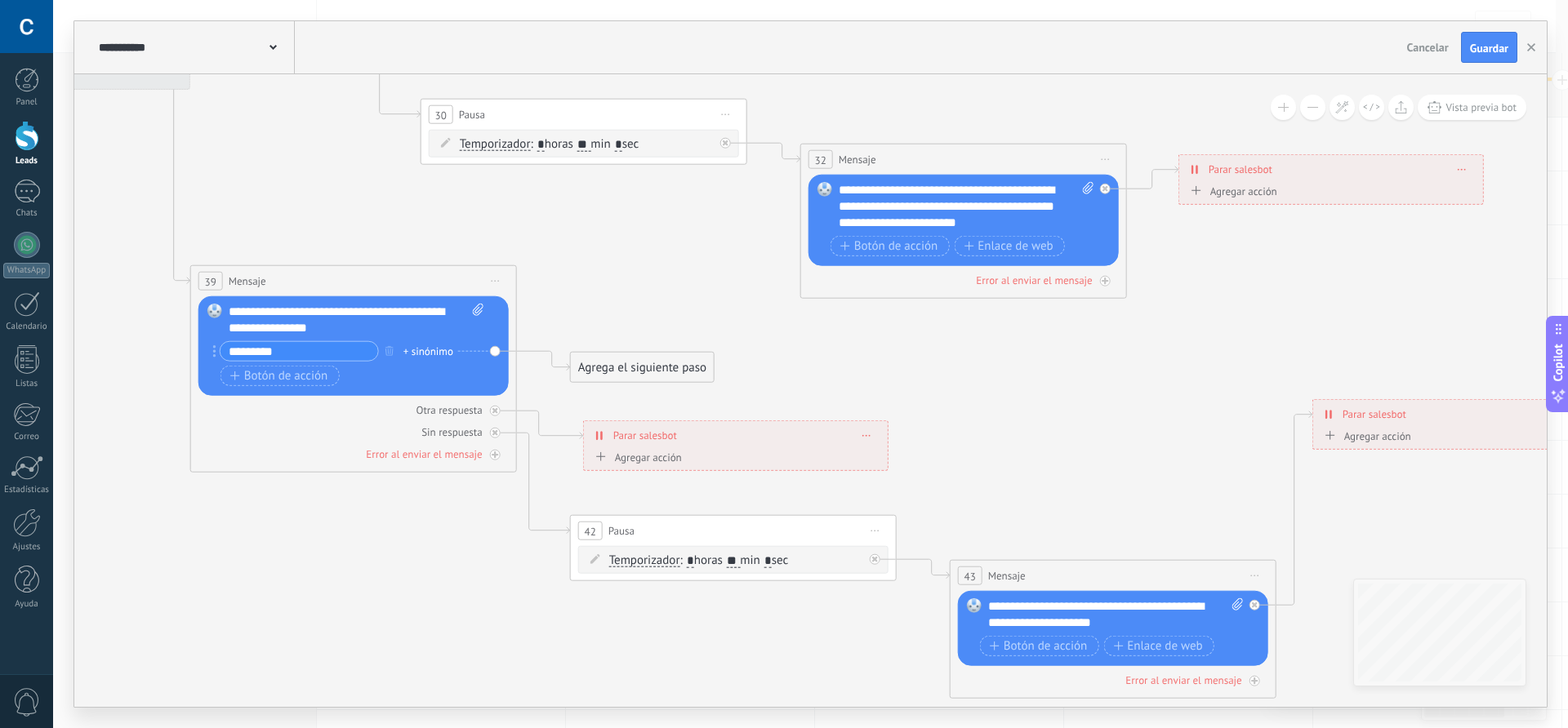
drag, startPoint x: 916, startPoint y: 333, endPoint x: 1138, endPoint y: 497, distance: 276.0
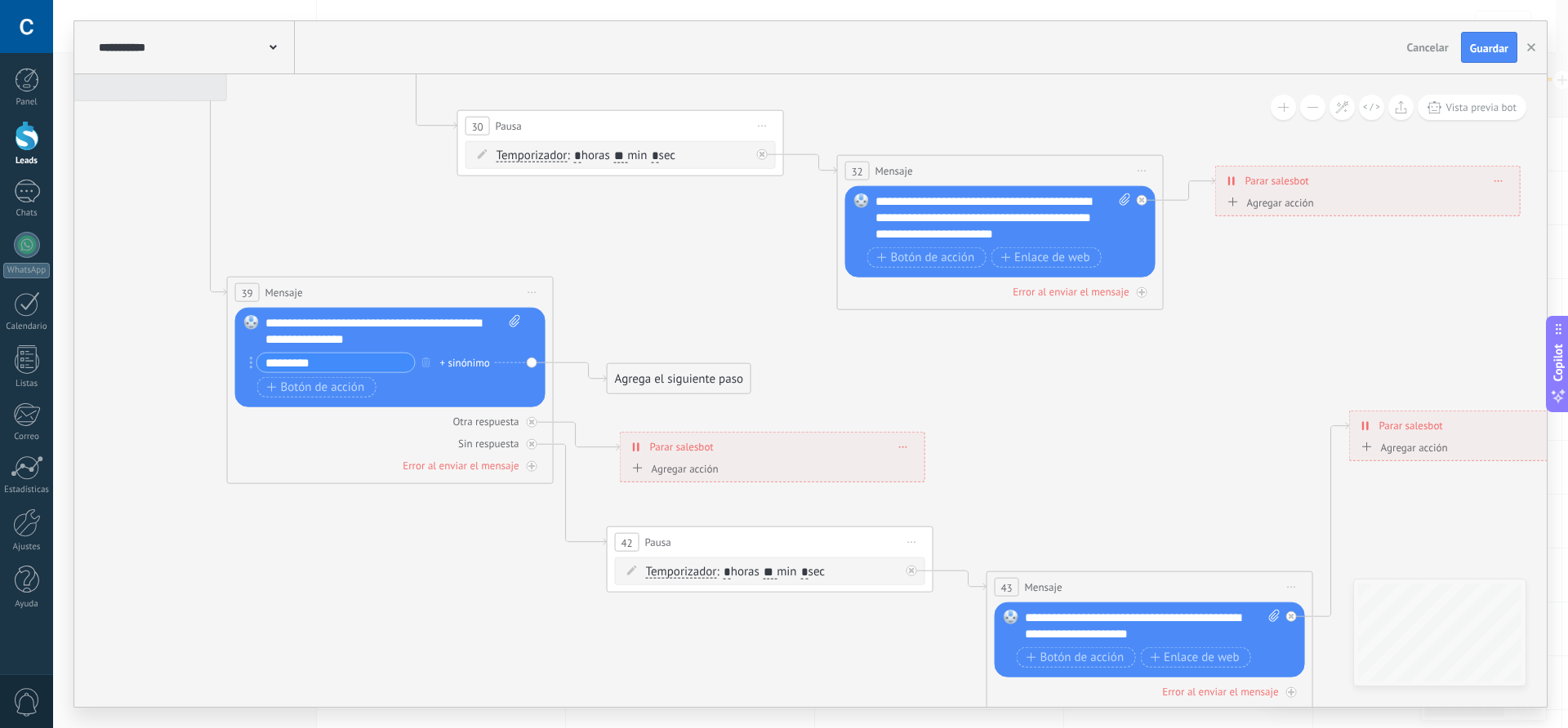
click at [685, 386] on div "Agrega el siguiente paso" at bounding box center [679, 379] width 143 height 27
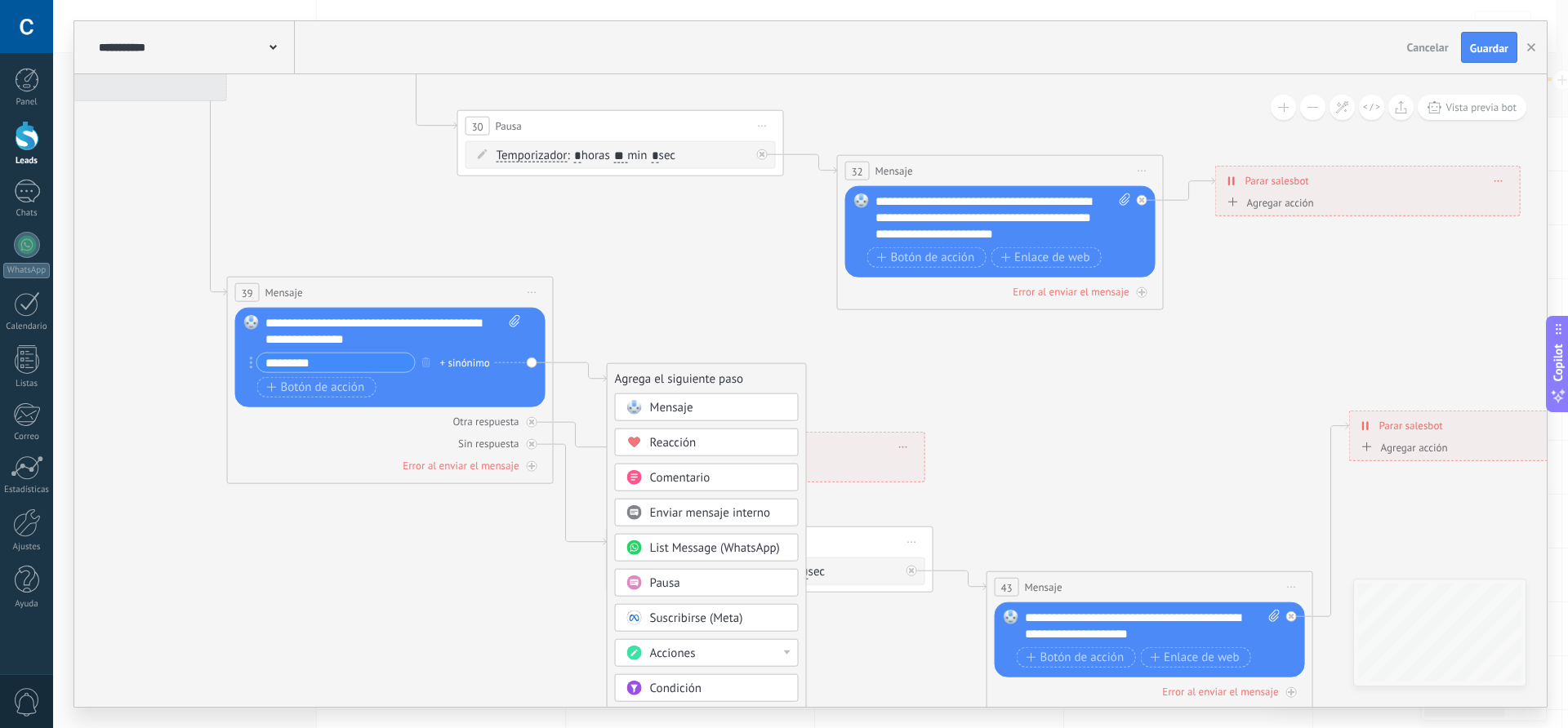
click at [707, 410] on div "Mensaje" at bounding box center [719, 408] width 137 height 16
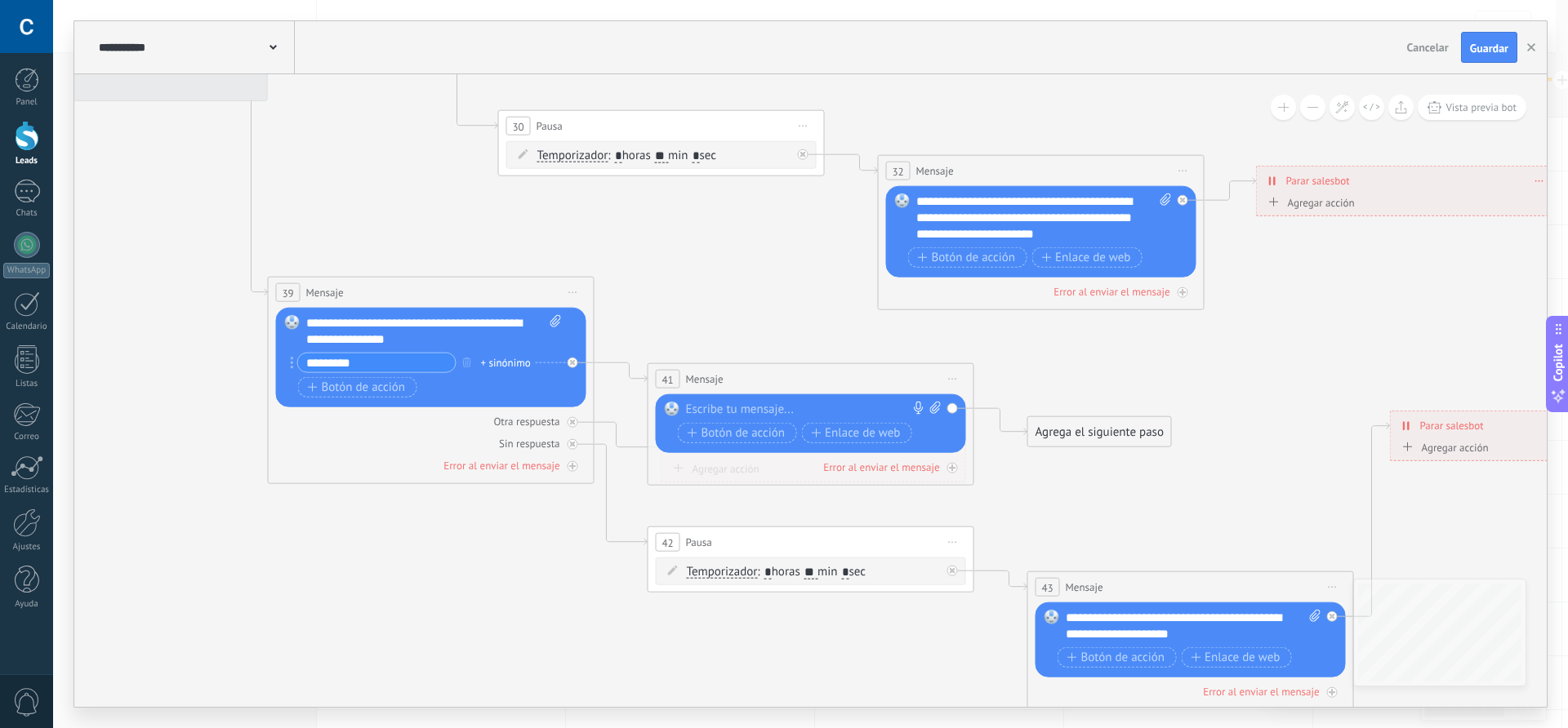
click at [718, 406] on div at bounding box center [807, 409] width 242 height 16
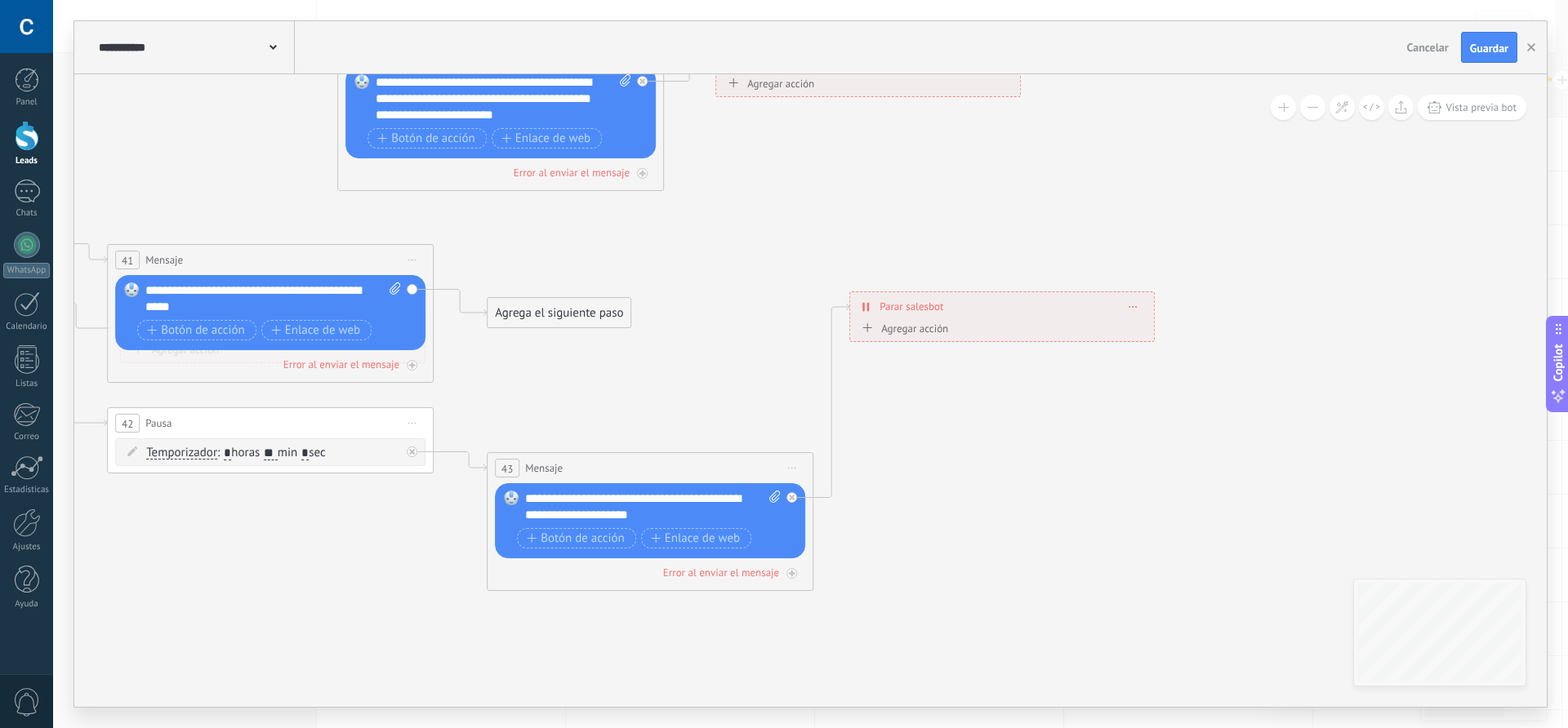
drag, startPoint x: 1074, startPoint y: 497, endPoint x: 532, endPoint y: 377, distance: 555.1
click at [570, 313] on div "Agrega el siguiente paso" at bounding box center [558, 312] width 143 height 27
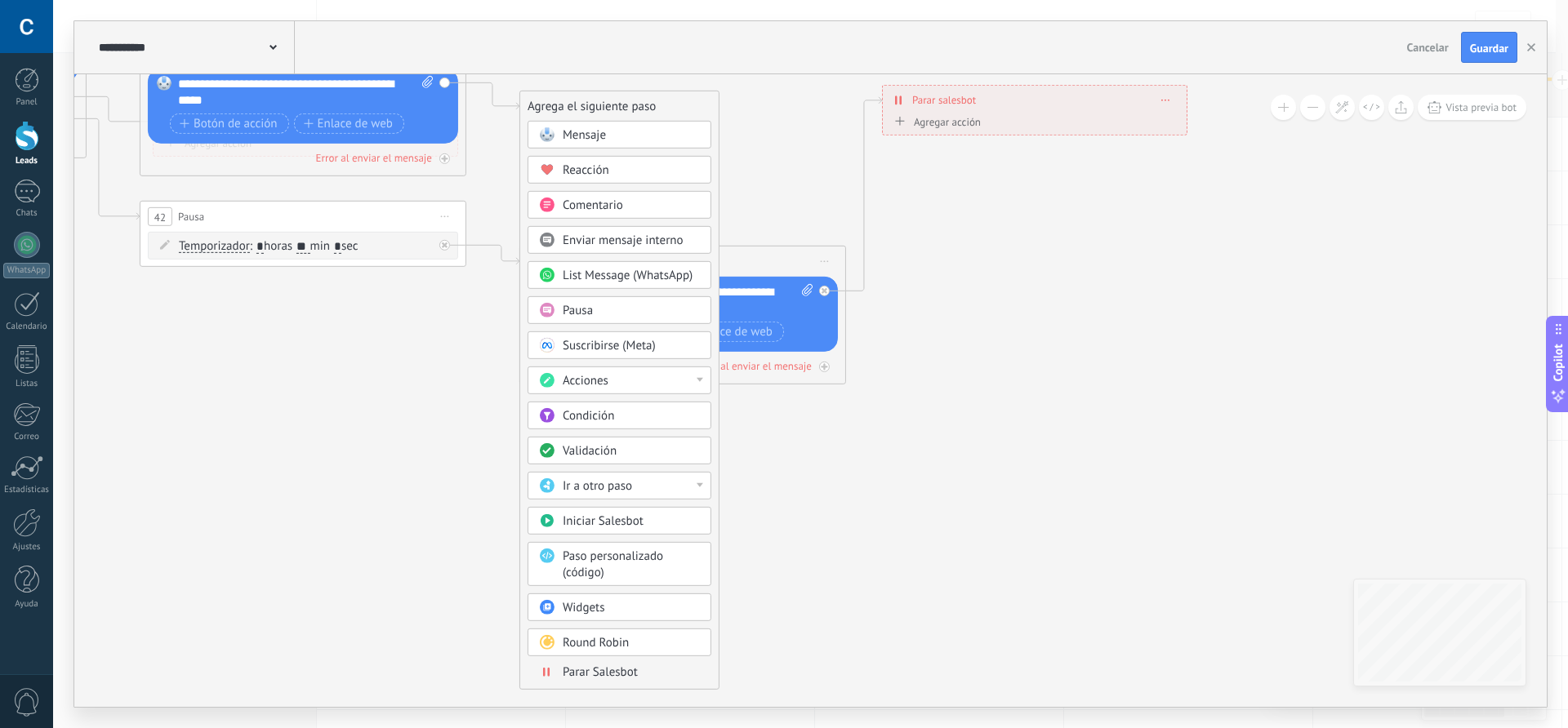
drag, startPoint x: 732, startPoint y: 365, endPoint x: 765, endPoint y: 158, distance: 209.6
click at [616, 673] on span "Parar Salesbot" at bounding box center [600, 673] width 75 height 16
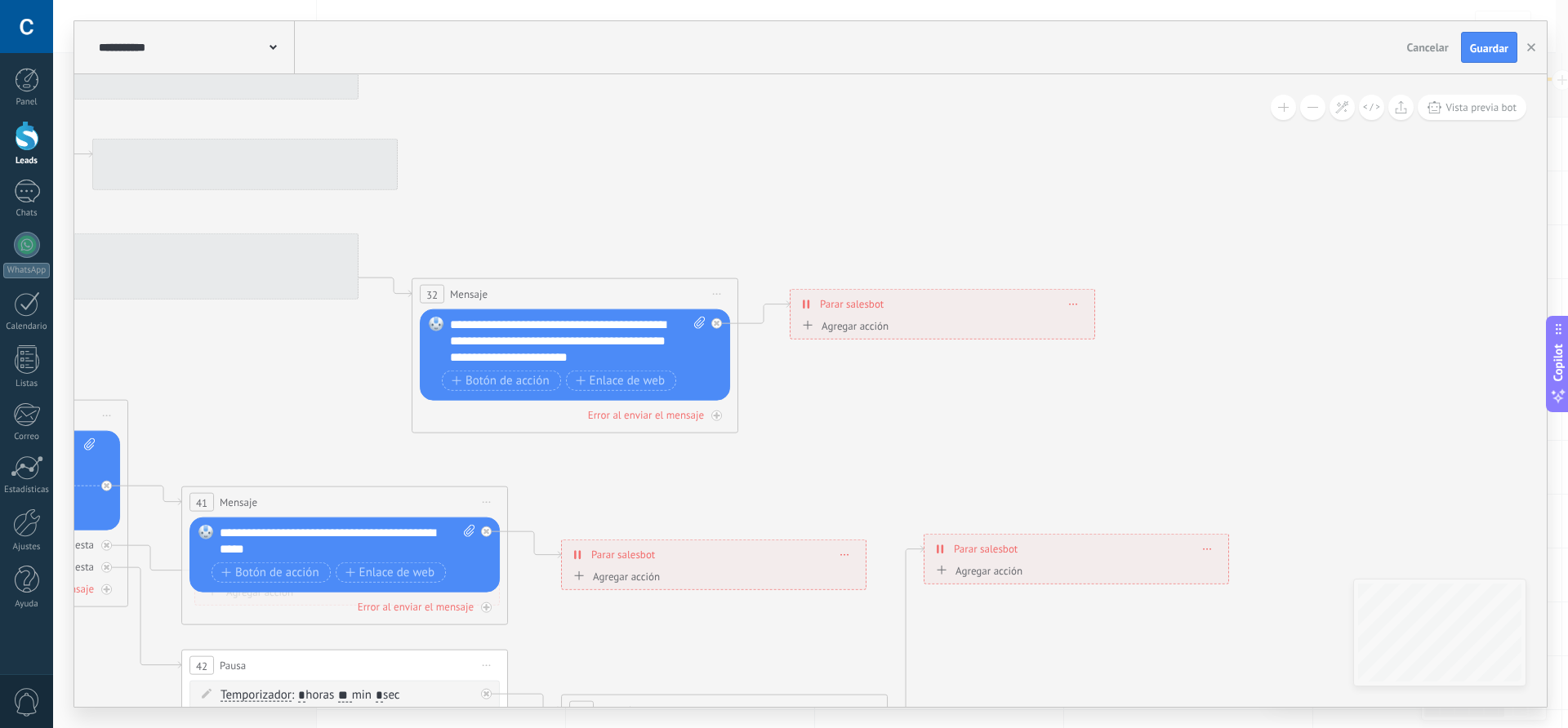
drag, startPoint x: 1147, startPoint y: 393, endPoint x: 1061, endPoint y: 793, distance: 409.1
click at [1061, 728] on html ".abccls-1,.abccls-2{fill-rule:evenodd}.abccls-2{fill:#fff} .abfcls-1{fill:none}…" at bounding box center [784, 364] width 1568 height 728
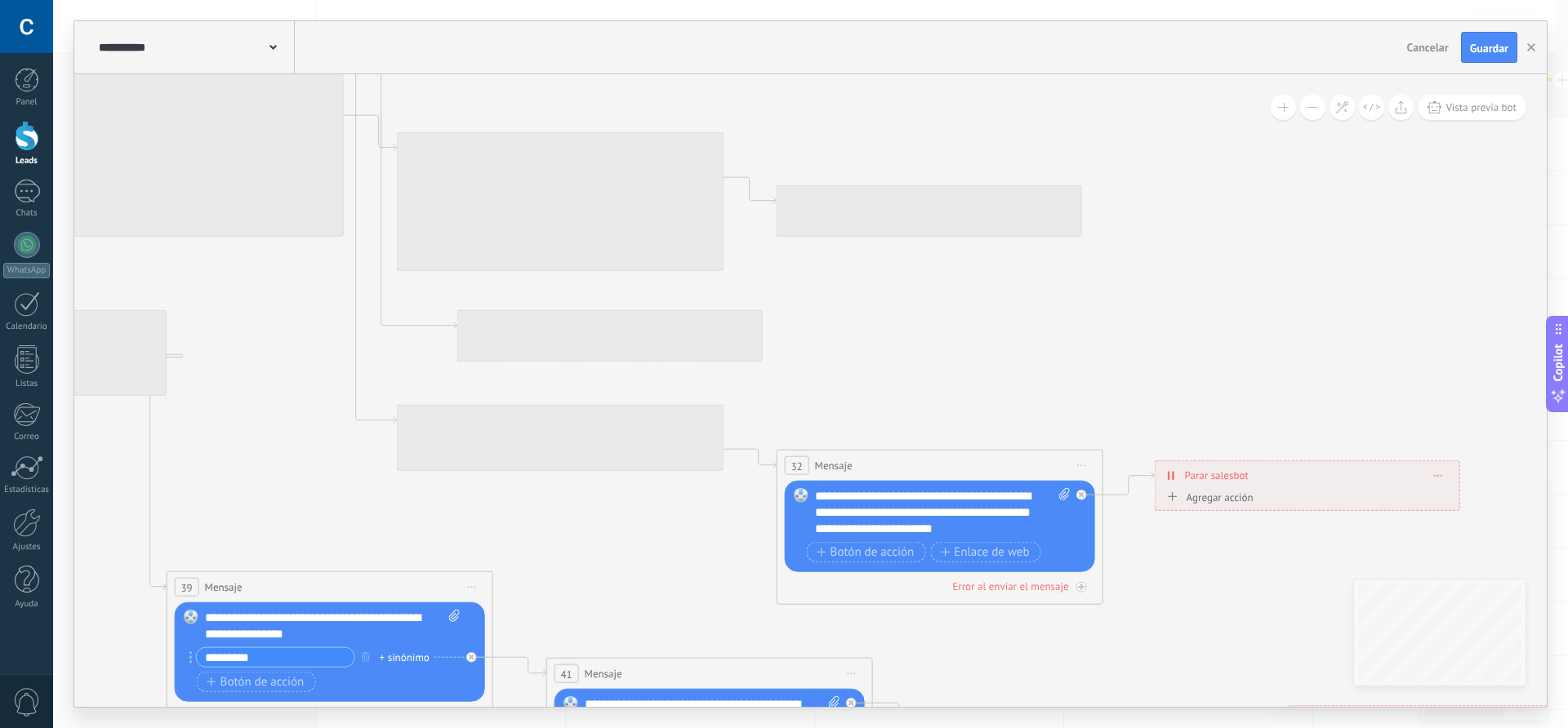
drag, startPoint x: 857, startPoint y: 454, endPoint x: 1223, endPoint y: 610, distance: 397.9
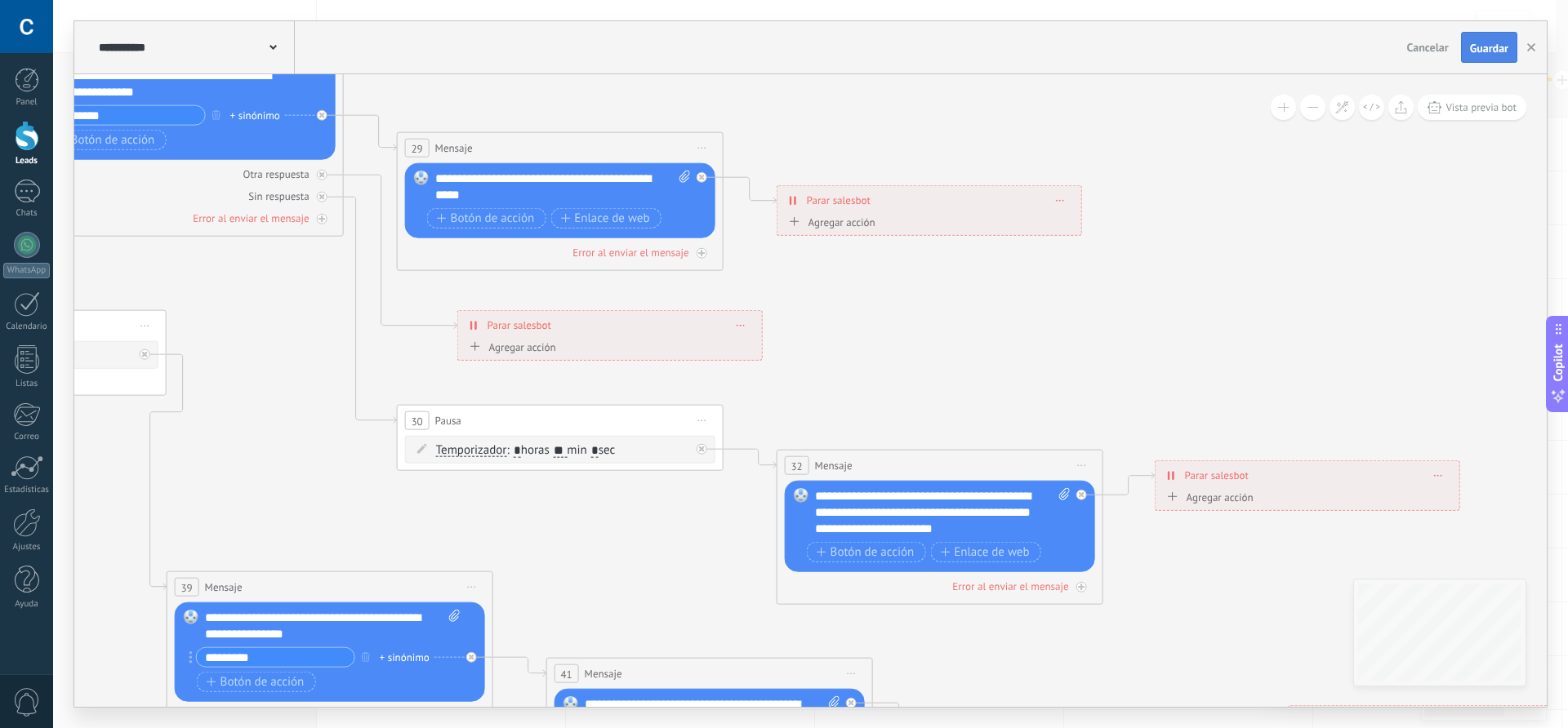
click at [1483, 51] on span "Guardar" at bounding box center [1489, 48] width 38 height 11
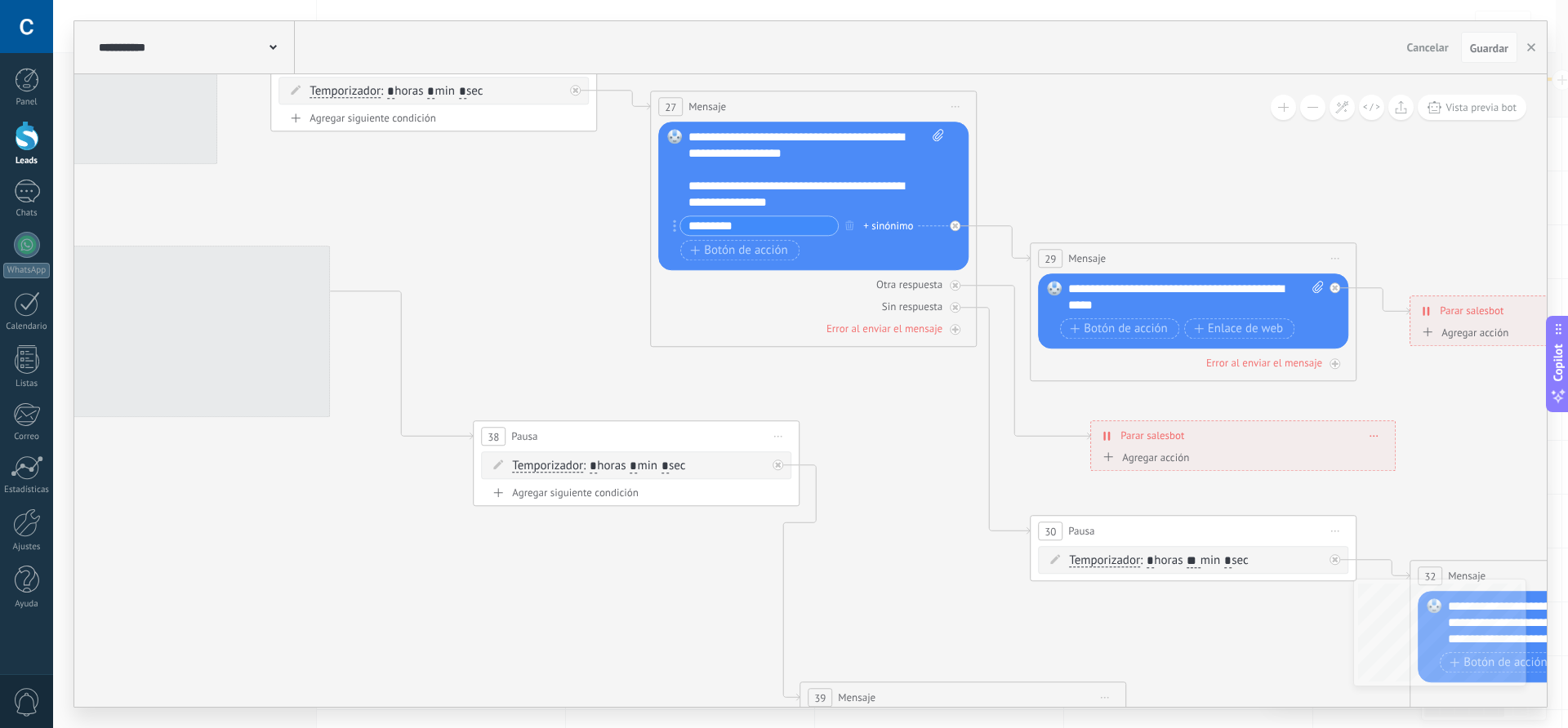
drag, startPoint x: 934, startPoint y: 361, endPoint x: 1567, endPoint y: 476, distance: 643.4
click at [1567, 476] on html ".abccls-1,.abccls-2{fill-rule:evenodd}.abccls-2{fill:#fff} .abfcls-1{fill:none}…" at bounding box center [784, 364] width 1568 height 728
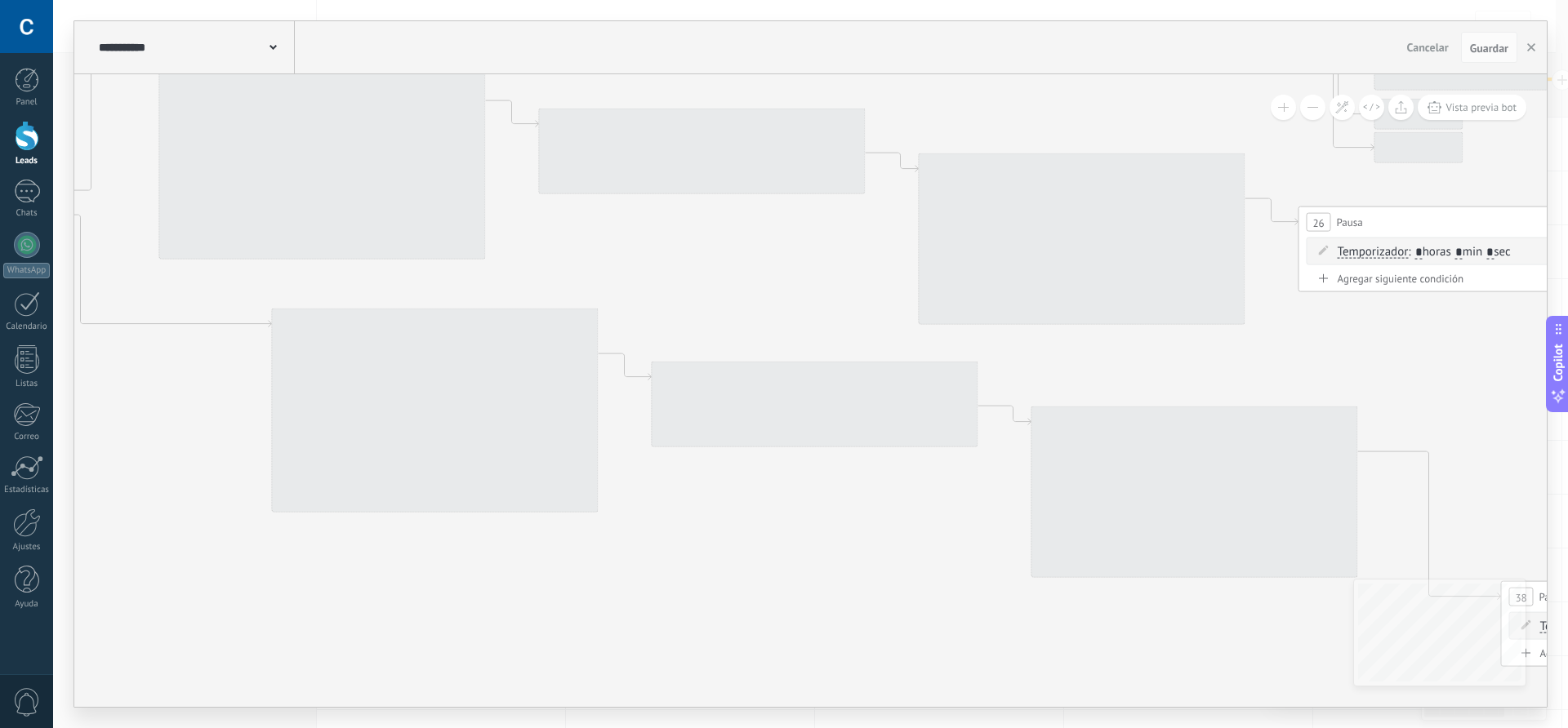
drag, startPoint x: 449, startPoint y: 266, endPoint x: 1478, endPoint y: 421, distance: 1040.6
click at [1478, 421] on icon at bounding box center [744, 483] width 5838 height 2402
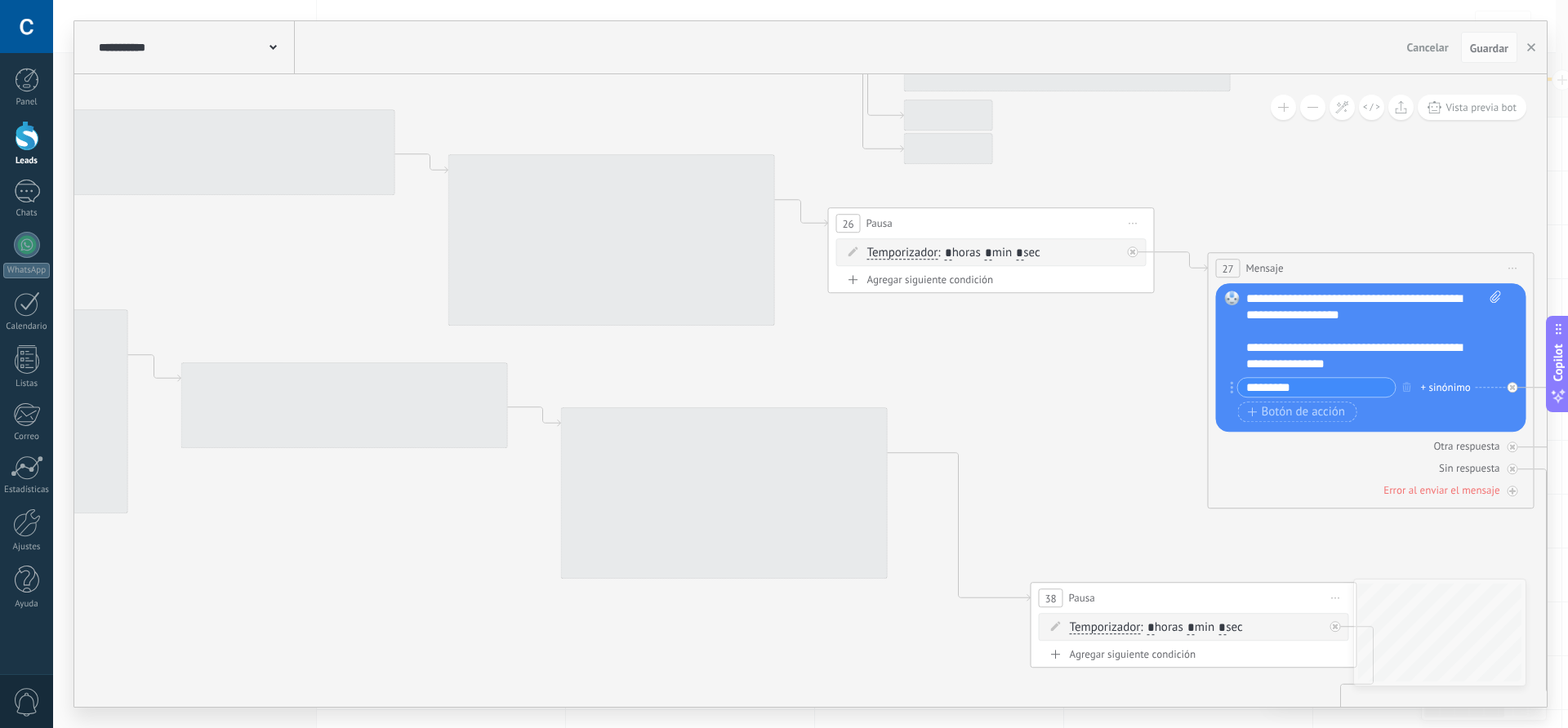
drag, startPoint x: 1397, startPoint y: 376, endPoint x: 16, endPoint y: 287, distance: 1383.9
click at [19, 287] on body ".abccls-1,.abccls-2{fill-rule:evenodd}.abccls-2{fill:#fff} .abfcls-1{fill:none}…" at bounding box center [784, 364] width 1568 height 728
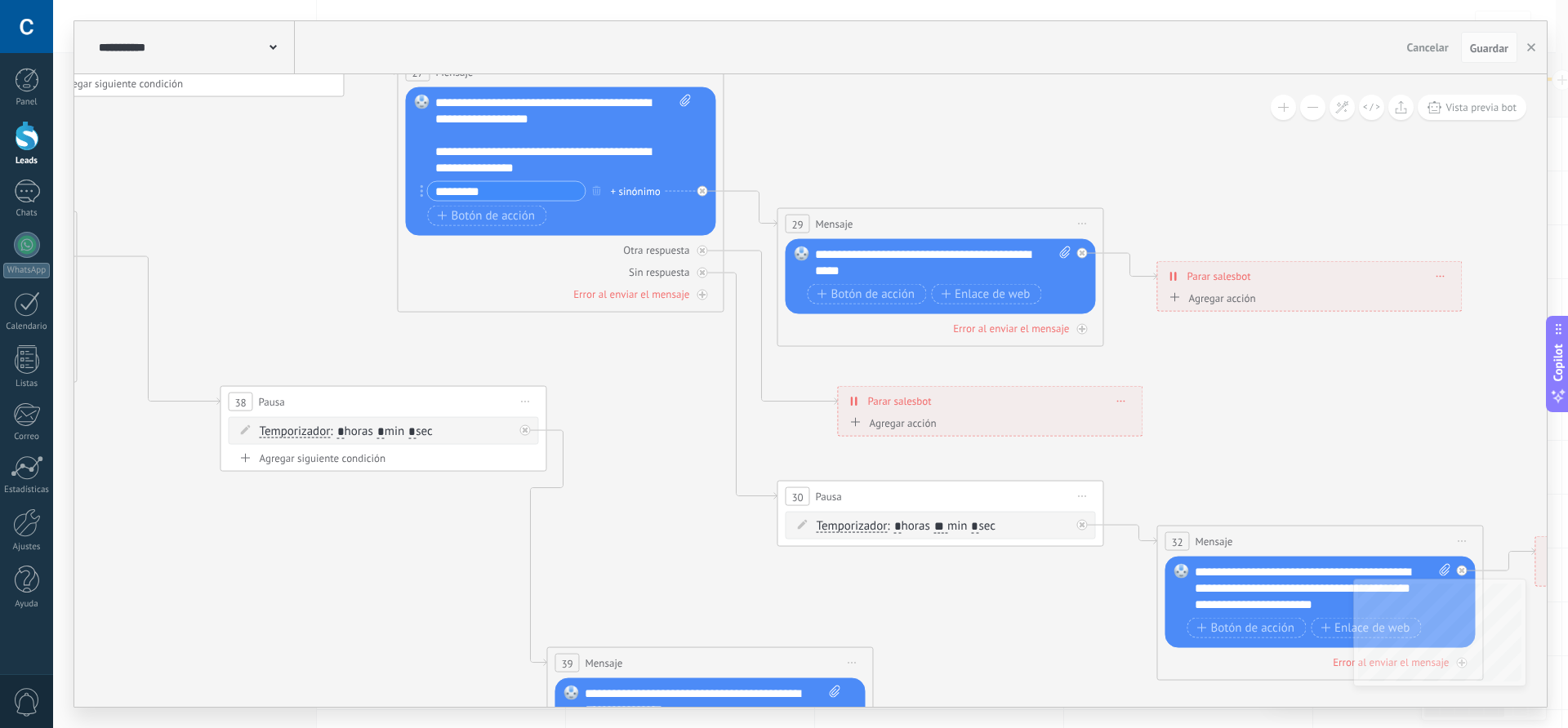
drag, startPoint x: 898, startPoint y: 262, endPoint x: 1000, endPoint y: 135, distance: 162.9
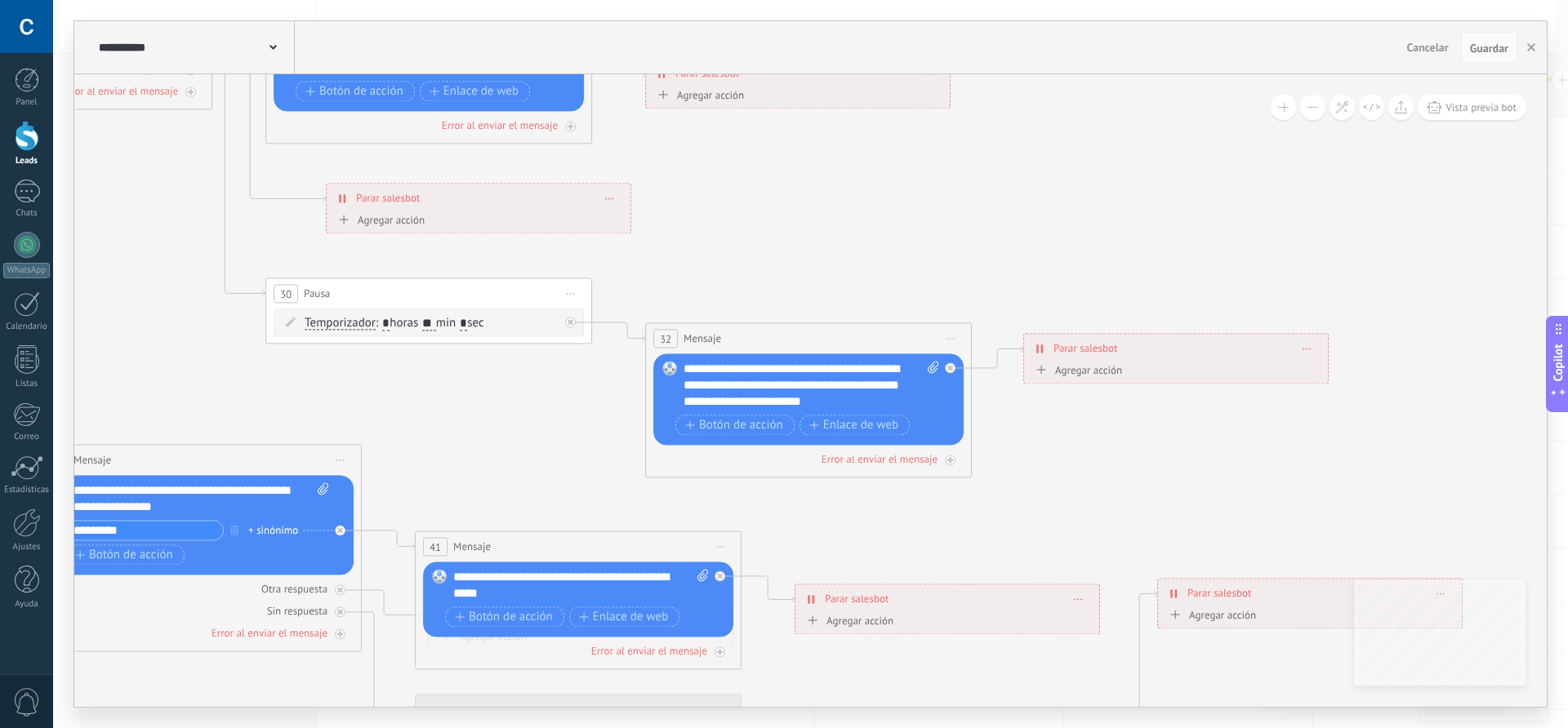
drag, startPoint x: 1023, startPoint y: 622, endPoint x: 752, endPoint y: 502, distance: 296.4
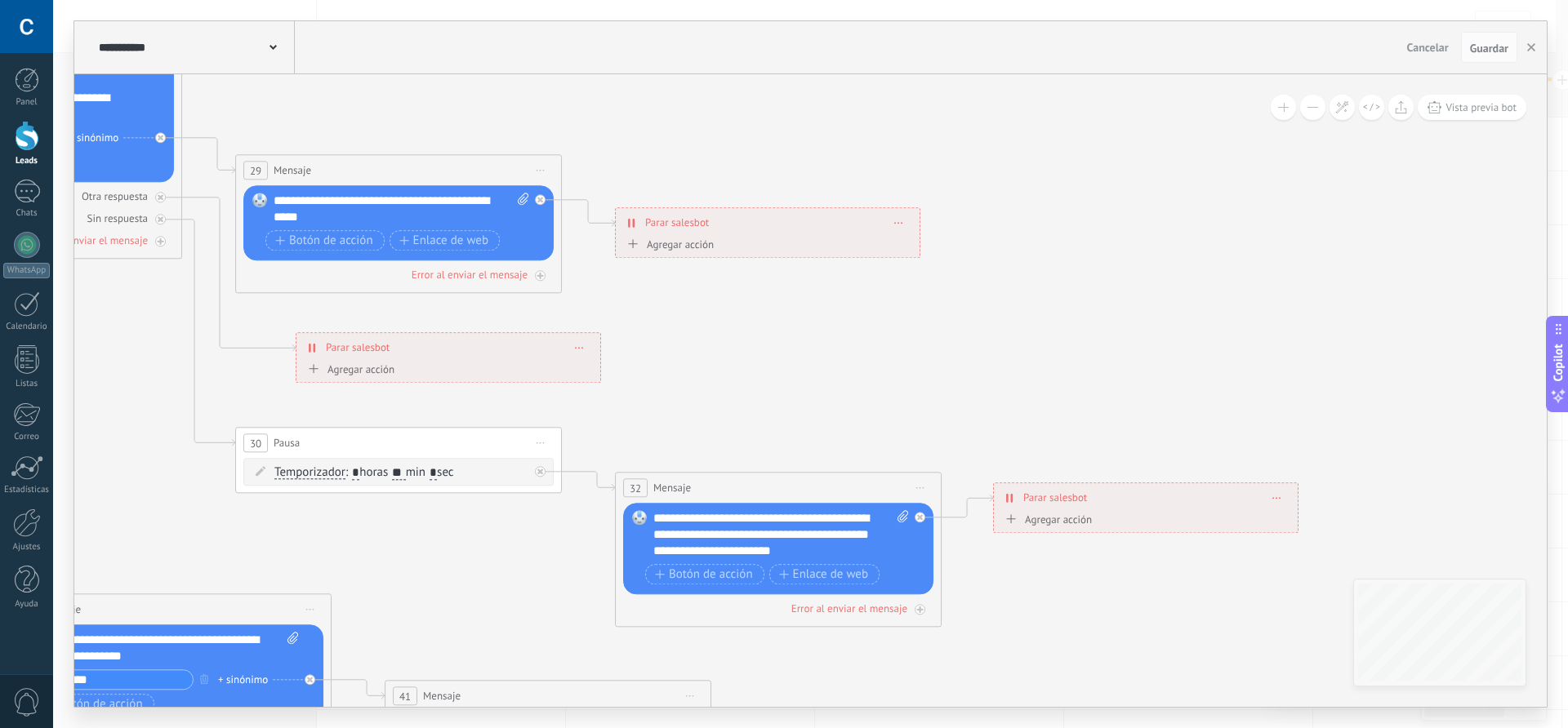
drag, startPoint x: 1062, startPoint y: 493, endPoint x: 1087, endPoint y: 673, distance: 181.7
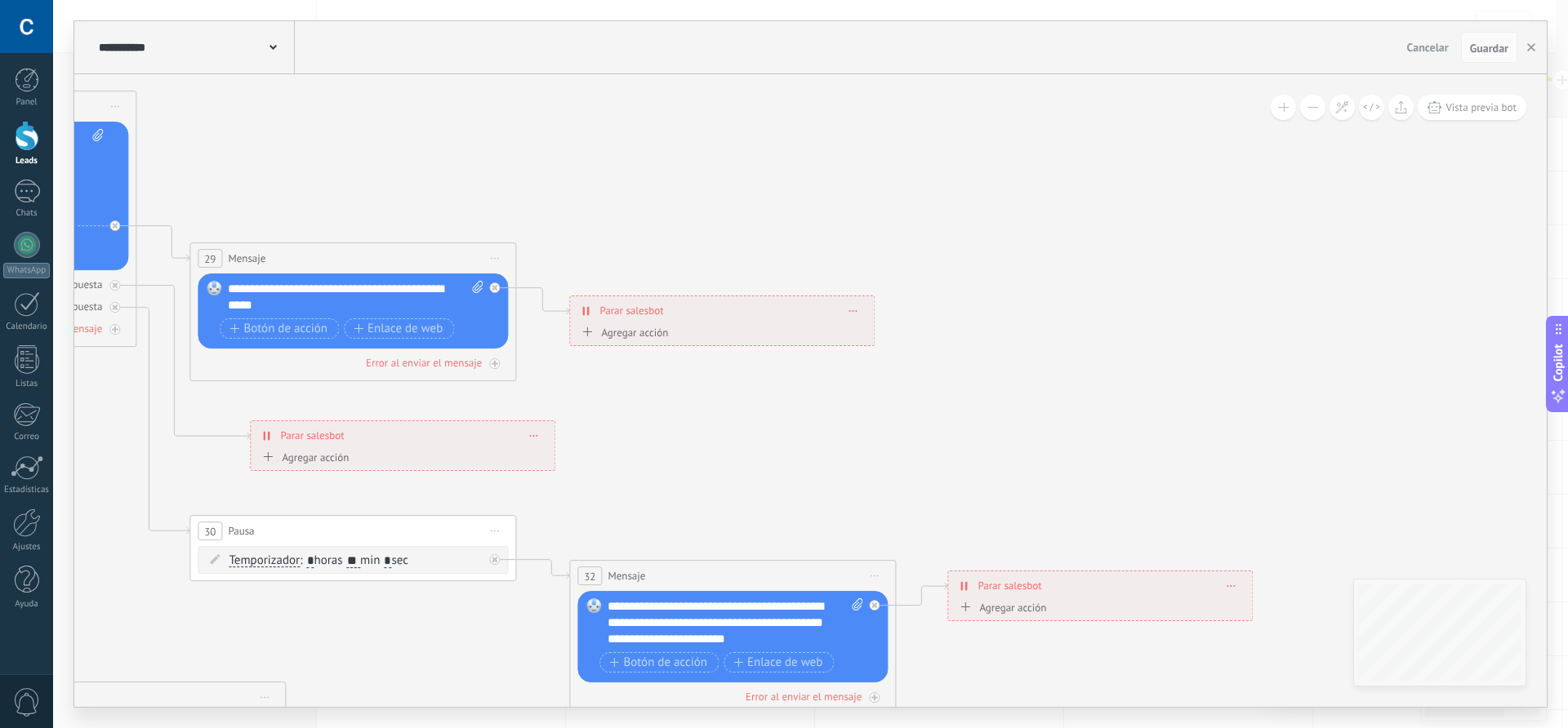
drag, startPoint x: 767, startPoint y: 409, endPoint x: 655, endPoint y: 472, distance: 128.5
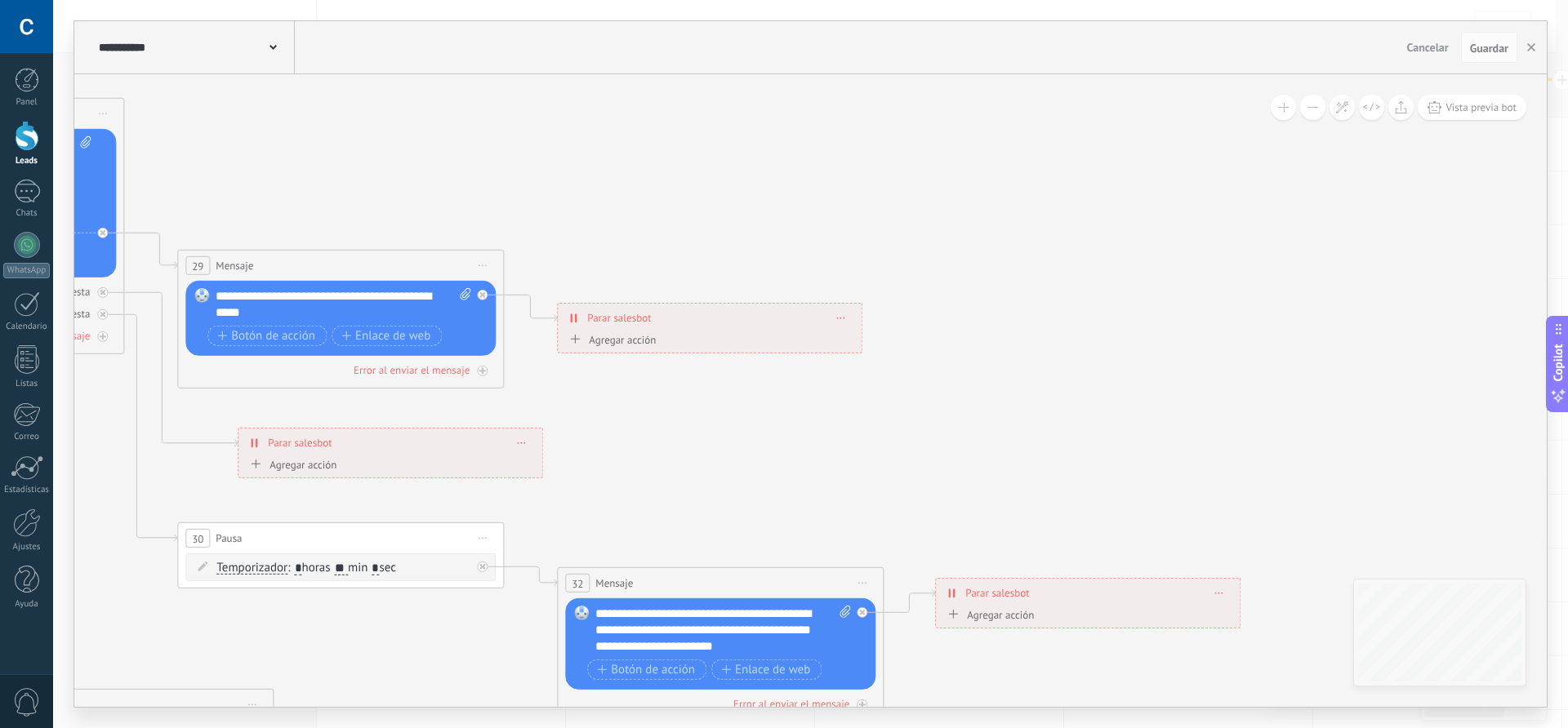
click at [843, 319] on icon at bounding box center [841, 318] width 8 height 2
click at [873, 346] on div "Borrar" at bounding box center [871, 341] width 73 height 28
click at [608, 322] on div "Agrega el siguiente paso" at bounding box center [629, 319] width 143 height 27
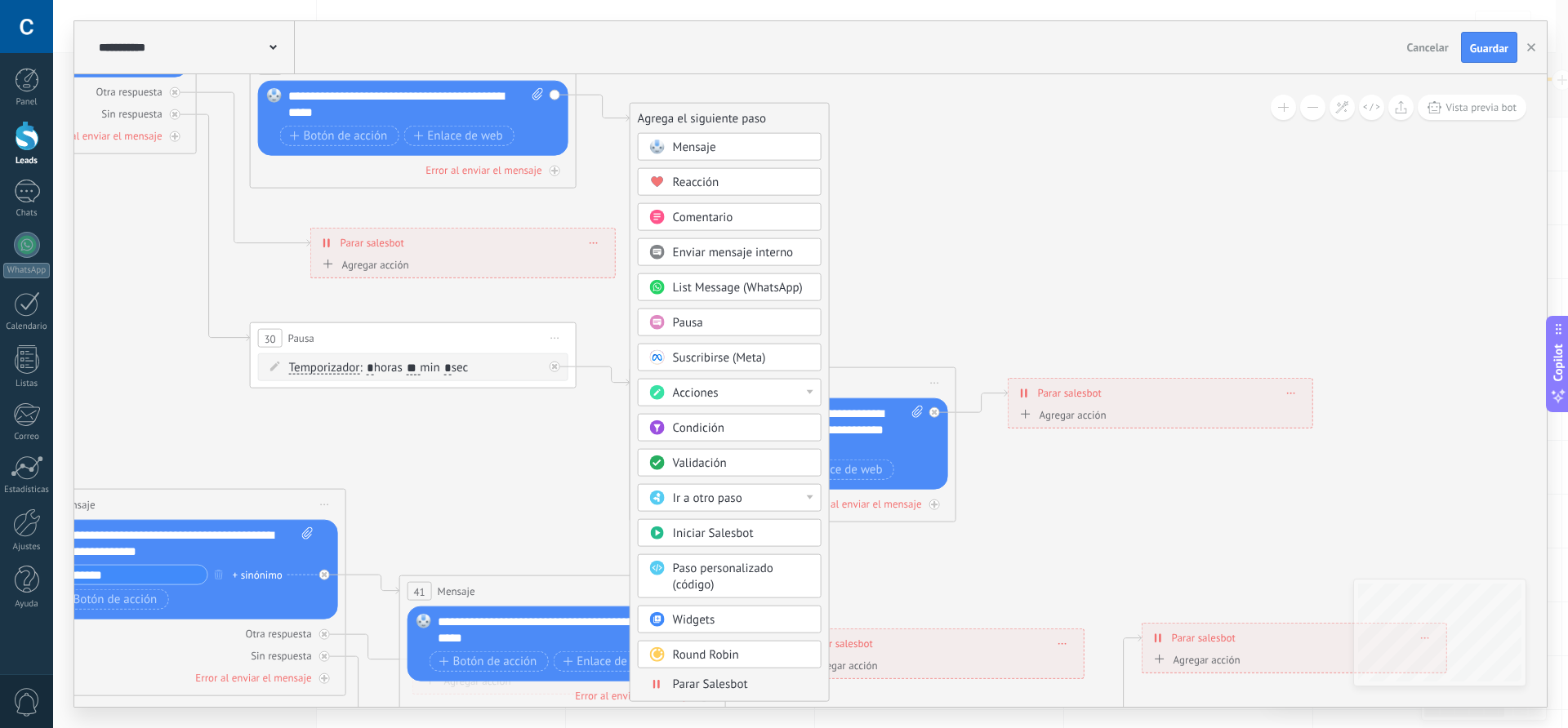
drag, startPoint x: 881, startPoint y: 368, endPoint x: 951, endPoint y: 165, distance: 214.7
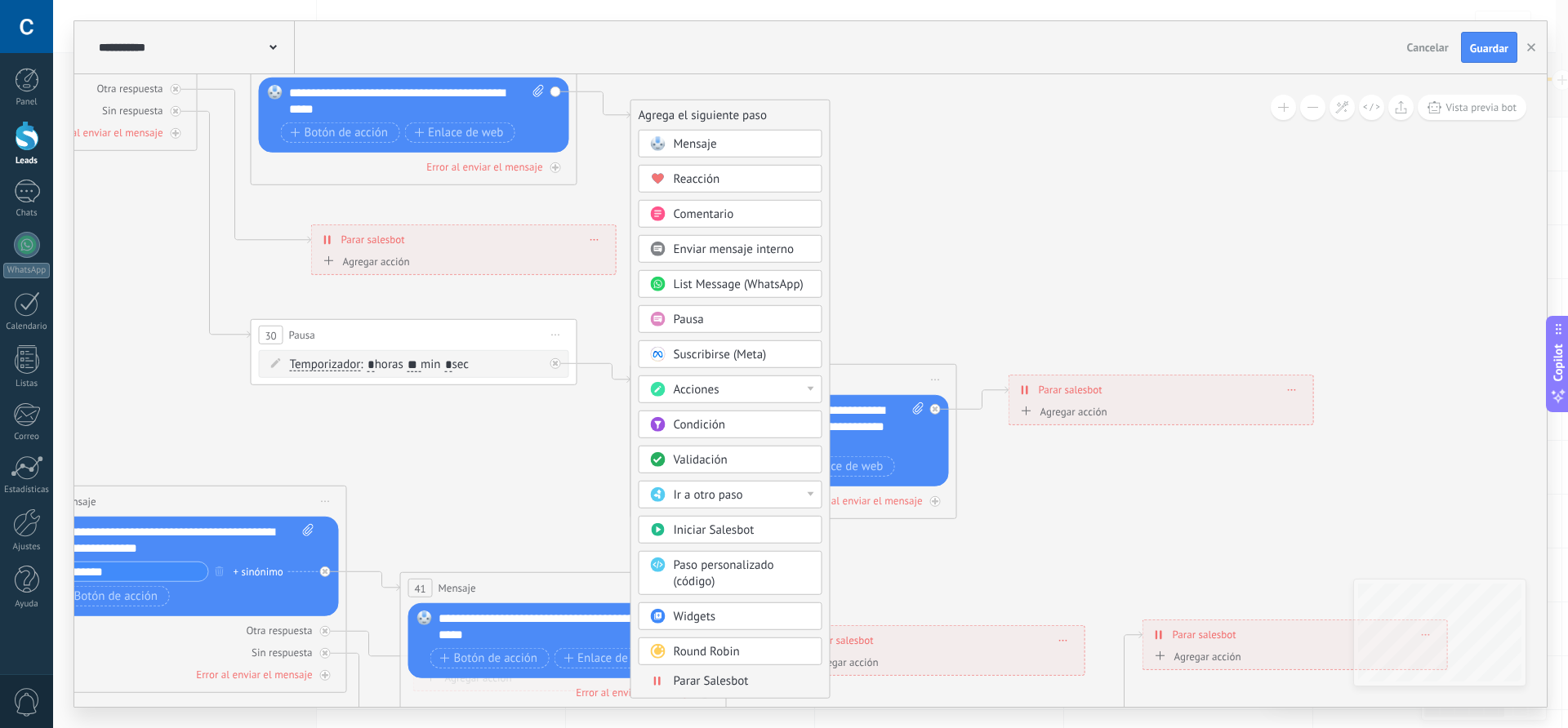
click at [715, 142] on span "Mensaje" at bounding box center [695, 145] width 43 height 16
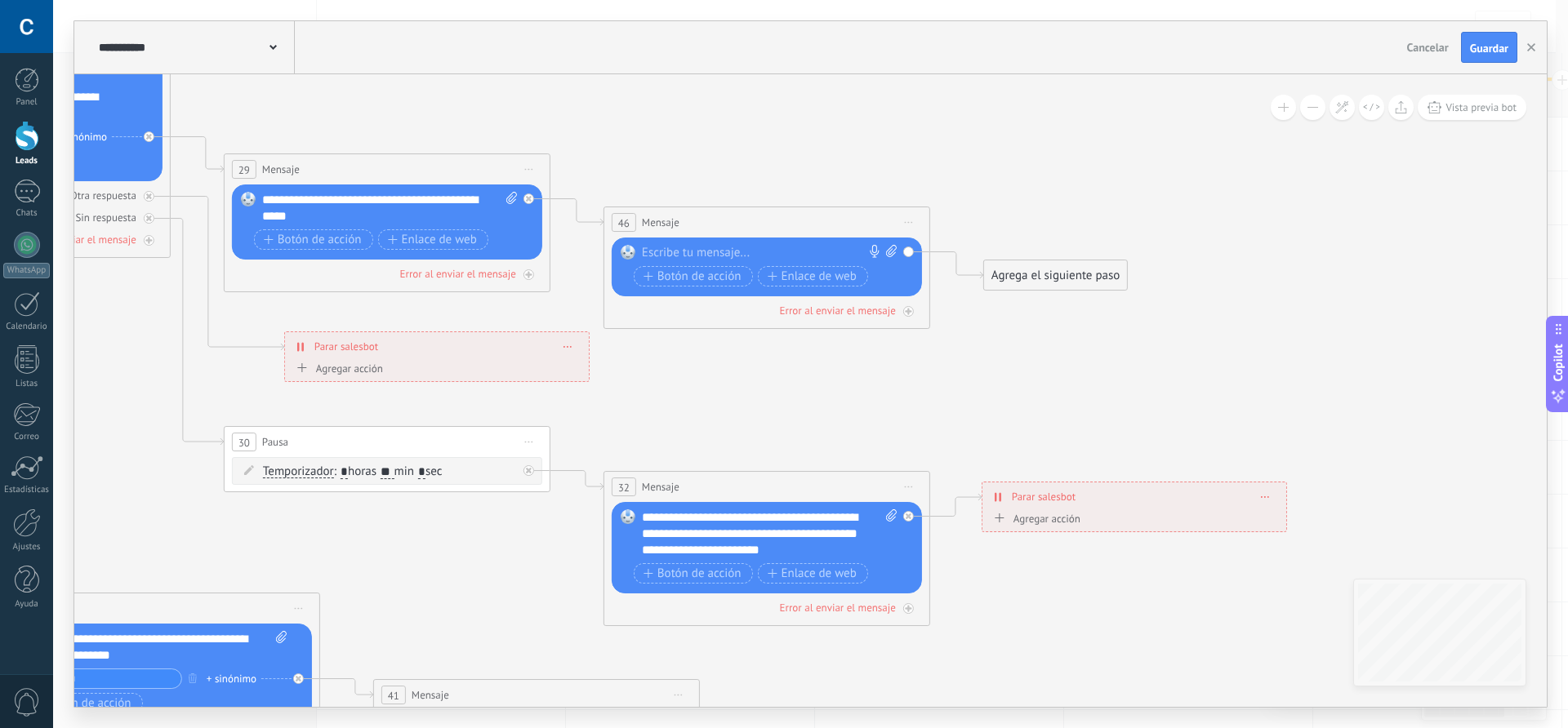
drag, startPoint x: 853, startPoint y: 274, endPoint x: 825, endPoint y: 357, distance: 87.6
click at [687, 252] on div at bounding box center [763, 253] width 242 height 16
click at [906, 222] on icon at bounding box center [908, 223] width 8 height 2
click at [944, 332] on div "Borrar" at bounding box center [983, 329] width 162 height 28
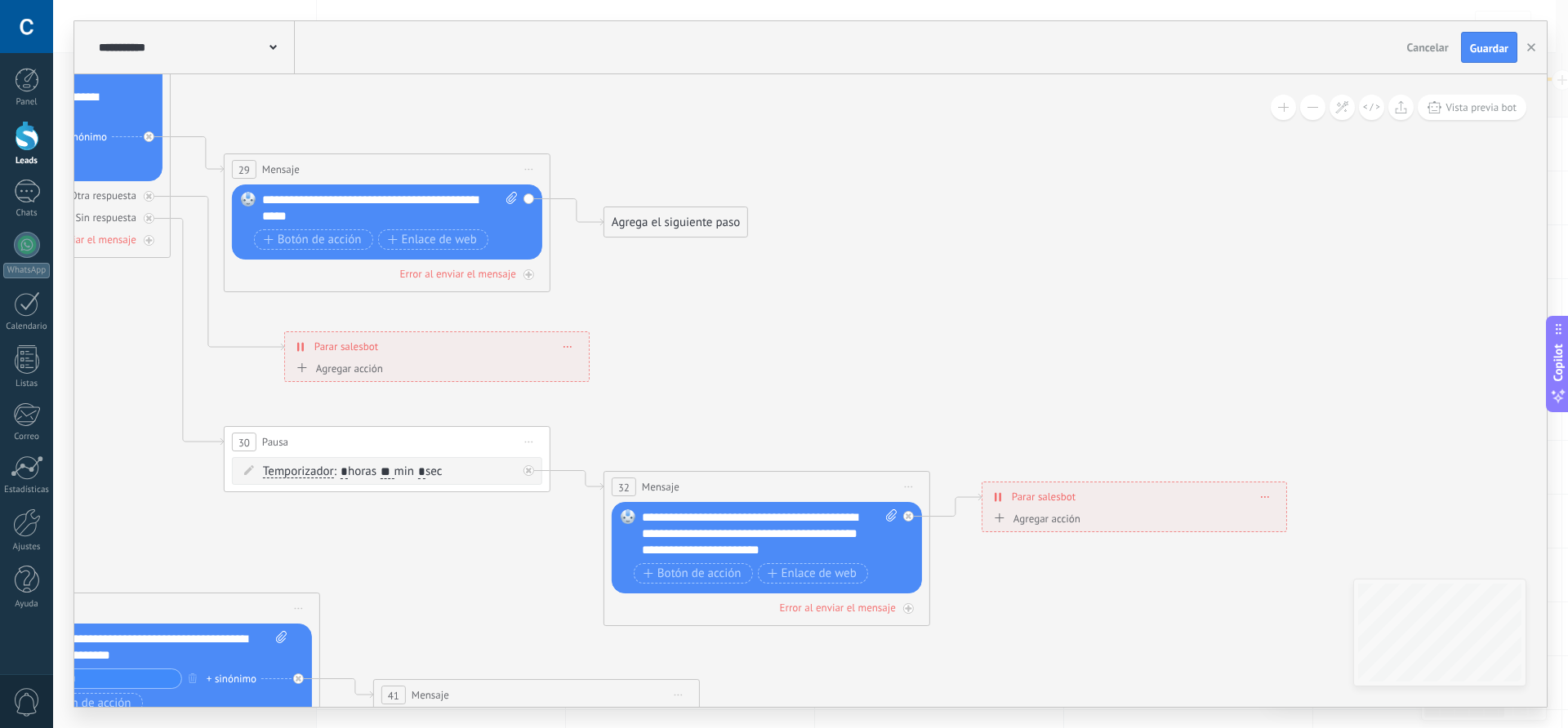
click at [663, 222] on div "Agrega el siguiente paso" at bounding box center [675, 222] width 143 height 27
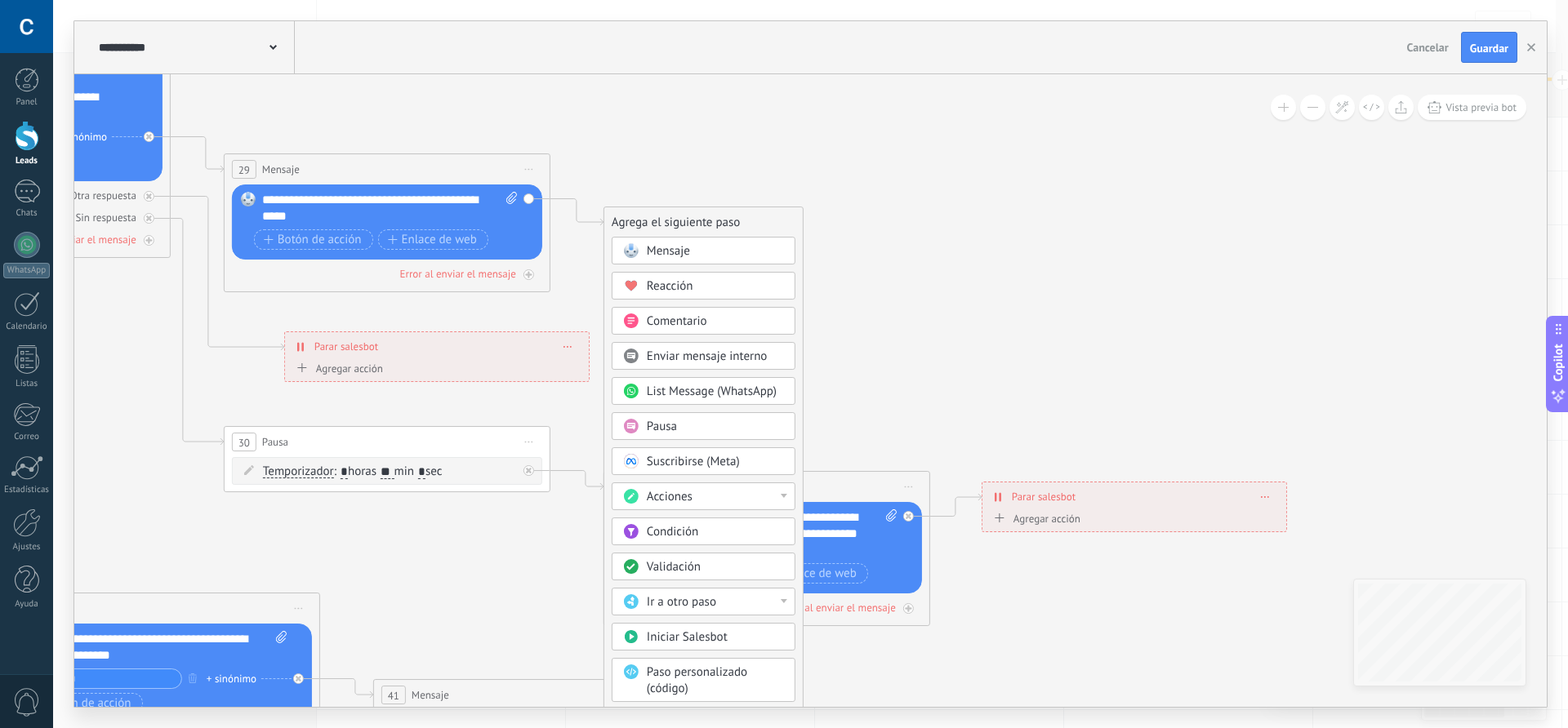
click at [681, 416] on div "Pausa" at bounding box center [704, 426] width 184 height 28
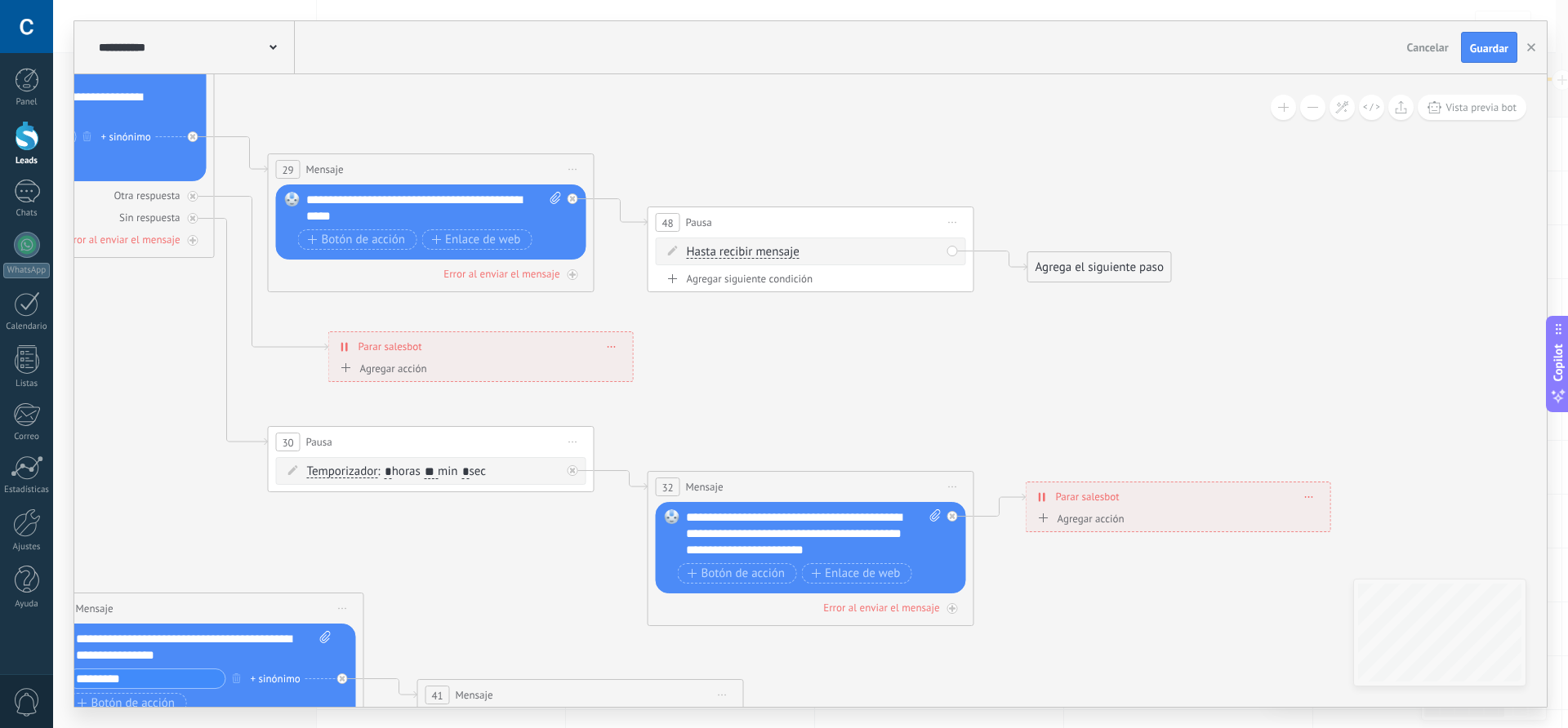
click at [771, 254] on span "Hasta recibir mensaje" at bounding box center [743, 252] width 113 height 13
click at [771, 254] on button "Hasta recibir mensaje" at bounding box center [781, 253] width 204 height 29
click at [732, 284] on span "Temporizador" at bounding box center [768, 281] width 197 height 16
click at [812, 254] on input "*" at bounding box center [808, 253] width 7 height 13
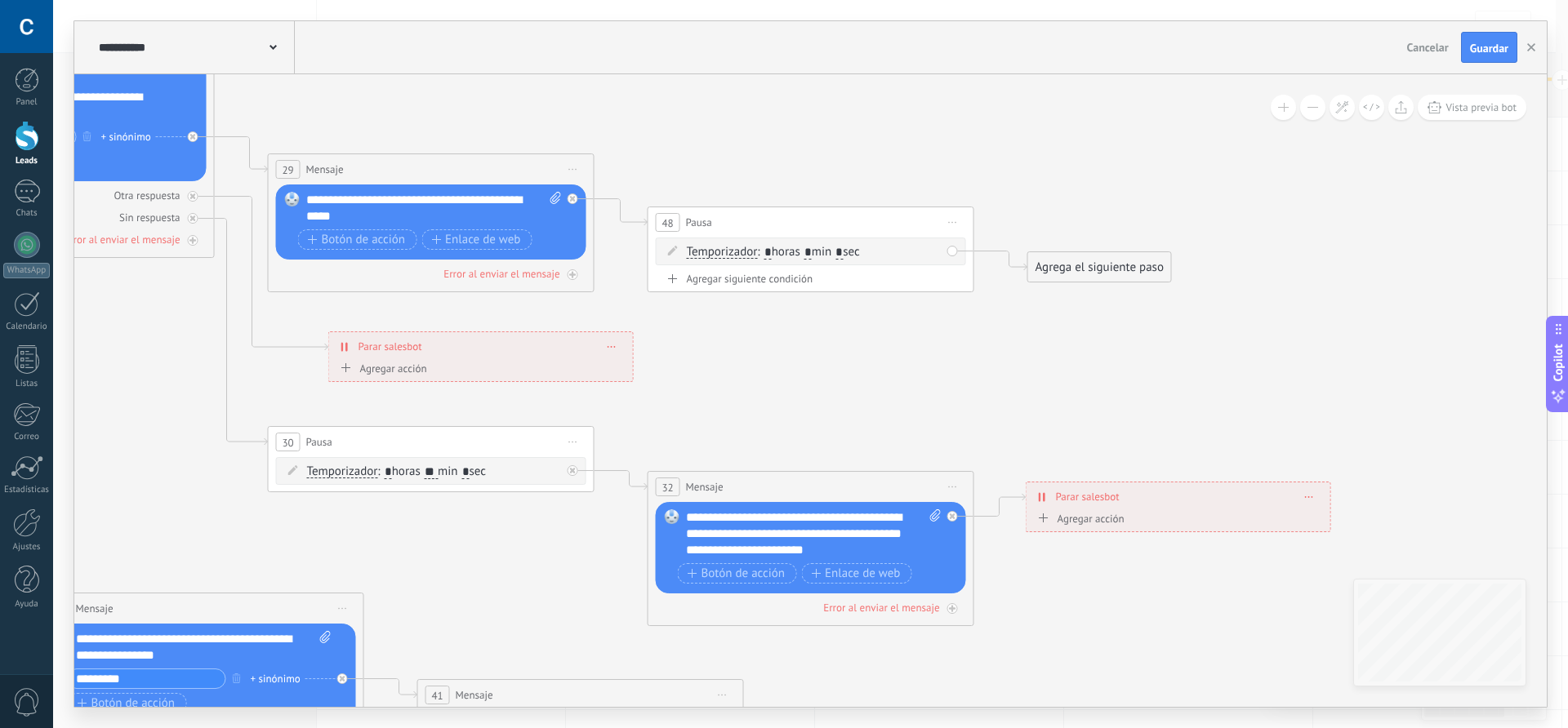
type input "*"
click at [843, 251] on input "*" at bounding box center [839, 253] width 7 height 13
type input "**"
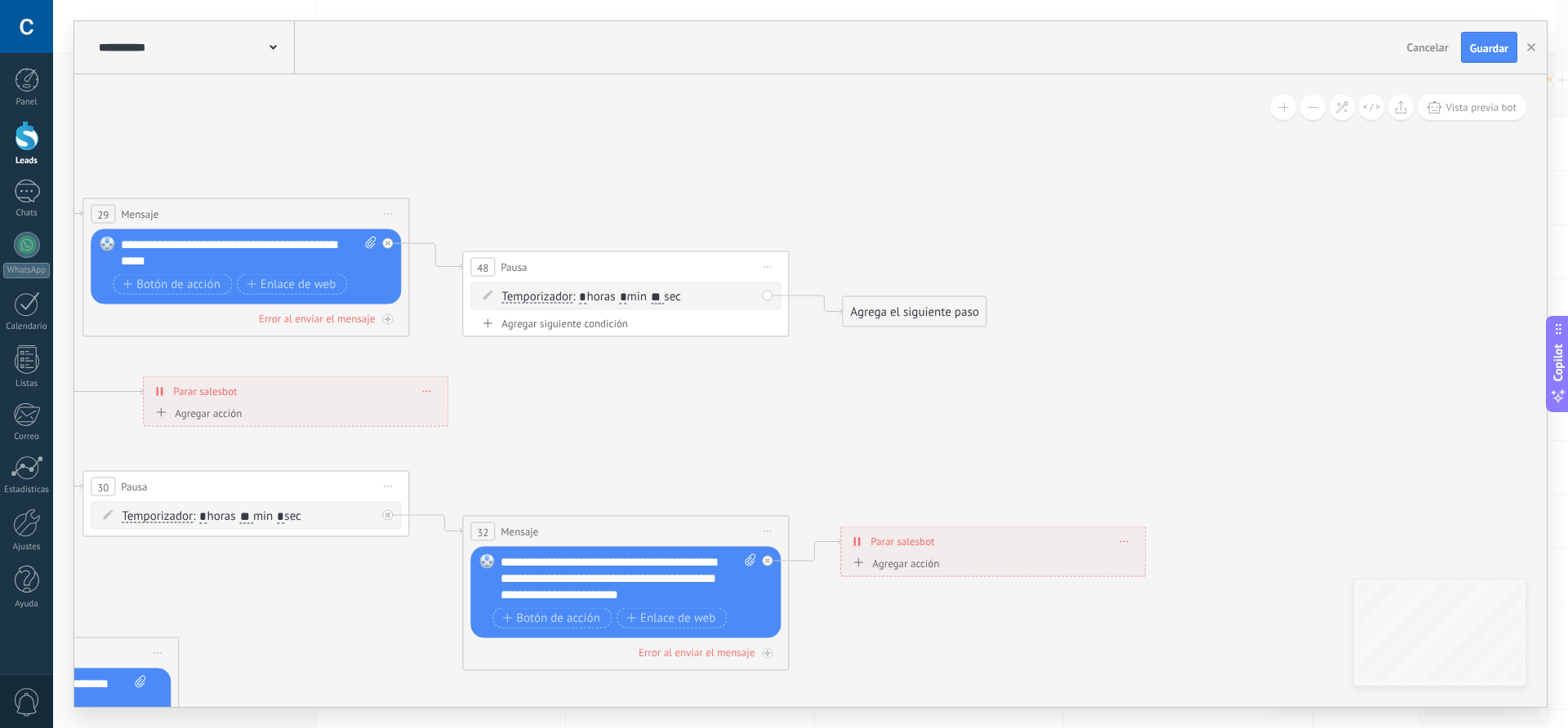
drag, startPoint x: 818, startPoint y: 389, endPoint x: 732, endPoint y: 410, distance: 88.5
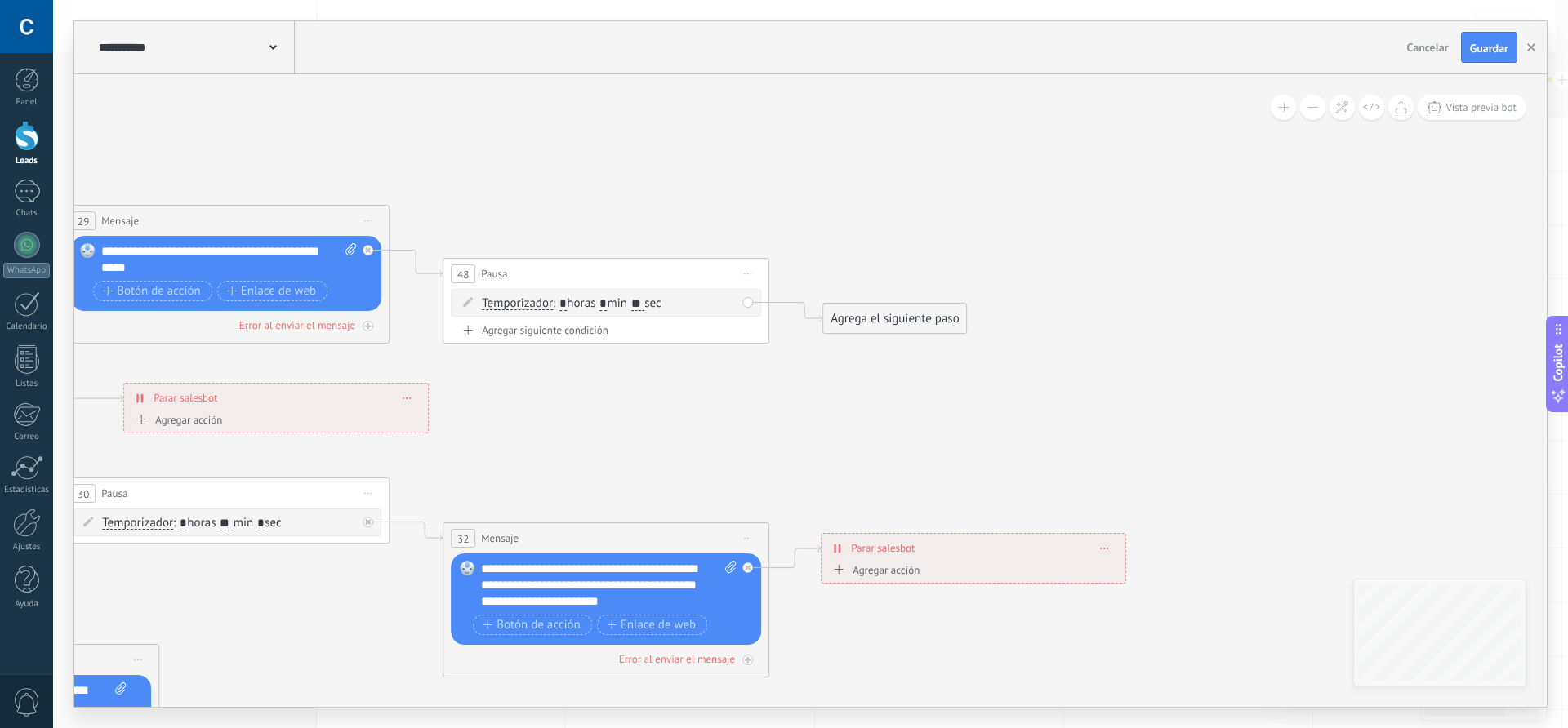
click at [870, 317] on div "Agrega el siguiente paso" at bounding box center [894, 319] width 143 height 27
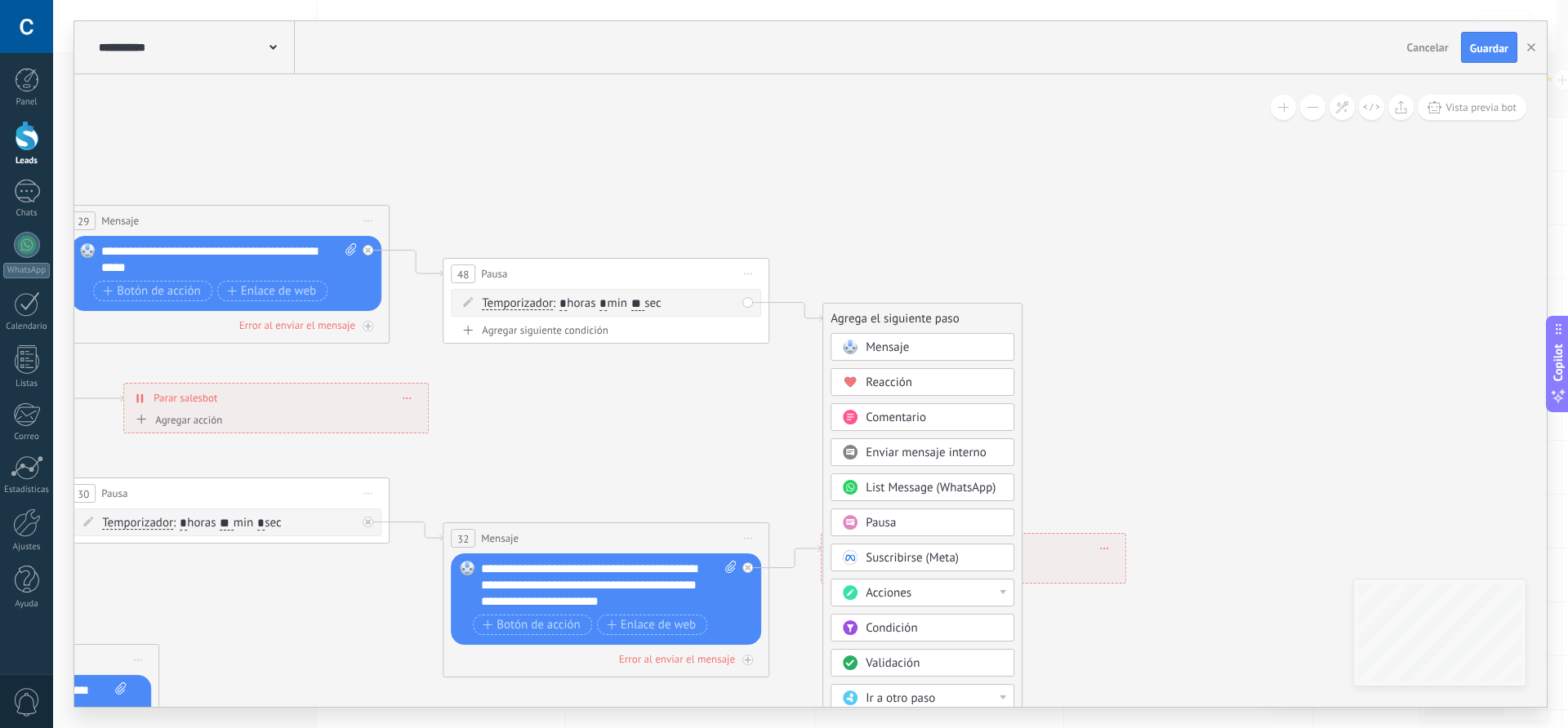
click at [889, 351] on span "Mensaje" at bounding box center [887, 347] width 43 height 16
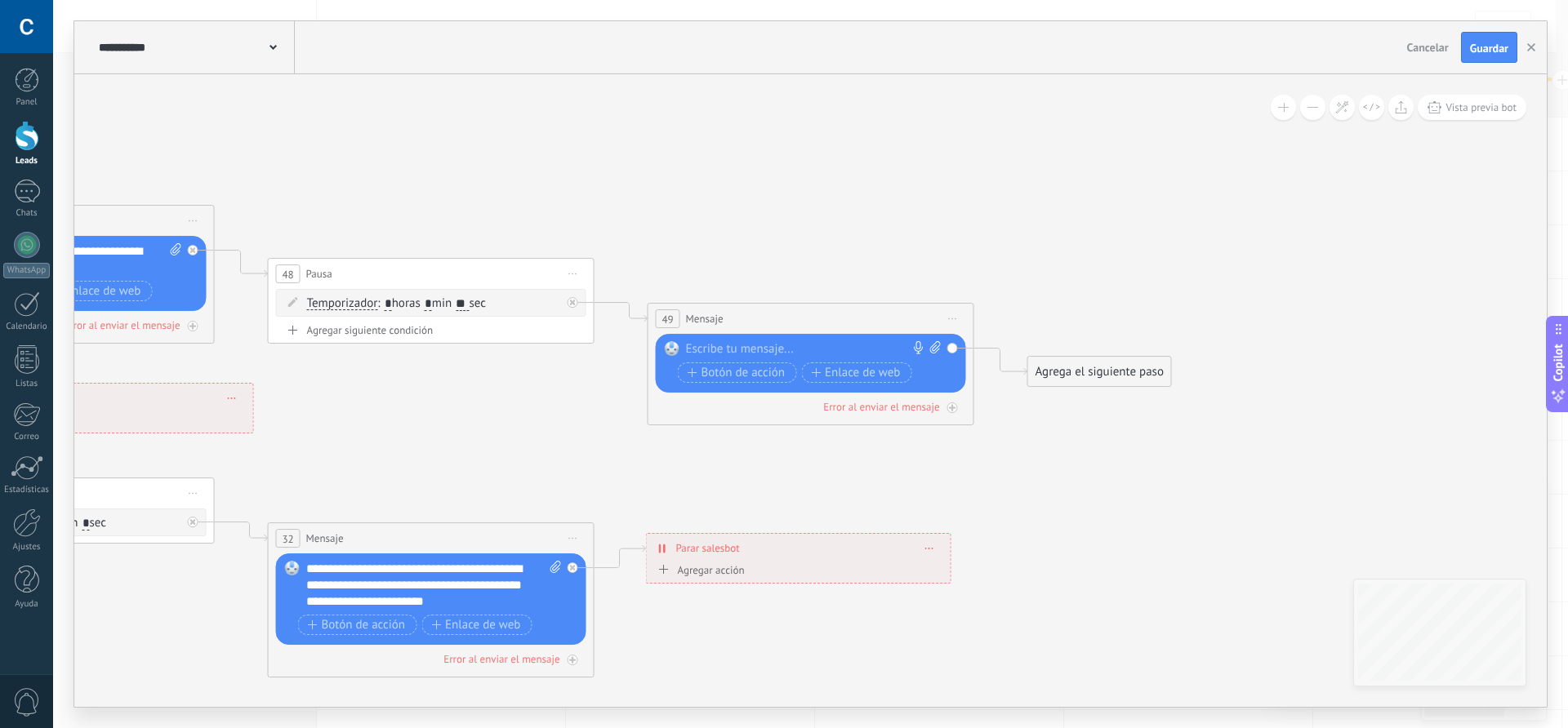
click at [820, 352] on div at bounding box center [807, 349] width 242 height 16
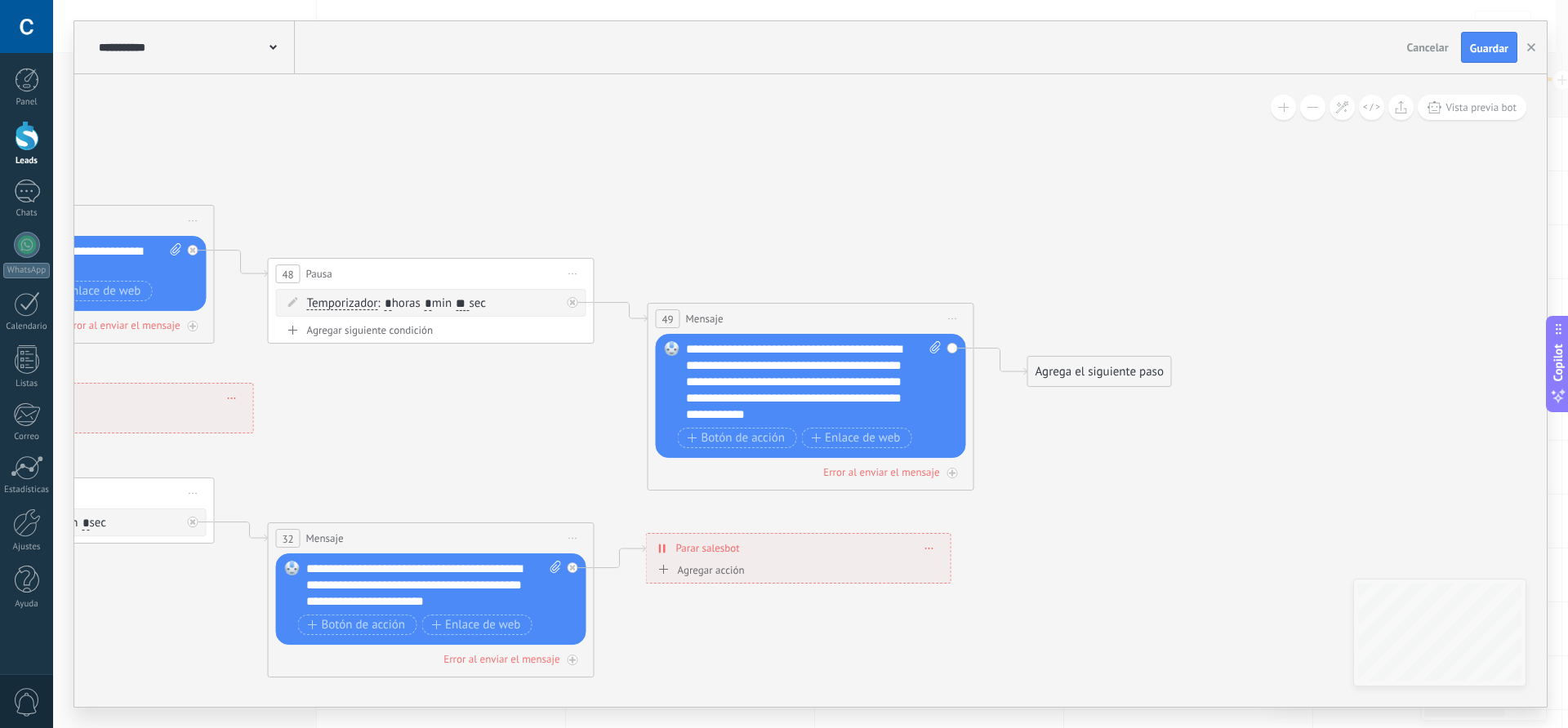
click at [1089, 368] on div "Agrega el siguiente paso" at bounding box center [1100, 371] width 143 height 27
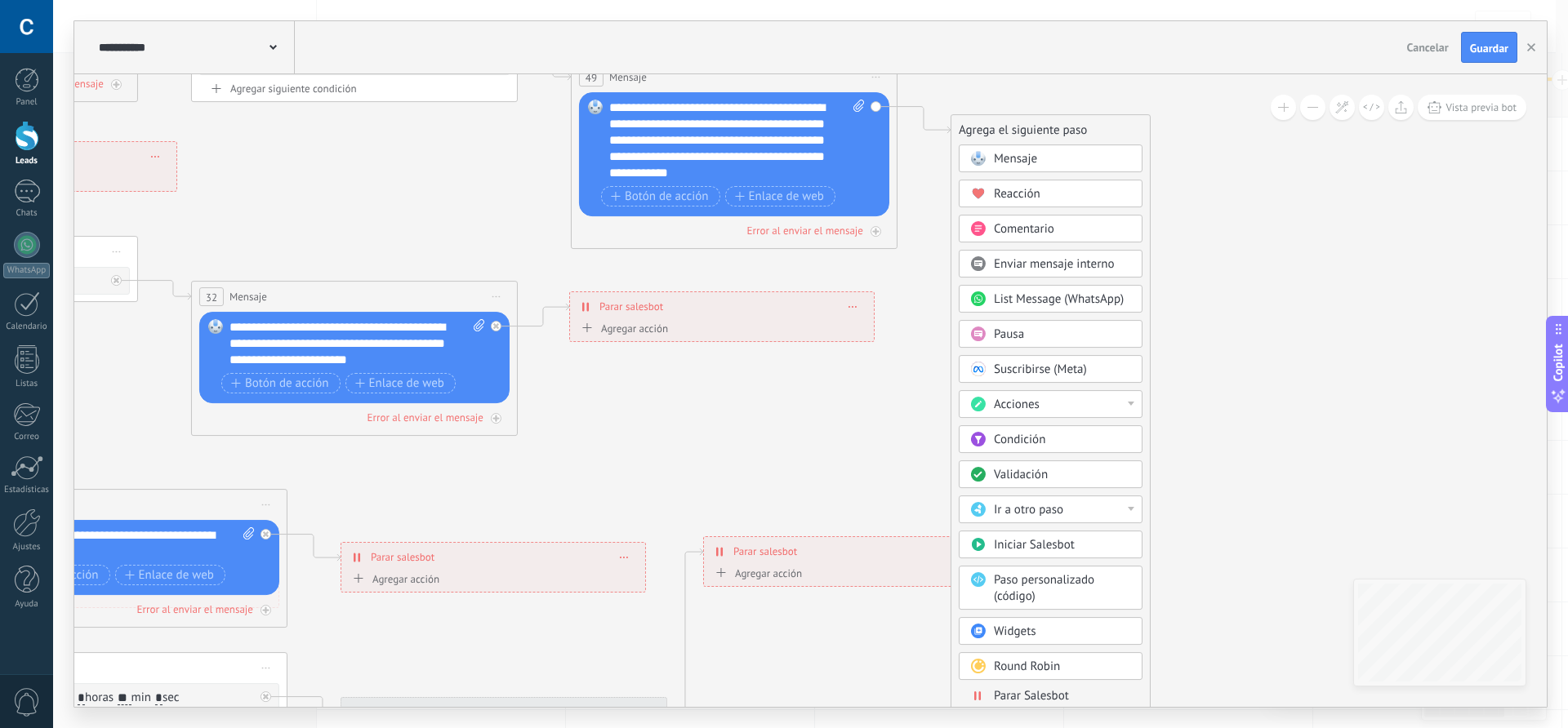
drag, startPoint x: 987, startPoint y: 543, endPoint x: 891, endPoint y: 229, distance: 328.3
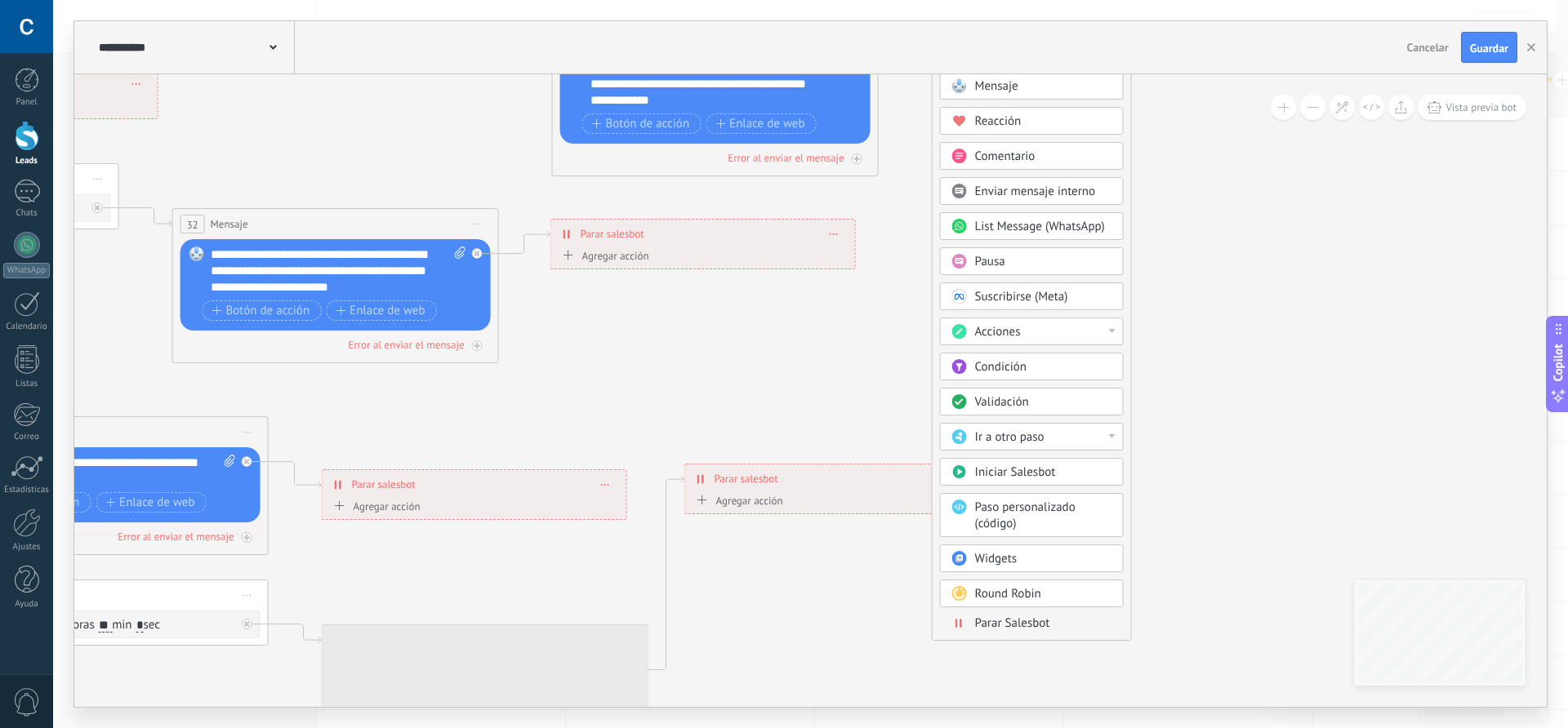
click at [1002, 632] on div "Parar Salesbot" at bounding box center [1032, 623] width 184 height 18
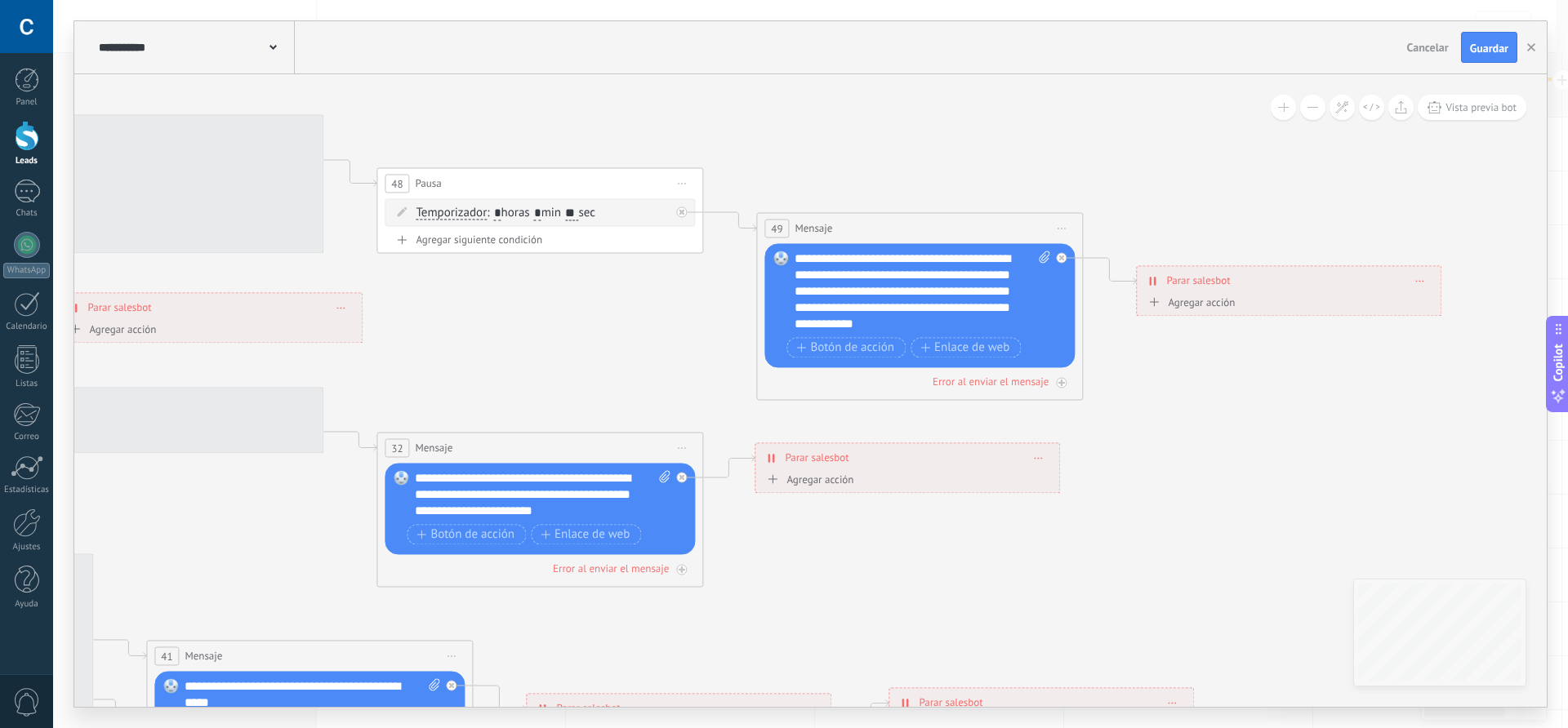
drag, startPoint x: 868, startPoint y: 257, endPoint x: 1090, endPoint y: 471, distance: 308.4
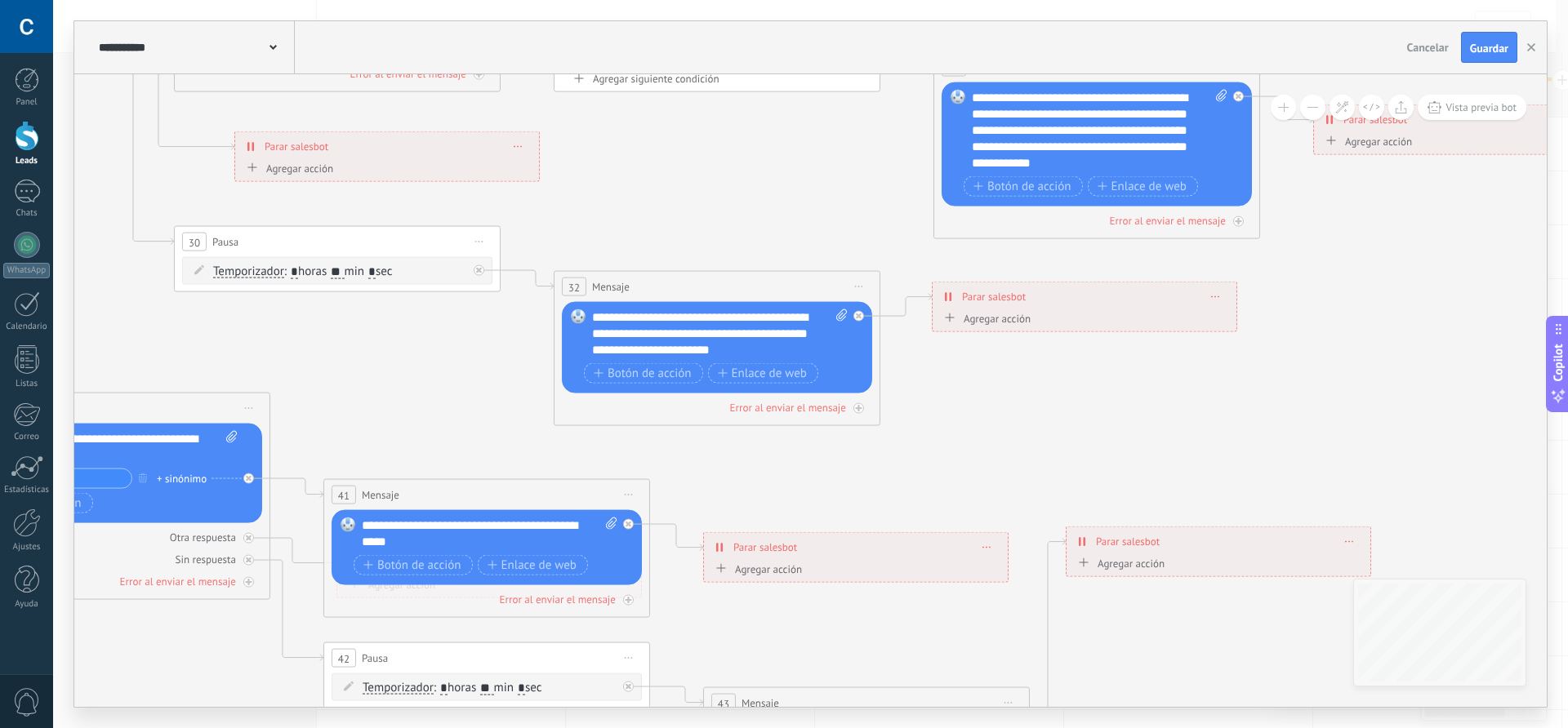
drag, startPoint x: 858, startPoint y: 557, endPoint x: 1029, endPoint y: 395, distance: 235.6
click at [985, 544] on span at bounding box center [987, 547] width 7 height 9
click at [1010, 577] on div "Borrar" at bounding box center [1017, 570] width 73 height 28
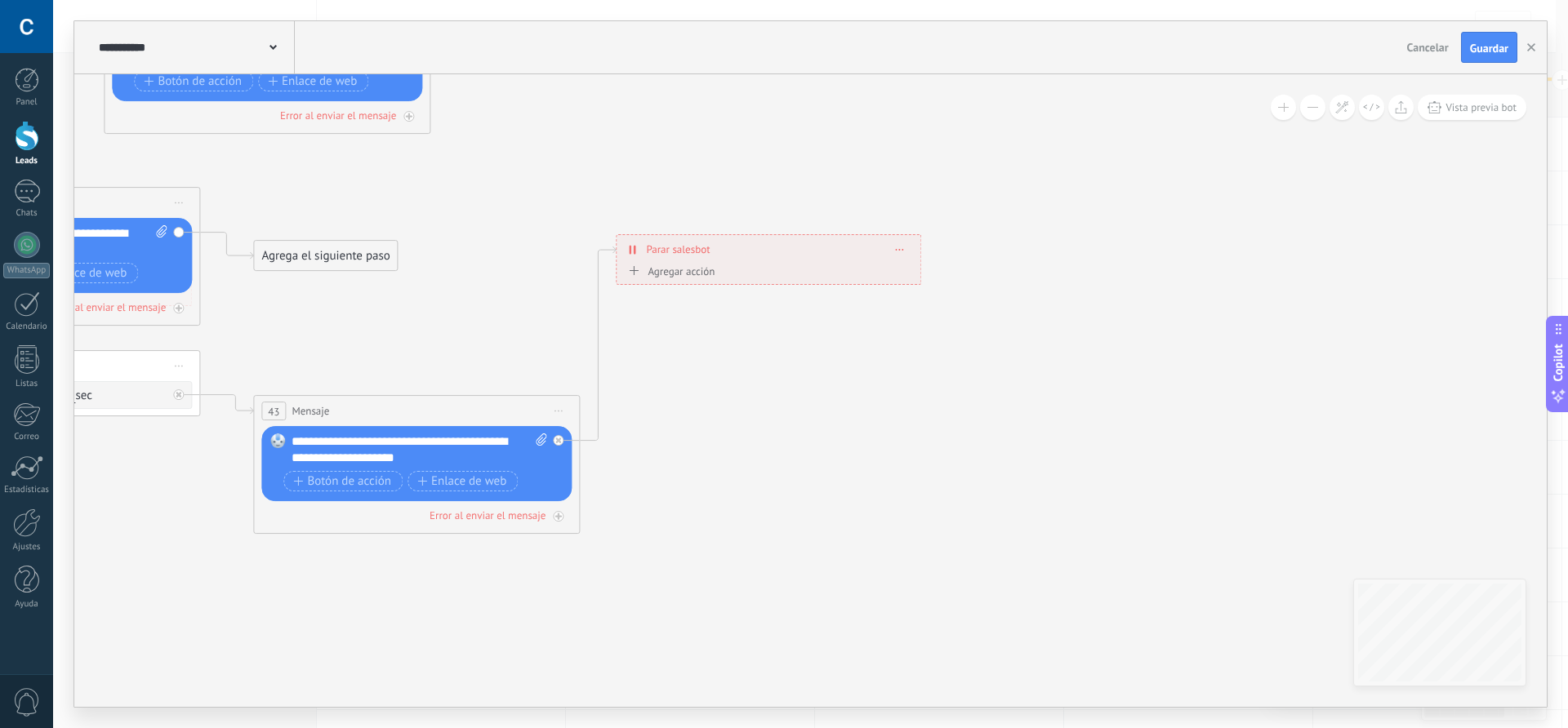
drag, startPoint x: 859, startPoint y: 587, endPoint x: 401, endPoint y: 291, distance: 545.3
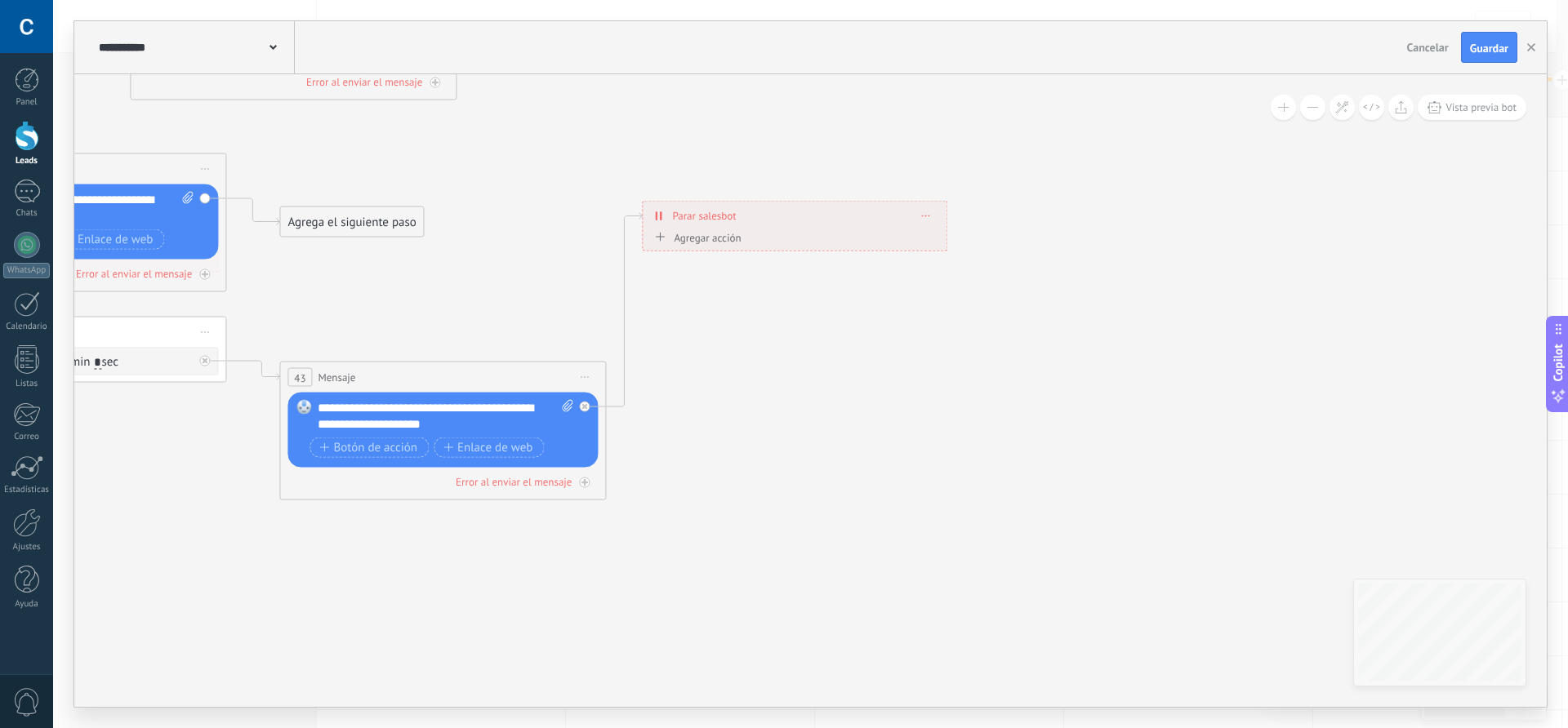
drag, startPoint x: 357, startPoint y: 280, endPoint x: 387, endPoint y: 199, distance: 86.4
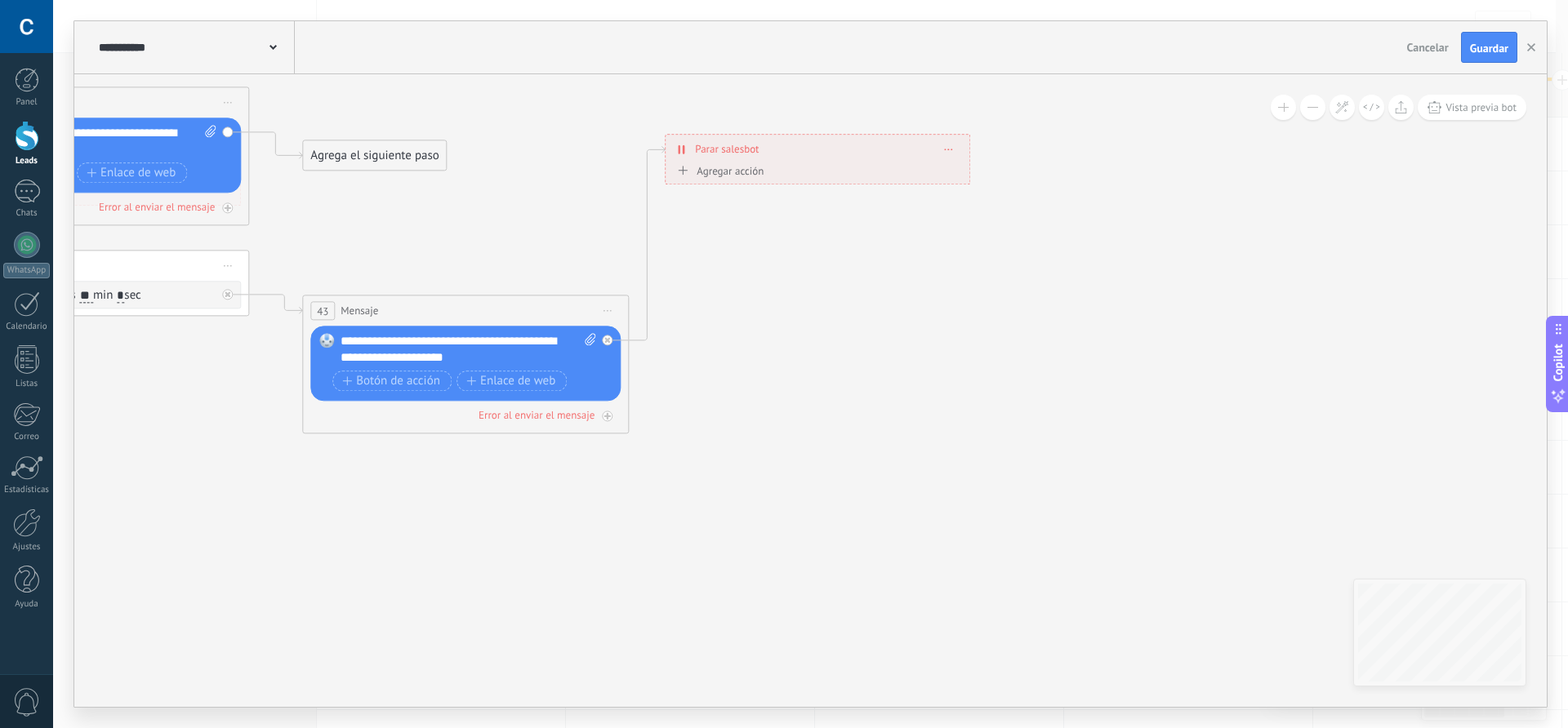
click at [371, 152] on div "Agrega el siguiente paso" at bounding box center [374, 155] width 143 height 27
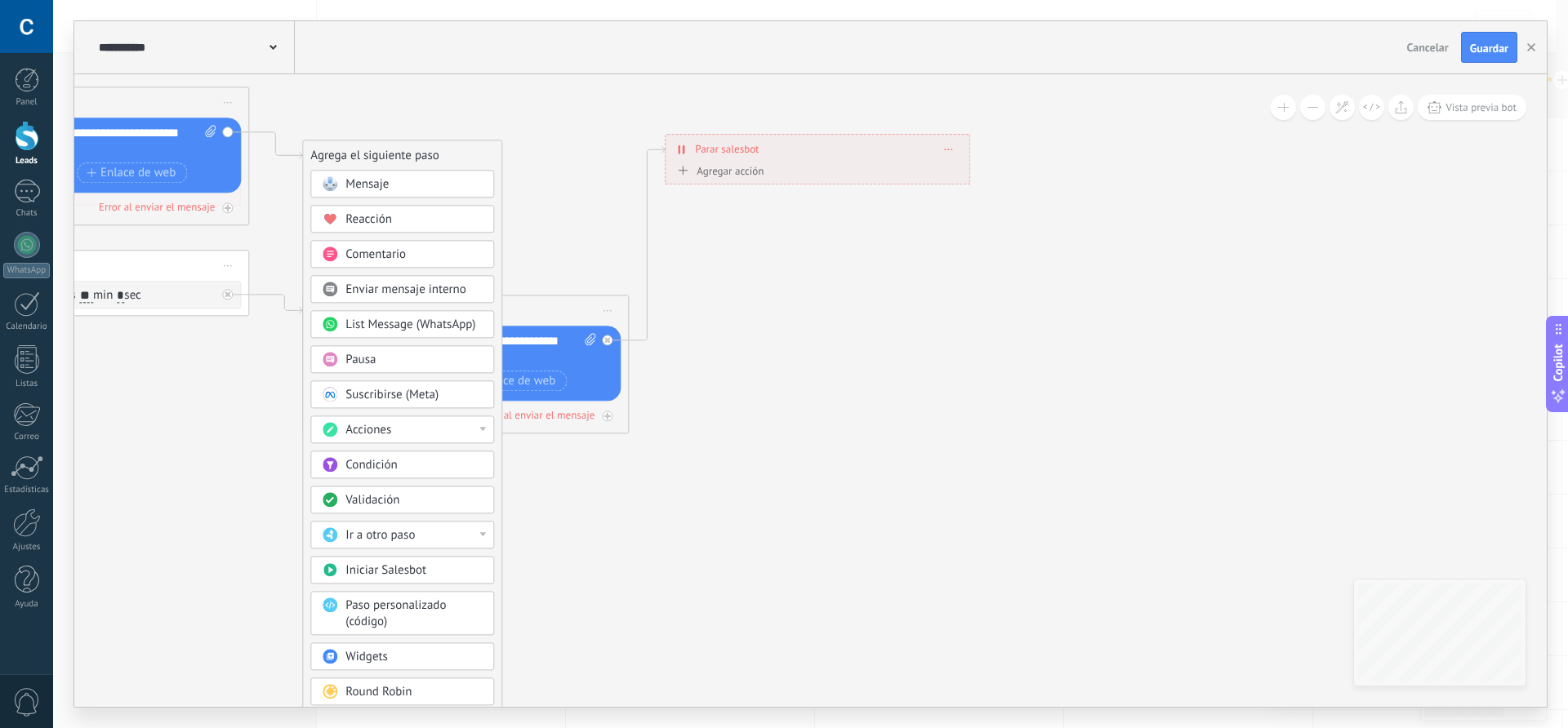
click at [370, 353] on span "Pausa" at bounding box center [360, 360] width 30 height 16
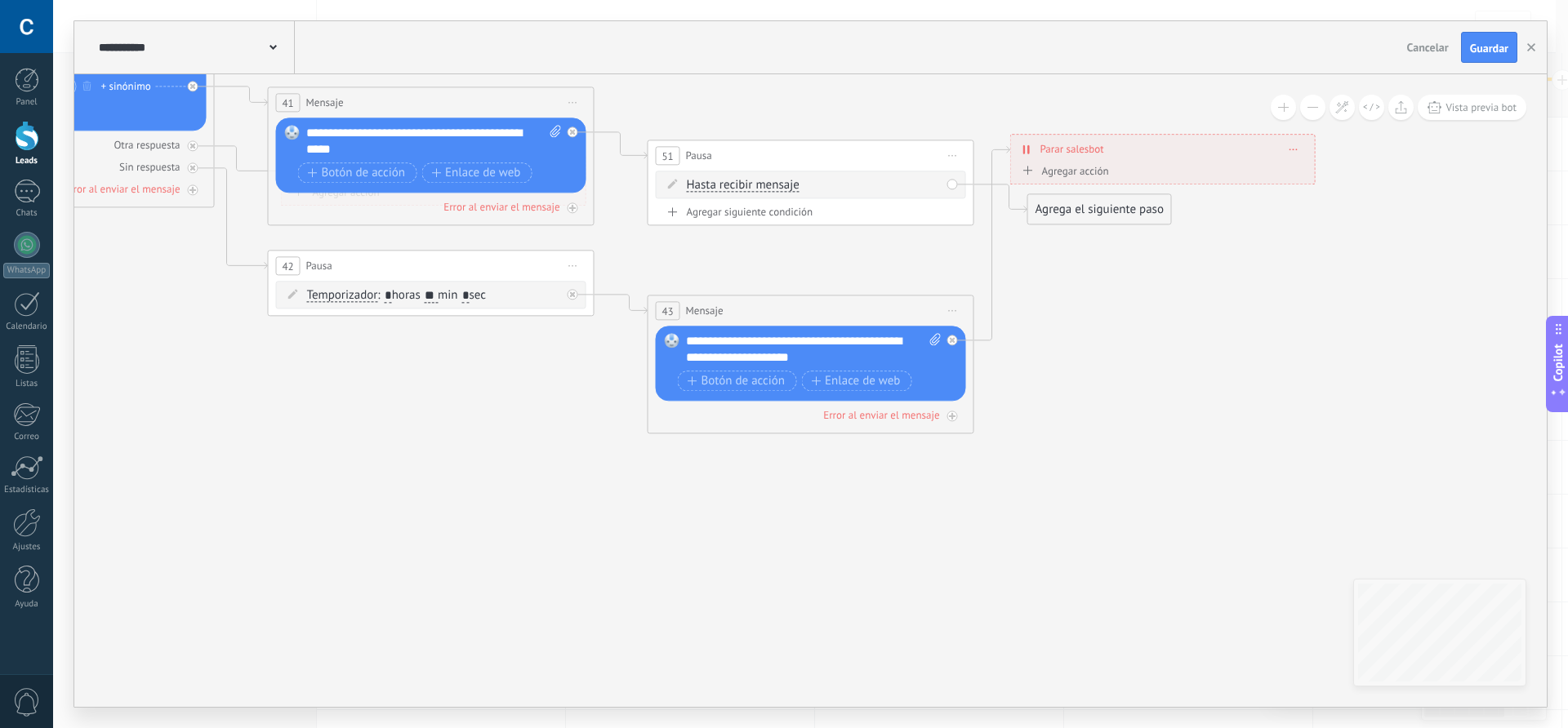
click at [762, 187] on span "Hasta recibir mensaje" at bounding box center [743, 185] width 113 height 13
click at [762, 187] on button "Hasta recibir mensaje" at bounding box center [781, 185] width 204 height 29
click at [740, 215] on span "Temporizador" at bounding box center [768, 215] width 197 height 16
click at [812, 184] on input "*" at bounding box center [808, 186] width 7 height 13
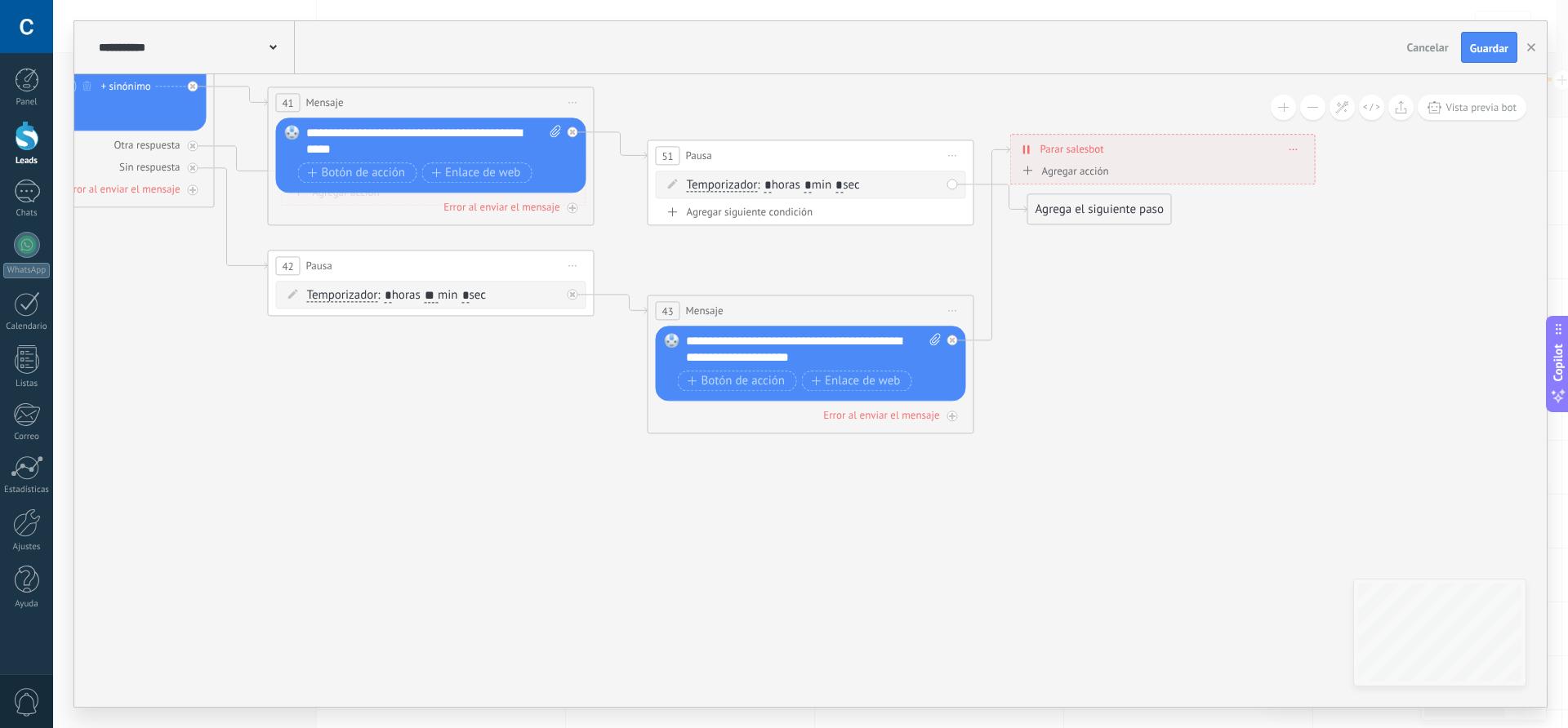
type input "*"
click at [843, 186] on input "*" at bounding box center [839, 186] width 7 height 13
type input "**"
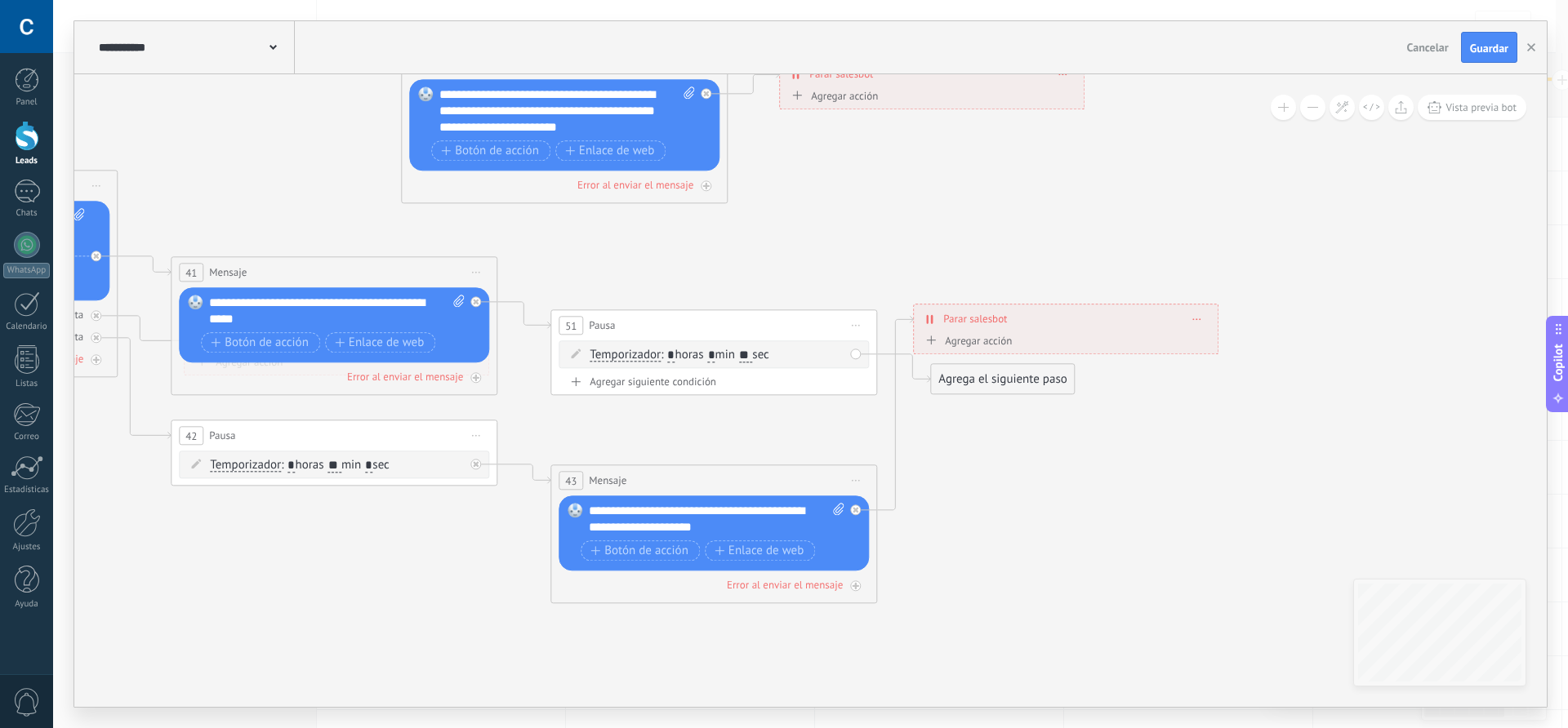
drag, startPoint x: 1145, startPoint y: 355, endPoint x: 1023, endPoint y: 555, distance: 234.3
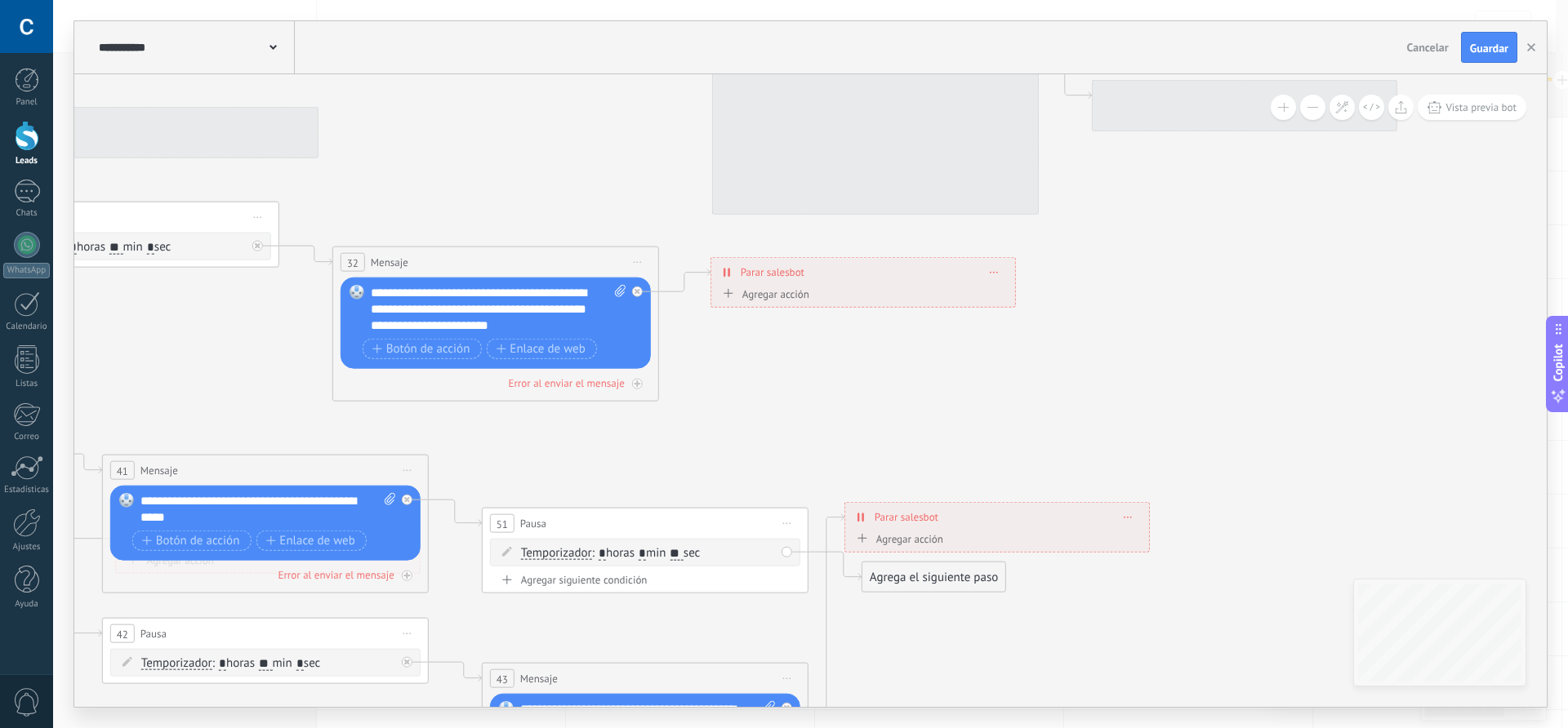
drag, startPoint x: 988, startPoint y: 509, endPoint x: 945, endPoint y: 616, distance: 115.3
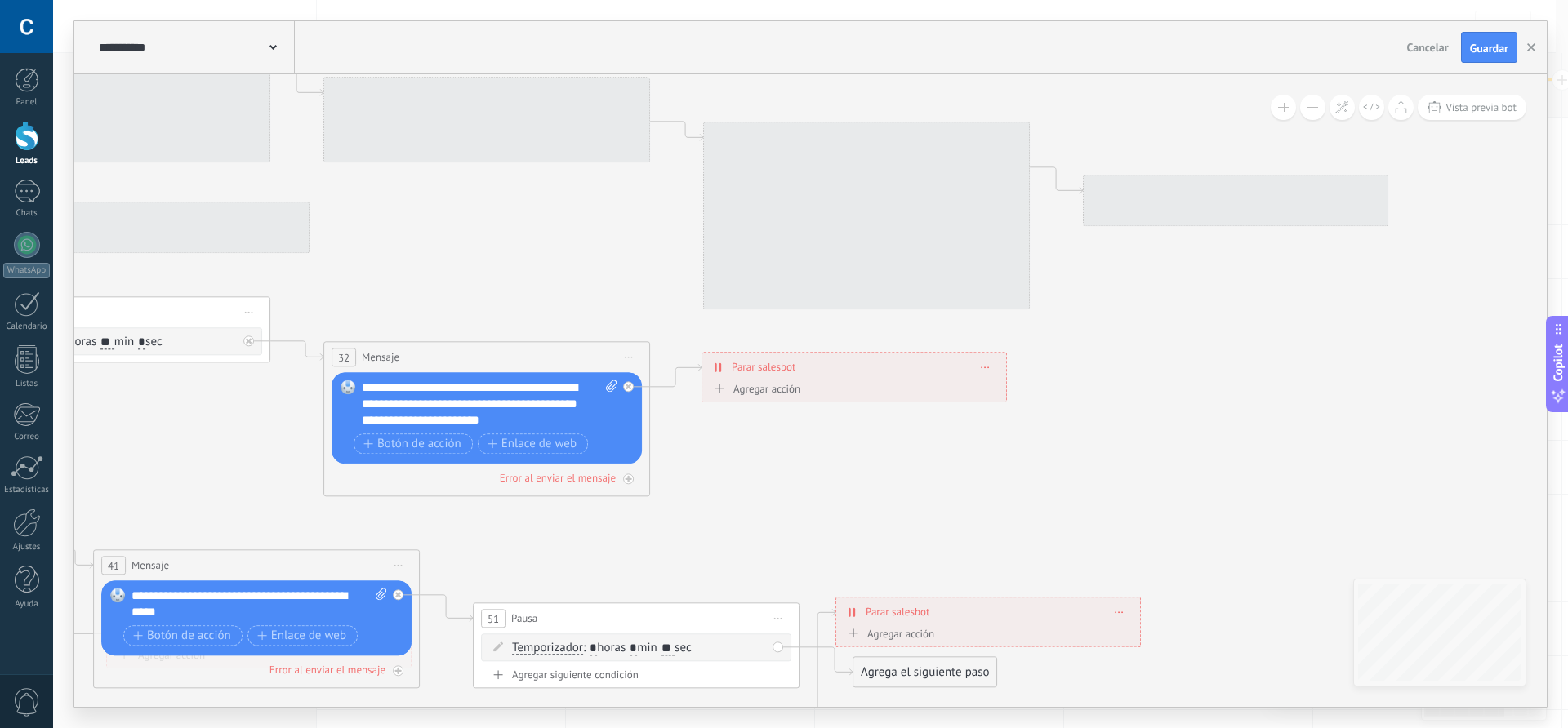
drag, startPoint x: 1038, startPoint y: 396, endPoint x: 1030, endPoint y: 491, distance: 95.3
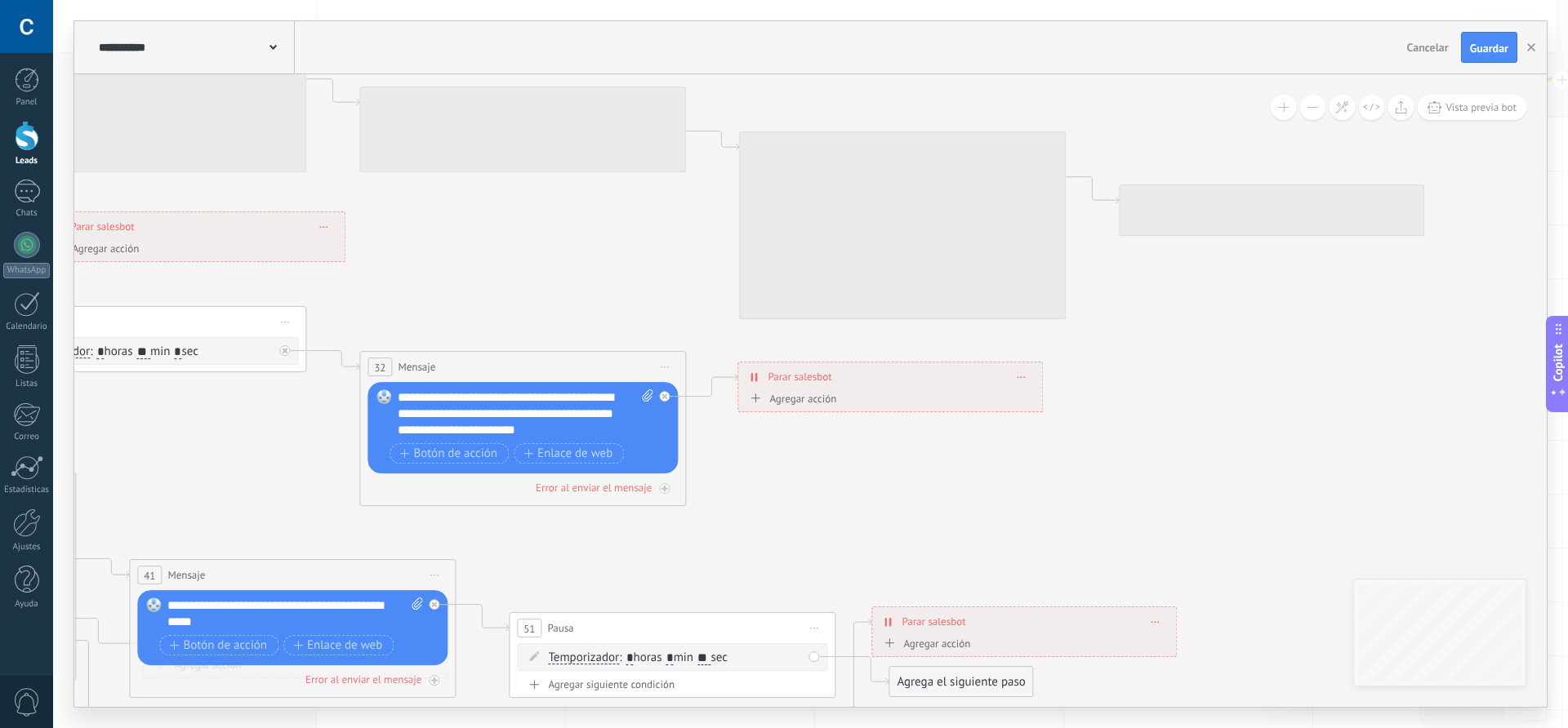
drag, startPoint x: 990, startPoint y: 506, endPoint x: 1027, endPoint y: 516, distance: 38.3
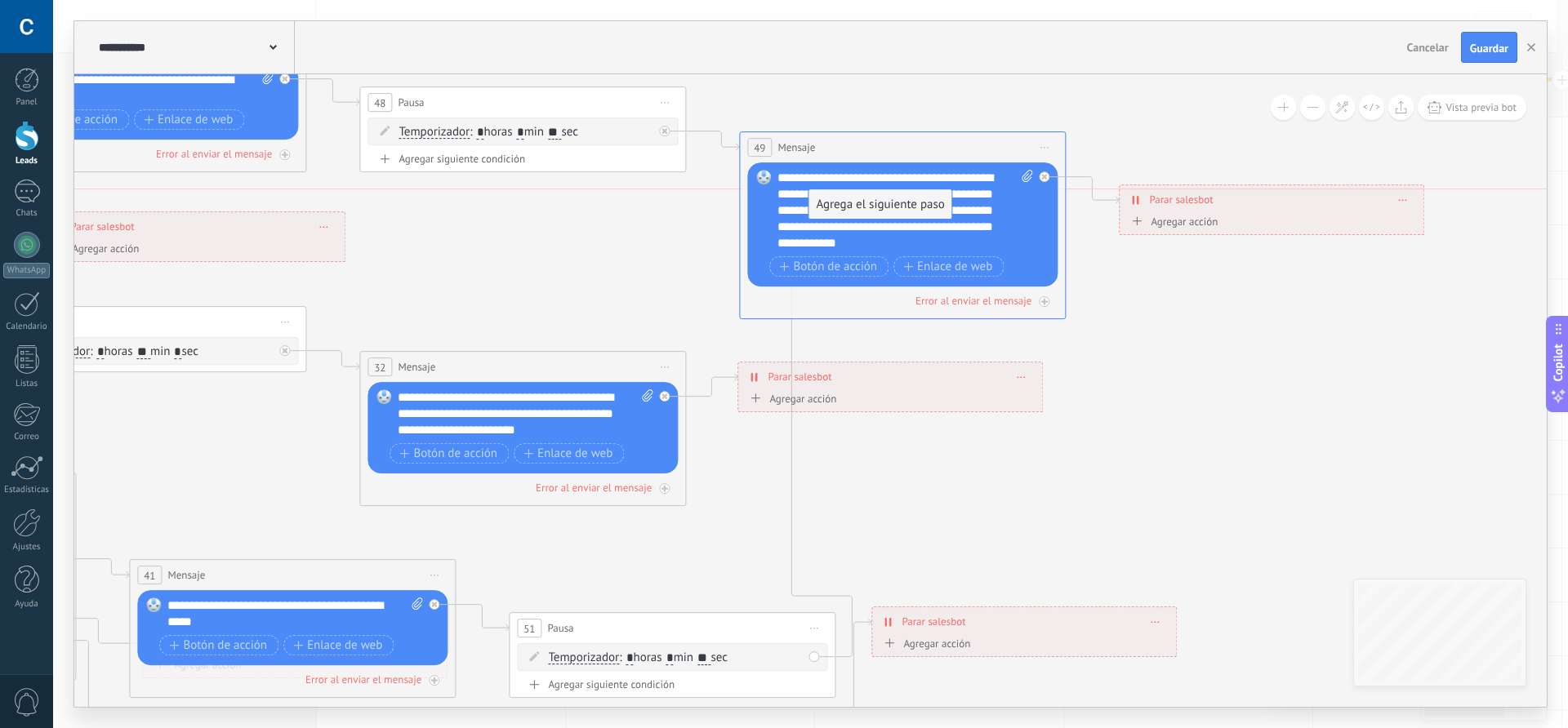
drag, startPoint x: 991, startPoint y: 686, endPoint x: 912, endPoint y: 216, distance: 476.6
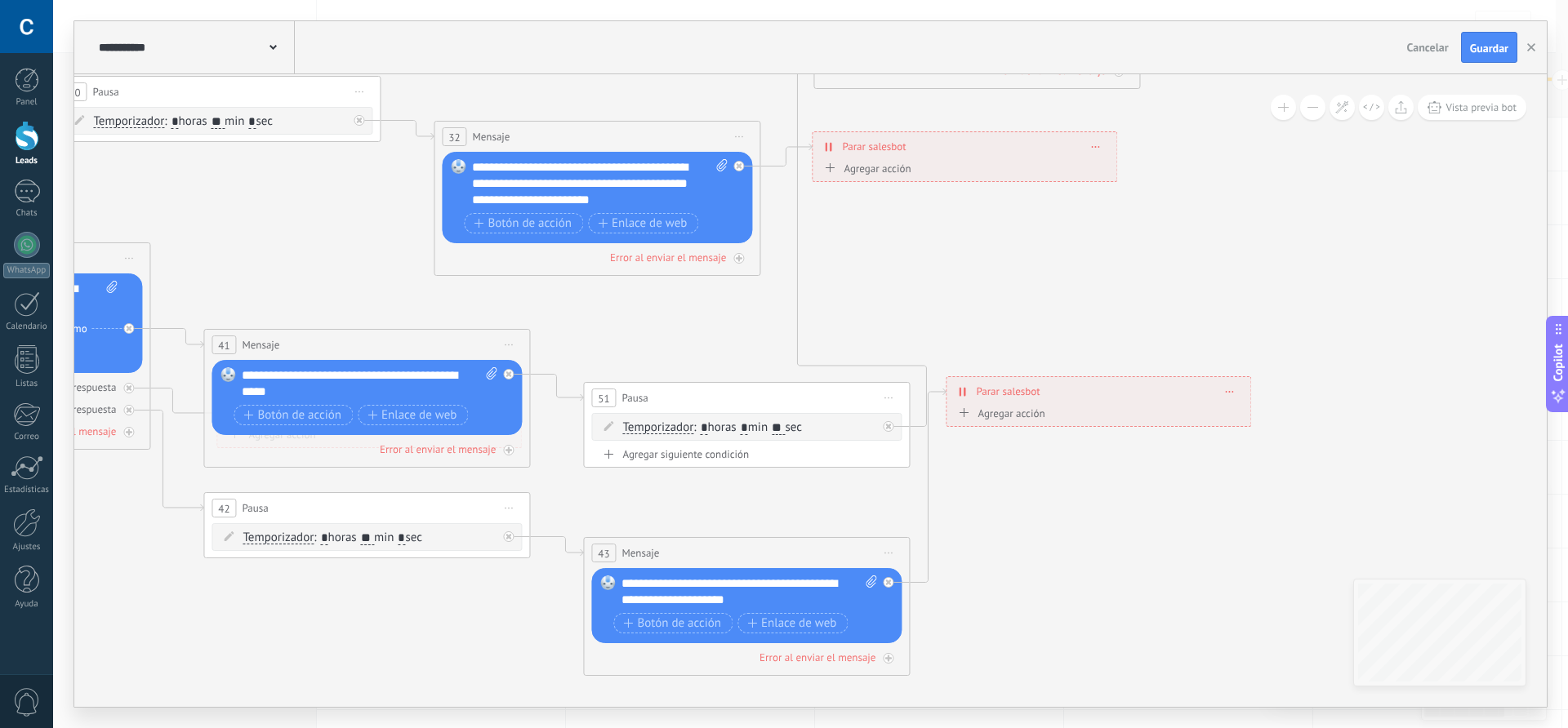
drag, startPoint x: 912, startPoint y: 529, endPoint x: 987, endPoint y: 299, distance: 241.9
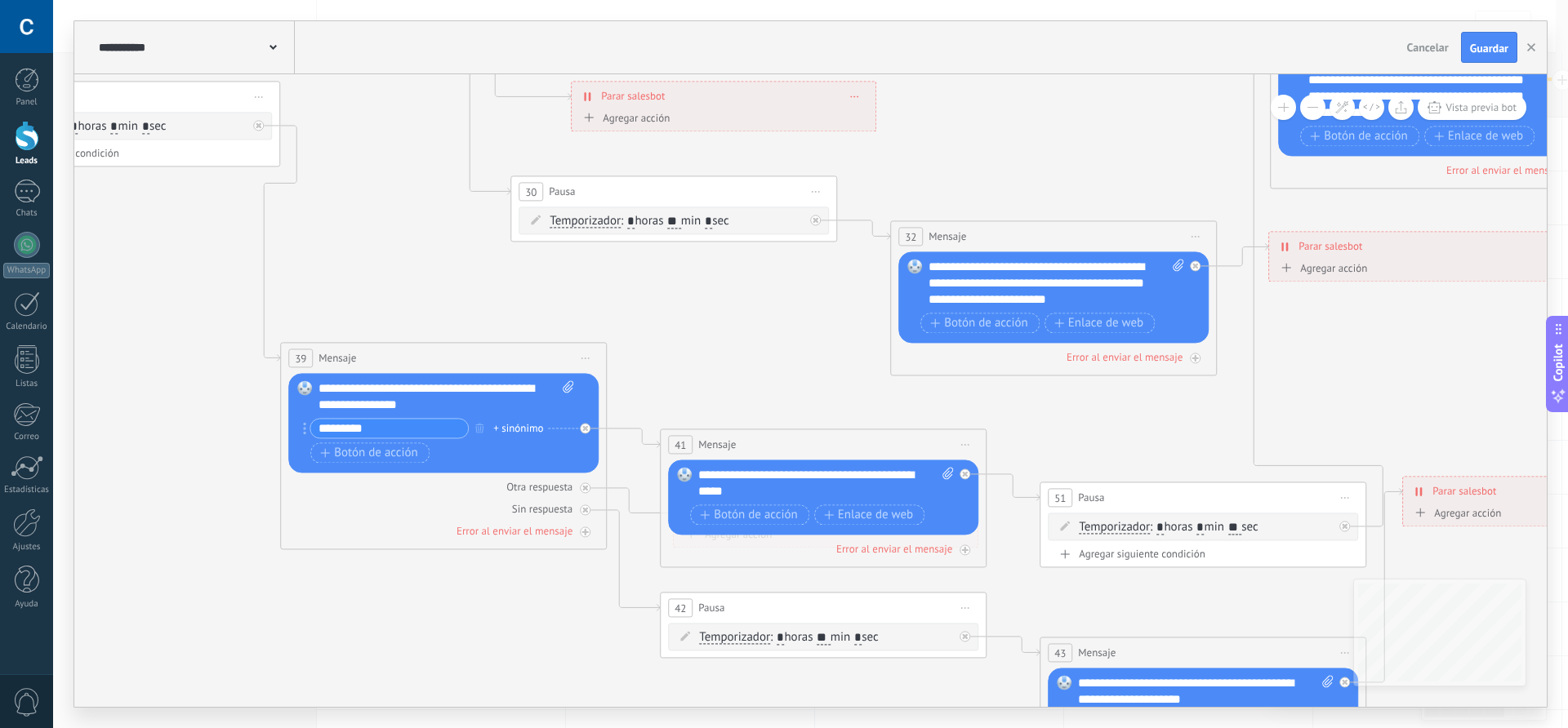
drag, startPoint x: 902, startPoint y: 307, endPoint x: 1359, endPoint y: 407, distance: 467.8
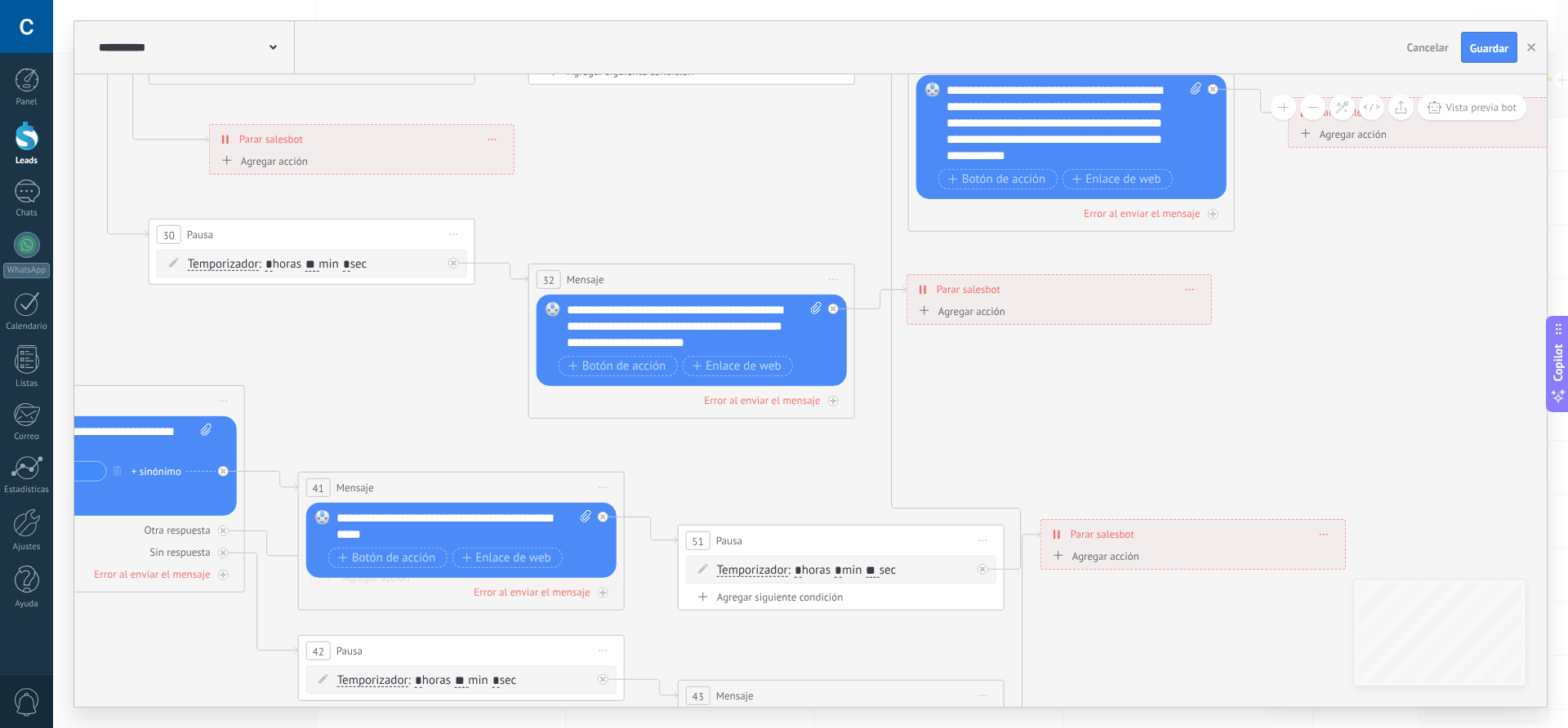
drag, startPoint x: 1015, startPoint y: 586, endPoint x: 653, endPoint y: 628, distance: 364.4
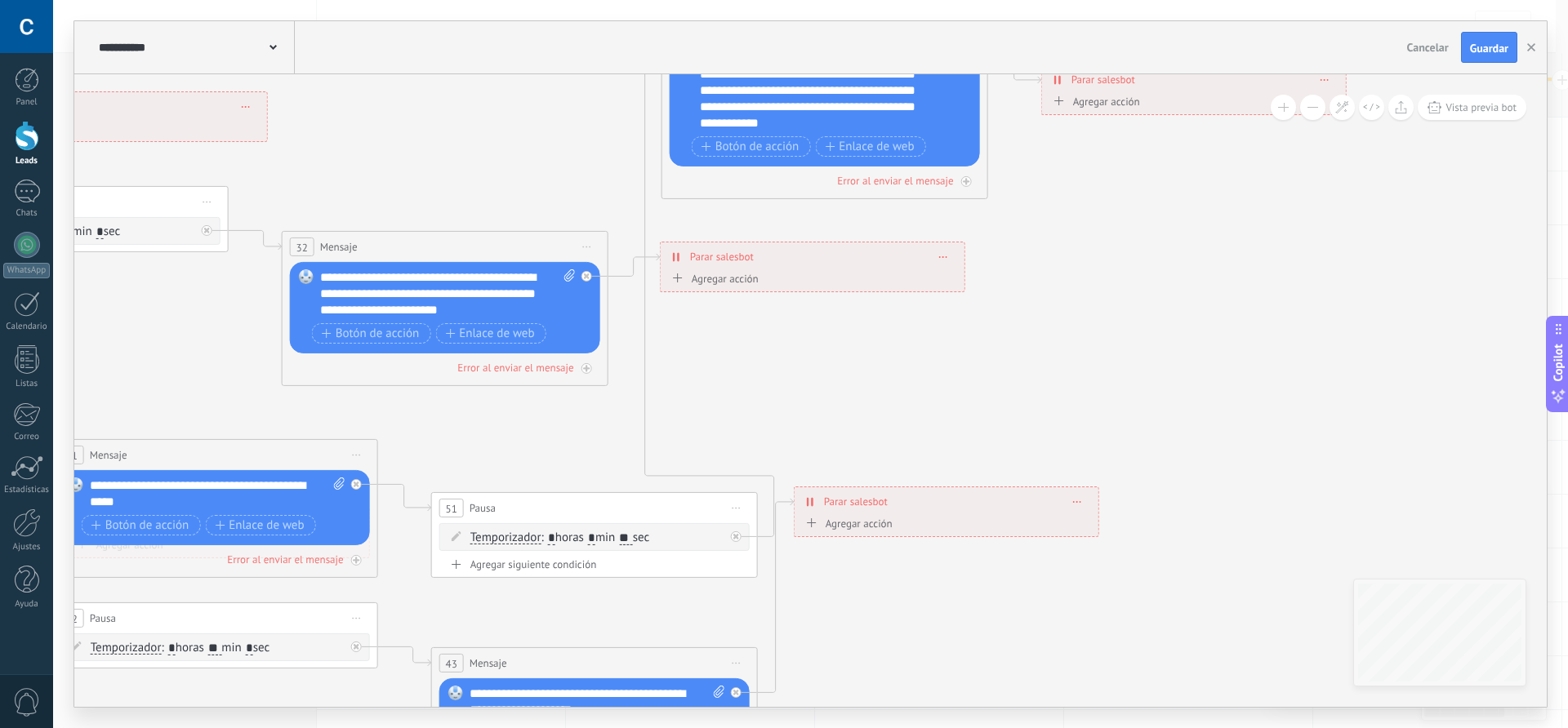
click at [1078, 500] on icon at bounding box center [1077, 501] width 8 height 2
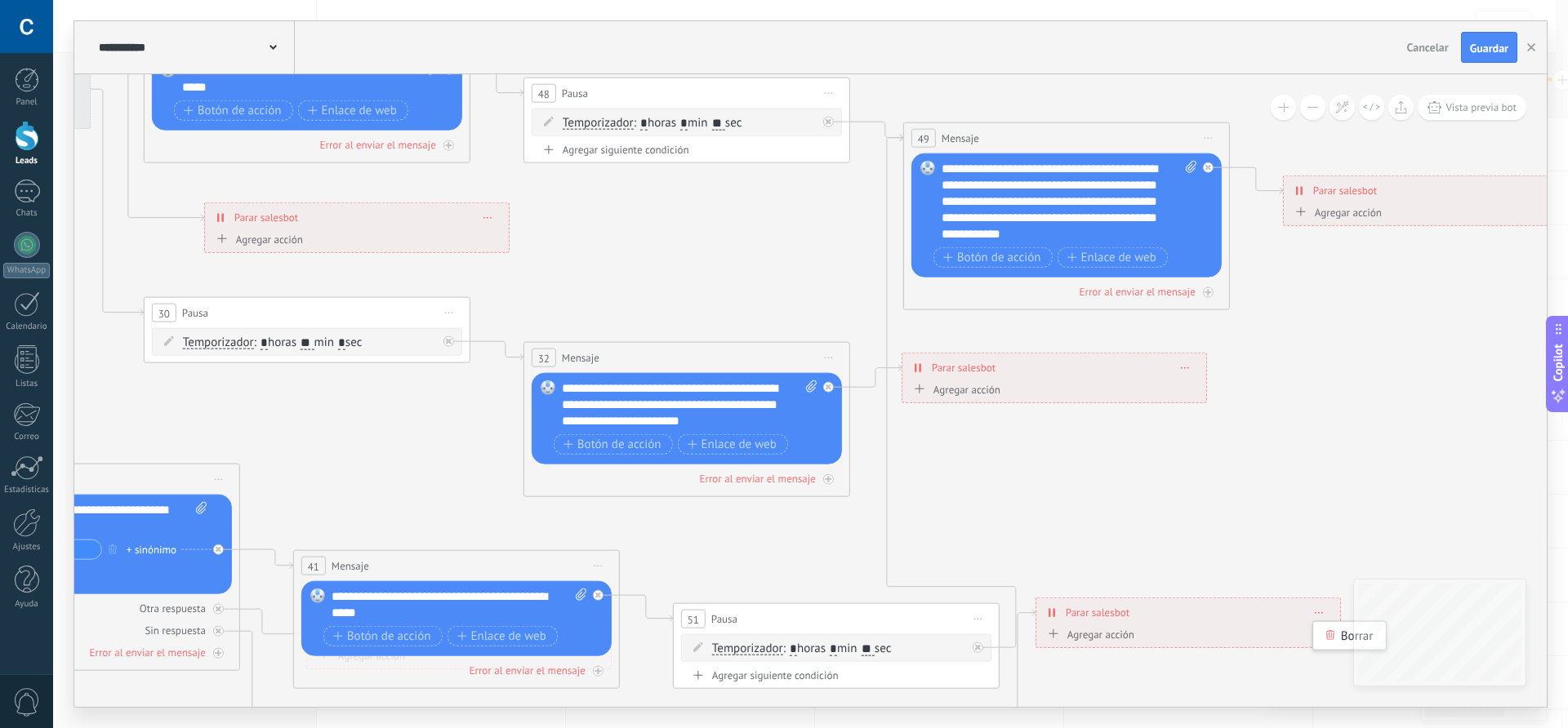
drag, startPoint x: 757, startPoint y: 421, endPoint x: 999, endPoint y: 532, distance: 266.2
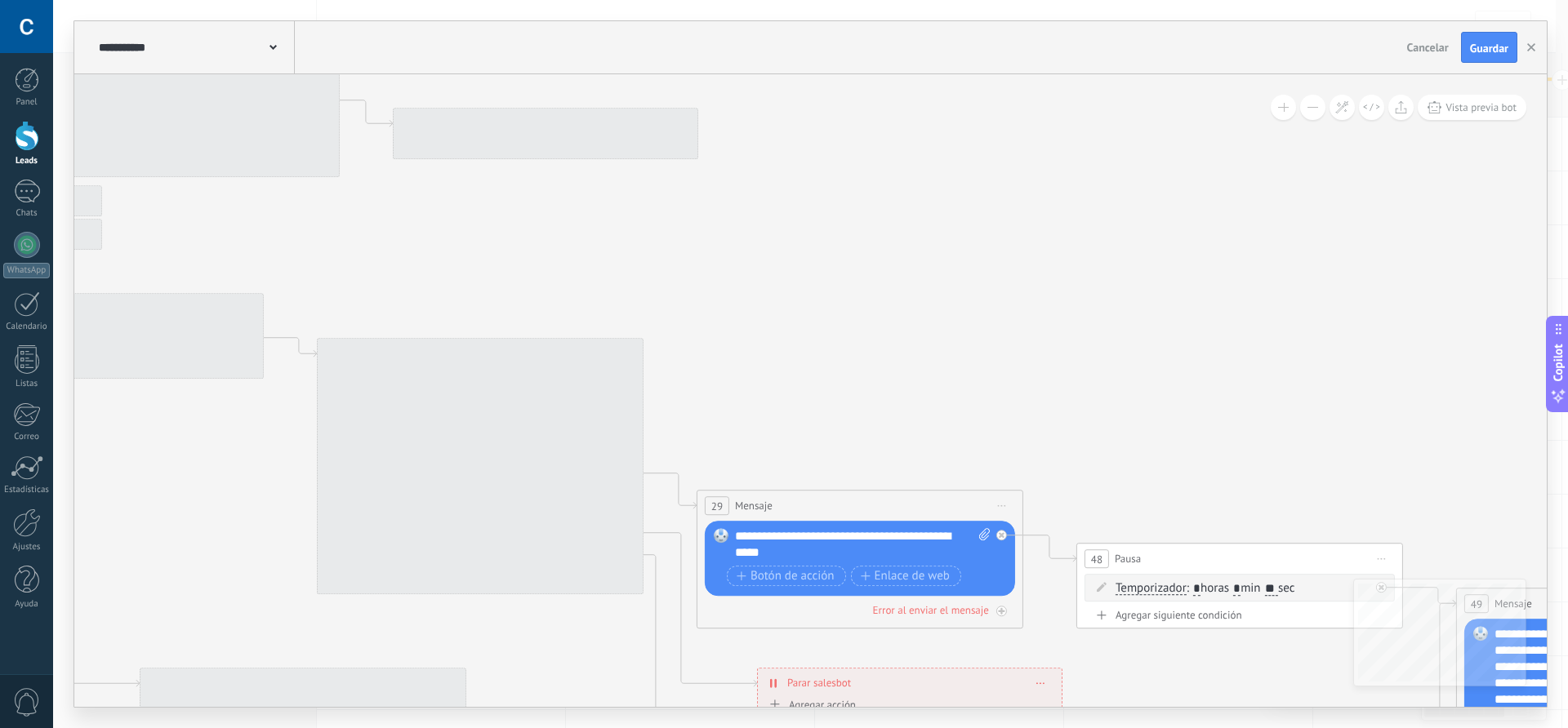
drag, startPoint x: 693, startPoint y: 274, endPoint x: 1117, endPoint y: 651, distance: 567.4
click at [1244, 728] on html ".abccls-1,.abccls-2{fill-rule:evenodd}.abccls-2{fill:#fff} .abfcls-1{fill:none}…" at bounding box center [784, 364] width 1568 height 728
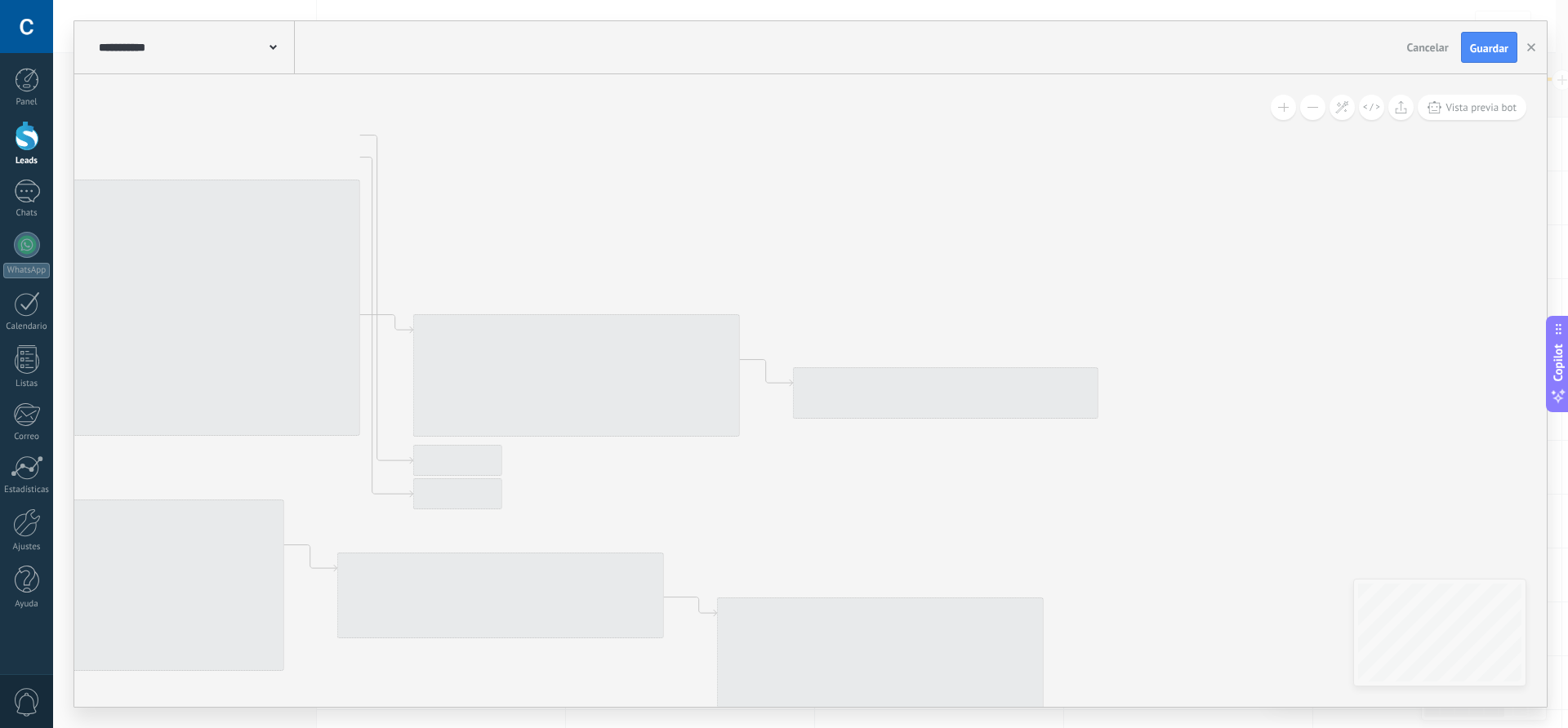
drag, startPoint x: 835, startPoint y: 334, endPoint x: 1238, endPoint y: 590, distance: 477.4
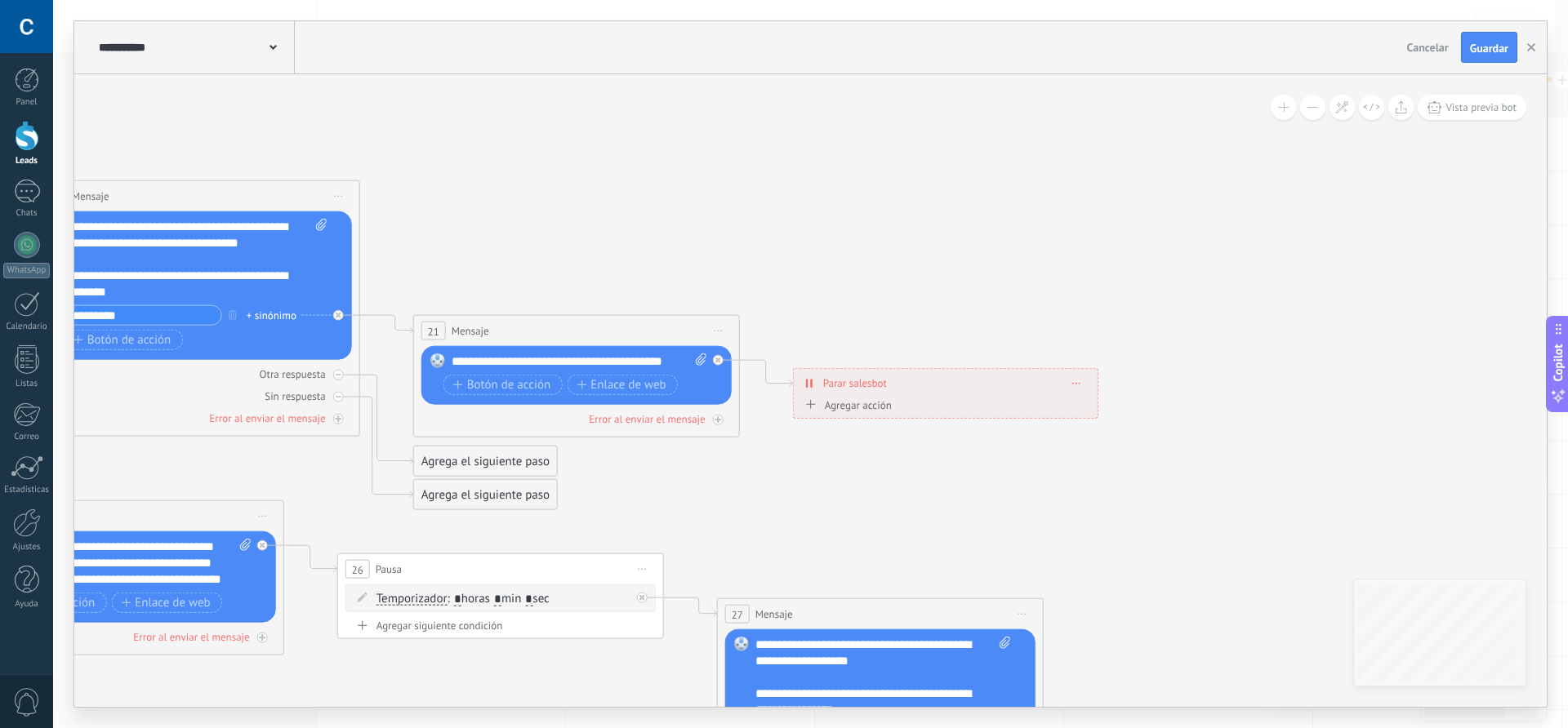
click at [1075, 383] on icon at bounding box center [1076, 383] width 8 height 2
click at [1108, 408] on div "Borrar" at bounding box center [1107, 407] width 73 height 28
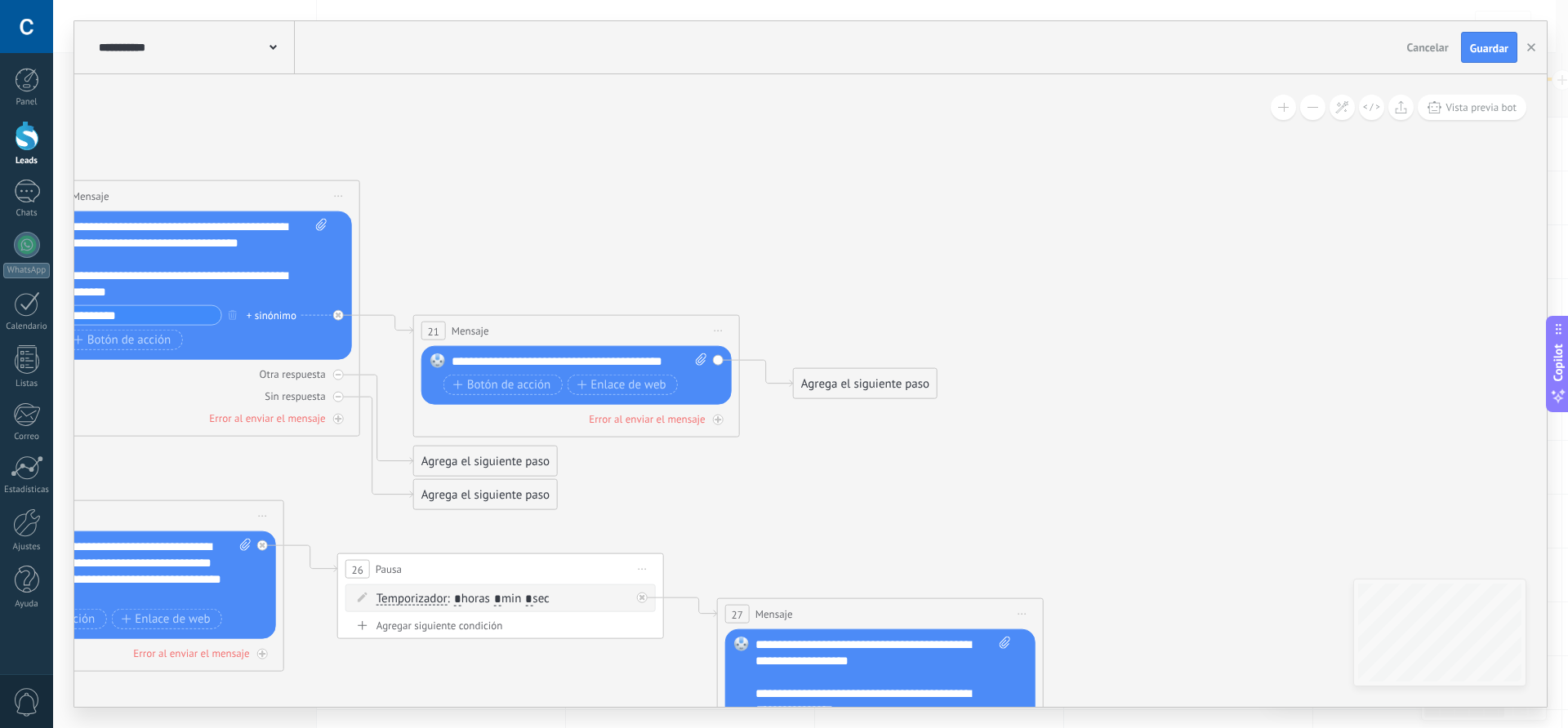
click at [850, 384] on div "Agrega el siguiente paso" at bounding box center [865, 383] width 143 height 27
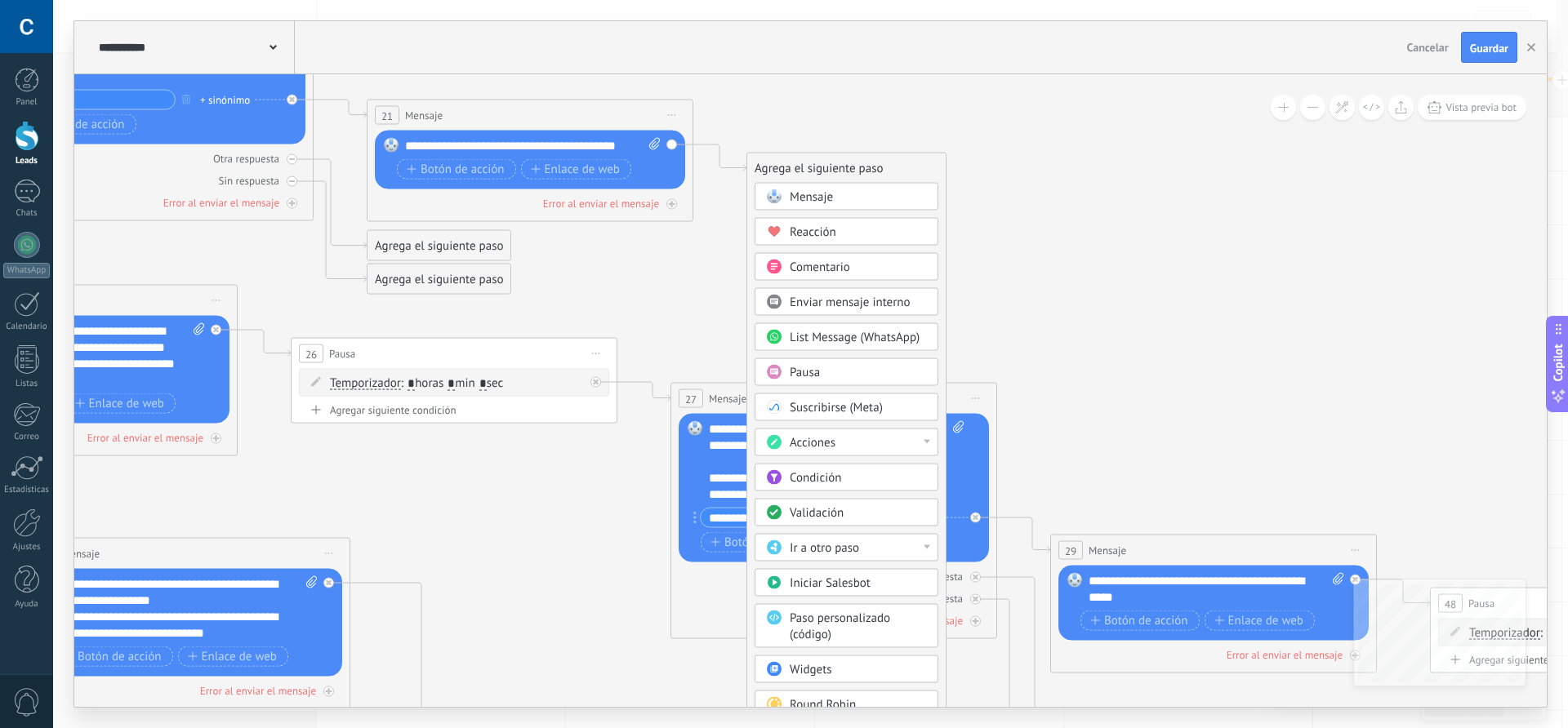
drag, startPoint x: 746, startPoint y: 526, endPoint x: 676, endPoint y: 229, distance: 305.1
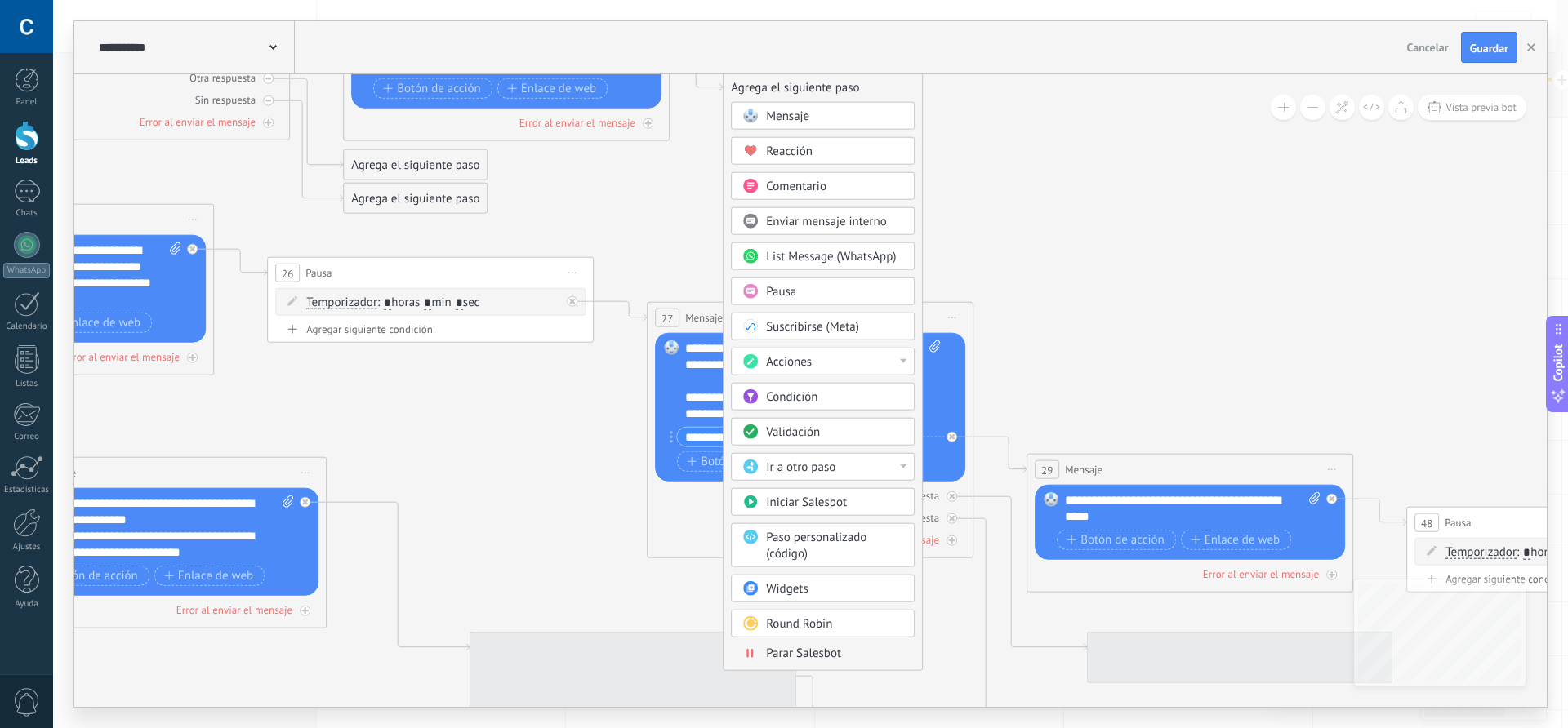
click at [776, 288] on span "Pausa" at bounding box center [781, 292] width 30 height 16
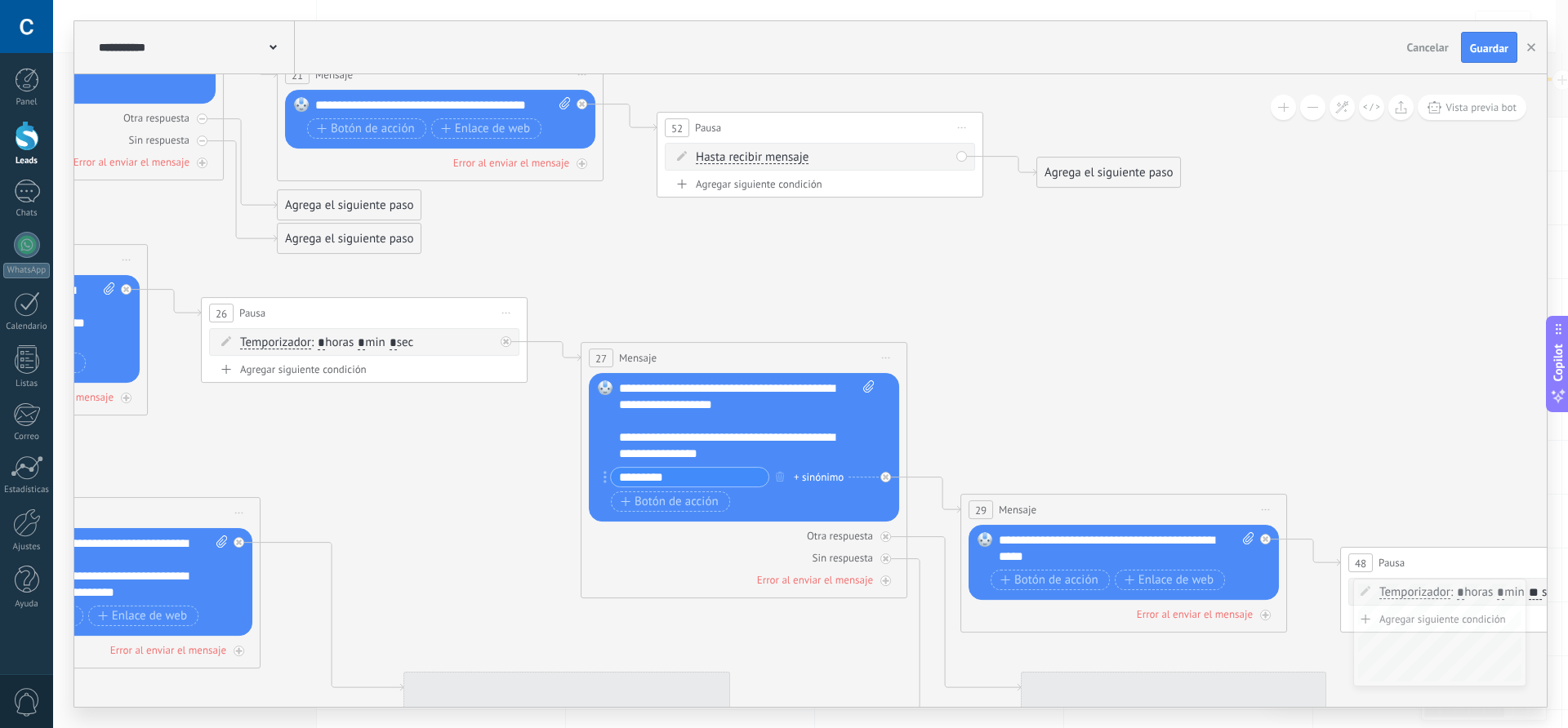
drag, startPoint x: 932, startPoint y: 226, endPoint x: 942, endPoint y: 267, distance: 42.2
click at [785, 164] on span "Hasta recibir mensaje" at bounding box center [752, 158] width 113 height 13
click at [785, 164] on button "Hasta recibir mensaje" at bounding box center [790, 158] width 204 height 29
click at [735, 186] on span "Temporizador" at bounding box center [777, 187] width 197 height 16
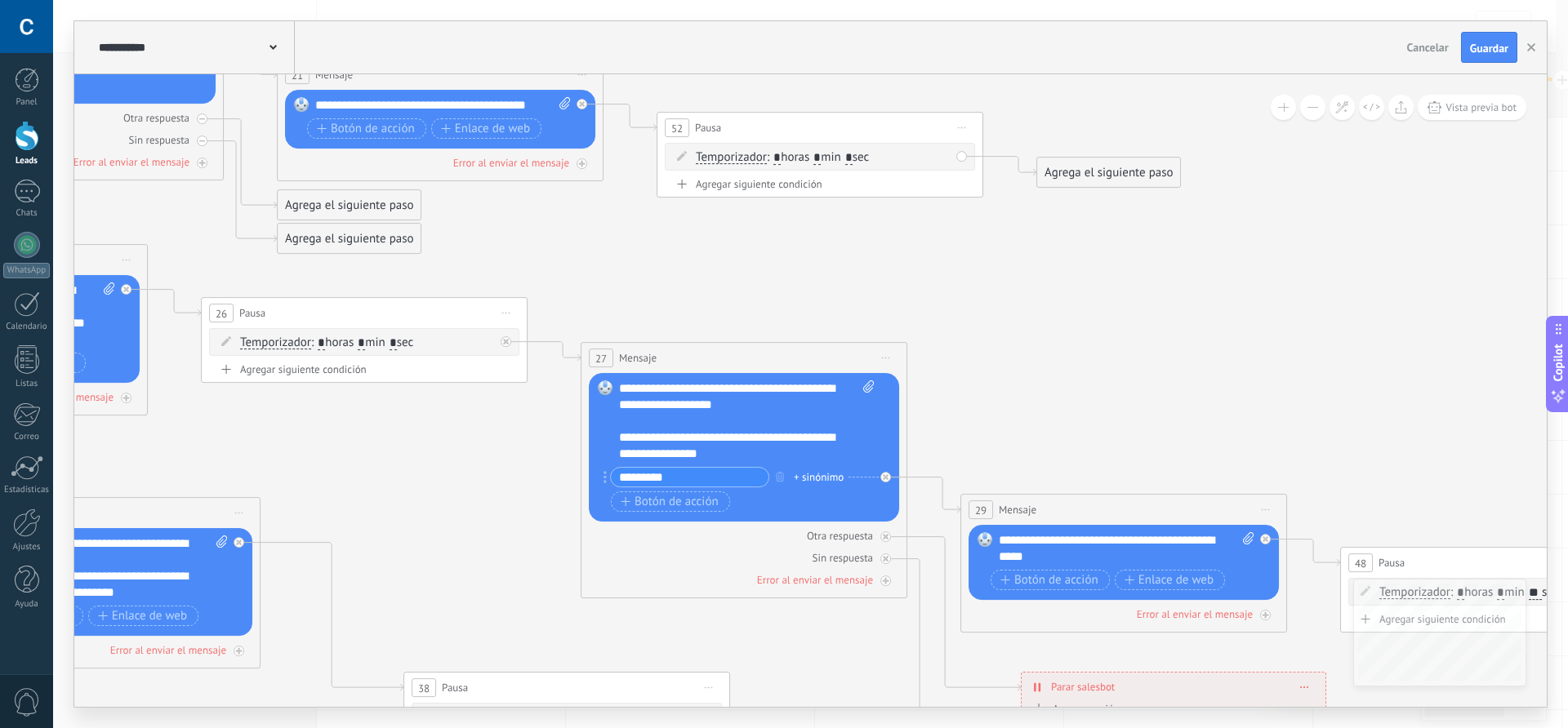
click at [821, 154] on input "*" at bounding box center [817, 158] width 7 height 13
type input "*"
click at [859, 158] on span ": * horas * min * sec" at bounding box center [818, 158] width 102 height 16
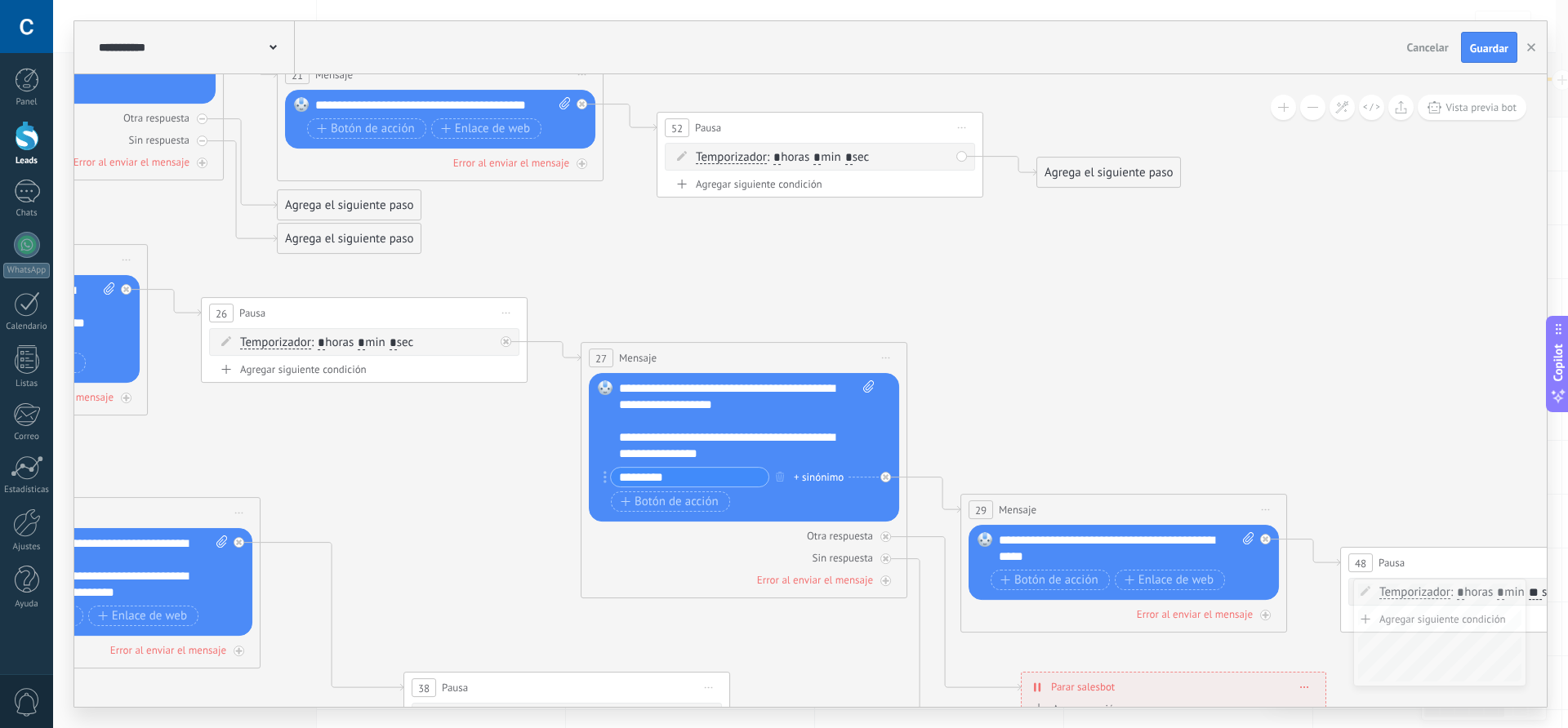
click at [853, 158] on input "*" at bounding box center [849, 158] width 7 height 13
type input "**"
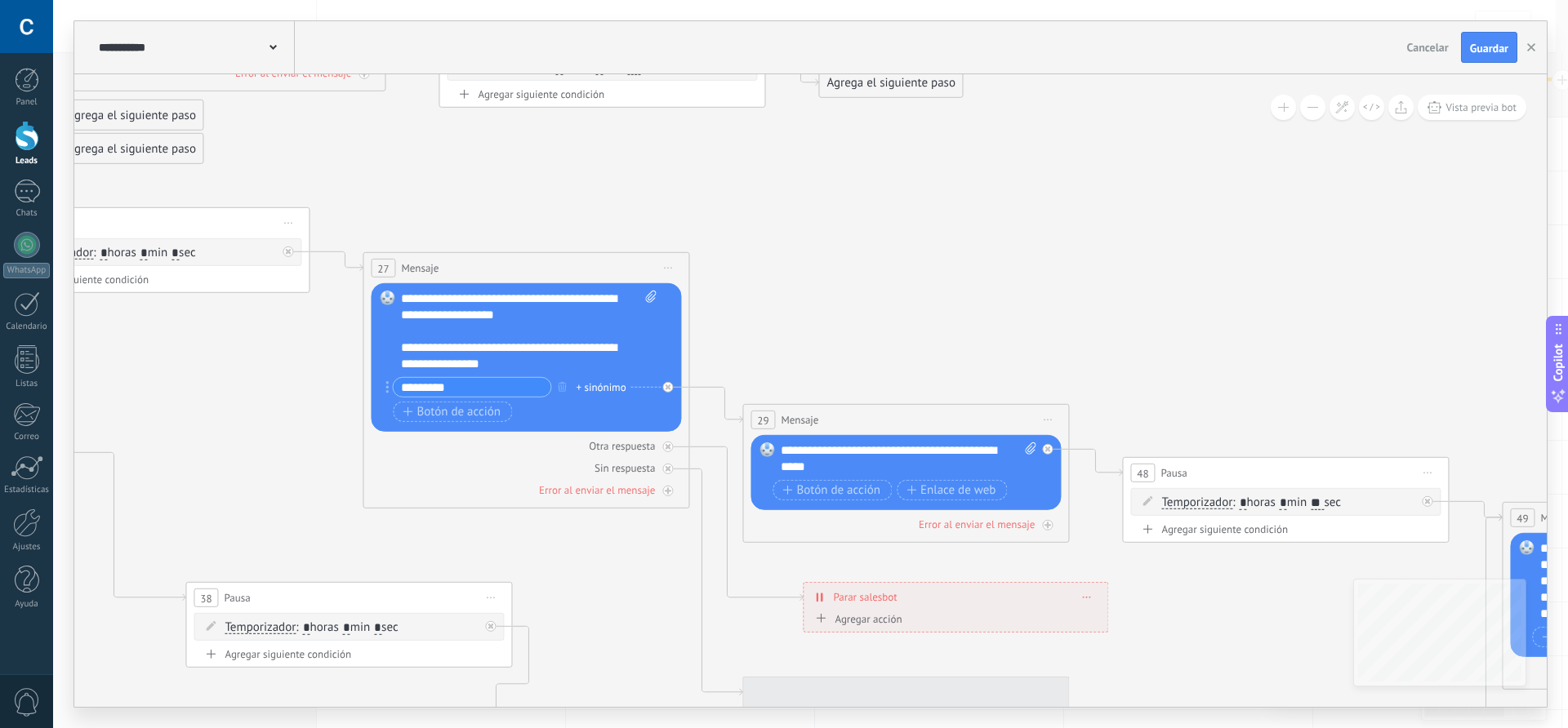
drag, startPoint x: 984, startPoint y: 257, endPoint x: 766, endPoint y: 165, distance: 236.6
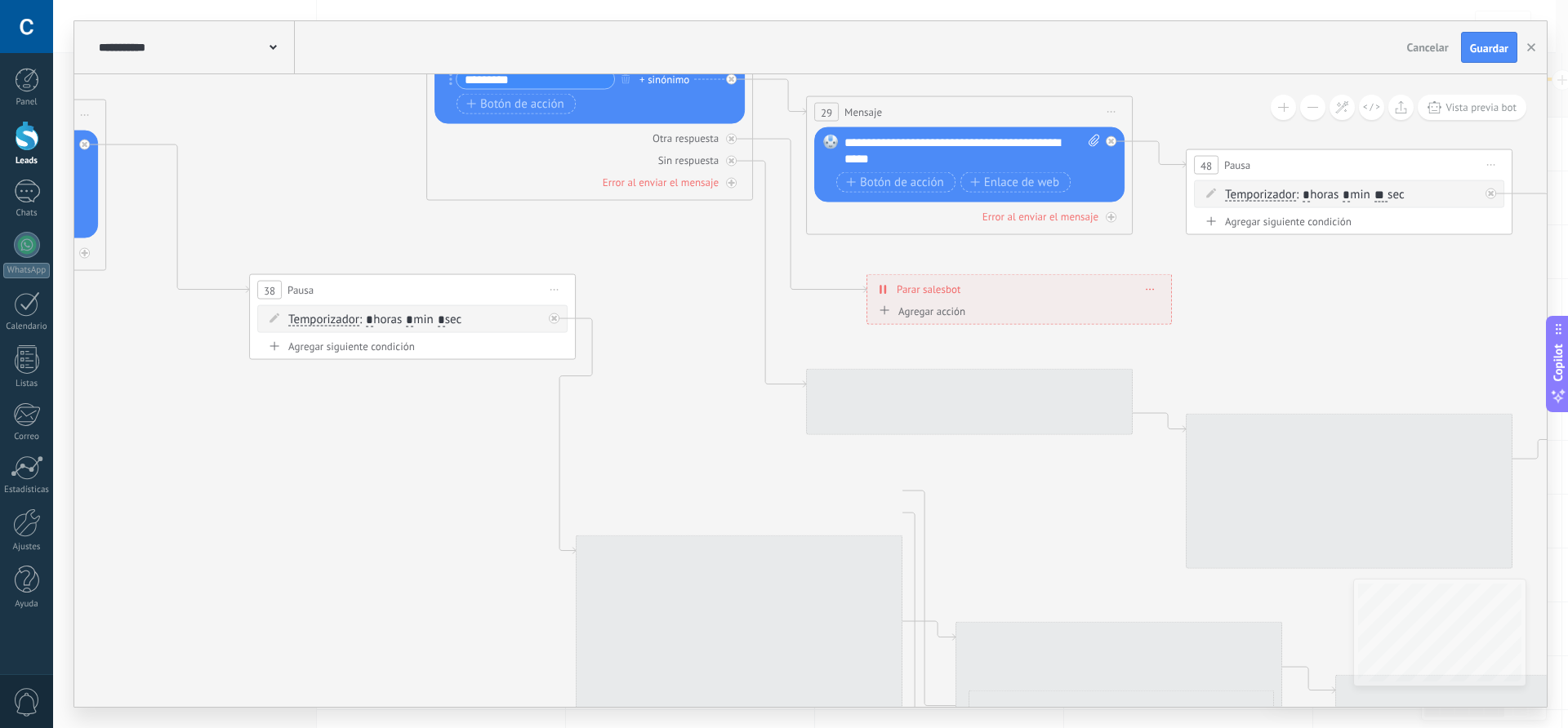
drag, startPoint x: 901, startPoint y: 310, endPoint x: 965, endPoint y: 3, distance: 313.6
click at [965, 3] on div "**********" at bounding box center [810, 364] width 1515 height 728
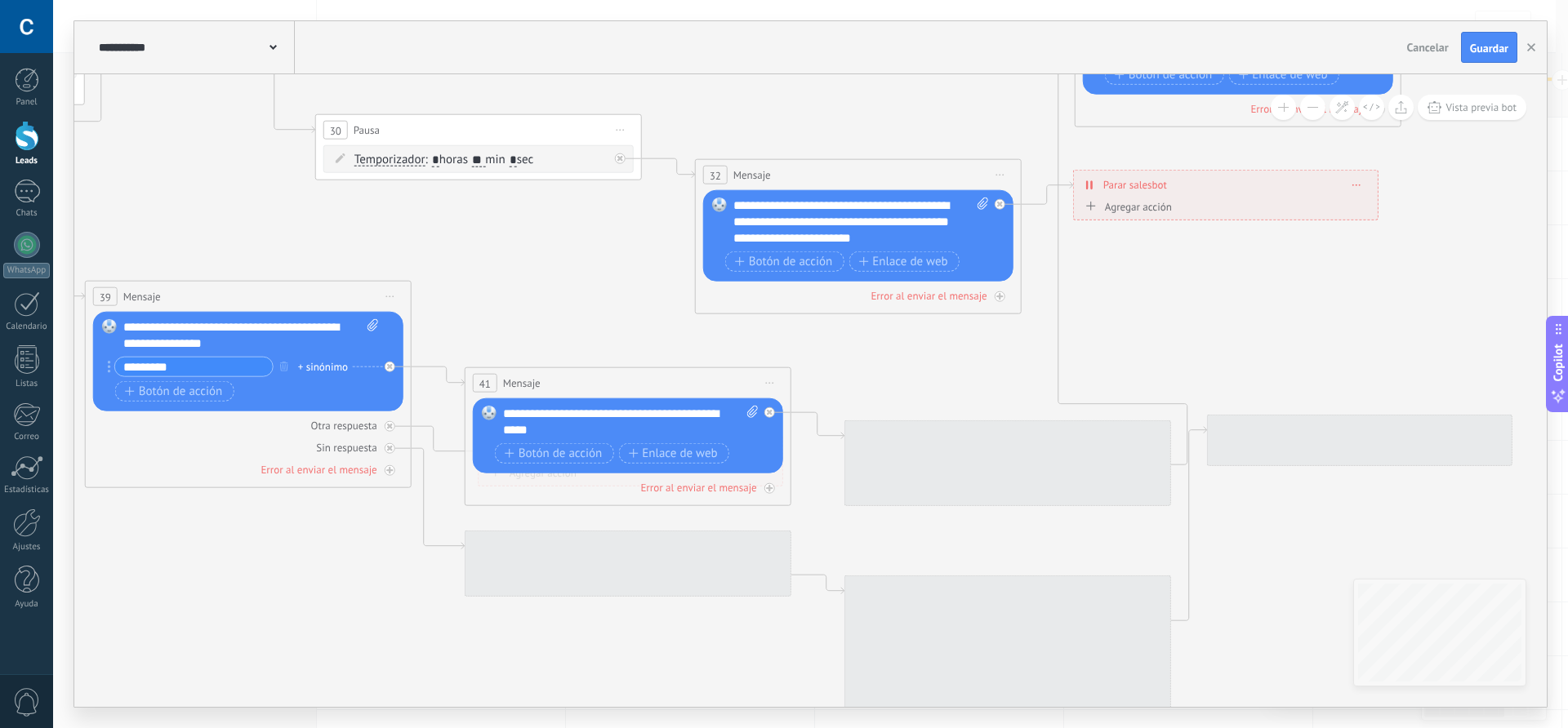
drag, startPoint x: 1031, startPoint y: 531, endPoint x: 539, endPoint y: 276, distance: 554.2
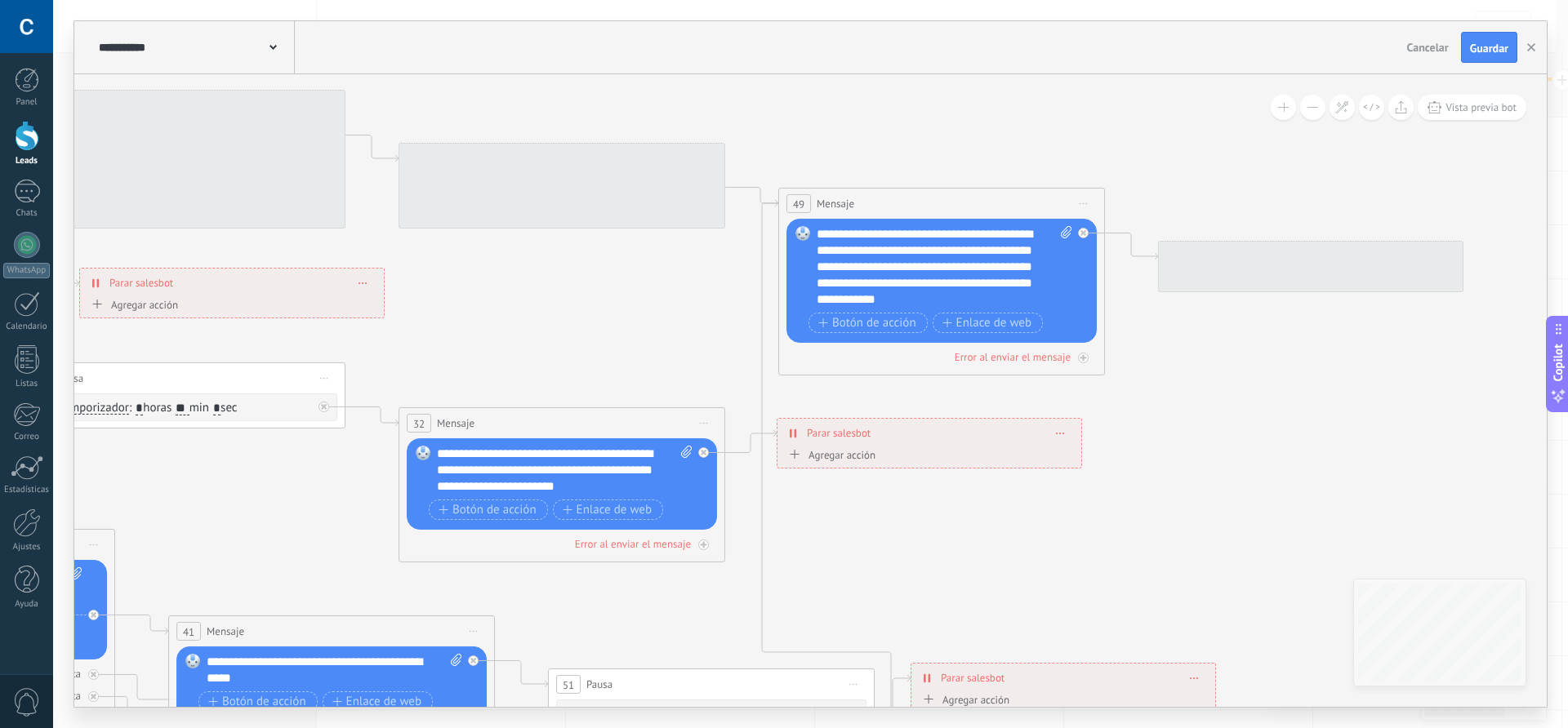
drag, startPoint x: 945, startPoint y: 382, endPoint x: 650, endPoint y: 630, distance: 385.4
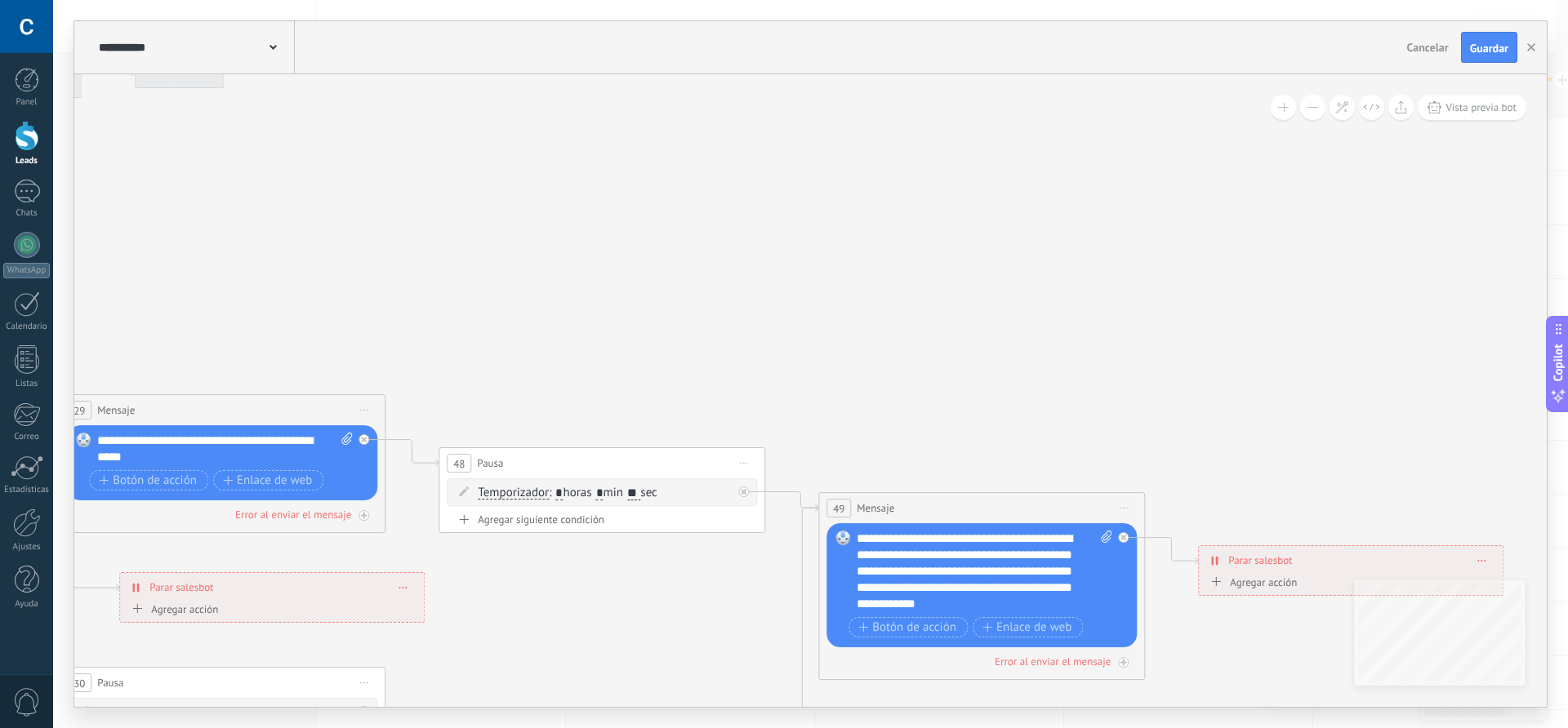
drag, startPoint x: 603, startPoint y: 332, endPoint x: 643, endPoint y: 637, distance: 307.6
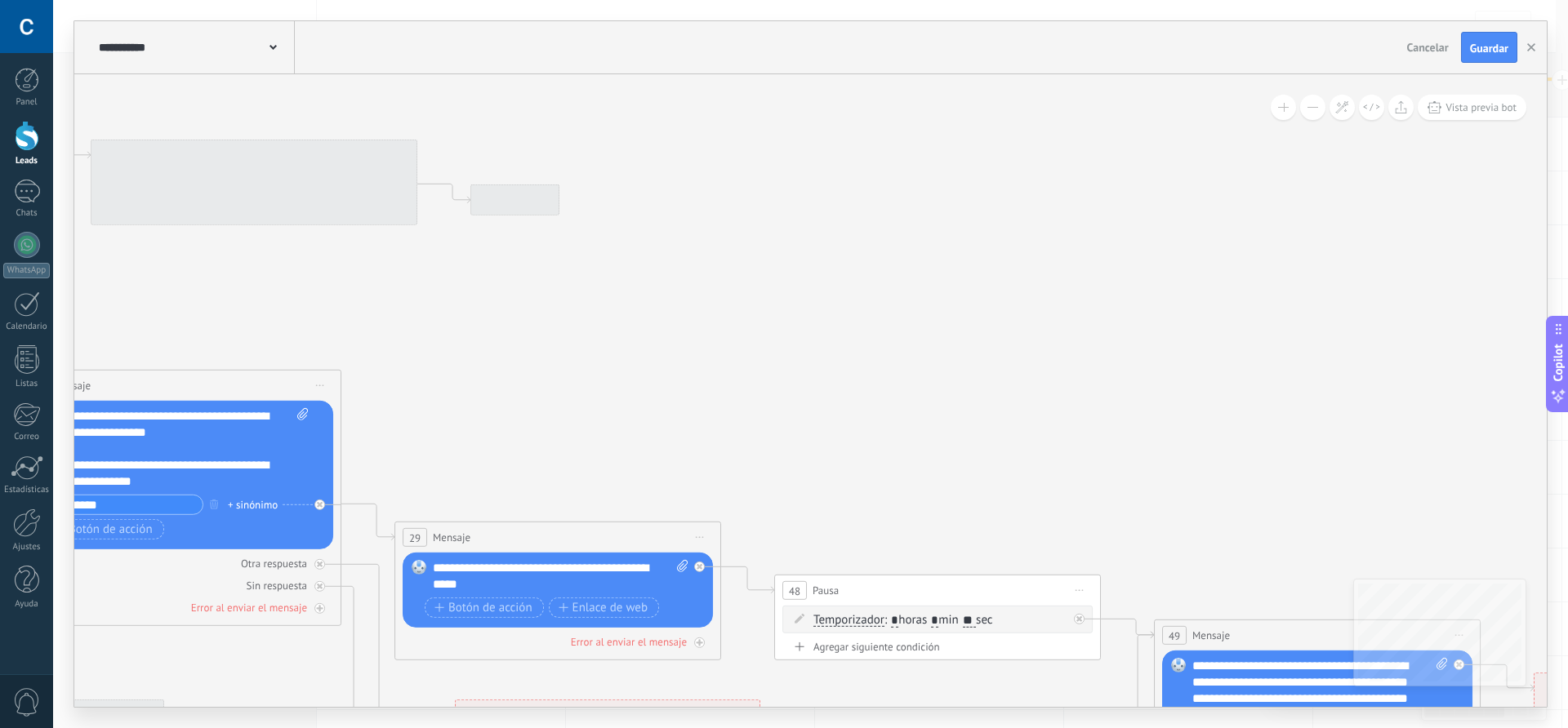
drag, startPoint x: 613, startPoint y: 358, endPoint x: 949, endPoint y: 484, distance: 358.8
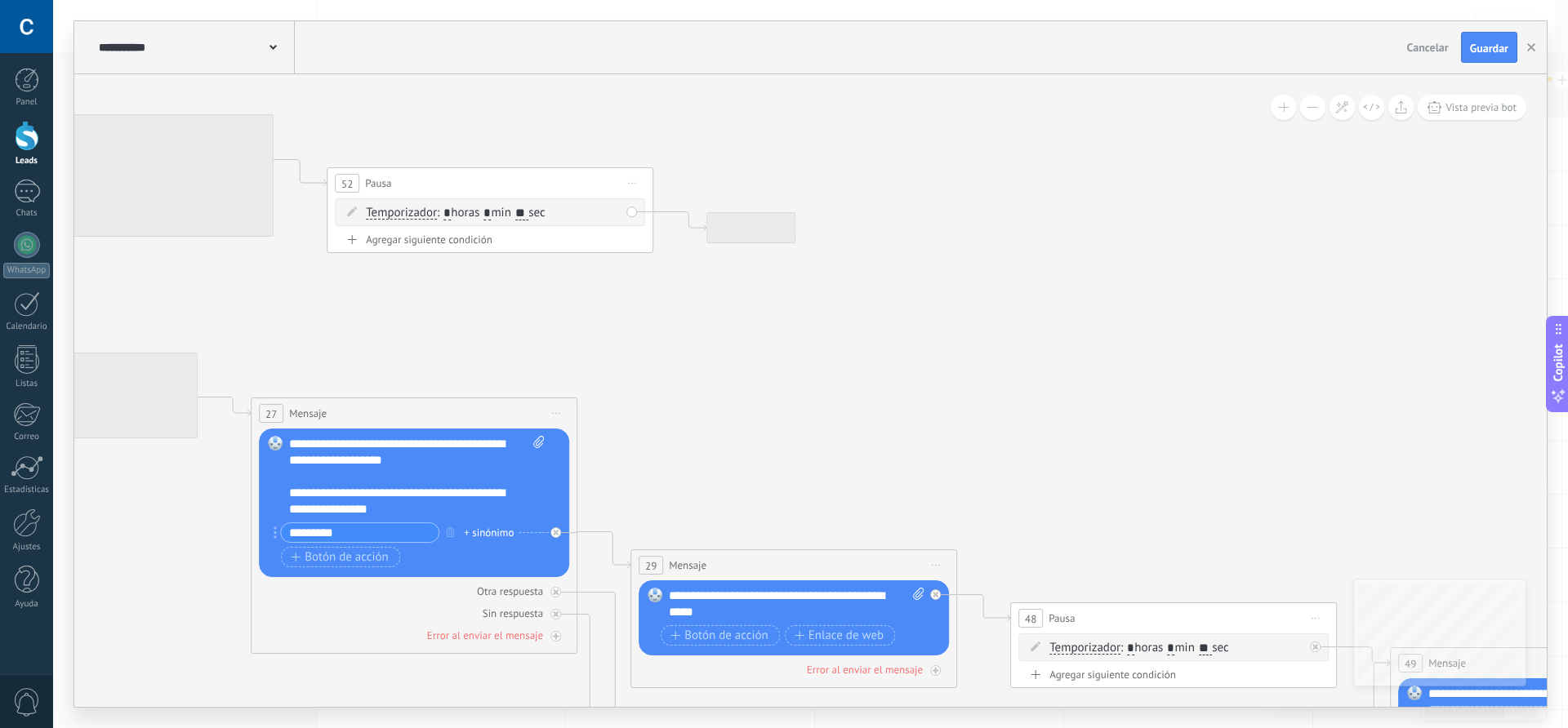
drag, startPoint x: 834, startPoint y: 440, endPoint x: 1011, endPoint y: 463, distance: 178.5
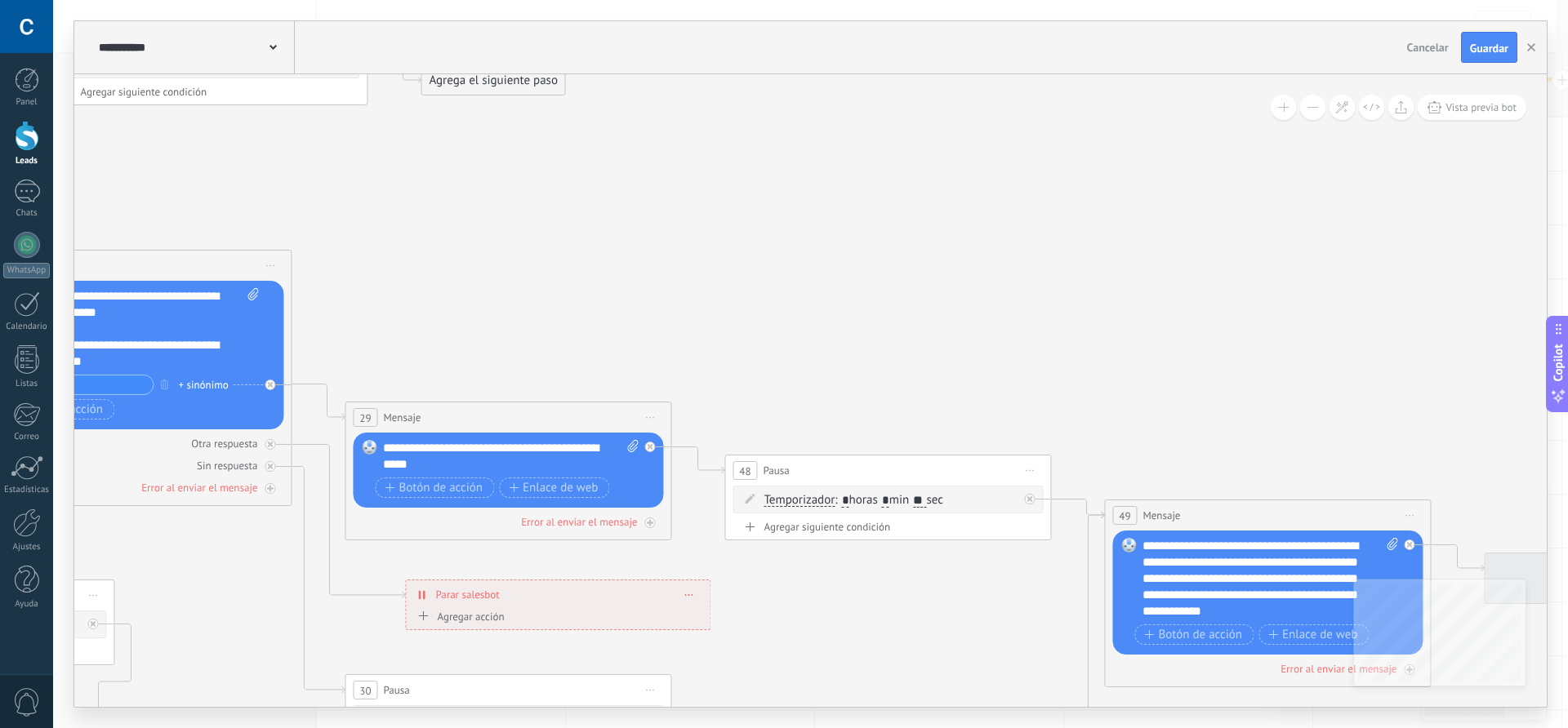
drag, startPoint x: 961, startPoint y: 440, endPoint x: 611, endPoint y: 230, distance: 408.2
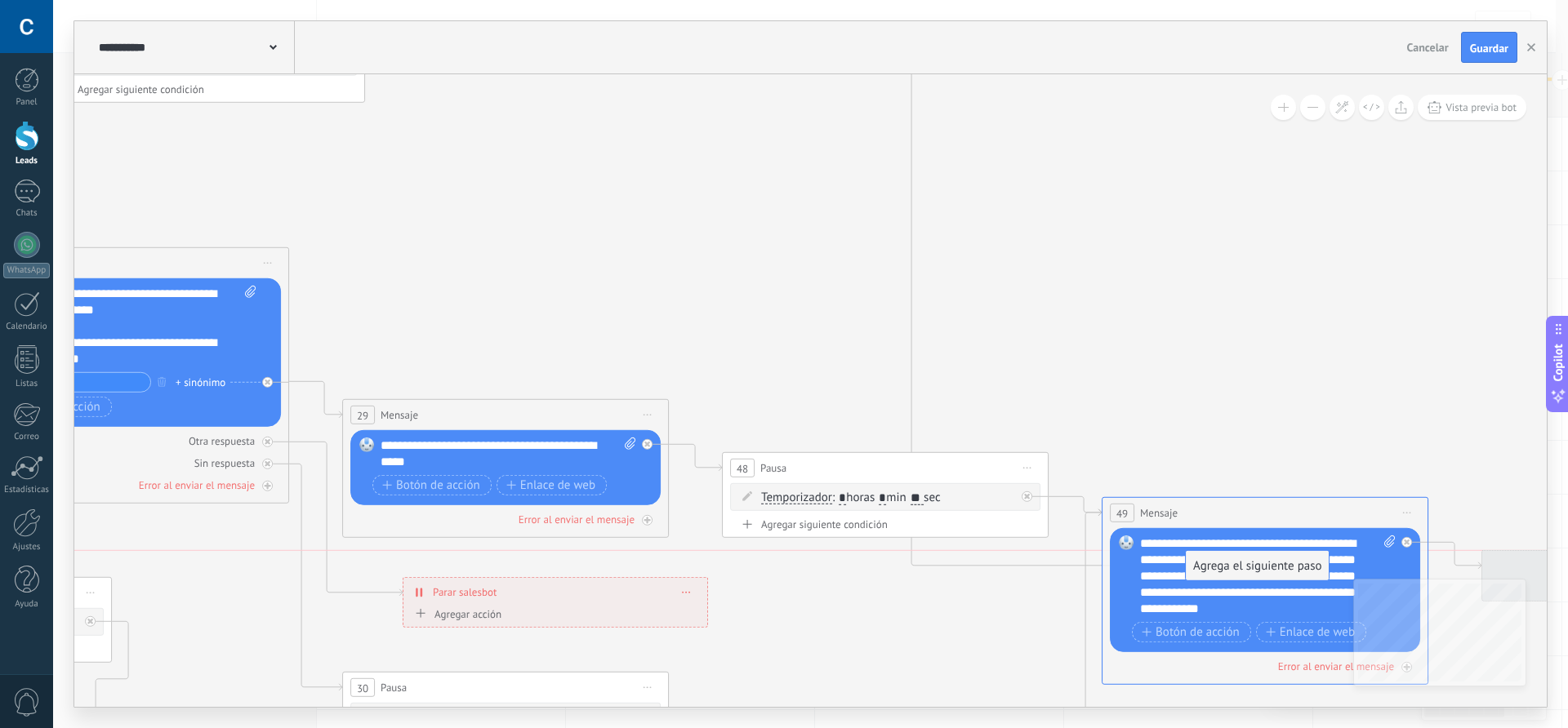
drag, startPoint x: 477, startPoint y: 81, endPoint x: 1244, endPoint y: 570, distance: 909.6
click at [1487, 48] on span "Guardar" at bounding box center [1489, 48] width 38 height 11
click at [1493, 50] on span "Guardar" at bounding box center [1489, 48] width 38 height 11
click at [1473, 108] on span "Vista previa bot" at bounding box center [1481, 107] width 71 height 14
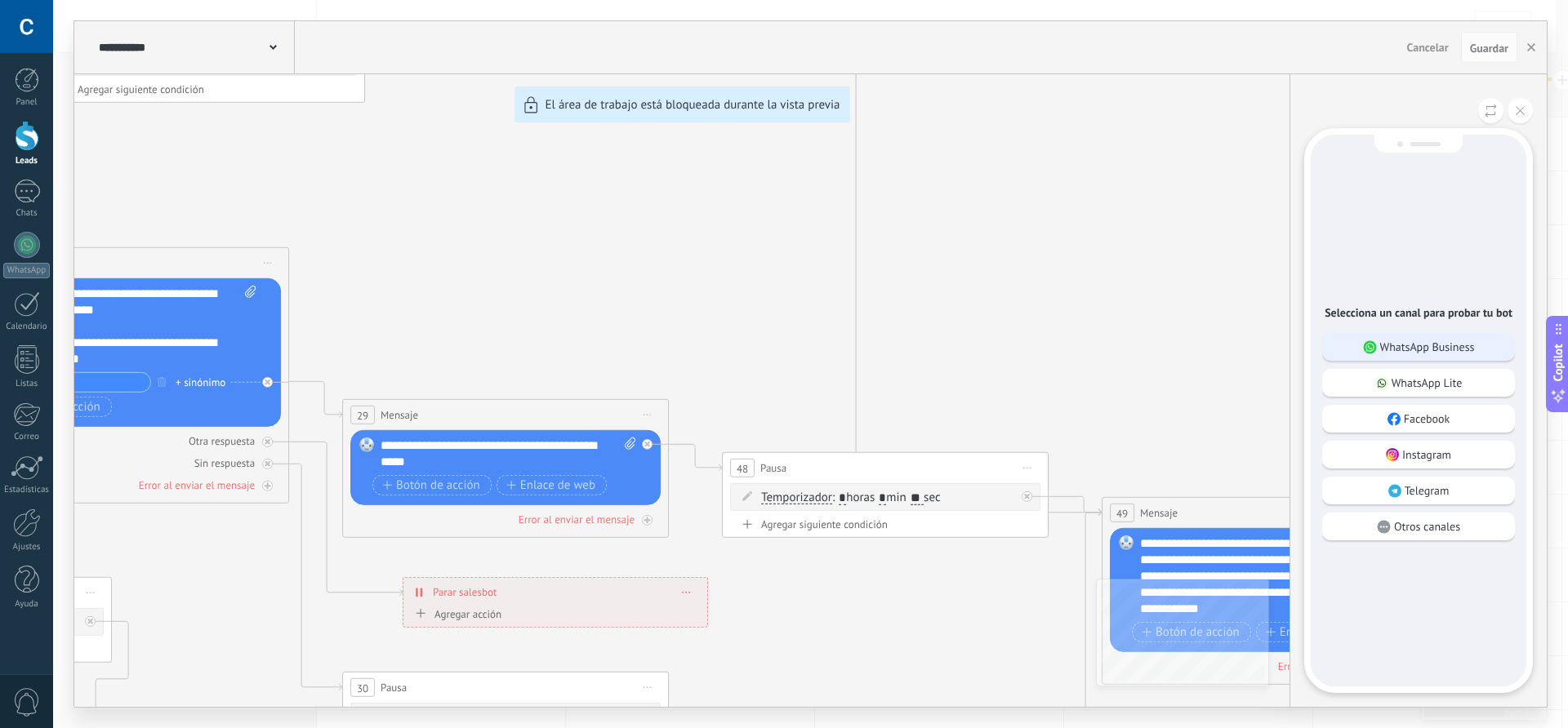
click at [1426, 340] on p "WhatsApp Business" at bounding box center [1427, 346] width 94 height 15
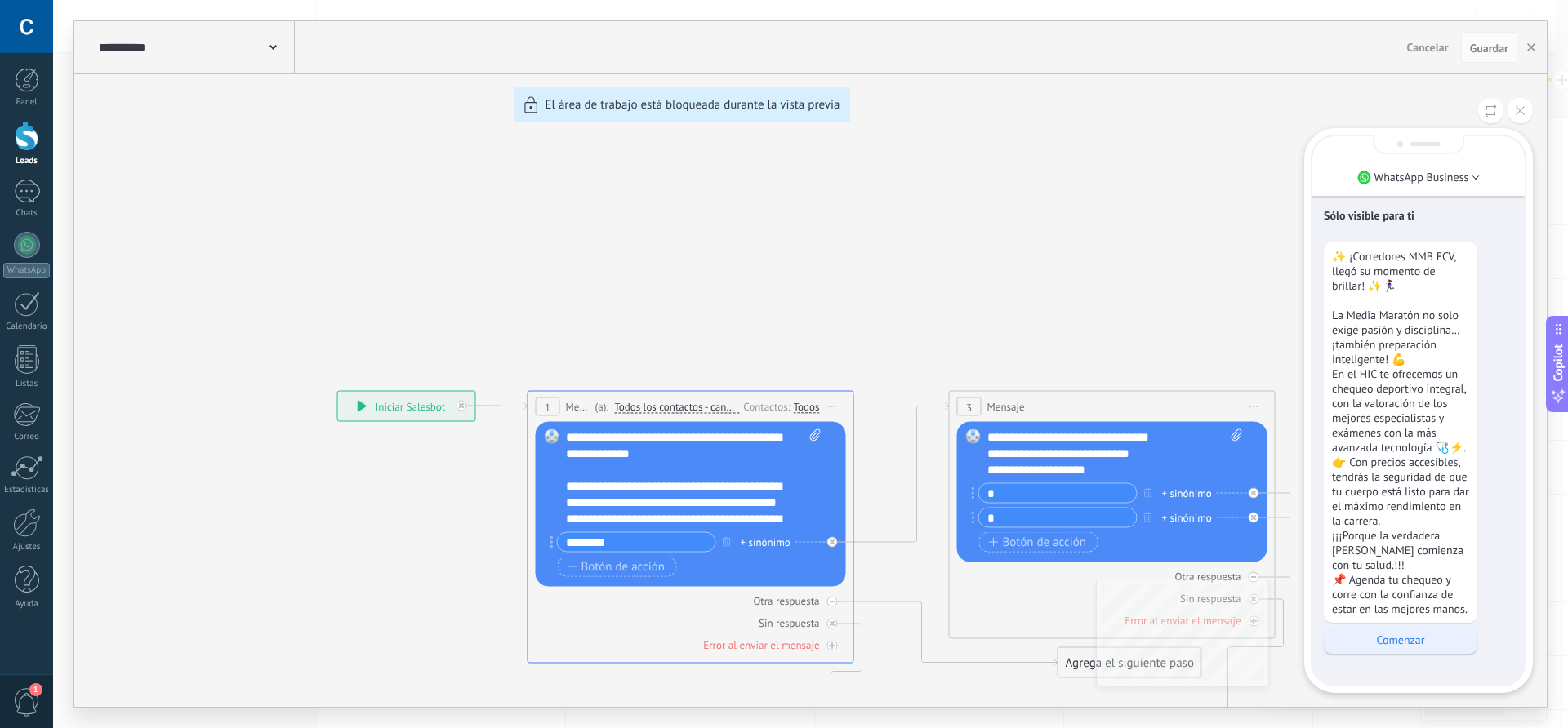
click at [1421, 641] on p "Comenzar" at bounding box center [1401, 640] width 137 height 15
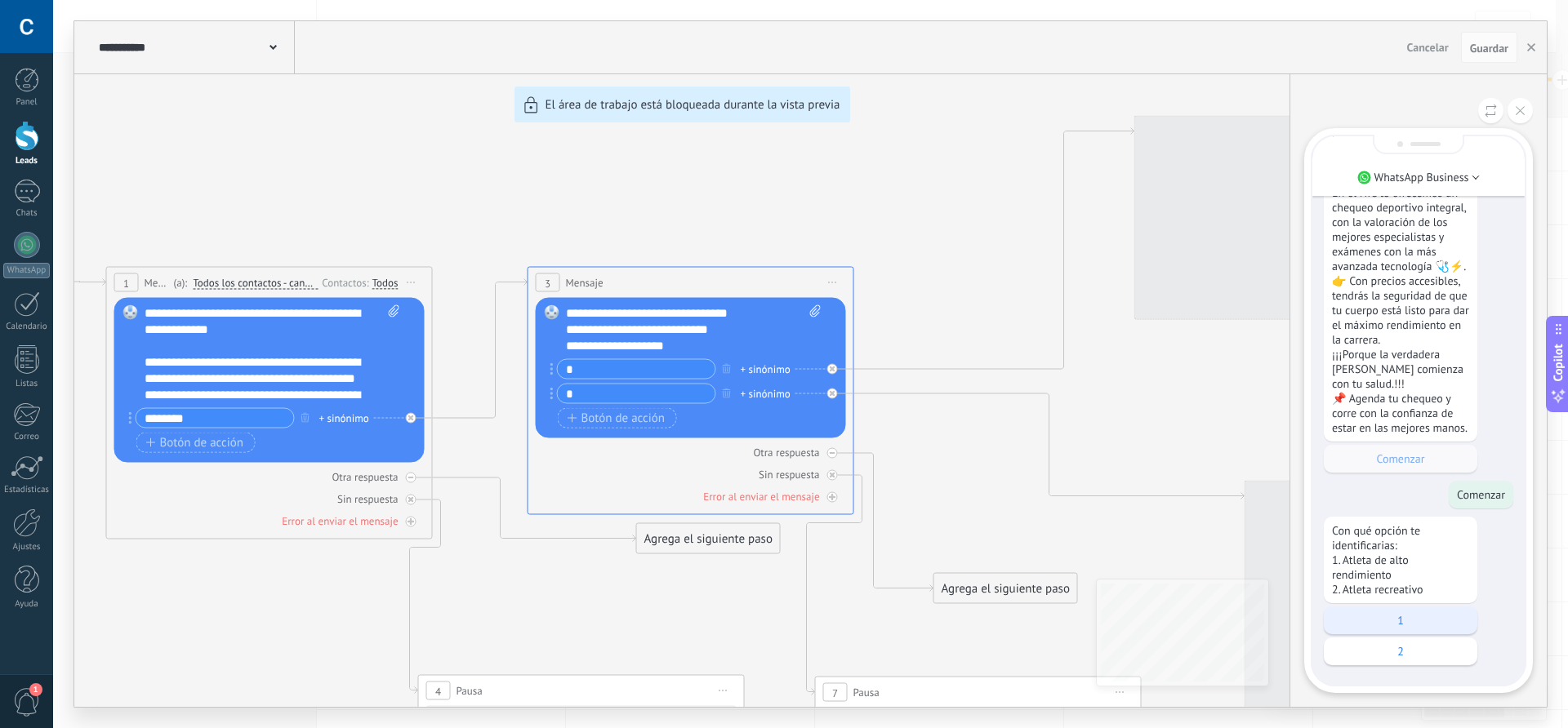
click at [1394, 613] on p "1" at bounding box center [1401, 620] width 137 height 15
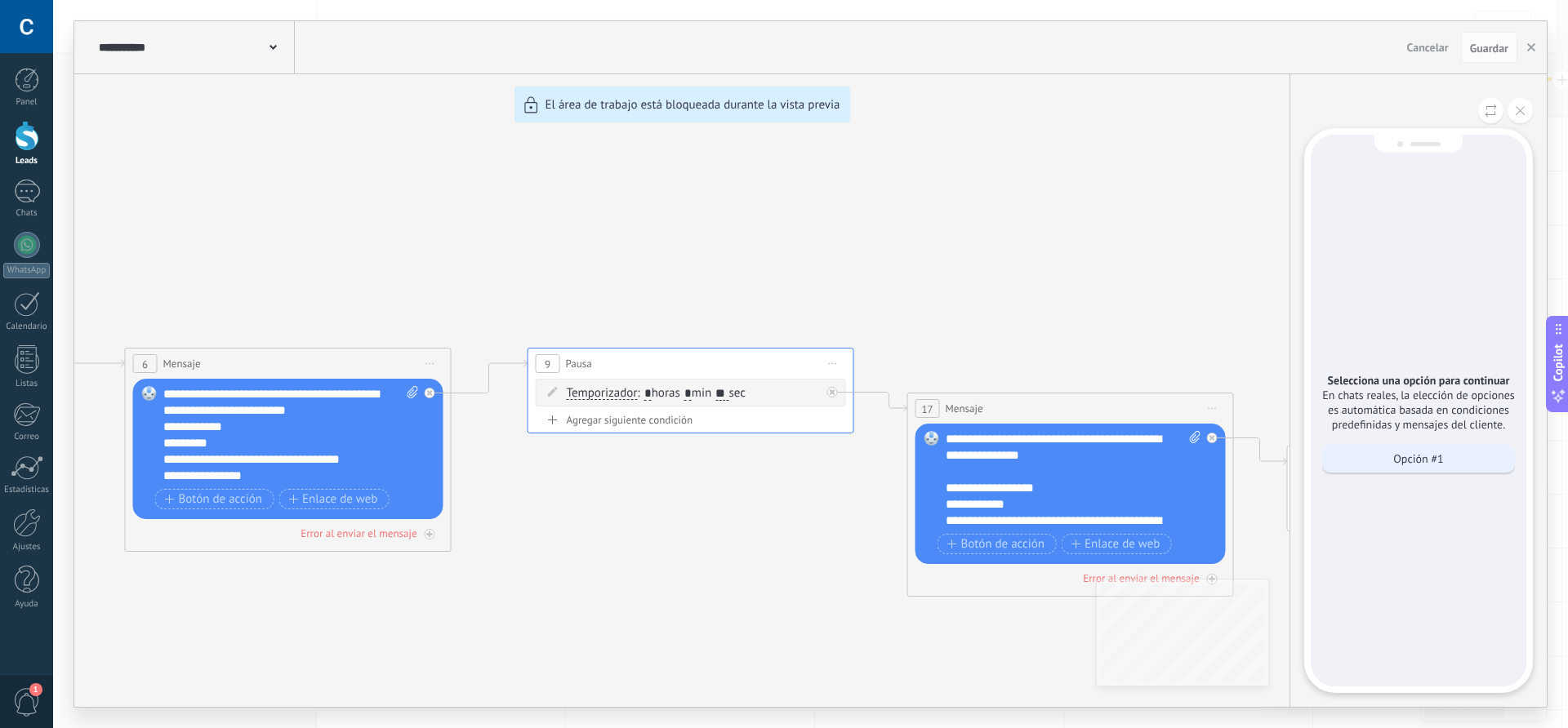
click at [1419, 455] on p "Opción #1" at bounding box center [1418, 459] width 50 height 15
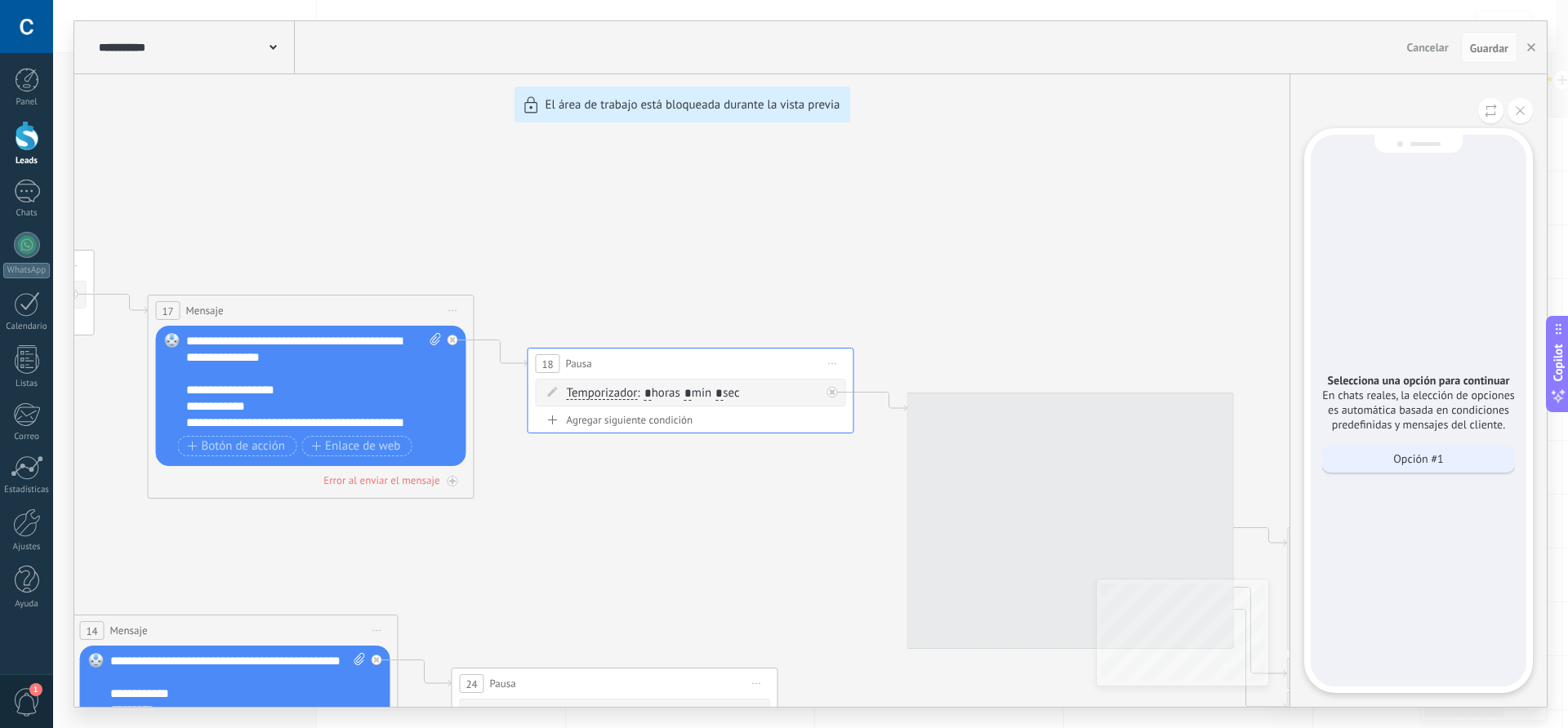
click at [1418, 460] on p "Opción #1" at bounding box center [1418, 459] width 50 height 15
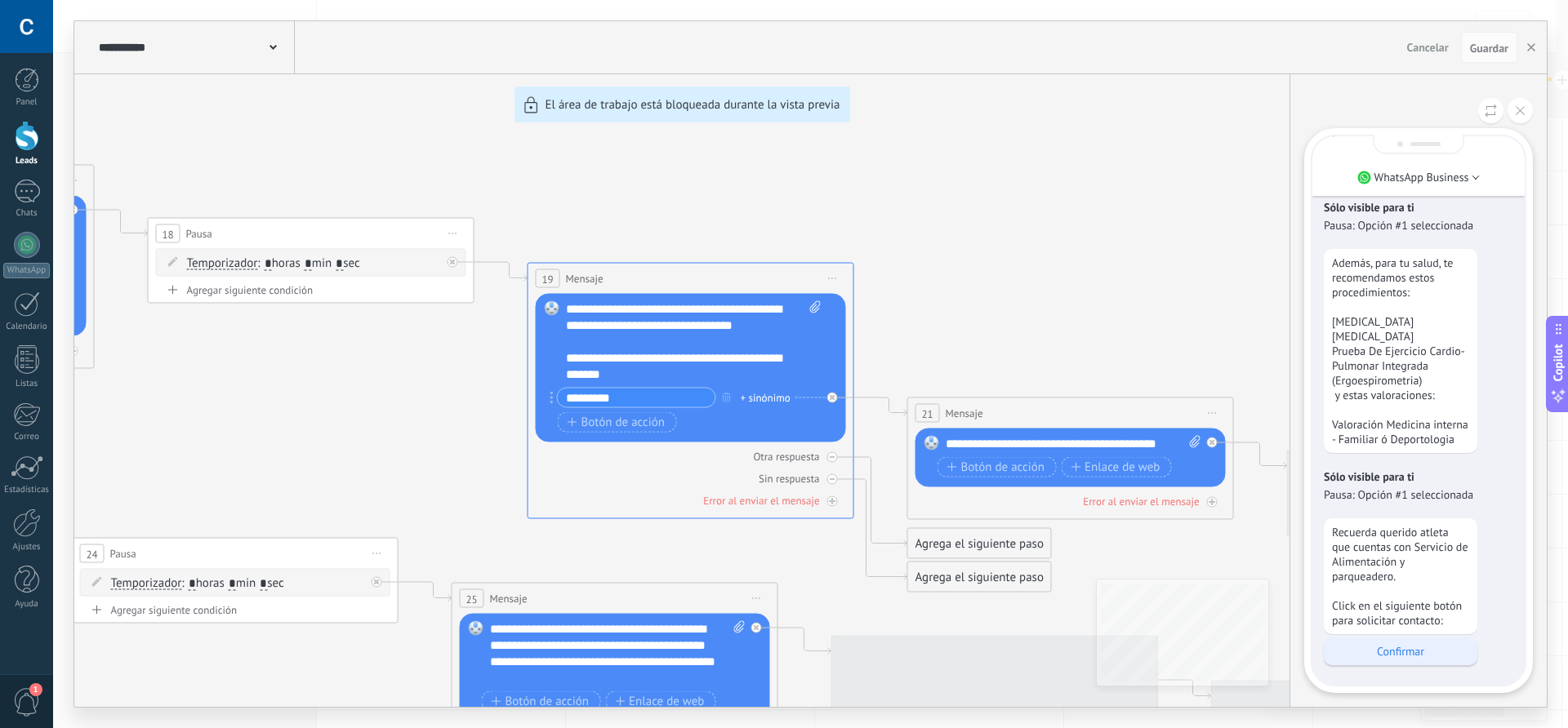
click at [1406, 644] on p "Confirmar" at bounding box center [1401, 651] width 137 height 15
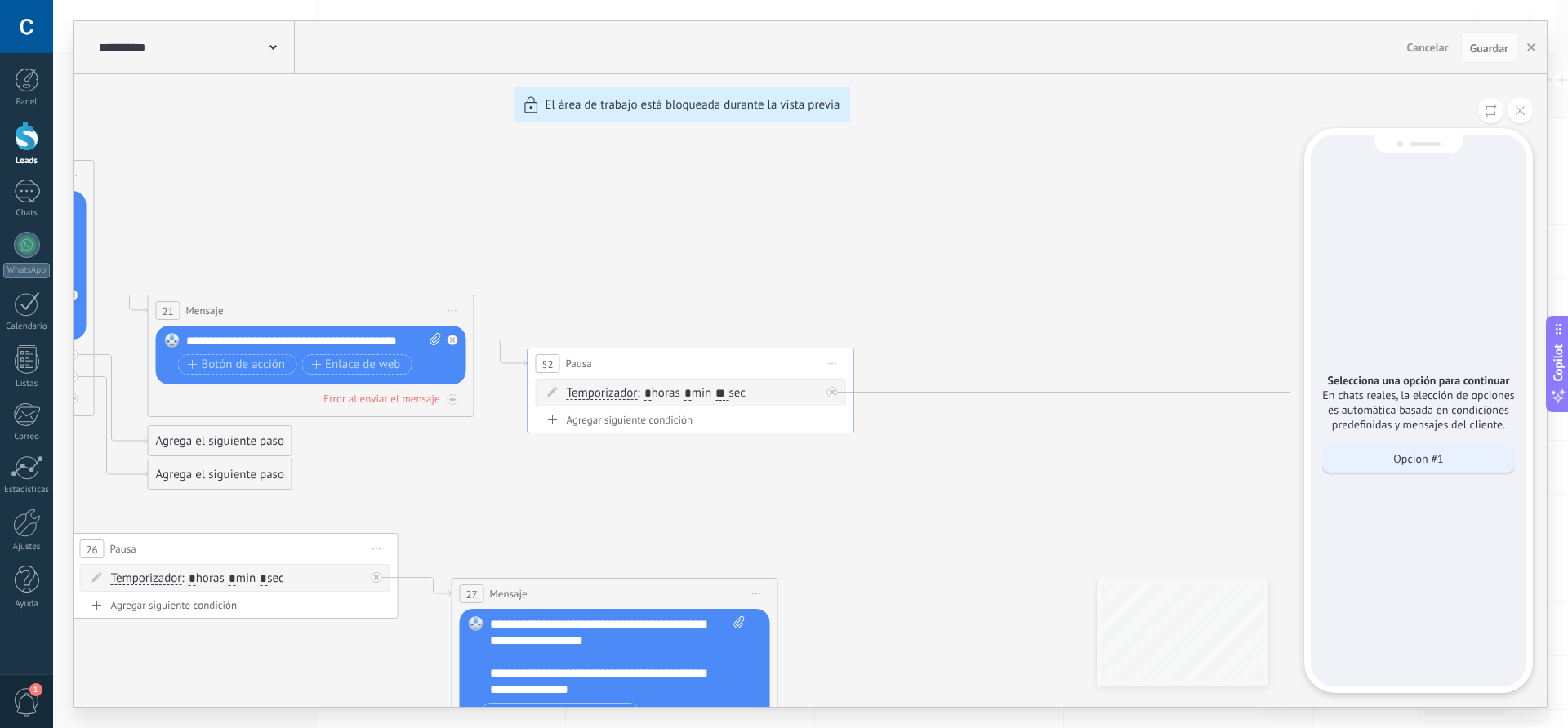
click at [1413, 454] on p "Opción #1" at bounding box center [1418, 459] width 50 height 15
